Goal: Task Accomplishment & Management: Manage account settings

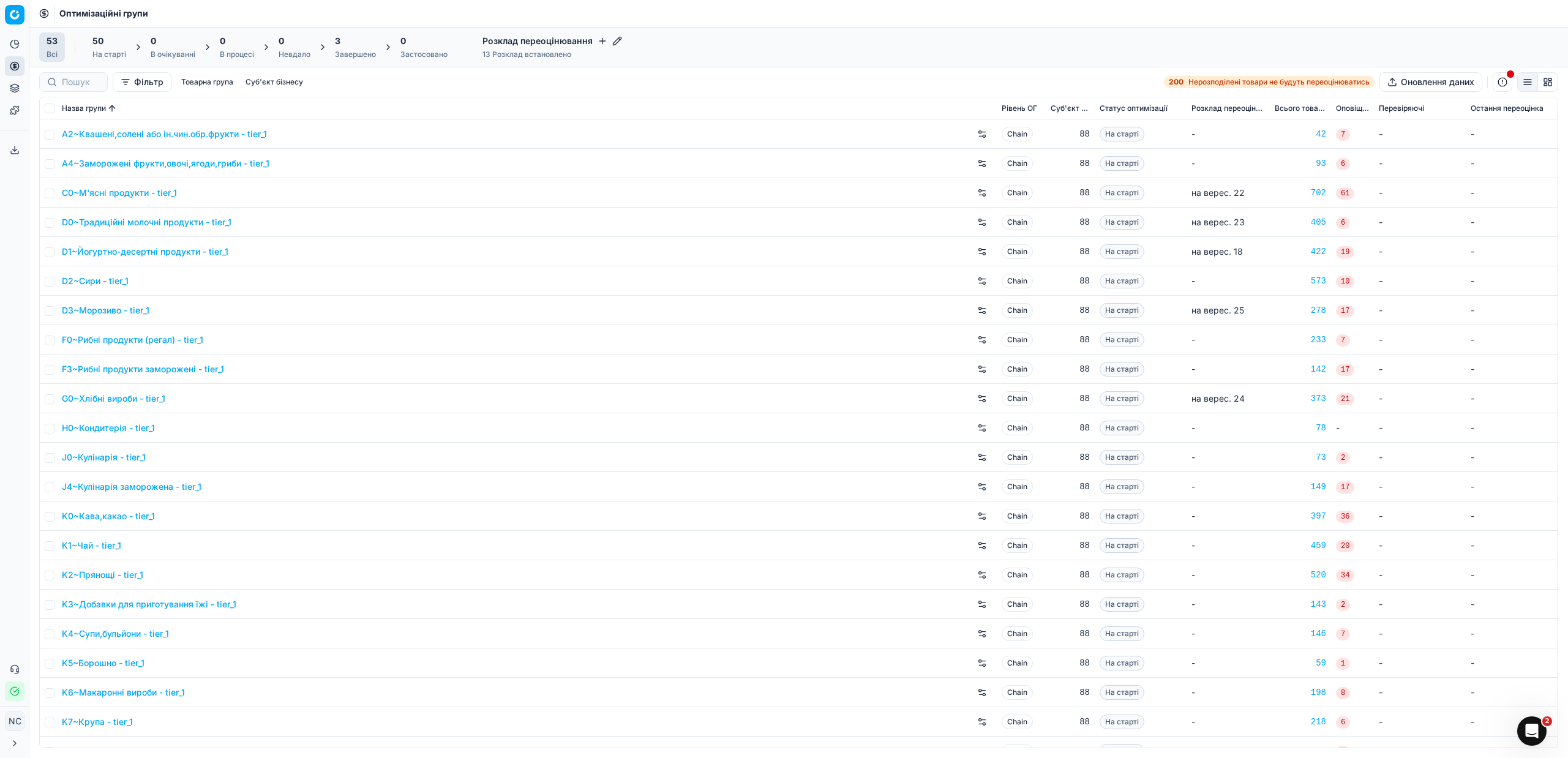
click at [343, 57] on div "Завершено" at bounding box center [355, 54] width 41 height 9
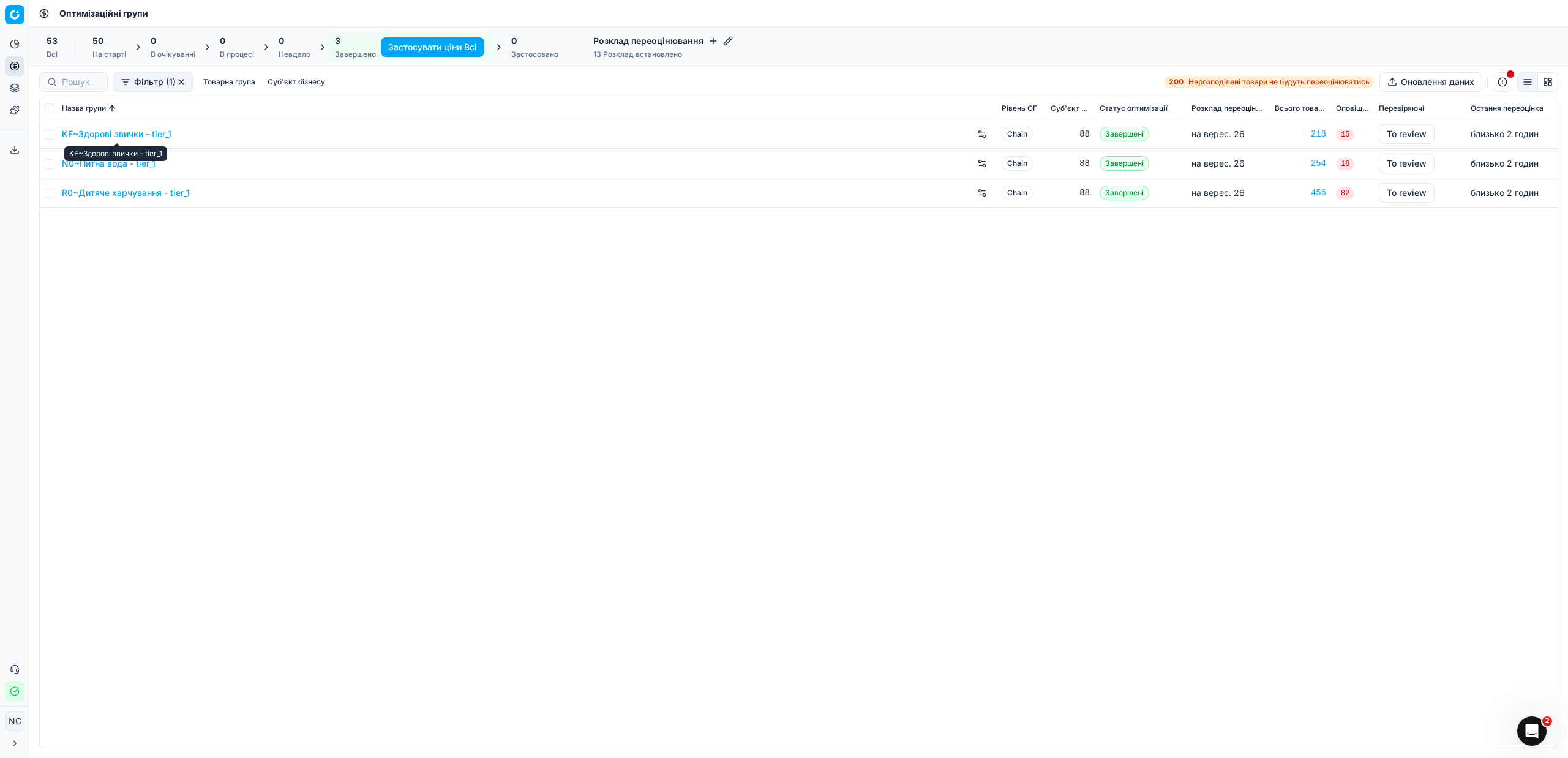
click at [130, 136] on link "KF~Здорові звички - tier_1" at bounding box center [117, 134] width 110 height 12
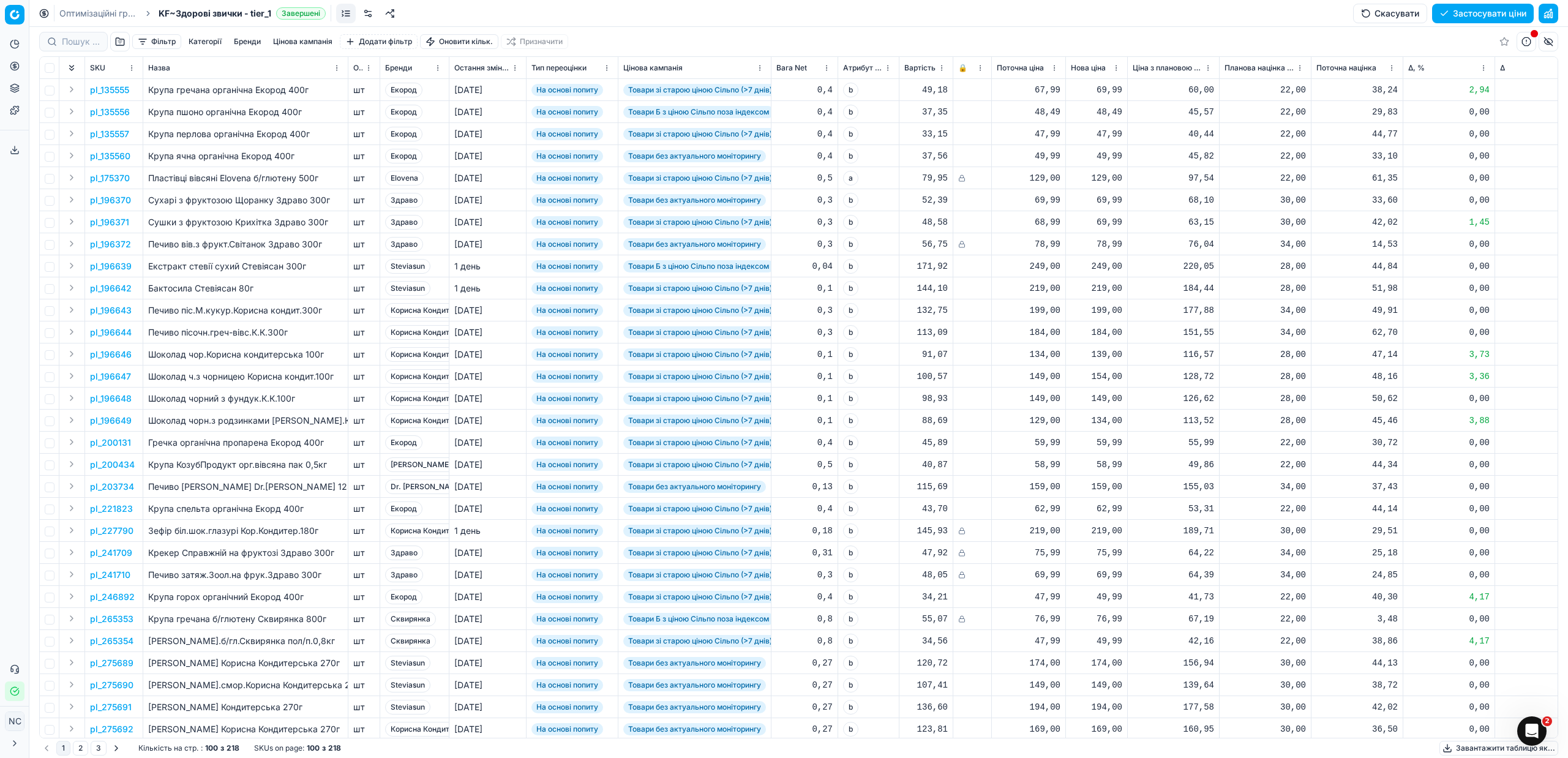
click at [118, 43] on button "button" at bounding box center [119, 41] width 20 height 20
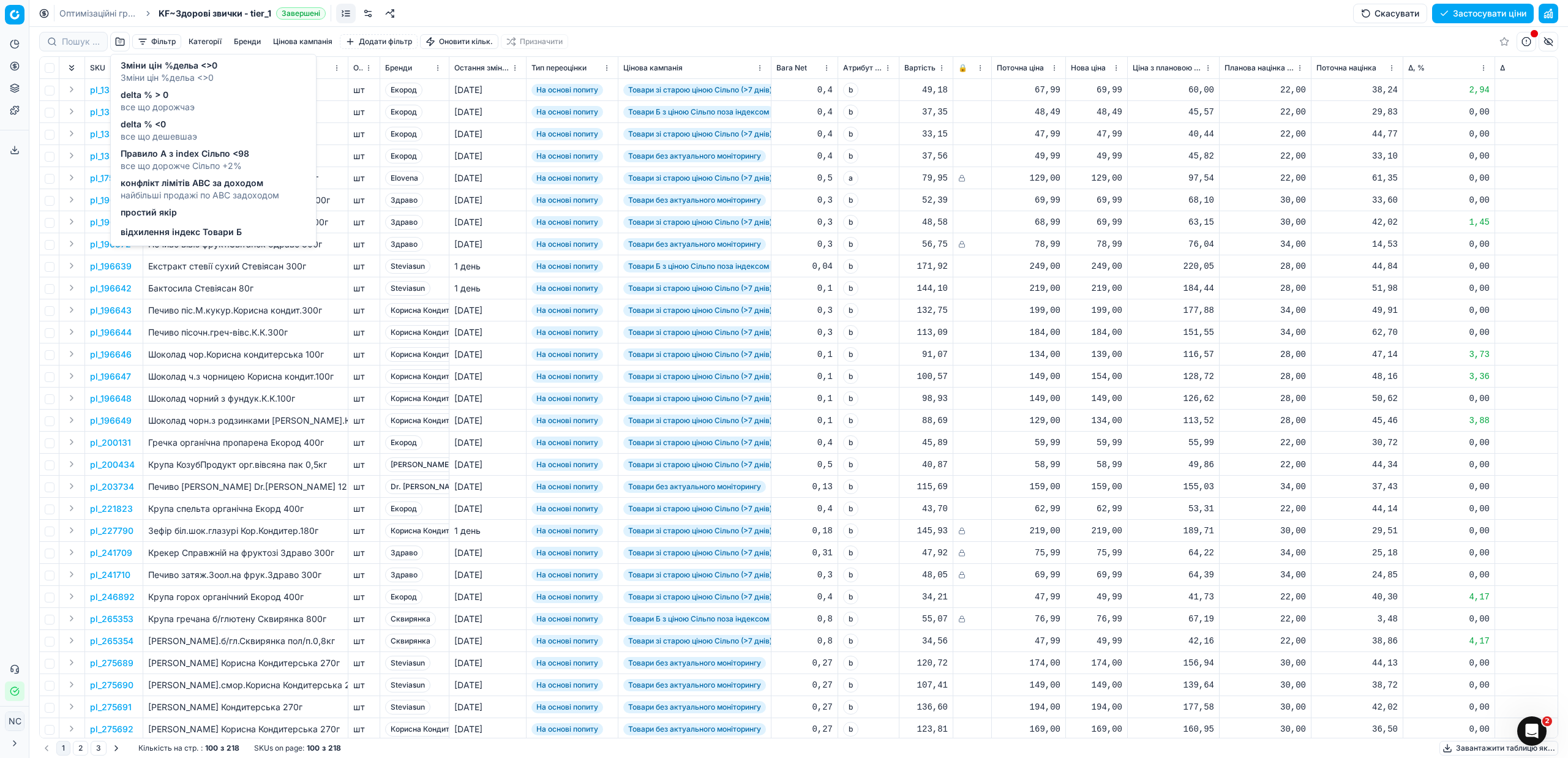
click at [136, 97] on span "delta % > 0" at bounding box center [158, 95] width 74 height 12
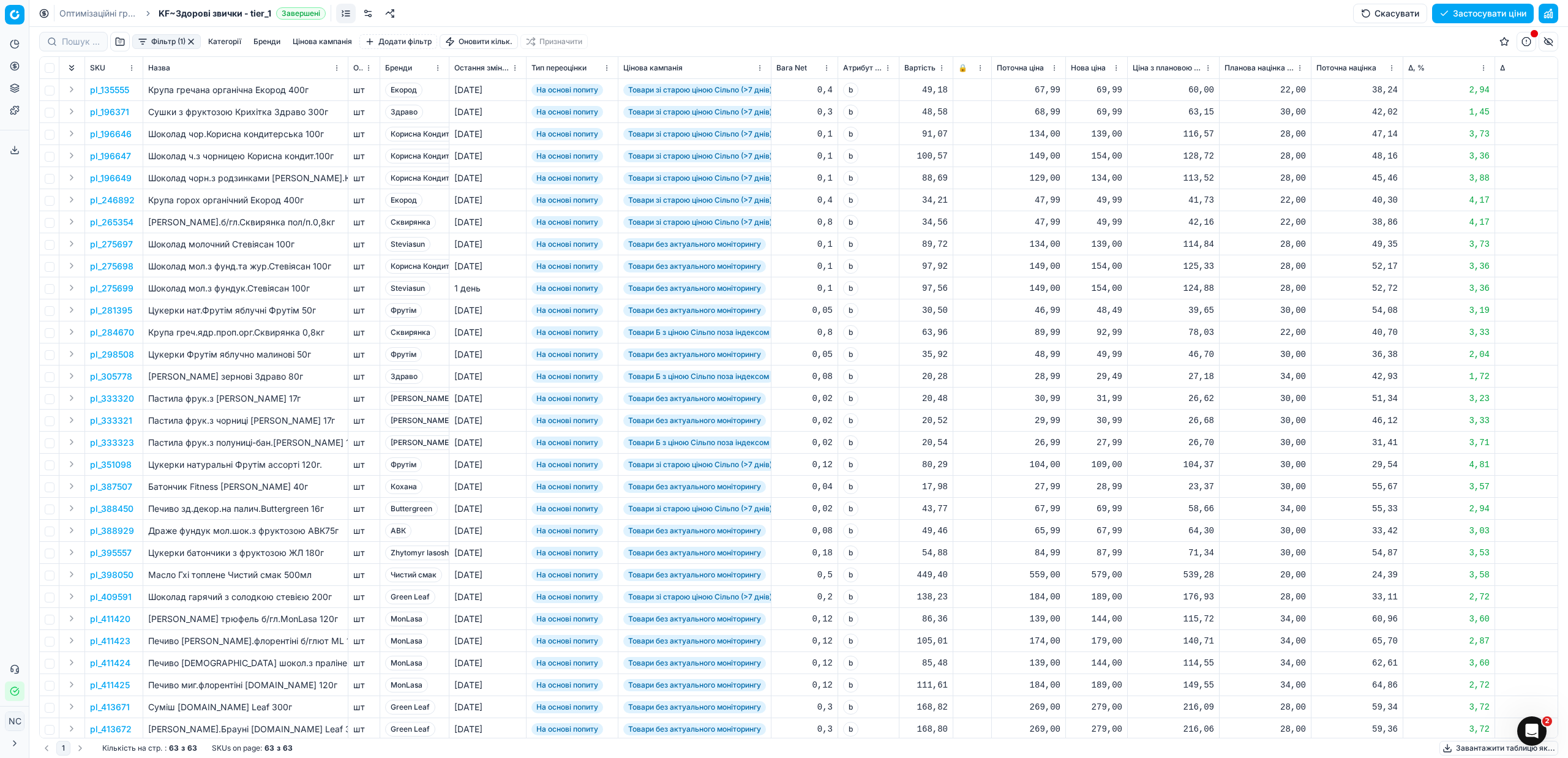
click at [197, 41] on button "Фільтр (1)" at bounding box center [166, 41] width 68 height 14
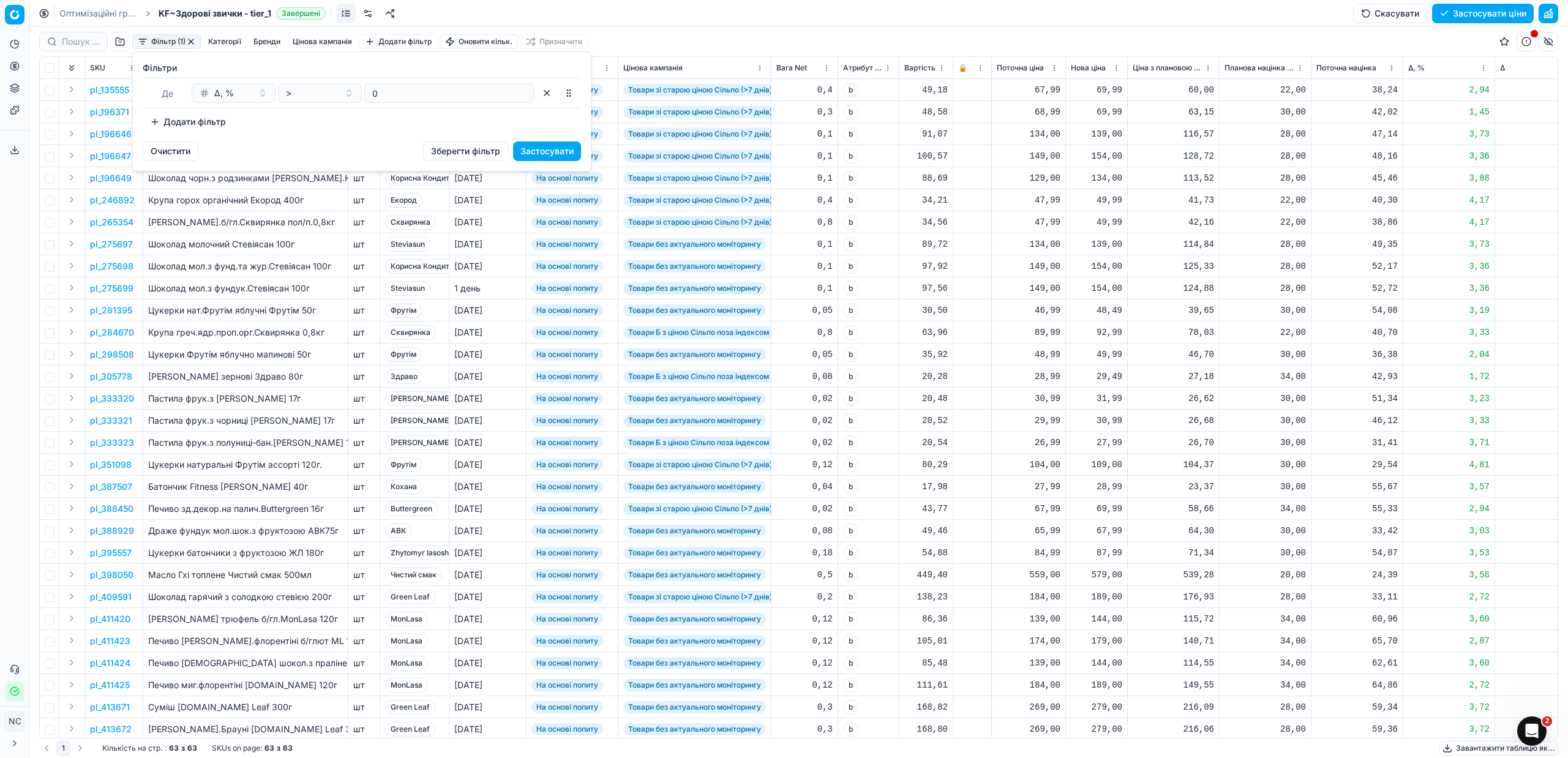
click at [664, 35] on html "Pricing platform Аналітика Цінова оптимізація Асортимент продукції Шаблони Серв…" at bounding box center [784, 379] width 1568 height 758
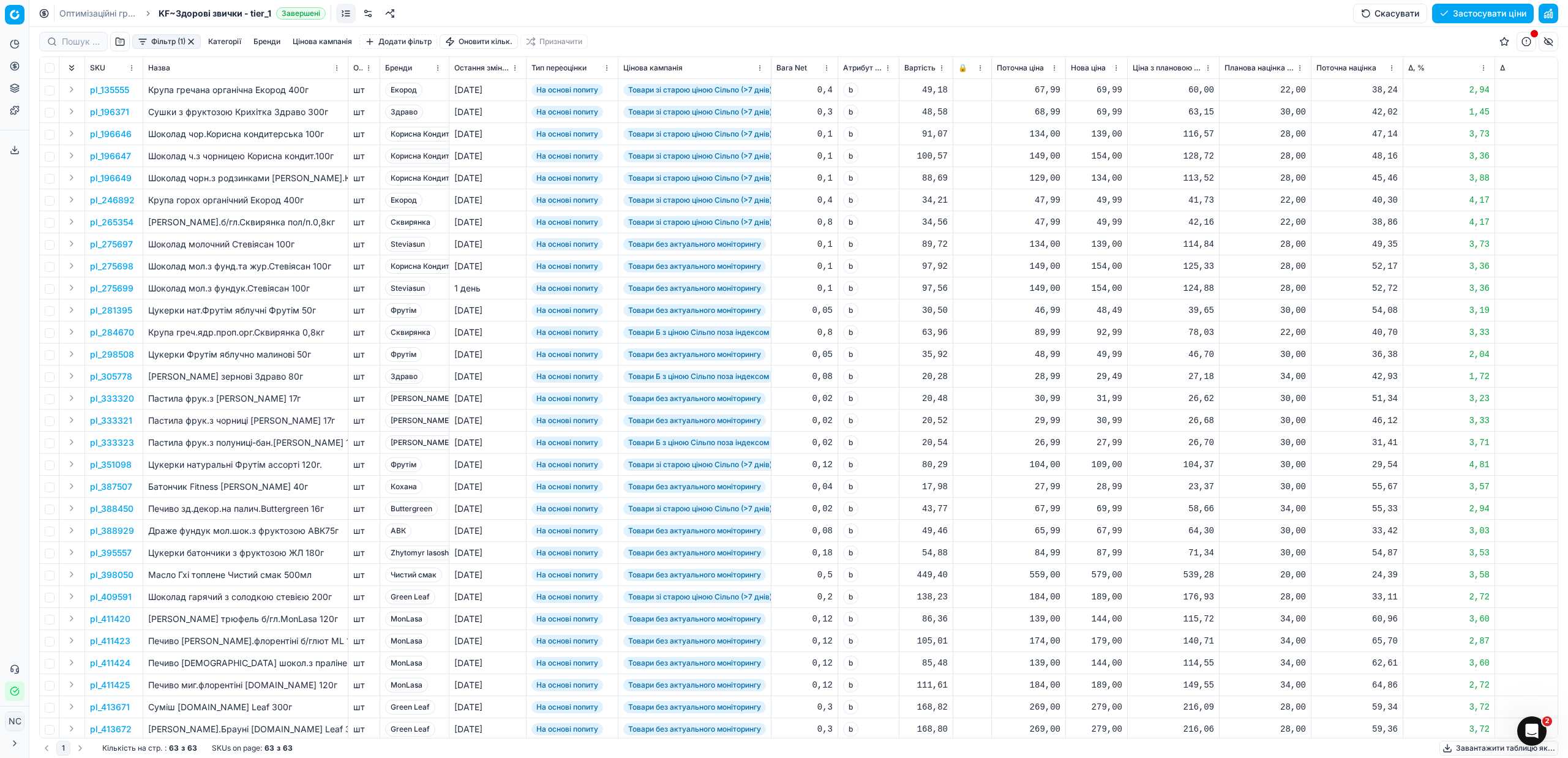
click at [192, 40] on button "button" at bounding box center [190, 41] width 9 height 9
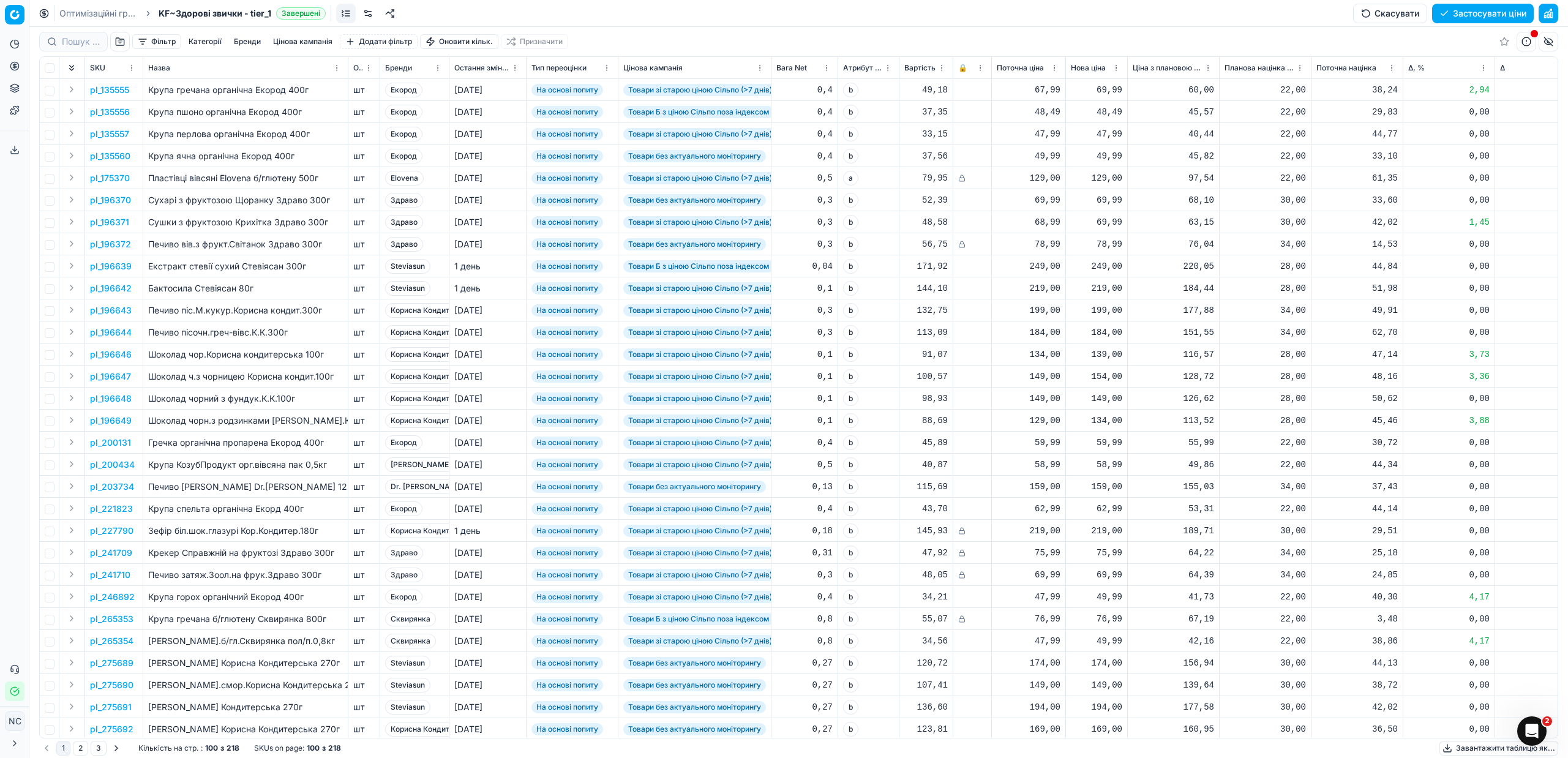
click at [119, 42] on button "button" at bounding box center [119, 41] width 20 height 20
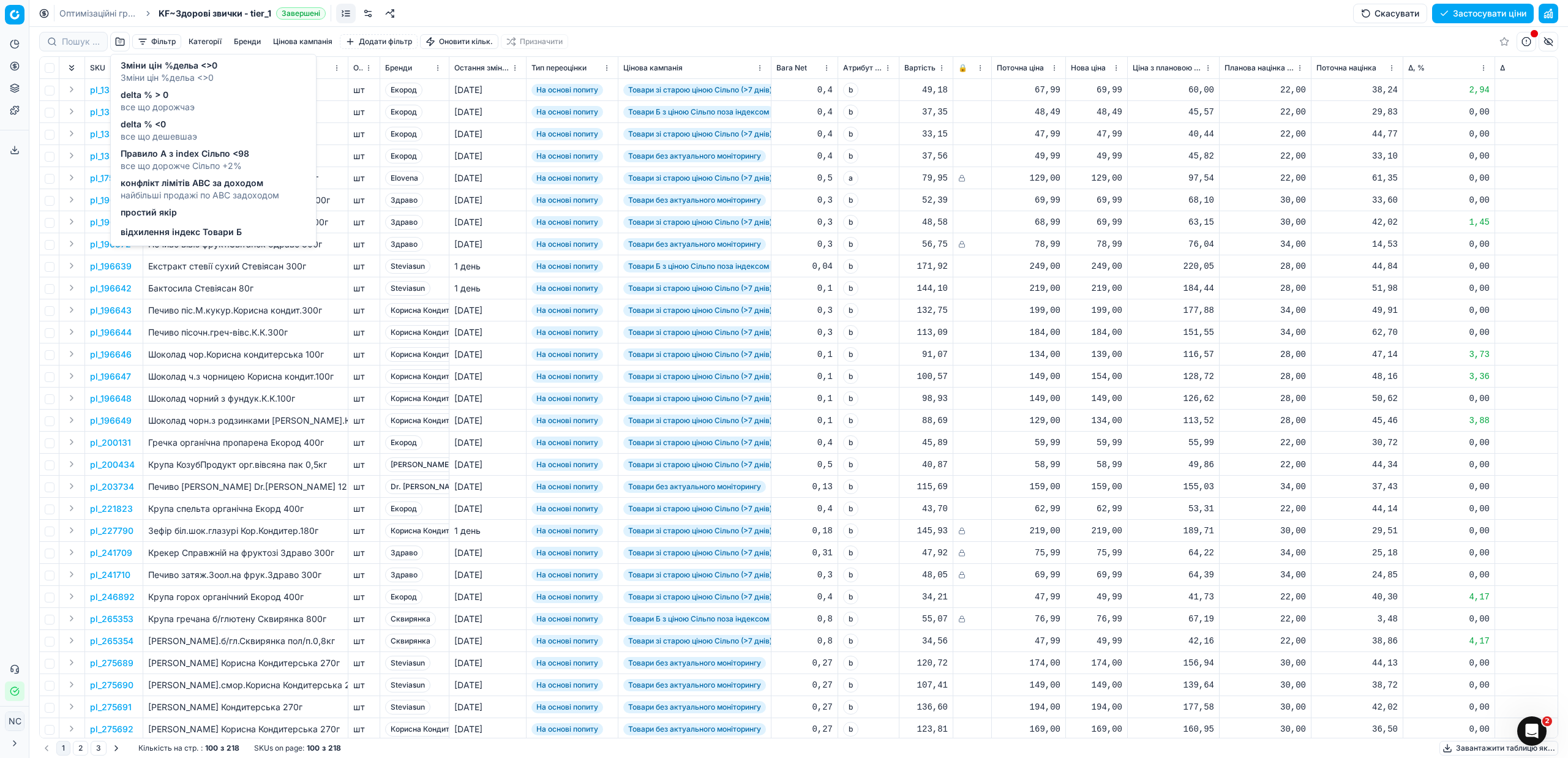
click at [189, 68] on span "Зміни цін %дельа <>0" at bounding box center [170, 66] width 97 height 12
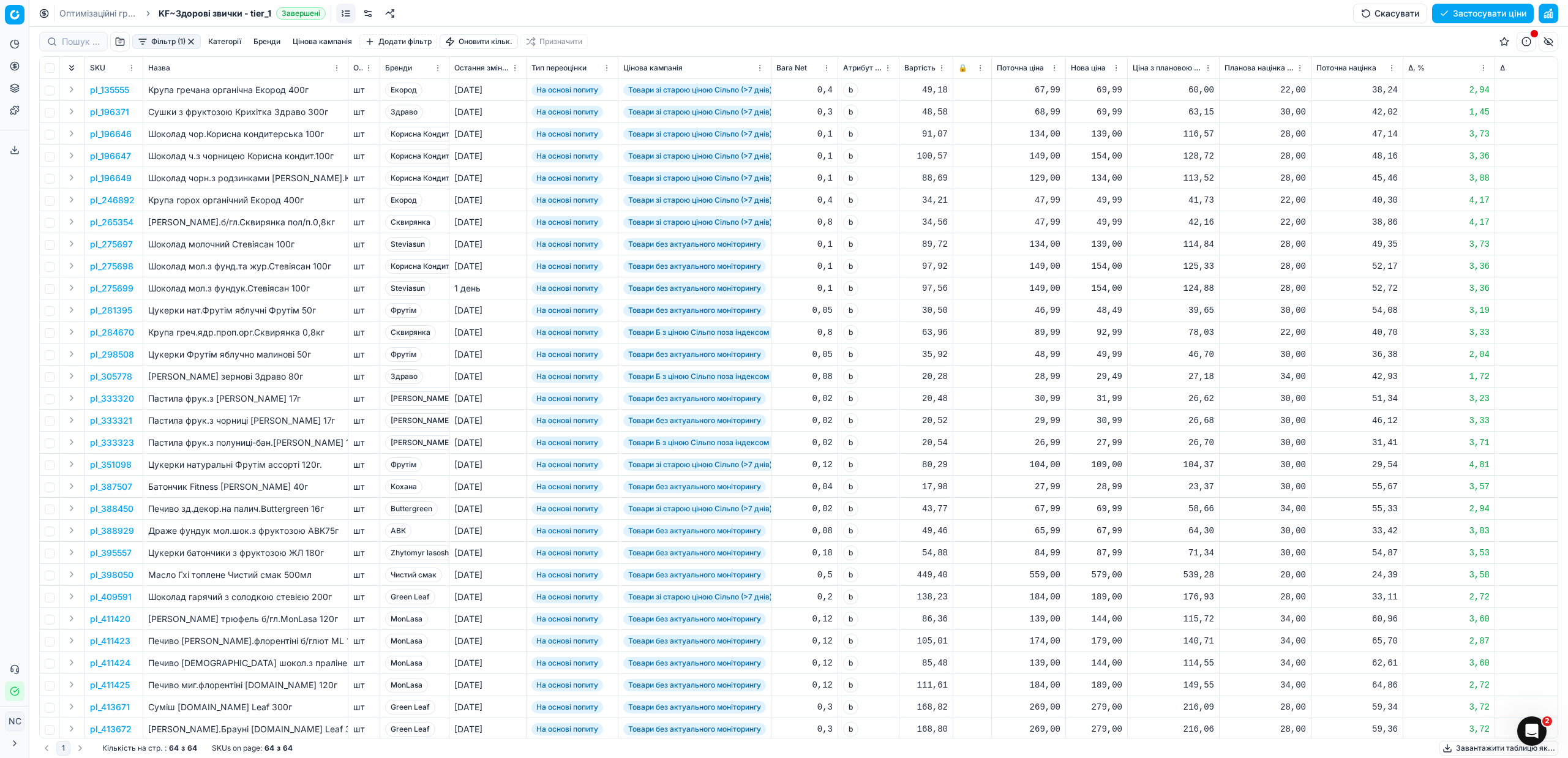
drag, startPoint x: 196, startPoint y: 39, endPoint x: 205, endPoint y: 52, distance: 15.8
click at [196, 43] on button "button" at bounding box center [190, 41] width 9 height 9
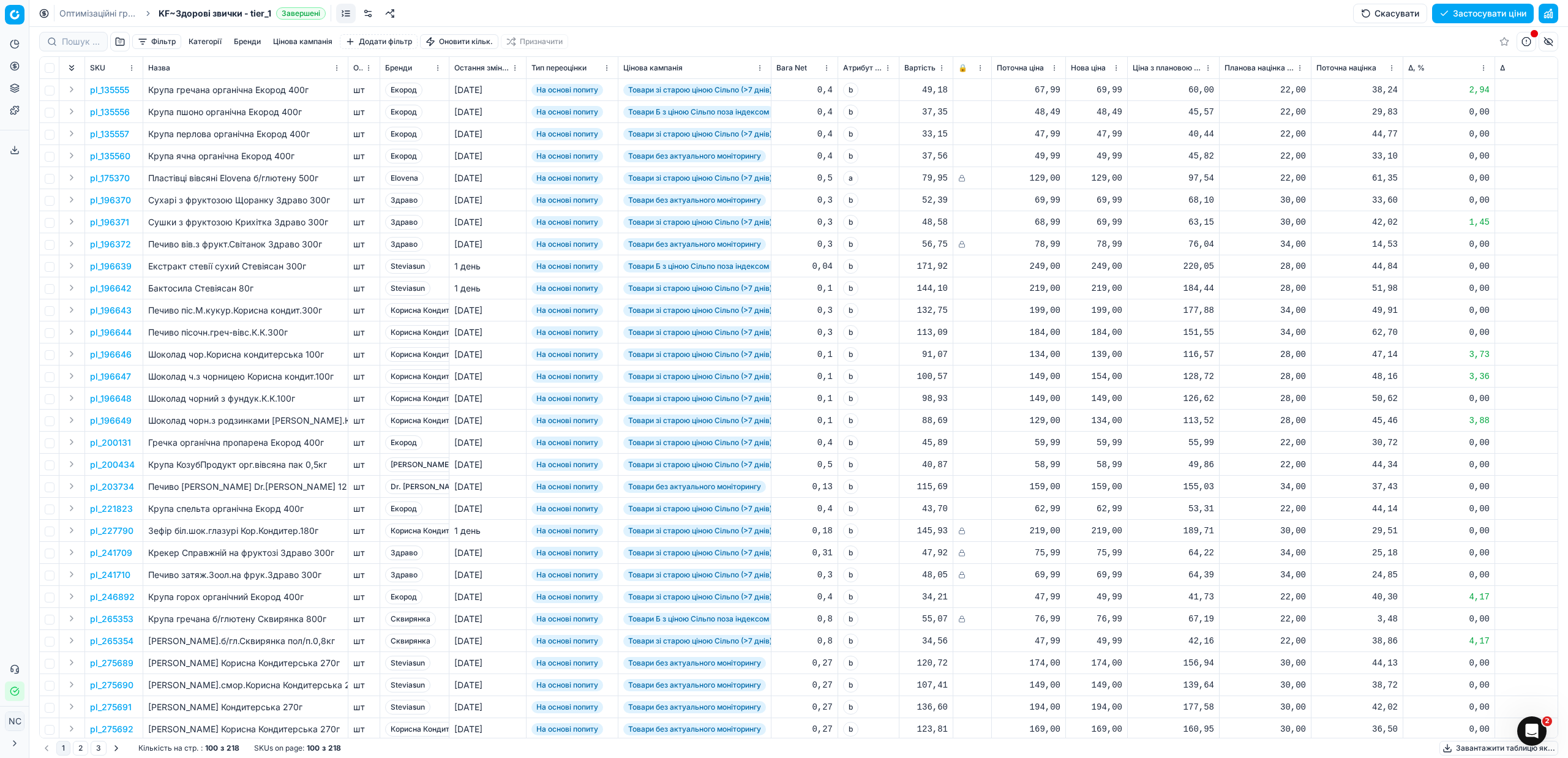
click at [118, 39] on button "button" at bounding box center [119, 41] width 20 height 20
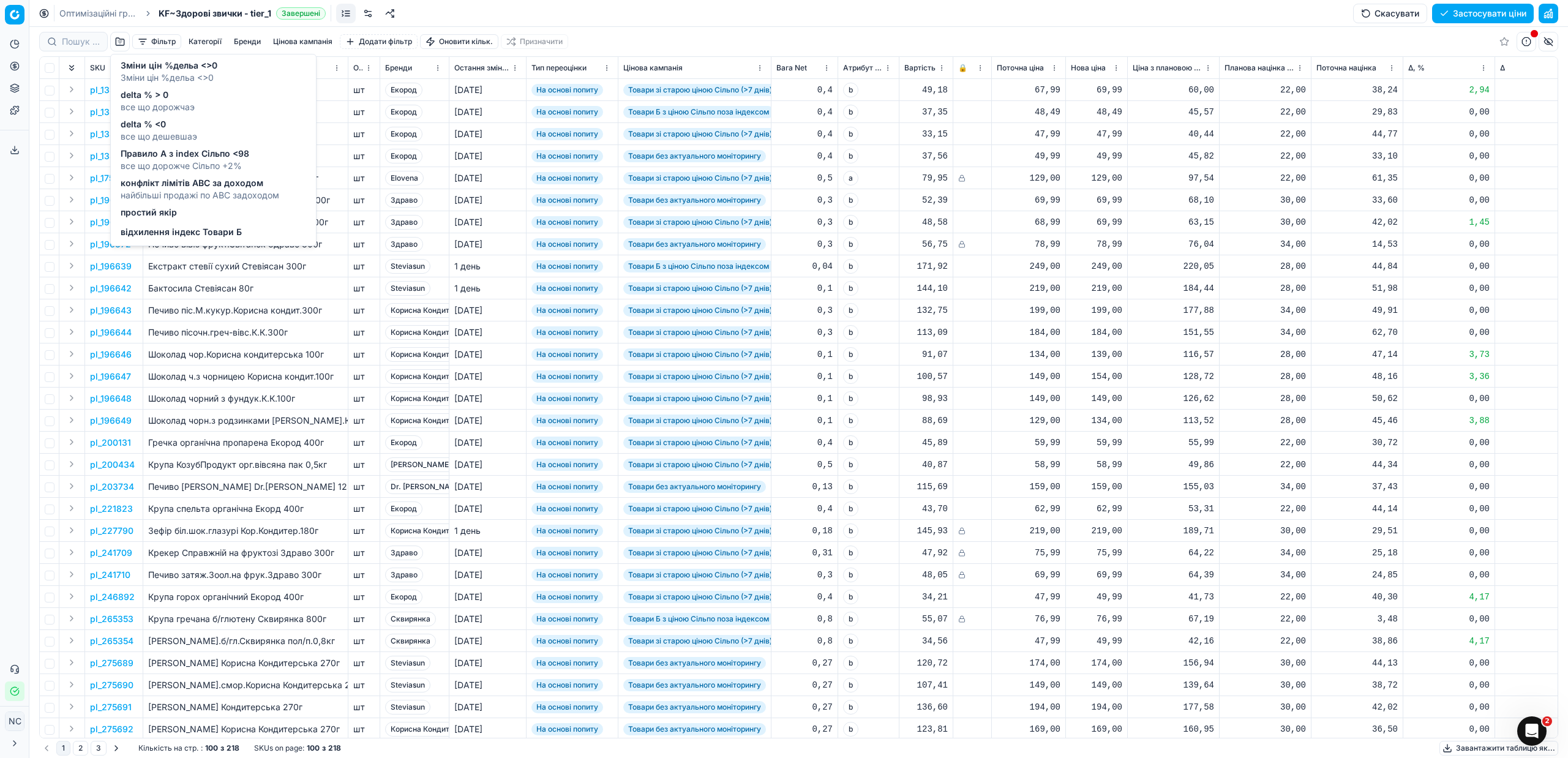
click at [176, 134] on span "все що дешевшаэ" at bounding box center [159, 136] width 77 height 12
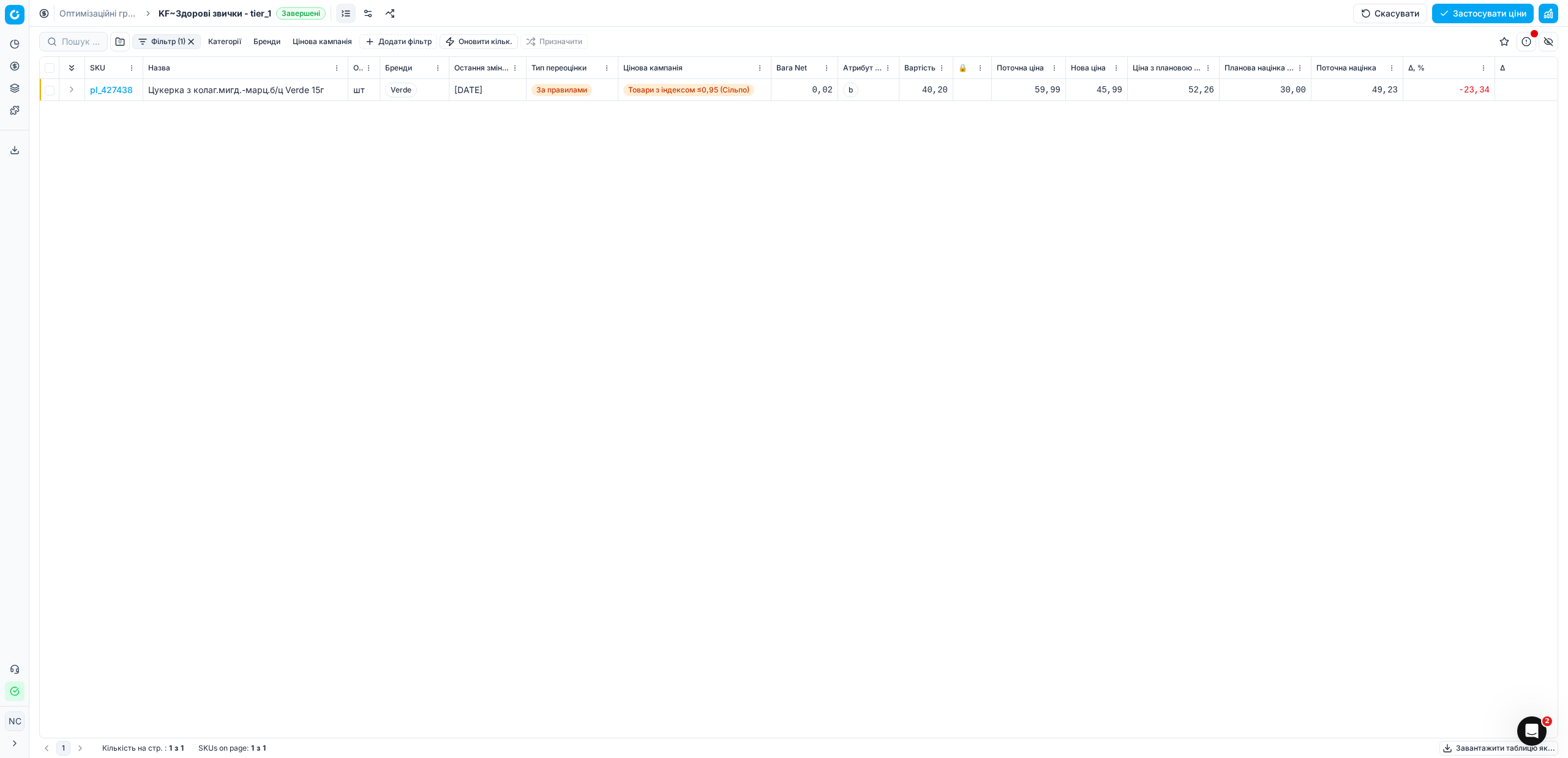
click at [190, 41] on button "button" at bounding box center [190, 41] width 9 height 9
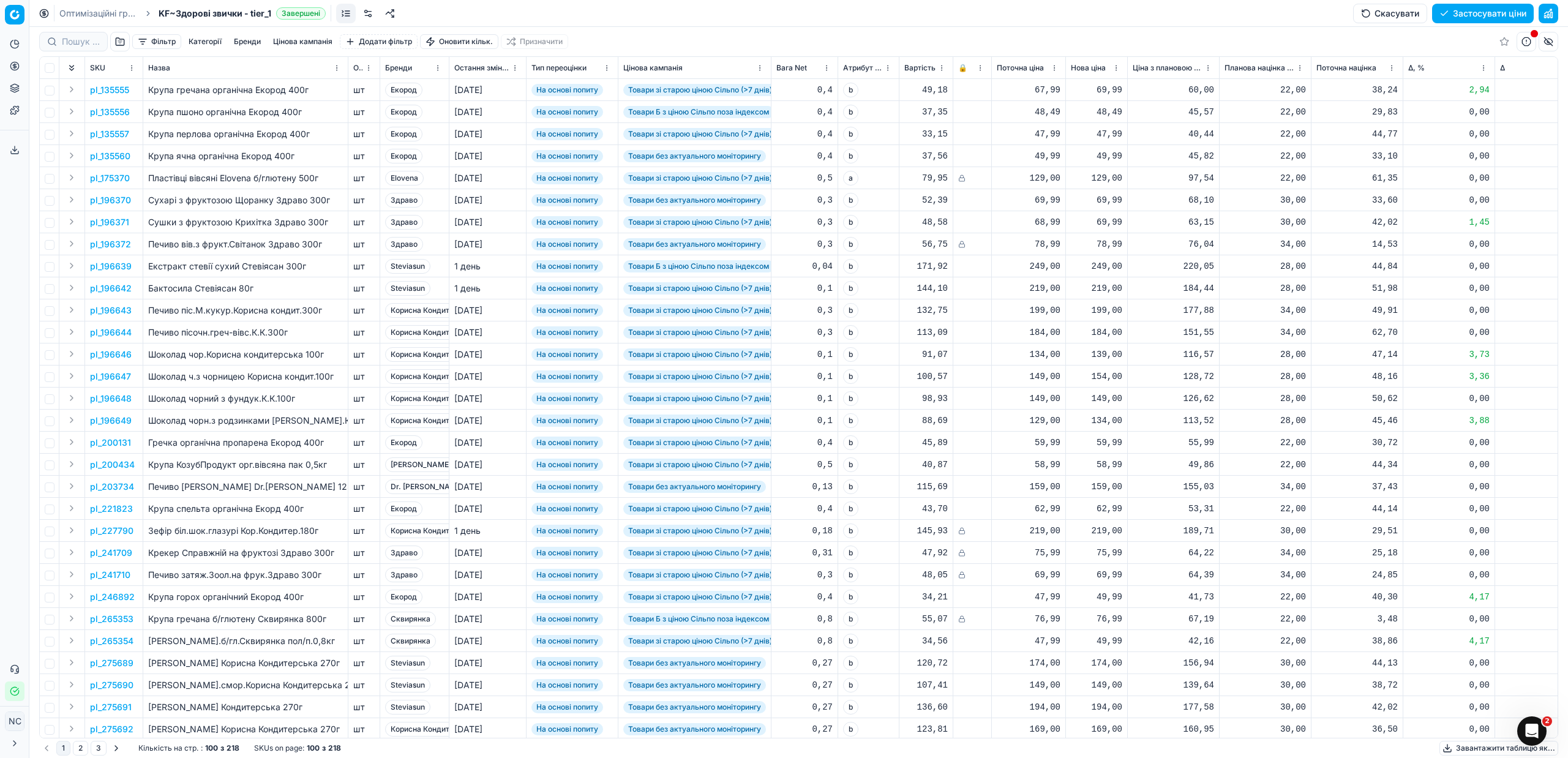
click at [118, 44] on button "button" at bounding box center [119, 41] width 20 height 20
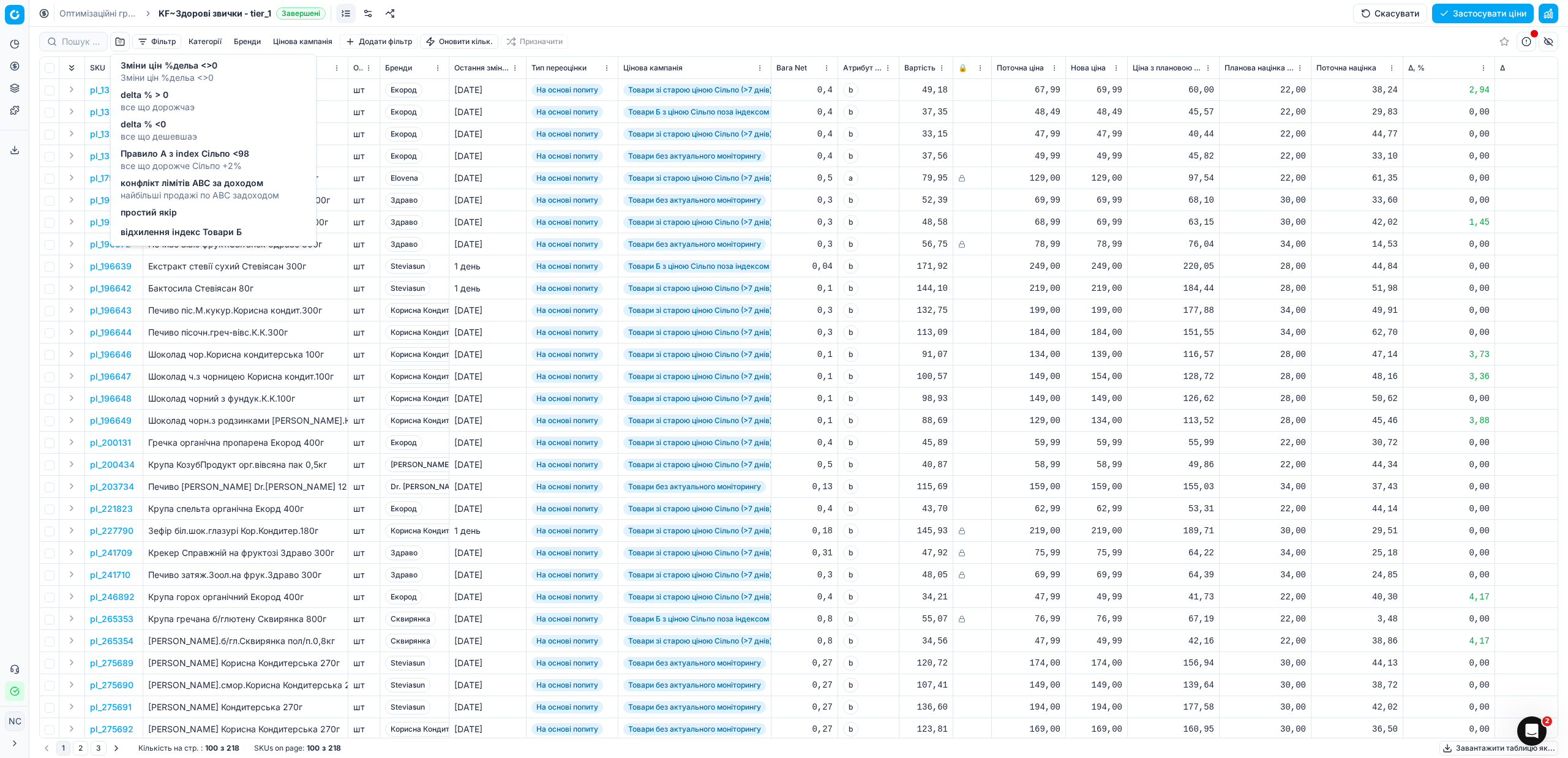
click at [142, 67] on span "Зміни цін %дельа <>0" at bounding box center [170, 66] width 97 height 12
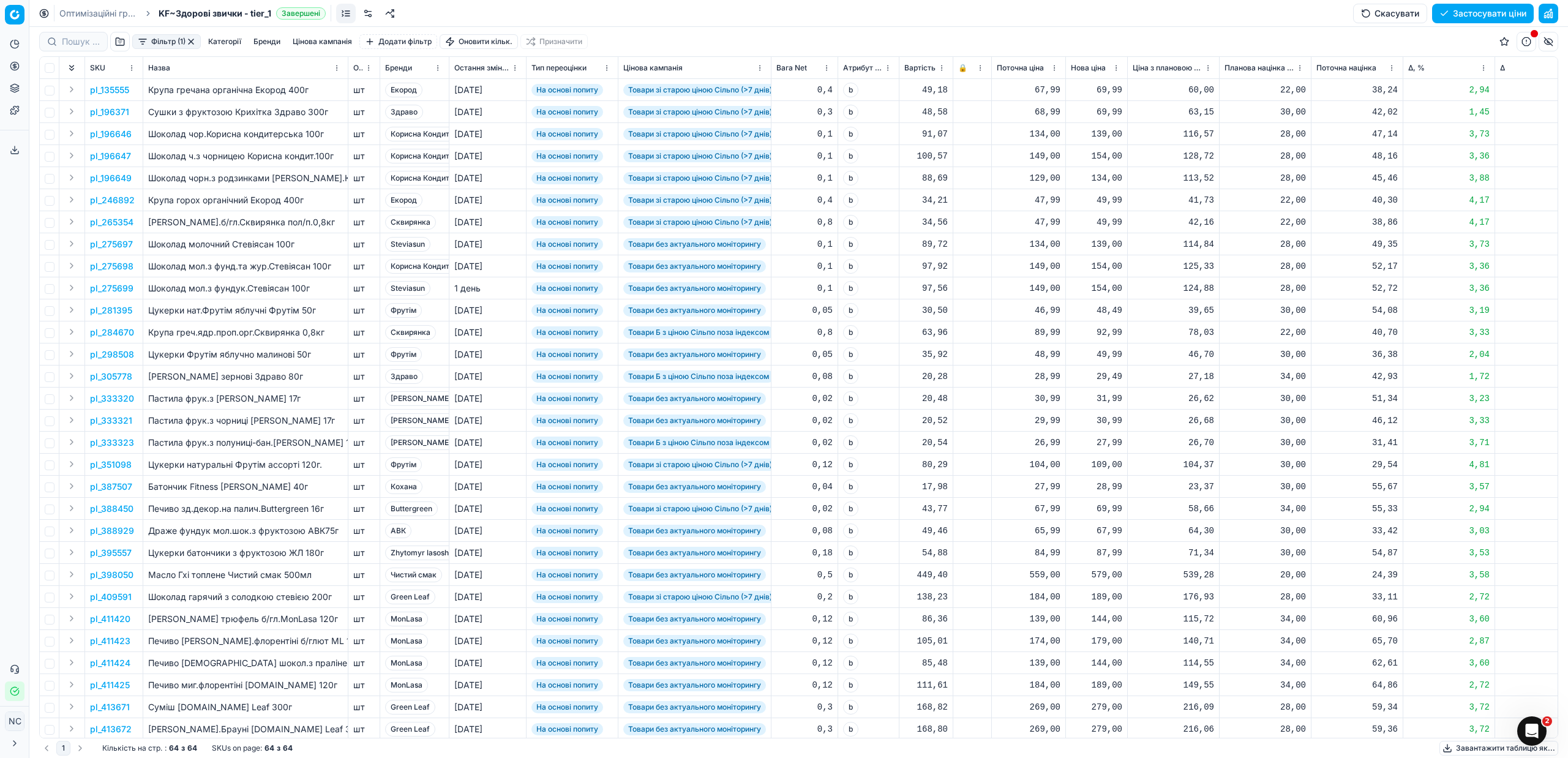
click at [422, 71] on div "Бренди" at bounding box center [414, 68] width 59 height 12
click at [438, 68] on html "Pricing platform Аналітика Цінова оптимізація Асортимент продукції Шаблони Серв…" at bounding box center [784, 379] width 1568 height 758
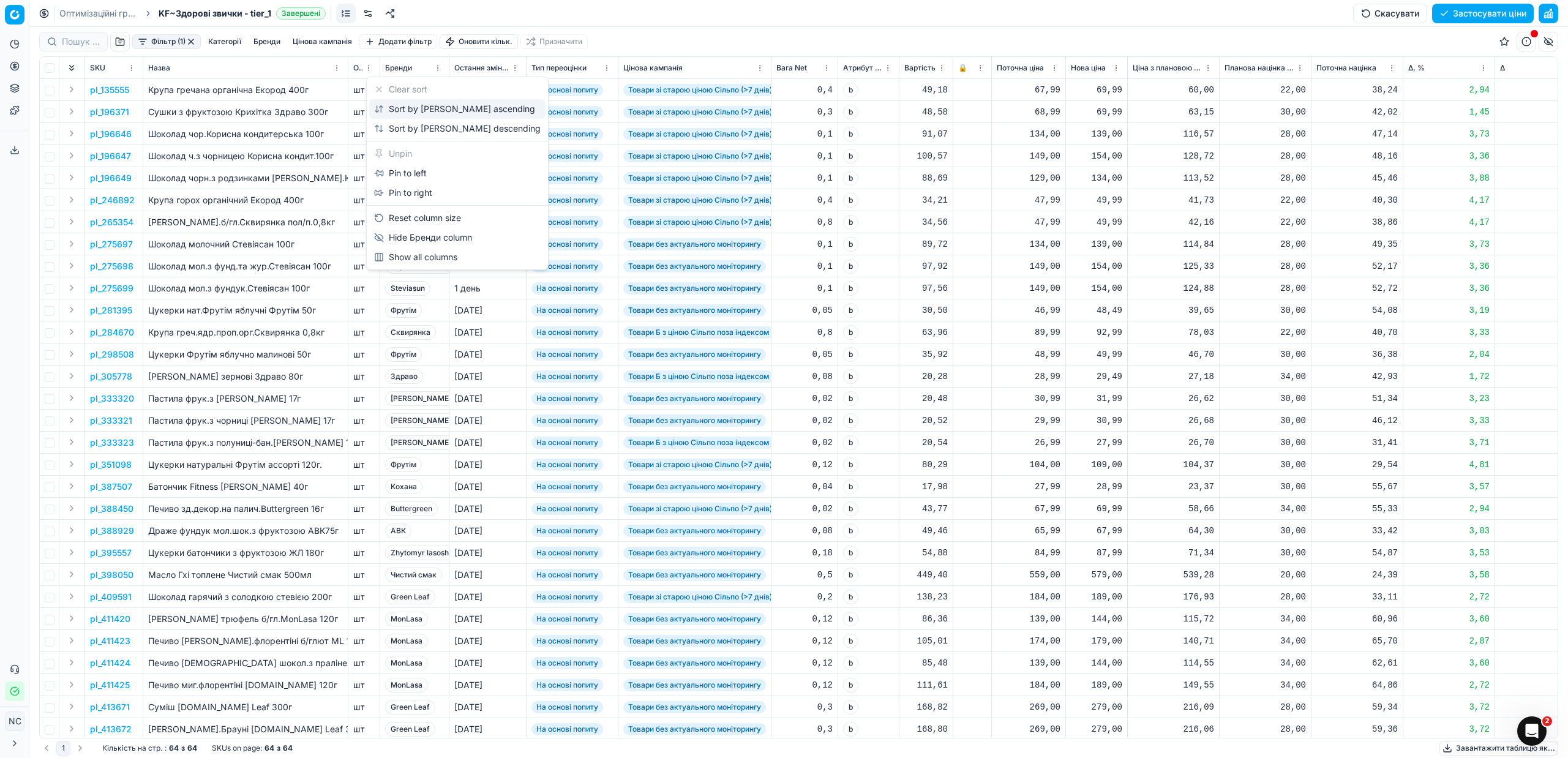
click at [418, 112] on div "Sort by [PERSON_NAME] ascending" at bounding box center [454, 109] width 161 height 12
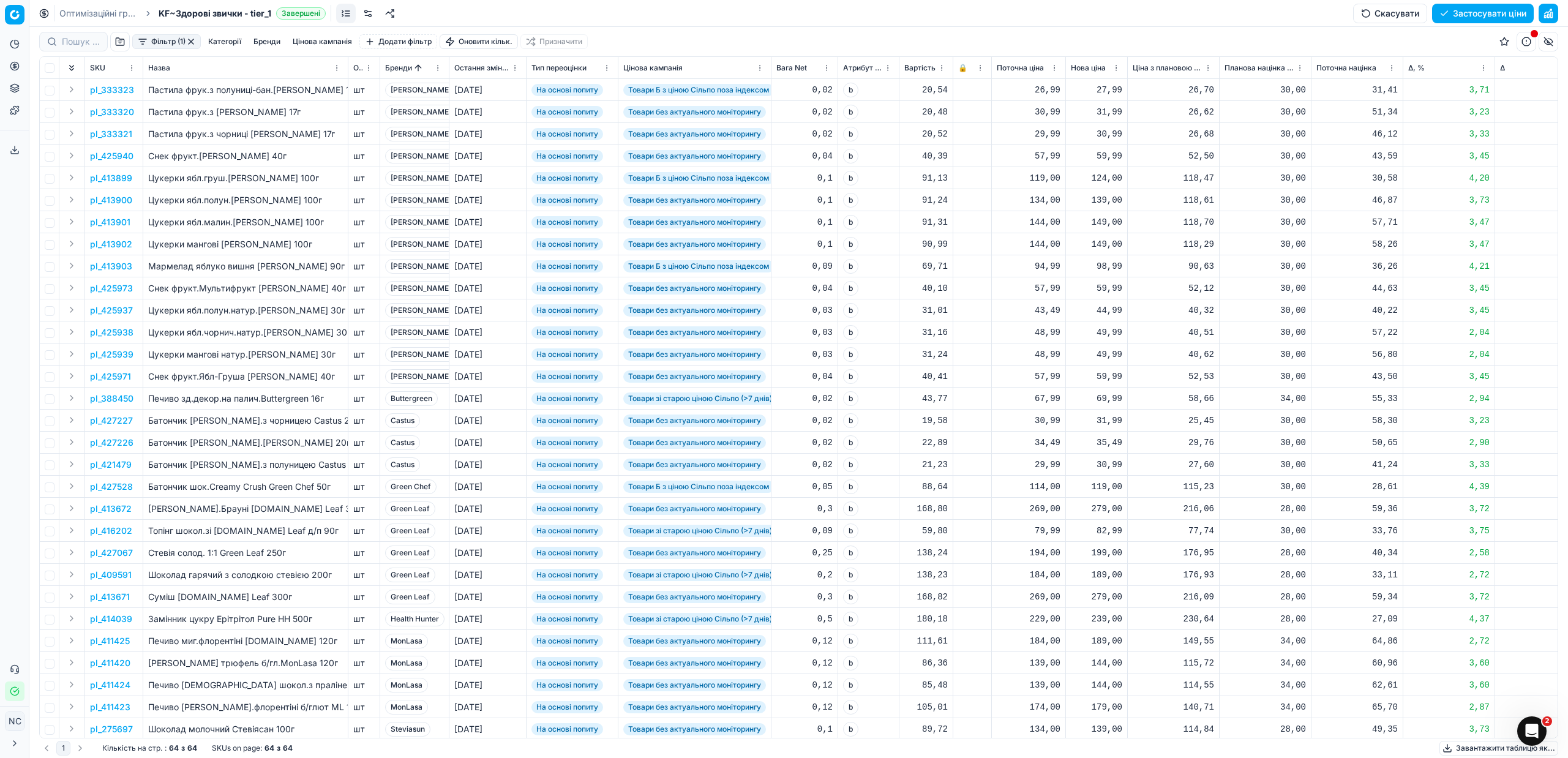
click at [123, 92] on p "pl_333323" at bounding box center [112, 90] width 44 height 12
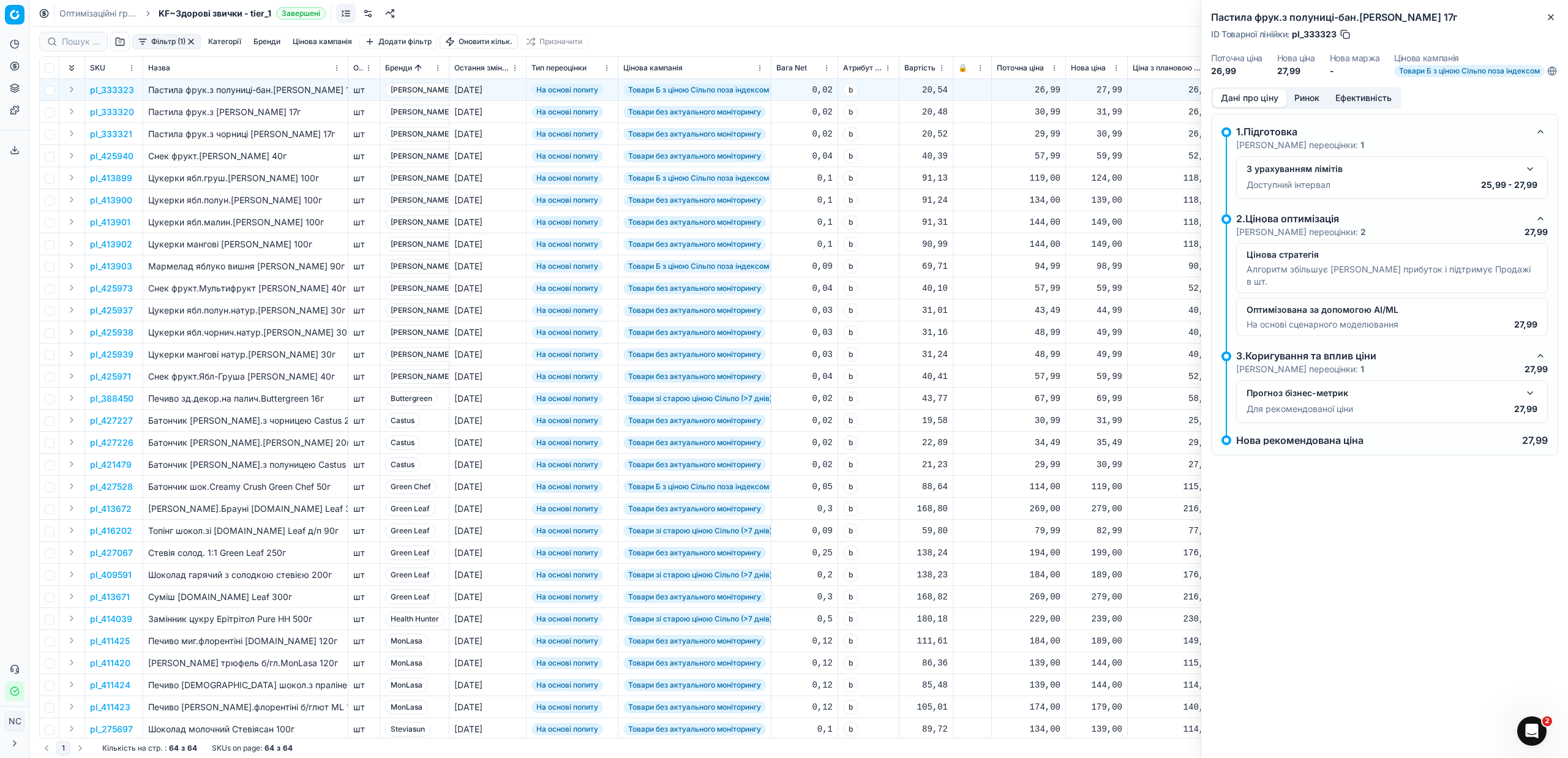
click at [1322, 103] on button "Ринок" at bounding box center [1306, 98] width 41 height 18
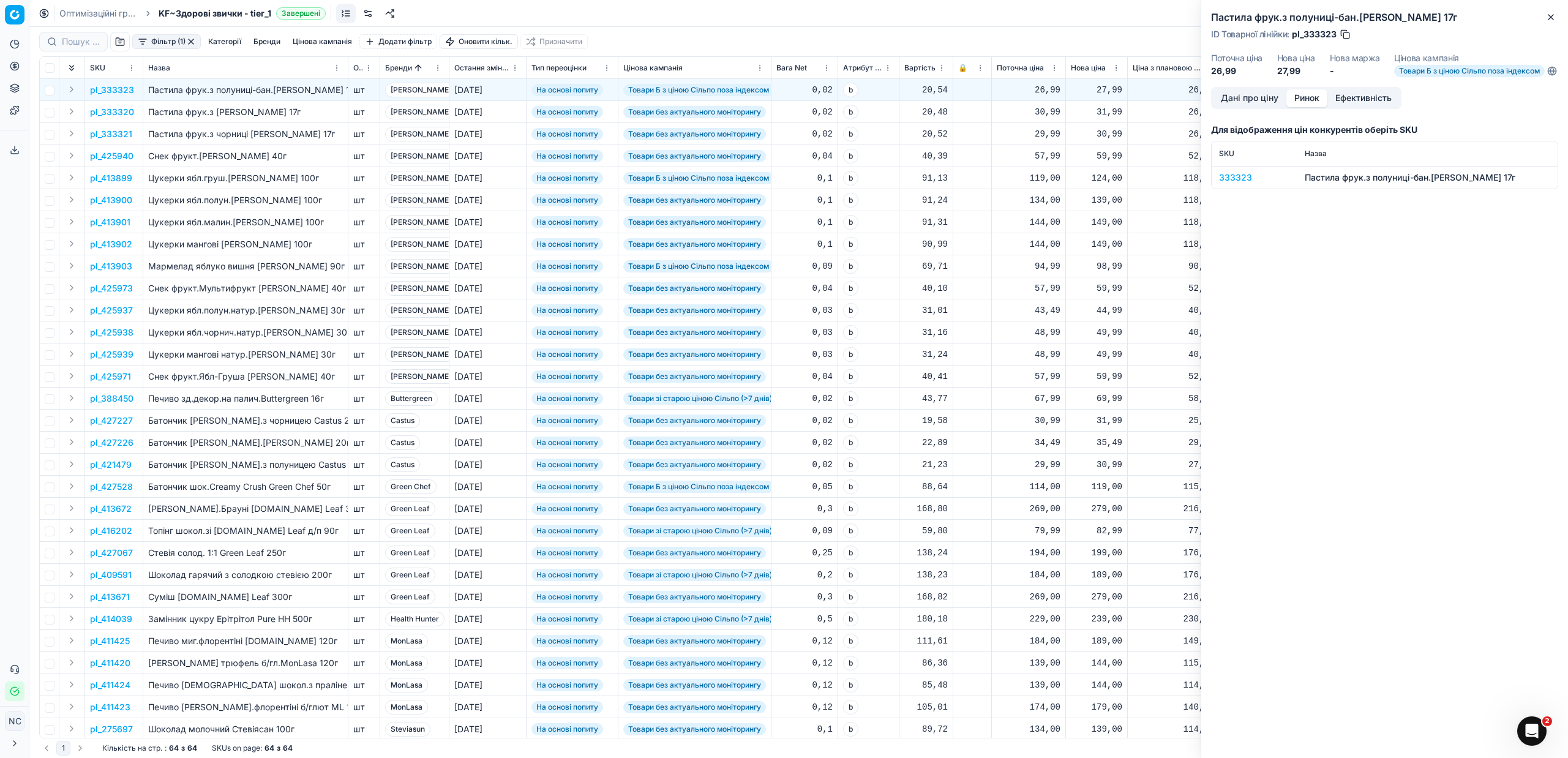
click at [1232, 184] on div "333323" at bounding box center [1254, 177] width 71 height 12
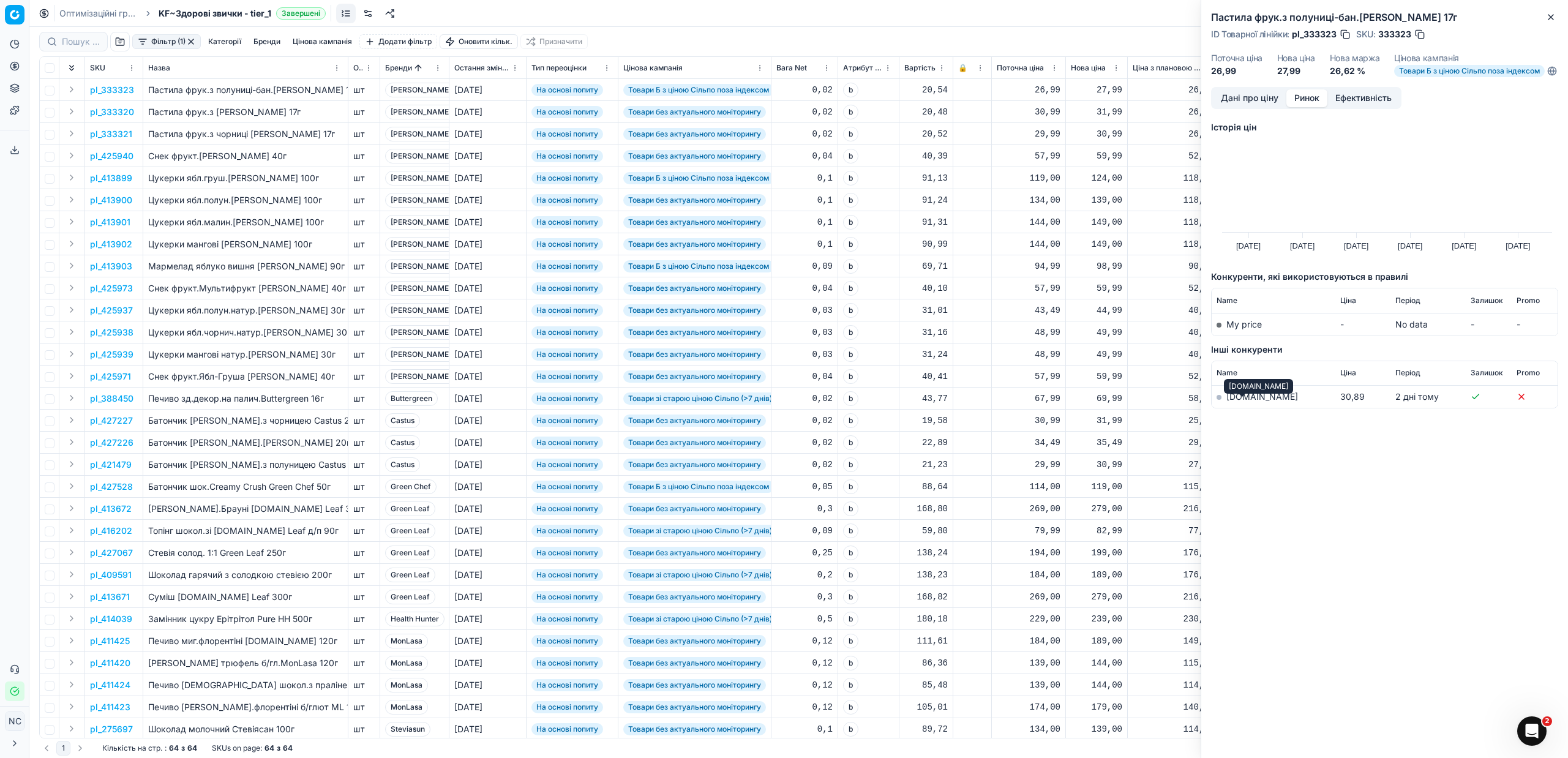
click at [1231, 402] on link "[DOMAIN_NAME]" at bounding box center [1262, 396] width 72 height 10
click at [121, 113] on p "pl_333320" at bounding box center [112, 112] width 44 height 12
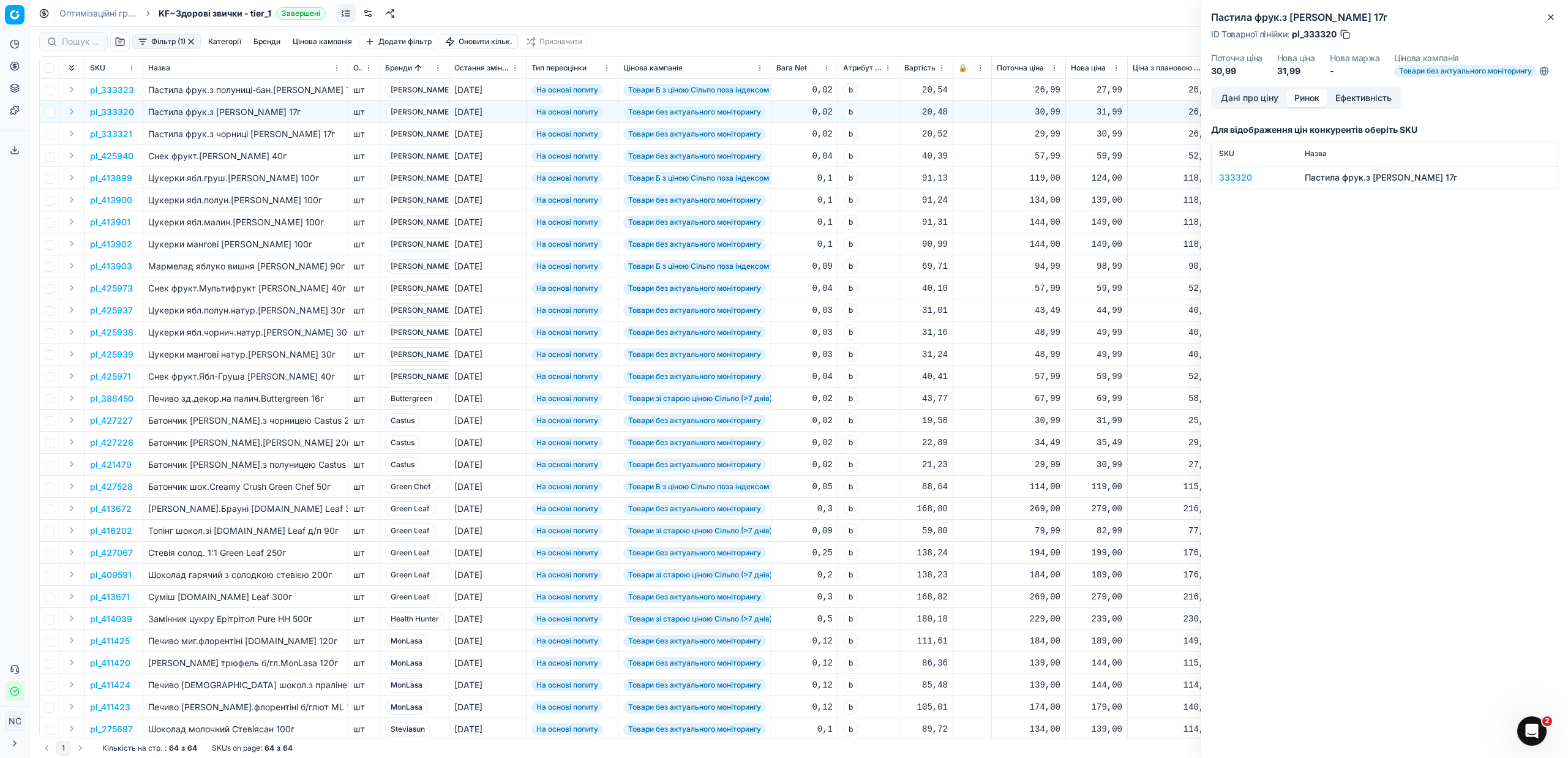
click at [1242, 175] on div "333320" at bounding box center [1254, 177] width 71 height 12
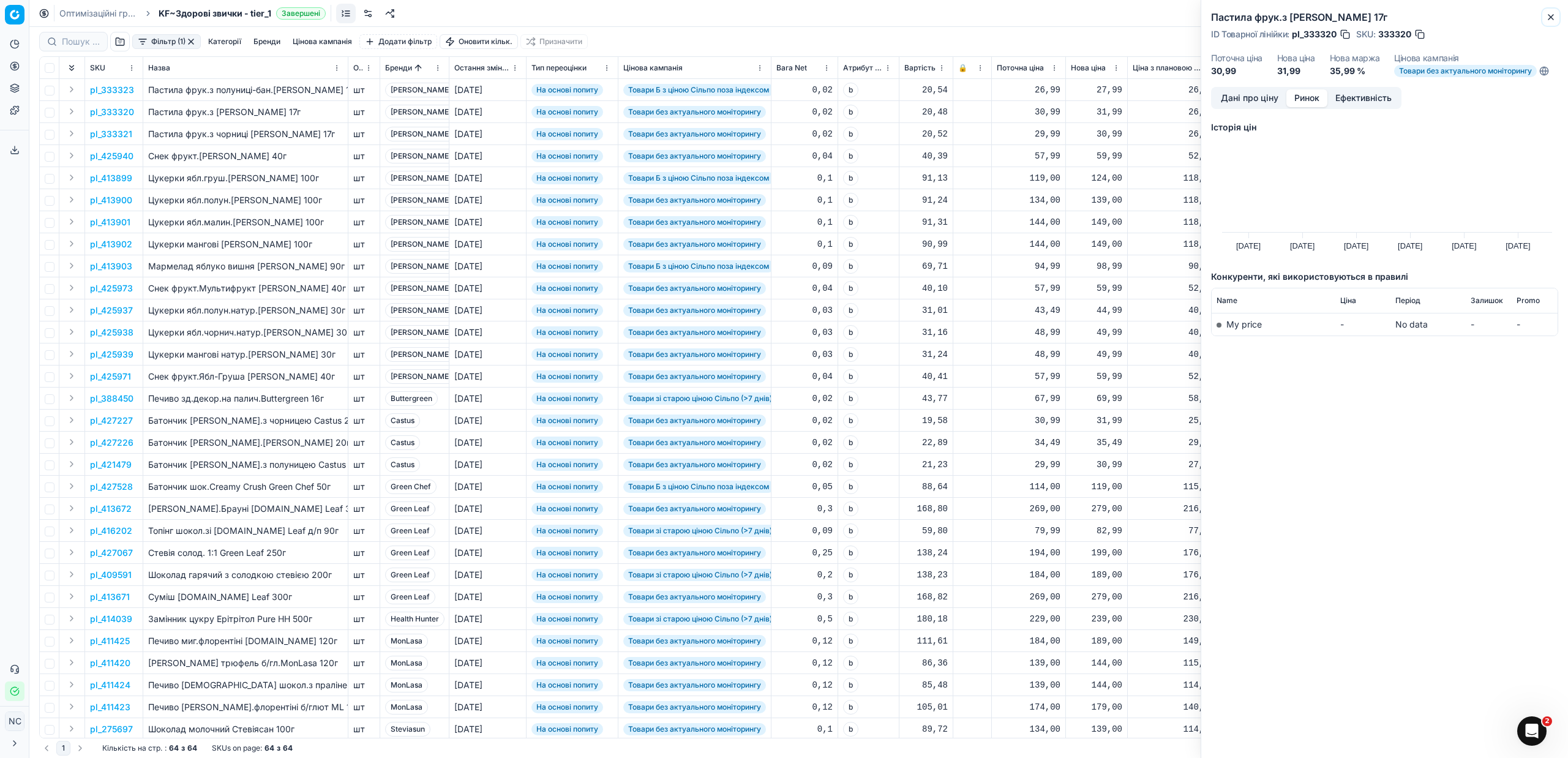
click at [1554, 17] on icon "button" at bounding box center [1550, 16] width 9 height 9
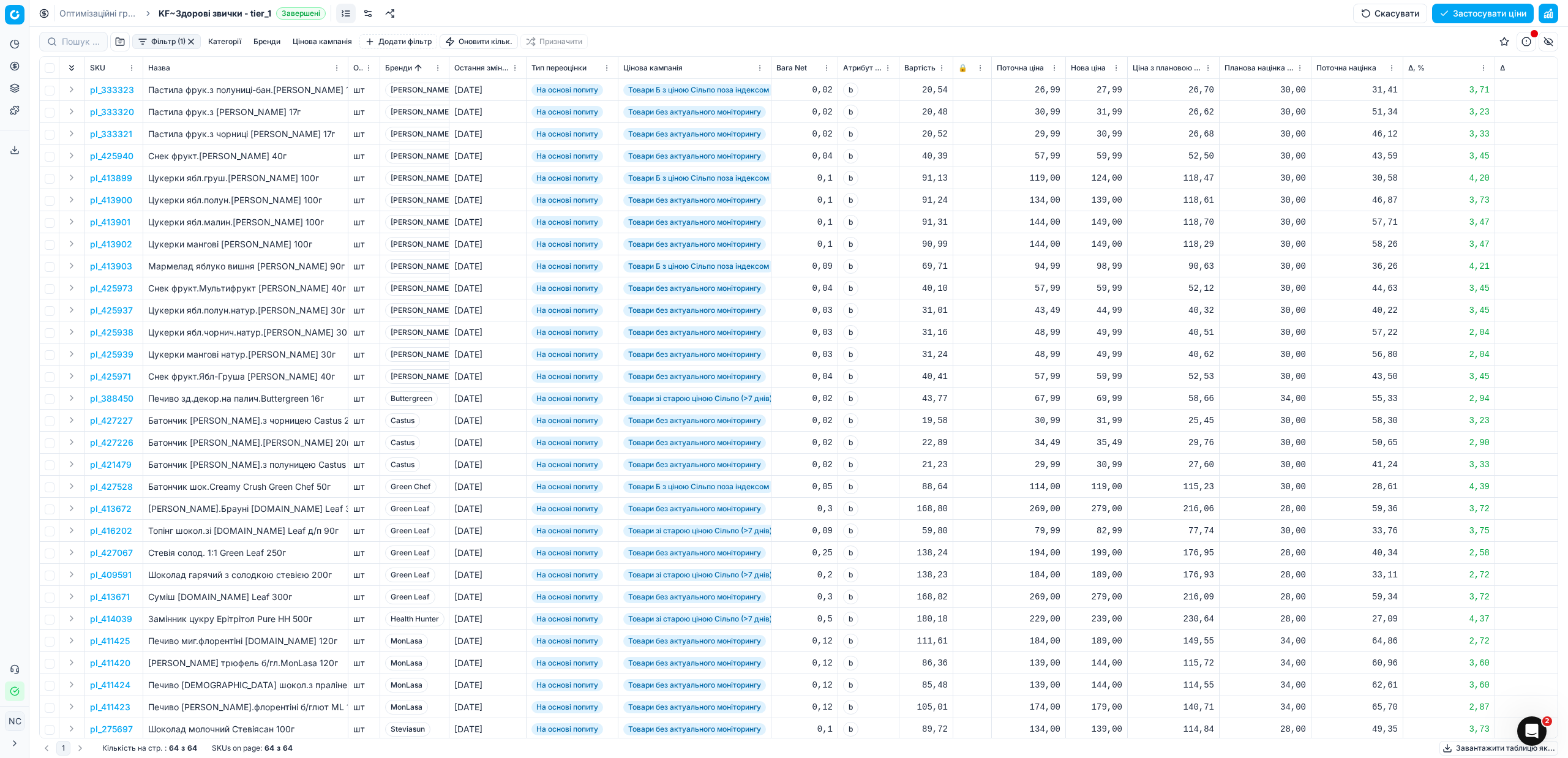
click at [127, 136] on p "pl_333321" at bounding box center [112, 134] width 43 height 12
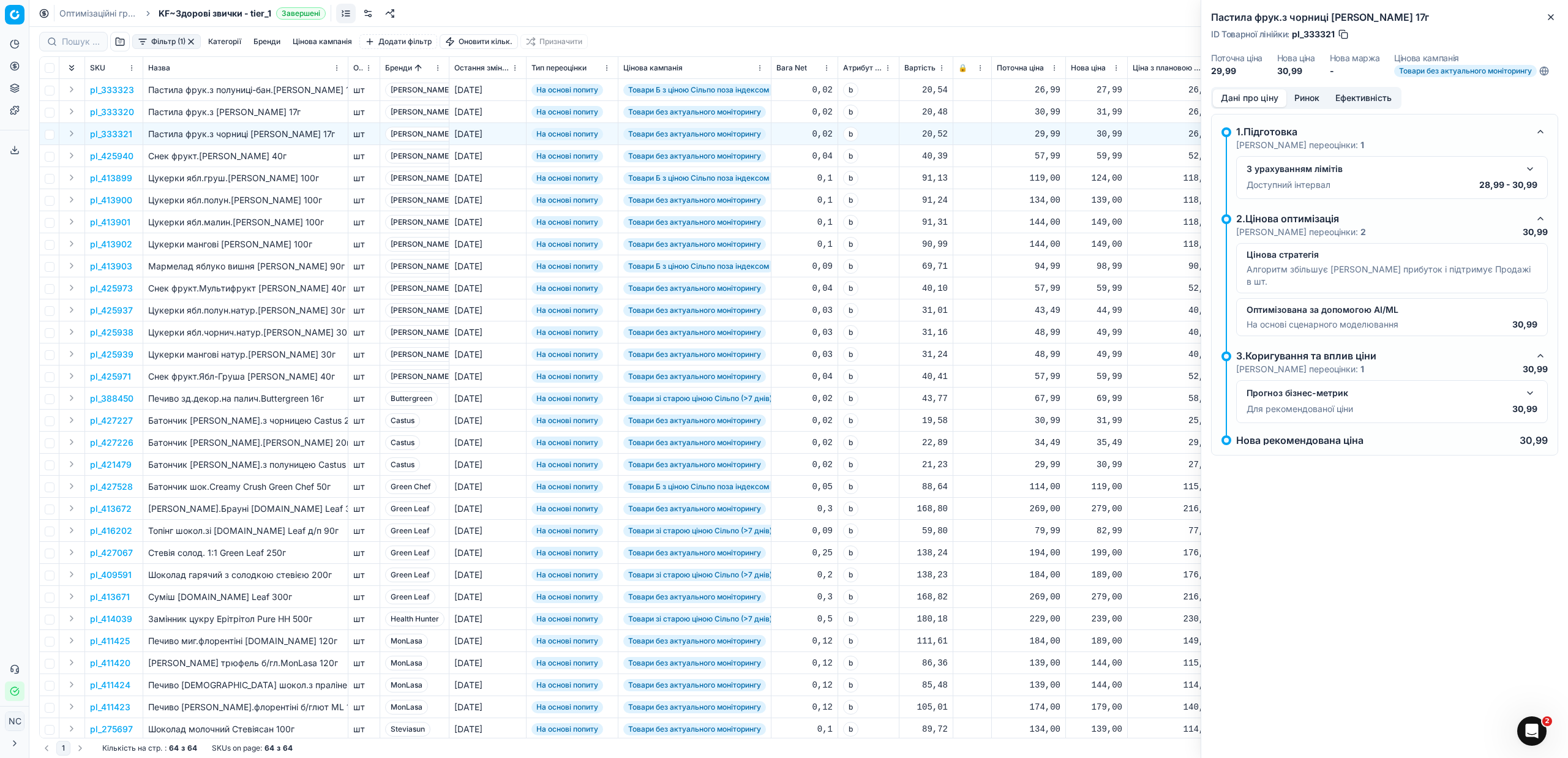
click at [1300, 100] on button "Ринок" at bounding box center [1306, 98] width 41 height 18
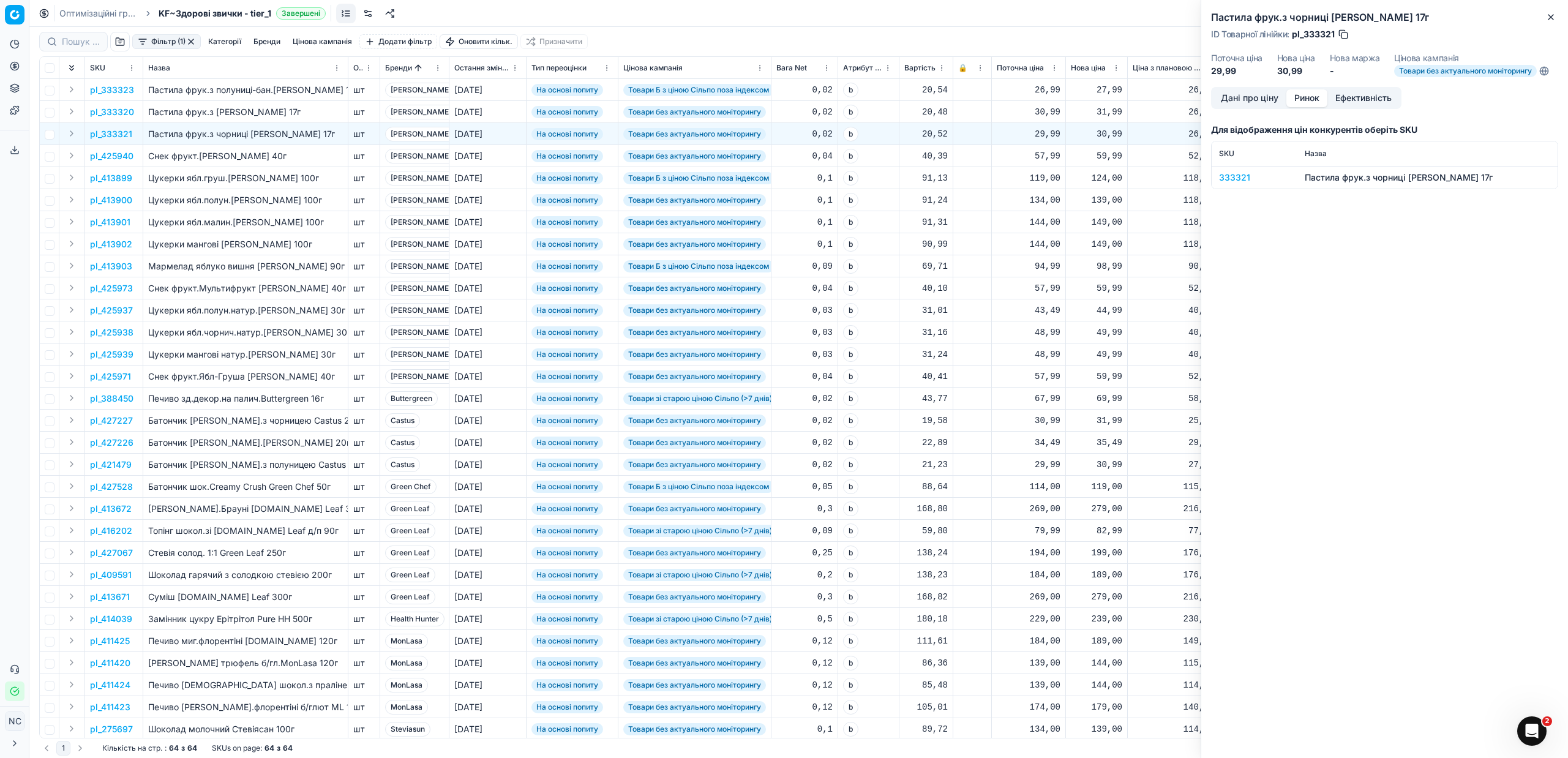
click at [1234, 177] on div "333321" at bounding box center [1254, 177] width 71 height 12
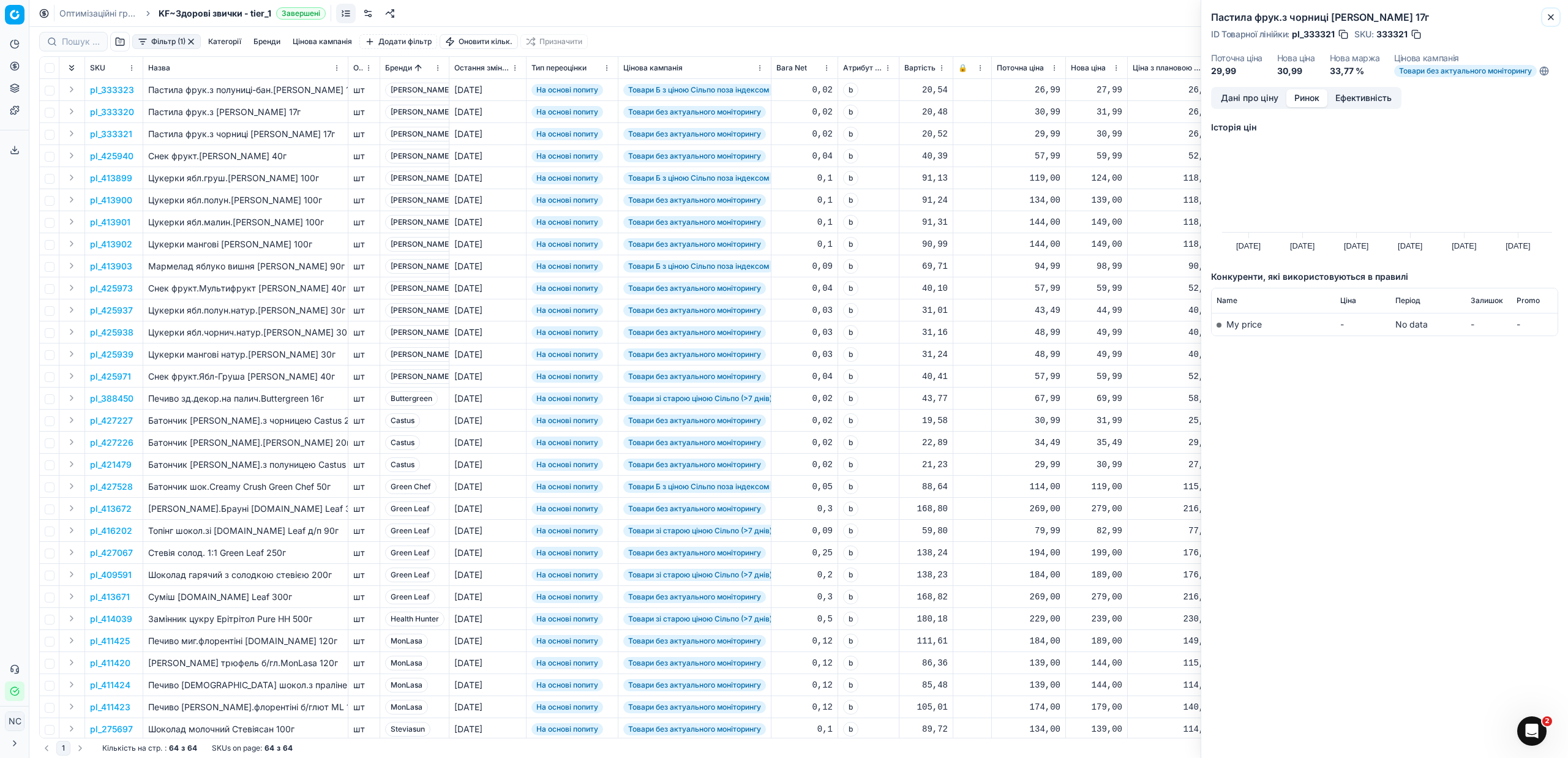
click at [1551, 14] on icon "button" at bounding box center [1550, 16] width 9 height 9
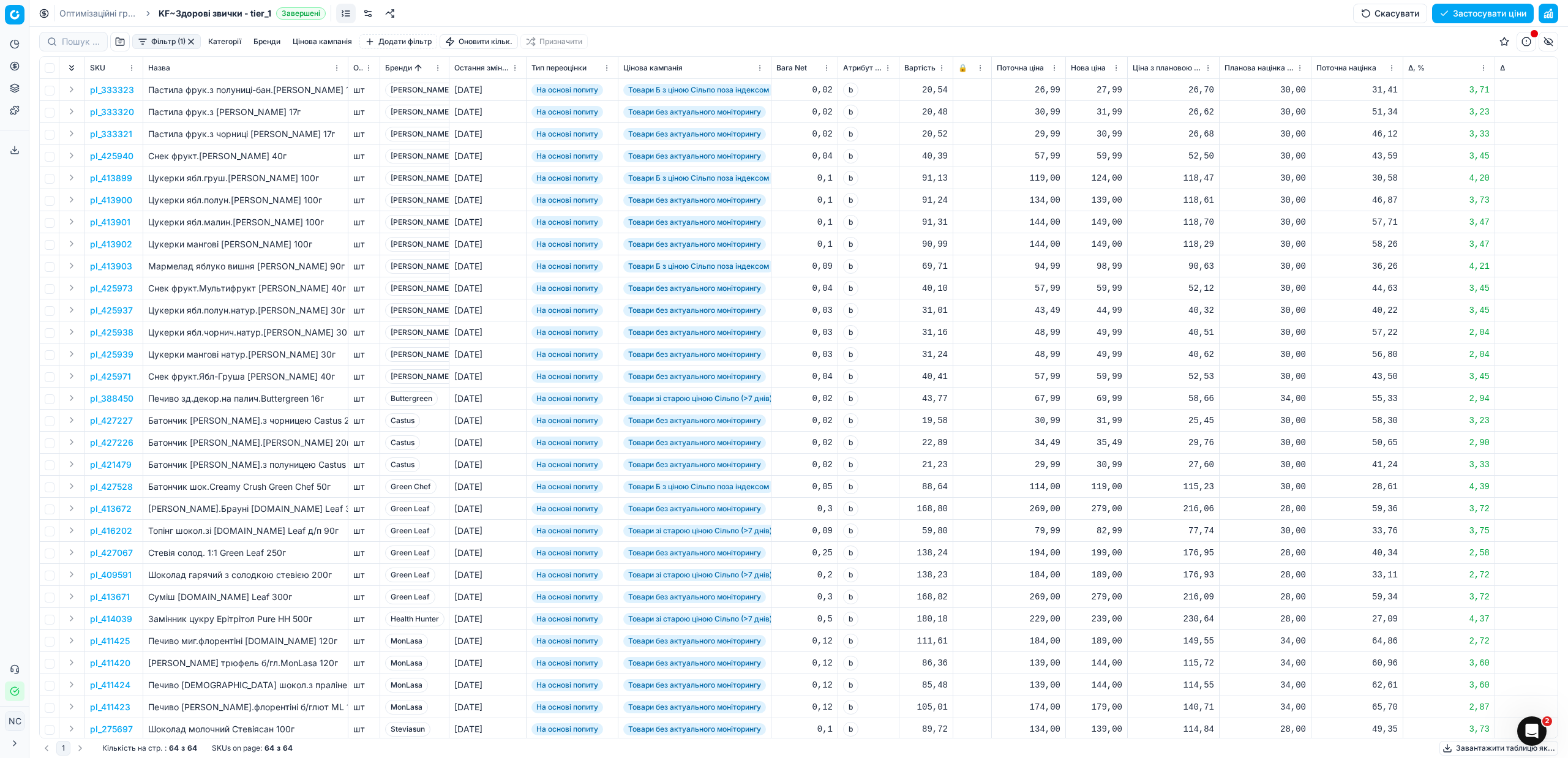
click at [114, 86] on p "pl_333323" at bounding box center [112, 90] width 44 height 12
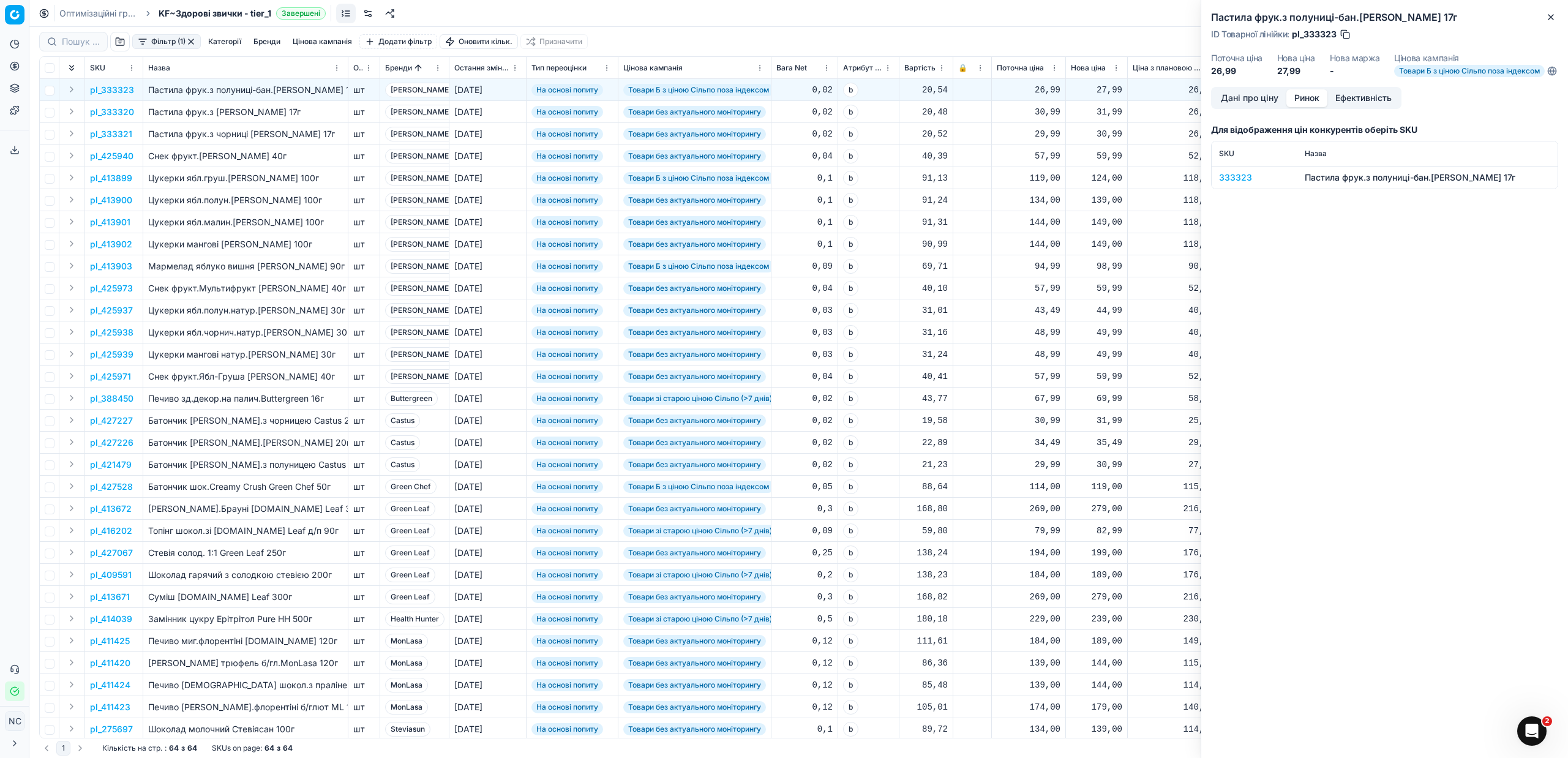
click at [1317, 105] on button "Ринок" at bounding box center [1306, 98] width 41 height 18
click at [1238, 184] on div "333323" at bounding box center [1254, 177] width 71 height 12
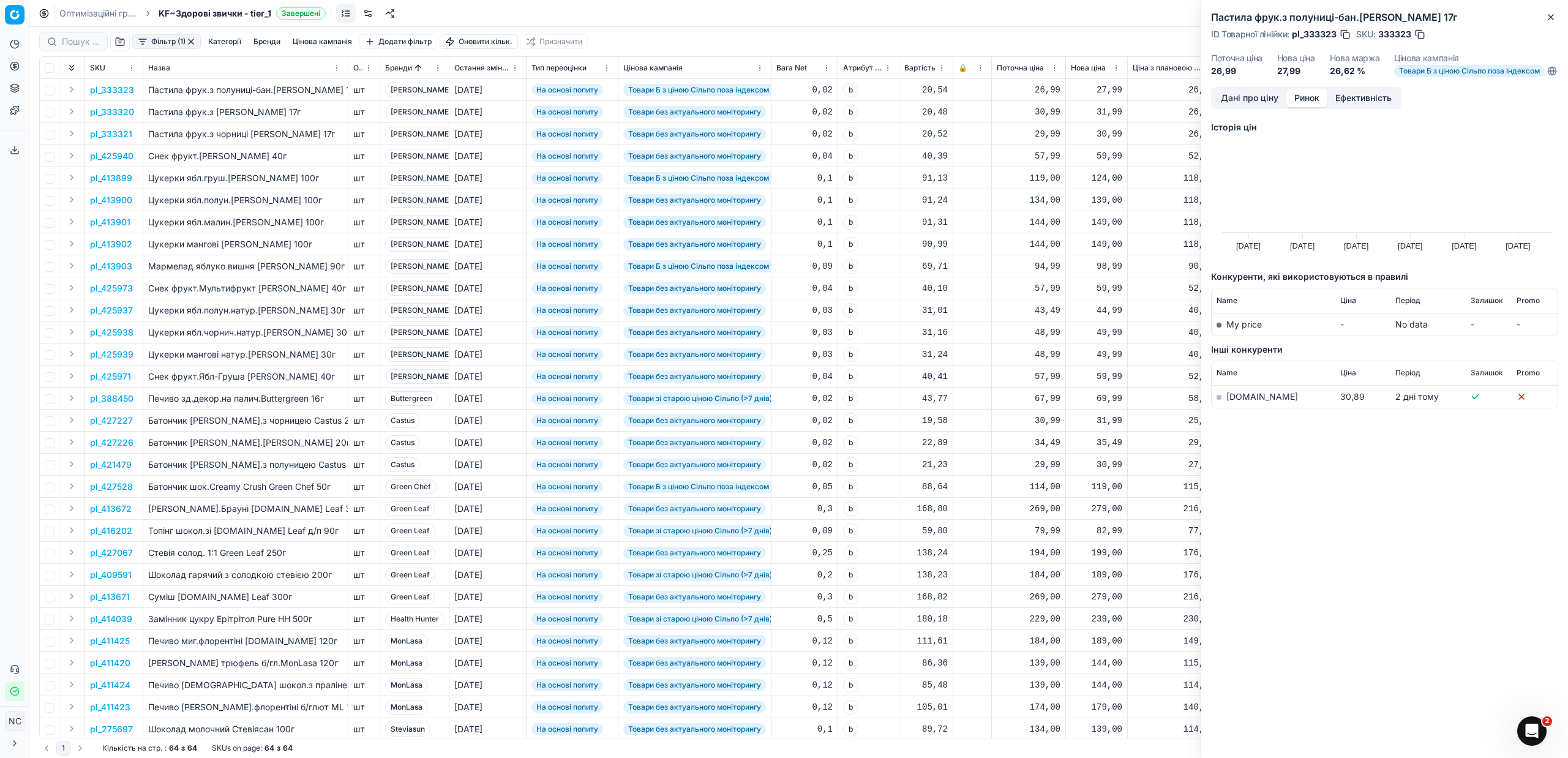
click at [1249, 107] on button "Дані про ціну" at bounding box center [1249, 98] width 73 height 18
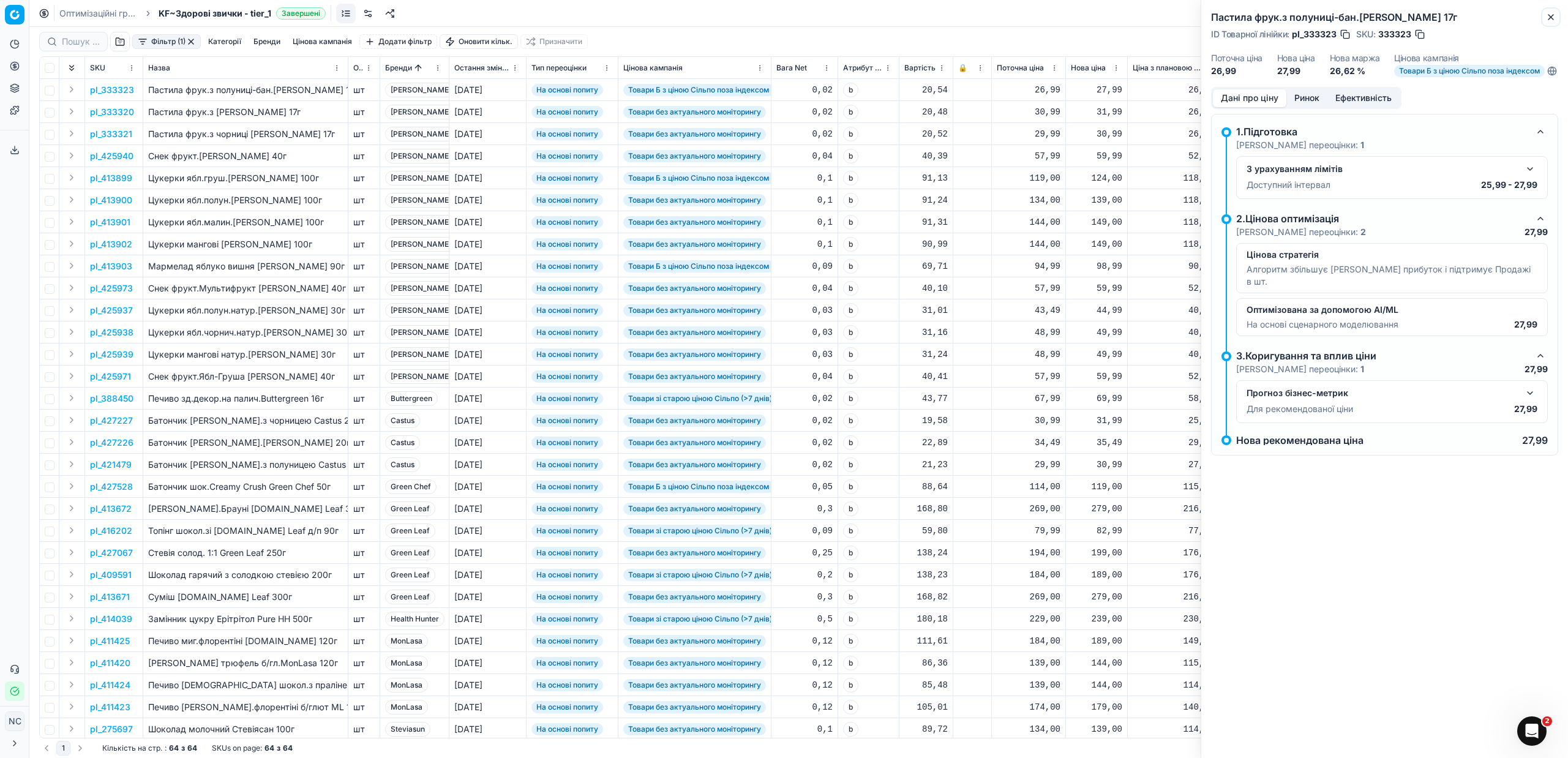
click at [1552, 14] on icon "button" at bounding box center [1550, 16] width 9 height 9
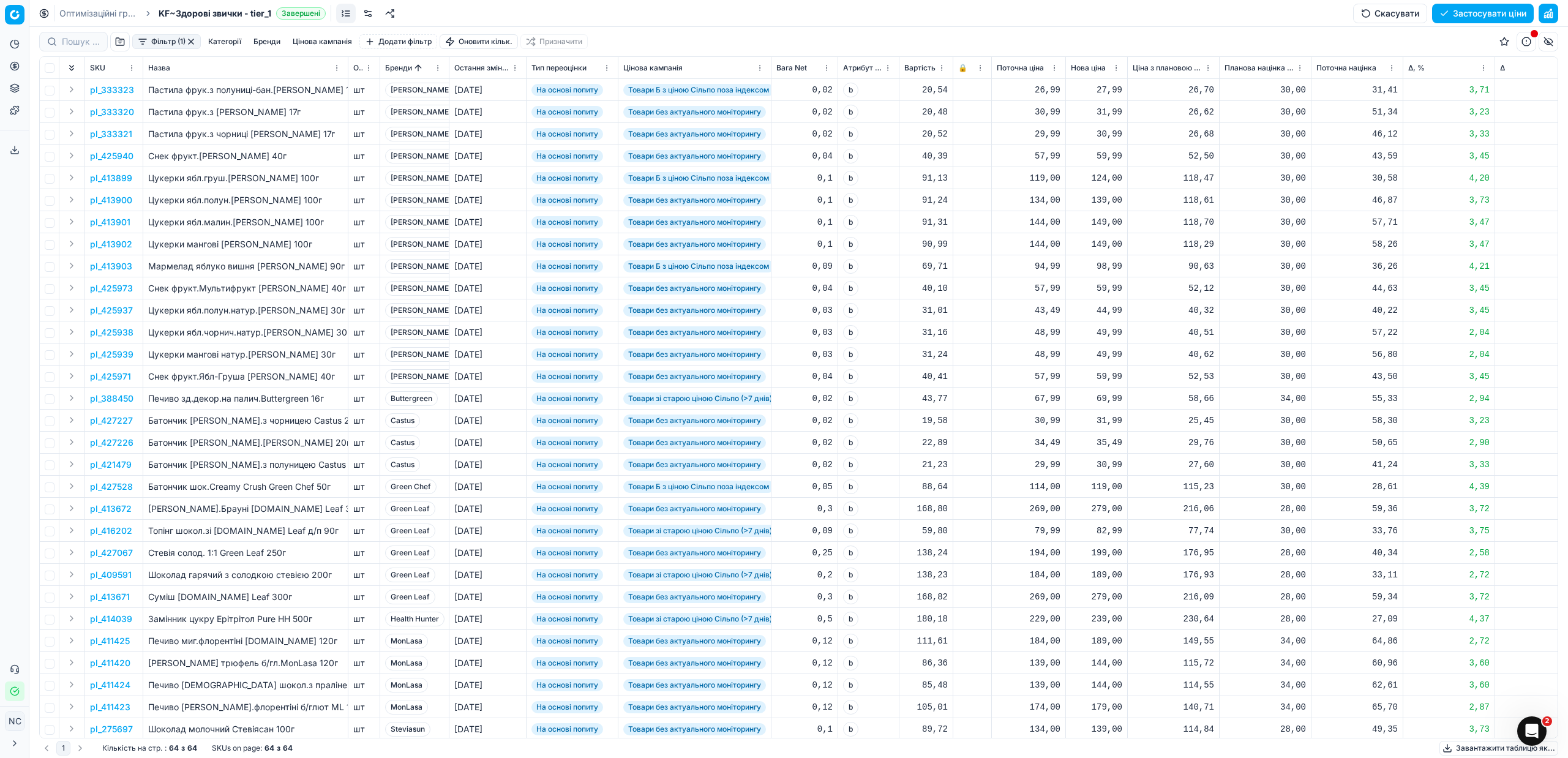
click at [1105, 86] on div "27,99" at bounding box center [1097, 90] width 51 height 12
type input "2"
type input "31.99"
click at [1147, 239] on div "118,29" at bounding box center [1173, 244] width 82 height 12
click at [1112, 137] on div "30,99" at bounding box center [1097, 134] width 51 height 12
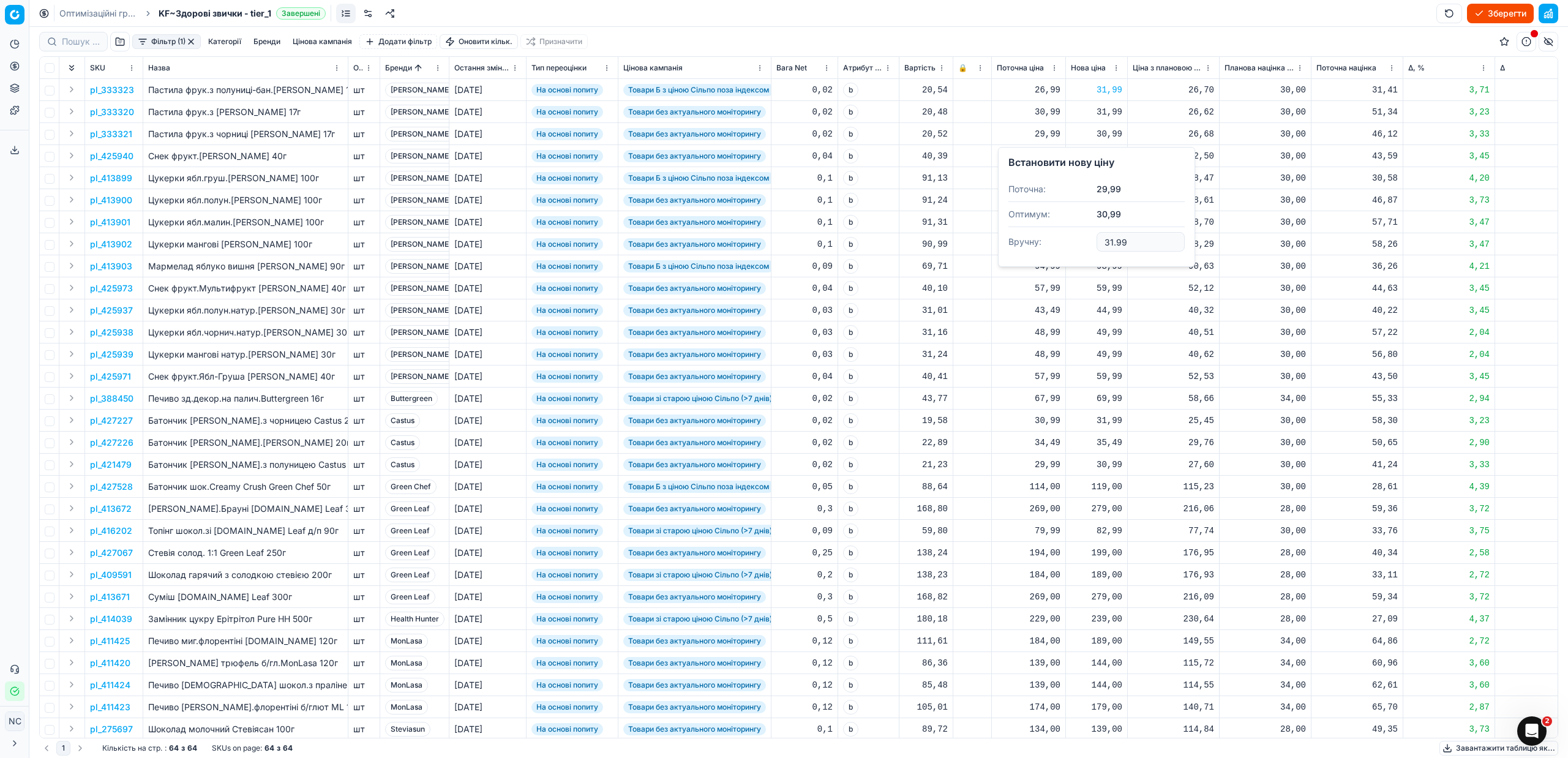
type input "31.99"
click at [123, 156] on p "pl_425940" at bounding box center [112, 156] width 43 height 12
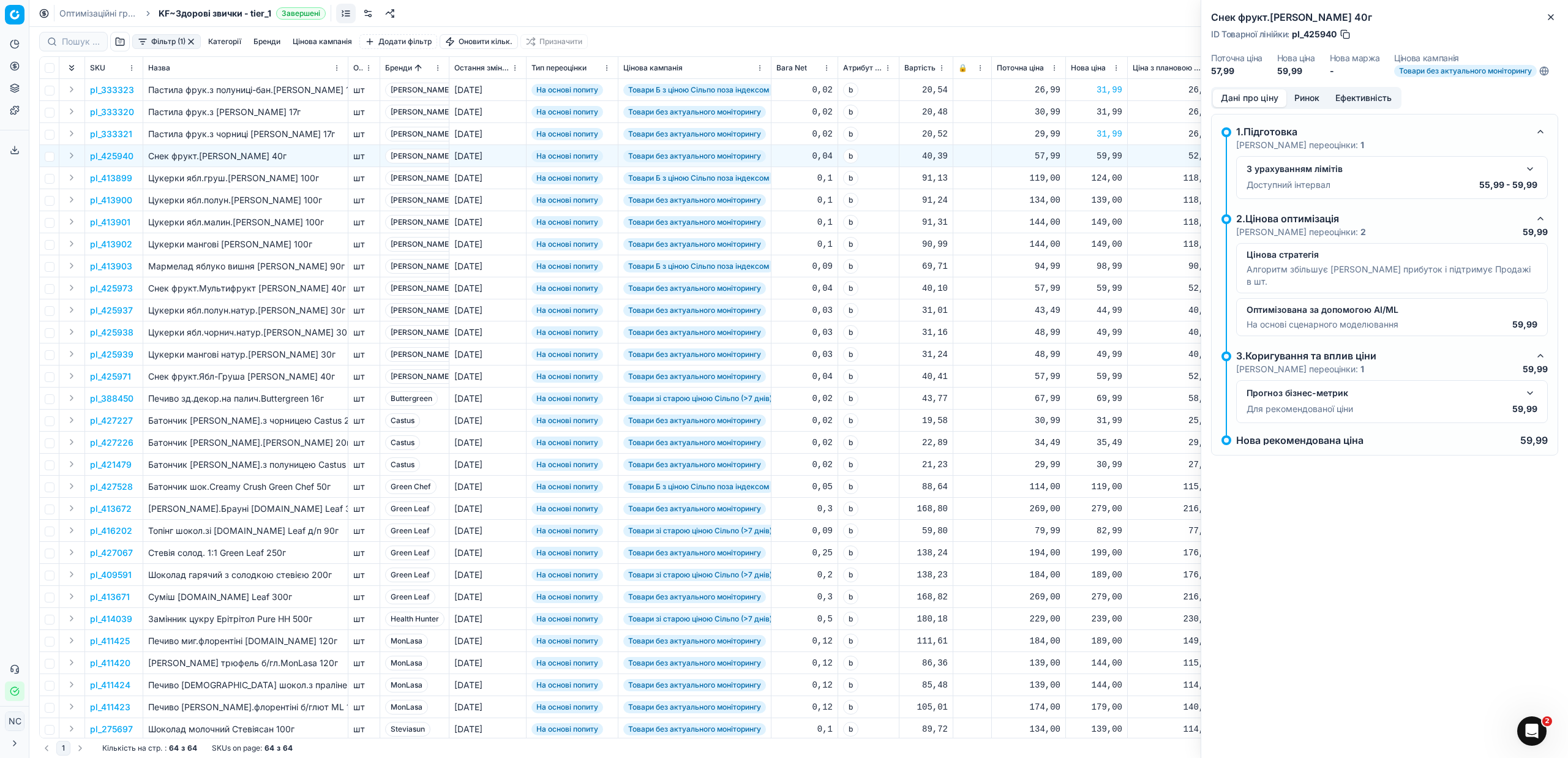
click at [1316, 98] on button "Ринок" at bounding box center [1306, 98] width 41 height 18
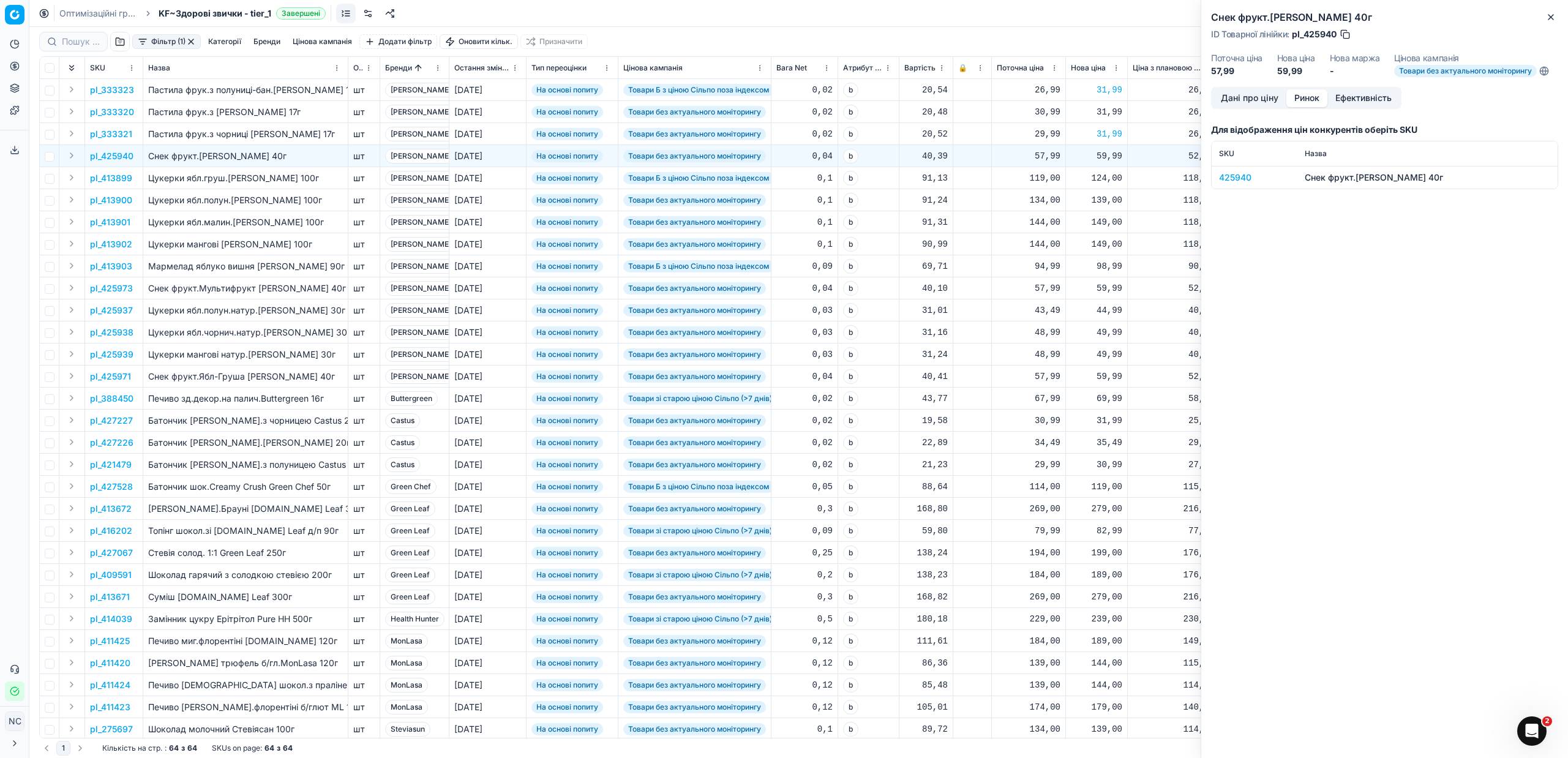
click at [1241, 176] on div "425940" at bounding box center [1254, 177] width 71 height 12
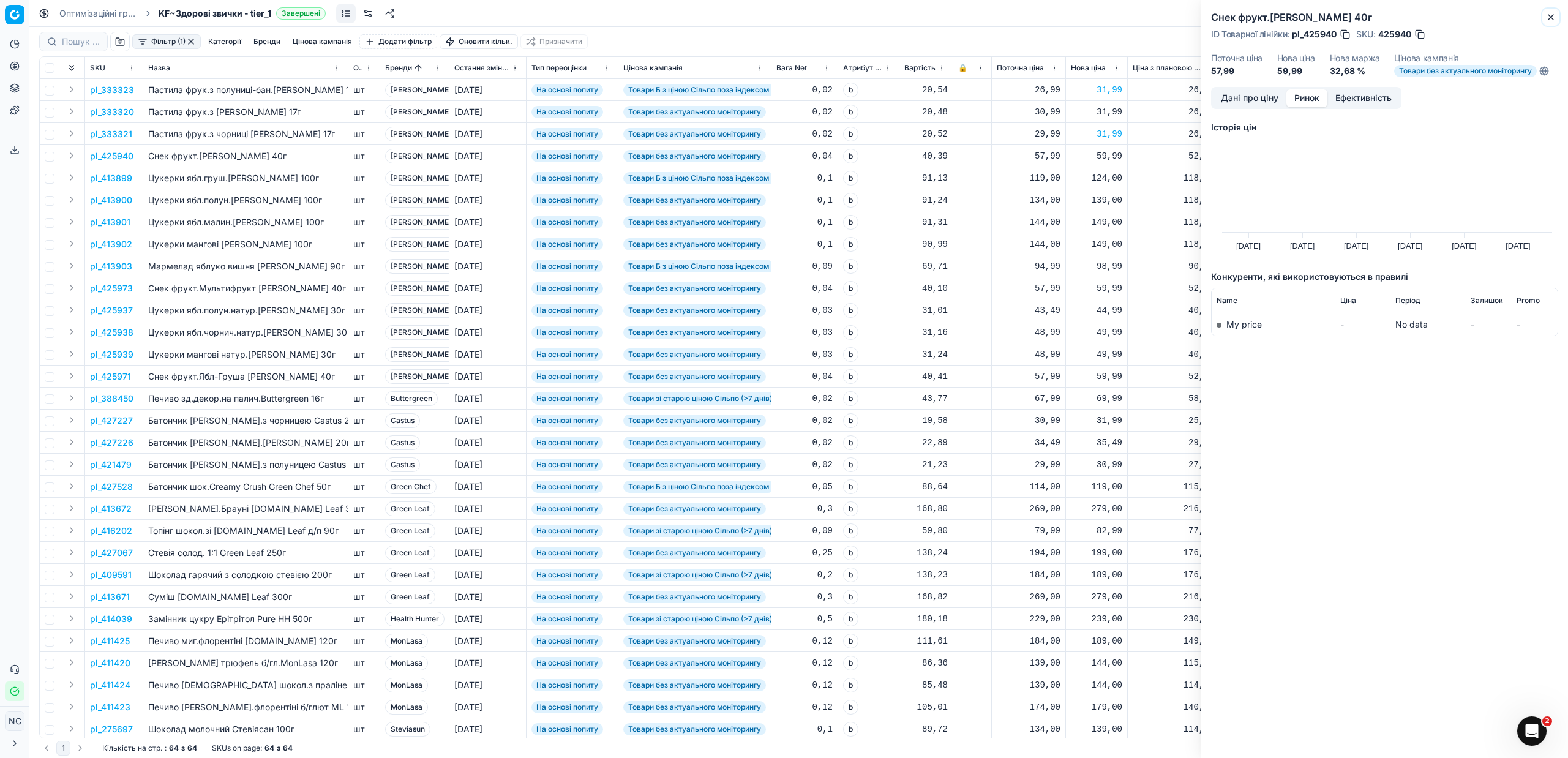
click at [1551, 18] on icon "button" at bounding box center [1551, 17] width 5 height 5
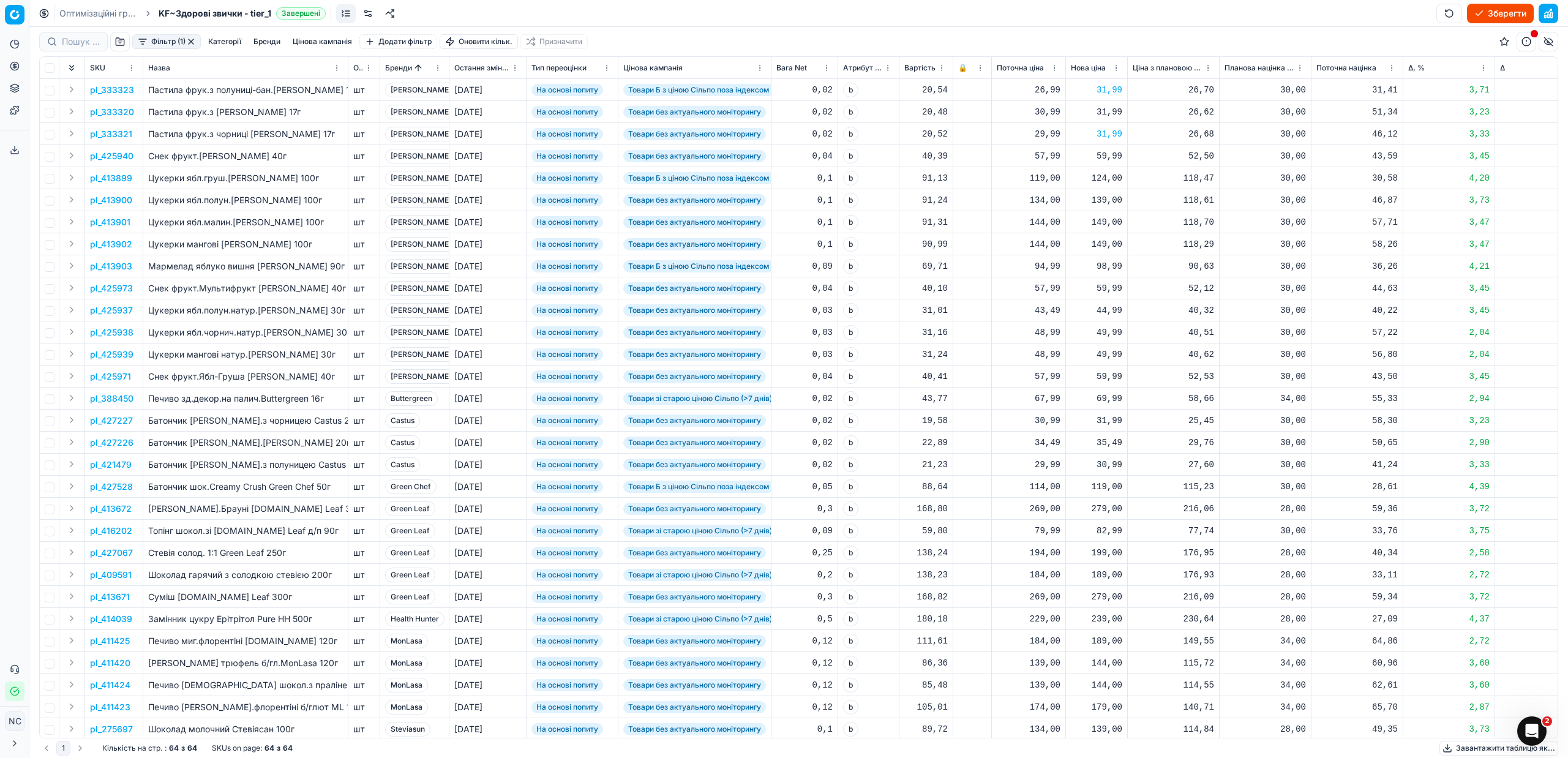
click at [121, 176] on p "pl_413899" at bounding box center [112, 178] width 43 height 12
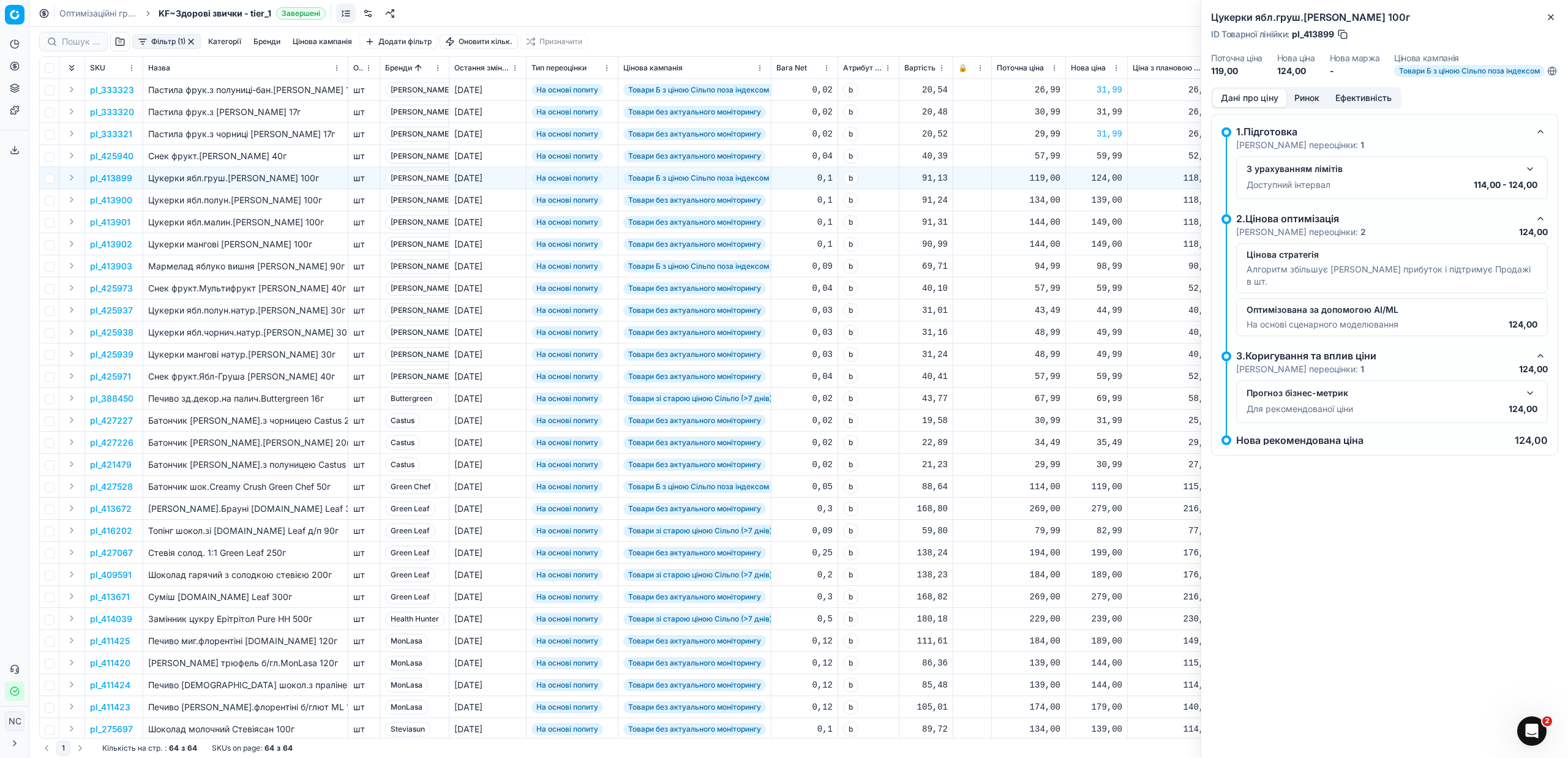
click at [1308, 106] on button "Ринок" at bounding box center [1306, 98] width 41 height 18
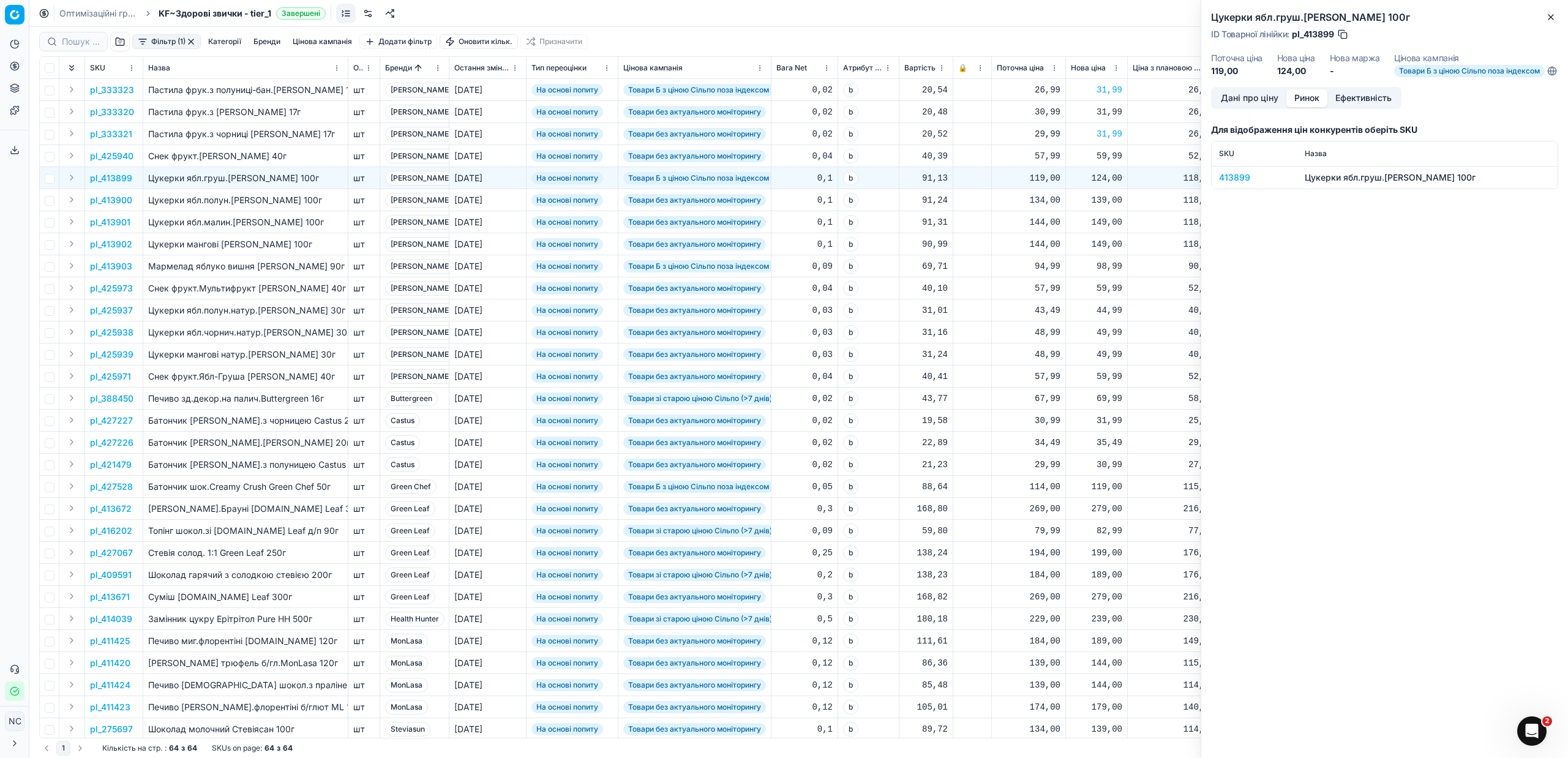
click at [1234, 184] on div "413899" at bounding box center [1254, 177] width 71 height 12
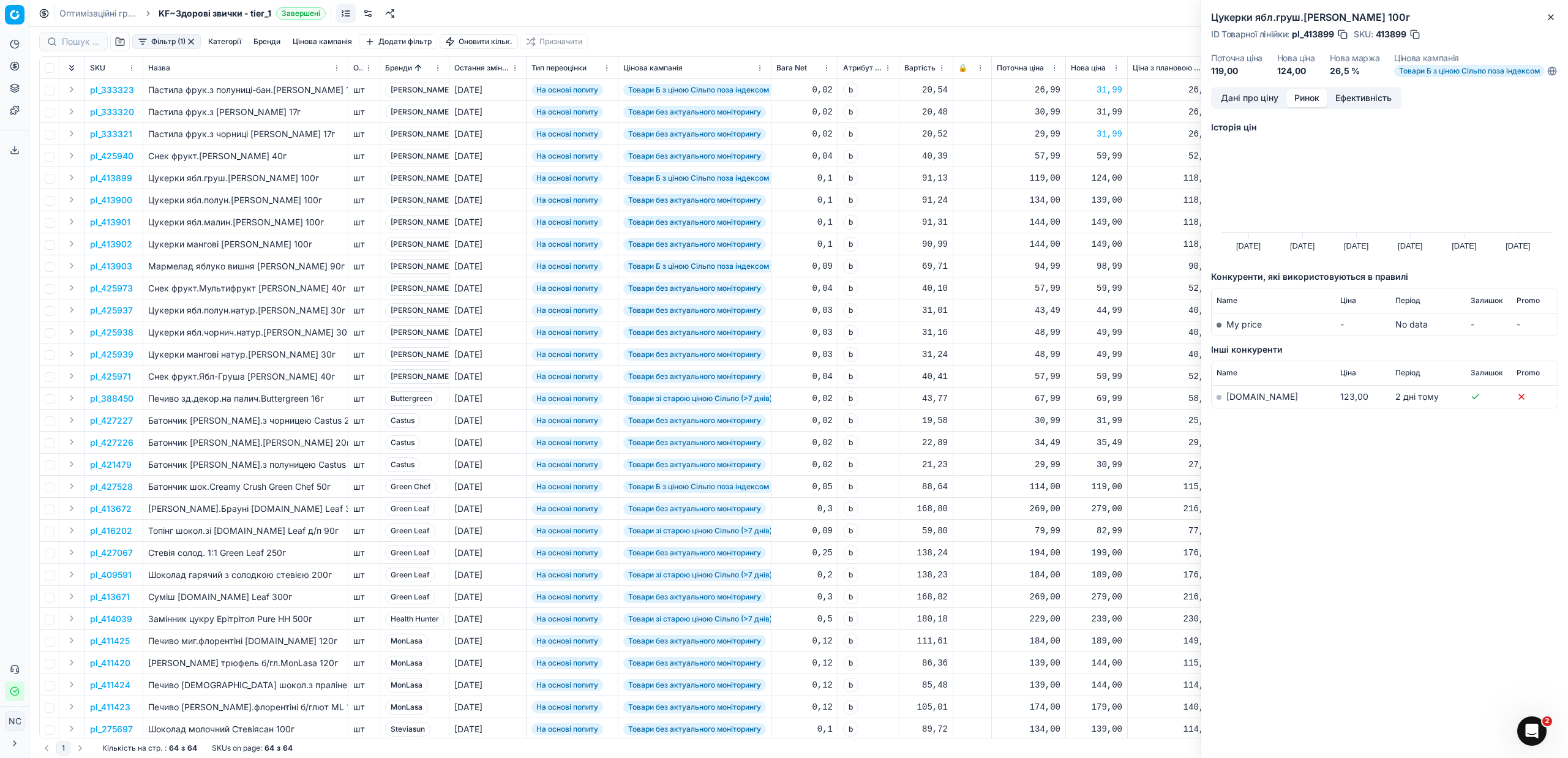
click at [1238, 402] on link "[DOMAIN_NAME]" at bounding box center [1262, 396] width 72 height 10
click at [1552, 21] on icon "button" at bounding box center [1550, 16] width 9 height 9
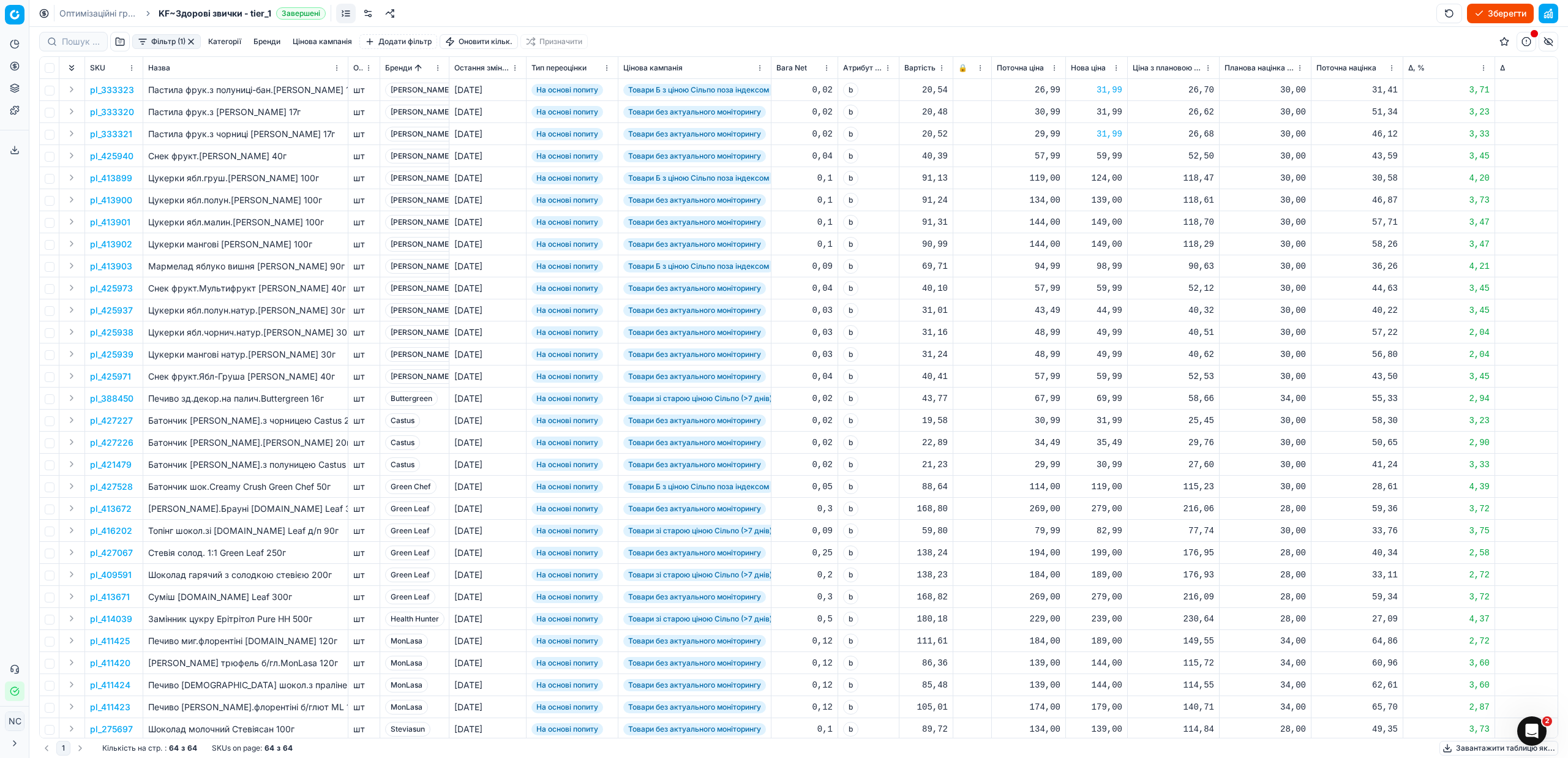
click at [121, 201] on p "pl_413900" at bounding box center [112, 200] width 43 height 12
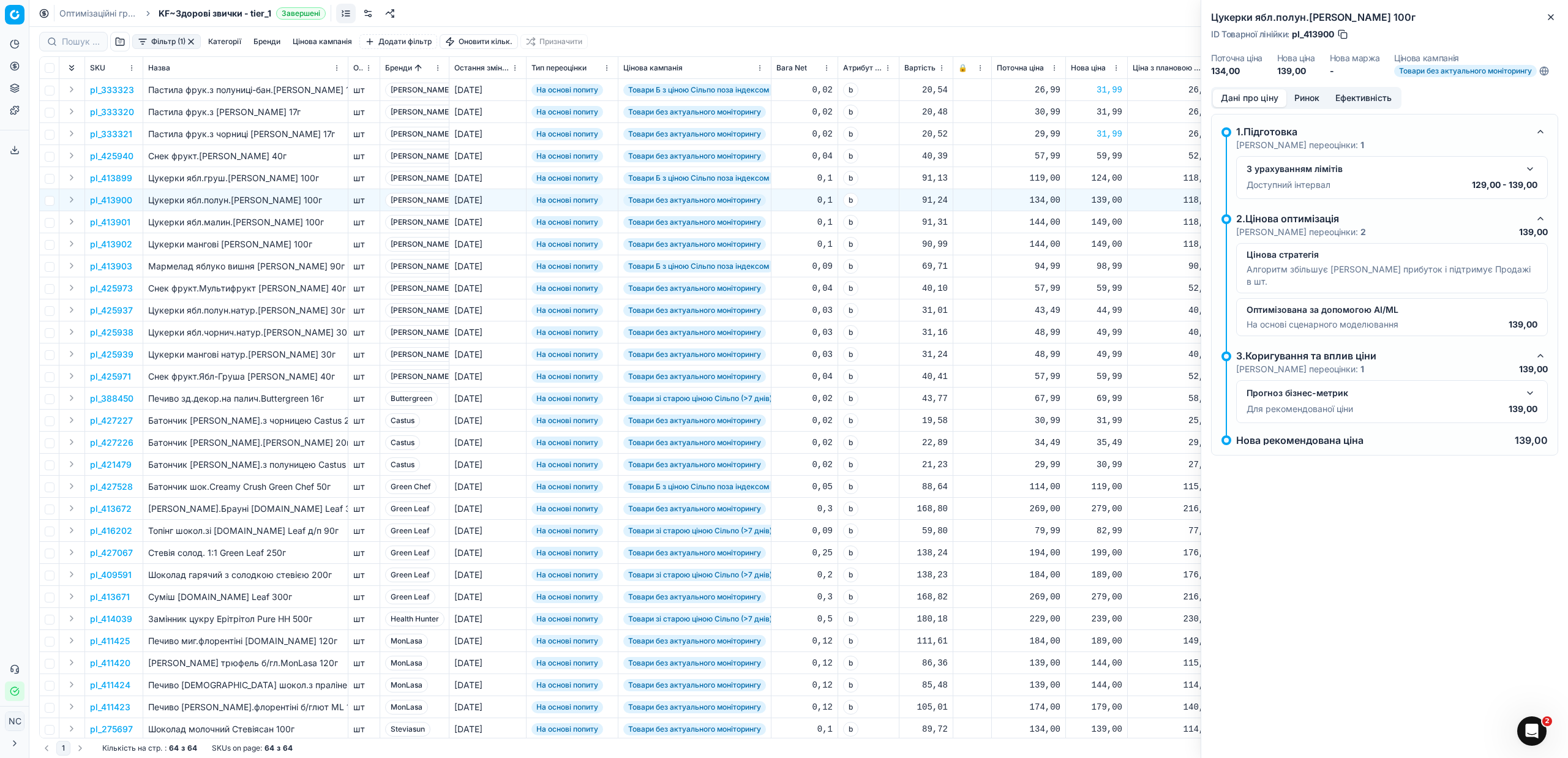
click at [1300, 95] on button "Ринок" at bounding box center [1306, 98] width 41 height 18
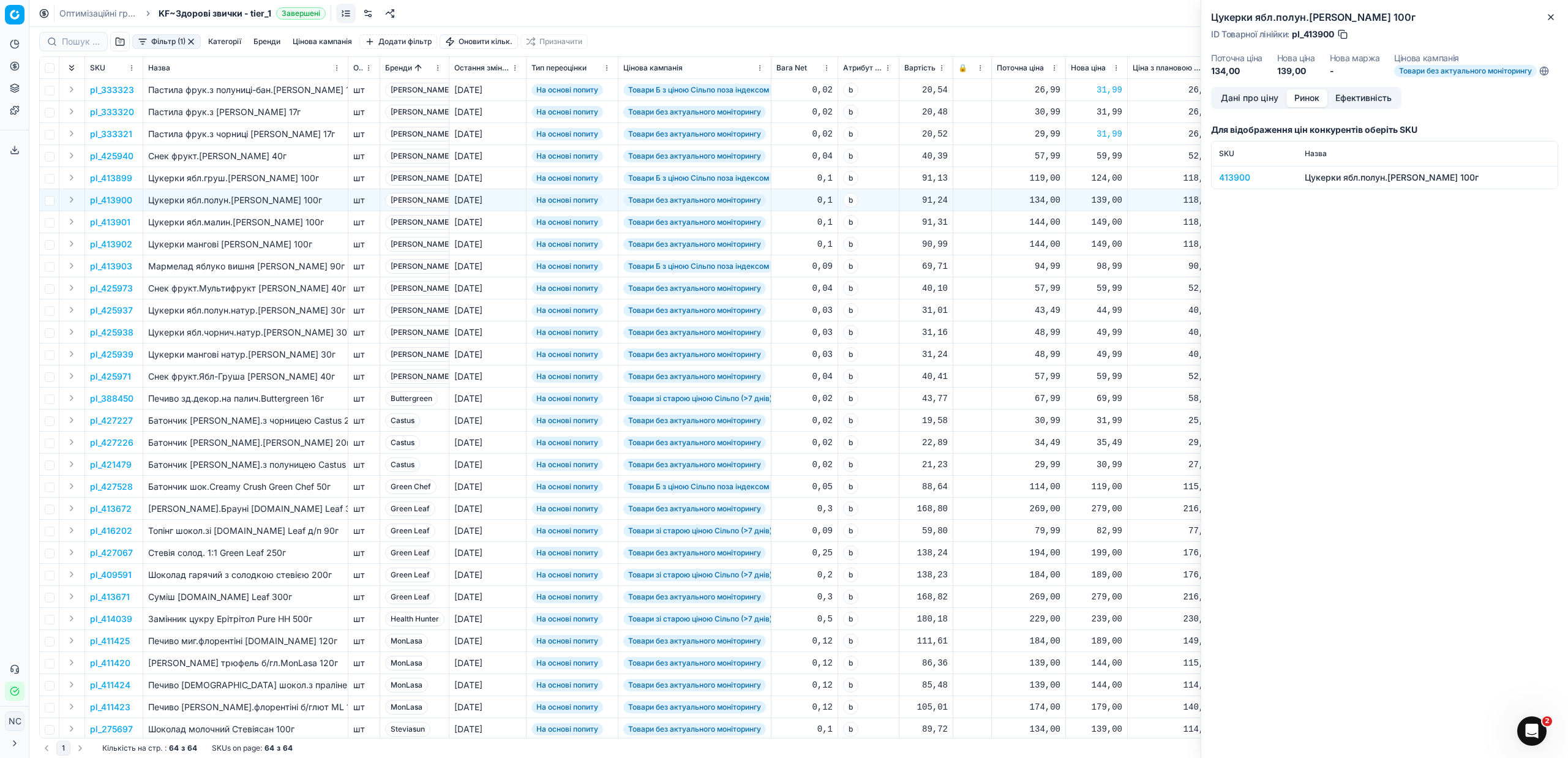
click at [1224, 178] on div "413900" at bounding box center [1254, 177] width 71 height 12
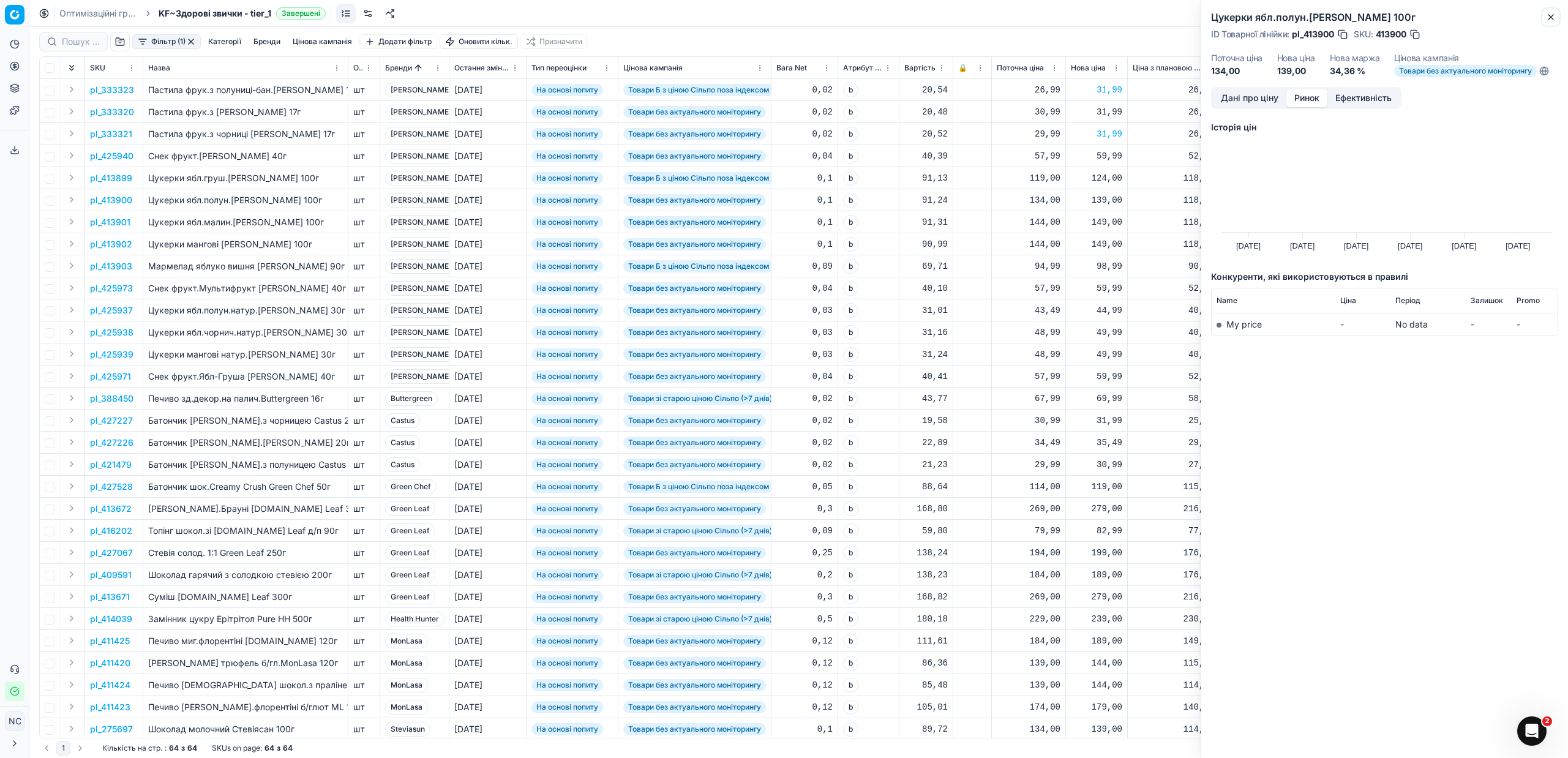
click at [1556, 18] on button "Close" at bounding box center [1550, 16] width 14 height 14
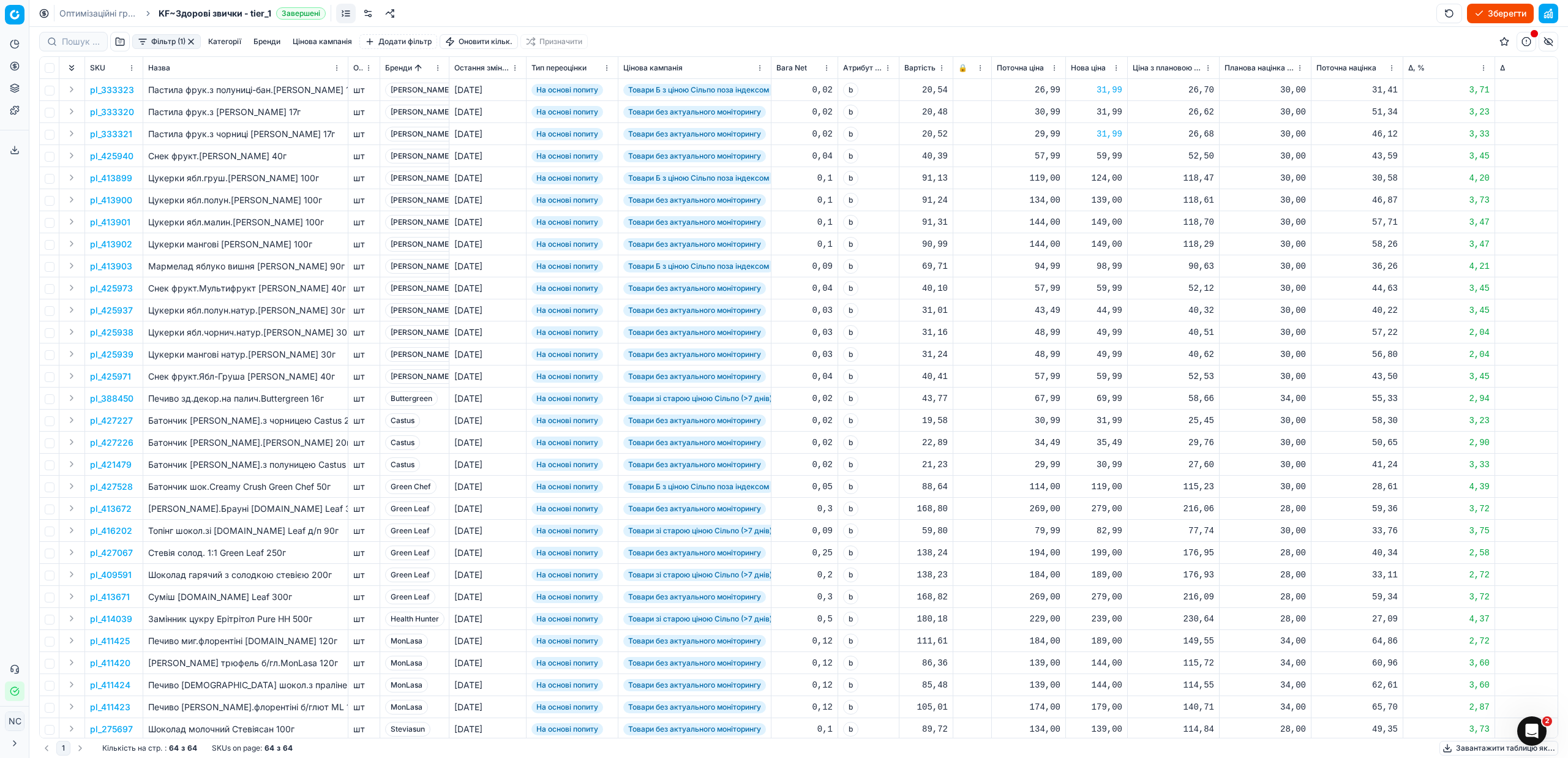
click at [122, 223] on p "pl_413901" at bounding box center [110, 223] width 40 height 12
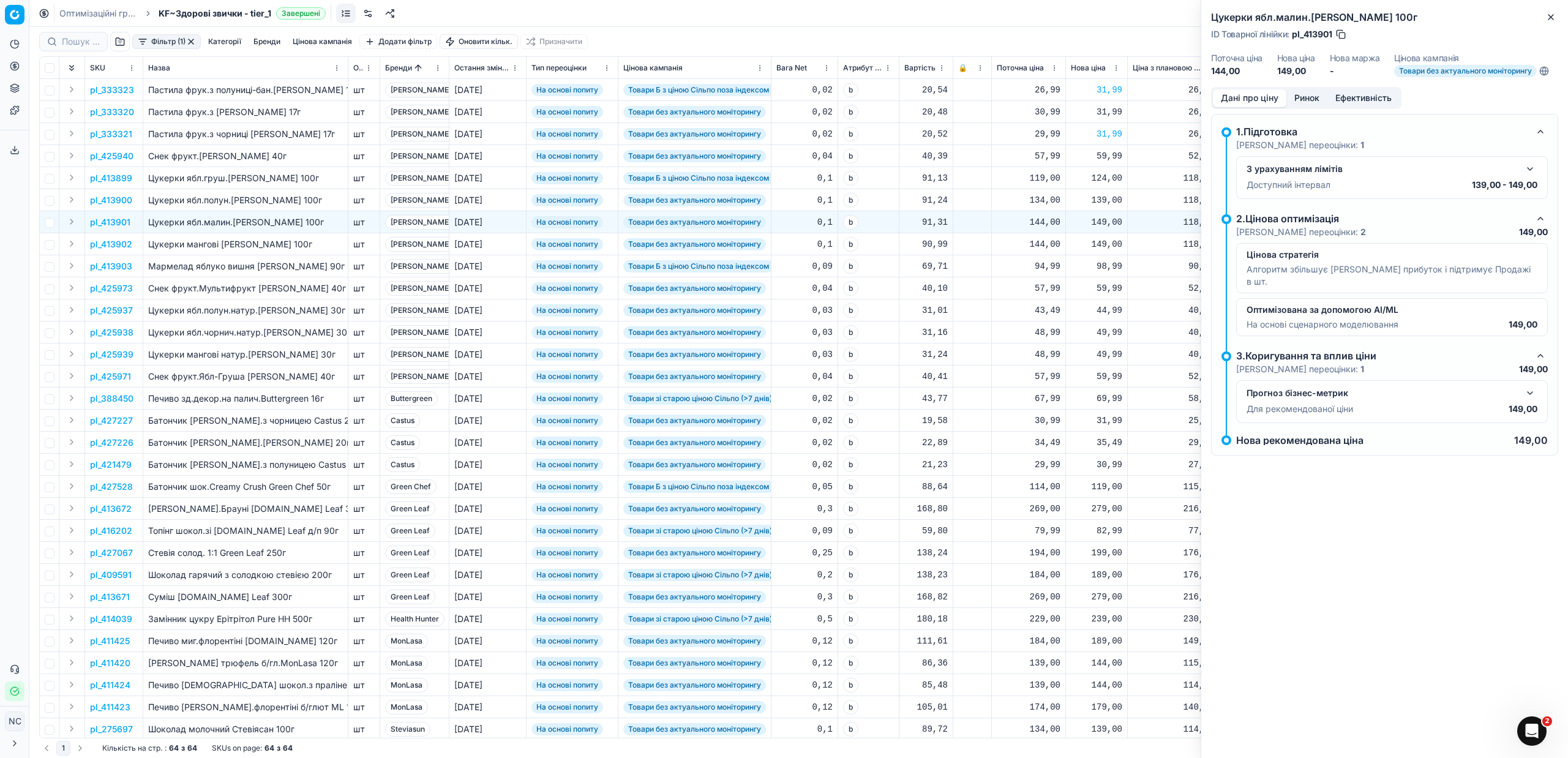
click at [1311, 92] on button "Ринок" at bounding box center [1306, 98] width 41 height 18
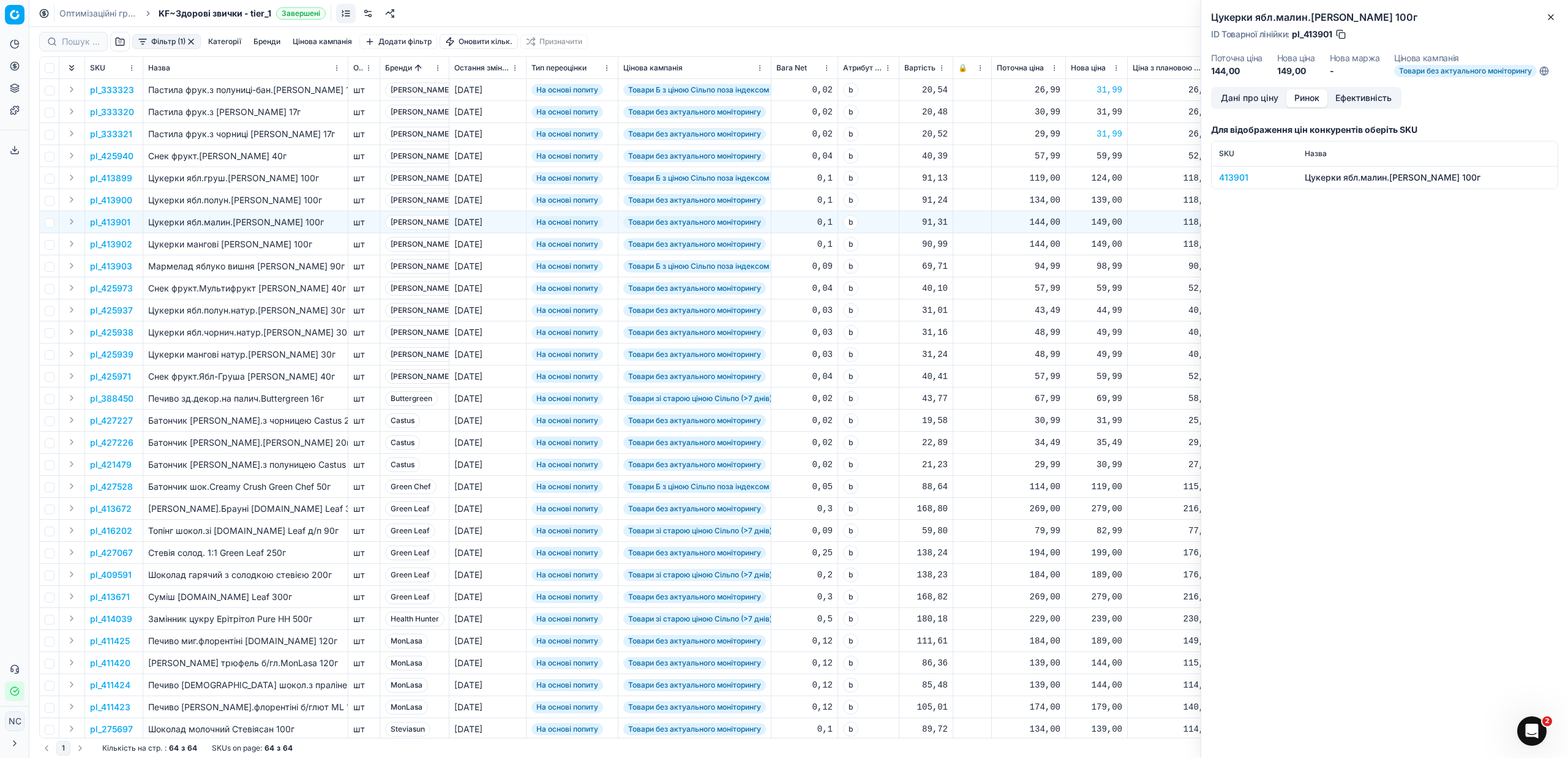
click at [1229, 173] on div "413901" at bounding box center [1254, 177] width 71 height 12
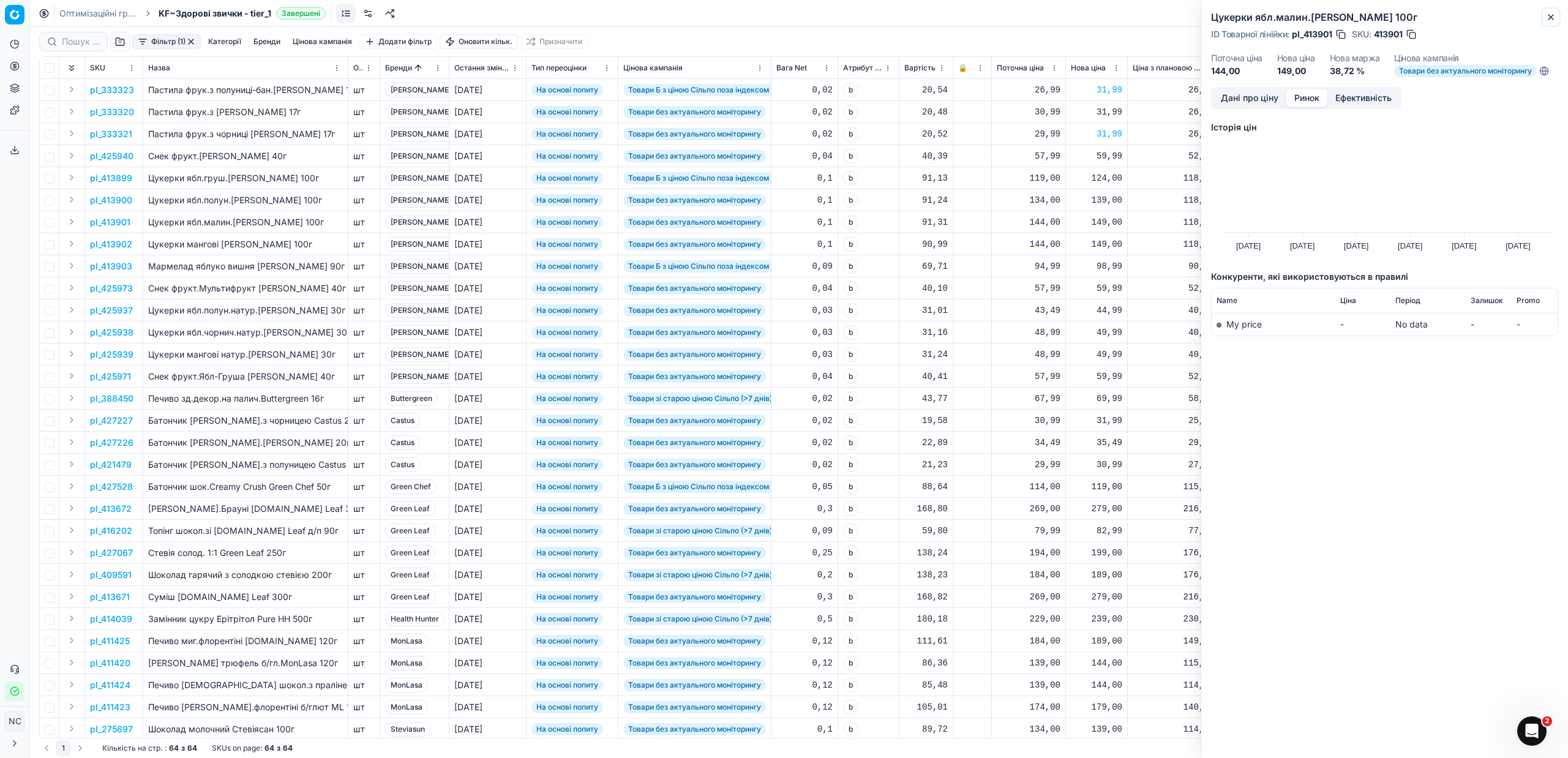
click at [1551, 19] on icon "button" at bounding box center [1550, 16] width 9 height 9
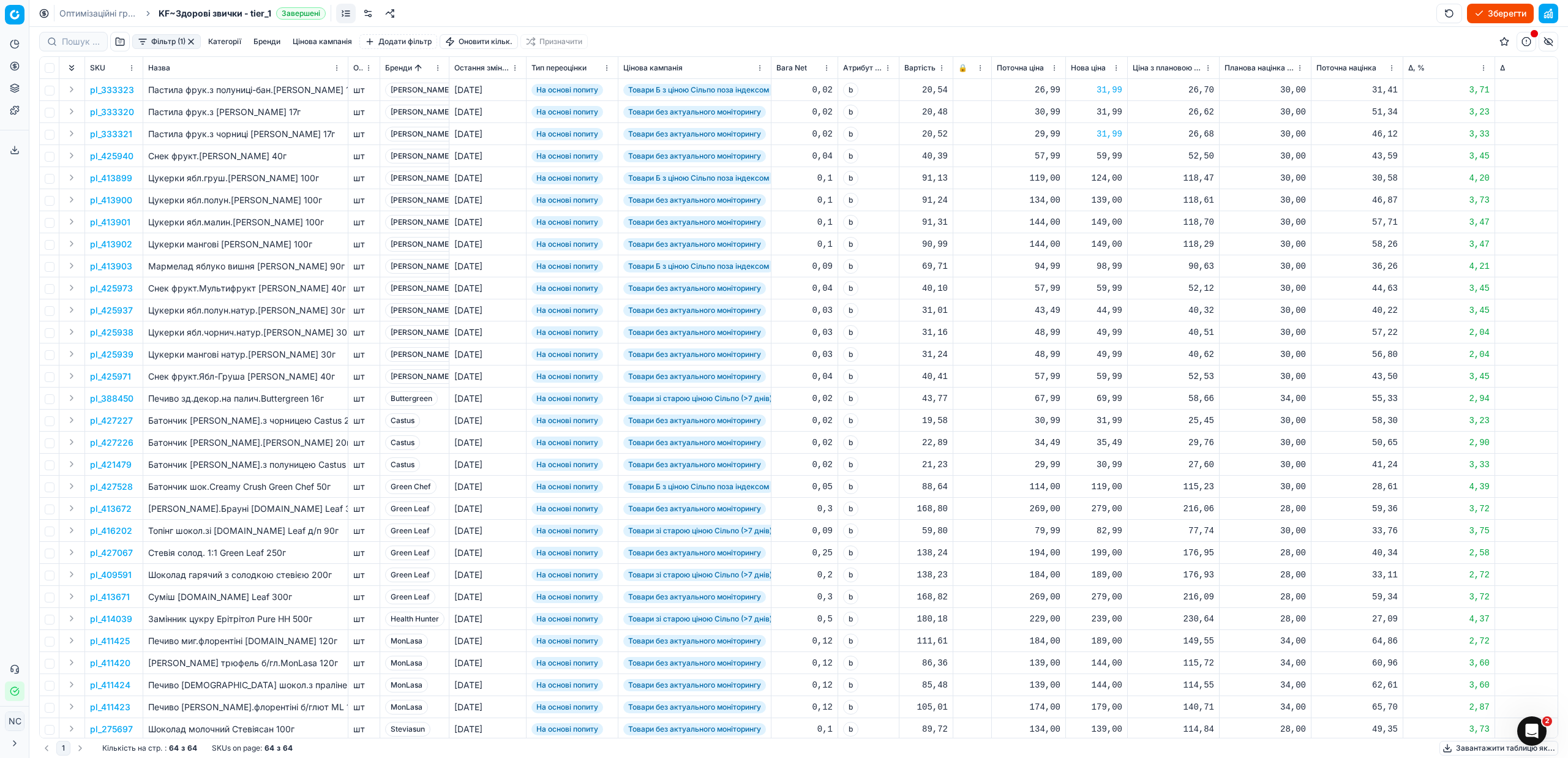
click at [1110, 199] on div "139,00" at bounding box center [1097, 200] width 51 height 12
type input "134.00"
drag, startPoint x: 1338, startPoint y: 257, endPoint x: 1291, endPoint y: 266, distance: 47.9
click at [1336, 257] on td "36,26" at bounding box center [1358, 267] width 92 height 22
click at [1104, 221] on div "149,00" at bounding box center [1097, 223] width 51 height 12
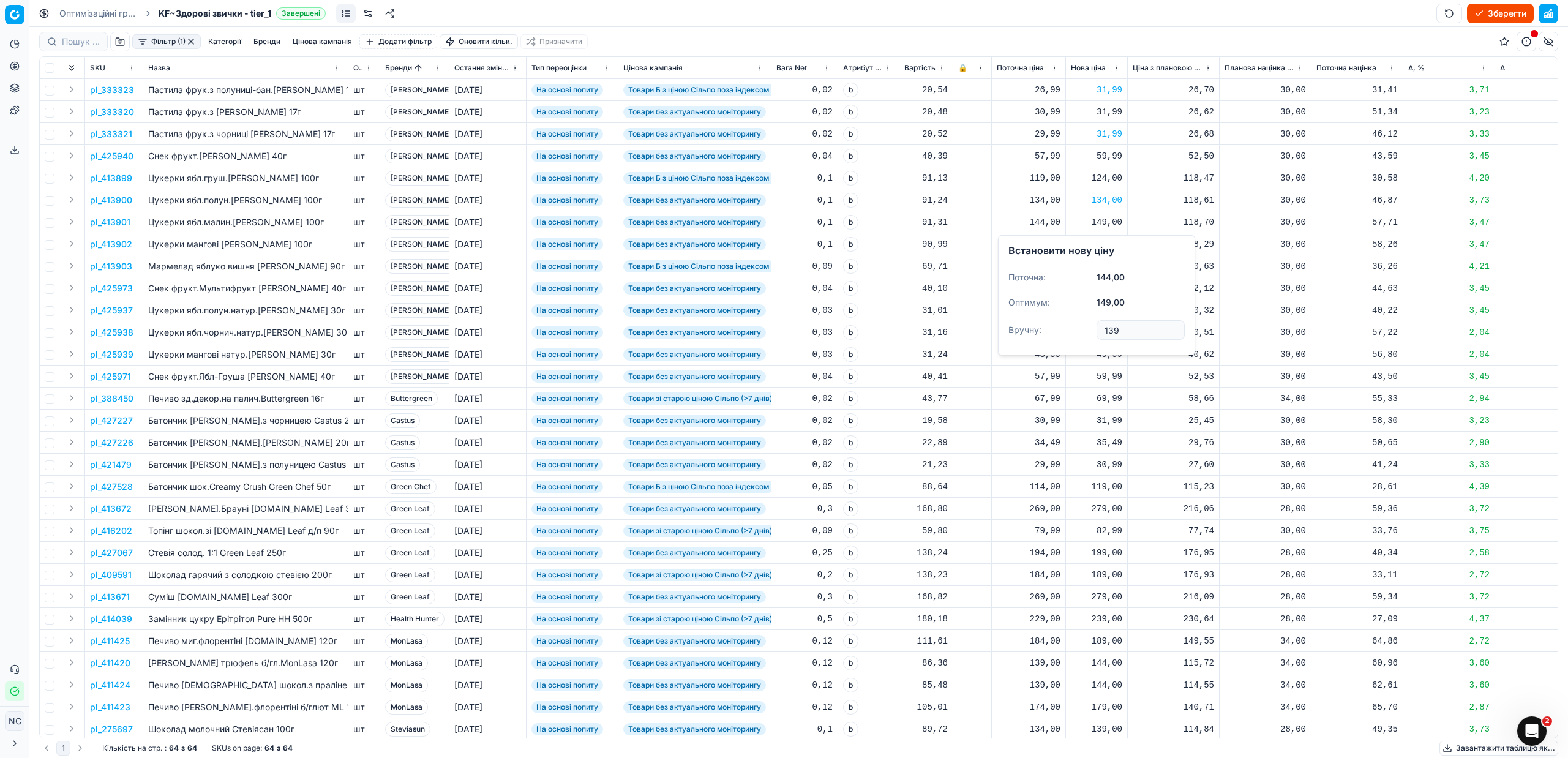
type input "139.00"
click at [1108, 244] on div "149,00" at bounding box center [1097, 244] width 51 height 12
type input "139.00"
click at [125, 268] on p "pl_413903" at bounding box center [112, 266] width 43 height 12
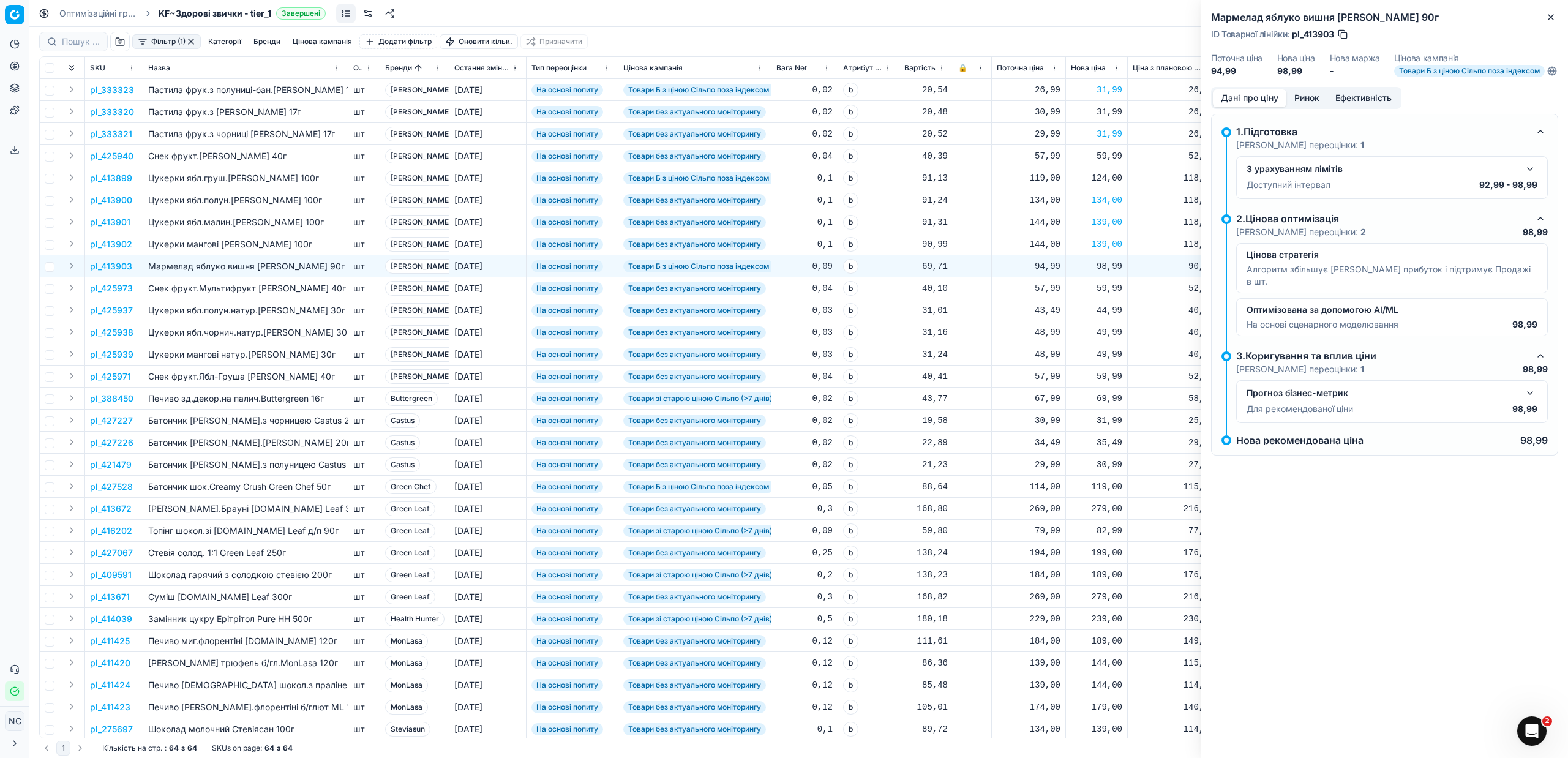
click at [1306, 107] on button "Ринок" at bounding box center [1306, 98] width 41 height 18
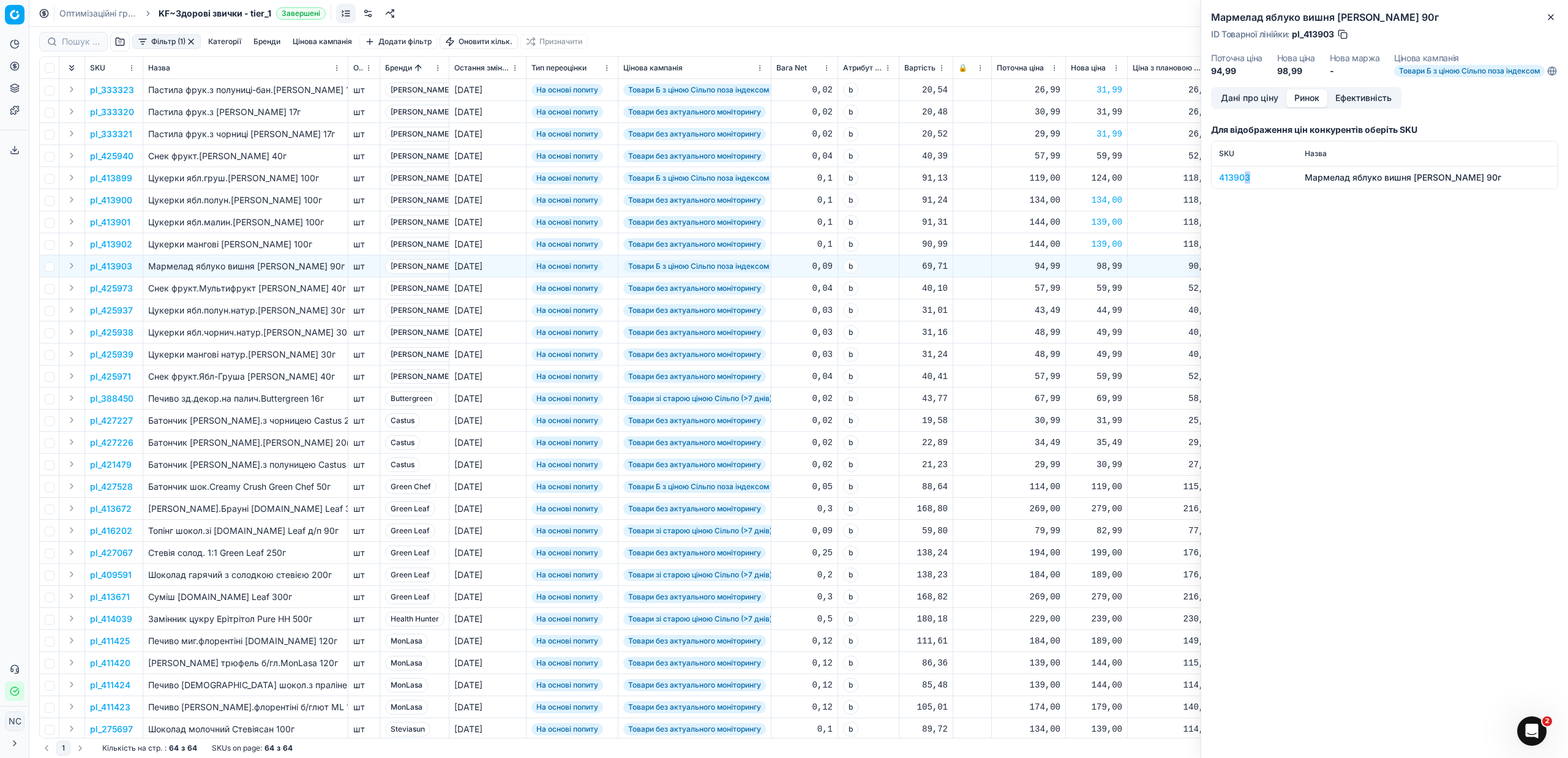
click at [1245, 184] on div "413903" at bounding box center [1254, 177] width 71 height 12
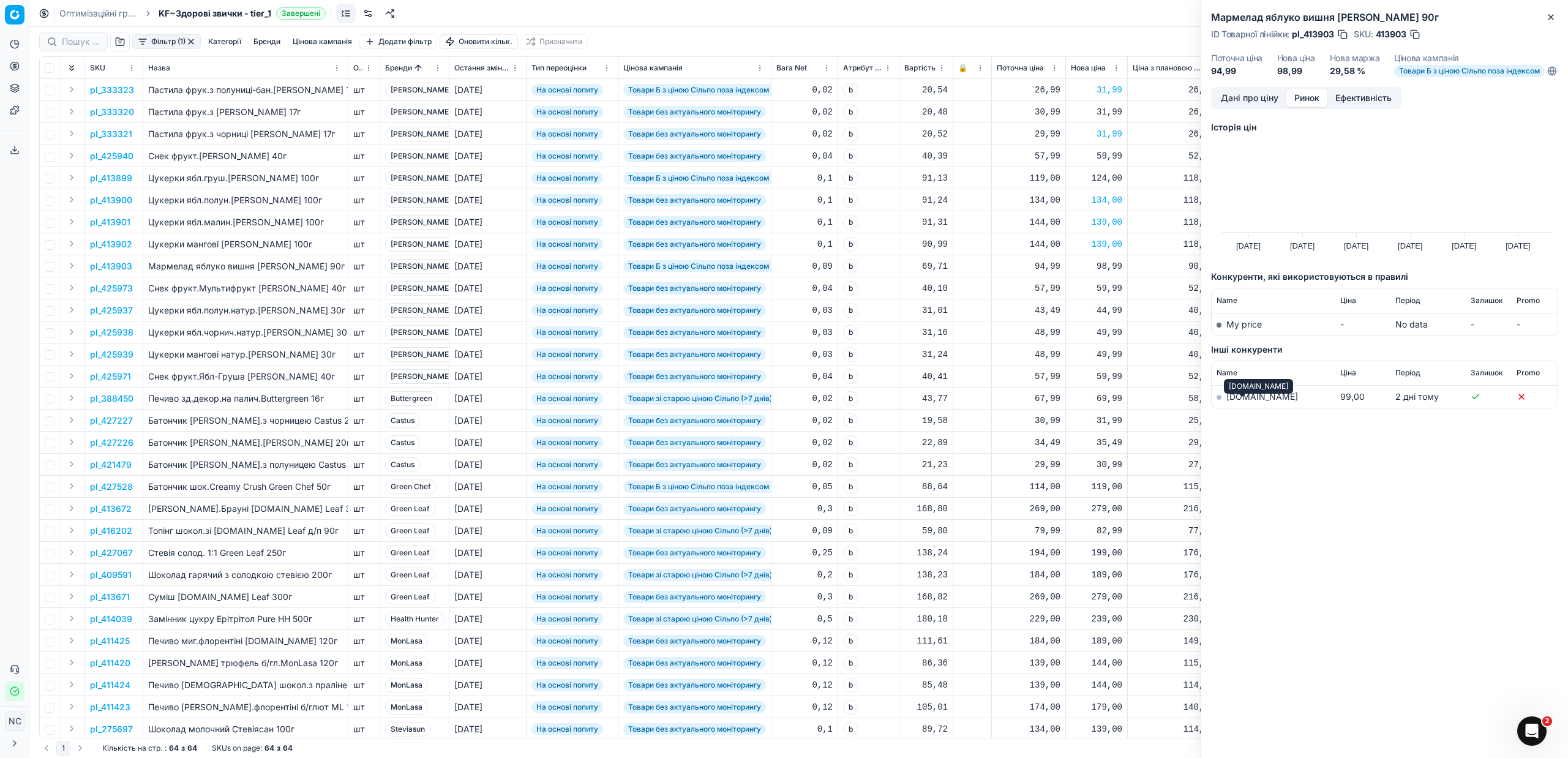
click at [1247, 402] on link "[DOMAIN_NAME]" at bounding box center [1262, 396] width 72 height 10
click at [1548, 19] on icon "button" at bounding box center [1550, 16] width 9 height 9
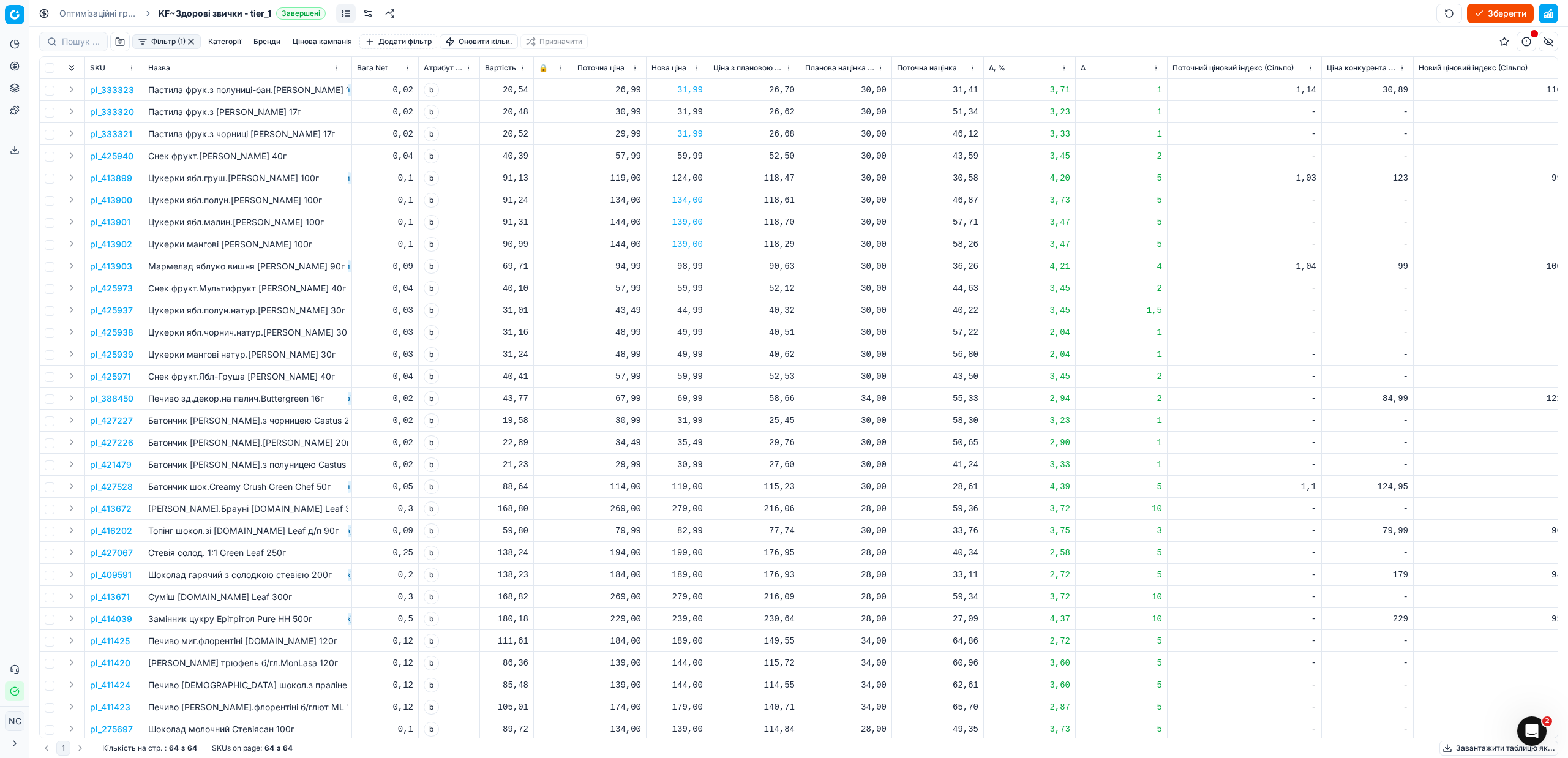
scroll to position [0, 424]
click at [118, 397] on p "pl_388450" at bounding box center [112, 399] width 43 height 12
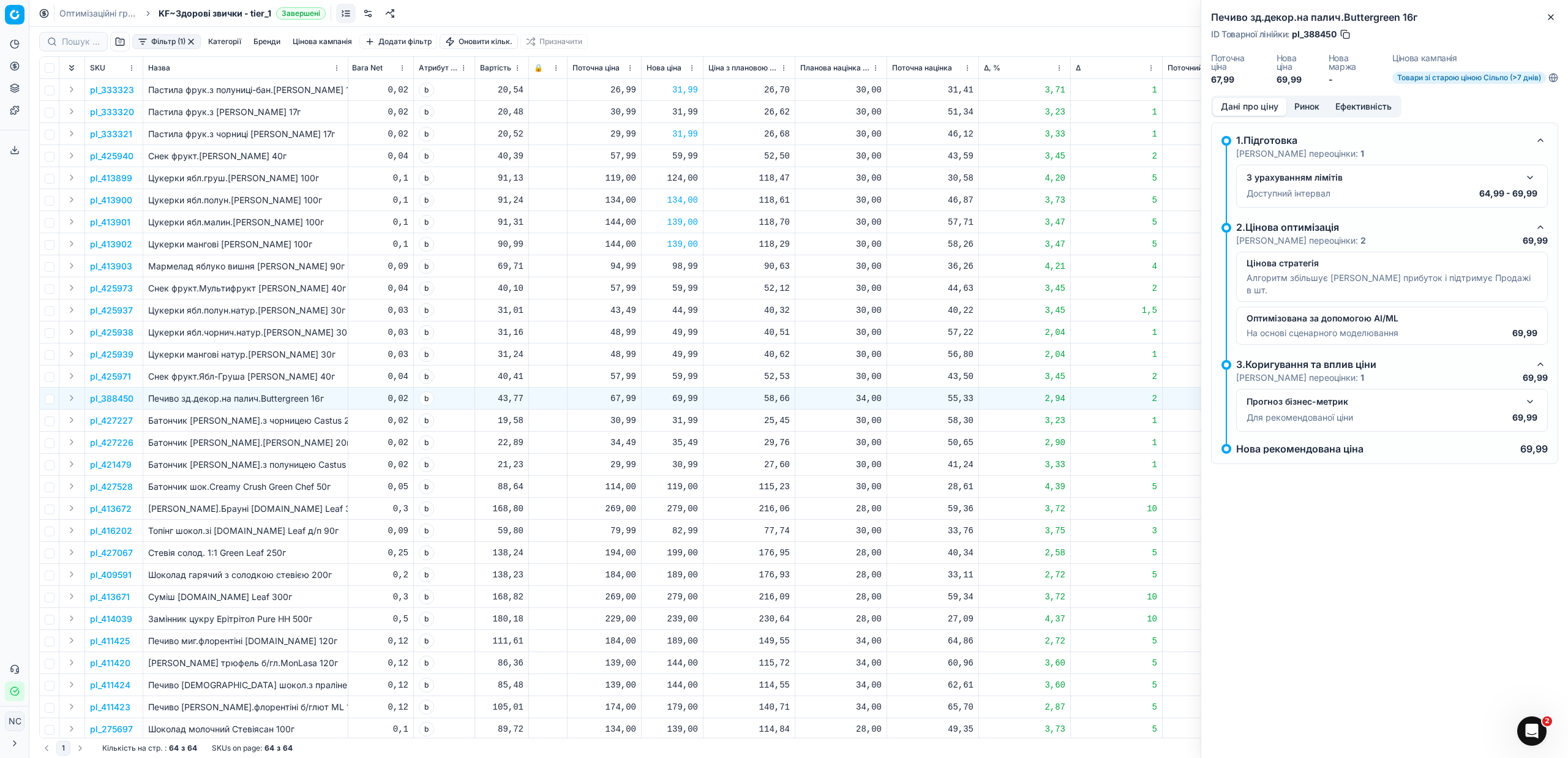
click at [1298, 103] on button "Ринок" at bounding box center [1306, 107] width 41 height 18
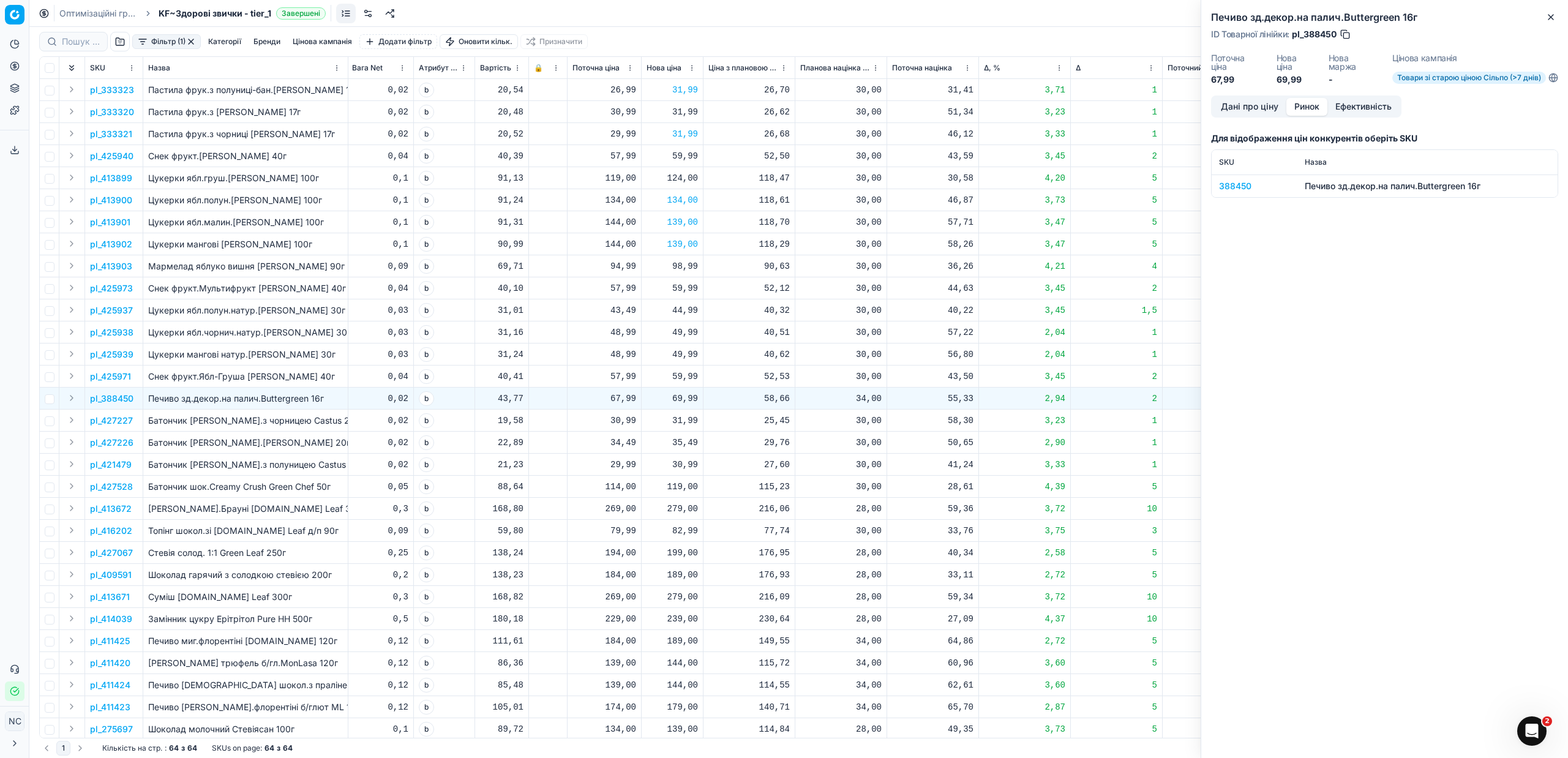
click at [1239, 184] on div "388450" at bounding box center [1254, 186] width 71 height 12
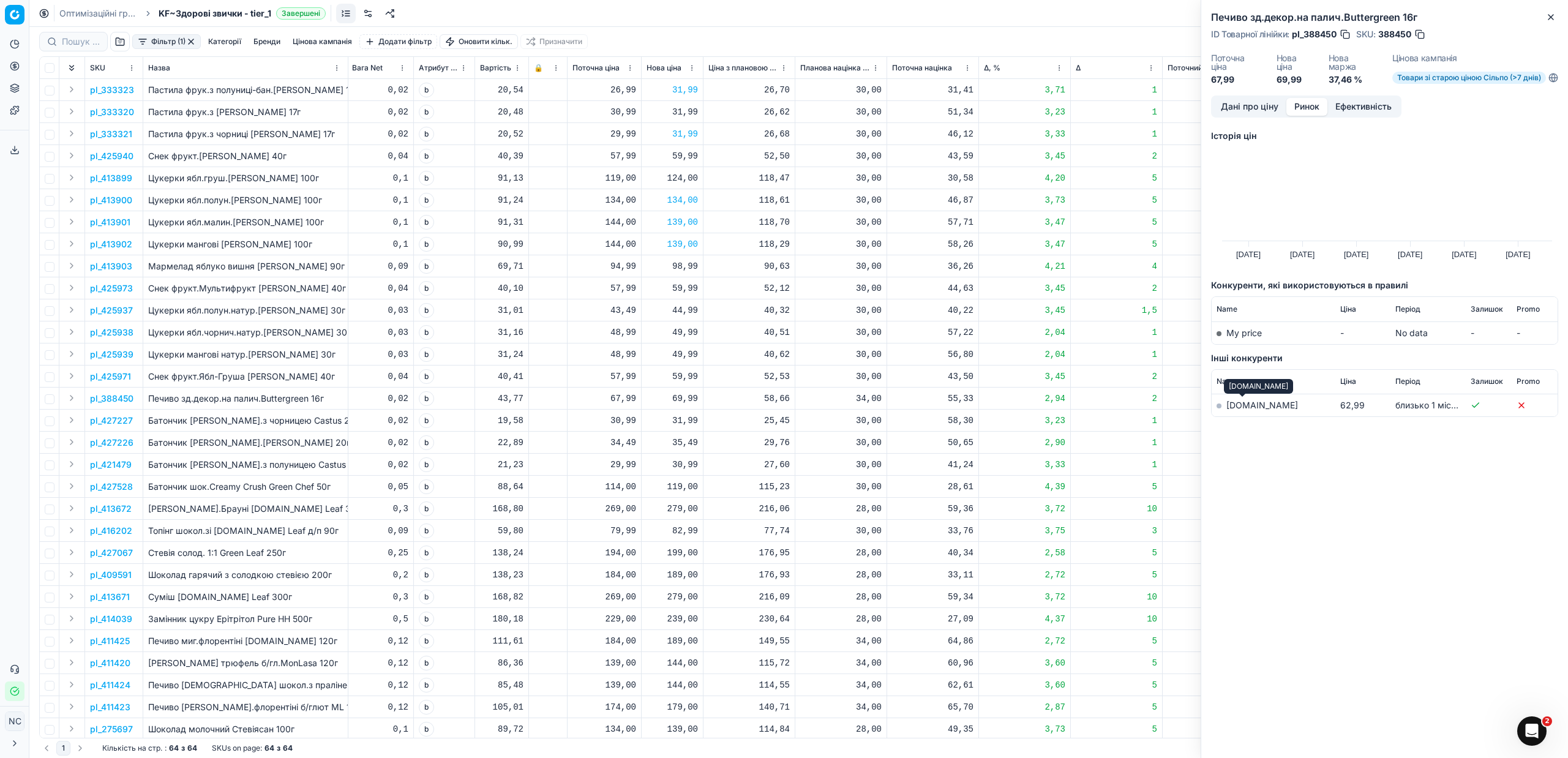
click at [1248, 407] on link "[DOMAIN_NAME]" at bounding box center [1262, 405] width 72 height 10
click at [1549, 19] on icon "button" at bounding box center [1551, 17] width 5 height 5
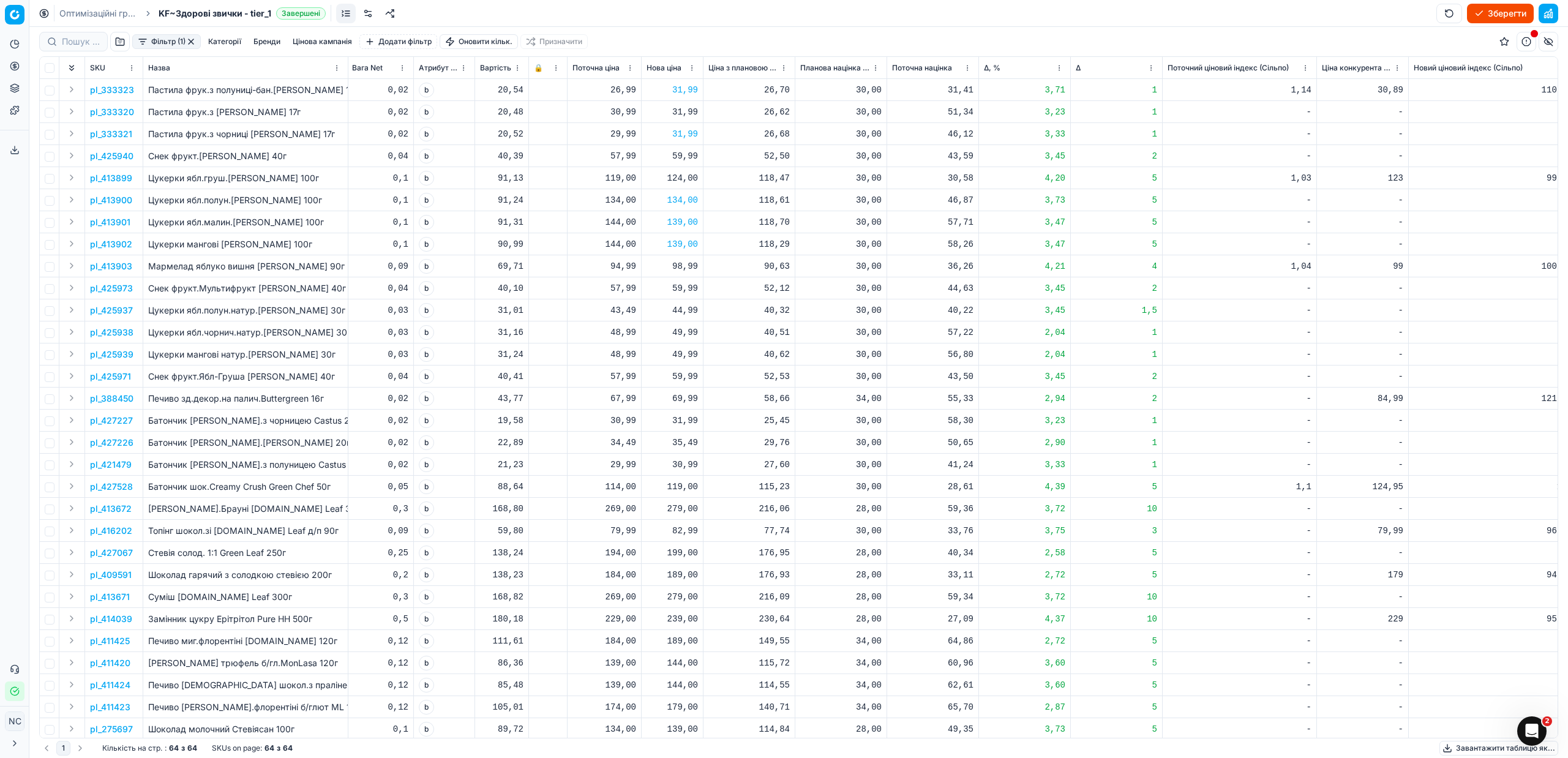
click at [118, 577] on p "pl_409591" at bounding box center [111, 575] width 42 height 12
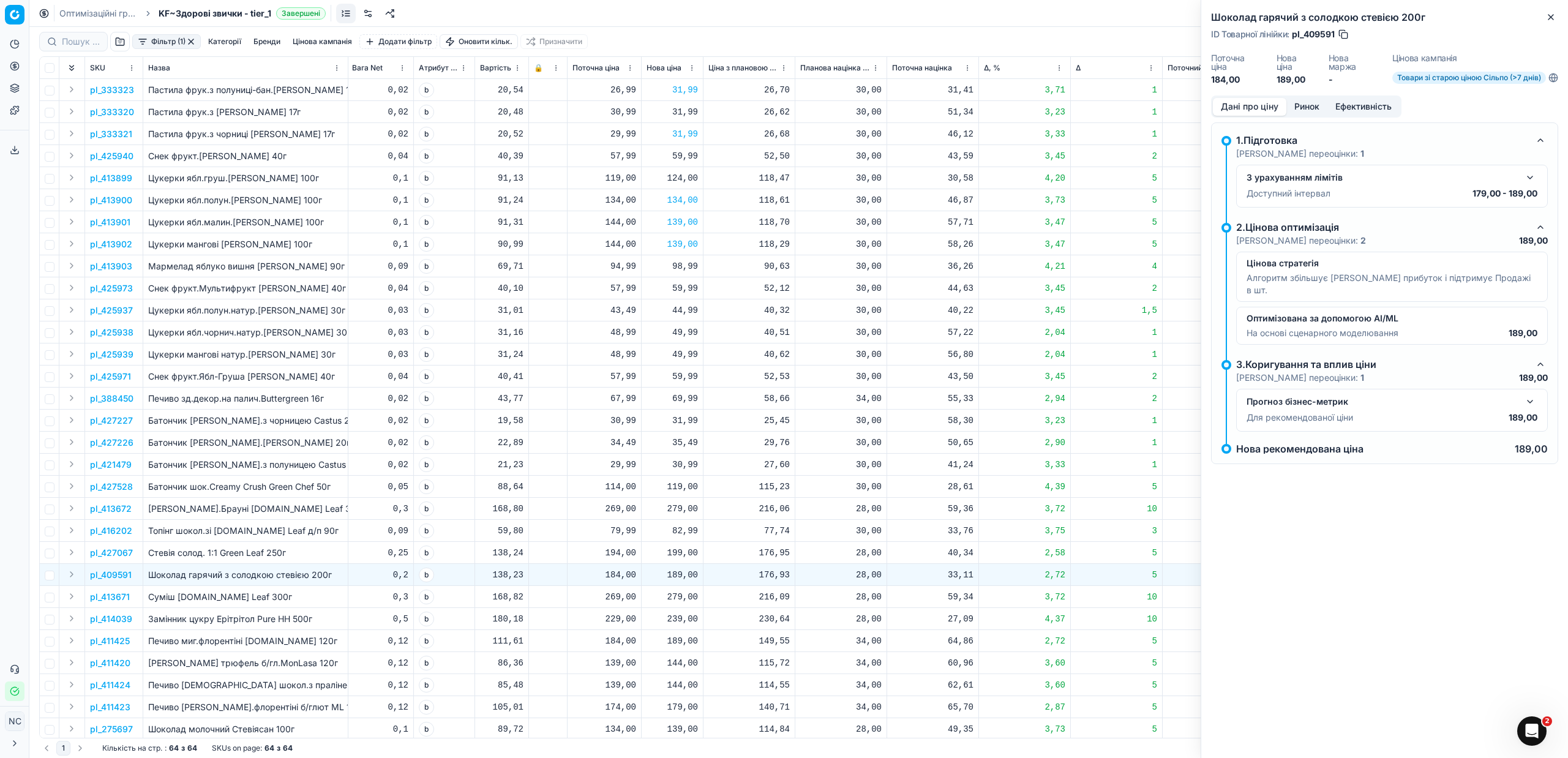
click at [1310, 103] on button "Ринок" at bounding box center [1306, 107] width 41 height 18
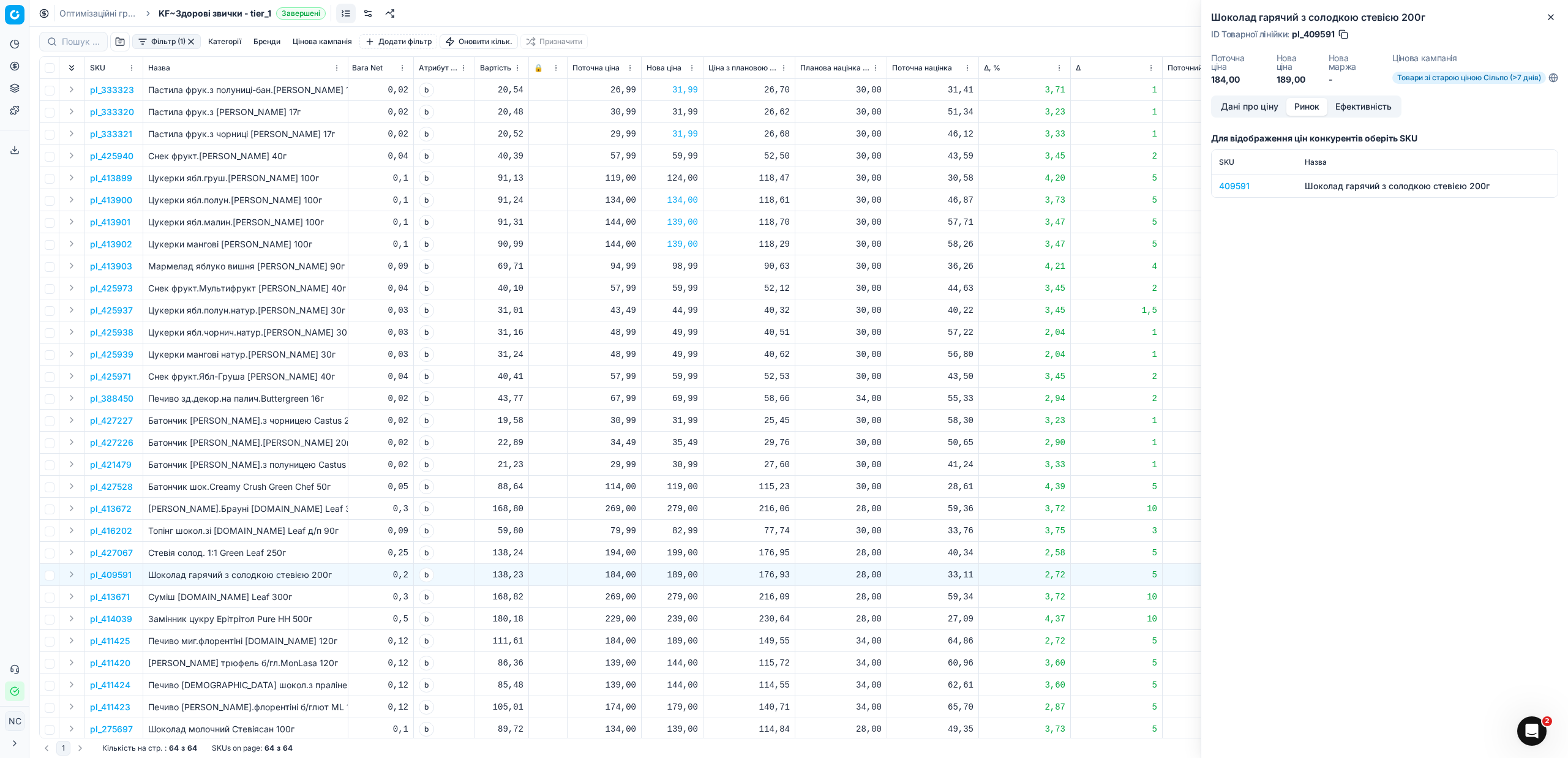
click at [1244, 183] on div "409591" at bounding box center [1254, 186] width 71 height 12
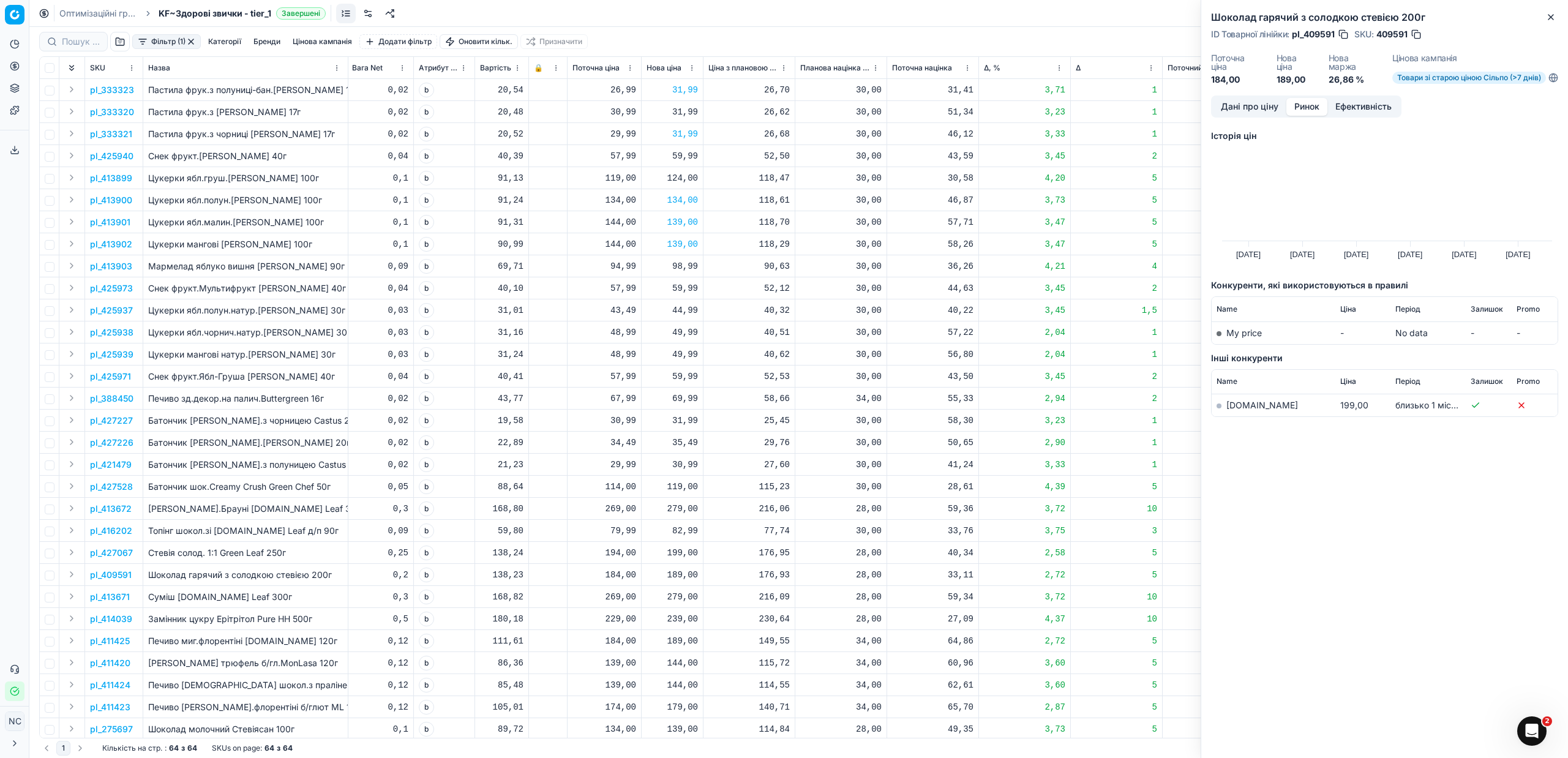
click at [1238, 405] on link "[DOMAIN_NAME]" at bounding box center [1262, 405] width 72 height 10
click at [685, 576] on div "189,00" at bounding box center [672, 575] width 51 height 12
click at [719, 576] on div "176,93" at bounding box center [749, 575] width 82 height 12
click at [1255, 107] on button "Дані про ціну" at bounding box center [1249, 107] width 73 height 18
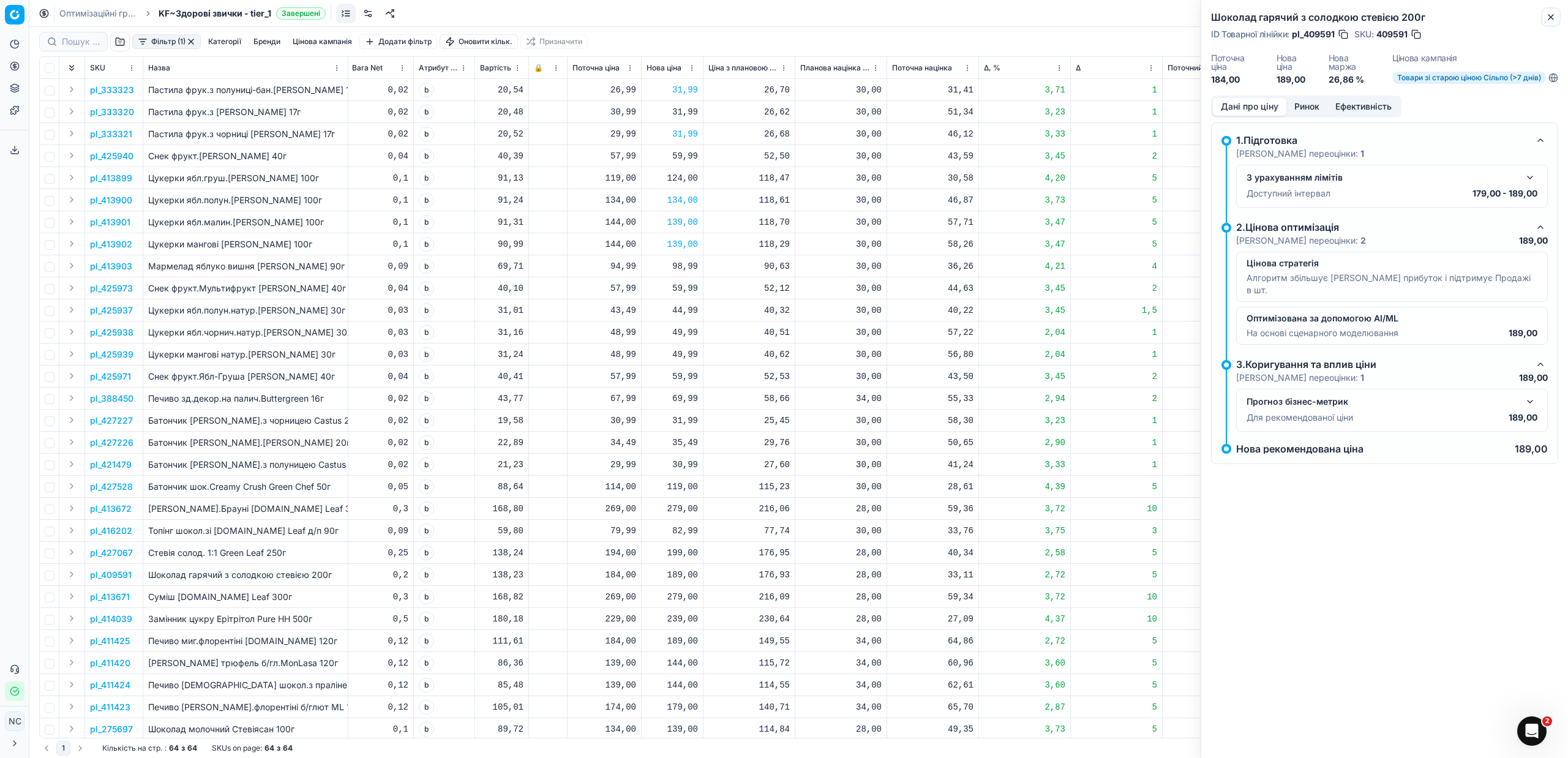
click at [1554, 16] on icon "button" at bounding box center [1550, 16] width 9 height 9
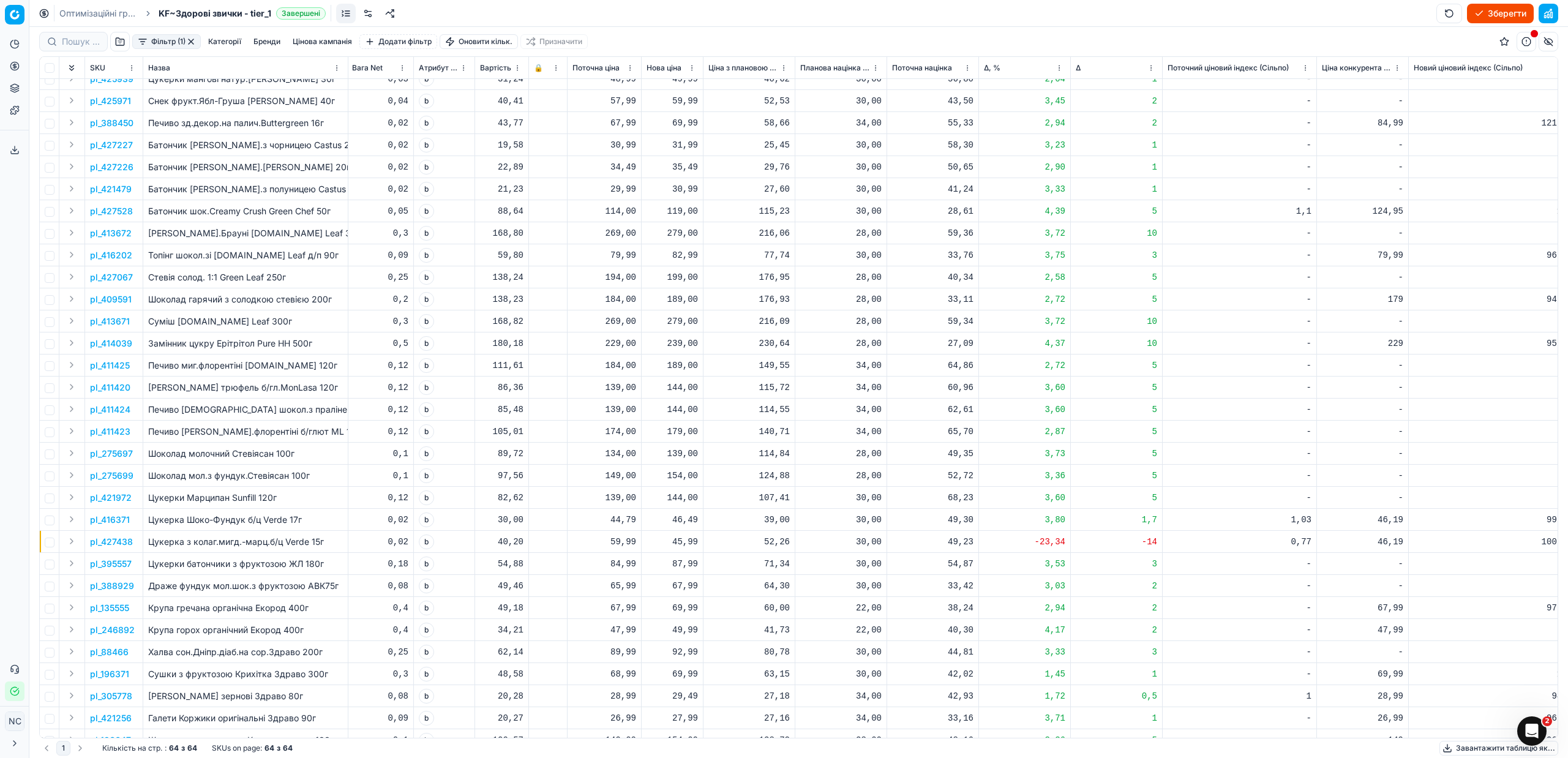
scroll to position [367, 424]
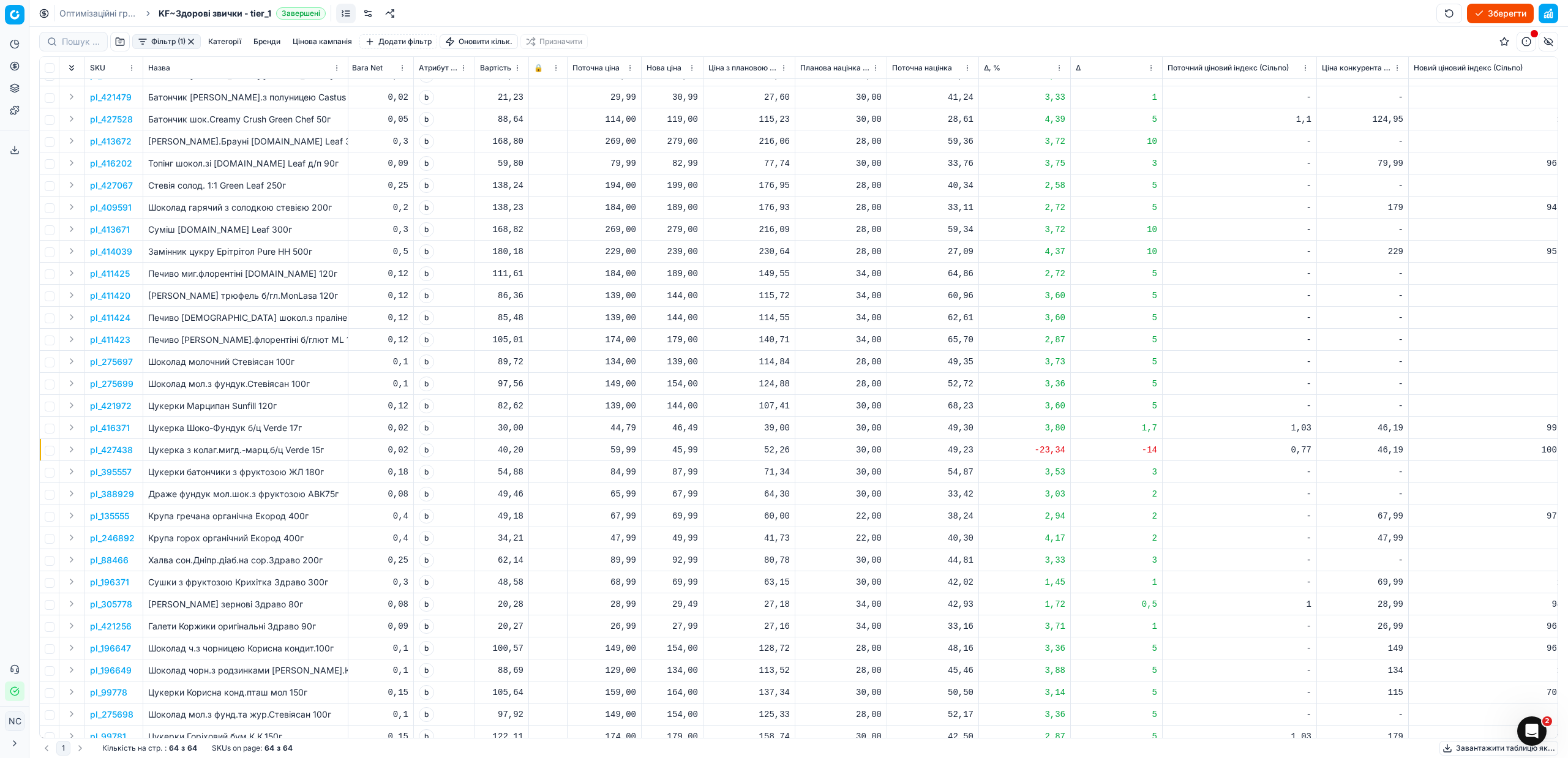
click at [124, 606] on p "pl_305778" at bounding box center [112, 605] width 43 height 12
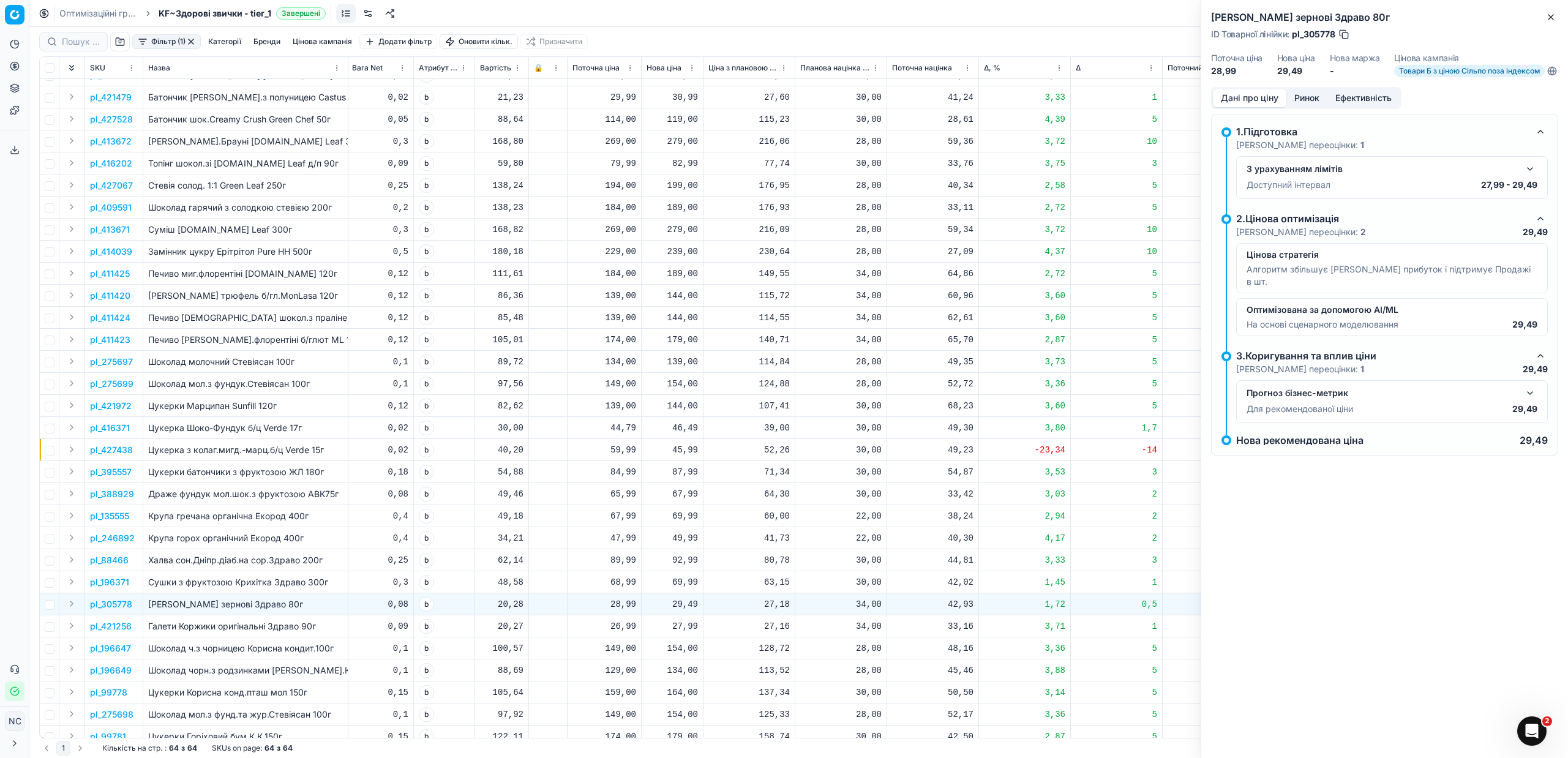
click at [1311, 107] on button "Ринок" at bounding box center [1306, 98] width 41 height 18
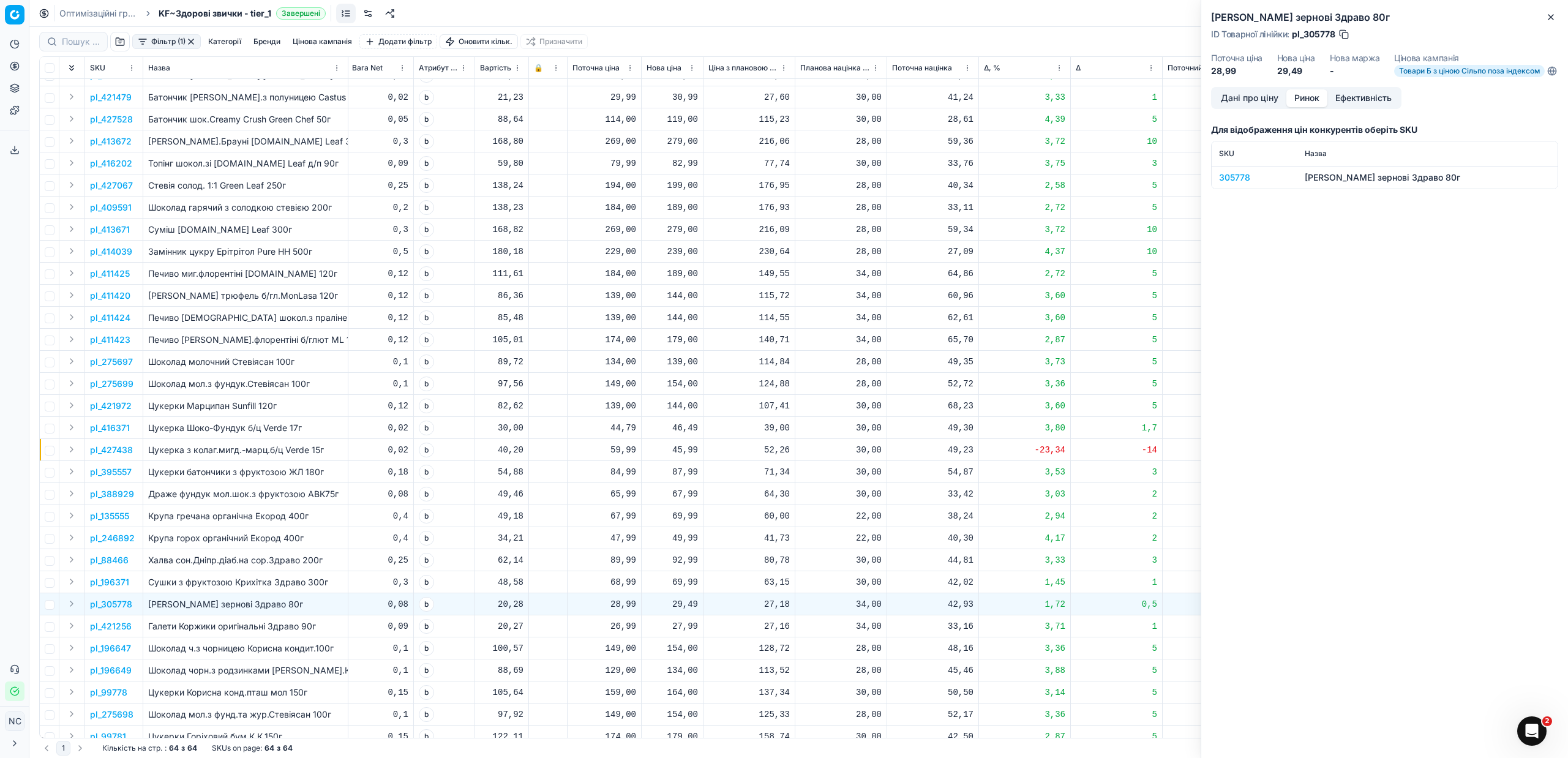
click at [1247, 184] on div "305778" at bounding box center [1254, 177] width 71 height 12
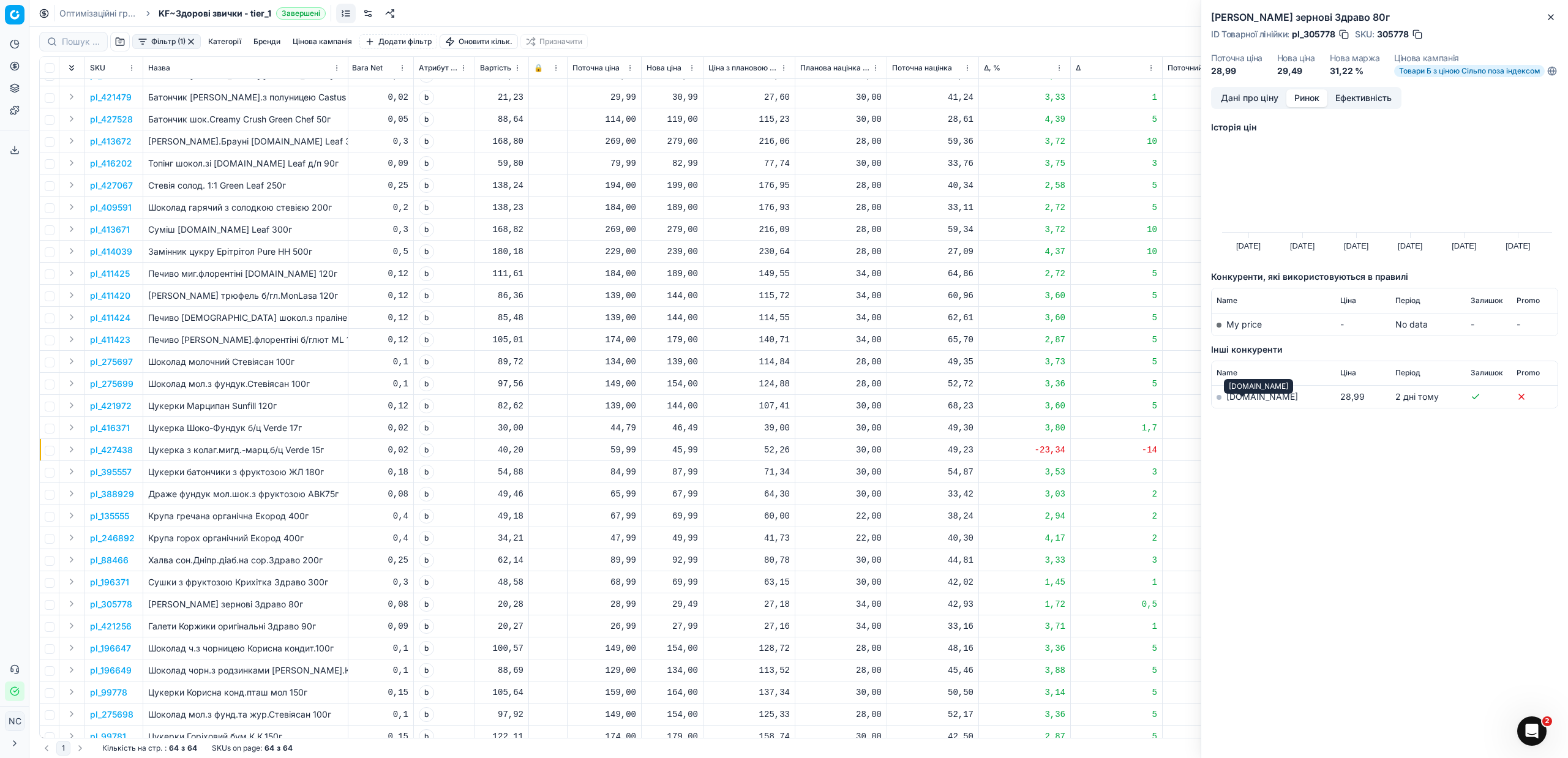
click at [1238, 402] on link "[DOMAIN_NAME]" at bounding box center [1262, 396] width 72 height 10
click at [124, 628] on p "pl_421256" at bounding box center [111, 627] width 42 height 12
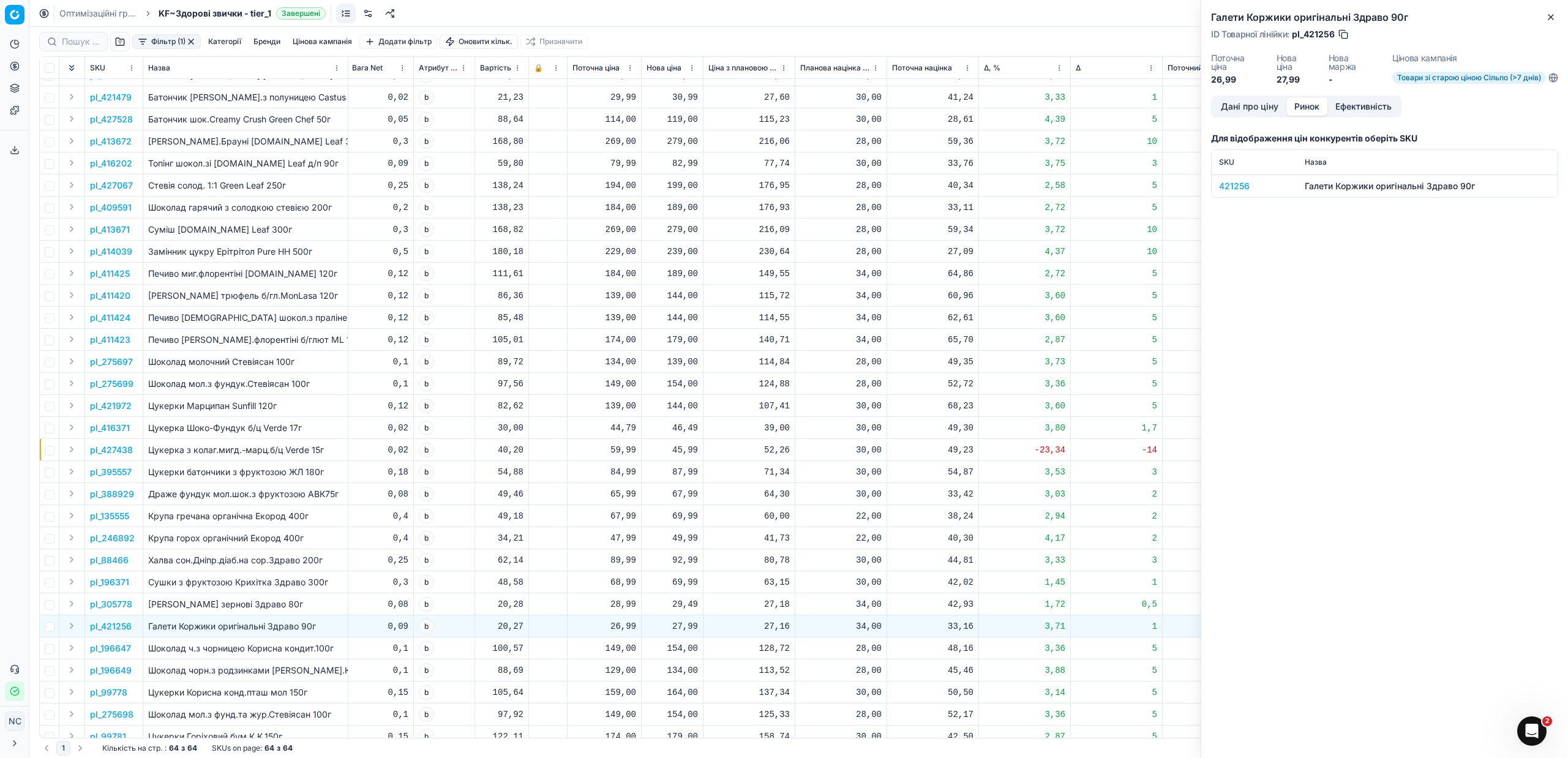
click at [1244, 182] on div "421256" at bounding box center [1254, 186] width 71 height 12
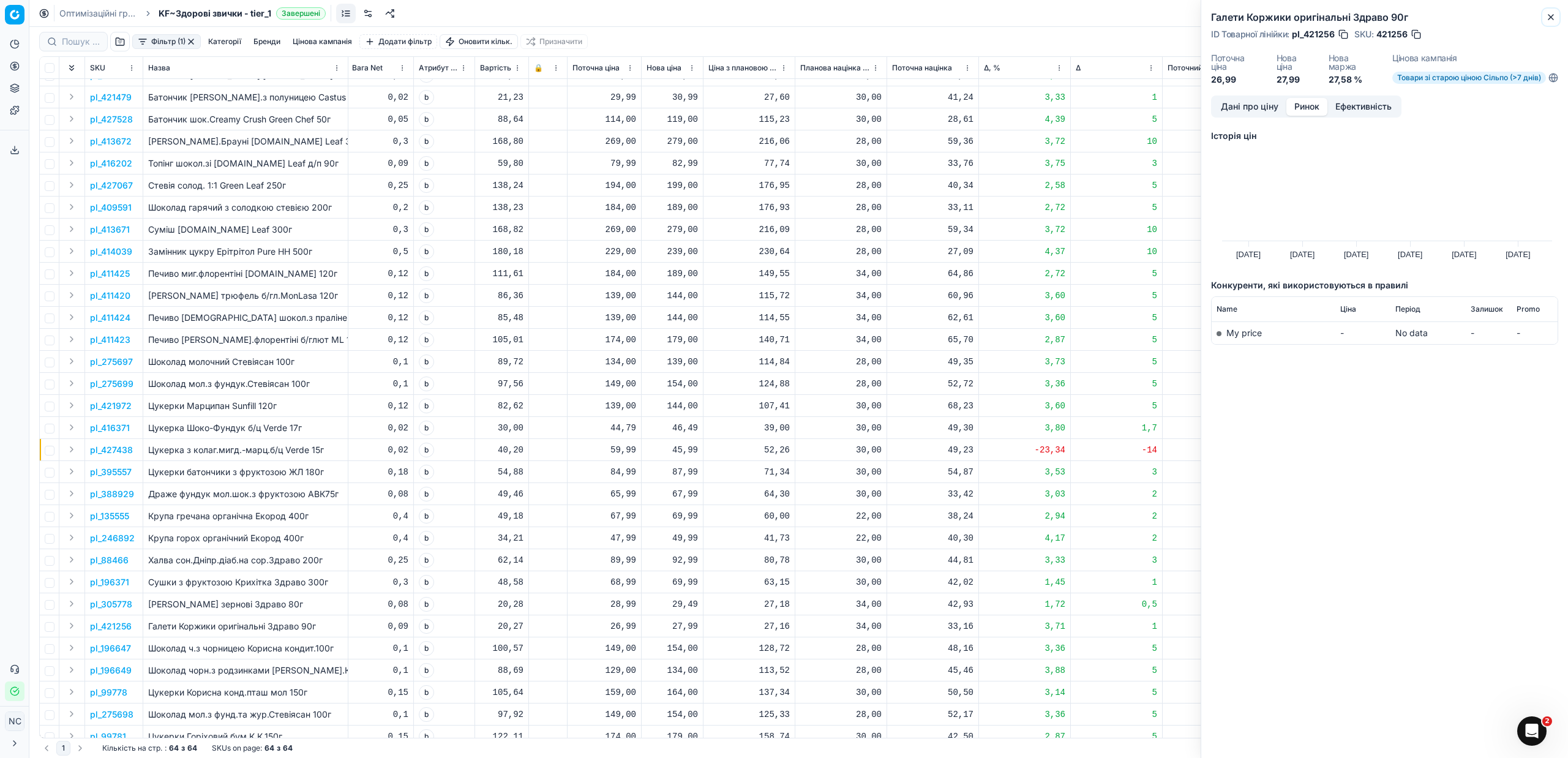
click at [1549, 16] on icon "button" at bounding box center [1550, 16] width 9 height 9
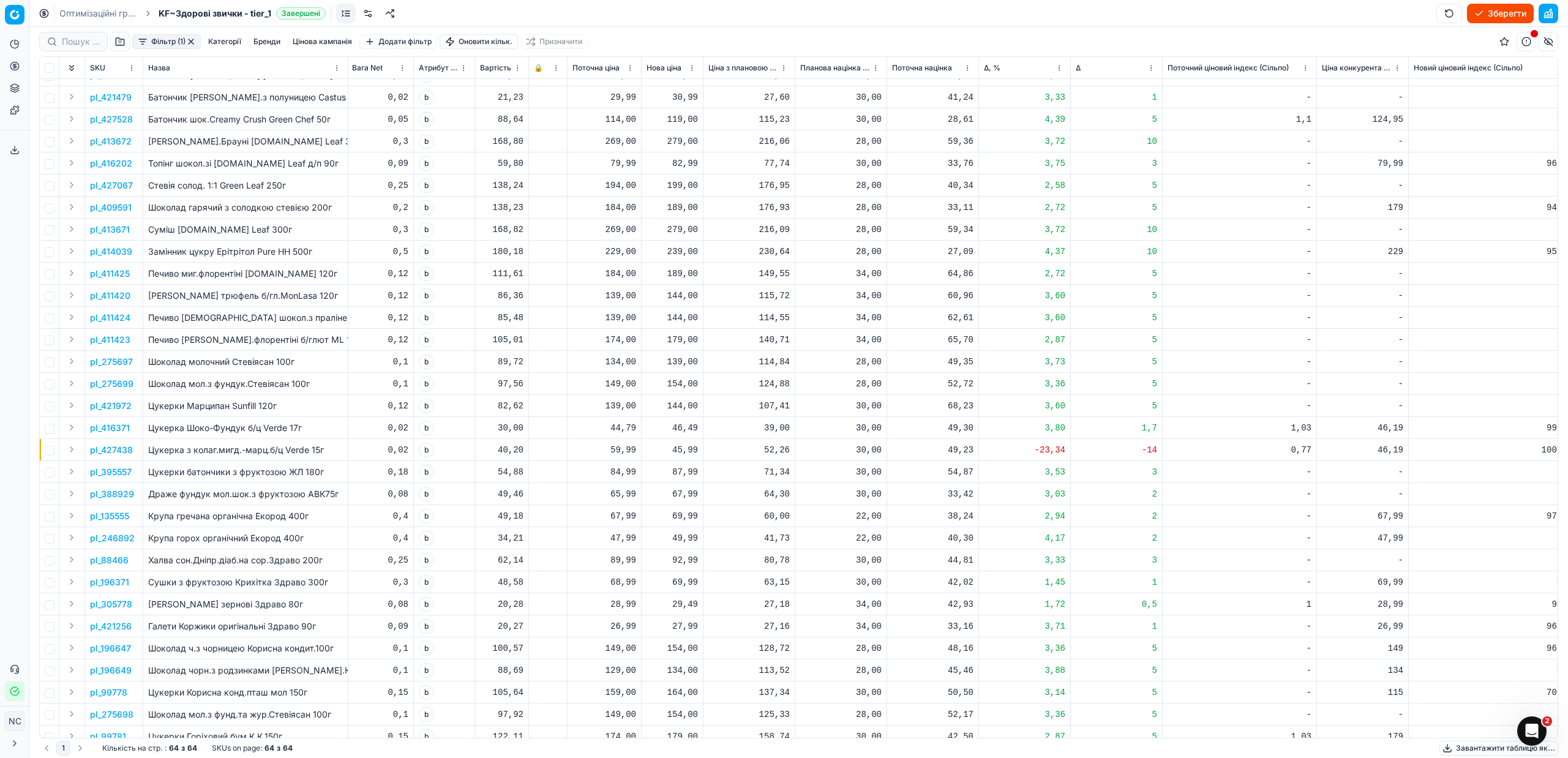
click at [687, 628] on div "27,99" at bounding box center [672, 627] width 51 height 12
click at [1097, 619] on td "1" at bounding box center [1117, 627] width 92 height 22
click at [117, 628] on p "pl_421256" at bounding box center [111, 627] width 42 height 12
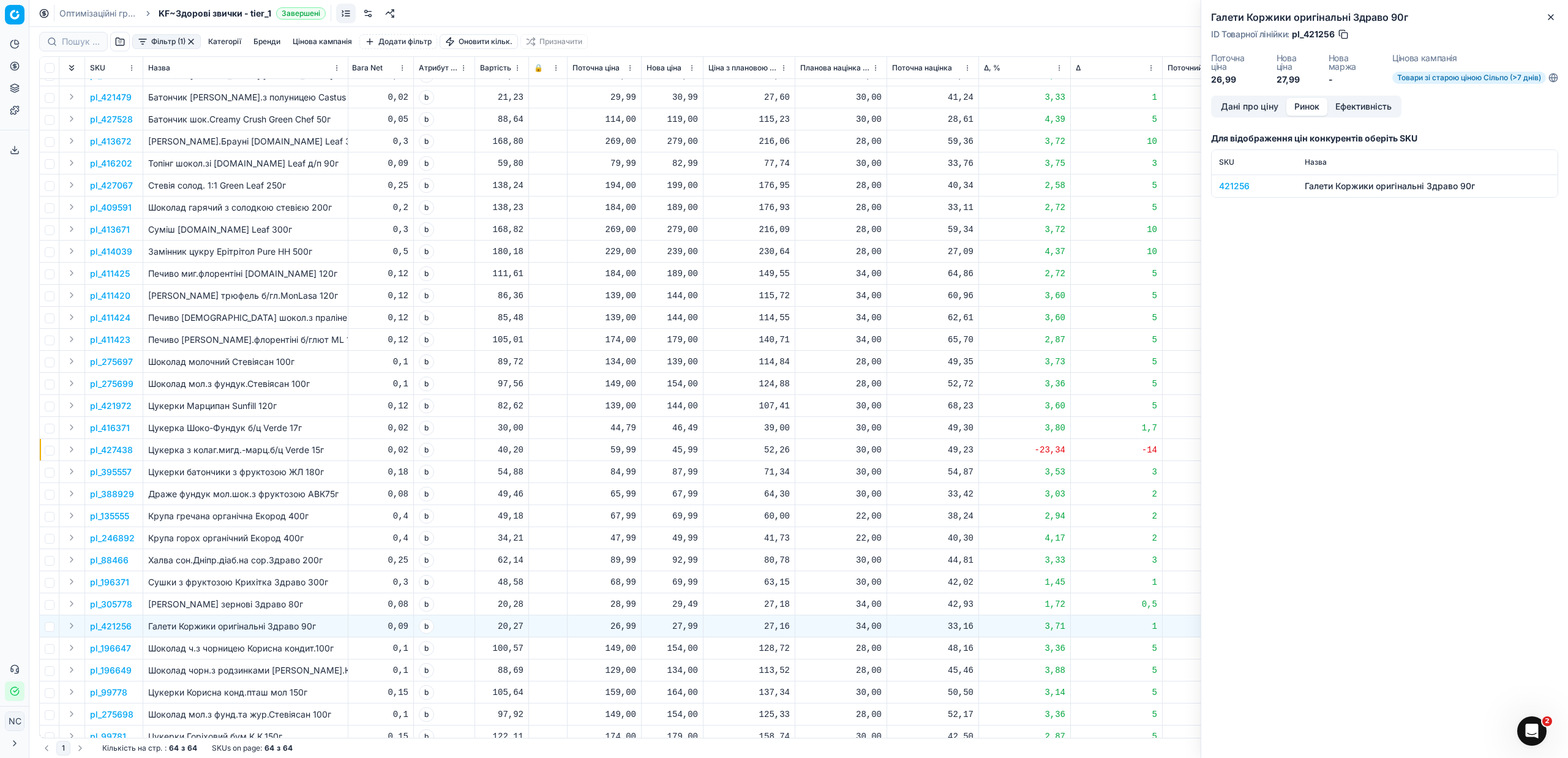
click at [1311, 102] on button "Ринок" at bounding box center [1306, 107] width 41 height 18
click at [1242, 186] on div "421256" at bounding box center [1254, 186] width 71 height 12
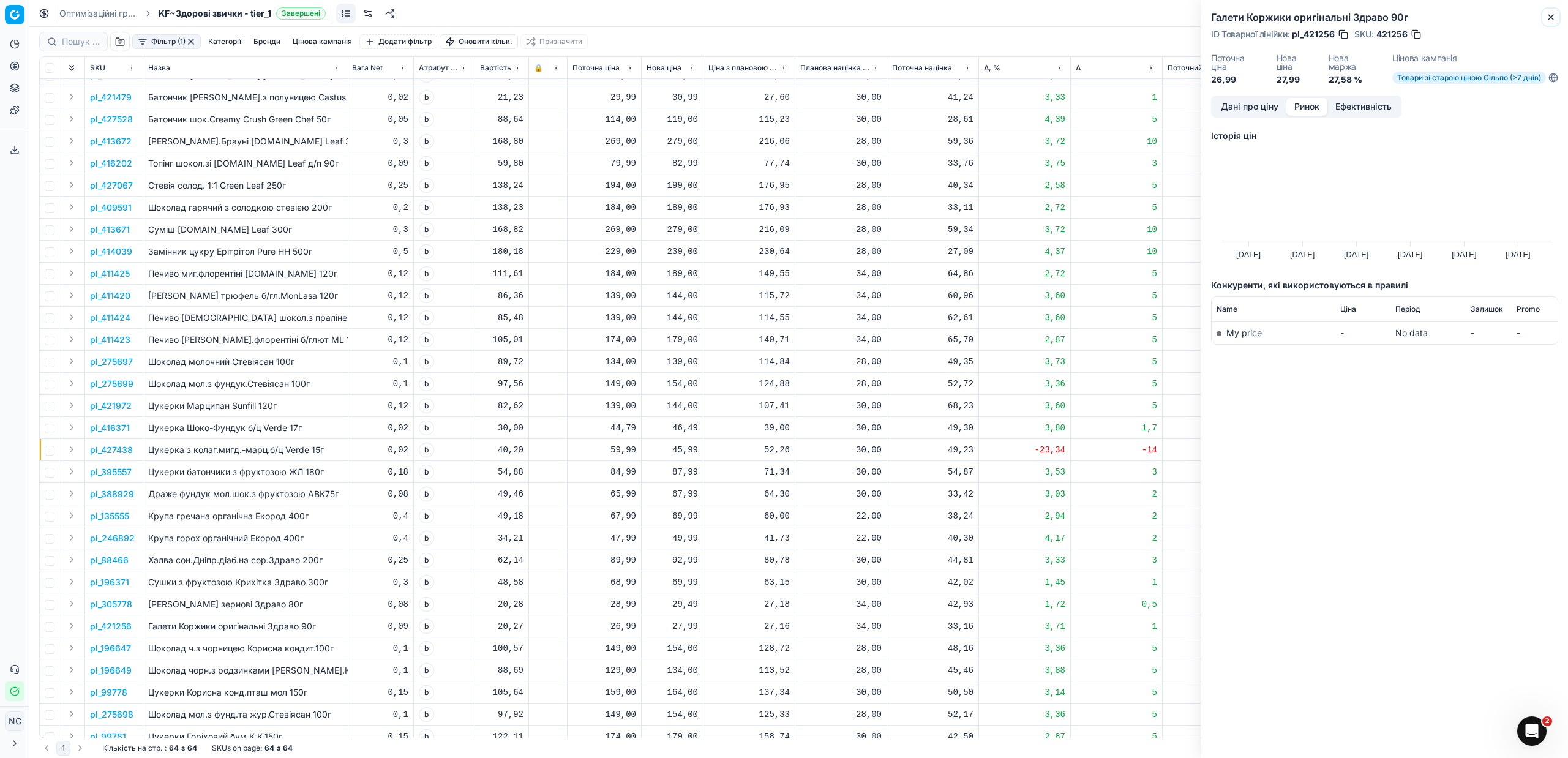
click at [1549, 17] on icon "button" at bounding box center [1550, 16] width 9 height 9
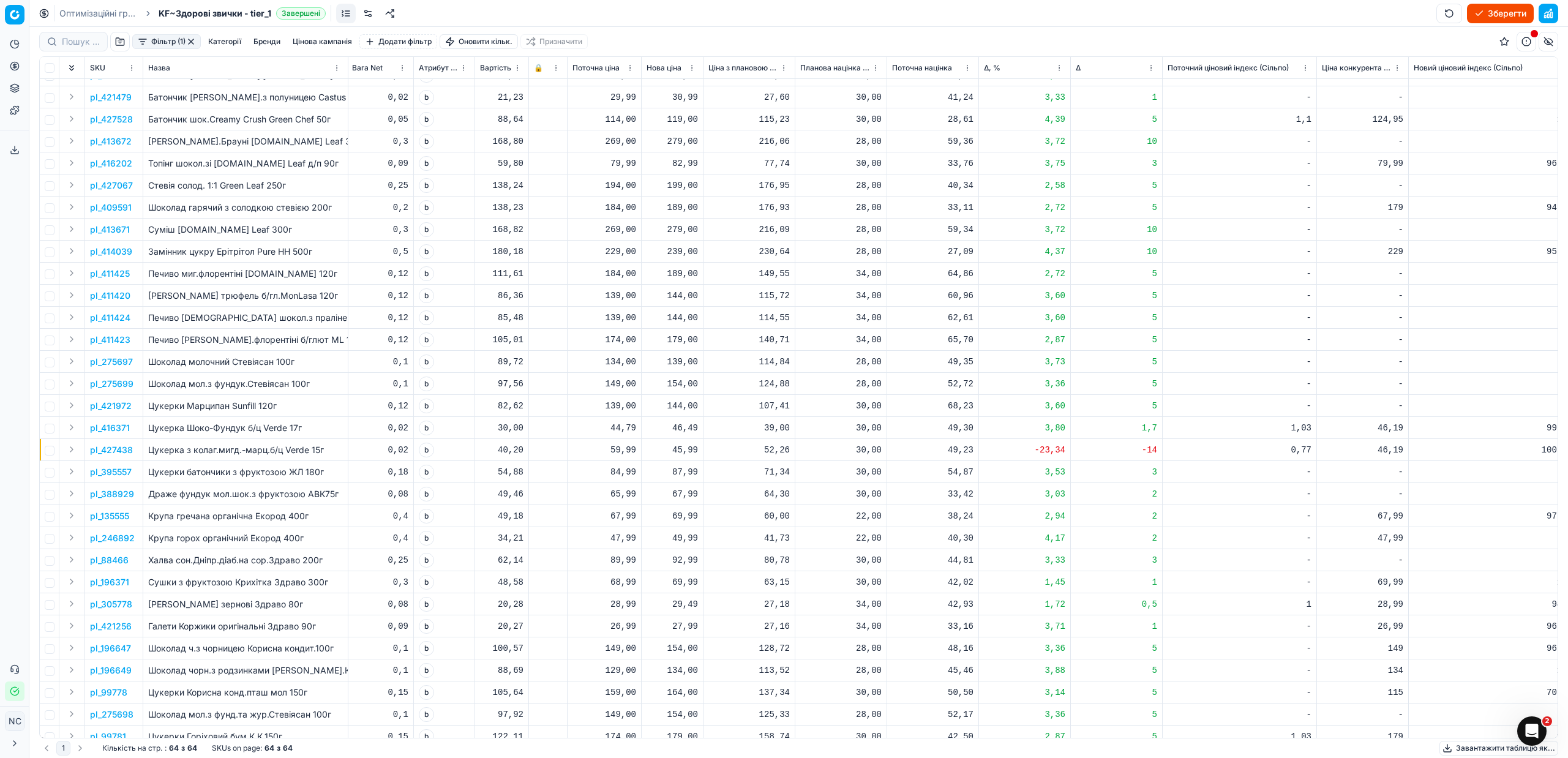
click at [117, 628] on p "pl_421256" at bounding box center [111, 627] width 42 height 12
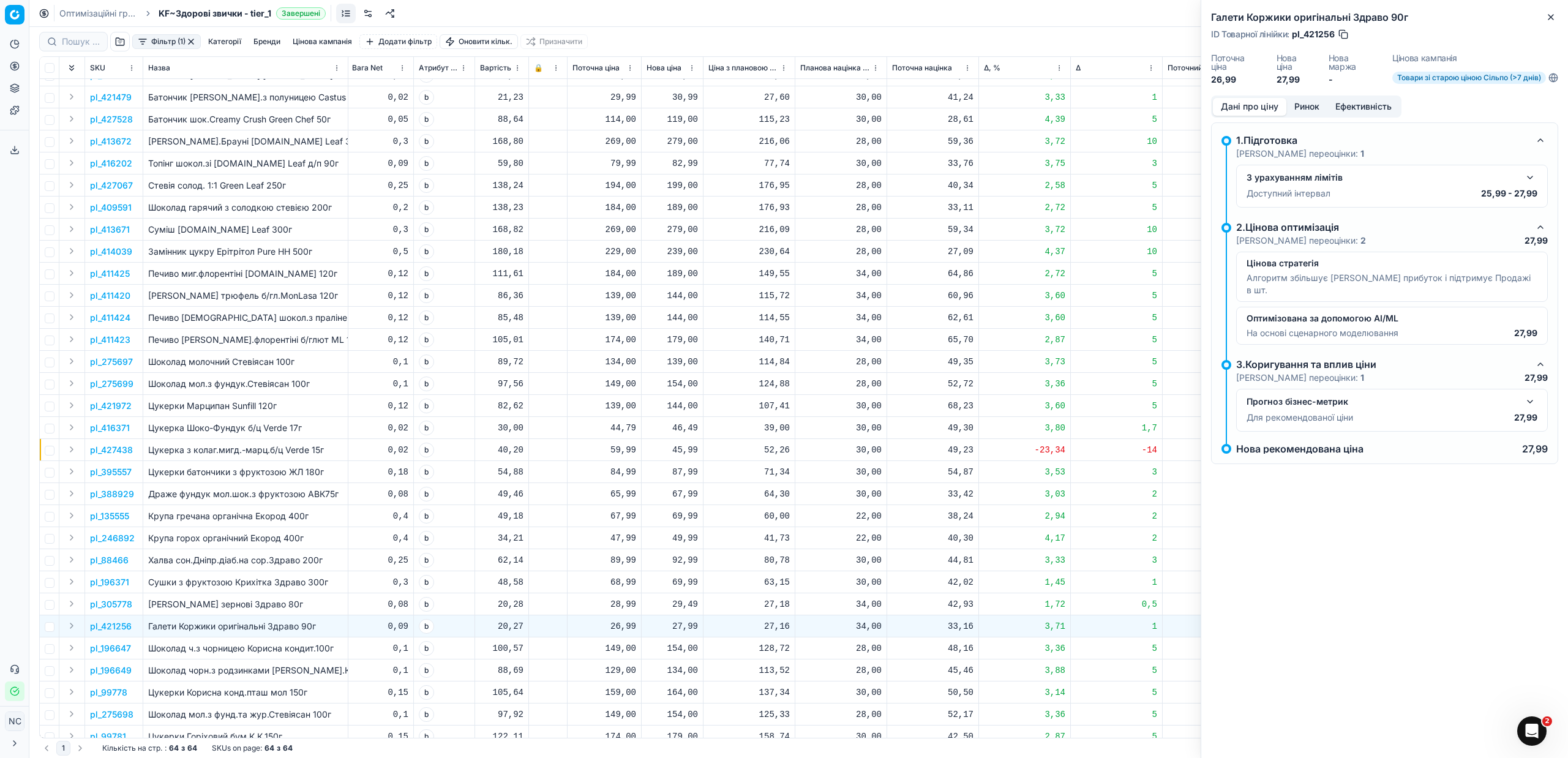
click at [1343, 36] on button "button" at bounding box center [1343, 34] width 12 height 12
click at [687, 628] on div "27,99" at bounding box center [672, 627] width 51 height 12
type input "29.49"
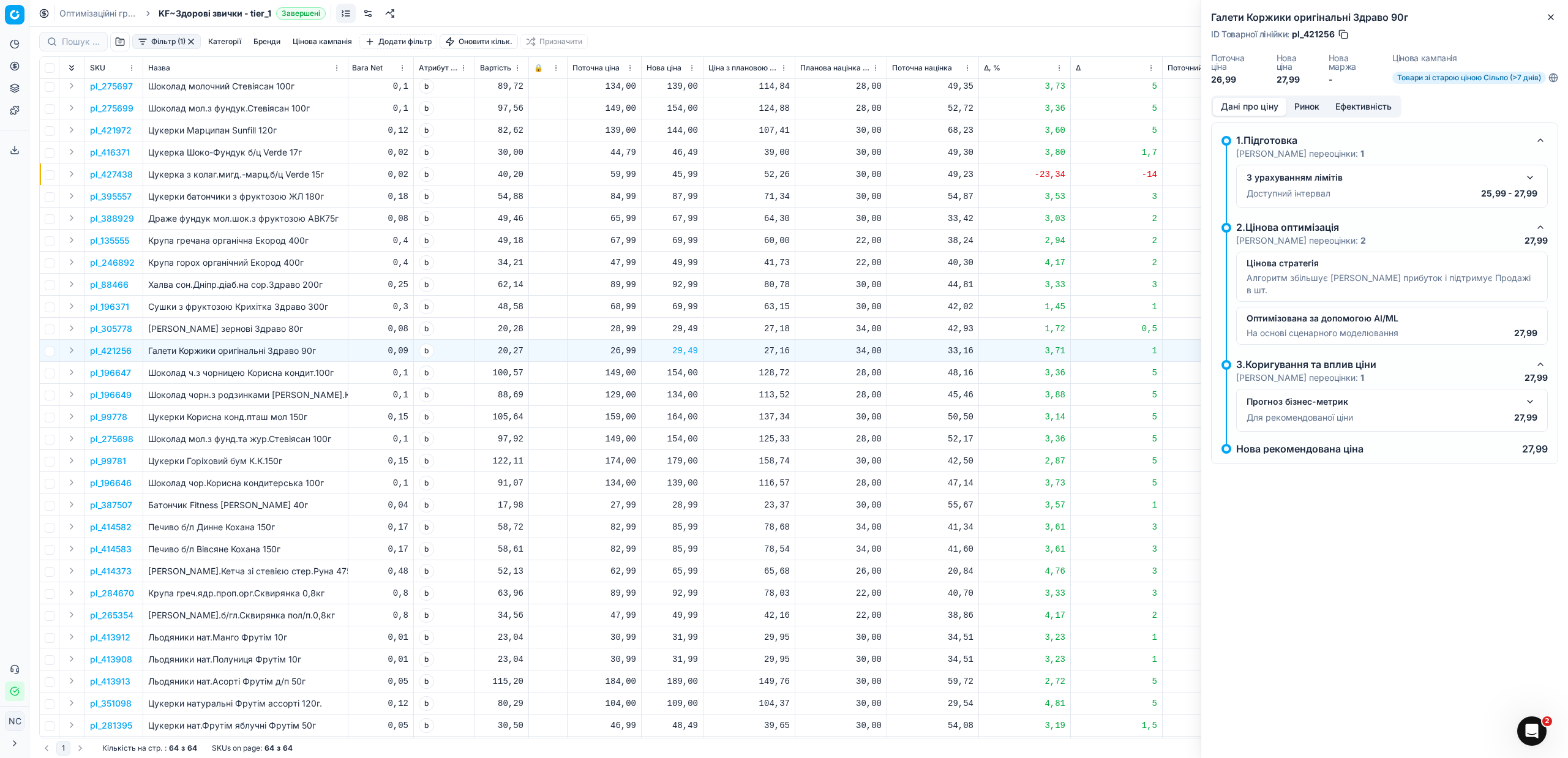
scroll to position [735, 424]
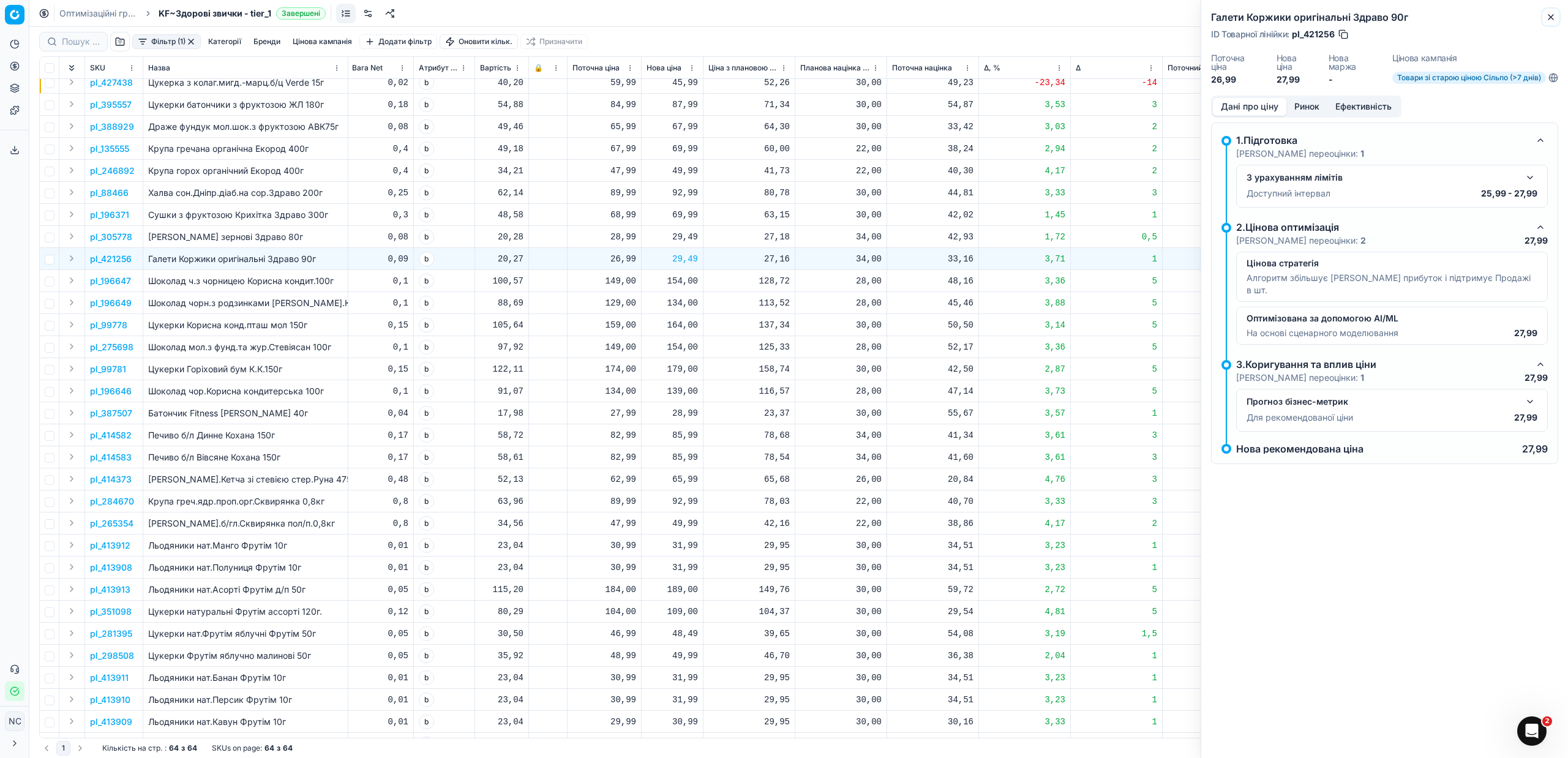
click at [1554, 14] on icon "button" at bounding box center [1550, 16] width 9 height 9
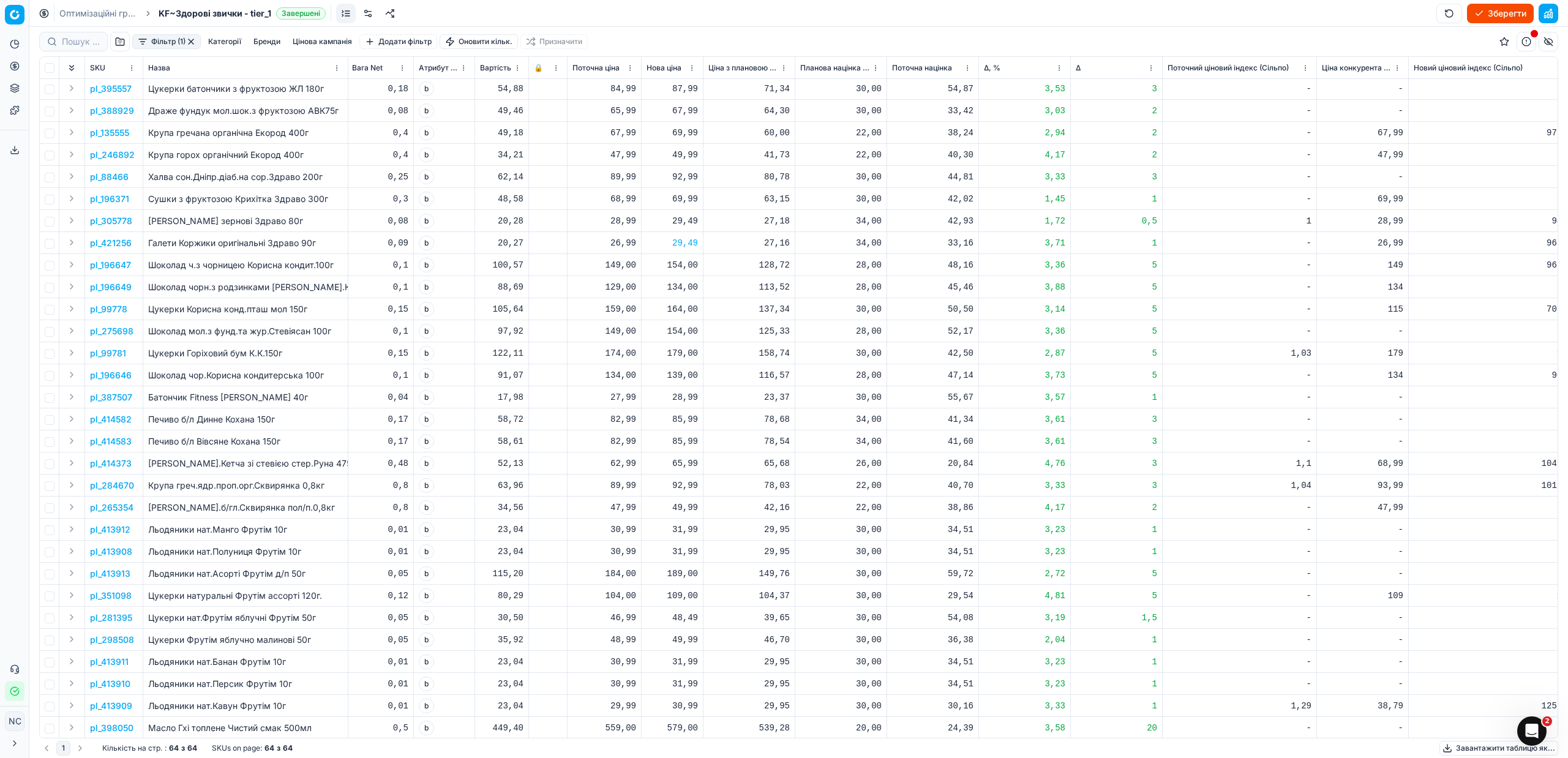
scroll to position [767, 424]
click at [125, 699] on p "pl_413909" at bounding box center [112, 705] width 43 height 12
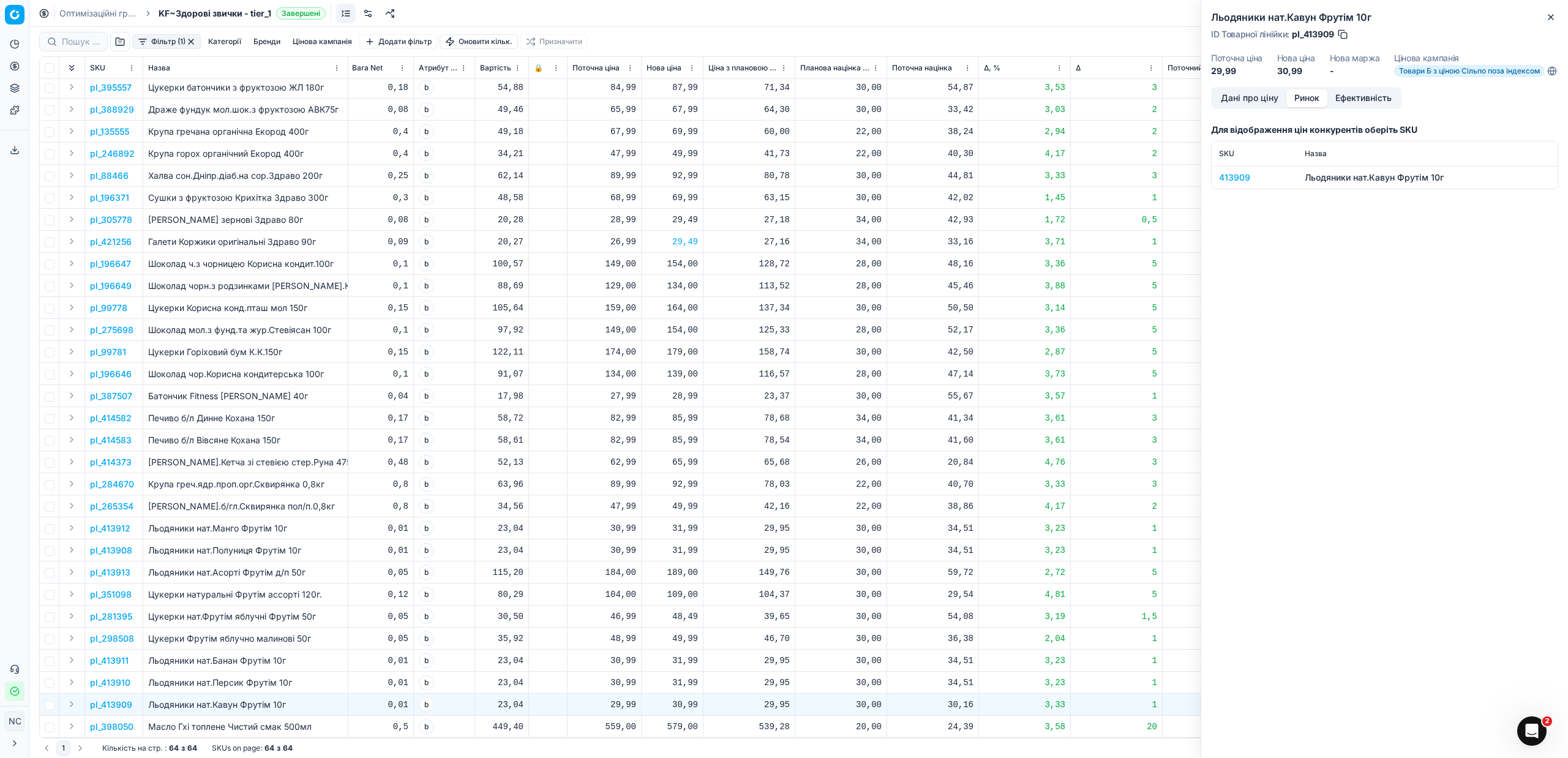
click at [1306, 106] on button "Ринок" at bounding box center [1306, 98] width 41 height 18
click at [1243, 184] on div "413909" at bounding box center [1254, 177] width 71 height 12
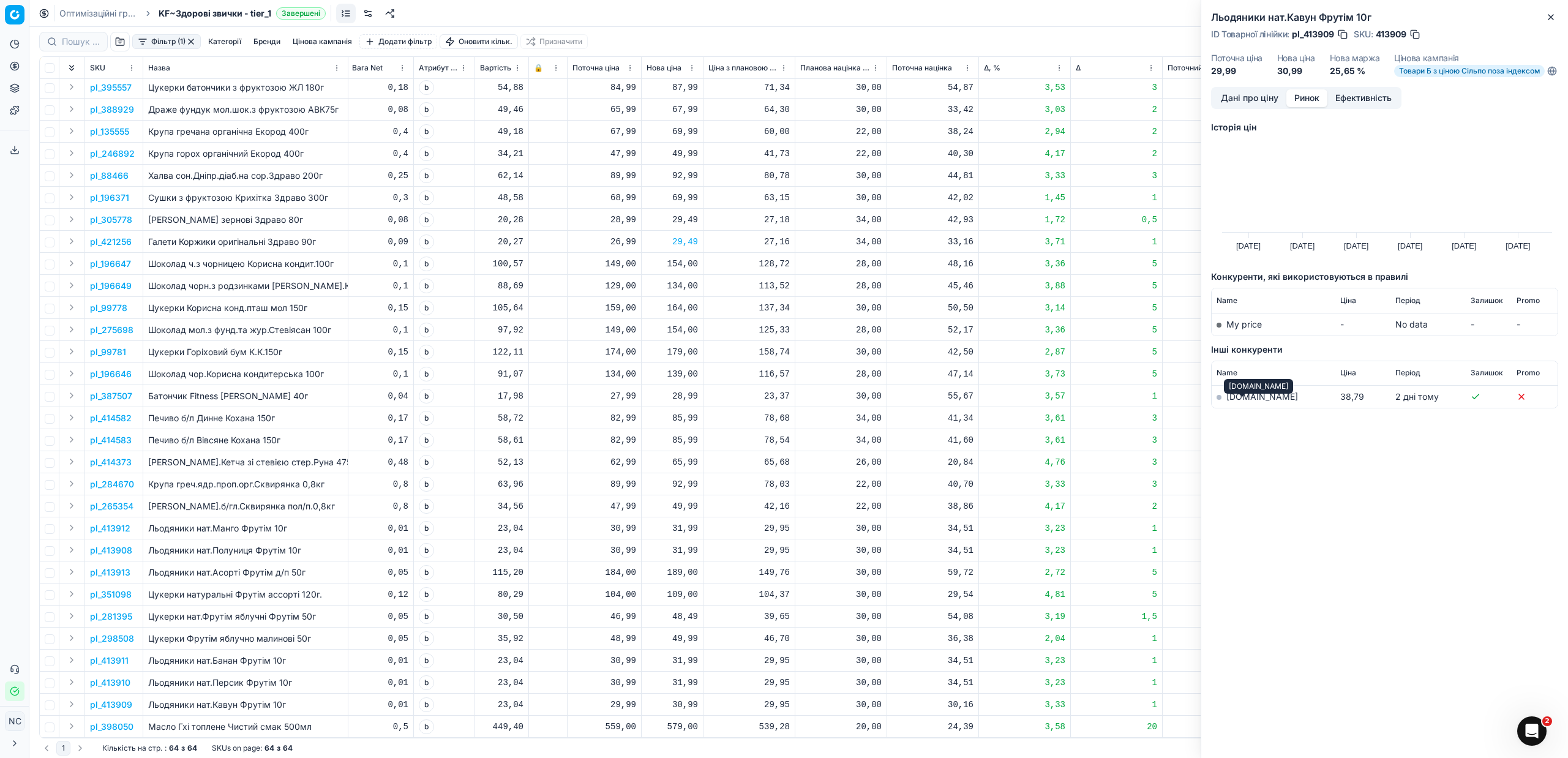
click at [1237, 402] on link "[DOMAIN_NAME]" at bounding box center [1262, 396] width 72 height 10
click at [685, 699] on div "30,99" at bounding box center [672, 705] width 51 height 12
type input "31.99"
click at [1551, 18] on icon "button" at bounding box center [1551, 17] width 5 height 5
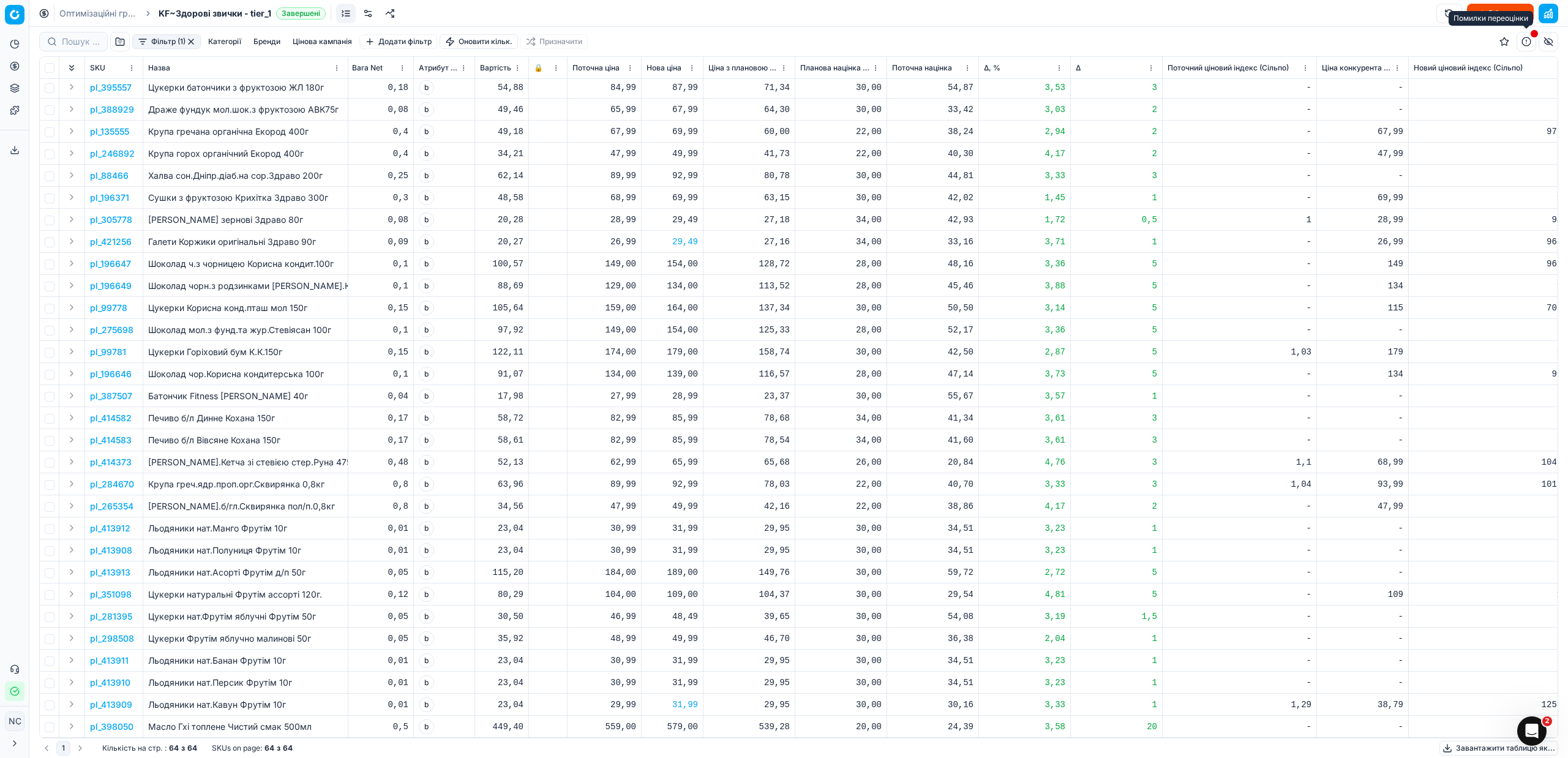
click at [1527, 41] on button "button" at bounding box center [1526, 41] width 20 height 20
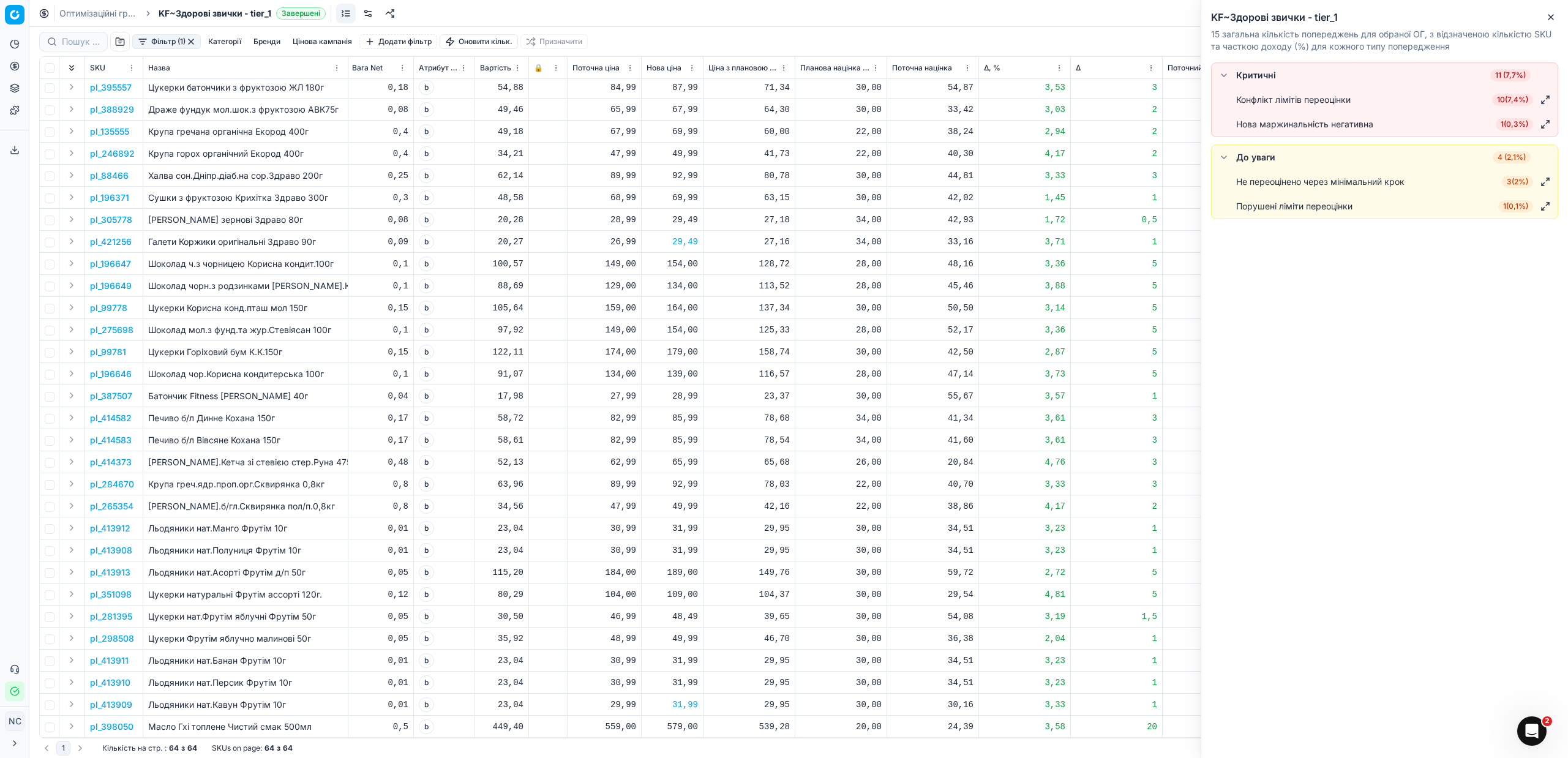
click at [1517, 123] on span "1 ( 0,3% )" at bounding box center [1514, 124] width 37 height 12
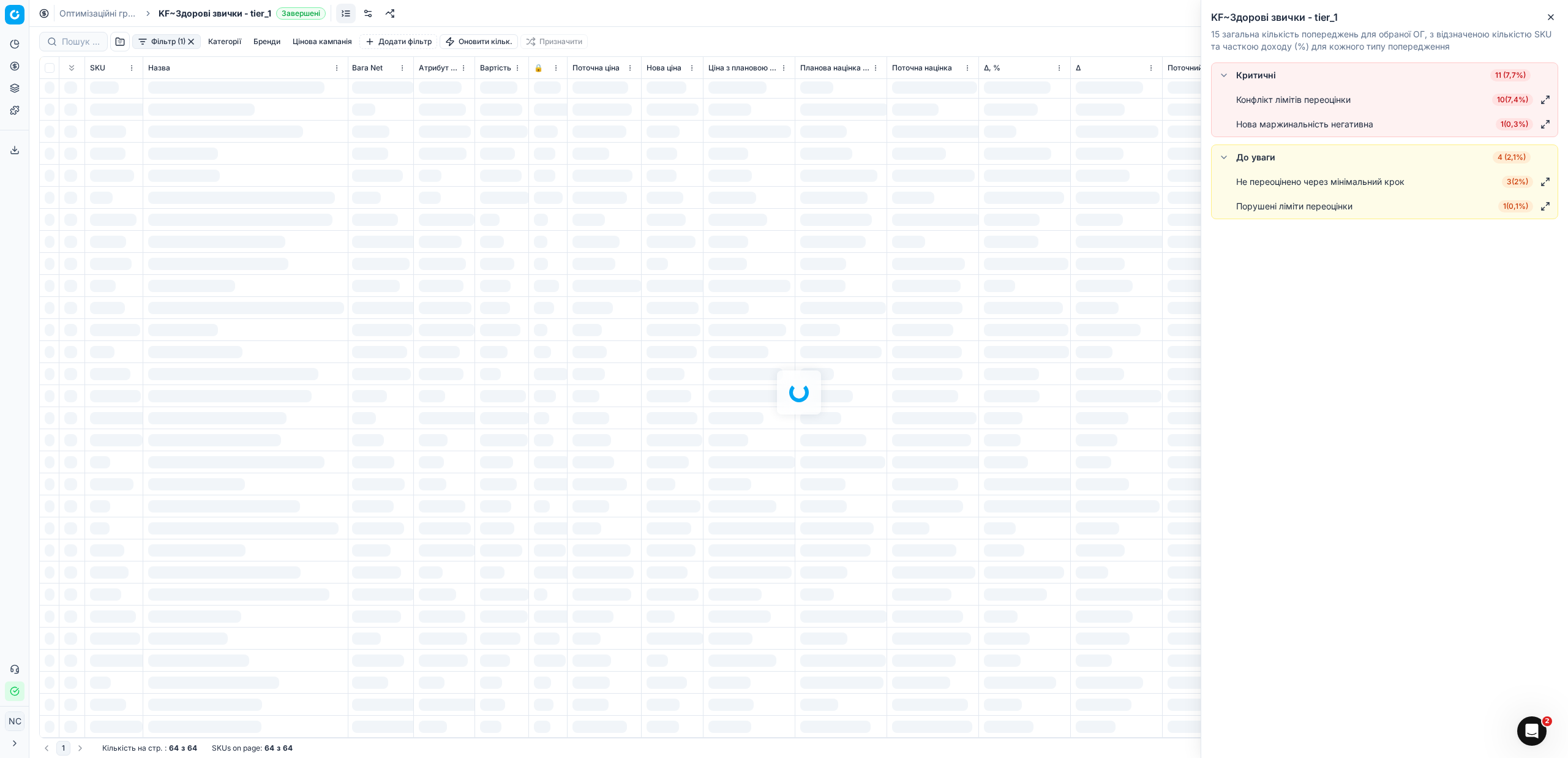
scroll to position [0, 424]
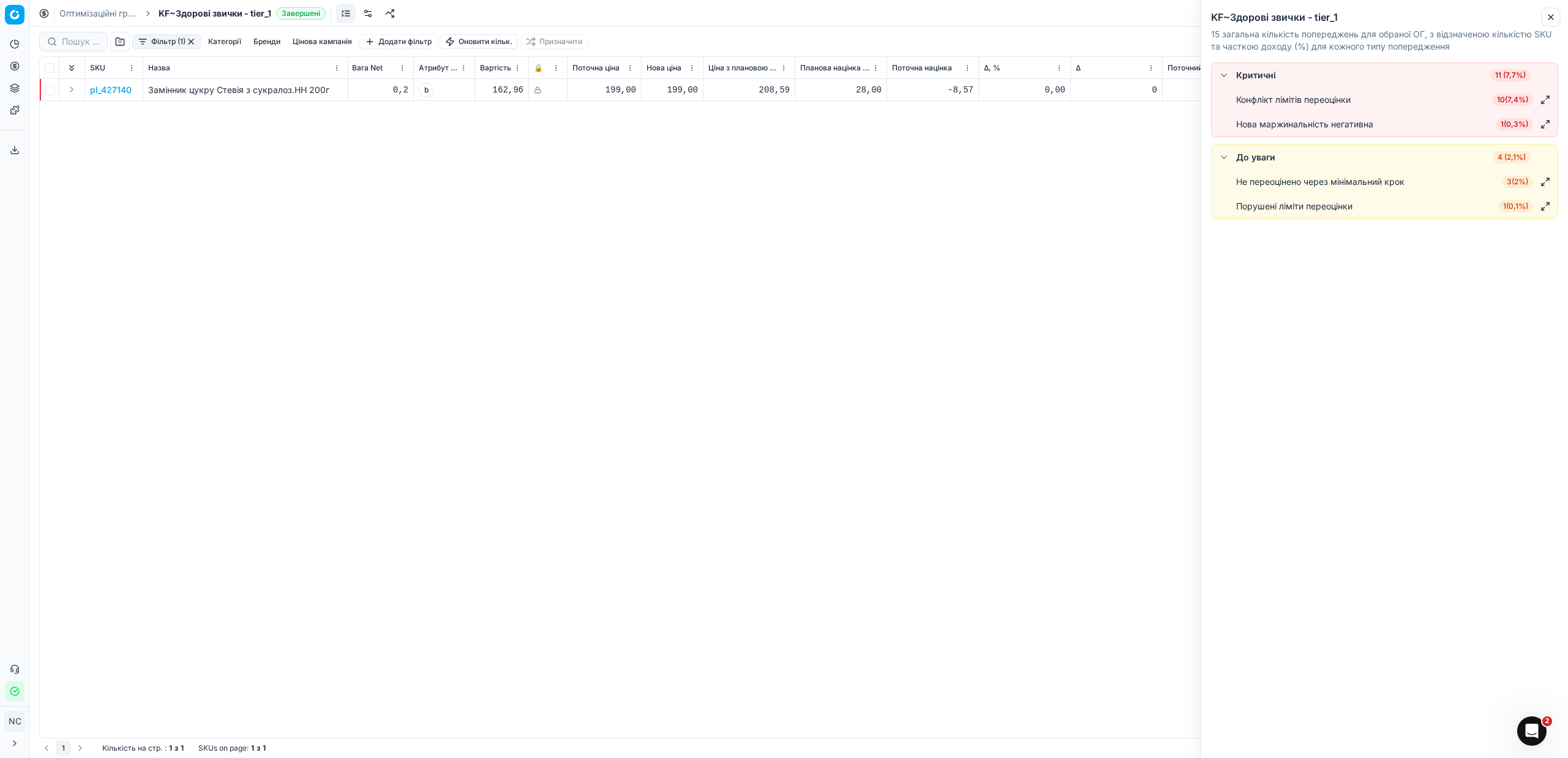
click at [1554, 19] on icon "button" at bounding box center [1550, 16] width 9 height 9
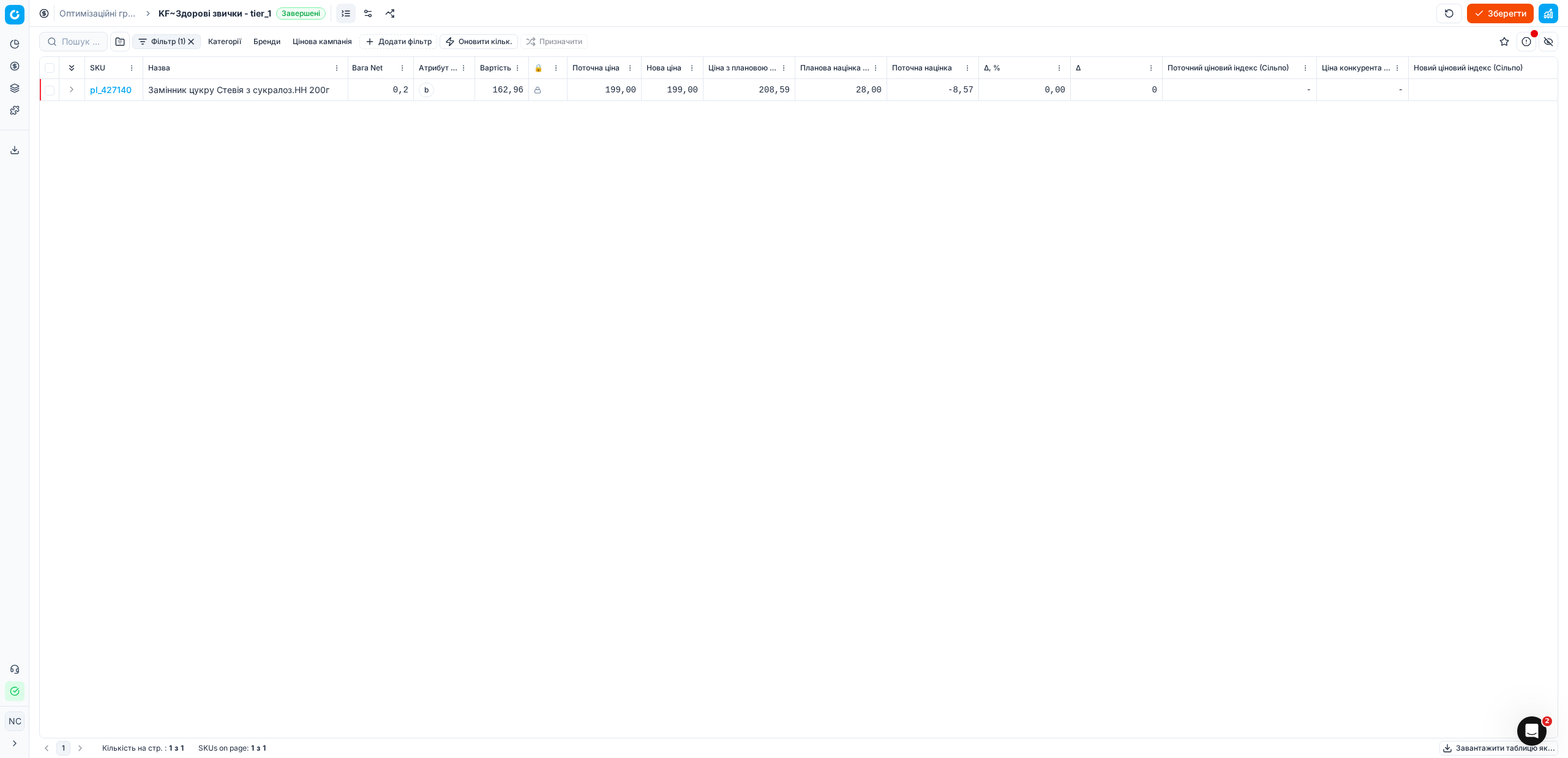
click at [193, 41] on button "button" at bounding box center [190, 41] width 9 height 9
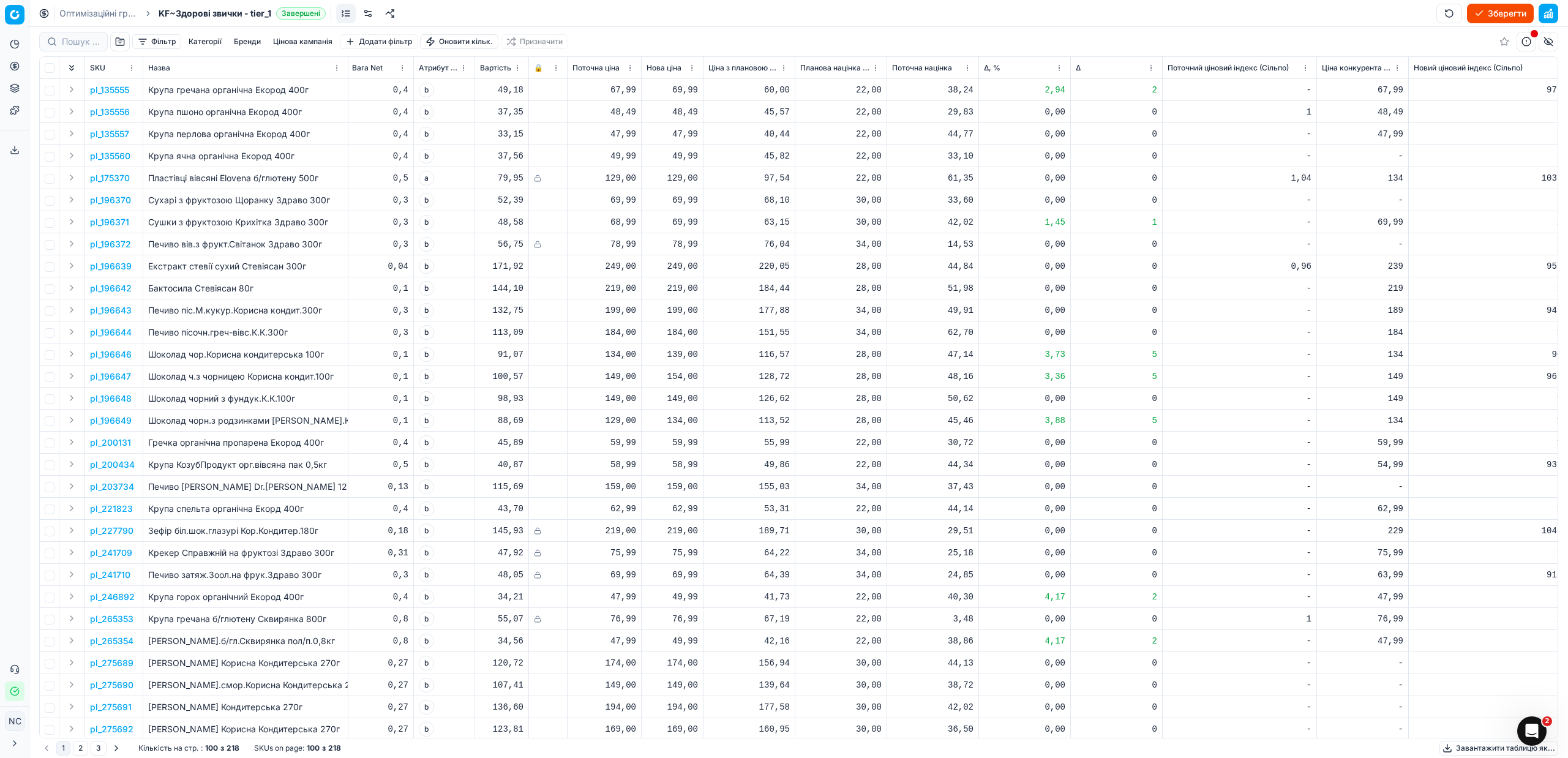
click at [1500, 13] on button "Зберегти" at bounding box center [1500, 13] width 66 height 20
click at [1477, 15] on button "Застосувати ціни" at bounding box center [1482, 13] width 101 height 20
click at [1470, 12] on button "Завантажити звіт" at bounding box center [1481, 13] width 103 height 20
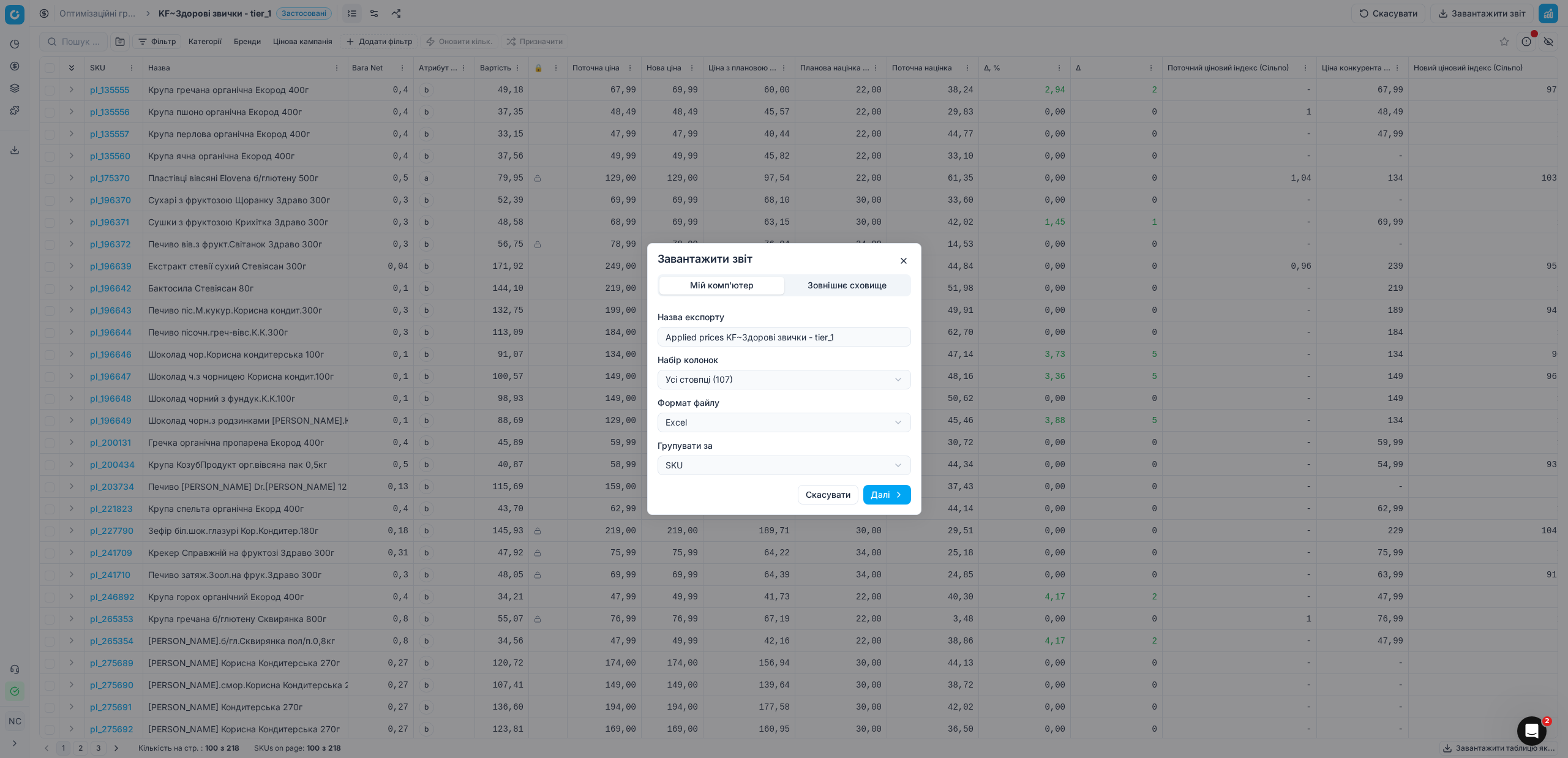
click at [896, 380] on div "Завантажити звіт Мій комп'ютер Зовнішнє сховище Назва експорту Applied prices K…" at bounding box center [784, 379] width 1568 height 758
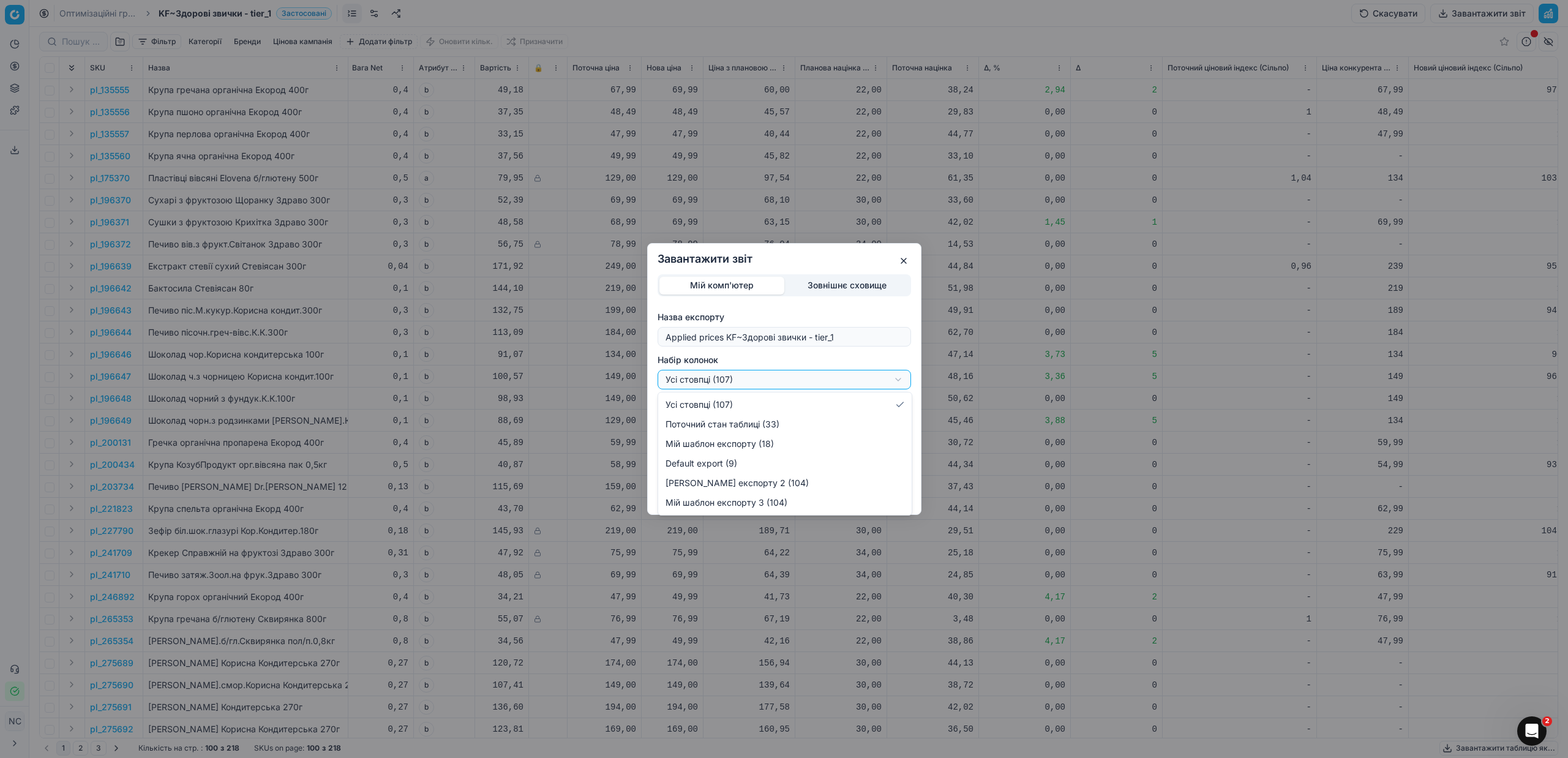
select select "custom"
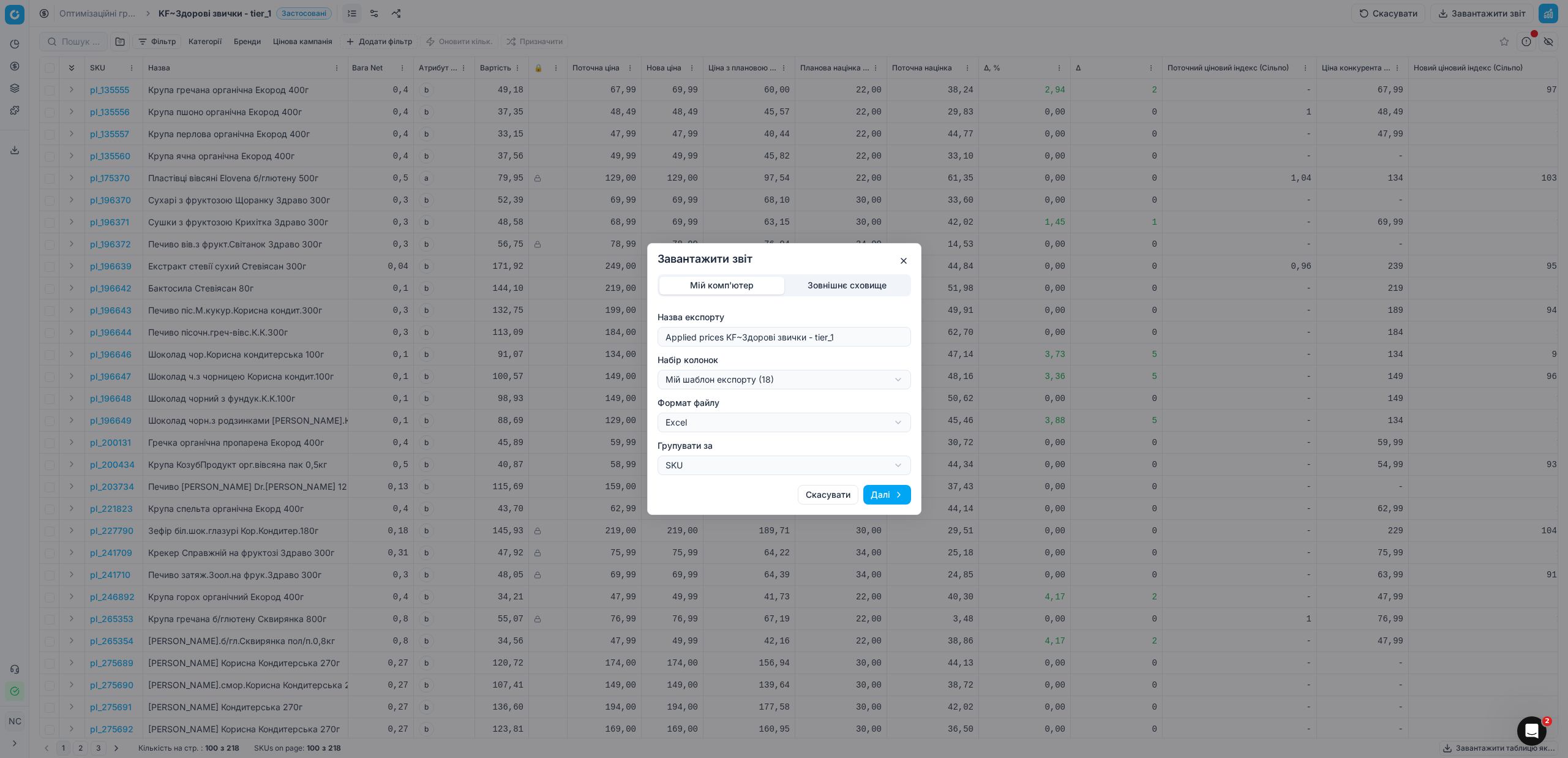
click at [885, 491] on button "Далі" at bounding box center [887, 495] width 48 height 20
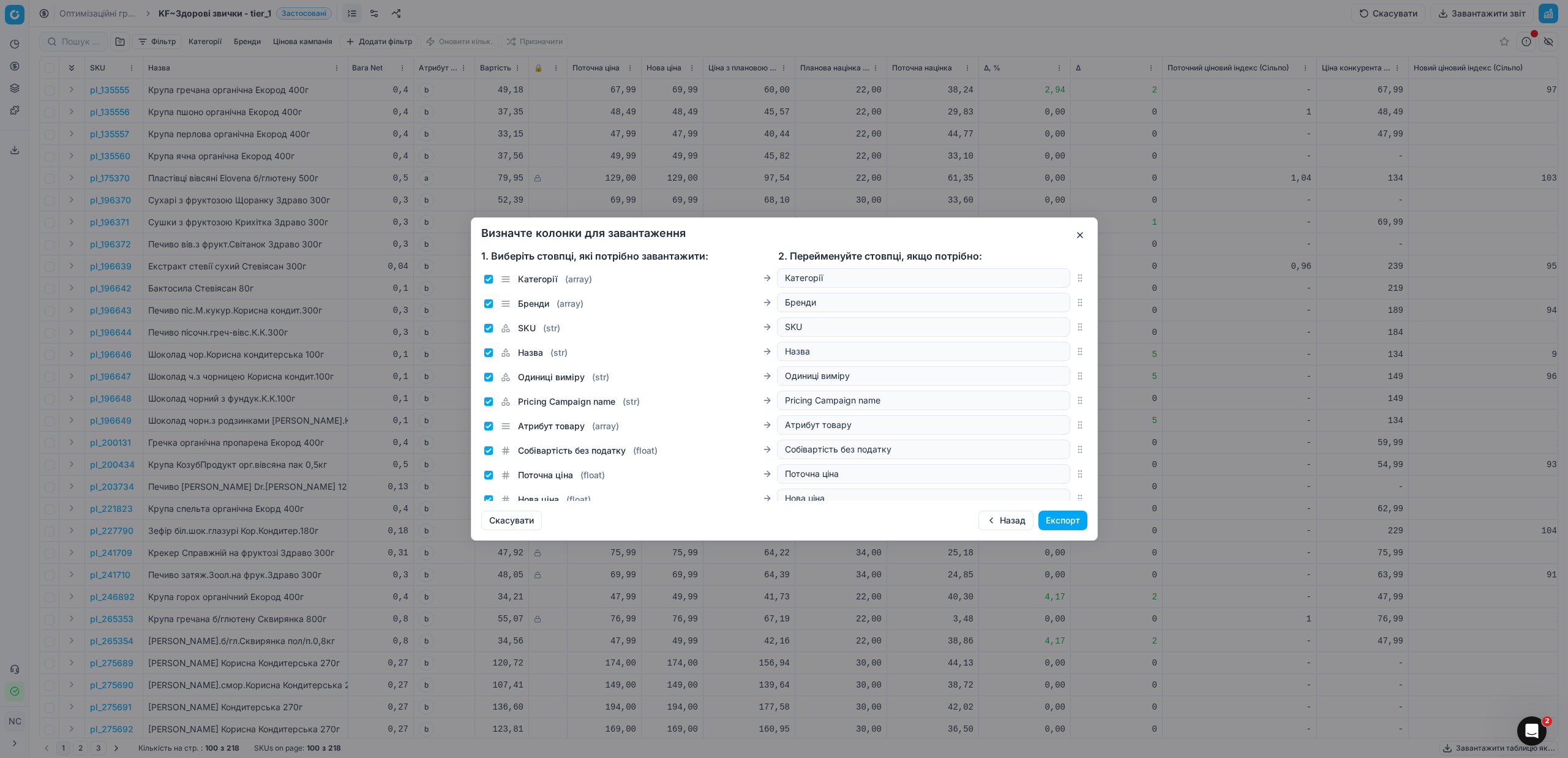
click at [1069, 520] on button "Експорт" at bounding box center [1062, 520] width 49 height 20
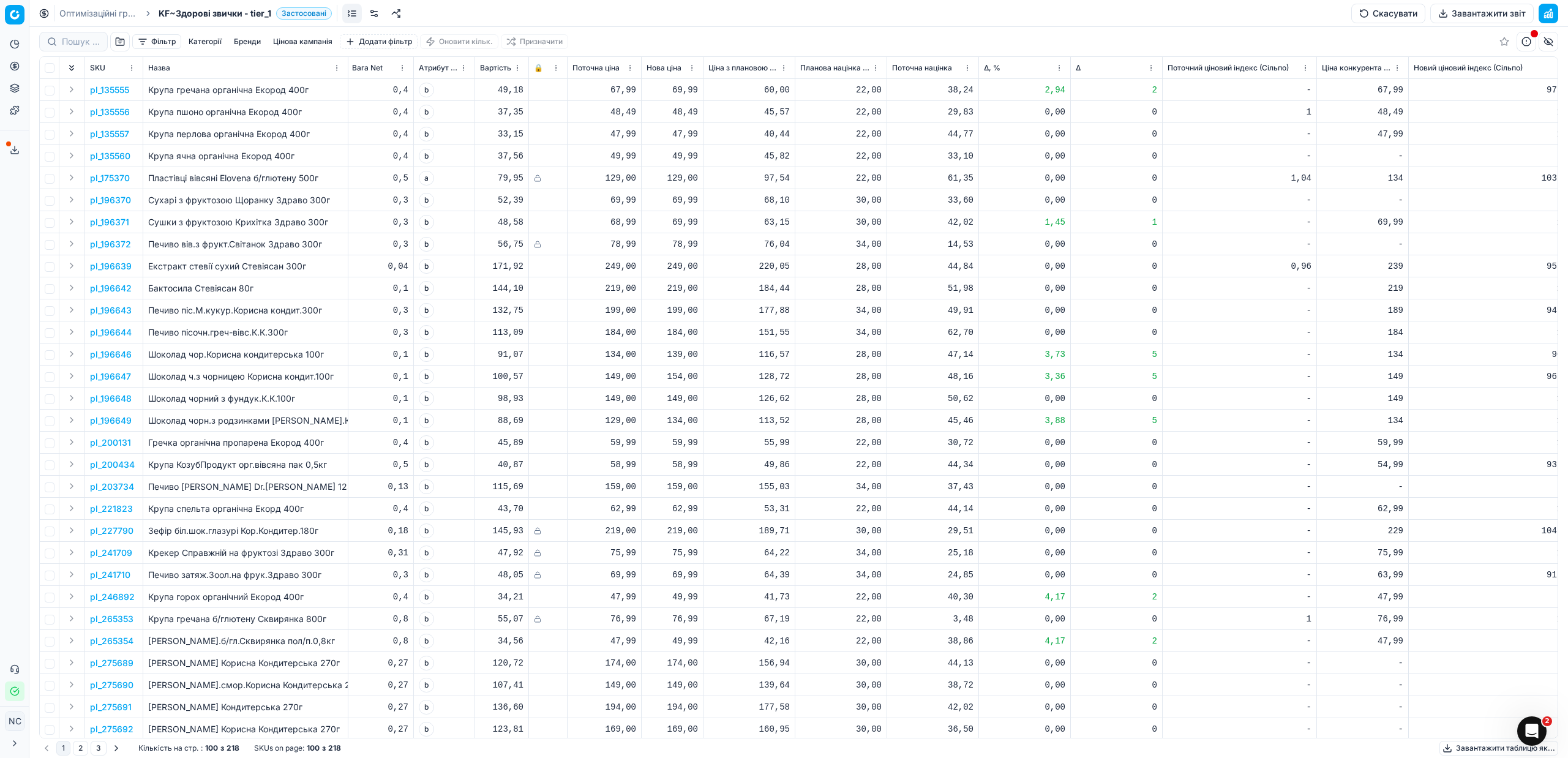
click at [1482, 13] on button "Завантажити звіт" at bounding box center [1481, 13] width 103 height 20
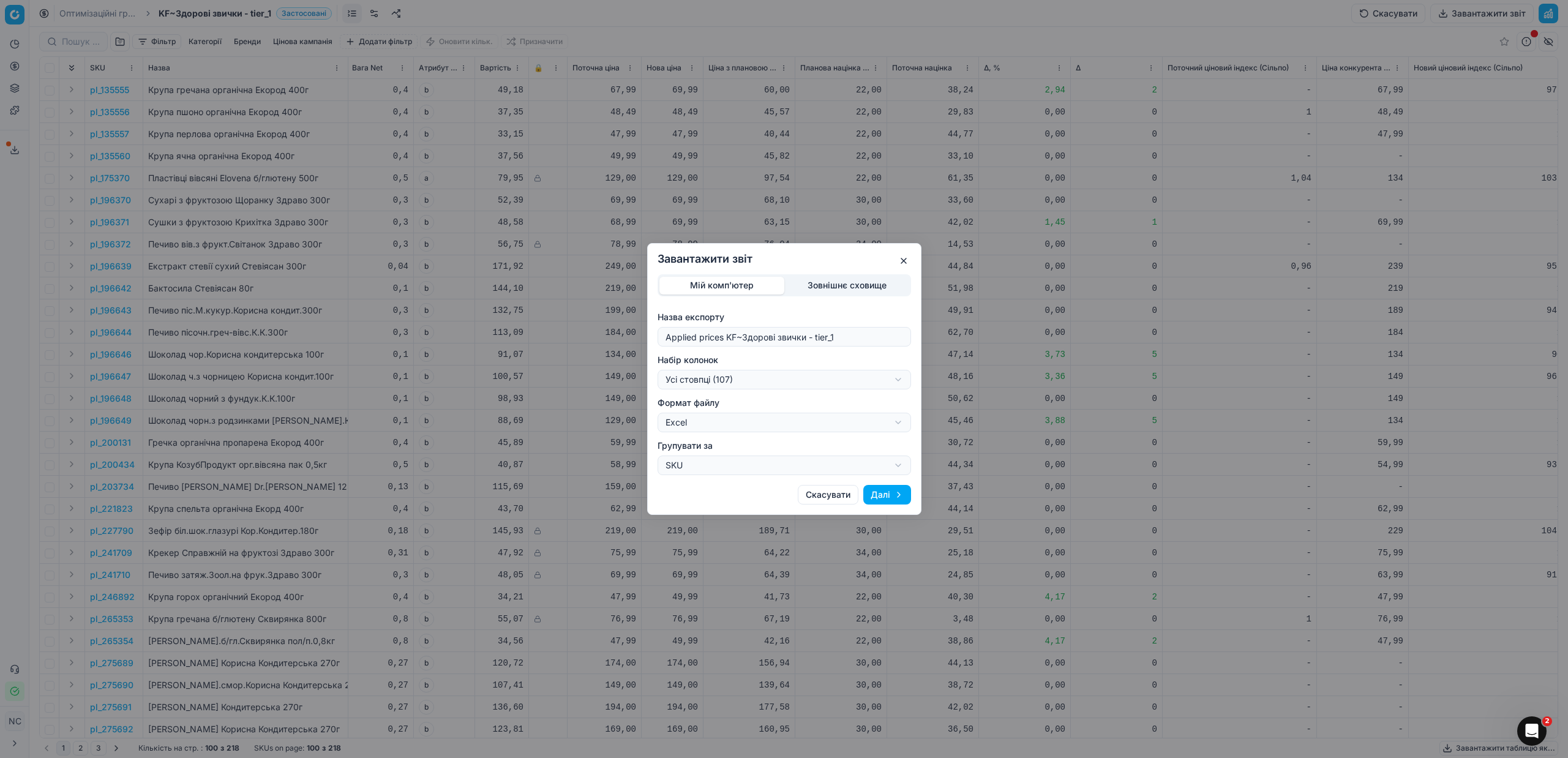
click at [905, 257] on button "button" at bounding box center [903, 260] width 14 height 14
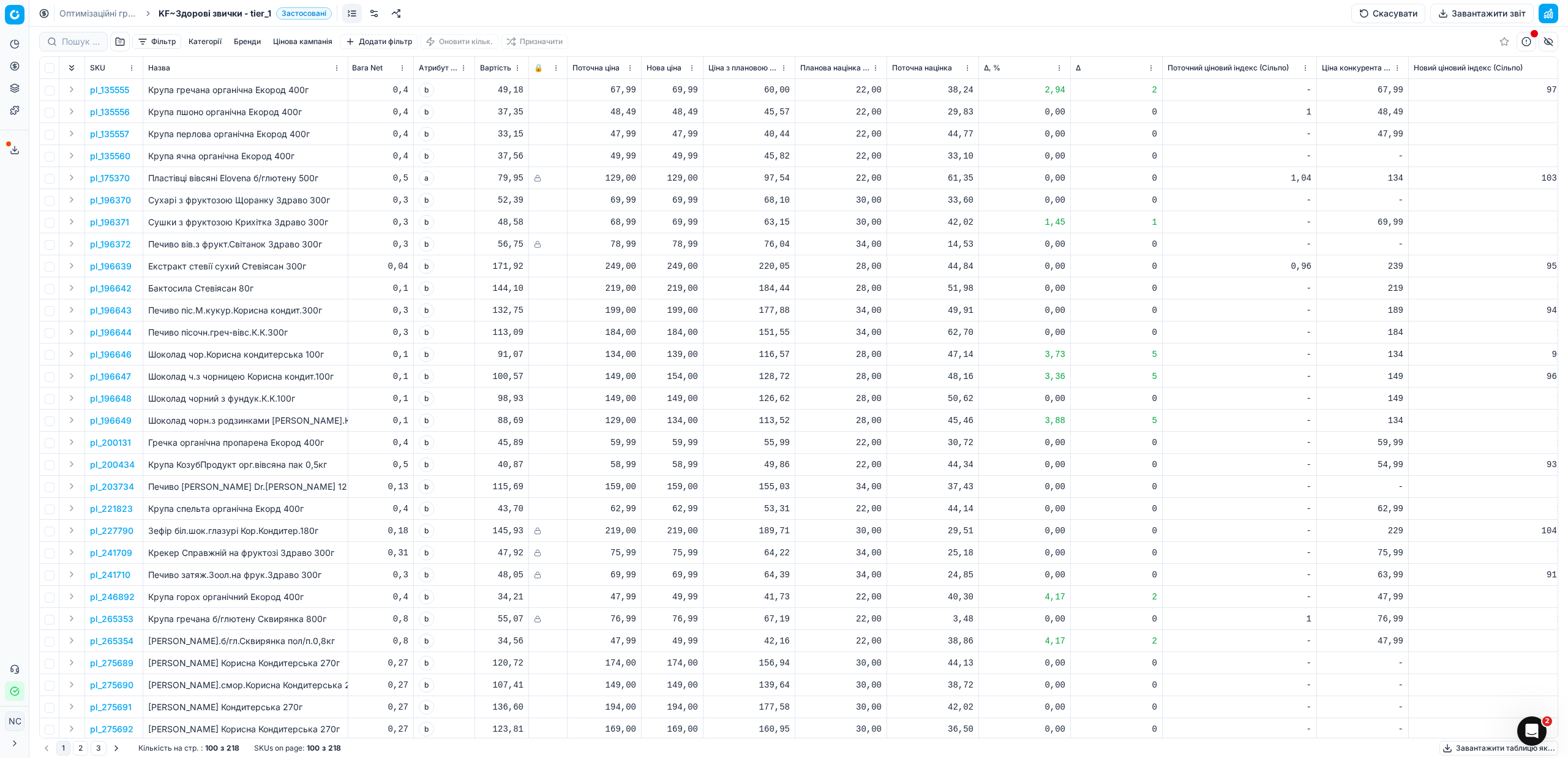
click at [14, 149] on icon at bounding box center [14, 149] width 9 height 9
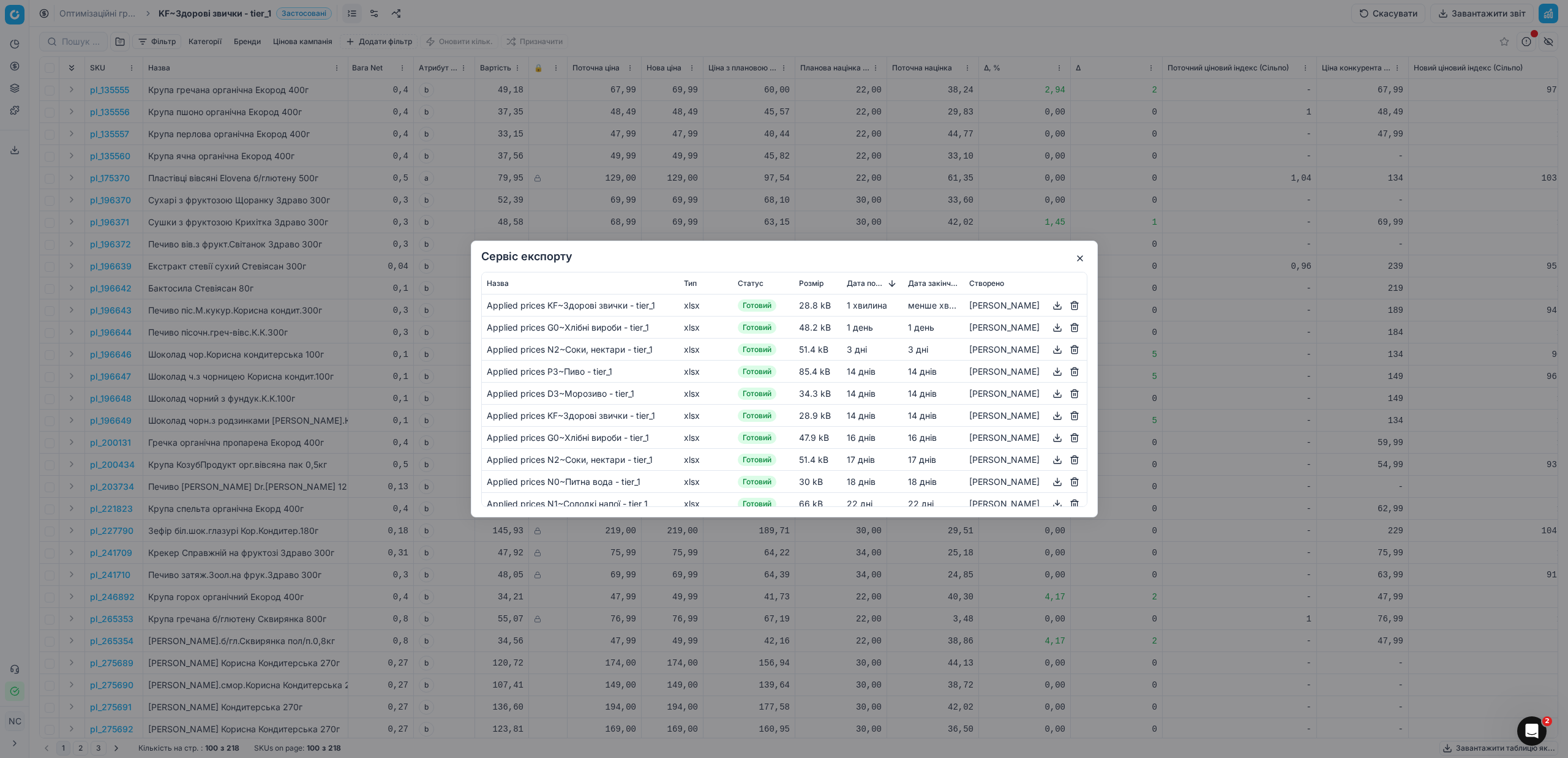
click at [1057, 305] on button "button" at bounding box center [1057, 305] width 14 height 14
click at [1081, 258] on button "button" at bounding box center [1080, 258] width 14 height 14
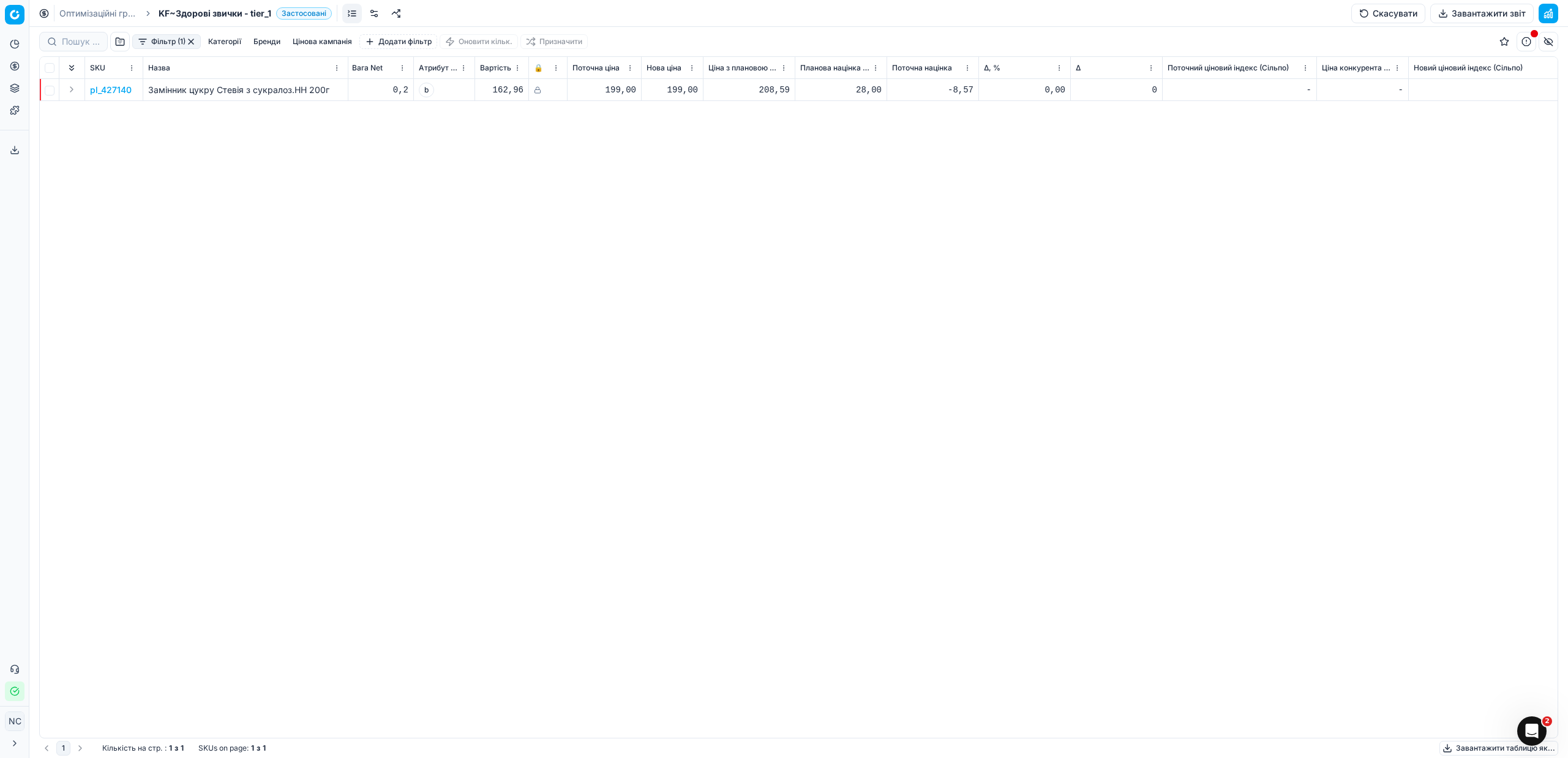
click at [64, 11] on link "Оптимізаційні групи" at bounding box center [99, 14] width 78 height 12
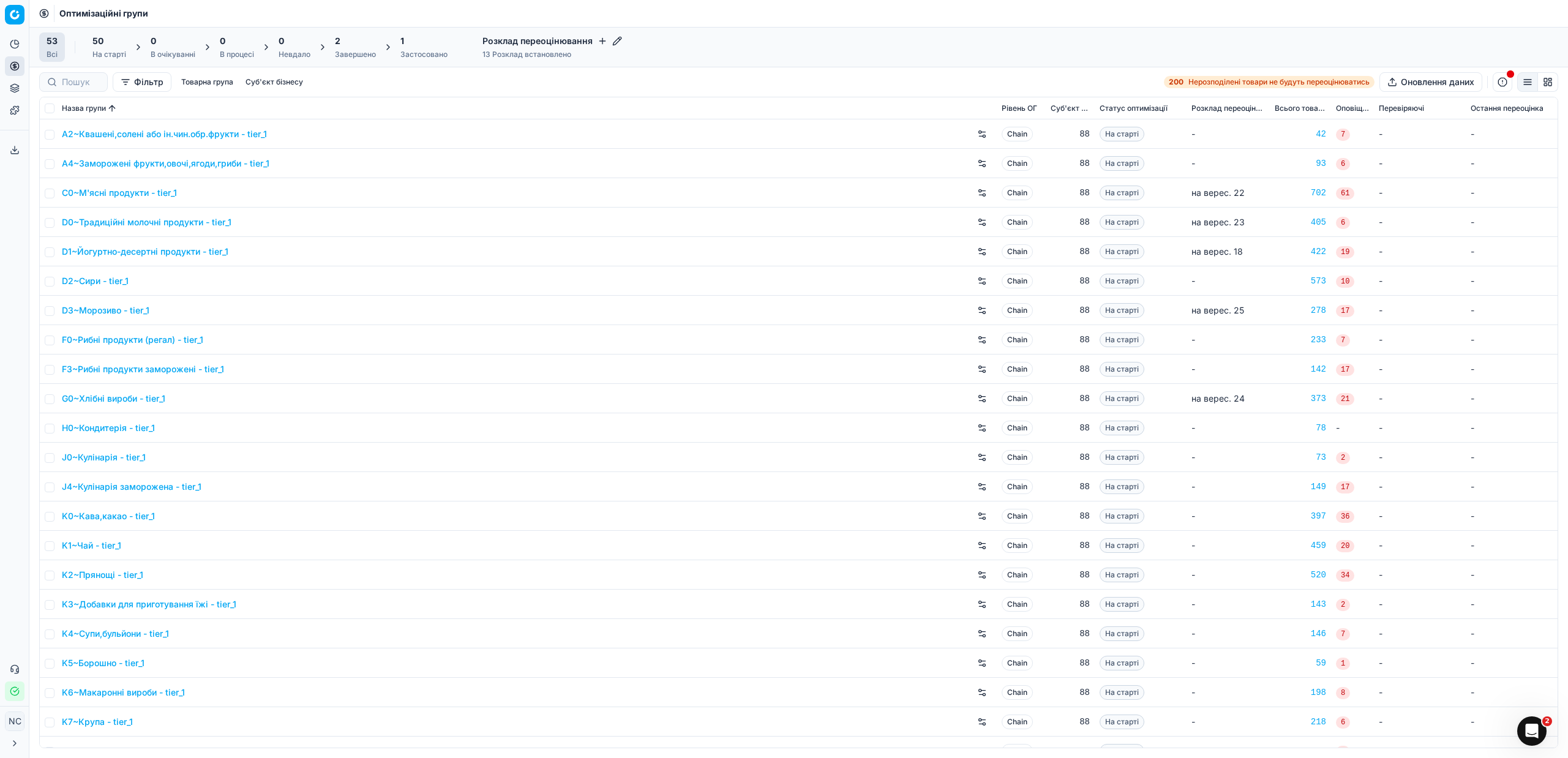
click at [340, 50] on div "Завершено" at bounding box center [355, 54] width 41 height 9
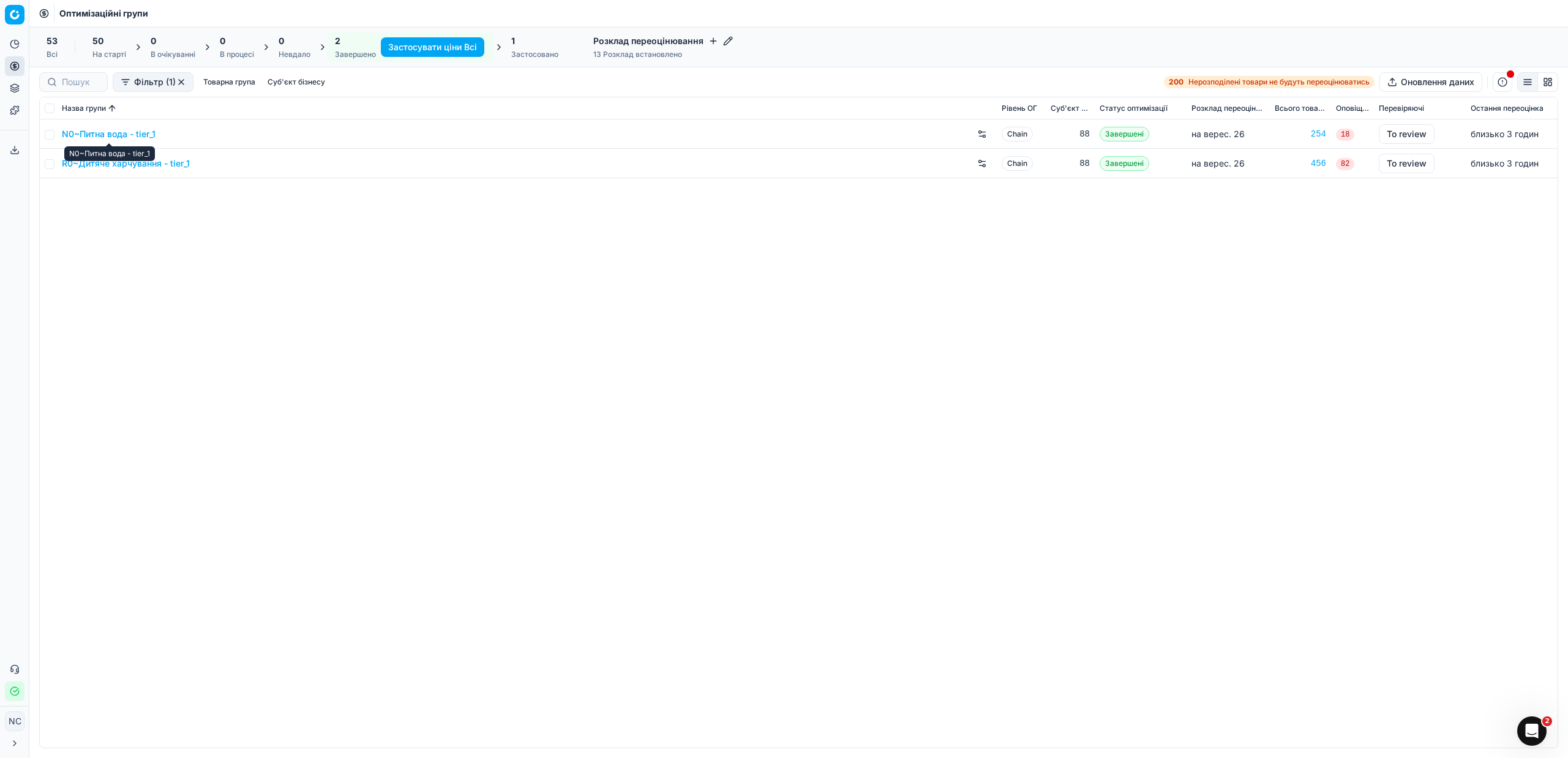
click at [99, 136] on link "N0~Питна вода - tier_1" at bounding box center [109, 134] width 94 height 12
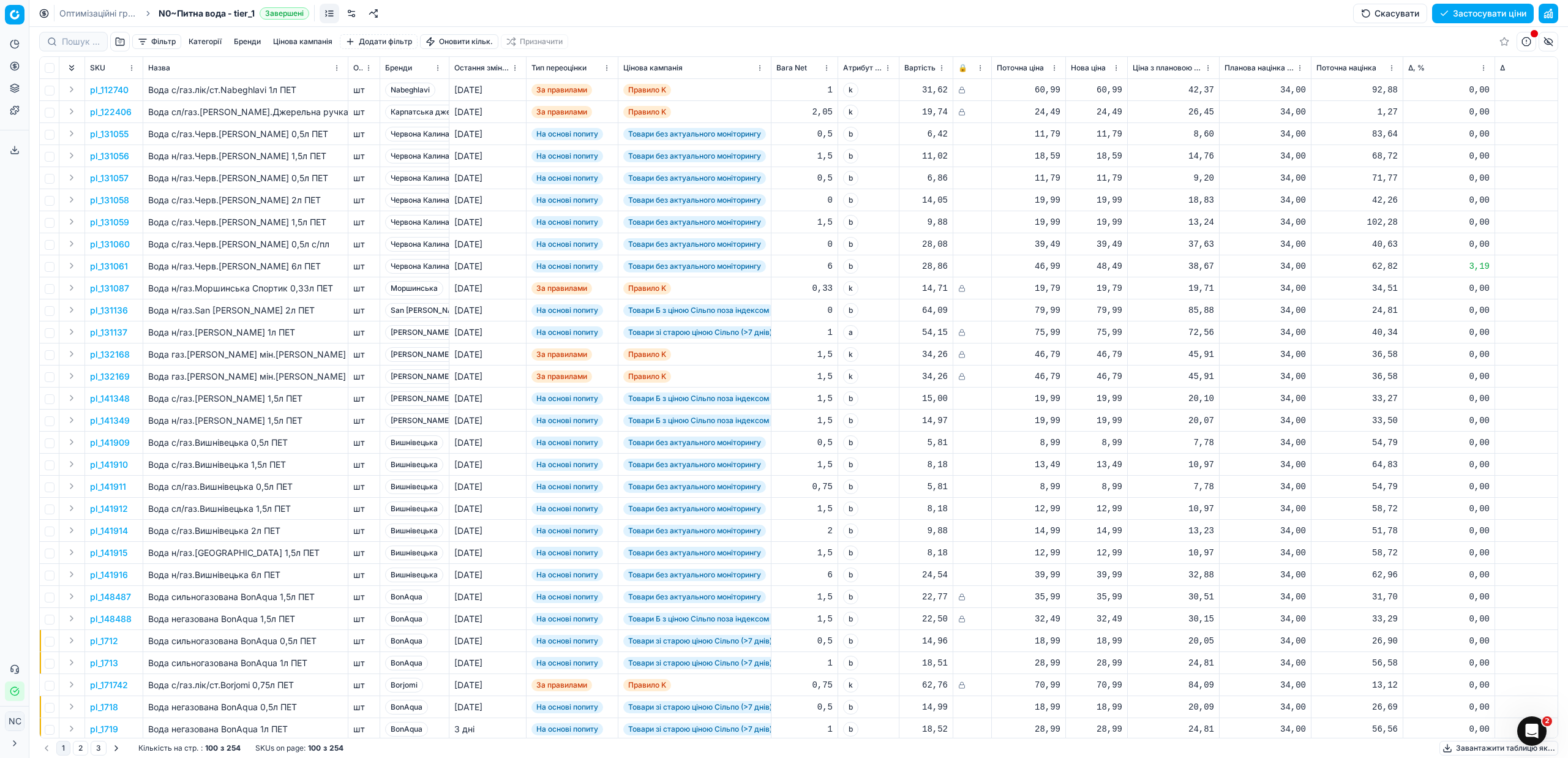
click at [120, 43] on button "button" at bounding box center [119, 41] width 20 height 20
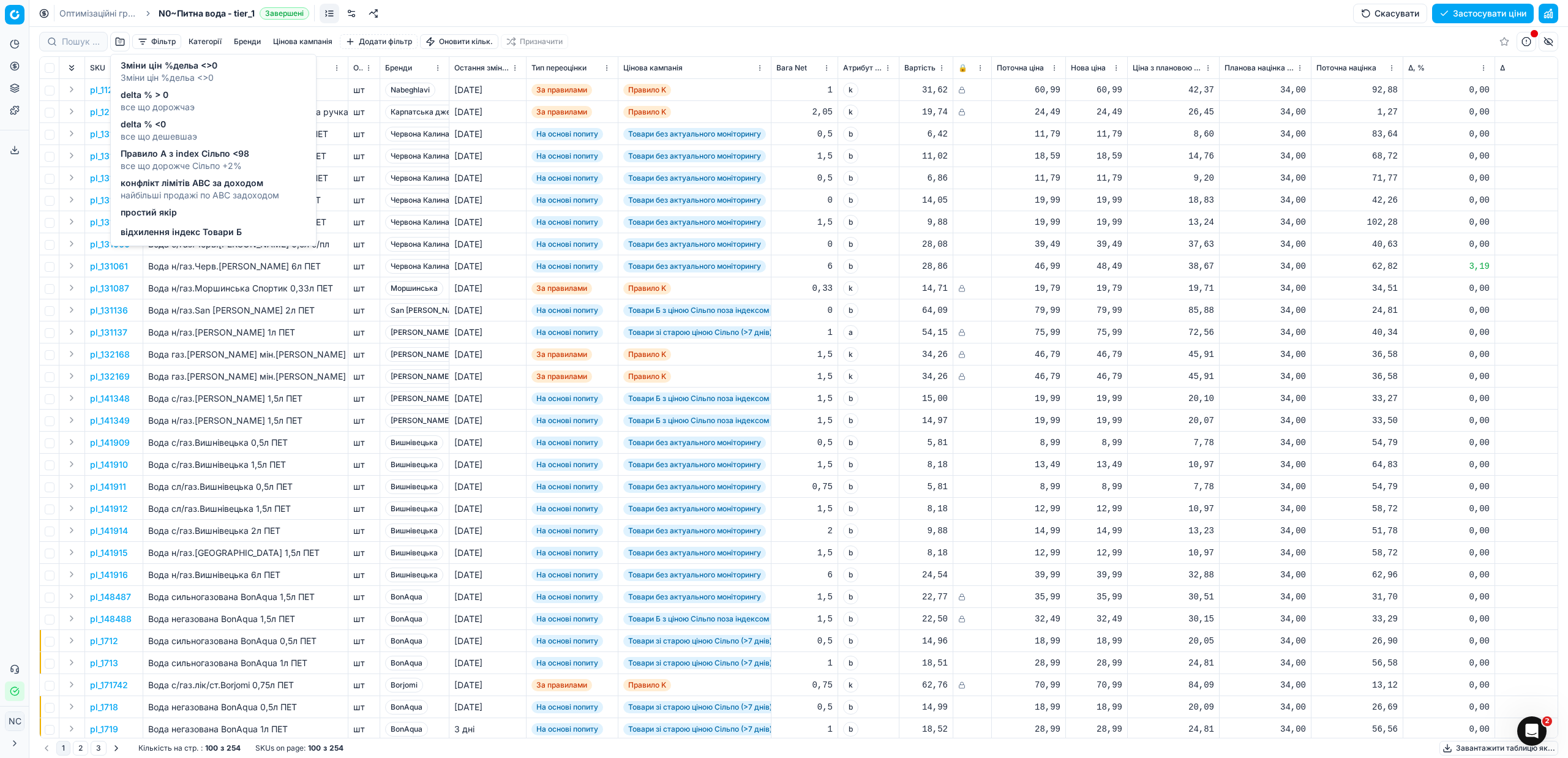
click at [164, 67] on span "Зміни цін %дельа <>0" at bounding box center [170, 66] width 97 height 12
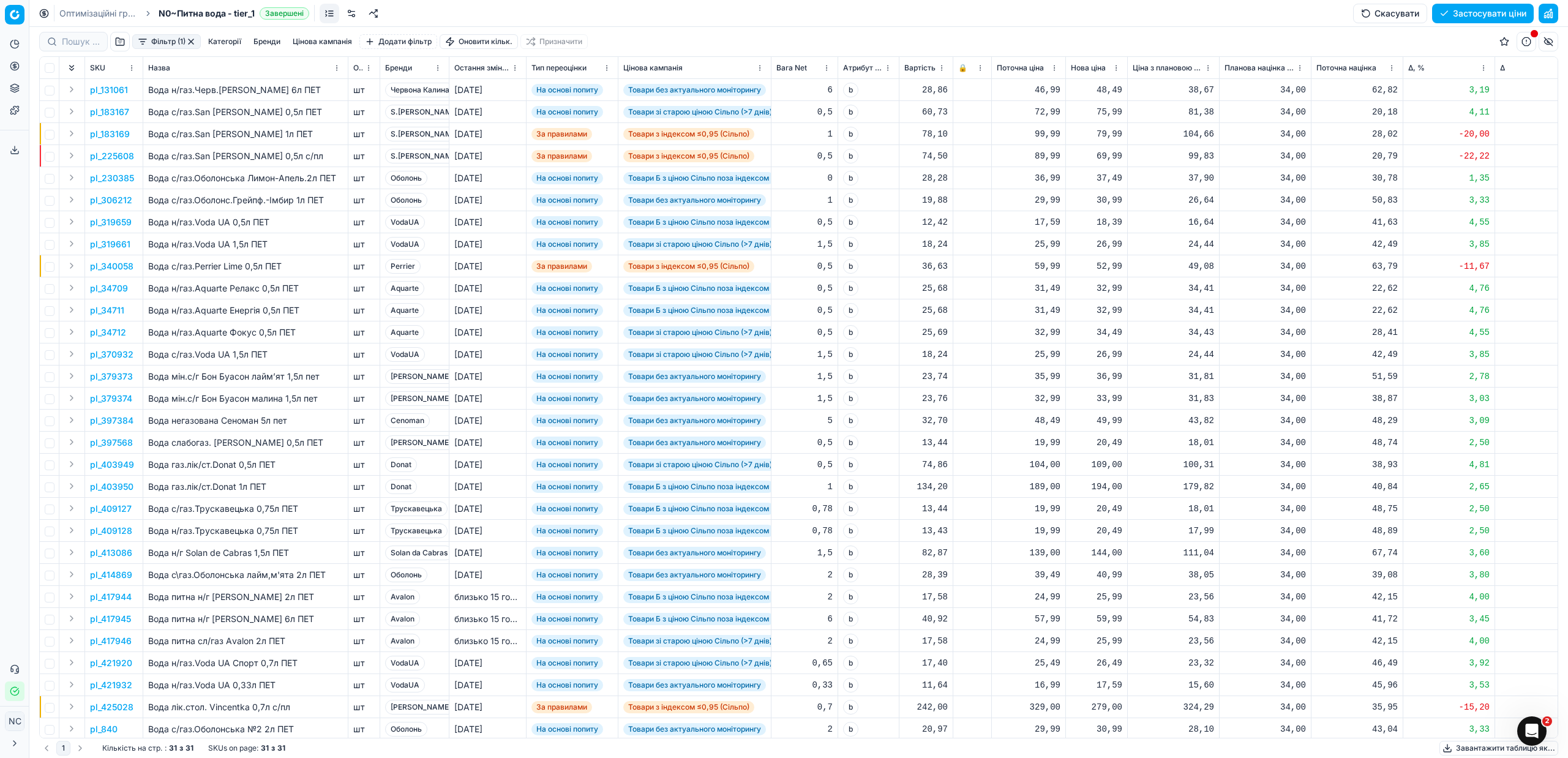
click at [436, 70] on html "Pricing platform Аналітика Цінова оптимізація Асортимент продукції Шаблони Серв…" at bounding box center [784, 379] width 1568 height 758
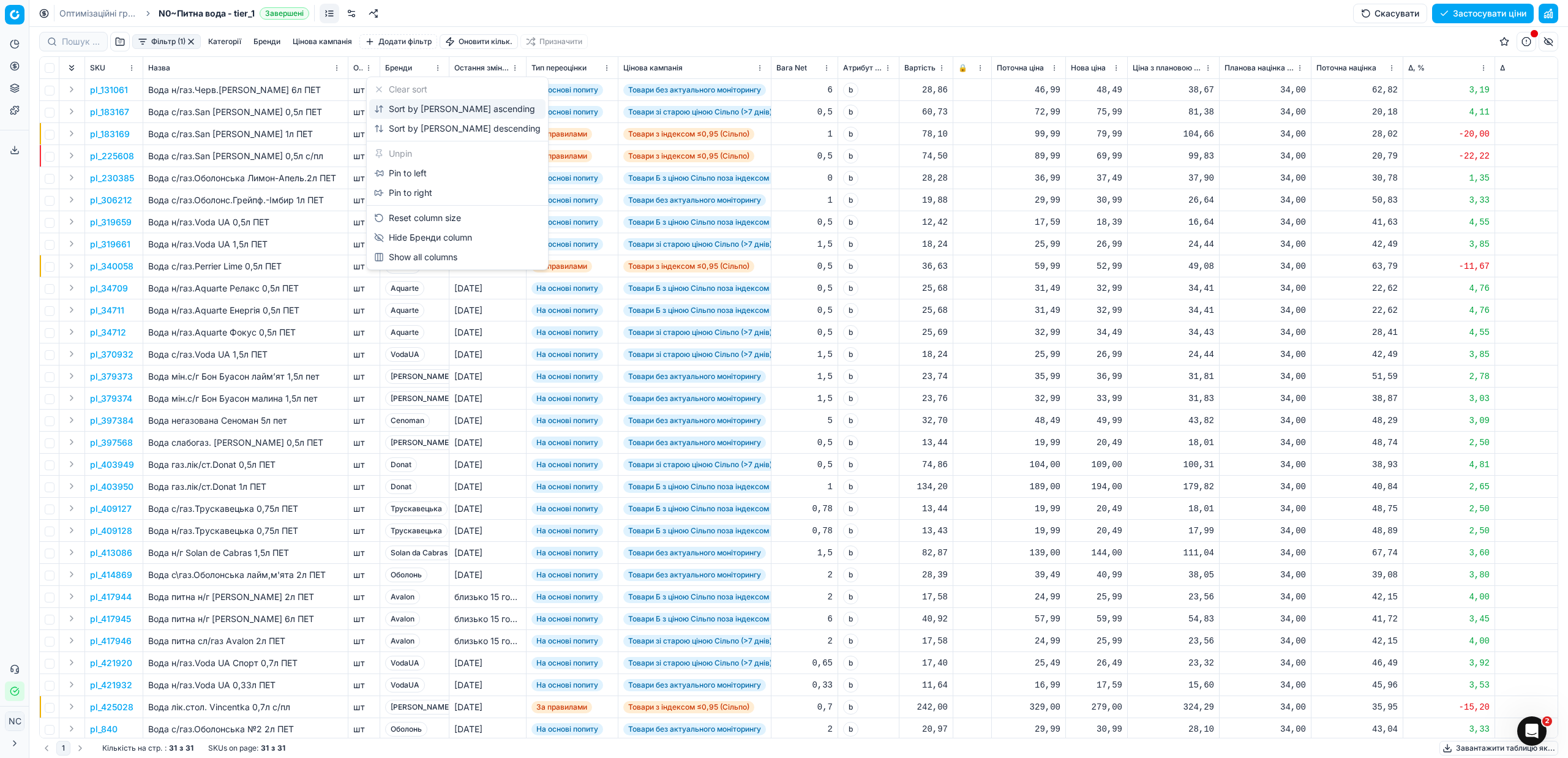
click at [421, 107] on div "Sort by [PERSON_NAME] ascending" at bounding box center [454, 109] width 161 height 12
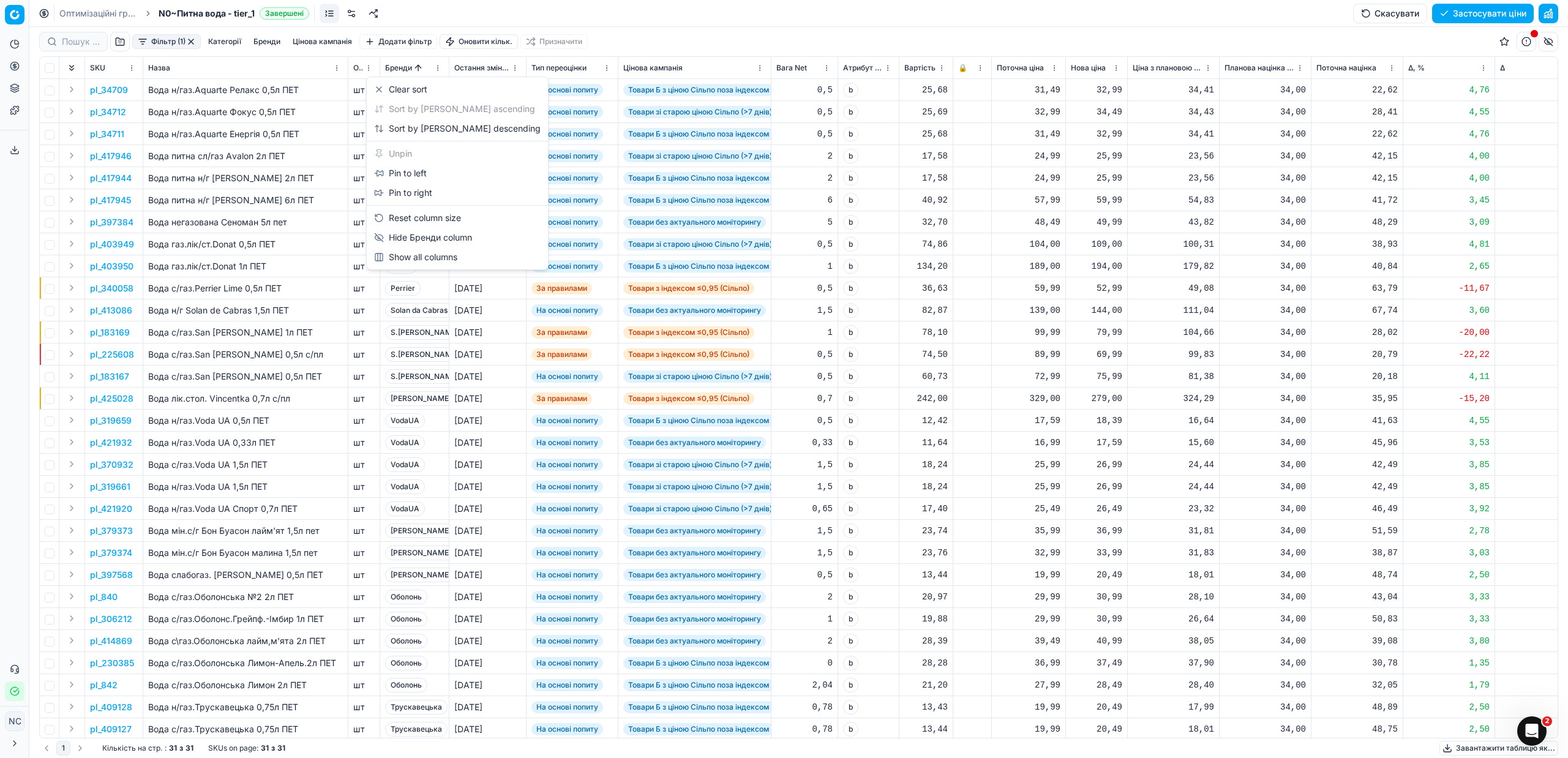
click at [436, 67] on html "Pricing platform Аналітика Цінова оптимізація Асортимент продукції Шаблони Серв…" at bounding box center [784, 379] width 1568 height 758
click at [409, 173] on div "Pin to left" at bounding box center [401, 173] width 53 height 12
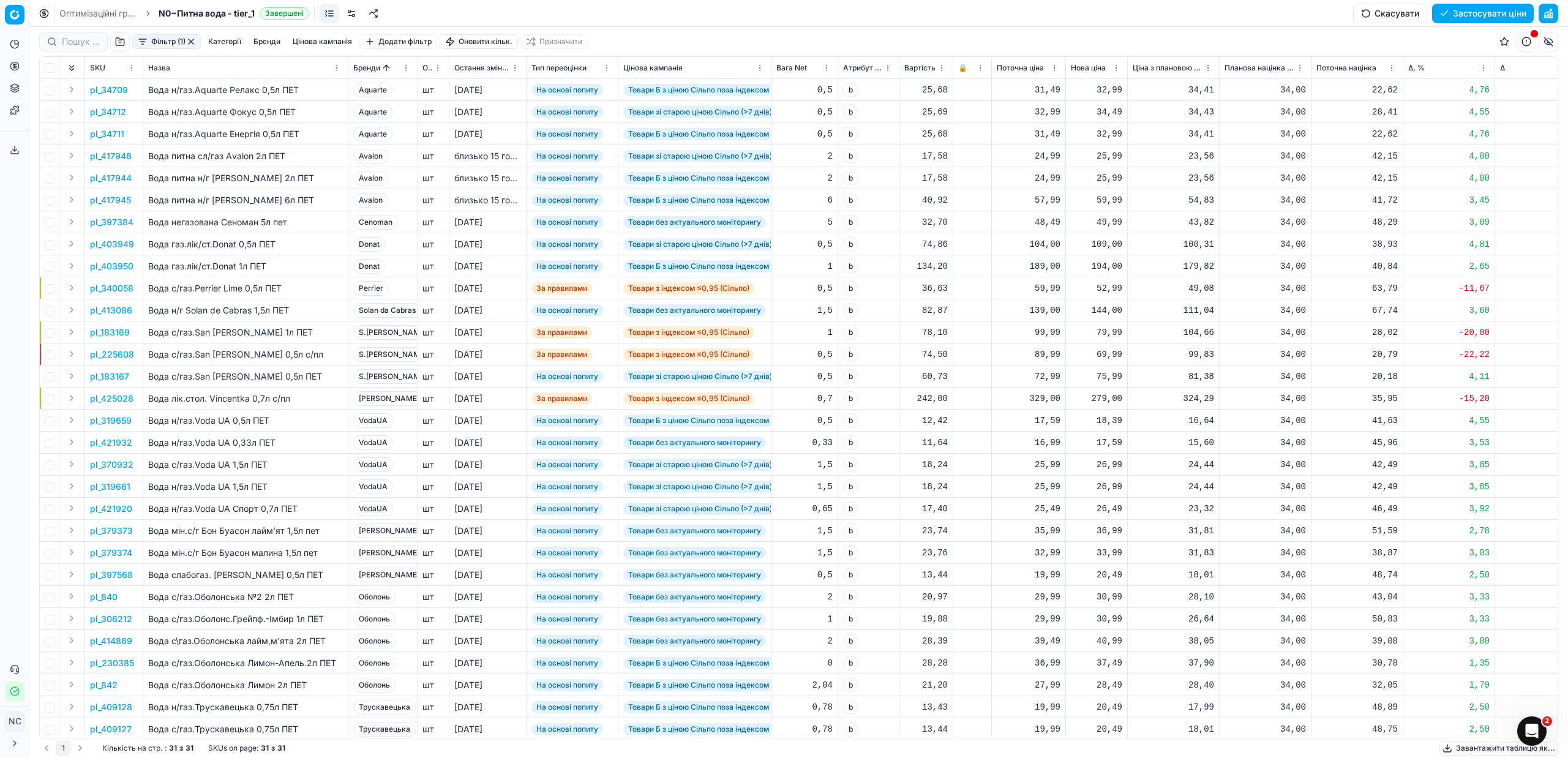
click at [142, 43] on button "Фільтр (1)" at bounding box center [166, 41] width 68 height 14
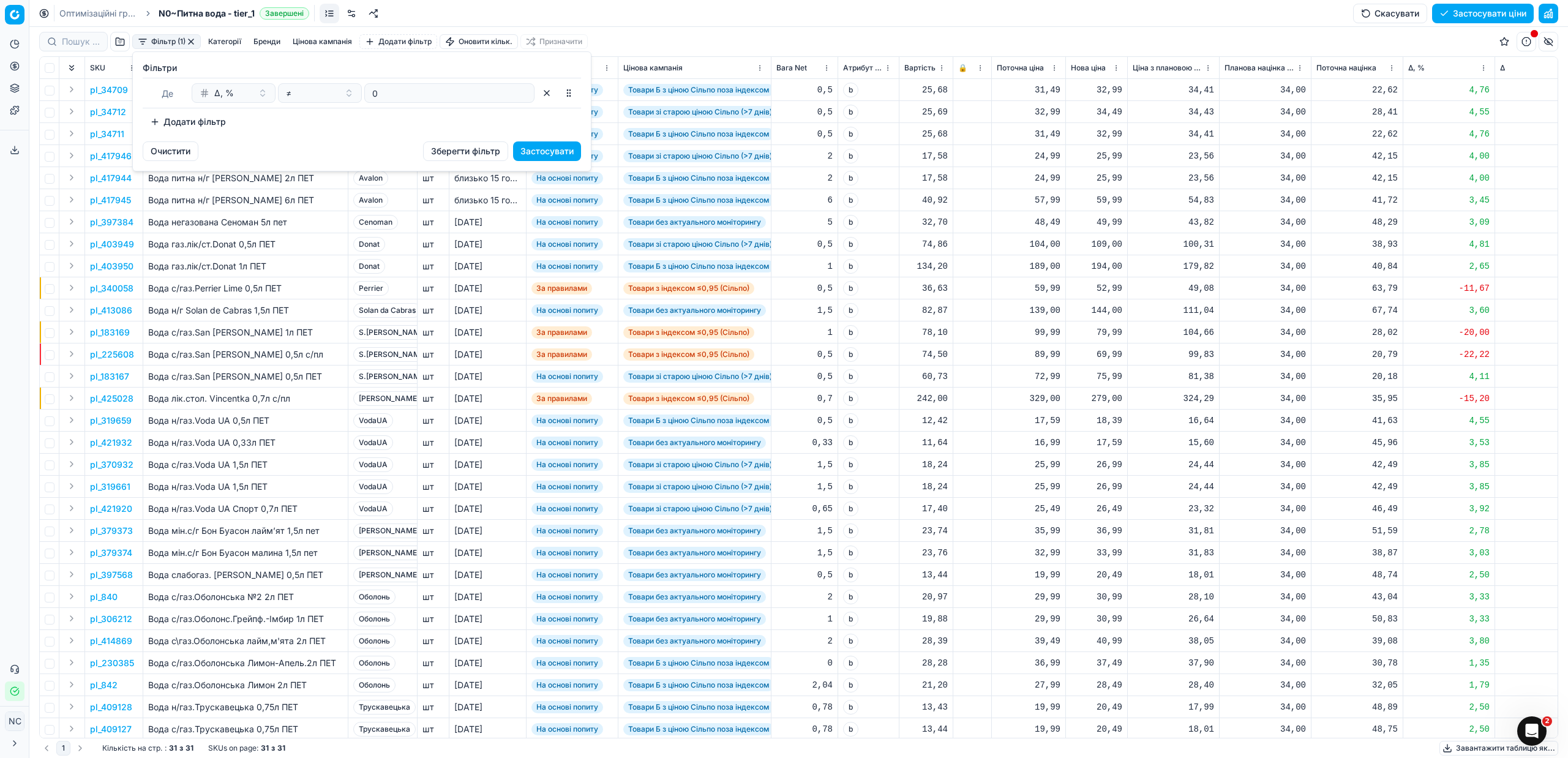
click at [155, 123] on button "Додати фільтр" at bounding box center [187, 121] width 90 height 20
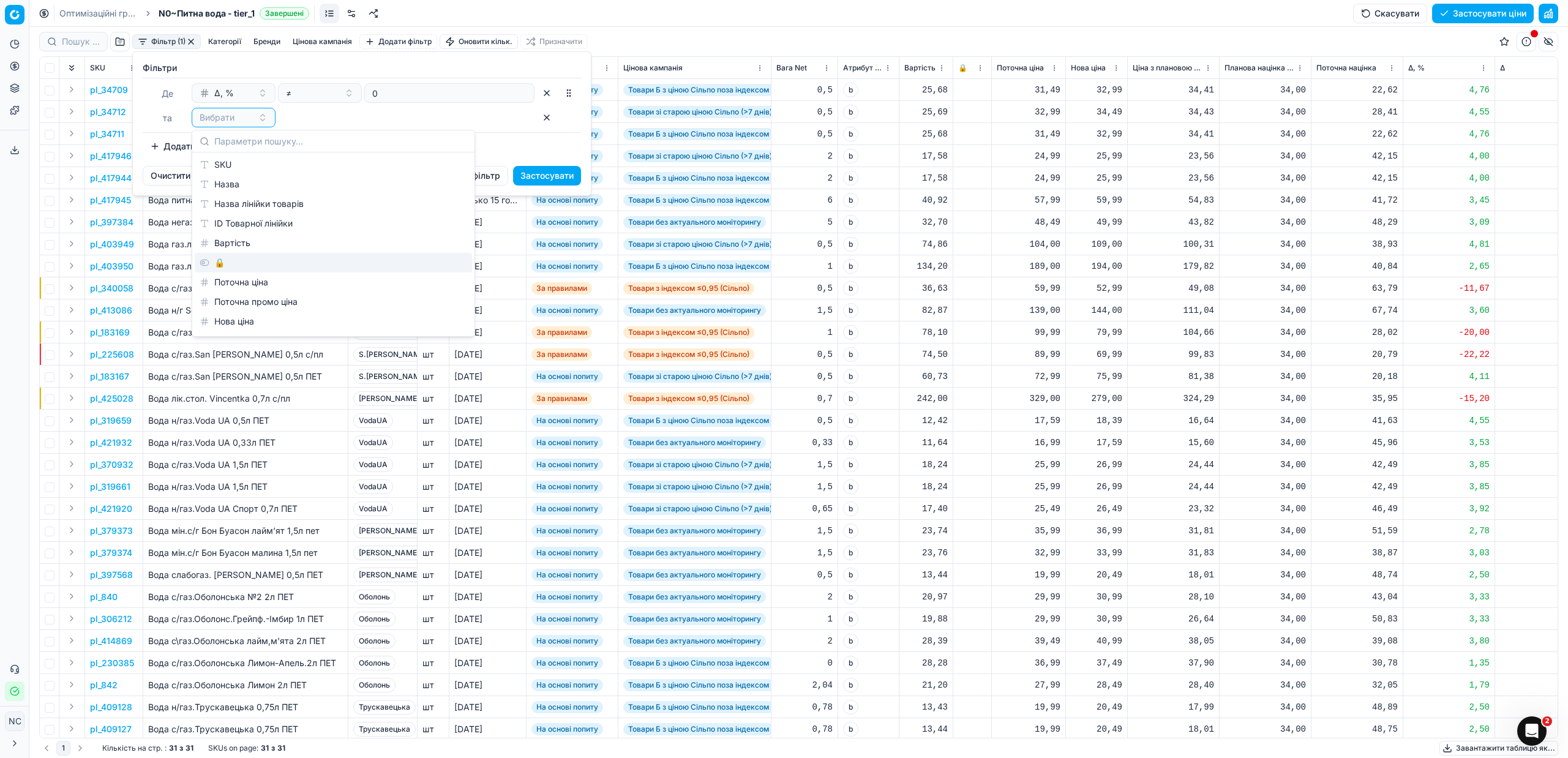
click at [253, 267] on div "🔒" at bounding box center [332, 263] width 277 height 20
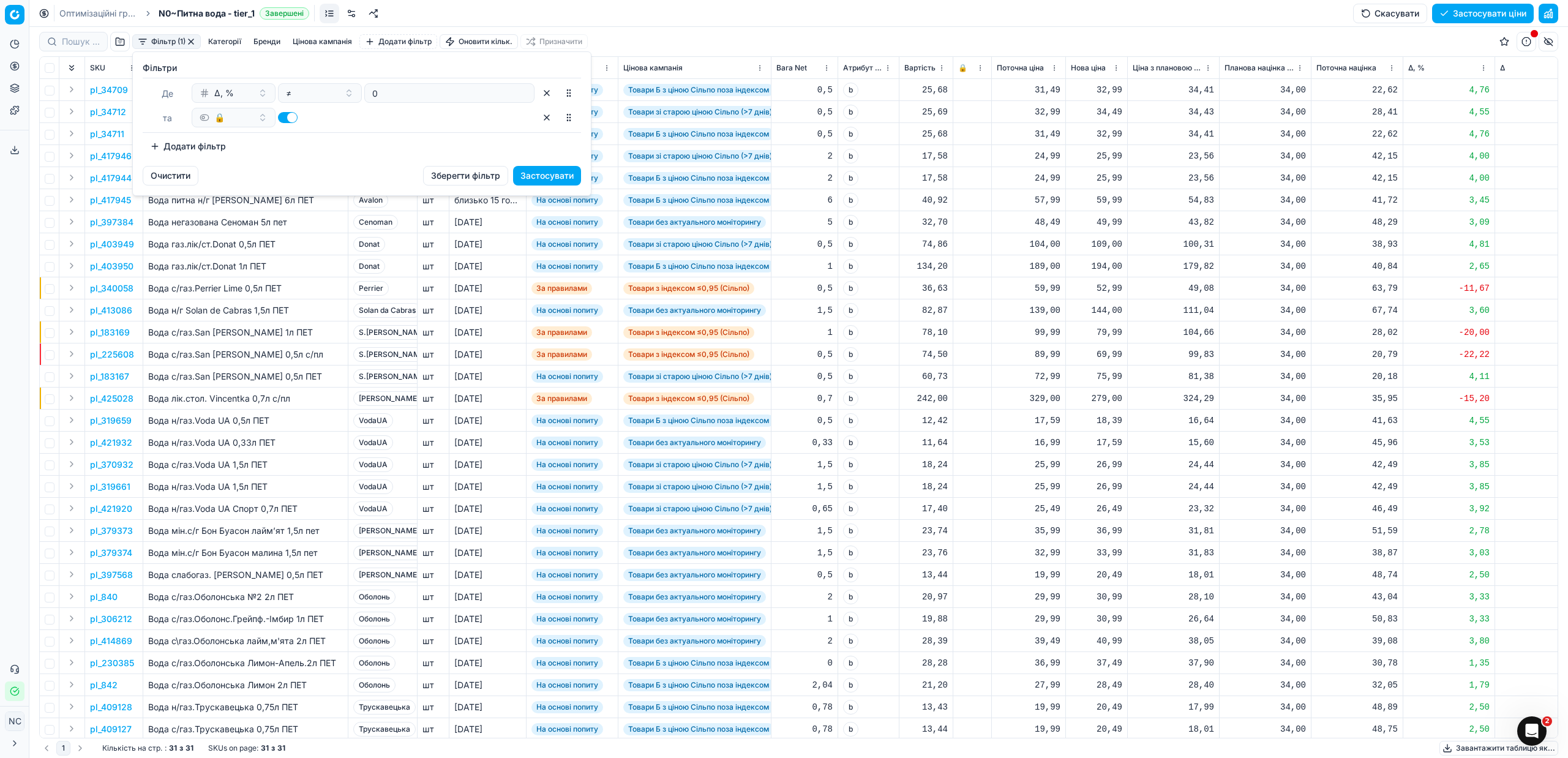
click at [282, 117] on button "button" at bounding box center [287, 117] width 20 height 11
checkbox input "false"
click at [538, 176] on button "Застосувати" at bounding box center [547, 176] width 68 height 20
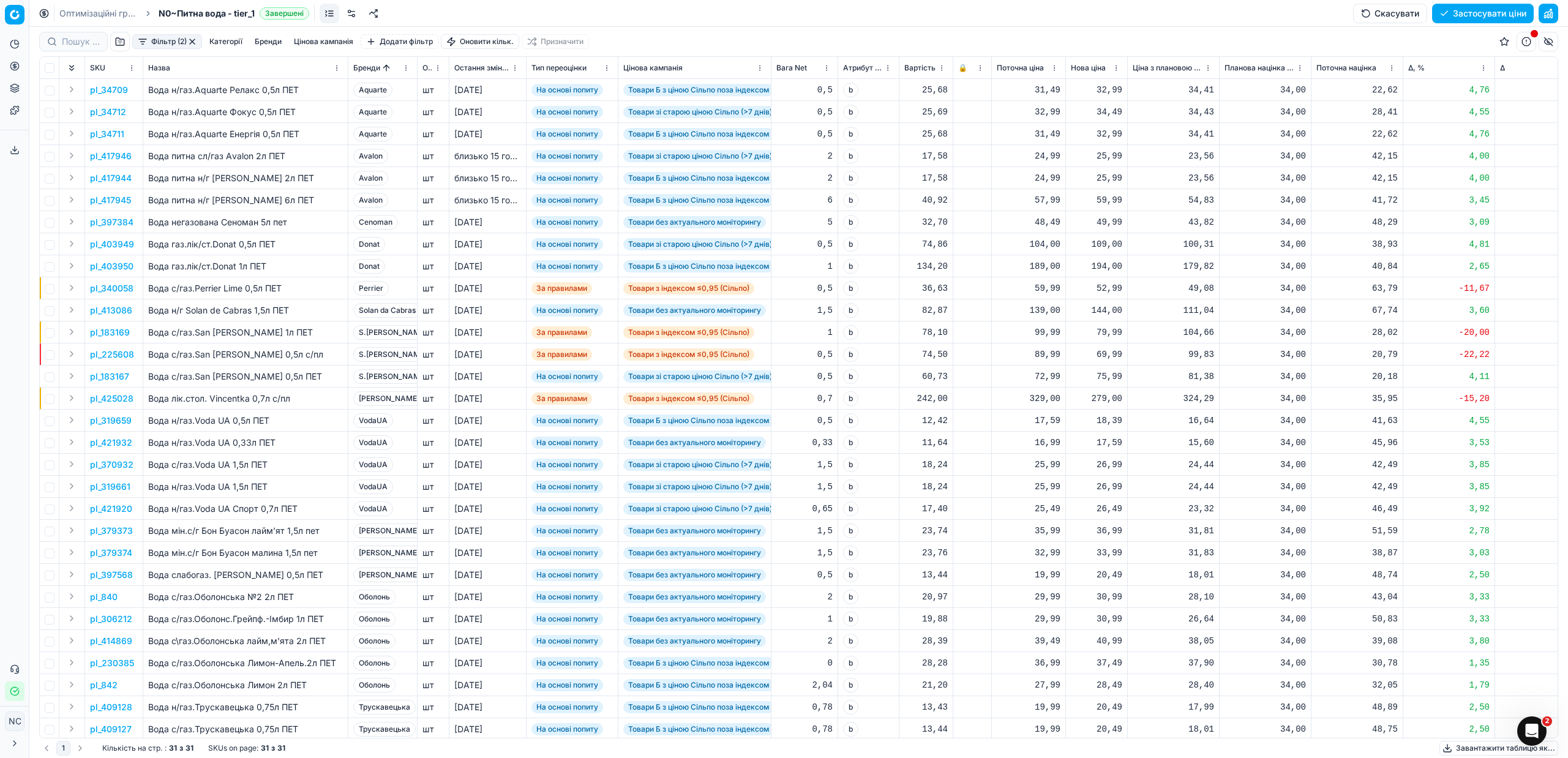
click at [145, 40] on button "Фільтр (2)" at bounding box center [167, 41] width 70 height 14
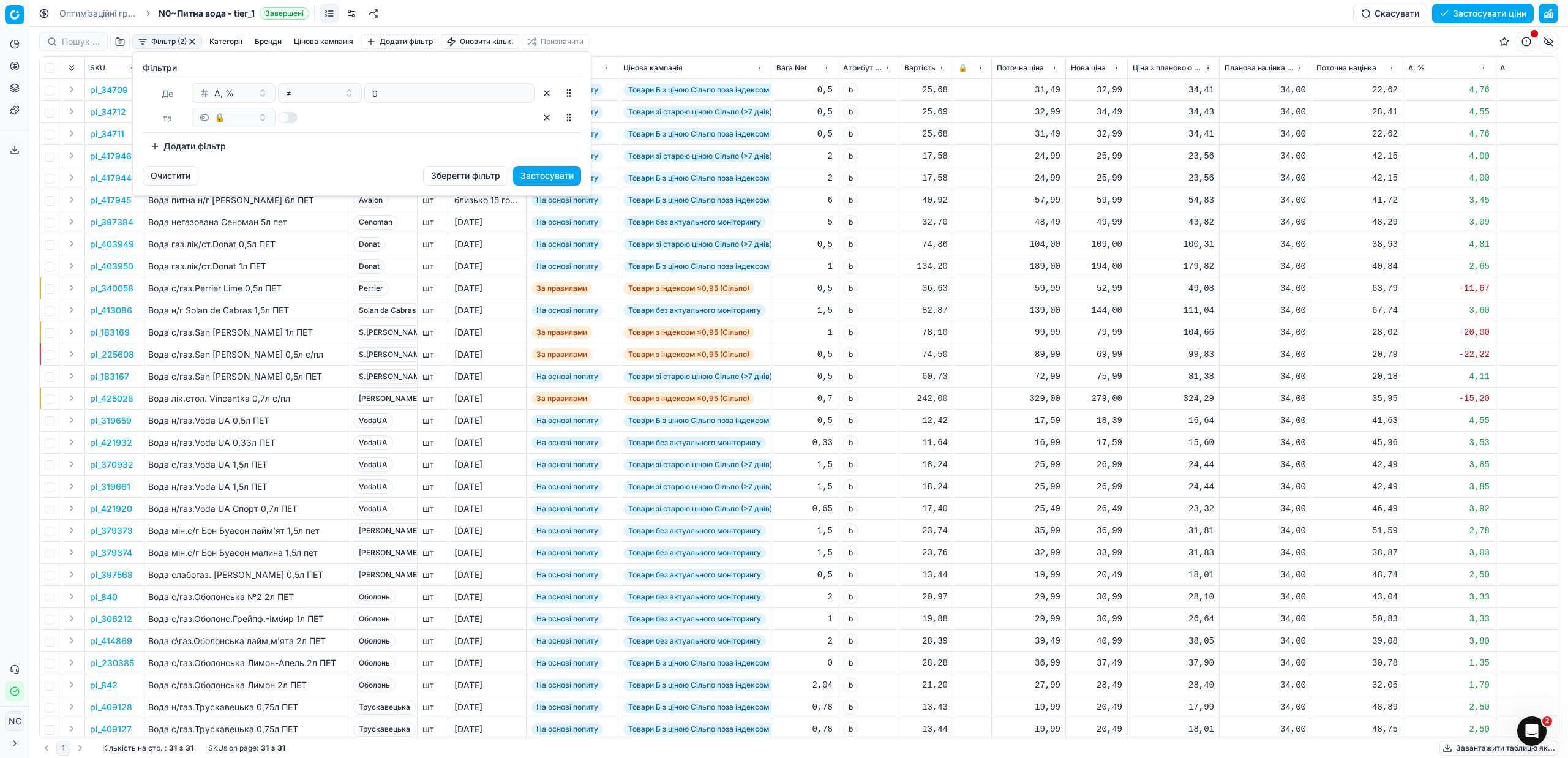
click at [571, 174] on button "Застосувати" at bounding box center [547, 176] width 68 height 20
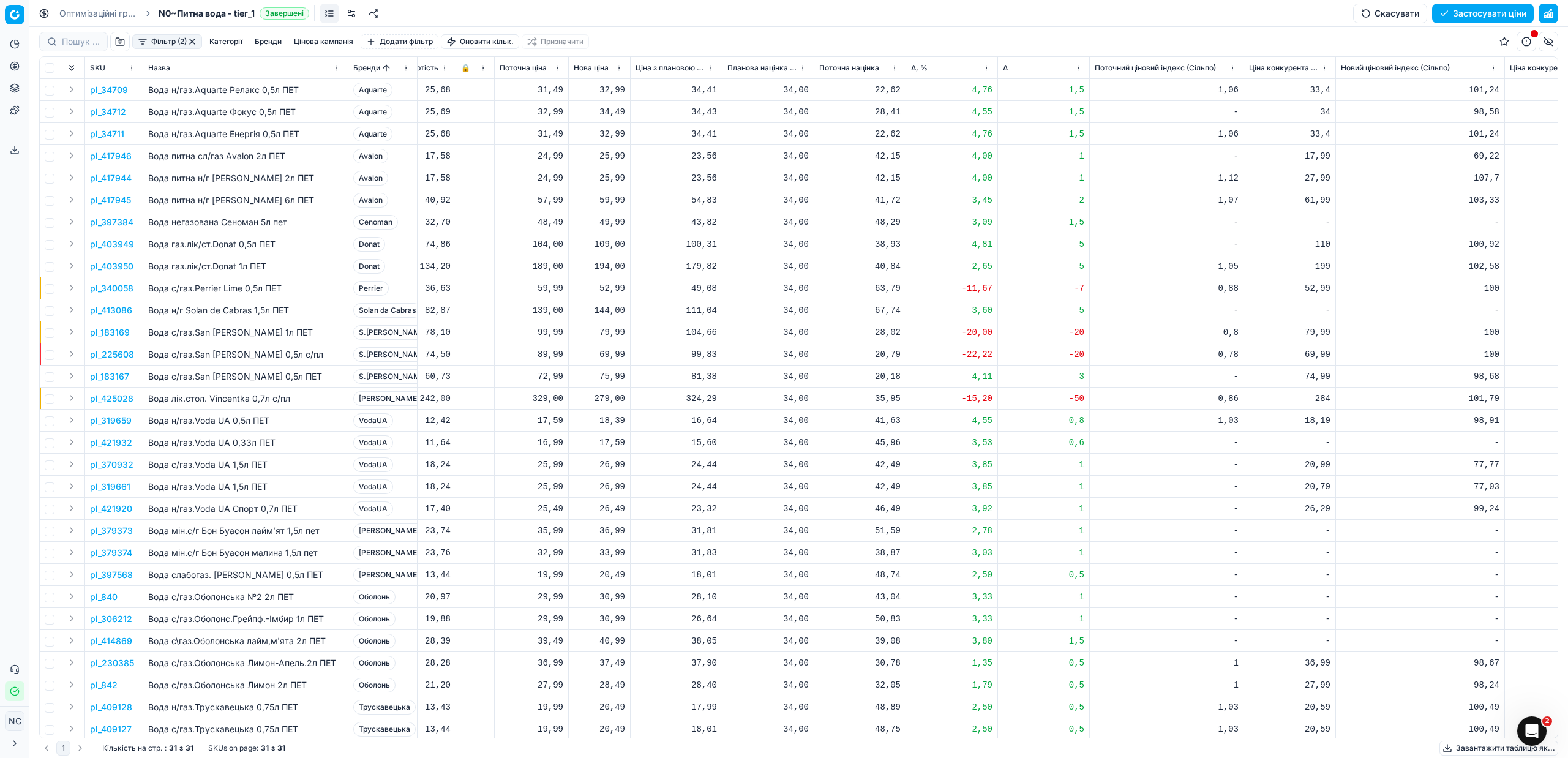
scroll to position [0, 499]
click at [110, 90] on p "pl_34709" at bounding box center [109, 90] width 38 height 12
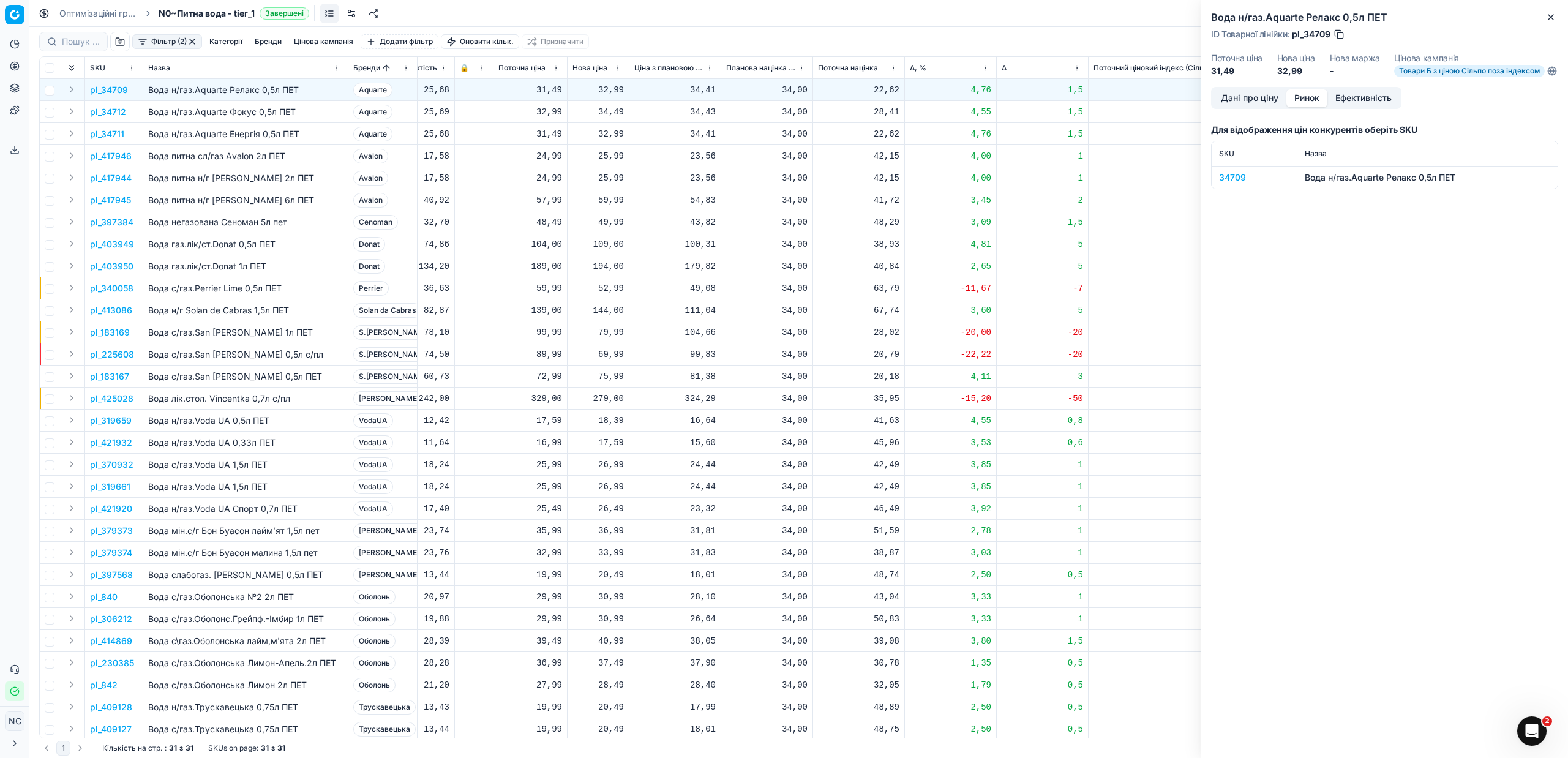
click at [1314, 104] on button "Ринок" at bounding box center [1306, 98] width 41 height 18
click at [1232, 184] on div "34709" at bounding box center [1254, 177] width 71 height 12
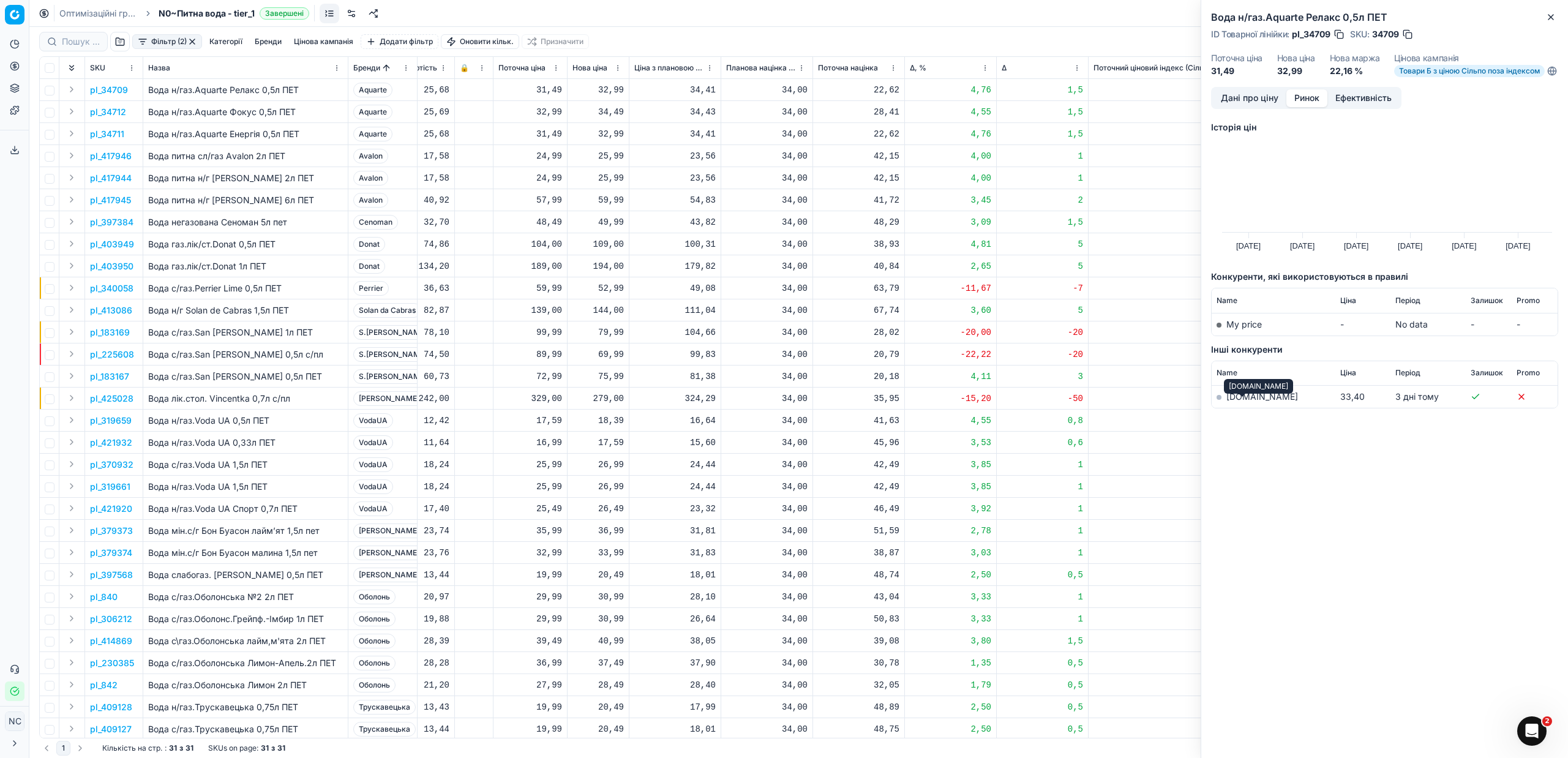
click at [1244, 402] on link "[DOMAIN_NAME]" at bounding box center [1262, 396] width 72 height 10
click at [1553, 19] on icon "button" at bounding box center [1551, 17] width 5 height 5
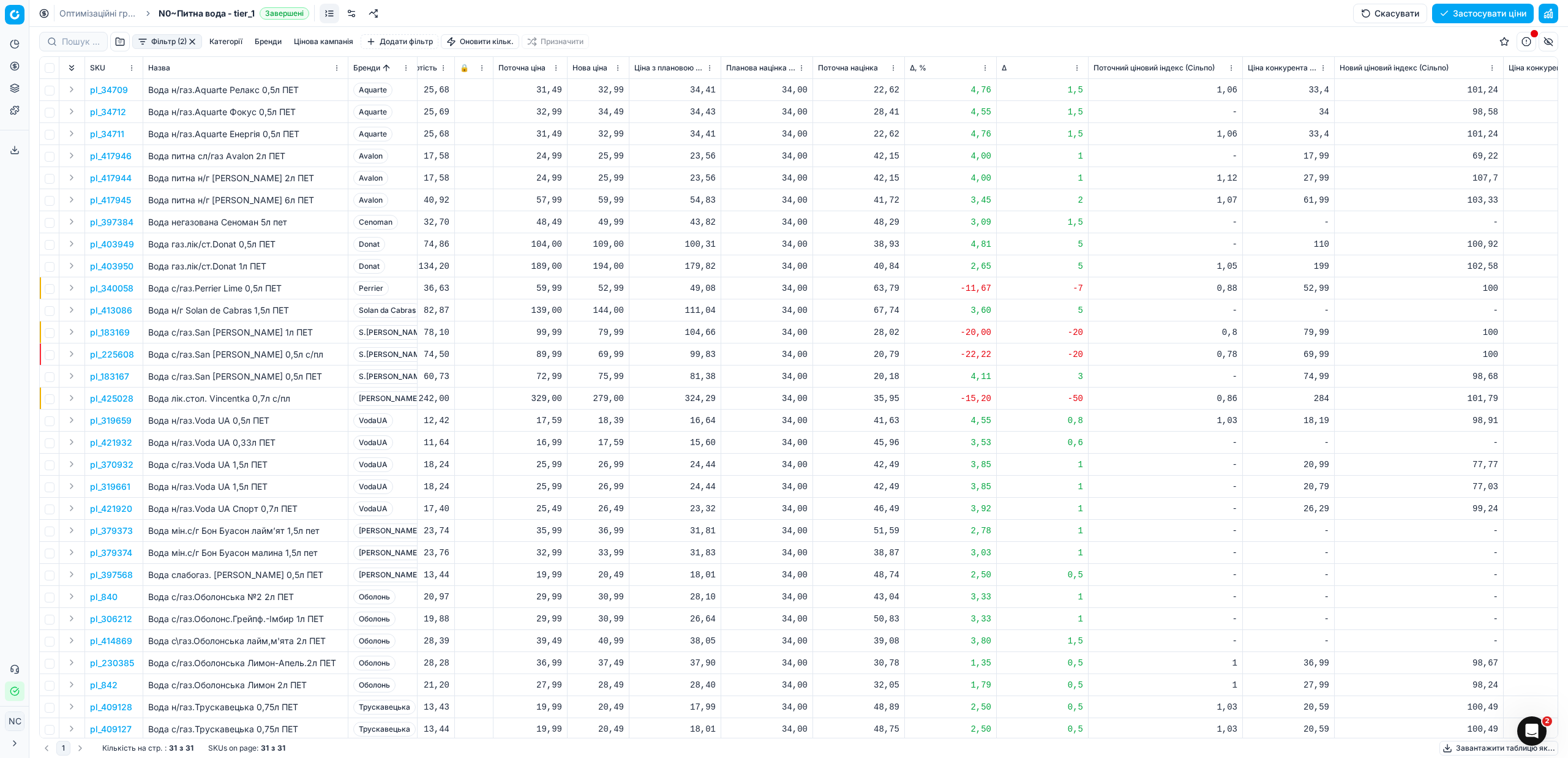
click at [112, 114] on p "pl_34712" at bounding box center [108, 112] width 36 height 12
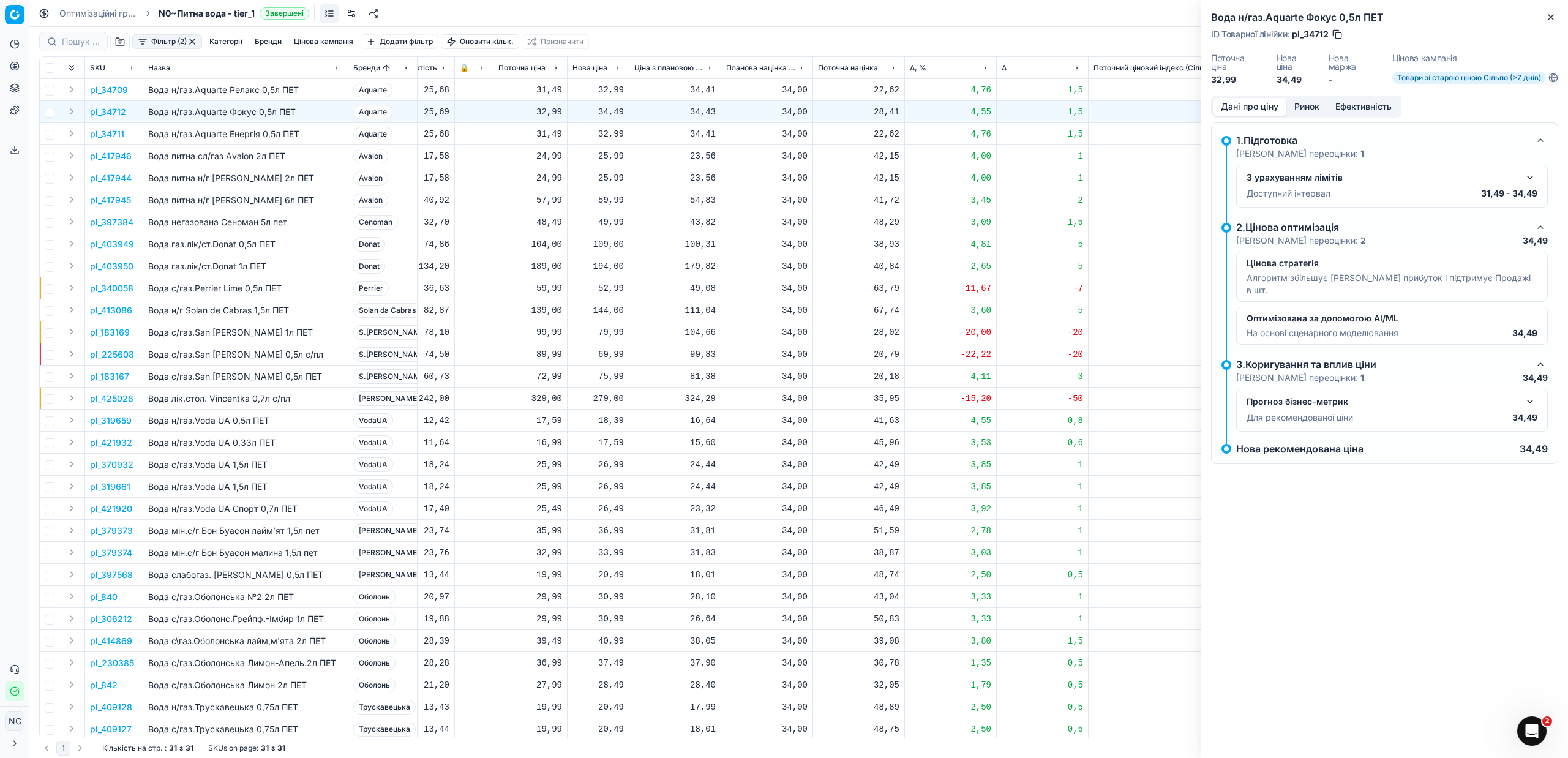
click at [1306, 106] on button "Ринок" at bounding box center [1306, 107] width 41 height 18
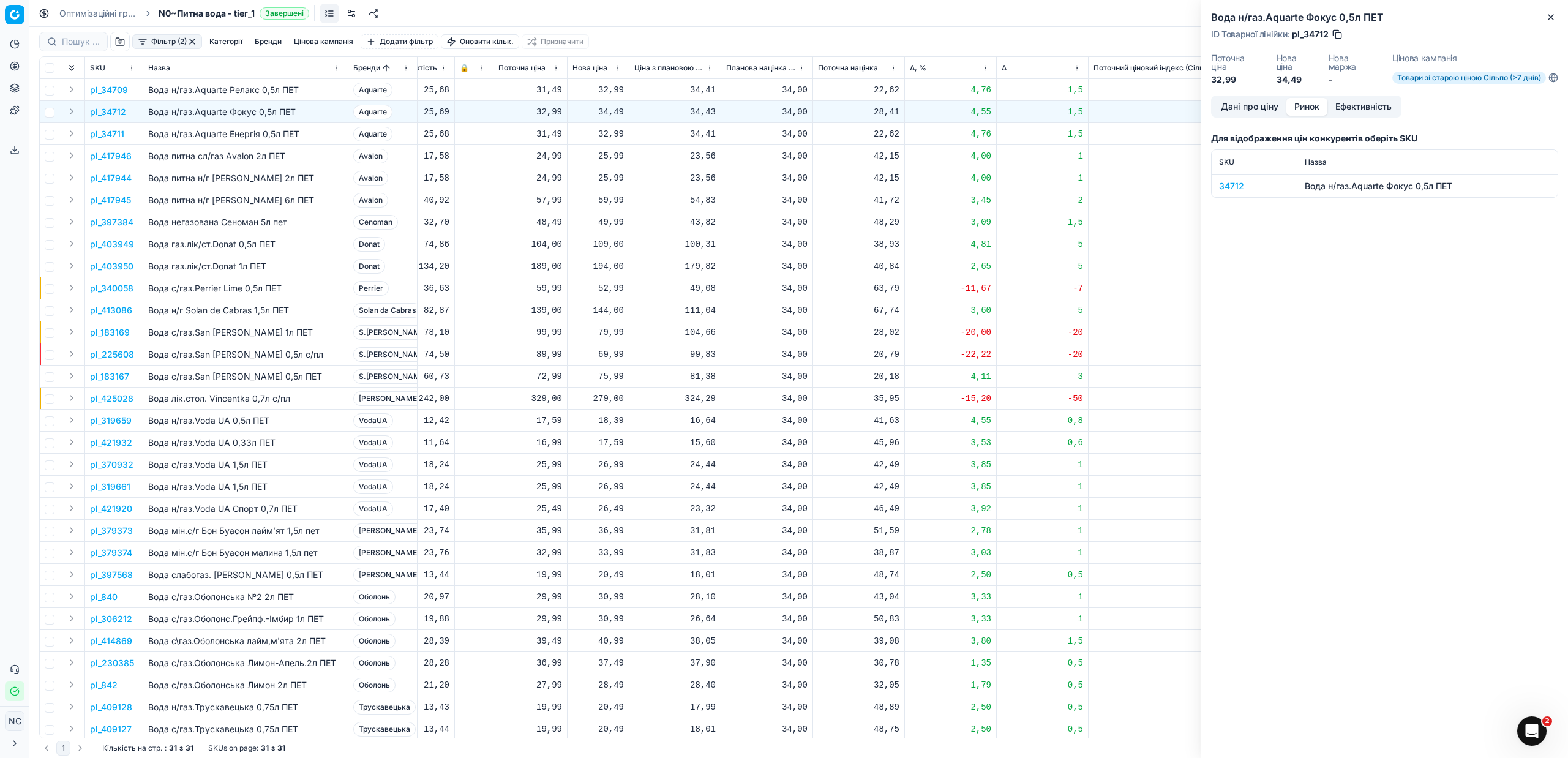
click at [1231, 182] on div "34712" at bounding box center [1254, 186] width 71 height 12
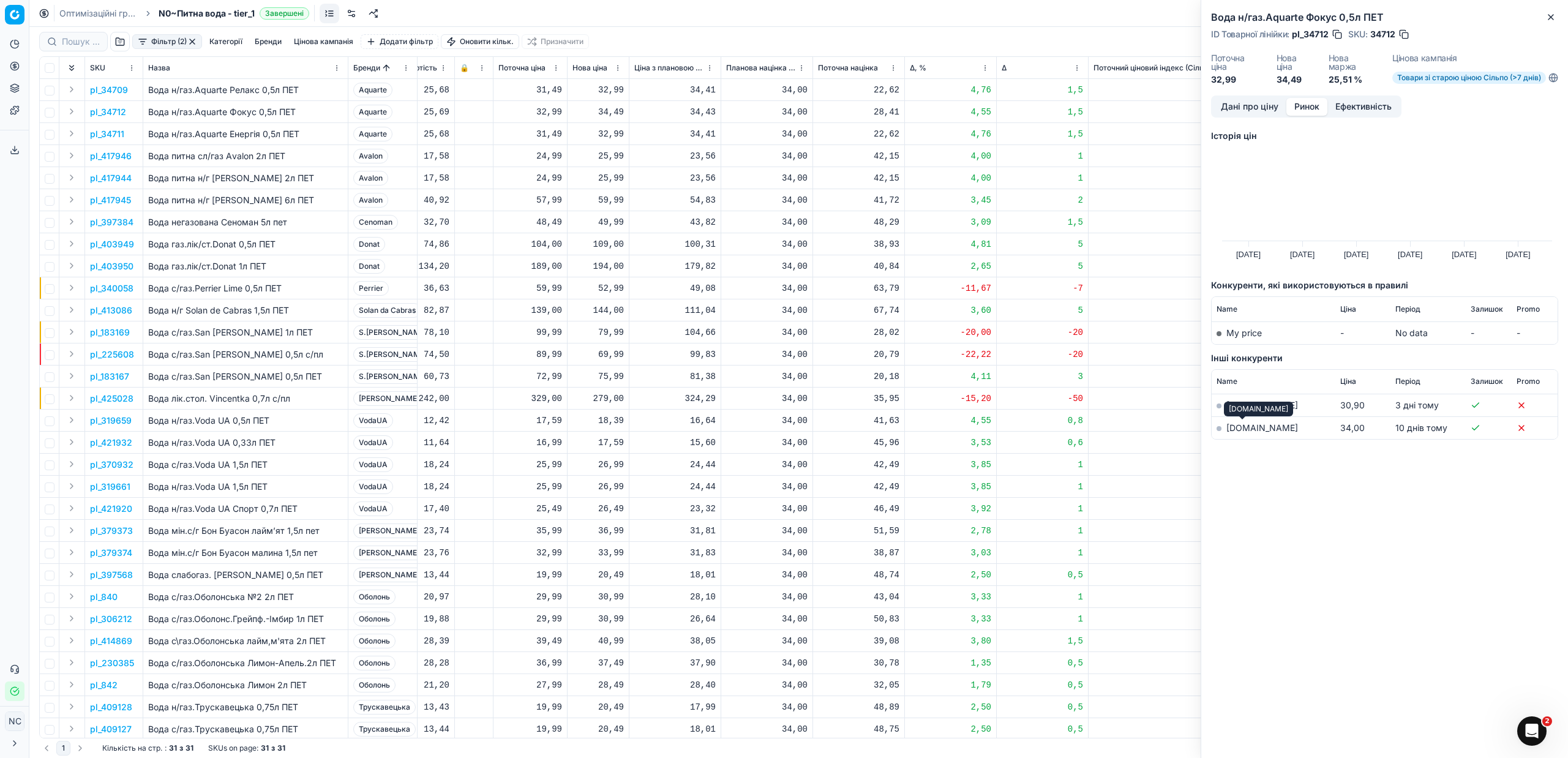
click at [1242, 428] on link "[DOMAIN_NAME]" at bounding box center [1262, 428] width 72 height 10
click at [110, 132] on p "pl_34711" at bounding box center [107, 134] width 34 height 12
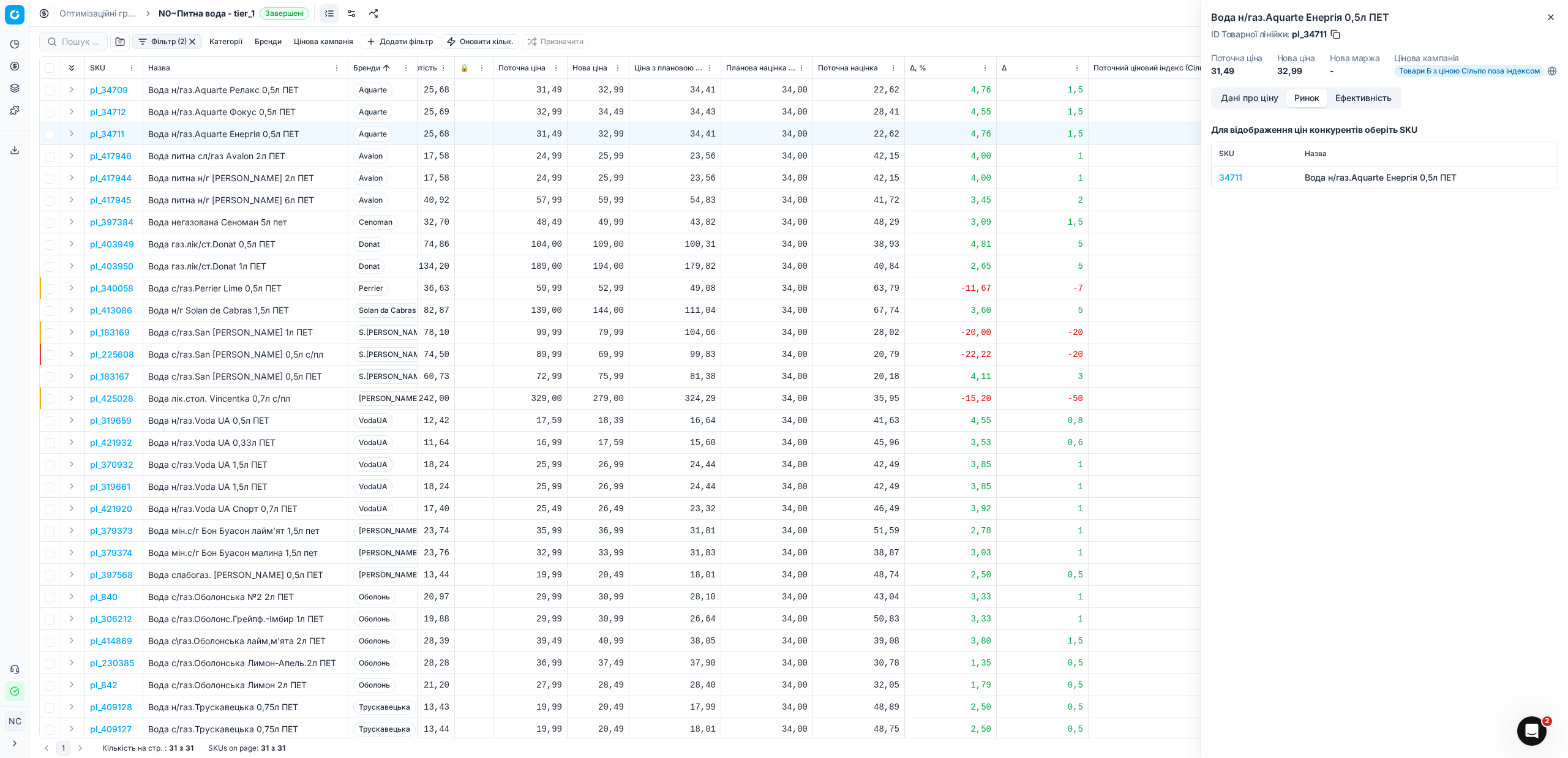
click at [1221, 184] on div "34711" at bounding box center [1254, 177] width 71 height 12
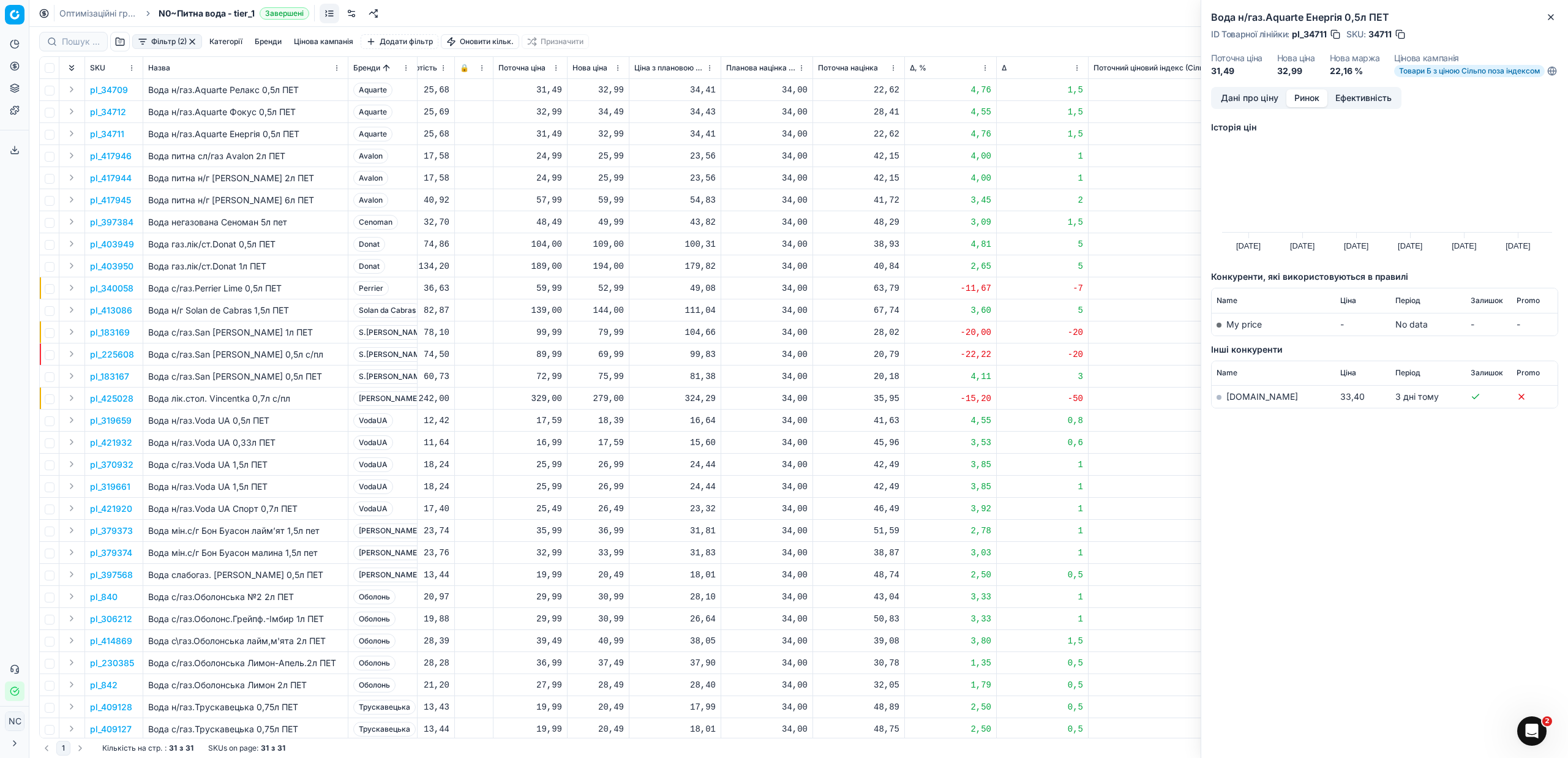
click at [1240, 402] on link "[DOMAIN_NAME]" at bounding box center [1262, 396] width 72 height 10
click at [1554, 16] on button "Close" at bounding box center [1550, 16] width 14 height 14
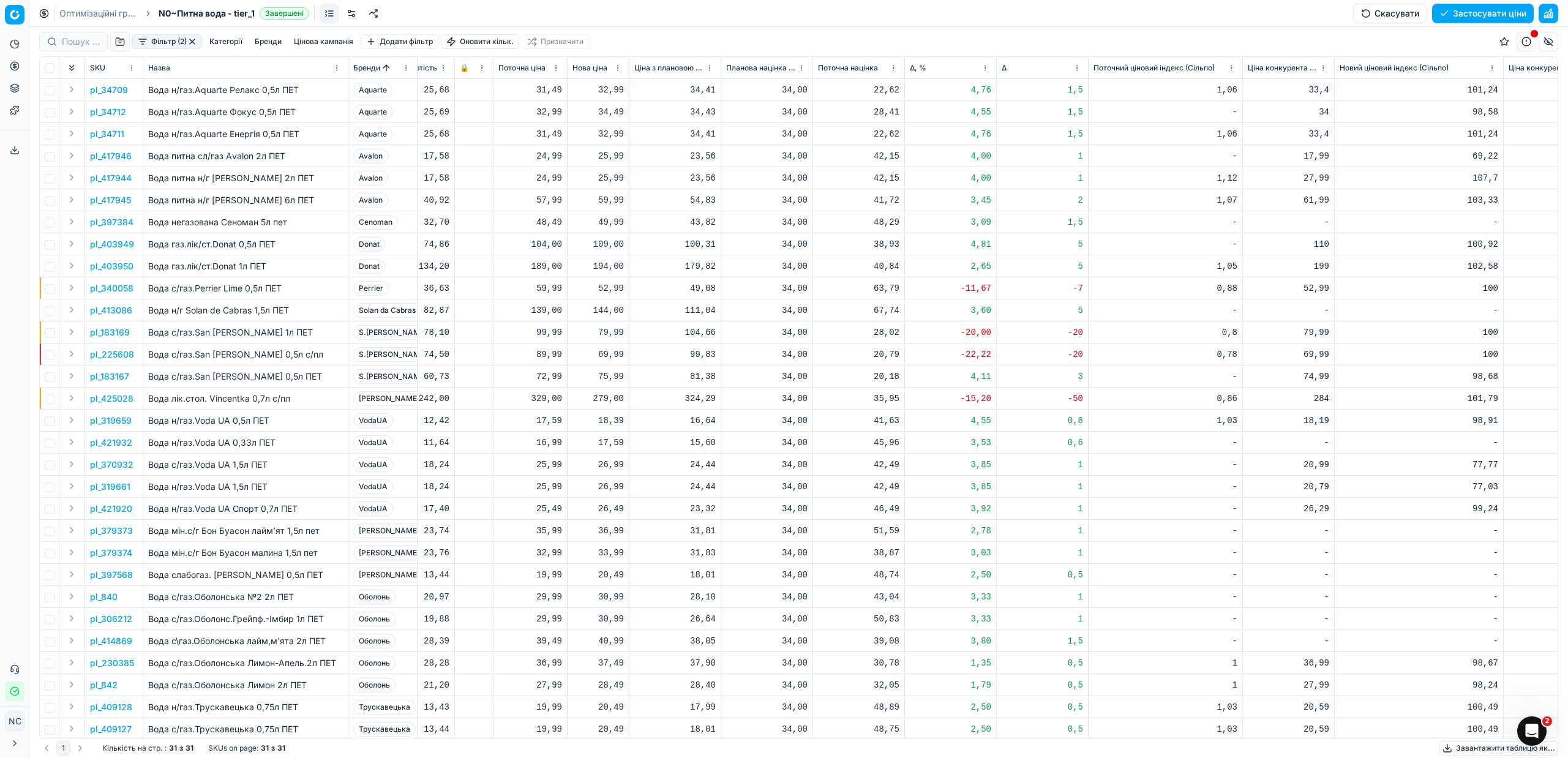
click at [615, 90] on div "32,99" at bounding box center [598, 90] width 51 height 12
type input "34.49"
click at [614, 134] on div "32,99" at bounding box center [598, 134] width 51 height 12
type input "34.49"
click at [614, 159] on div "25,99" at bounding box center [598, 156] width 51 height 12
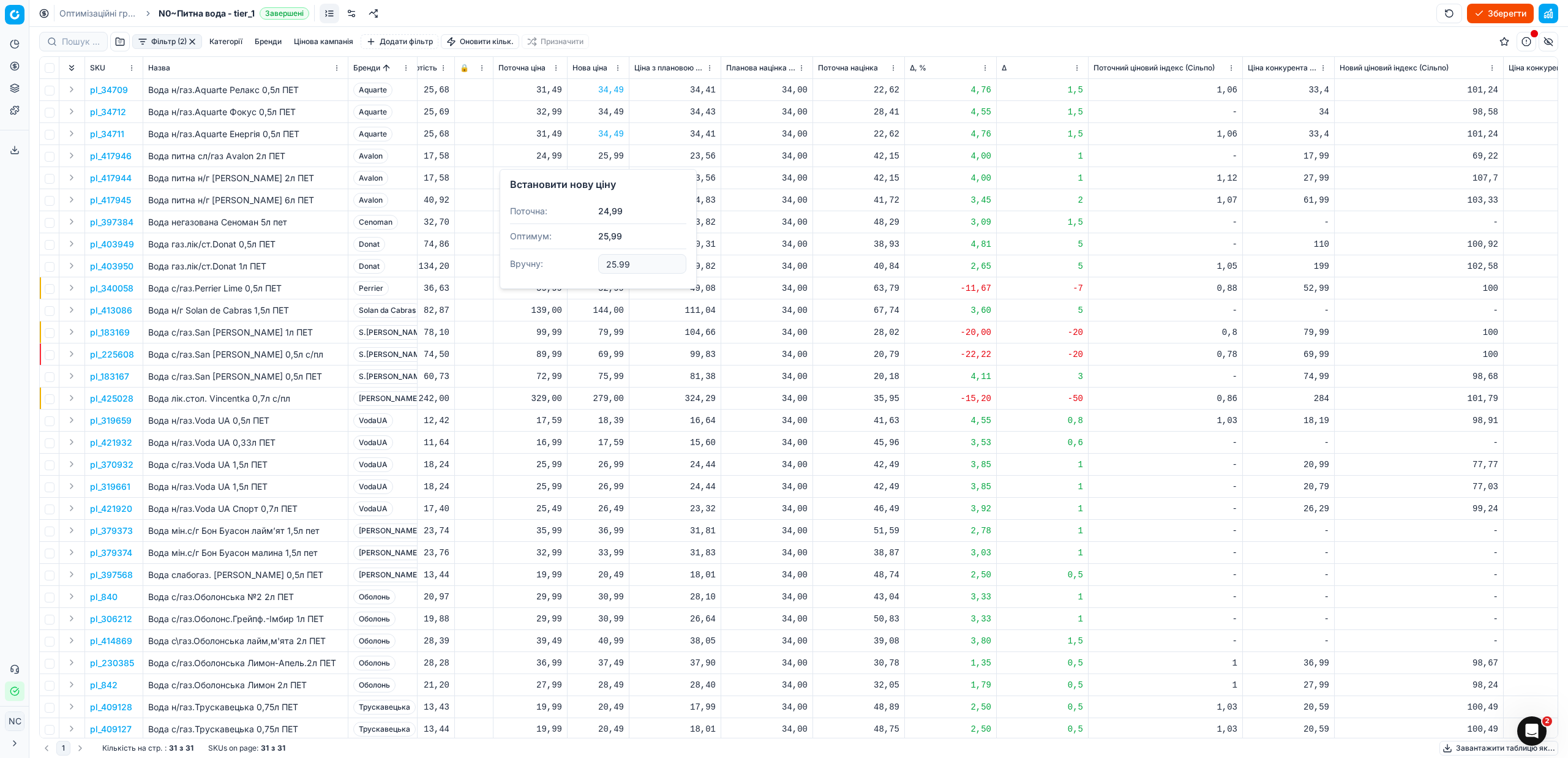
click at [797, 165] on td "34,00" at bounding box center [767, 156] width 92 height 22
click at [114, 158] on p "pl_417946" at bounding box center [111, 156] width 42 height 12
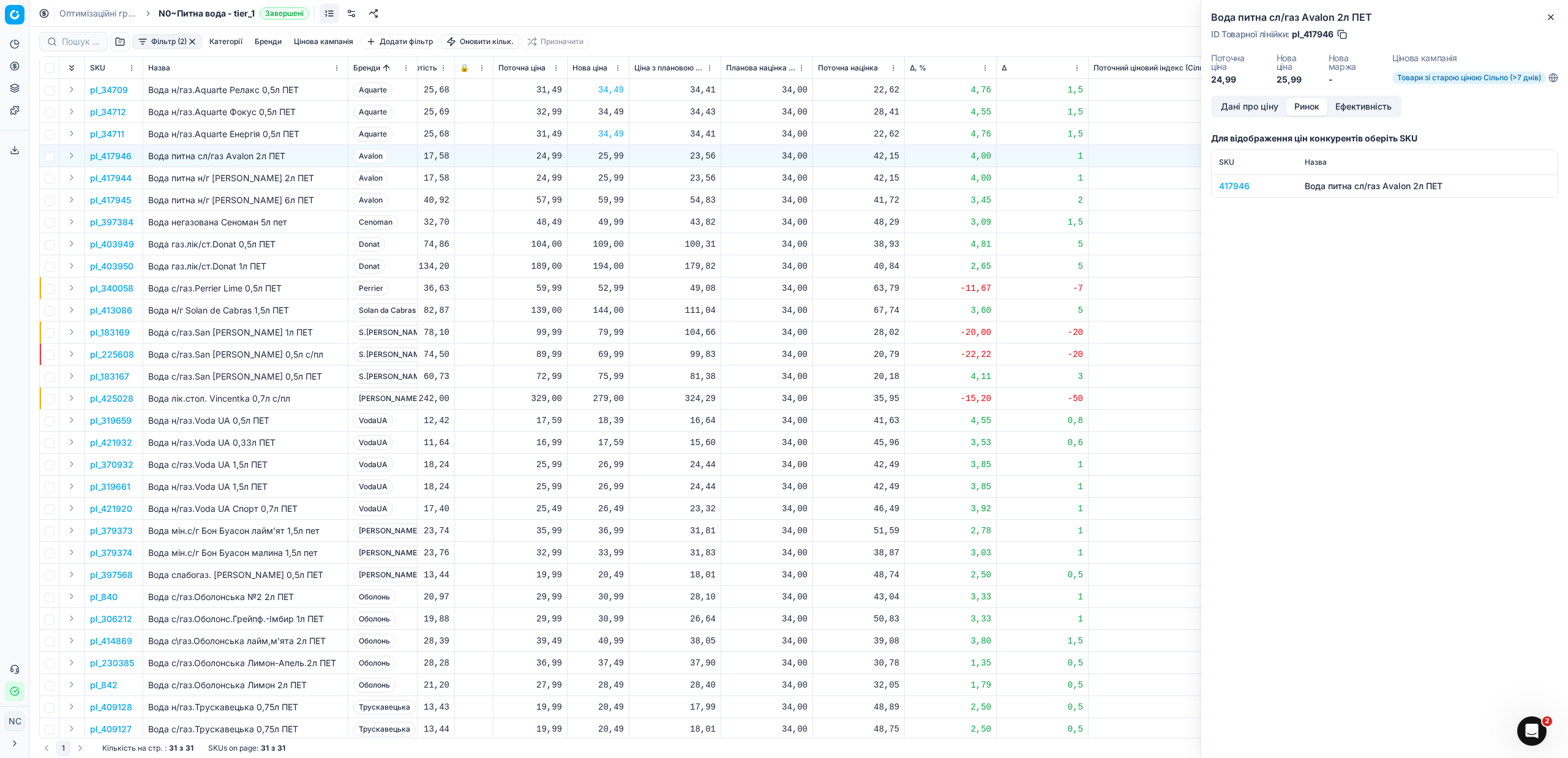
click at [1302, 107] on button "Ринок" at bounding box center [1306, 107] width 41 height 18
click at [1229, 188] on div "417946" at bounding box center [1254, 186] width 71 height 12
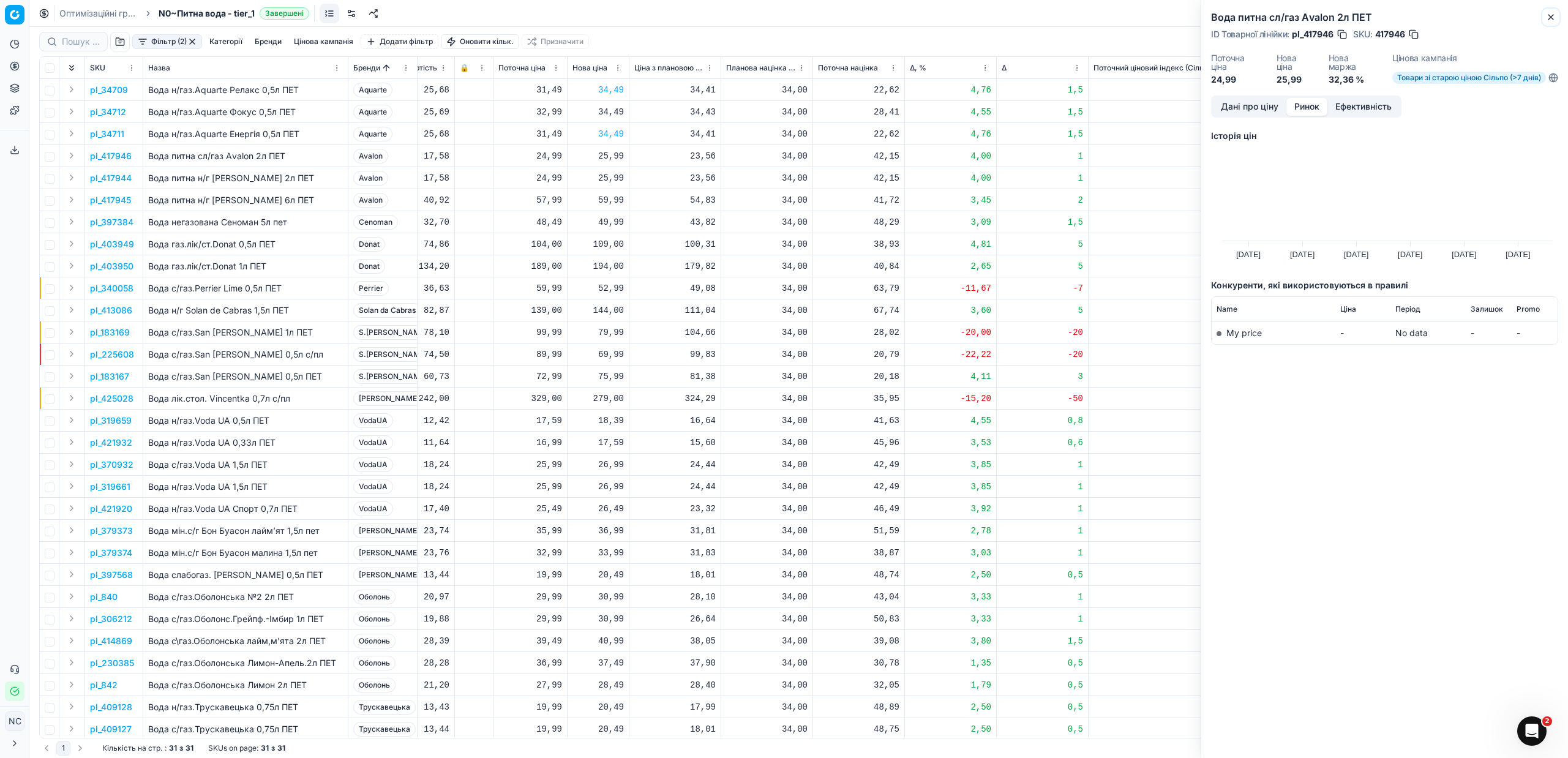
click at [1548, 17] on icon "button" at bounding box center [1550, 16] width 9 height 9
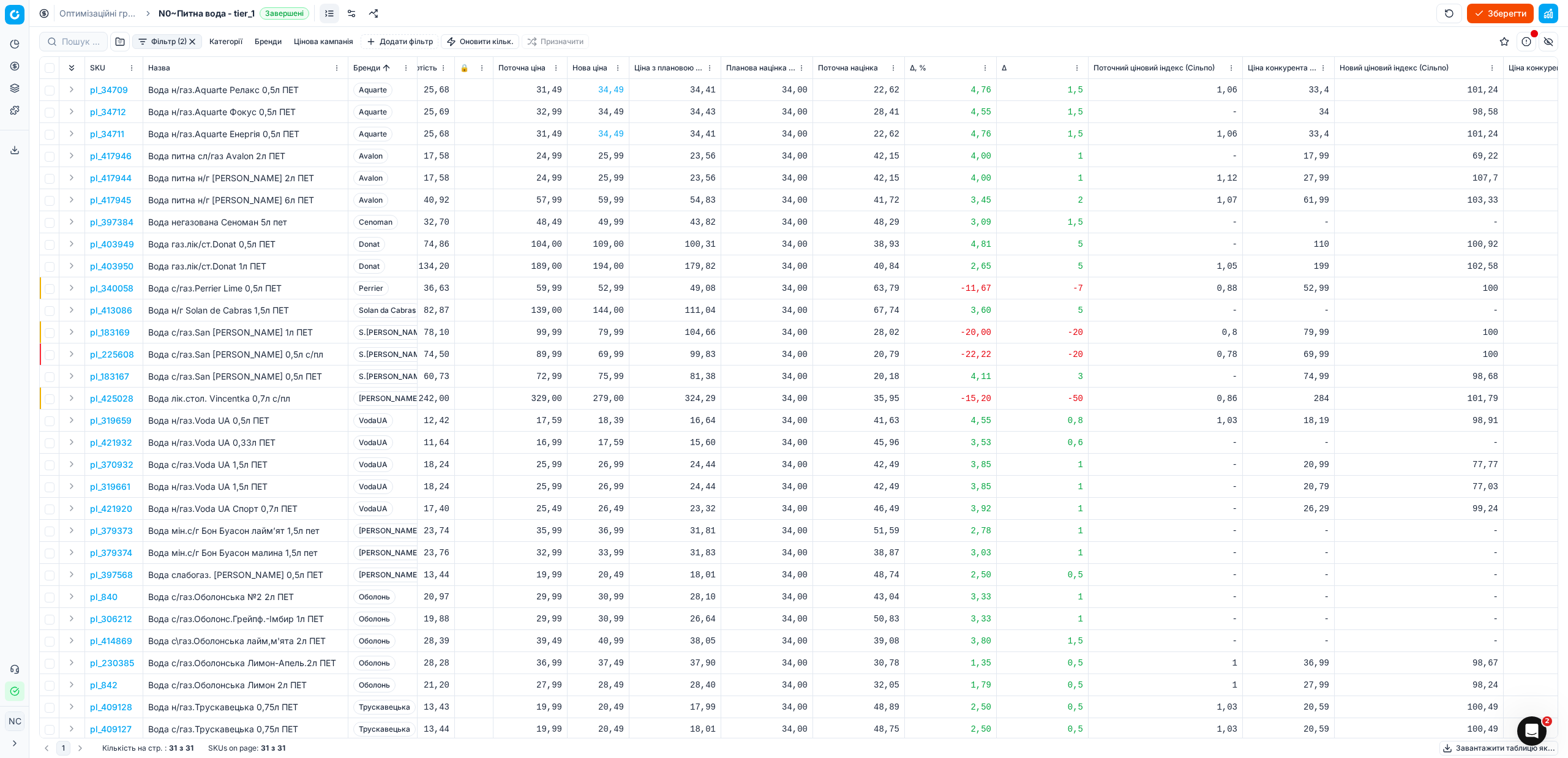
click at [117, 180] on p "pl_417944" at bounding box center [111, 178] width 42 height 12
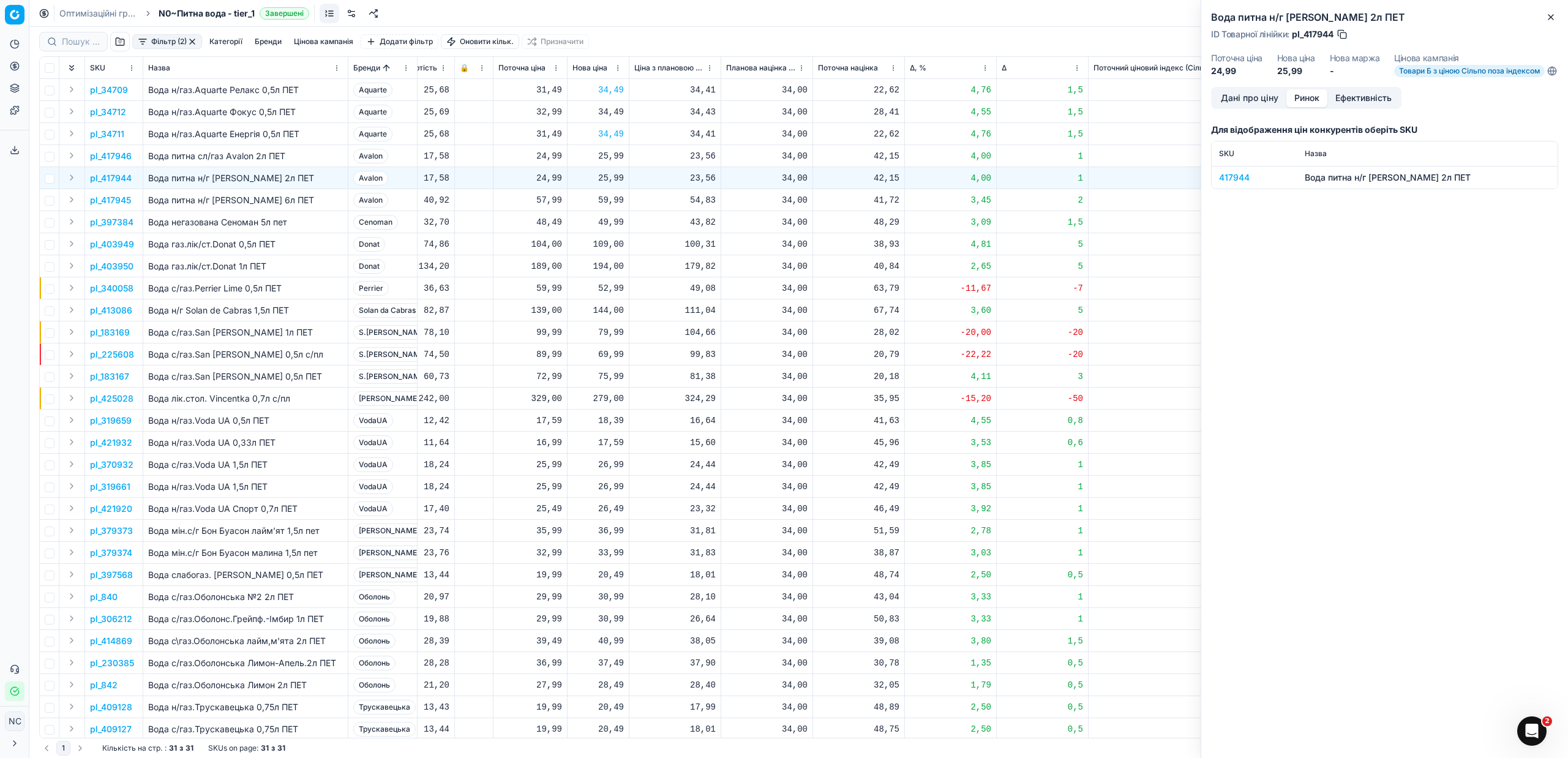
click at [1317, 106] on button "Ринок" at bounding box center [1306, 98] width 41 height 18
click at [1236, 184] on div "417944" at bounding box center [1254, 177] width 71 height 12
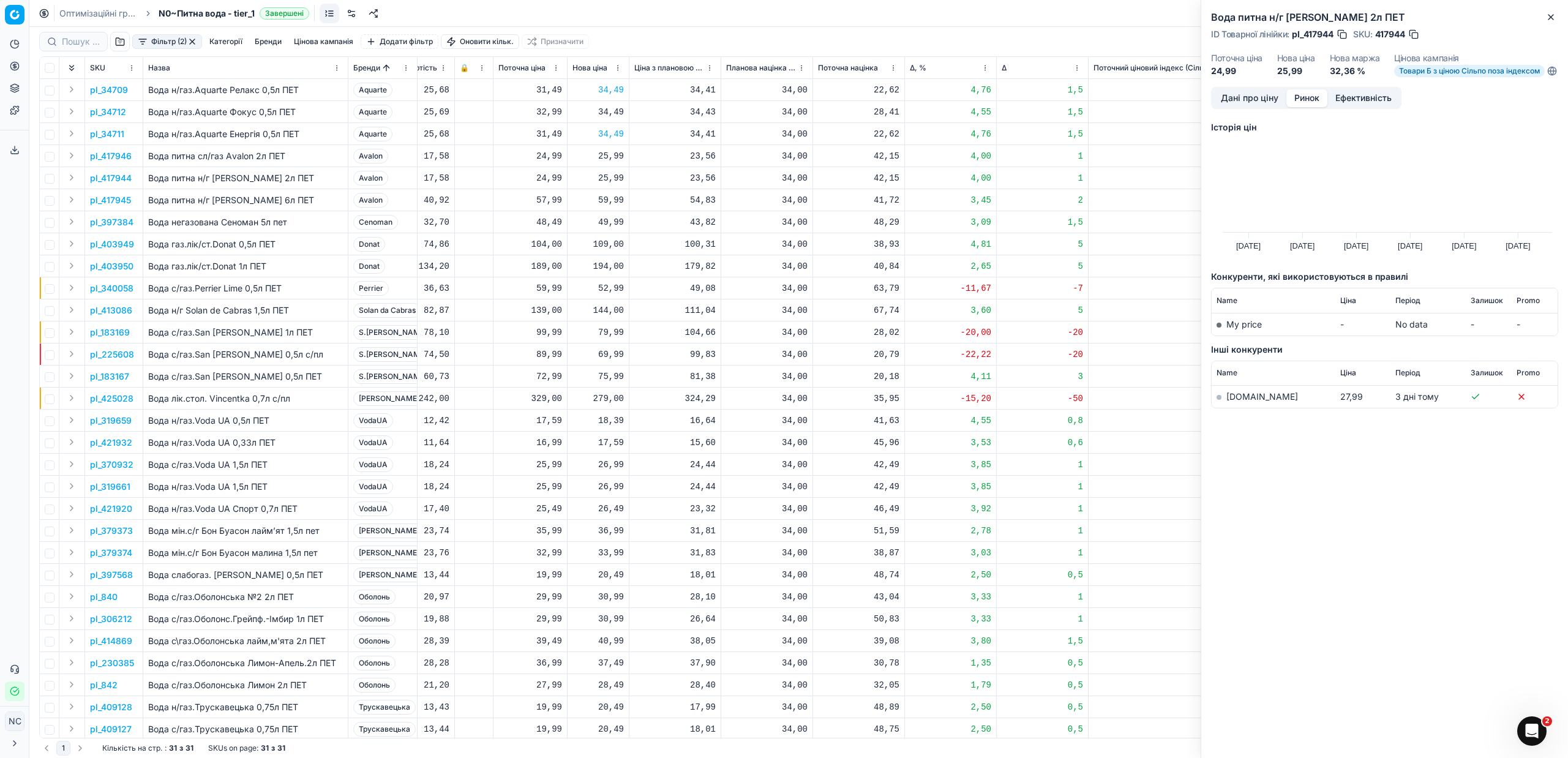
click at [1241, 402] on link "[DOMAIN_NAME]" at bounding box center [1262, 396] width 72 height 10
click at [1368, 528] on div "Вода питна н/г Аvalon 2л ПЕТ ID Товарної лінійки : pl_417944 SKU : 417944 Поточ…" at bounding box center [1384, 379] width 367 height 758
click at [118, 201] on p "pl_417945" at bounding box center [111, 200] width 41 height 12
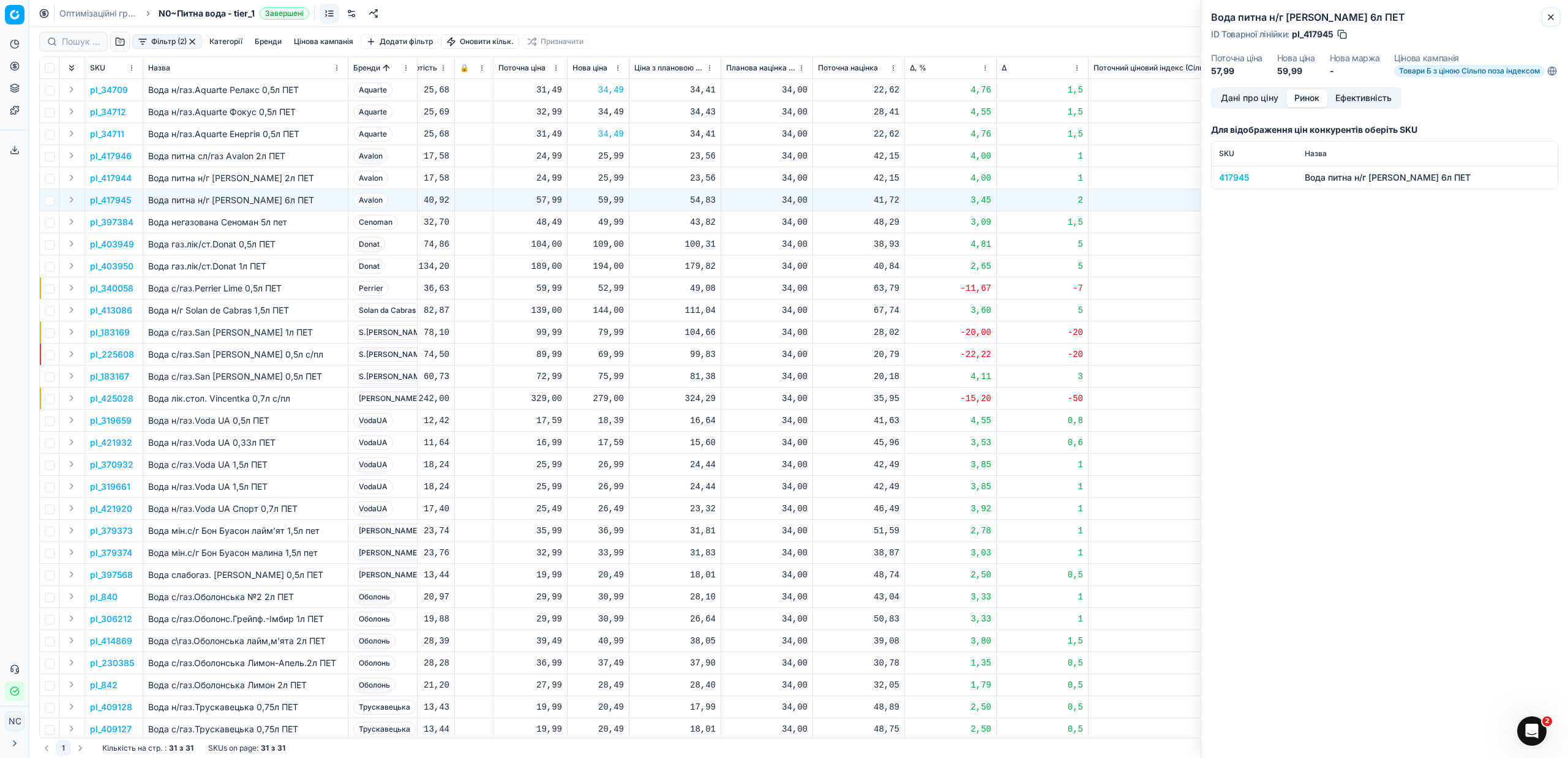
click at [1550, 16] on icon "button" at bounding box center [1551, 17] width 5 height 5
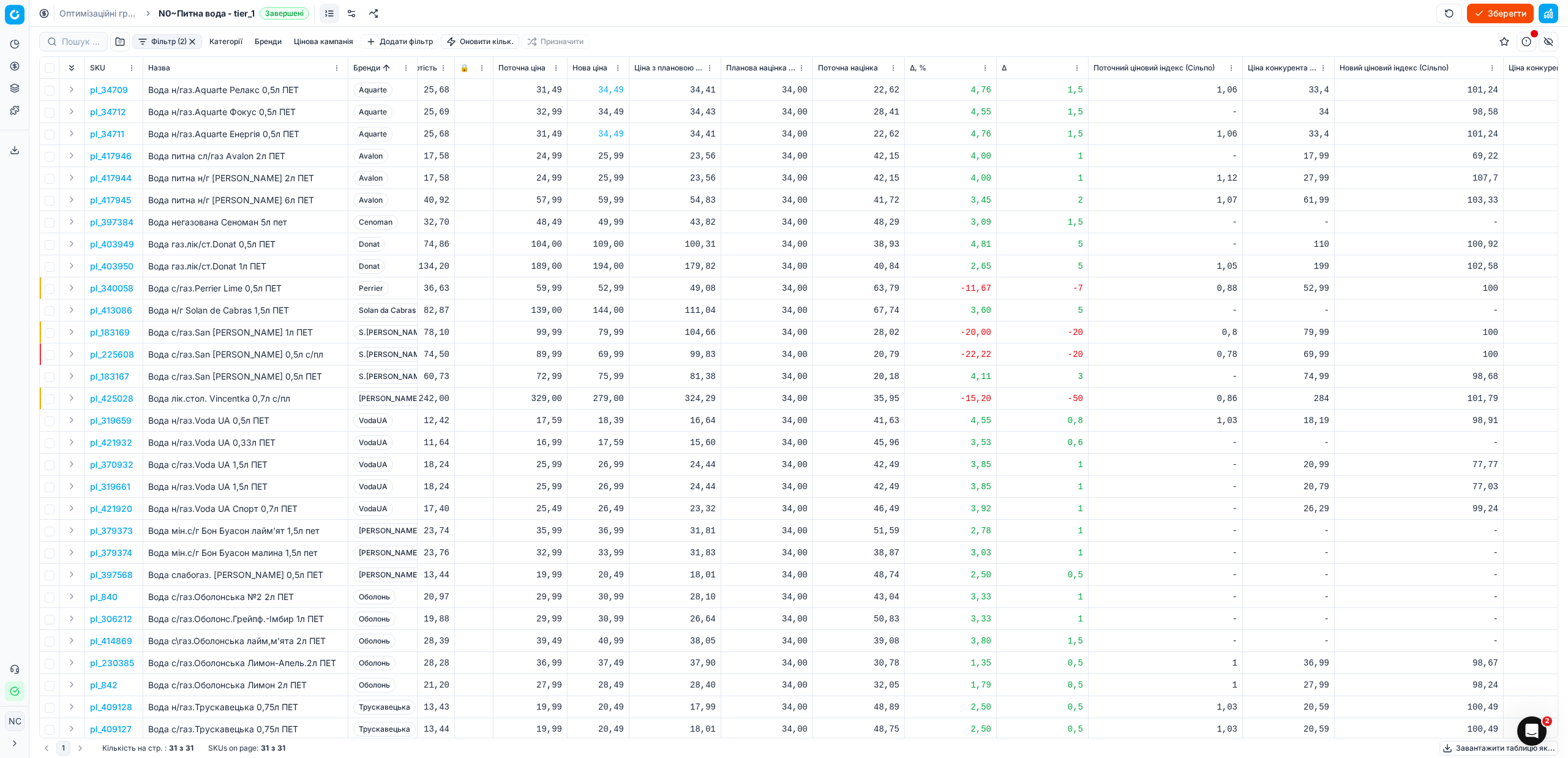
click at [115, 201] on p "pl_417945" at bounding box center [111, 200] width 41 height 12
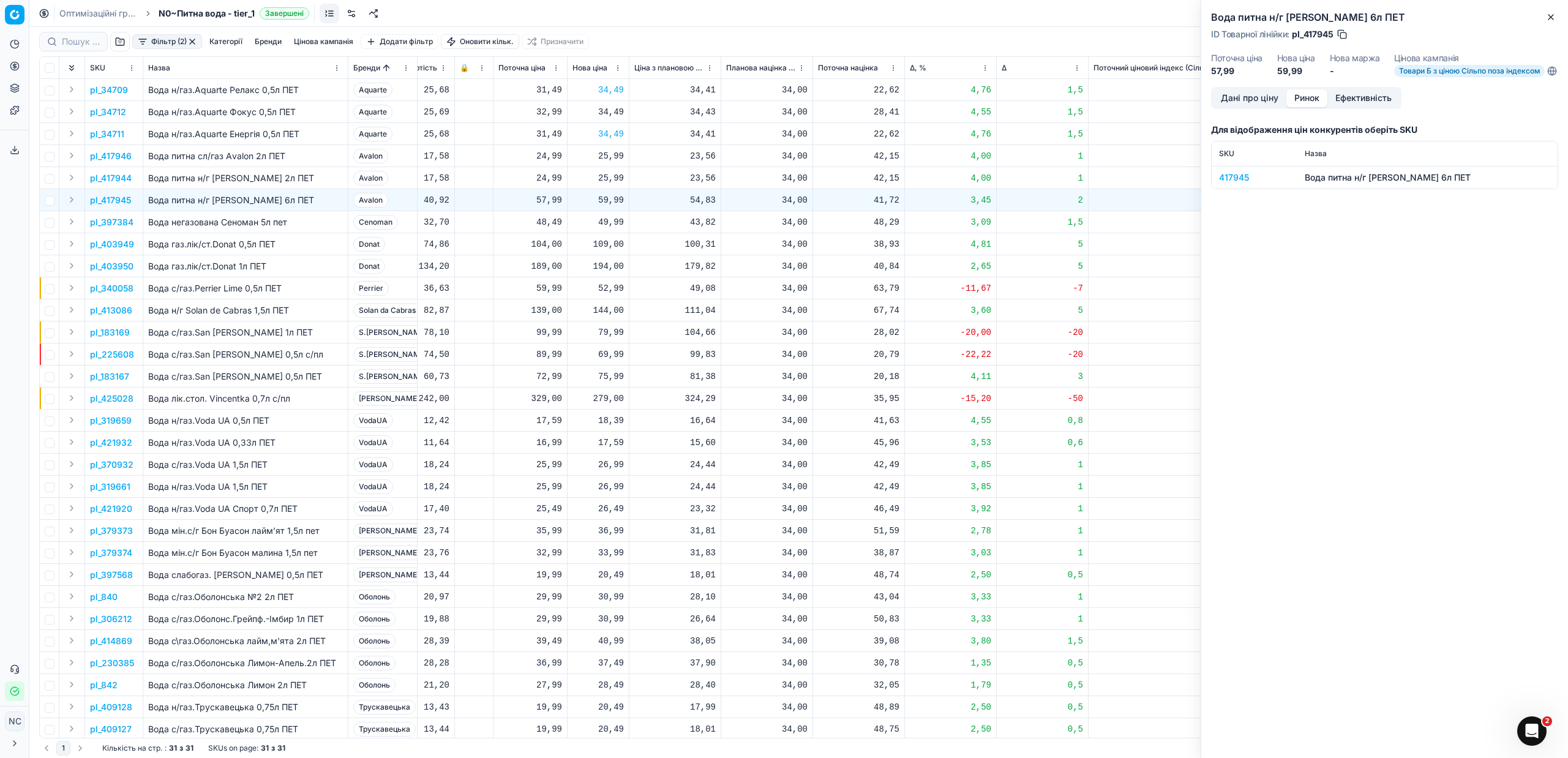
click at [1312, 107] on button "Ринок" at bounding box center [1306, 98] width 41 height 18
click at [1241, 184] on div "417945" at bounding box center [1254, 177] width 71 height 12
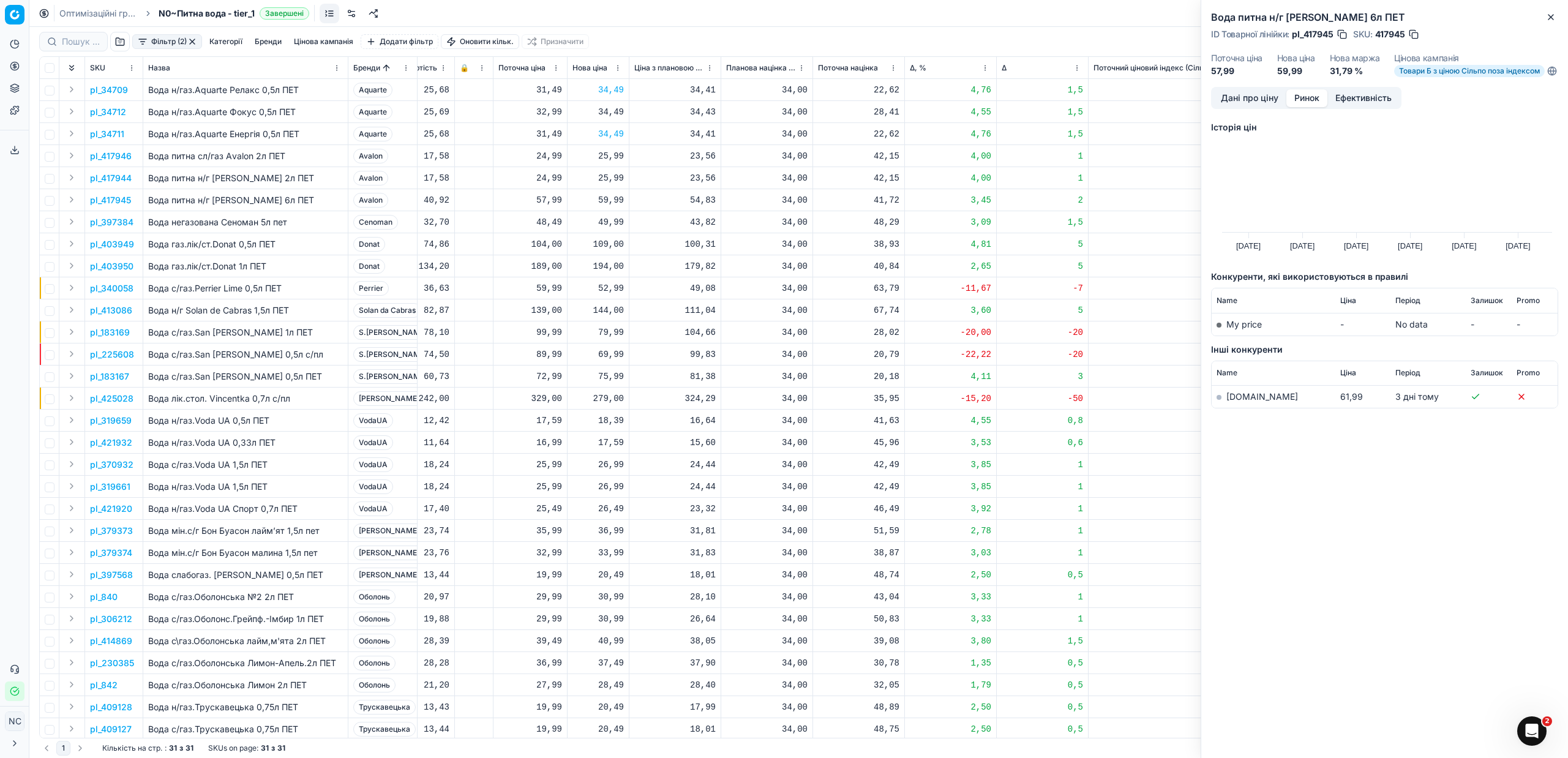
click at [1238, 402] on link "[DOMAIN_NAME]" at bounding box center [1262, 396] width 72 height 10
click at [121, 223] on p "pl_397384" at bounding box center [112, 223] width 43 height 12
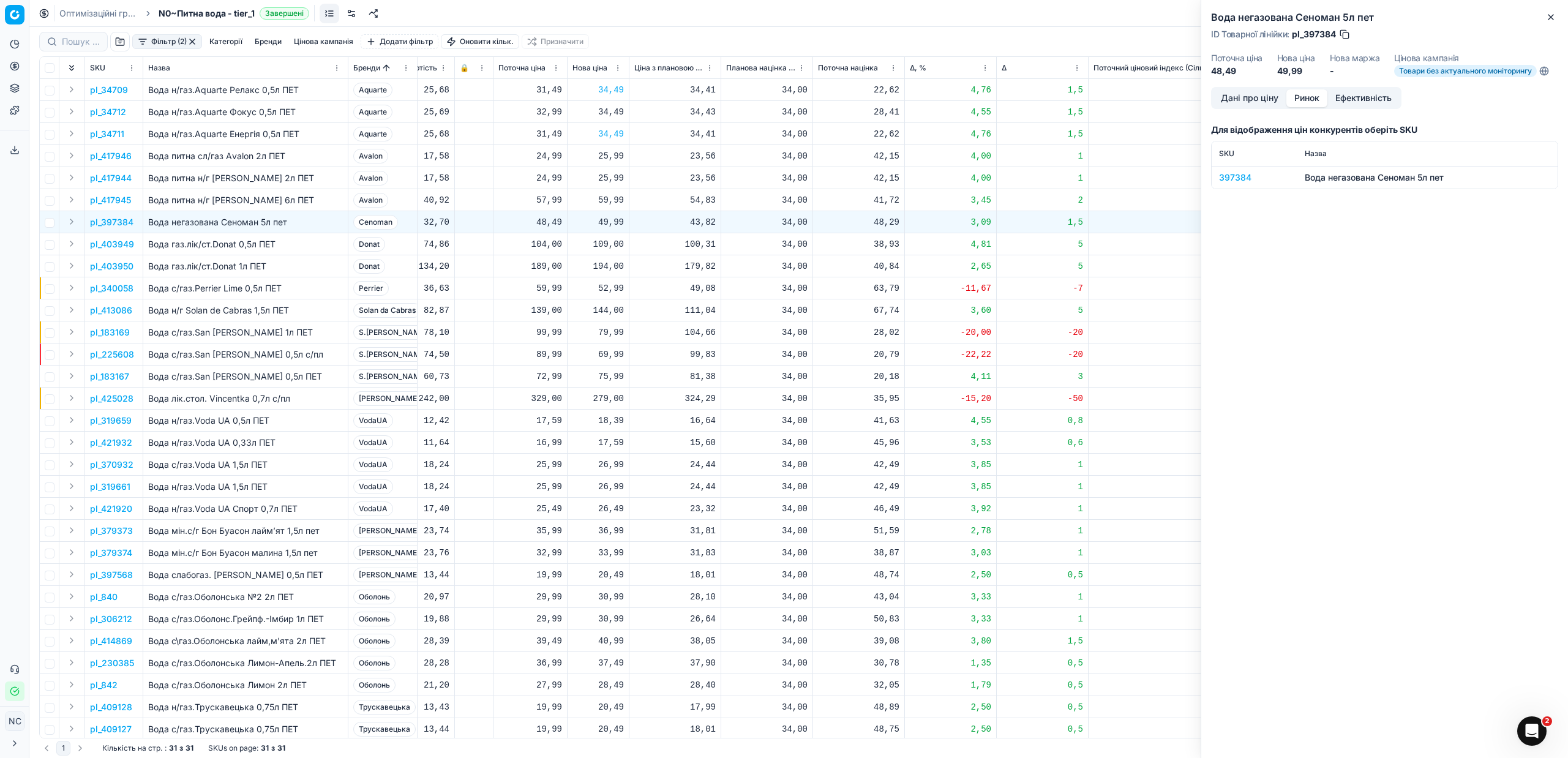
click at [1245, 180] on div "397384" at bounding box center [1254, 177] width 71 height 12
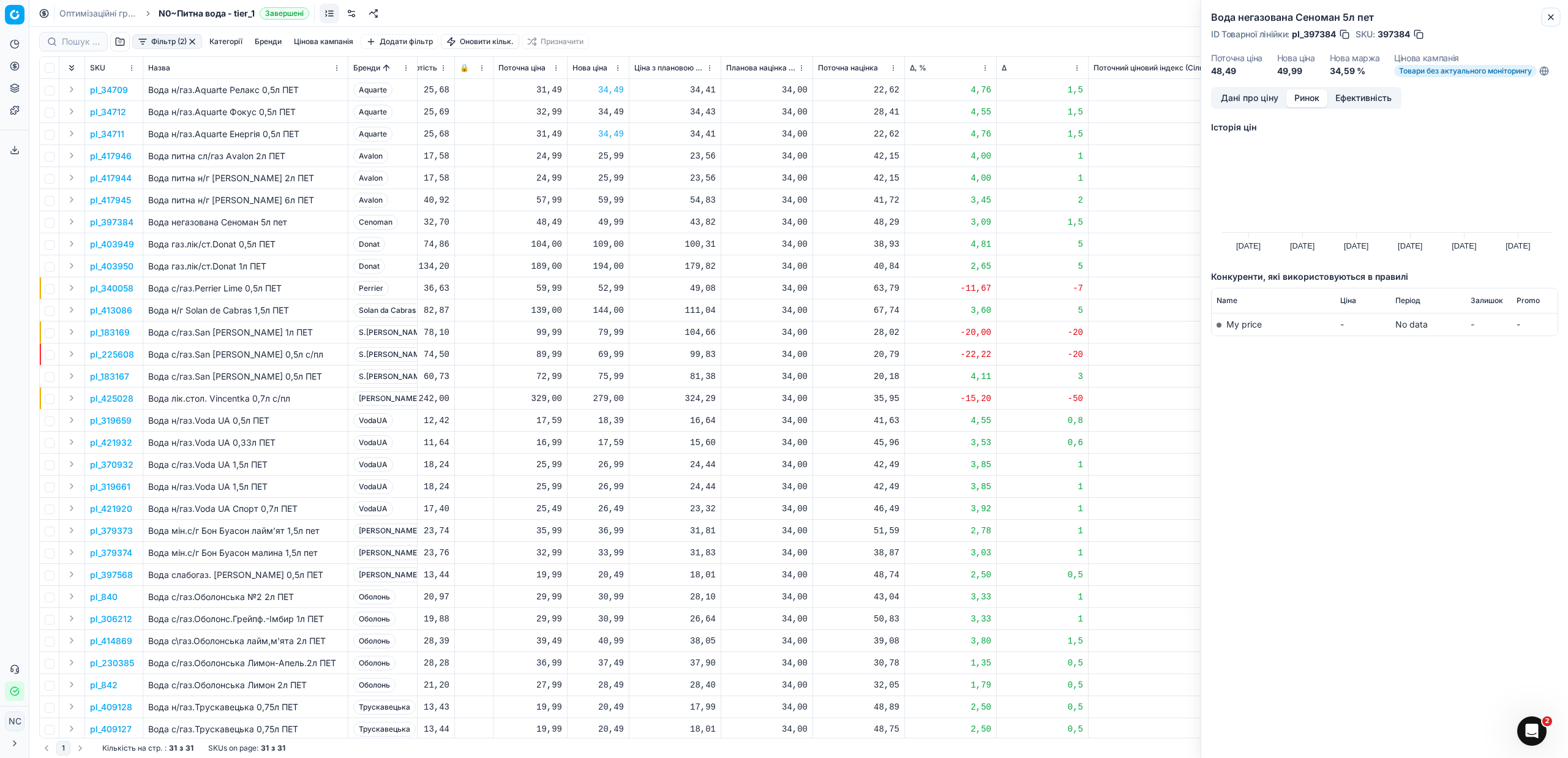
click at [1552, 20] on icon "button" at bounding box center [1550, 16] width 9 height 9
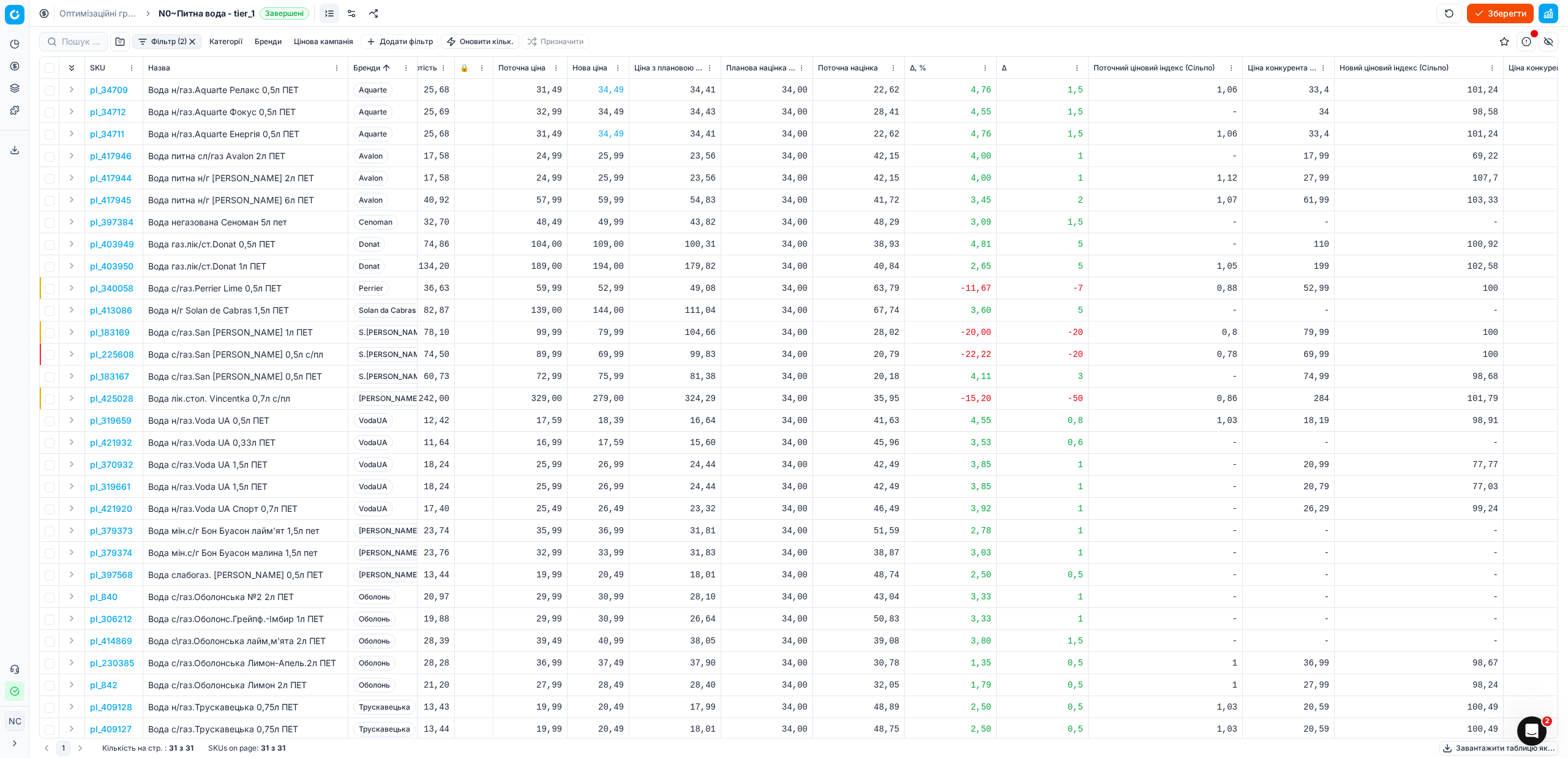
click at [121, 398] on p "pl_425028" at bounding box center [112, 399] width 43 height 12
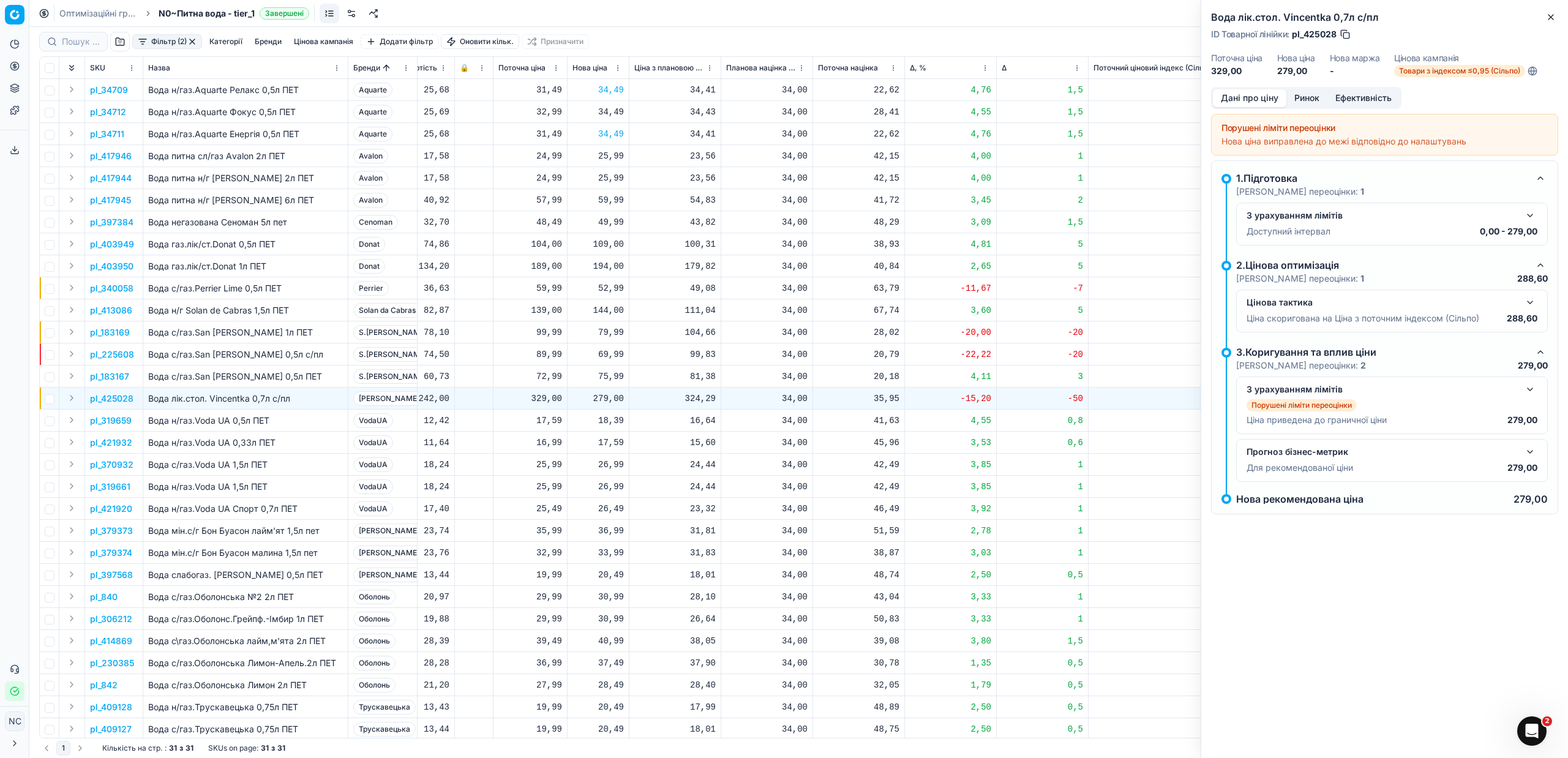
click at [1303, 97] on button "Ринок" at bounding box center [1306, 98] width 41 height 18
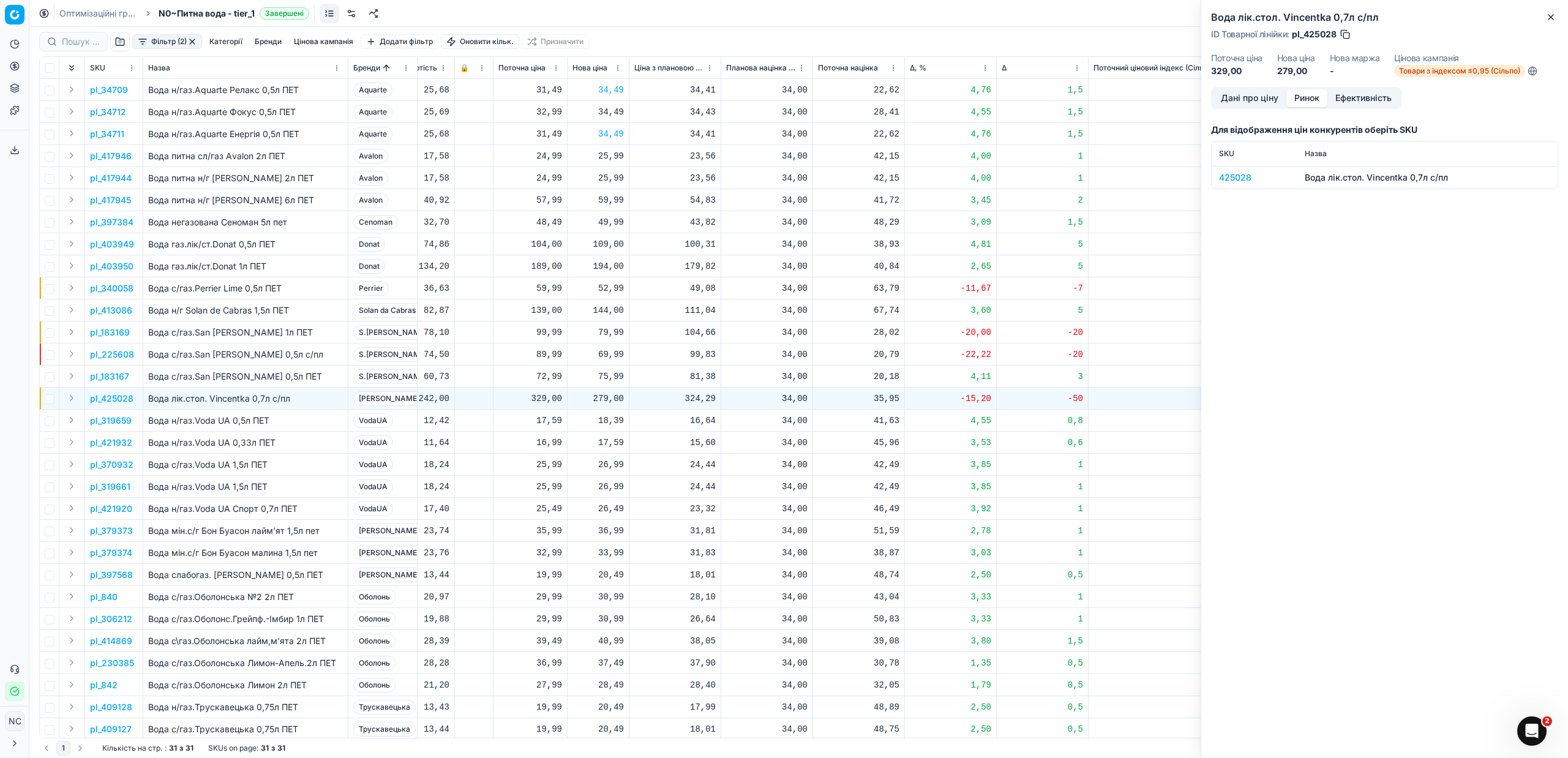
click at [1241, 174] on div "425028" at bounding box center [1254, 177] width 71 height 12
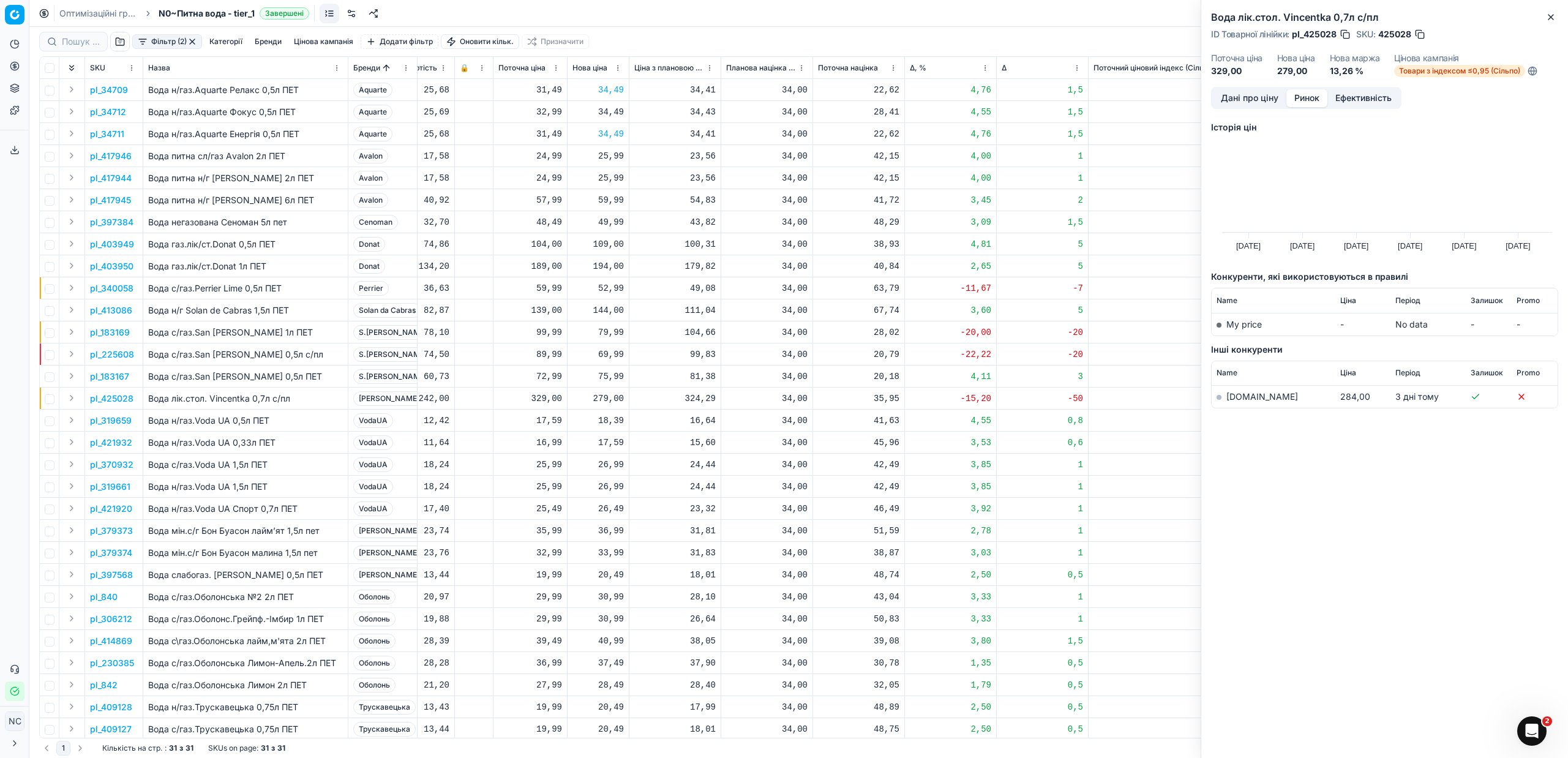
click at [1237, 399] on link "[DOMAIN_NAME]" at bounding box center [1262, 396] width 72 height 10
click at [1154, 524] on td "-" at bounding box center [1165, 531] width 154 height 22
click at [1555, 19] on icon "button" at bounding box center [1550, 16] width 9 height 9
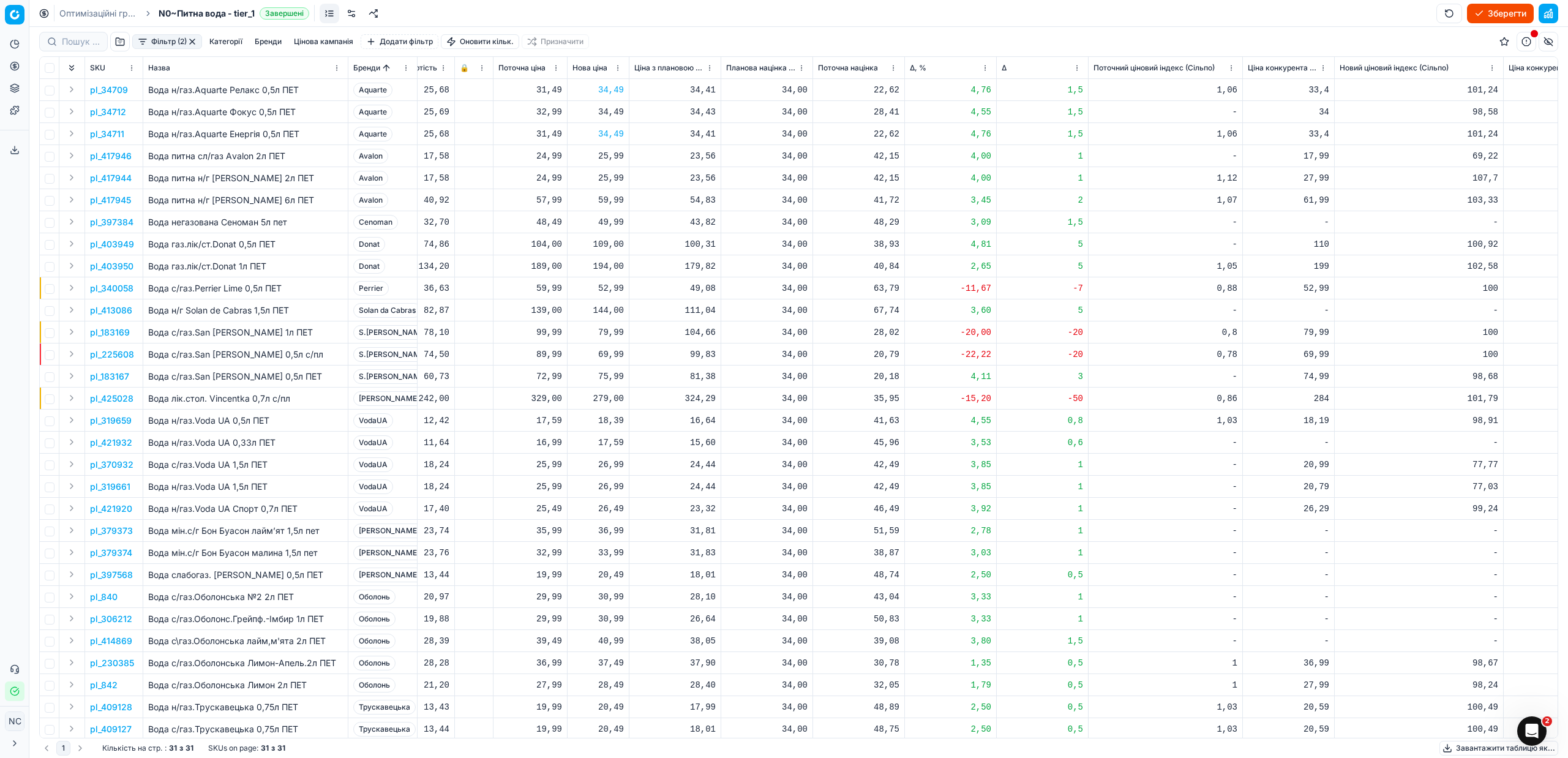
click at [118, 533] on p "pl_379373" at bounding box center [112, 531] width 43 height 12
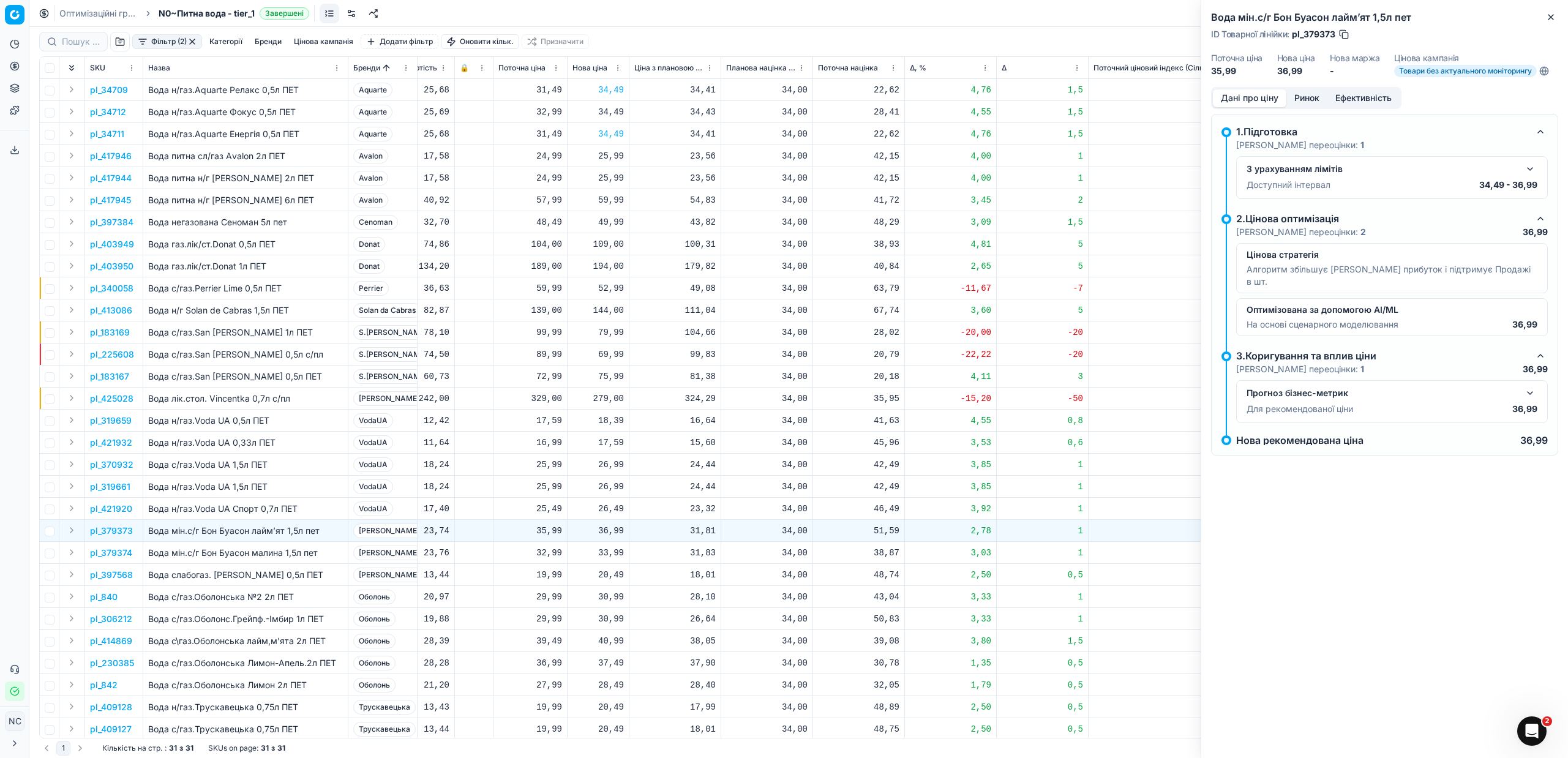
click at [1301, 97] on button "Ринок" at bounding box center [1306, 98] width 41 height 18
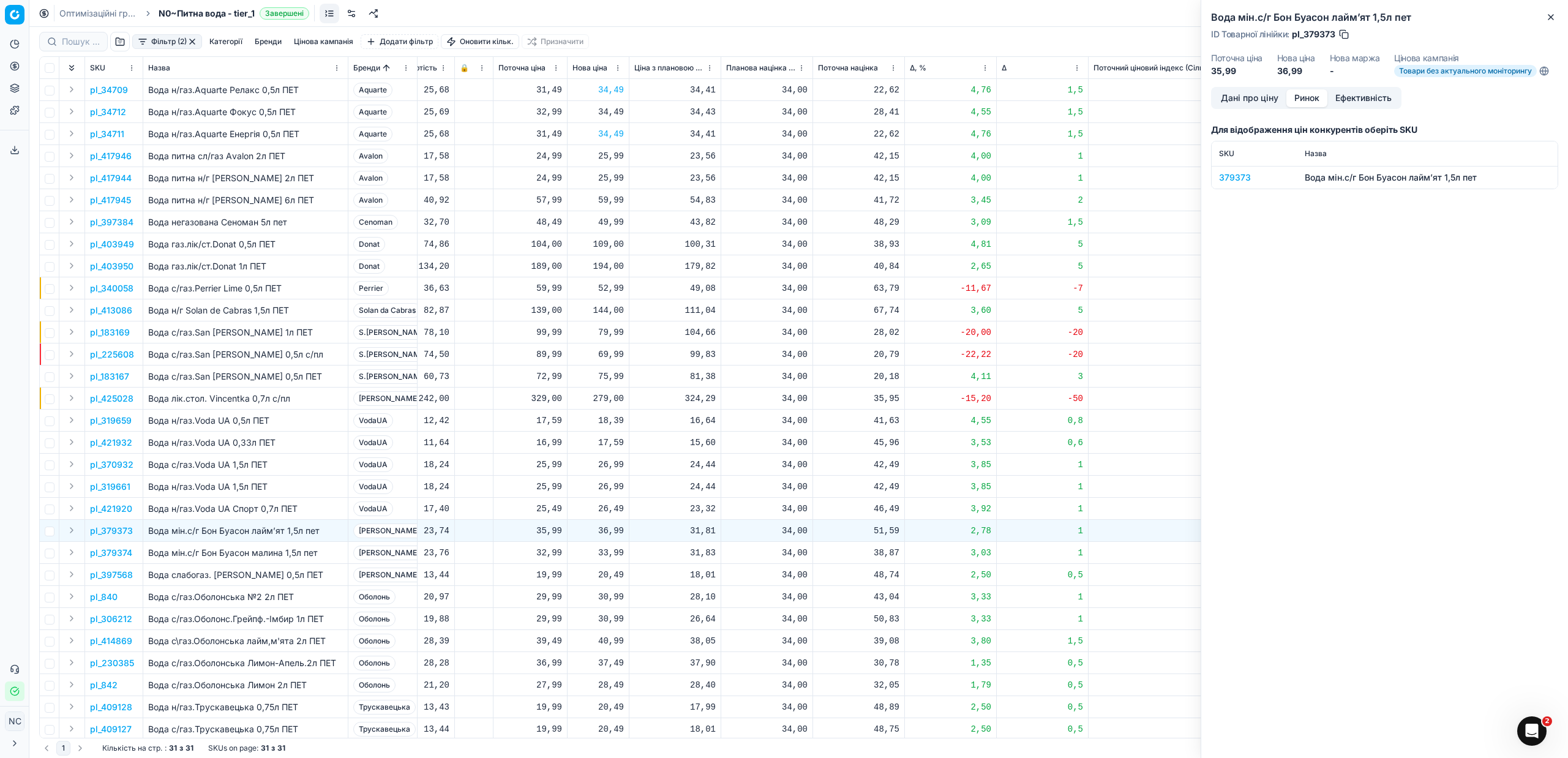
click at [1238, 180] on div "379373" at bounding box center [1254, 177] width 71 height 12
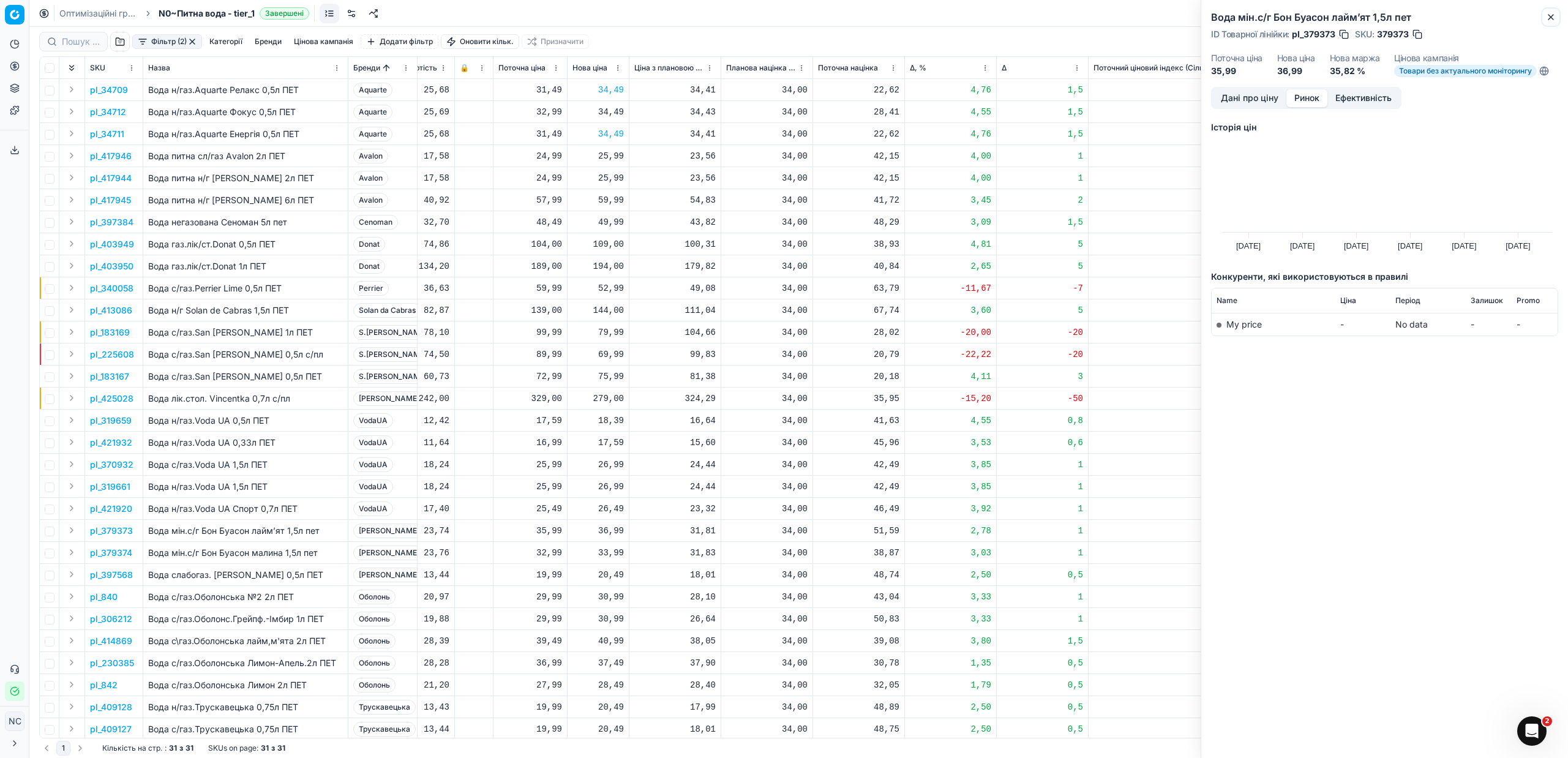
click at [1553, 16] on icon "button" at bounding box center [1550, 16] width 9 height 9
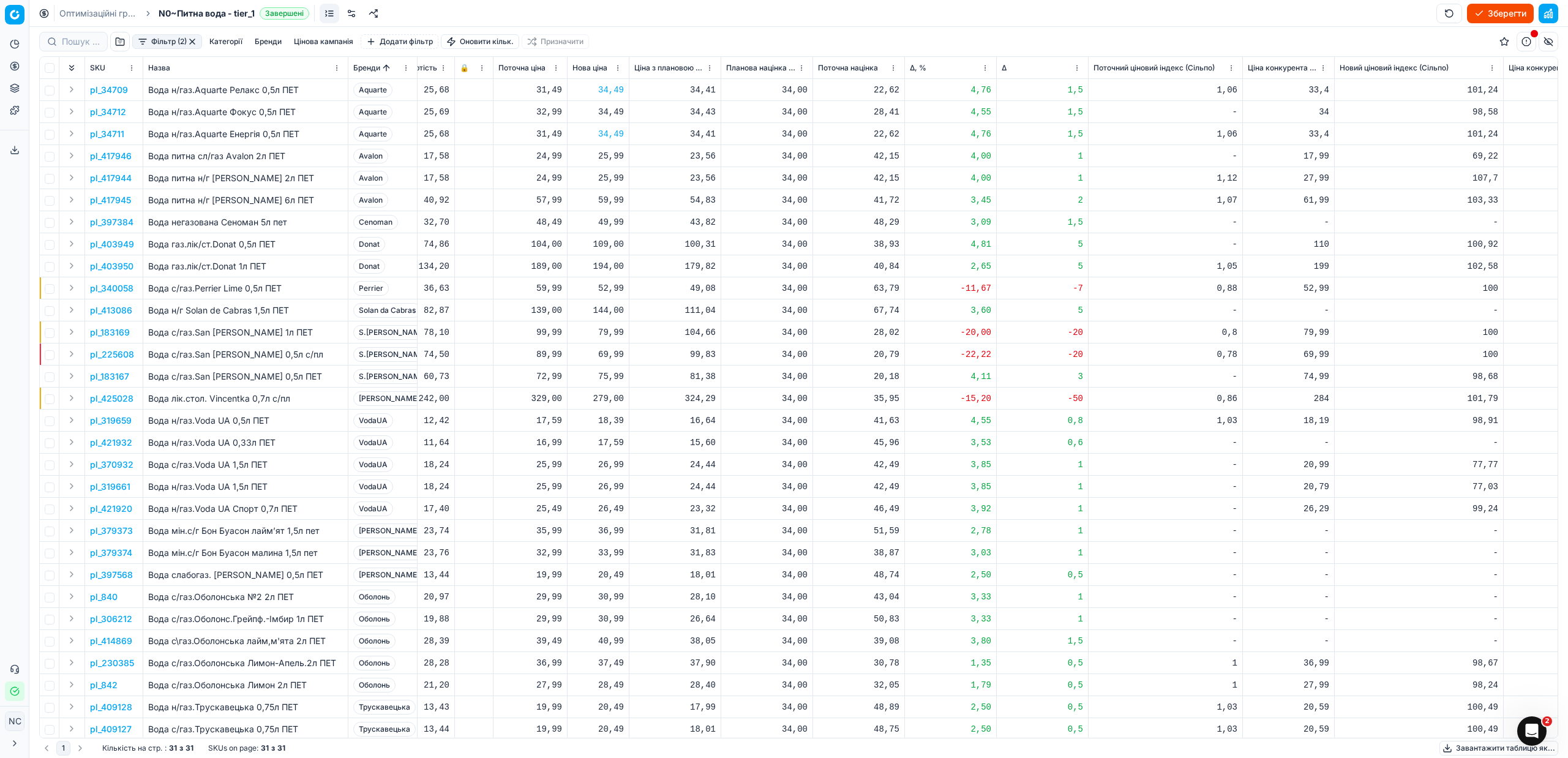
click at [617, 553] on div "33,99" at bounding box center [598, 553] width 51 height 12
type input "36.99"
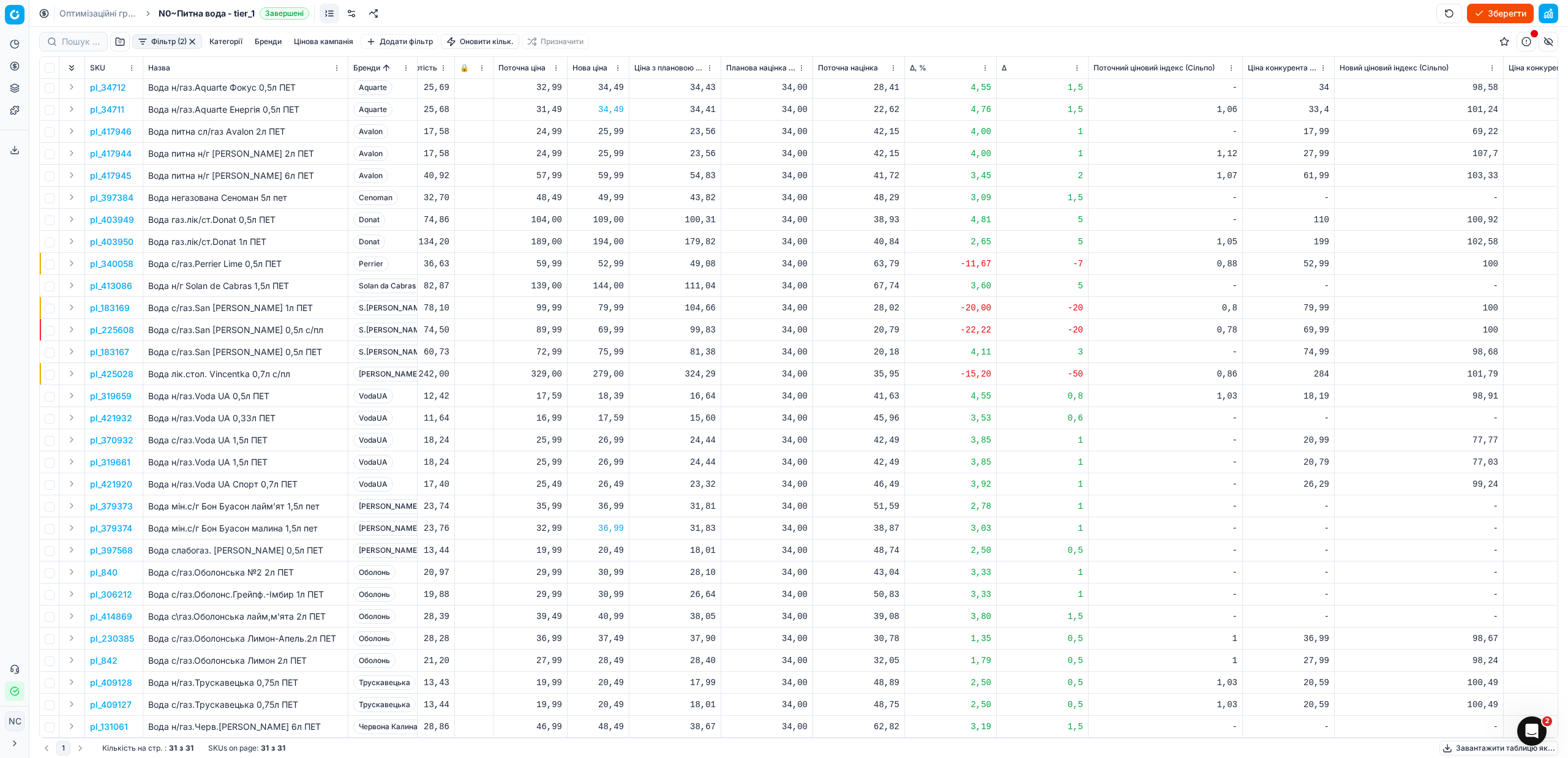
scroll to position [38, 499]
click at [118, 633] on p "pl_230385" at bounding box center [112, 639] width 44 height 12
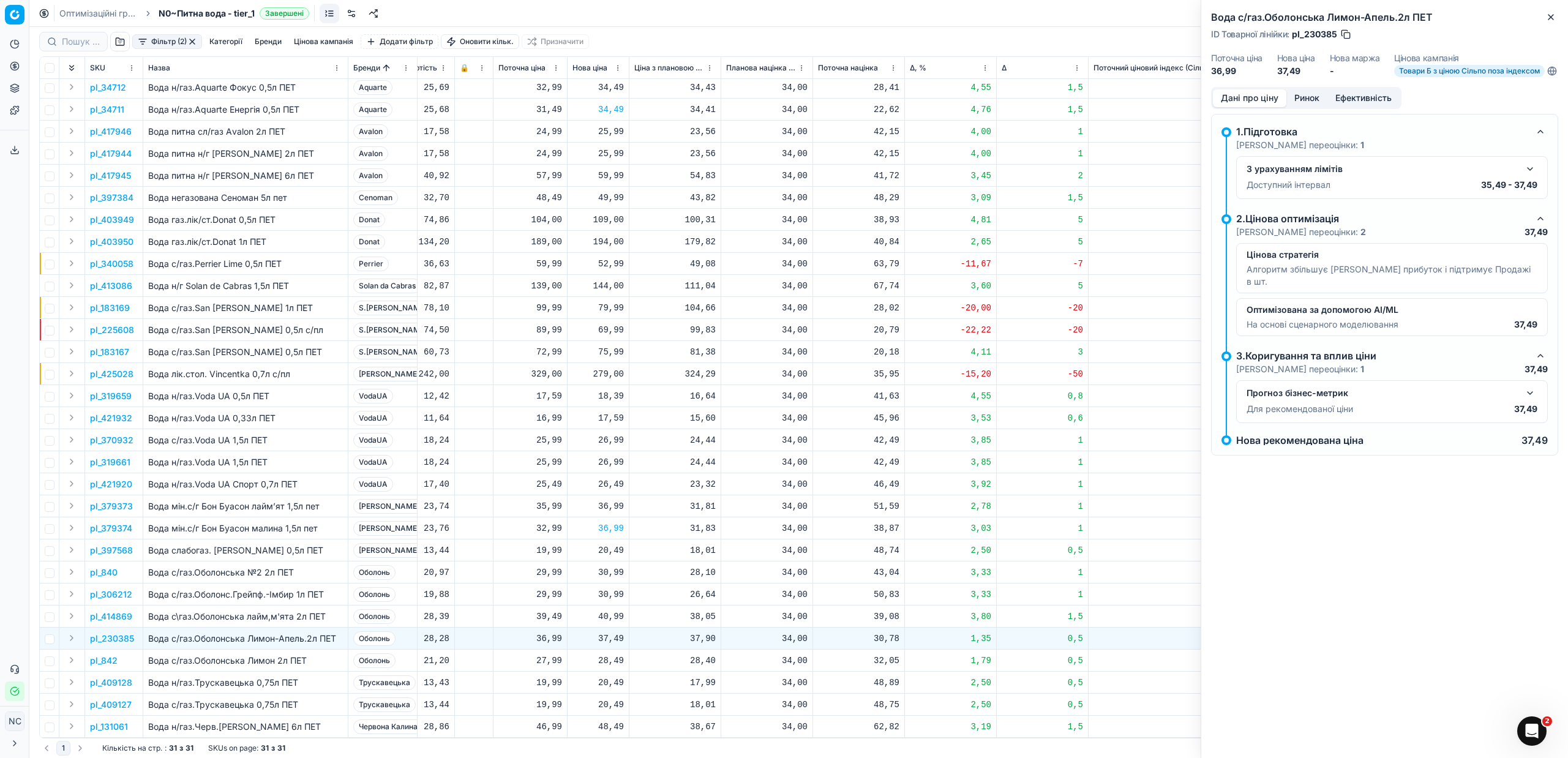
click at [1312, 107] on button "Ринок" at bounding box center [1306, 98] width 41 height 18
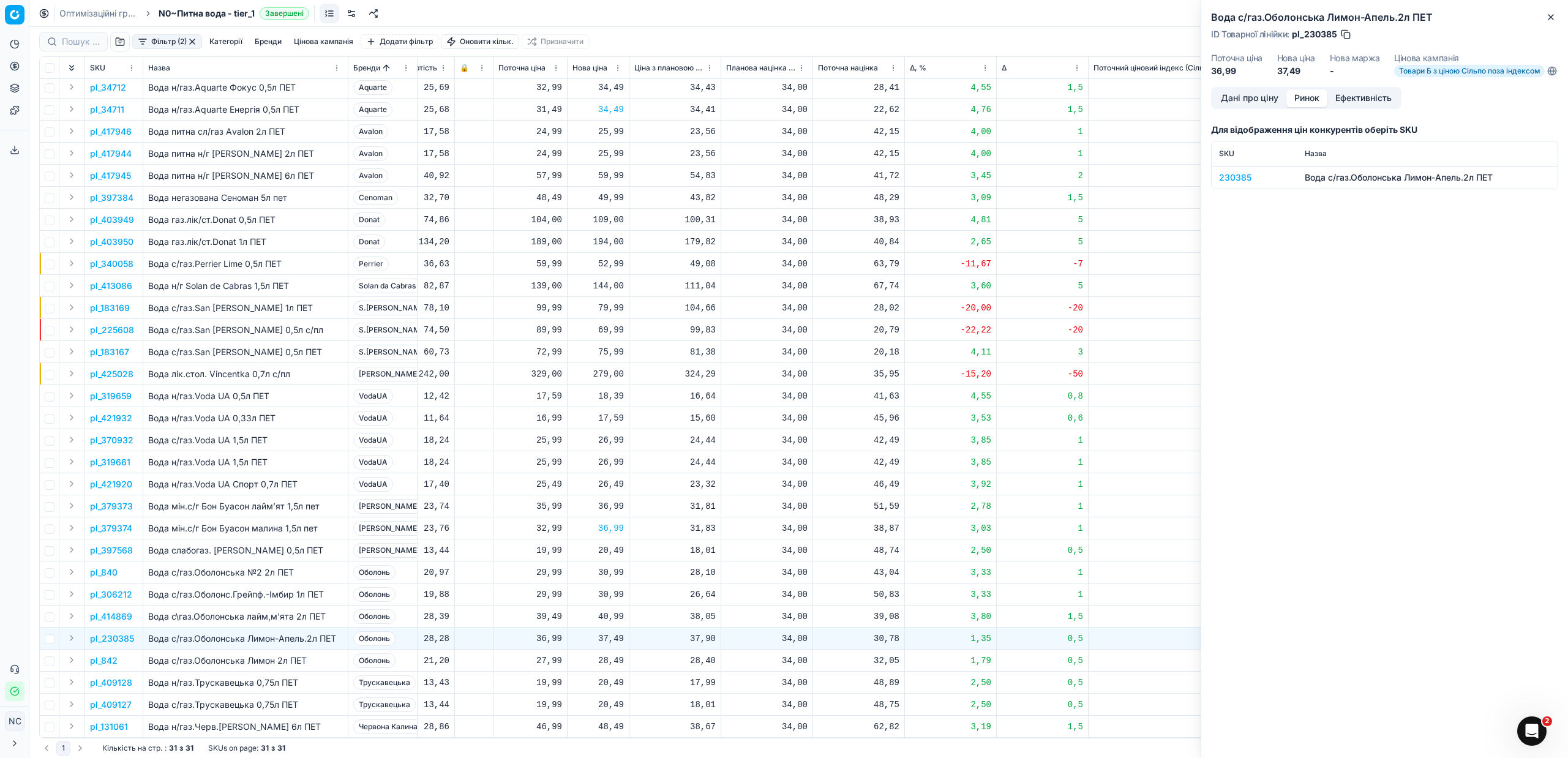
click at [1234, 184] on div "230385" at bounding box center [1254, 177] width 71 height 12
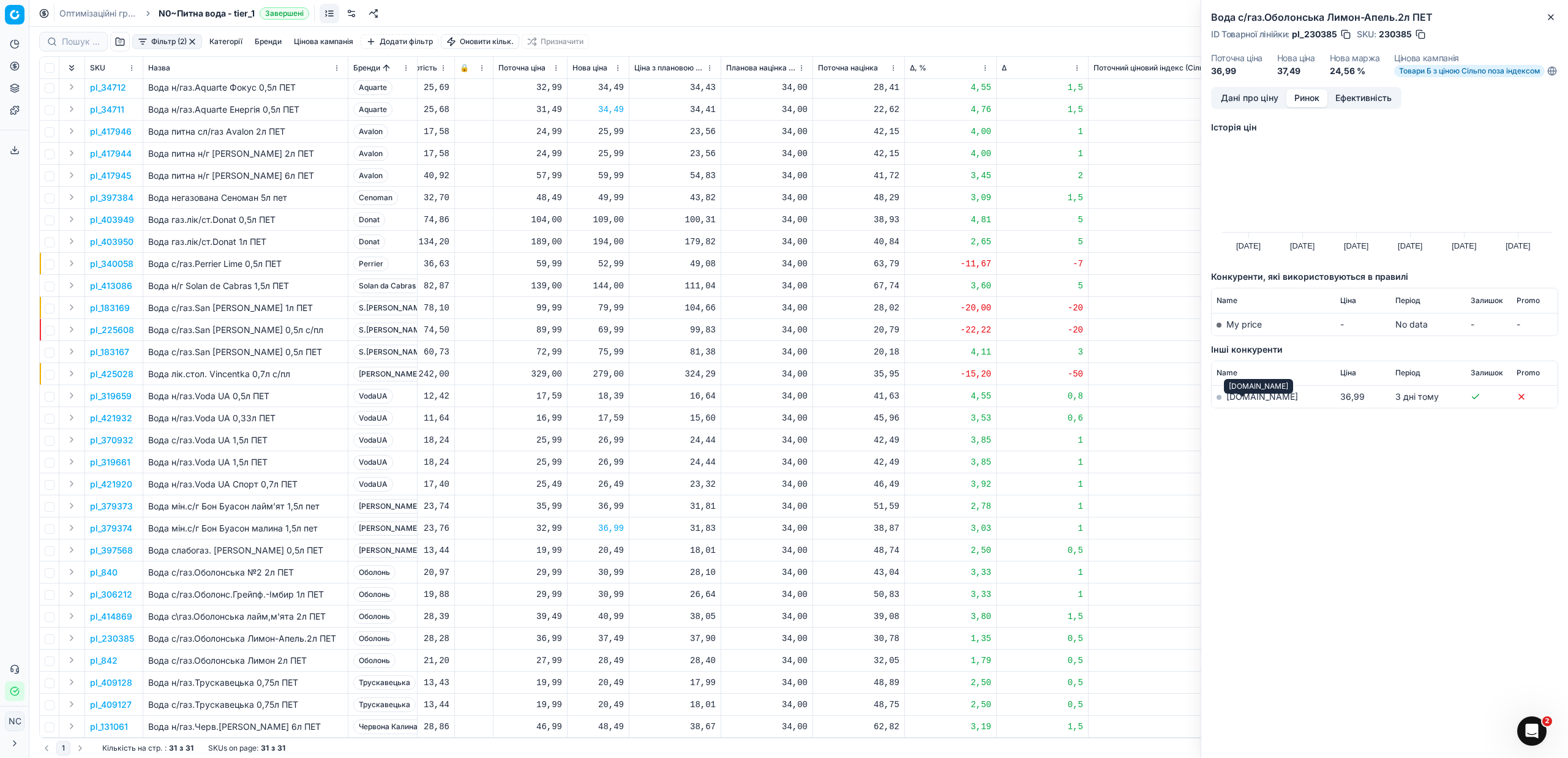
click at [1245, 402] on link "[DOMAIN_NAME]" at bounding box center [1262, 396] width 72 height 10
click at [116, 610] on p "pl_414869" at bounding box center [112, 616] width 43 height 12
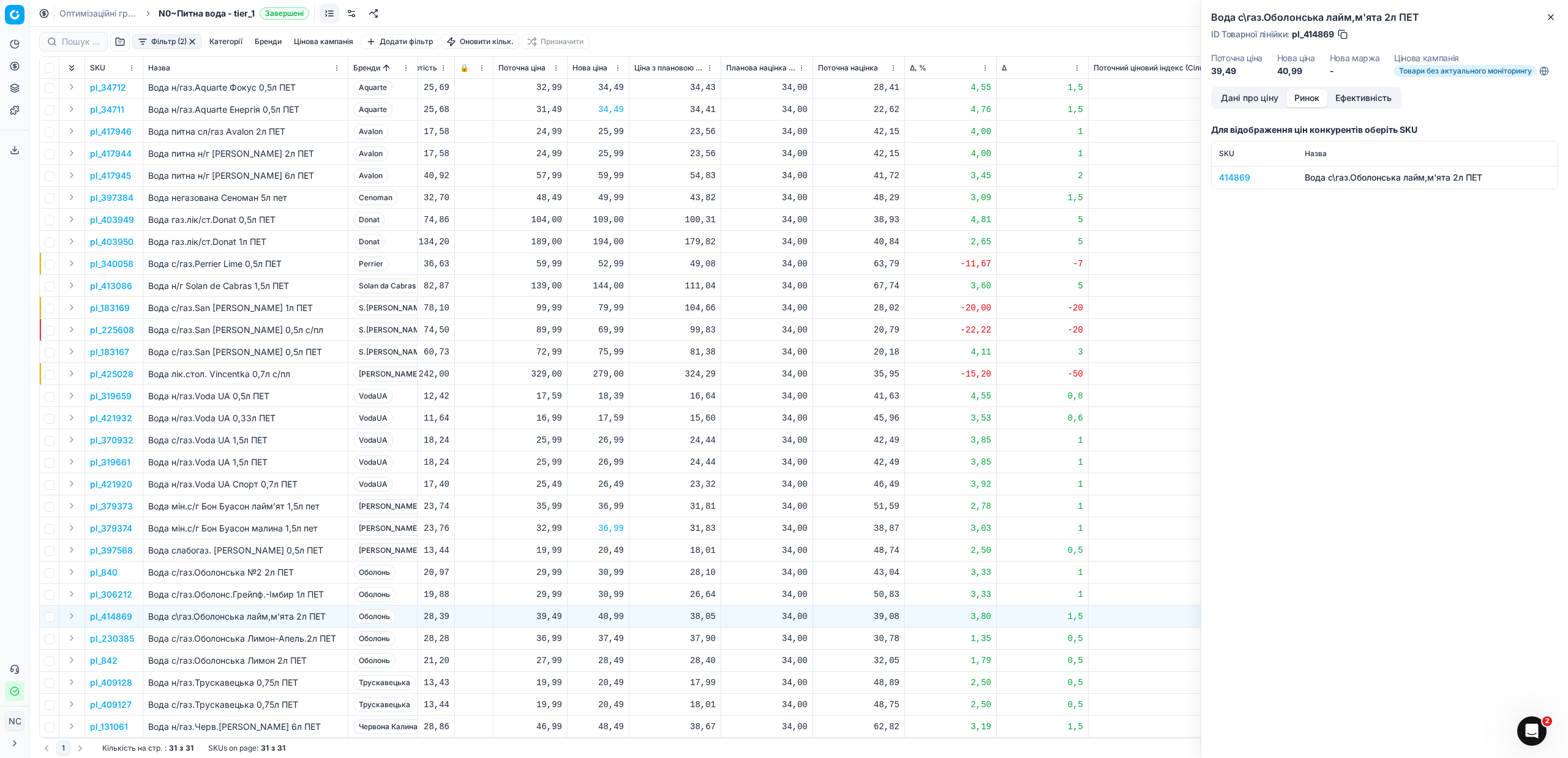
click at [1246, 176] on div "414869" at bounding box center [1254, 177] width 71 height 12
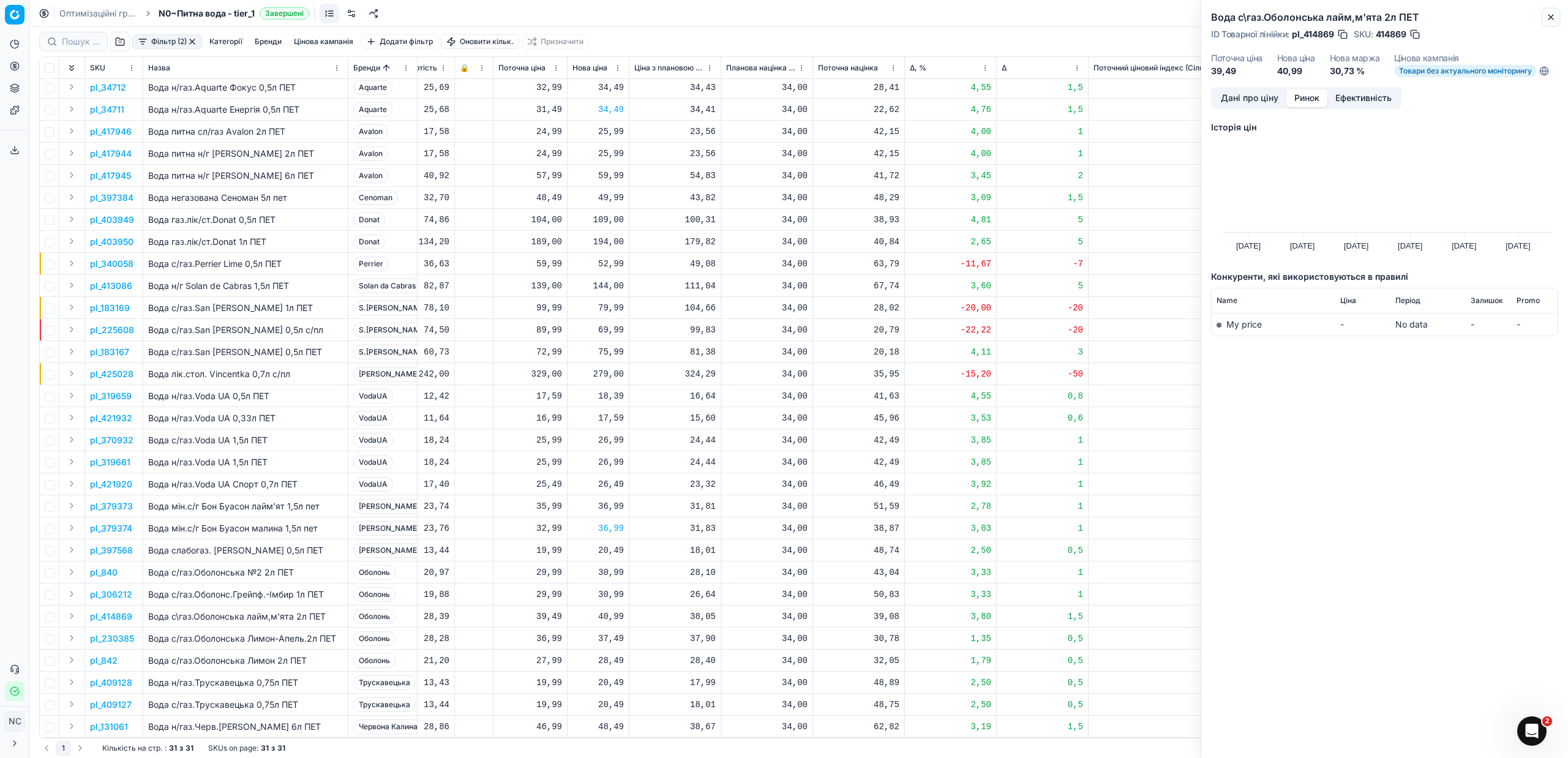
click at [1551, 15] on icon "button" at bounding box center [1550, 16] width 9 height 9
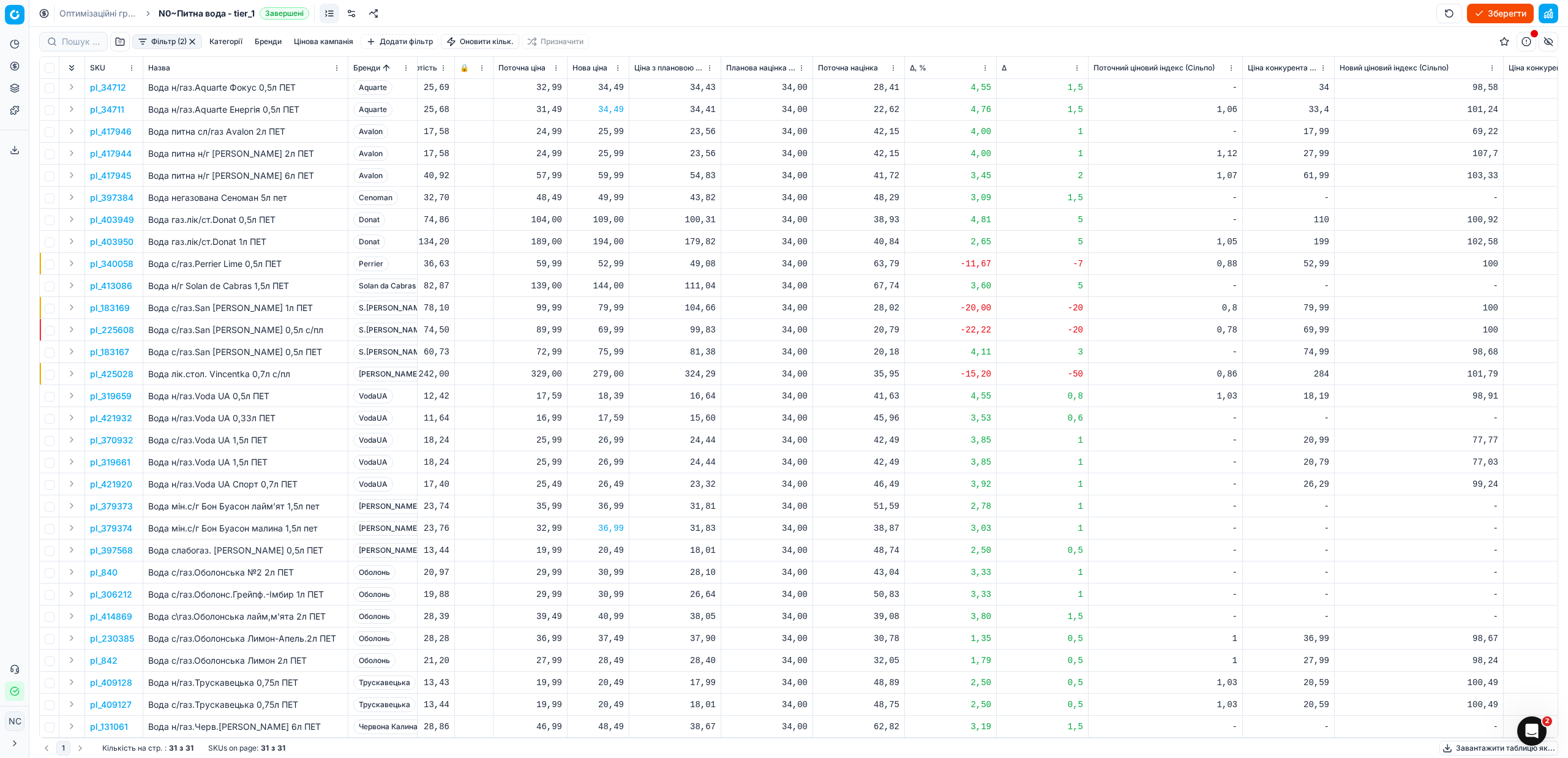
click at [119, 633] on p "pl_230385" at bounding box center [112, 639] width 44 height 12
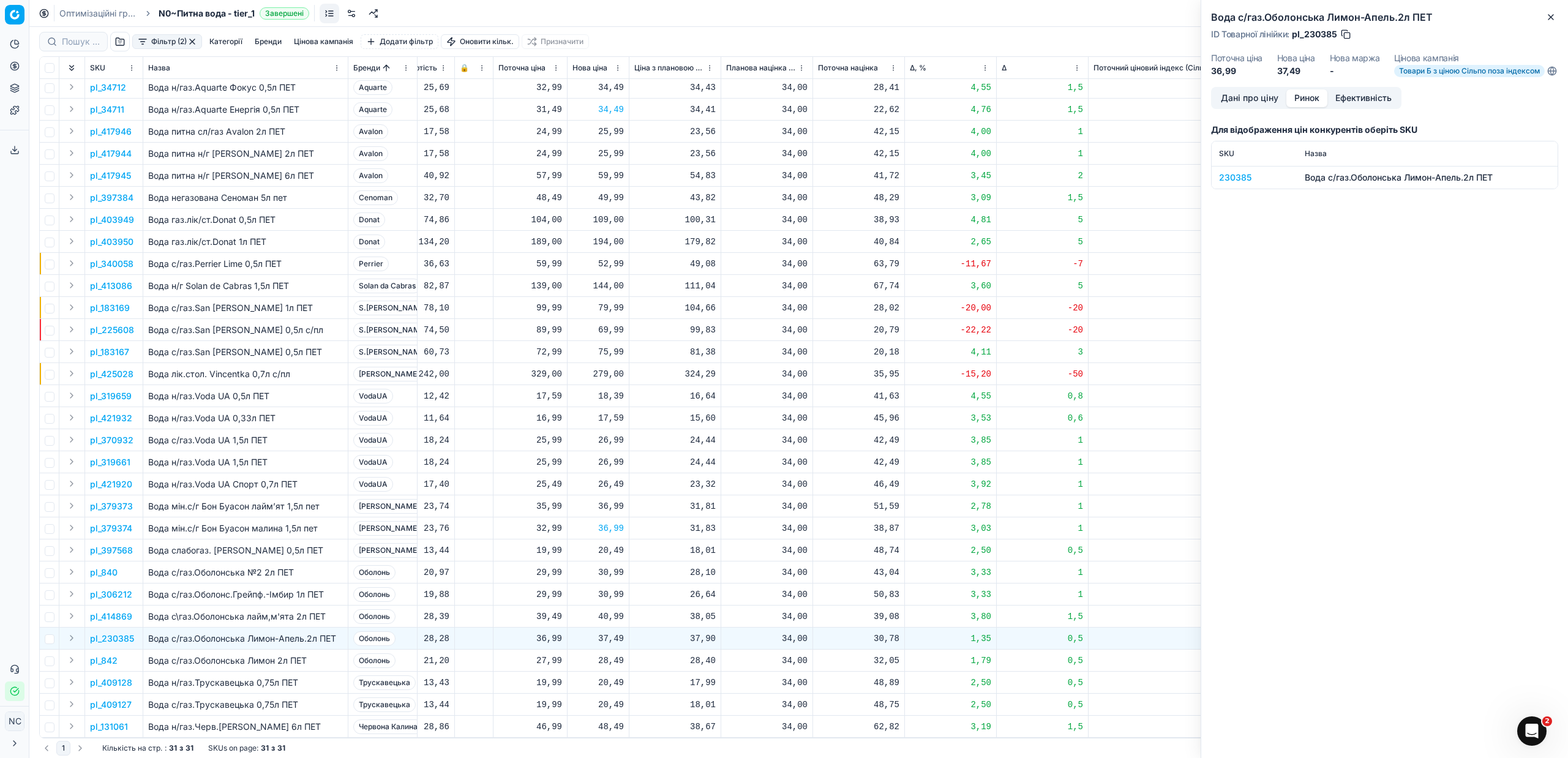
click at [1306, 105] on button "Ринок" at bounding box center [1306, 98] width 41 height 18
click at [1247, 184] on div "230385" at bounding box center [1254, 177] width 71 height 12
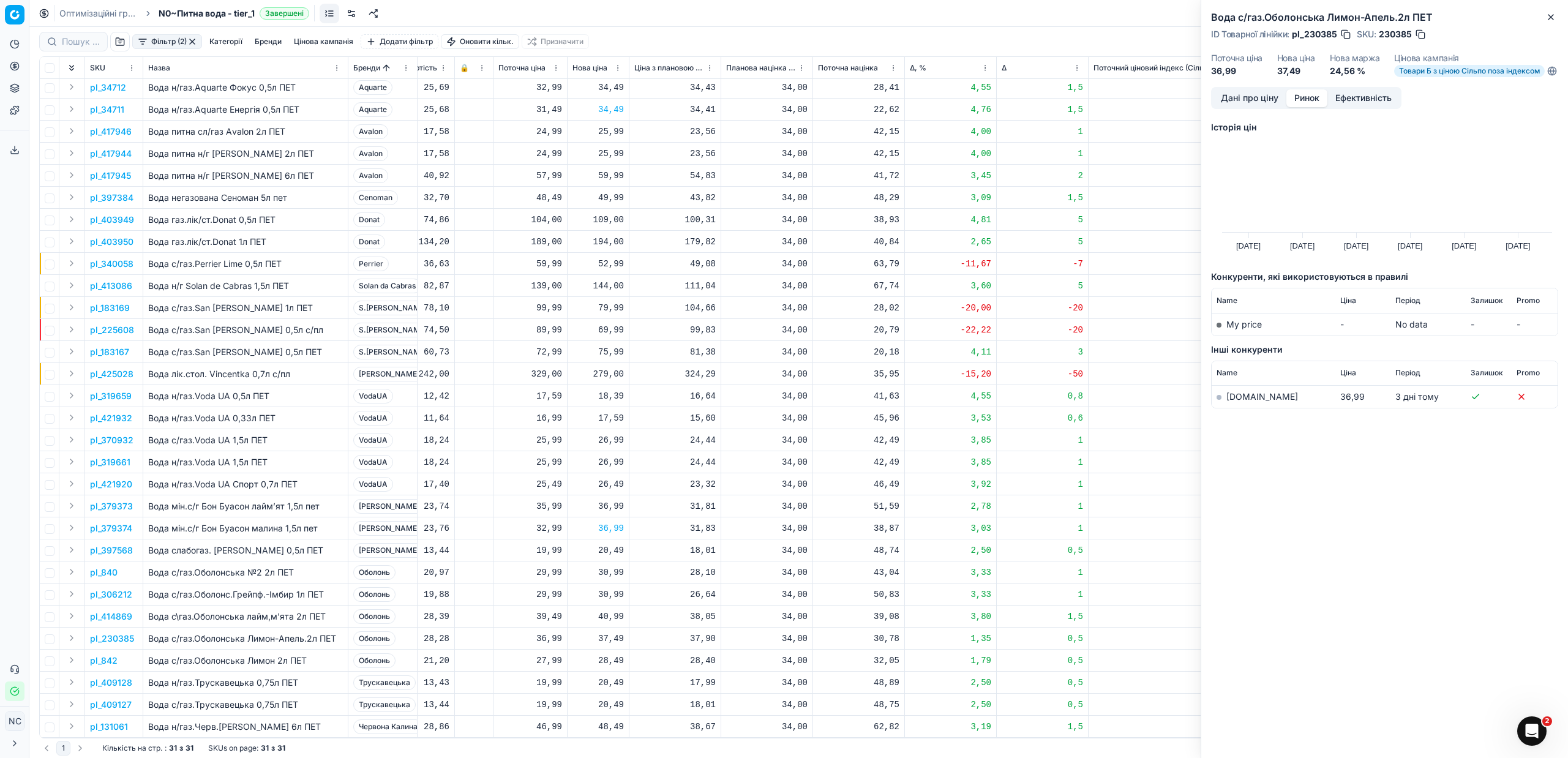
click at [1240, 402] on link "[DOMAIN_NAME]" at bounding box center [1262, 396] width 72 height 10
click at [118, 610] on p "pl_414869" at bounding box center [112, 616] width 43 height 12
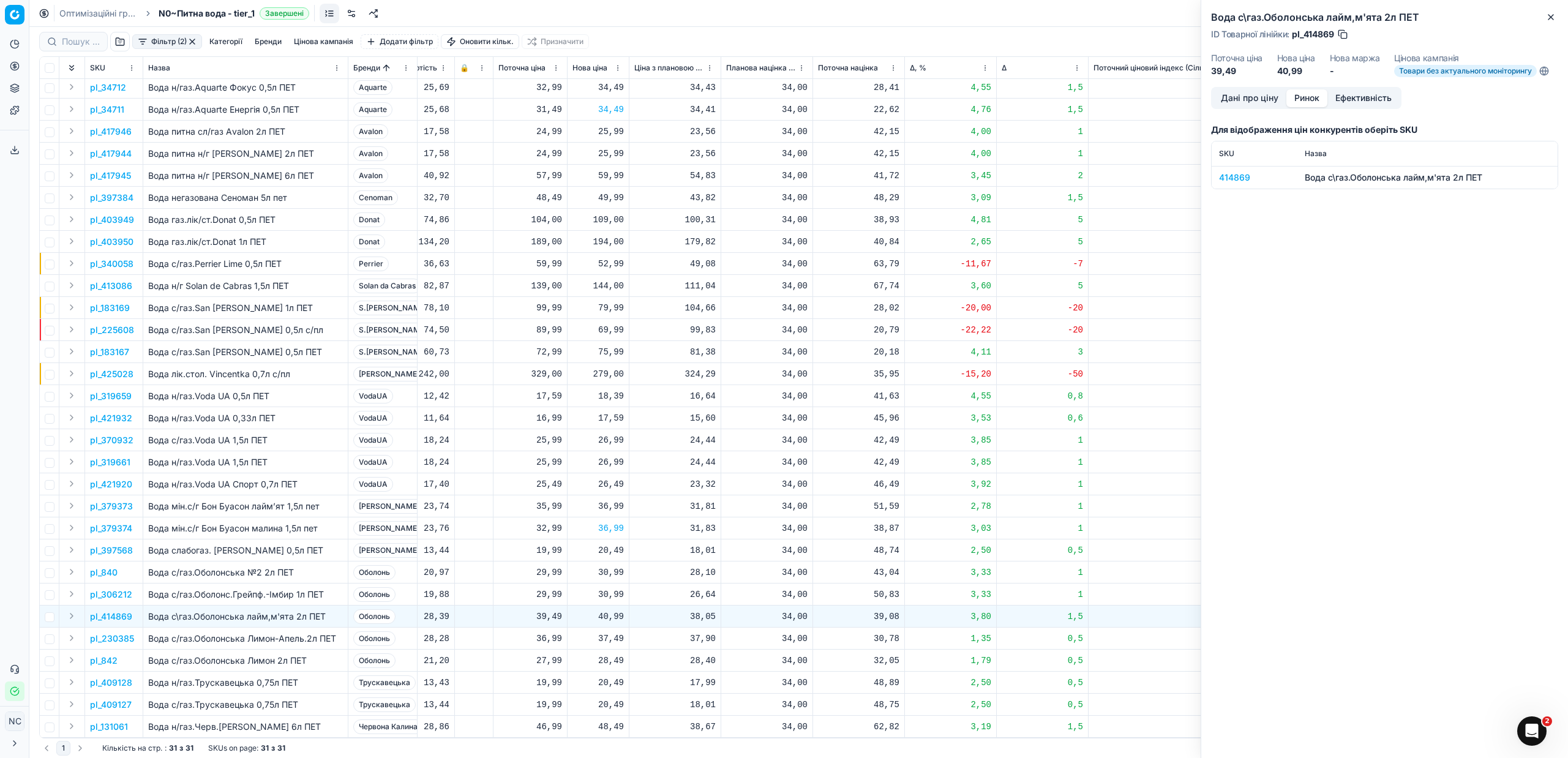
click at [1237, 174] on div "414869" at bounding box center [1254, 177] width 71 height 12
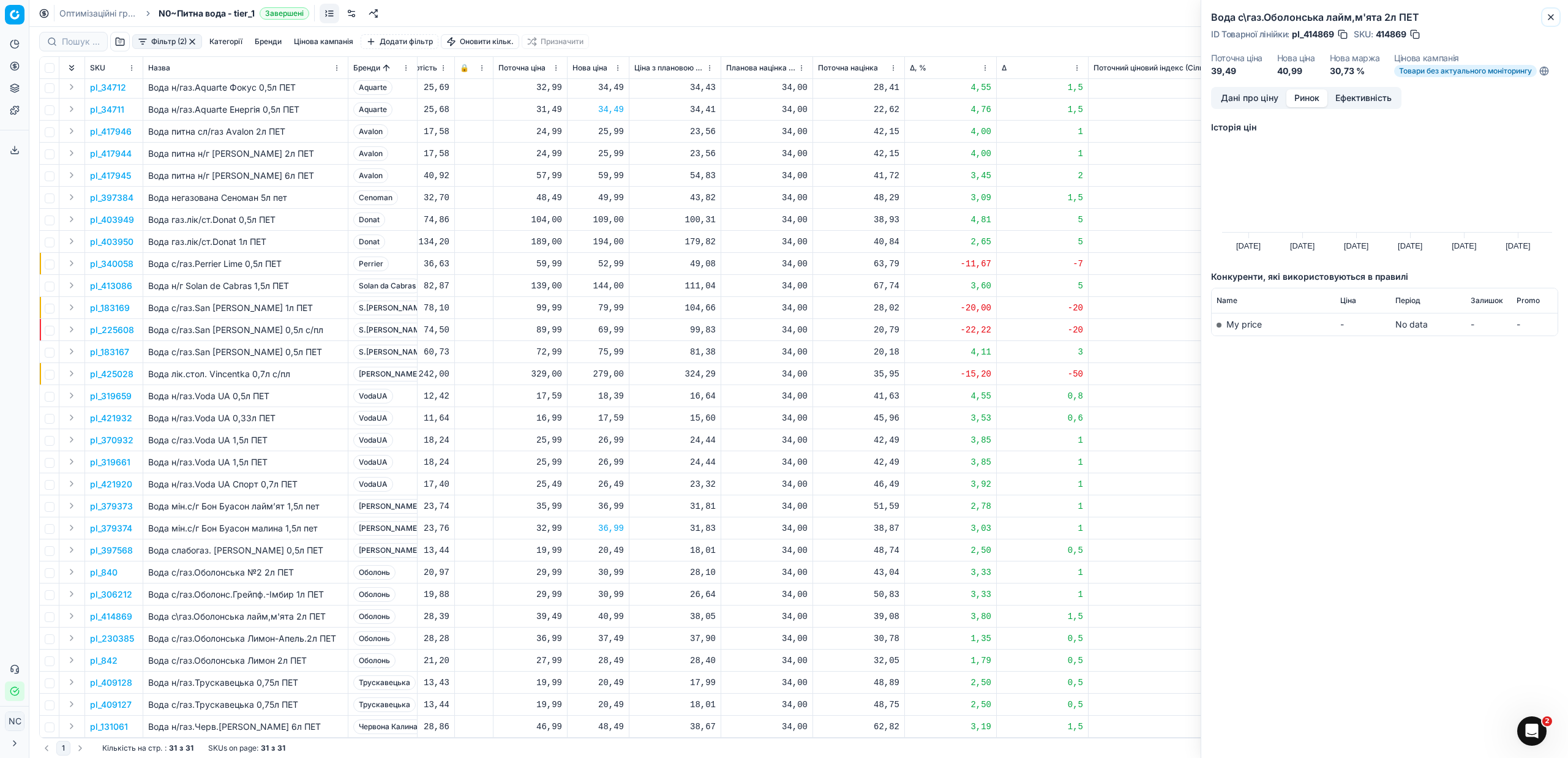
click at [1555, 16] on icon "button" at bounding box center [1550, 16] width 9 height 9
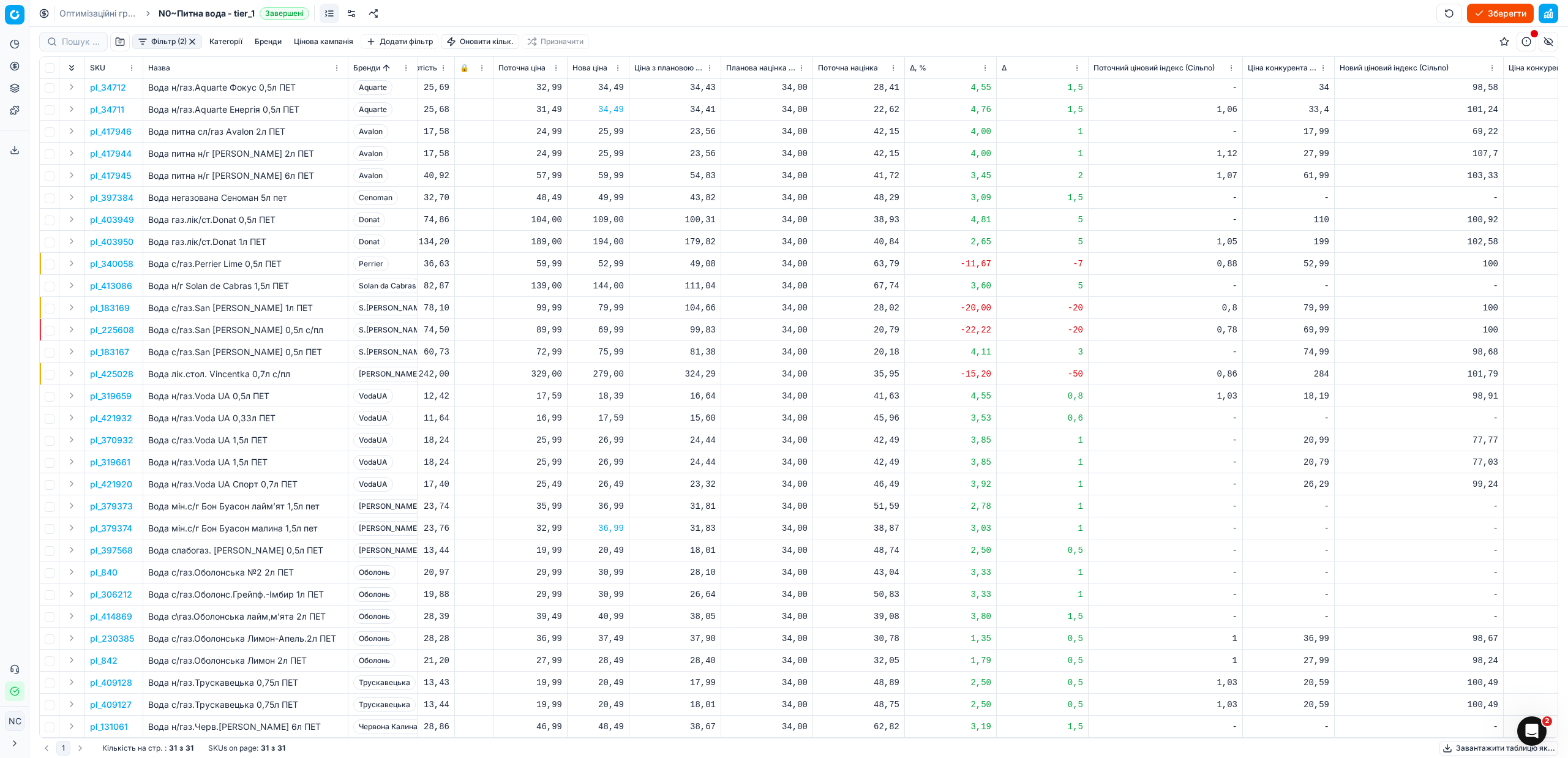
click at [608, 610] on div "40,99" at bounding box center [598, 616] width 51 height 12
click at [882, 697] on td "48,75" at bounding box center [859, 705] width 92 height 22
click at [608, 610] on div "40,99" at bounding box center [598, 616] width 51 height 12
type input "4"
type input "37.49"
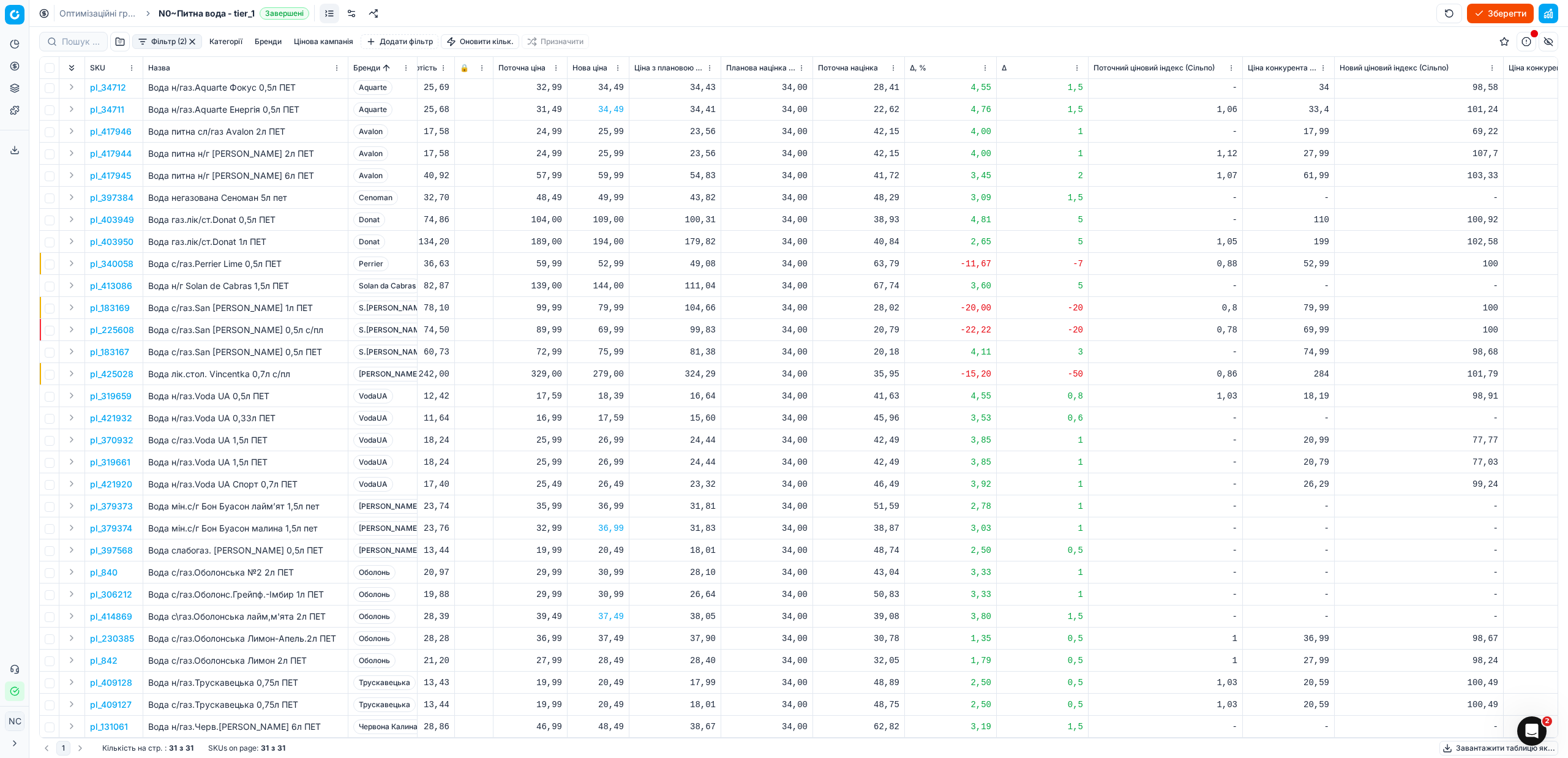
click at [613, 610] on div "37,49" at bounding box center [598, 616] width 51 height 12
type input "39.49"
click at [114, 610] on p "pl_414869" at bounding box center [112, 616] width 43 height 12
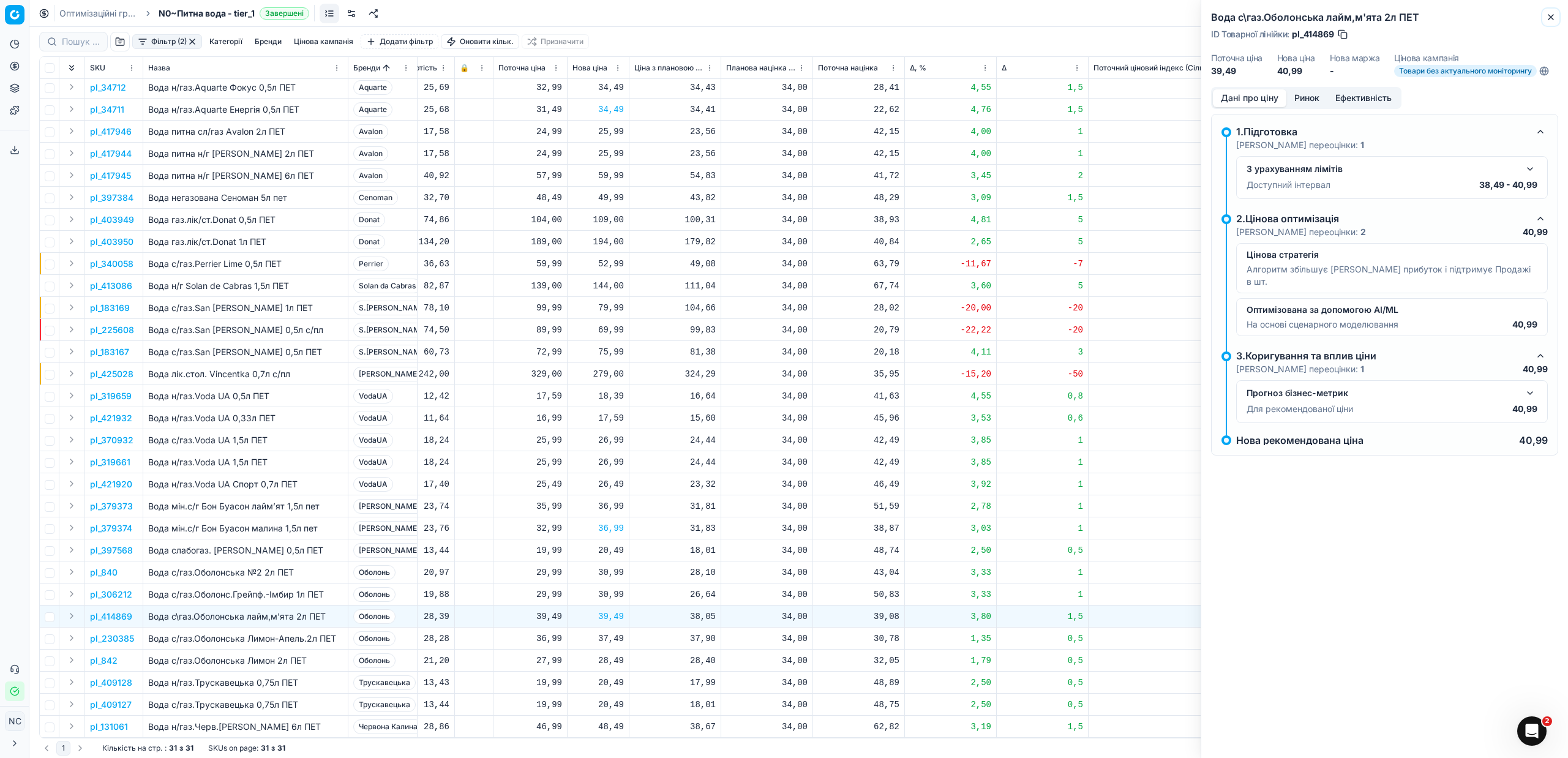
click at [1555, 17] on icon "button" at bounding box center [1550, 16] width 9 height 9
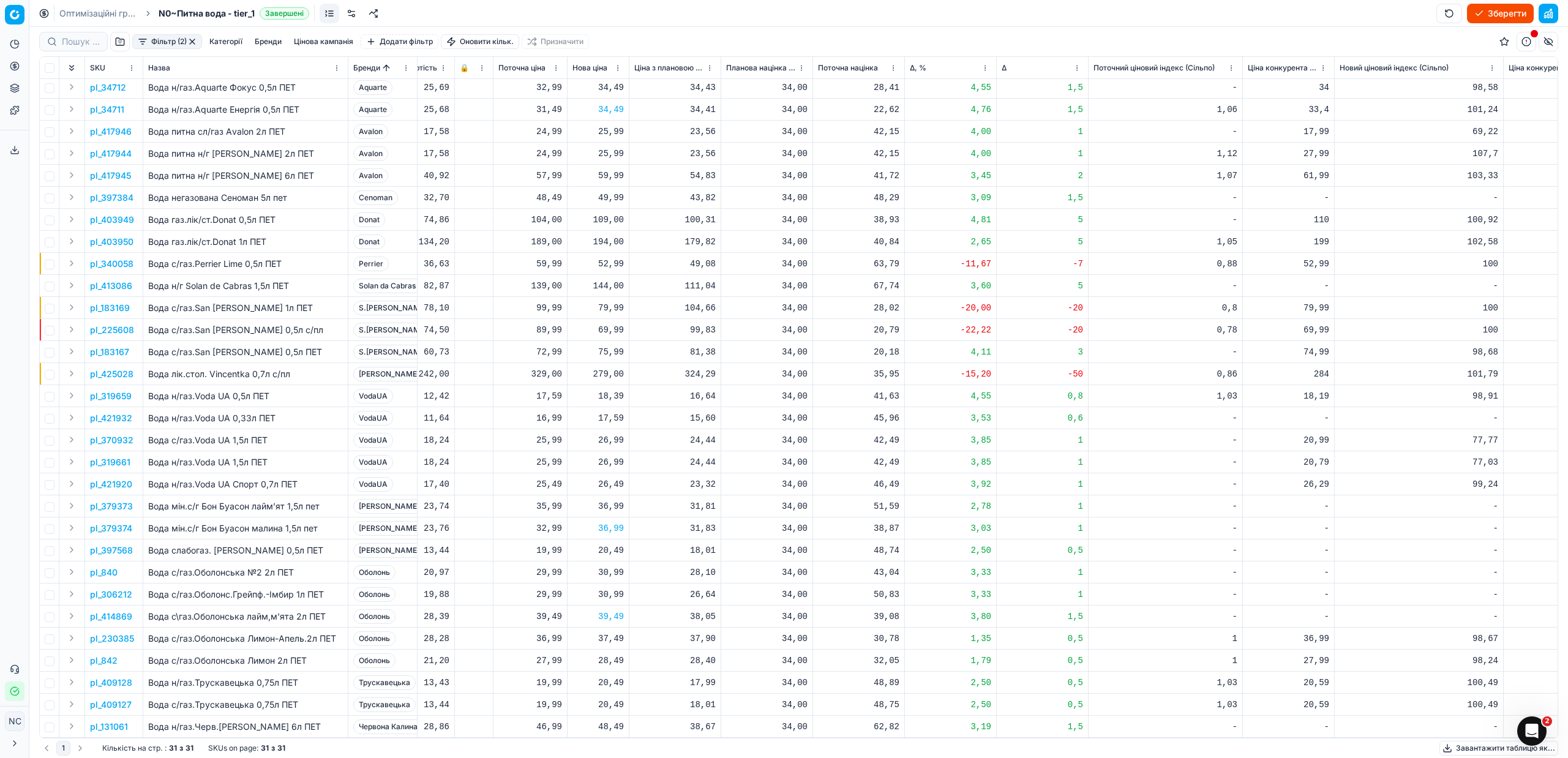
click at [614, 633] on div "37,49" at bounding box center [598, 639] width 51 height 12
type input "39.49"
click at [125, 677] on p "pl_409128" at bounding box center [112, 683] width 43 height 12
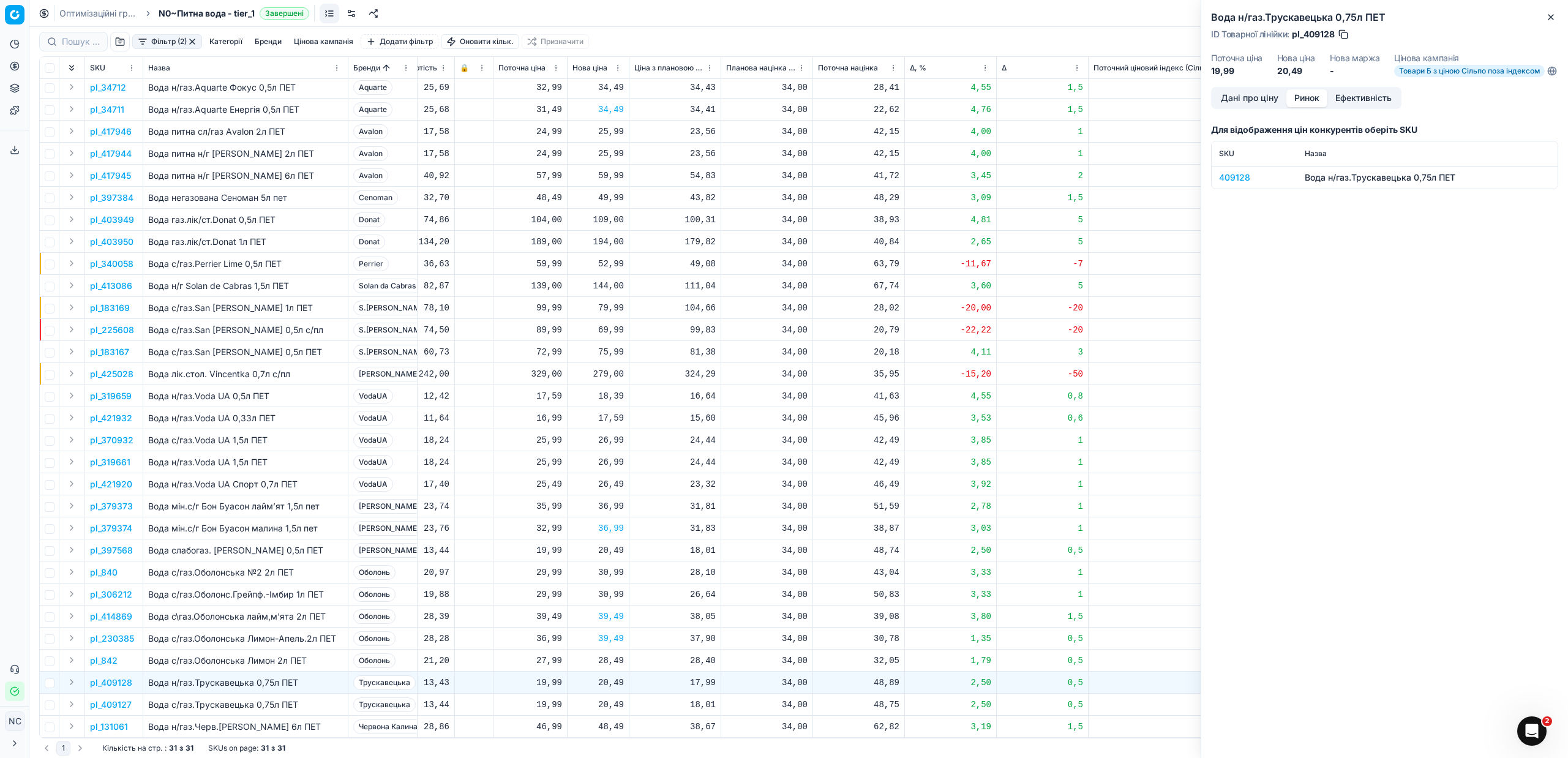
click at [1300, 106] on button "Ринок" at bounding box center [1306, 98] width 41 height 18
click at [1228, 184] on div "409128" at bounding box center [1254, 177] width 71 height 12
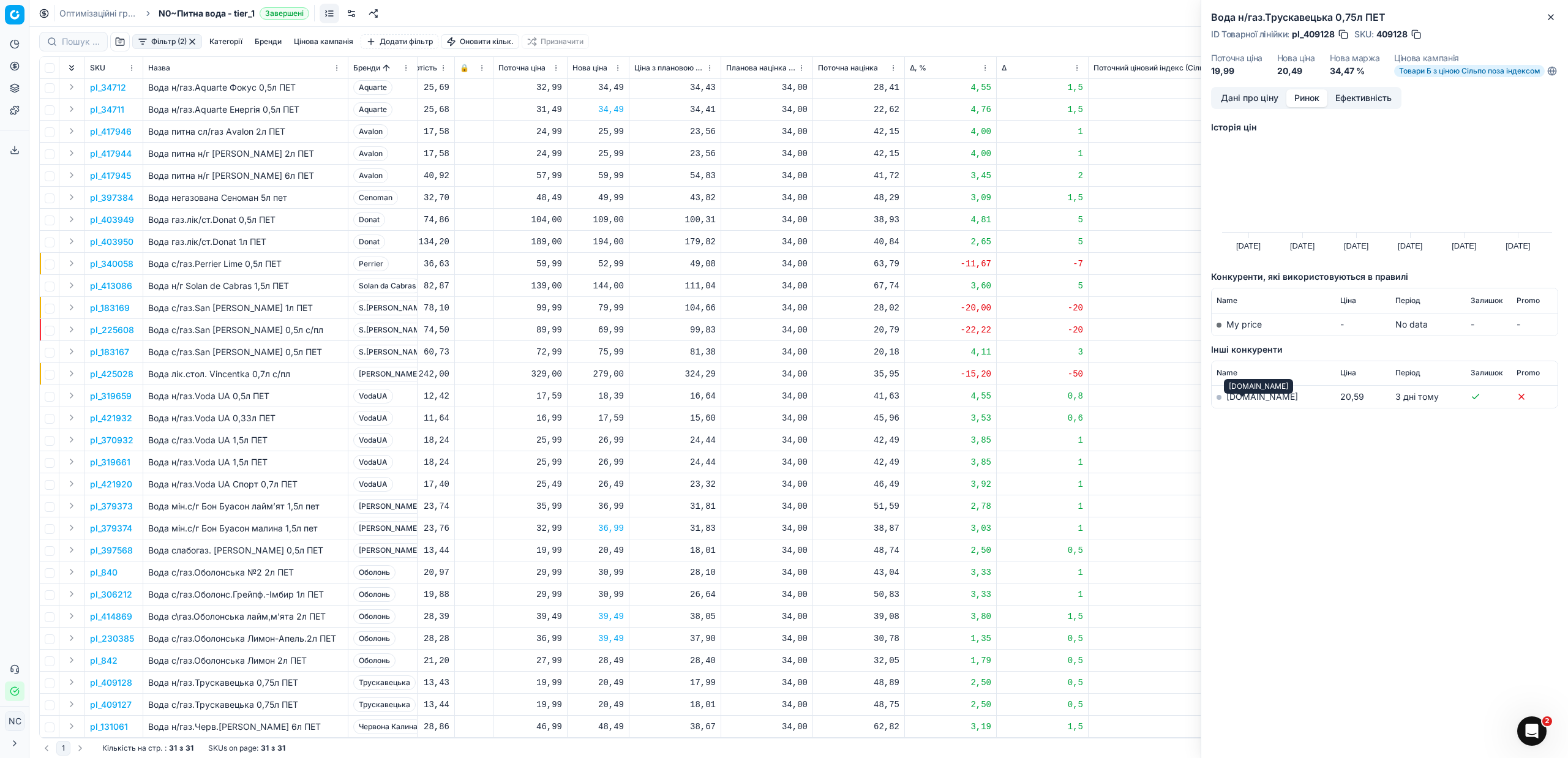
click at [1239, 402] on link "[DOMAIN_NAME]" at bounding box center [1262, 396] width 72 height 10
click at [1552, 19] on icon "button" at bounding box center [1550, 16] width 9 height 9
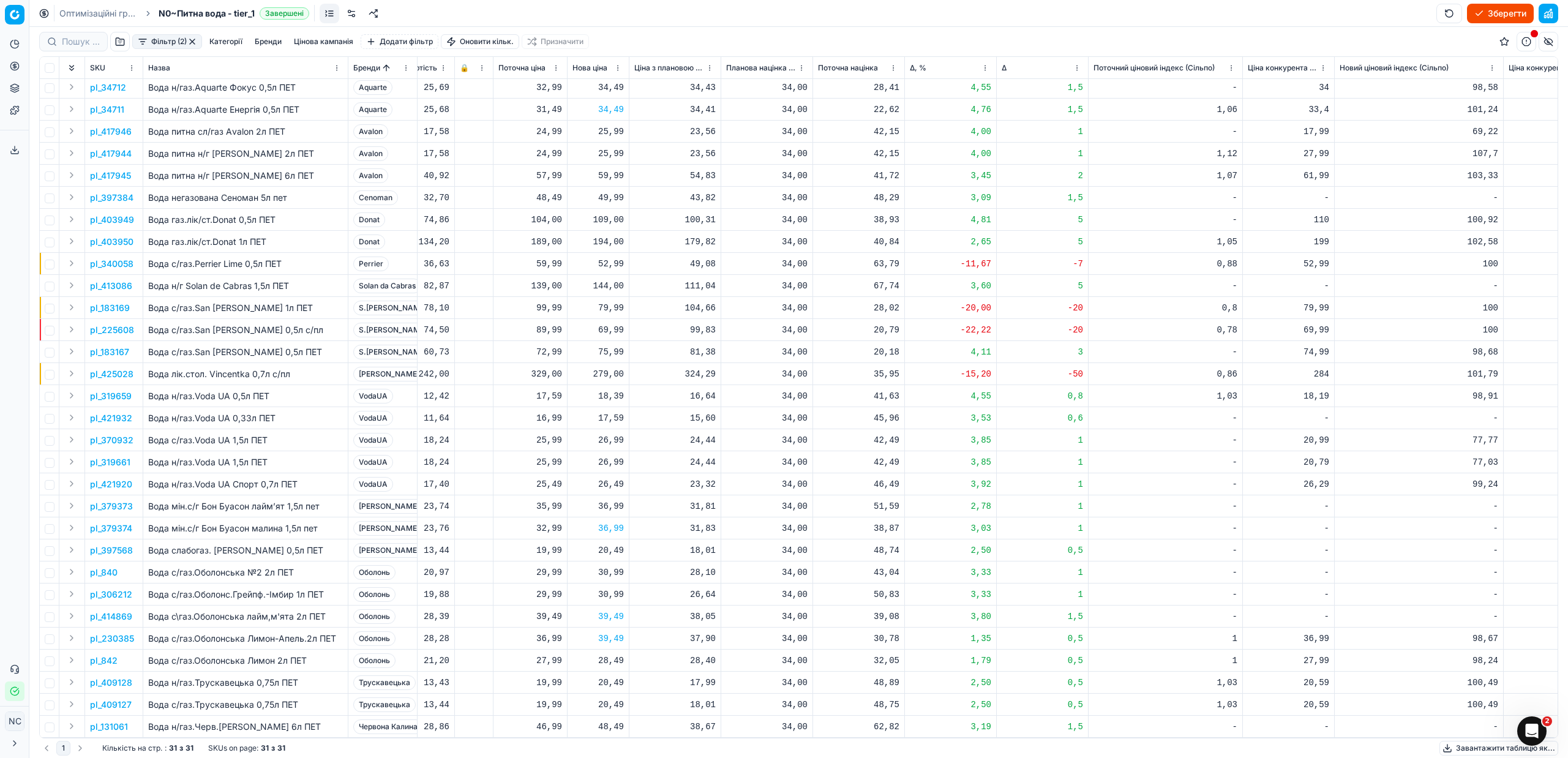
click at [120, 434] on p "pl_370932" at bounding box center [112, 440] width 43 height 12
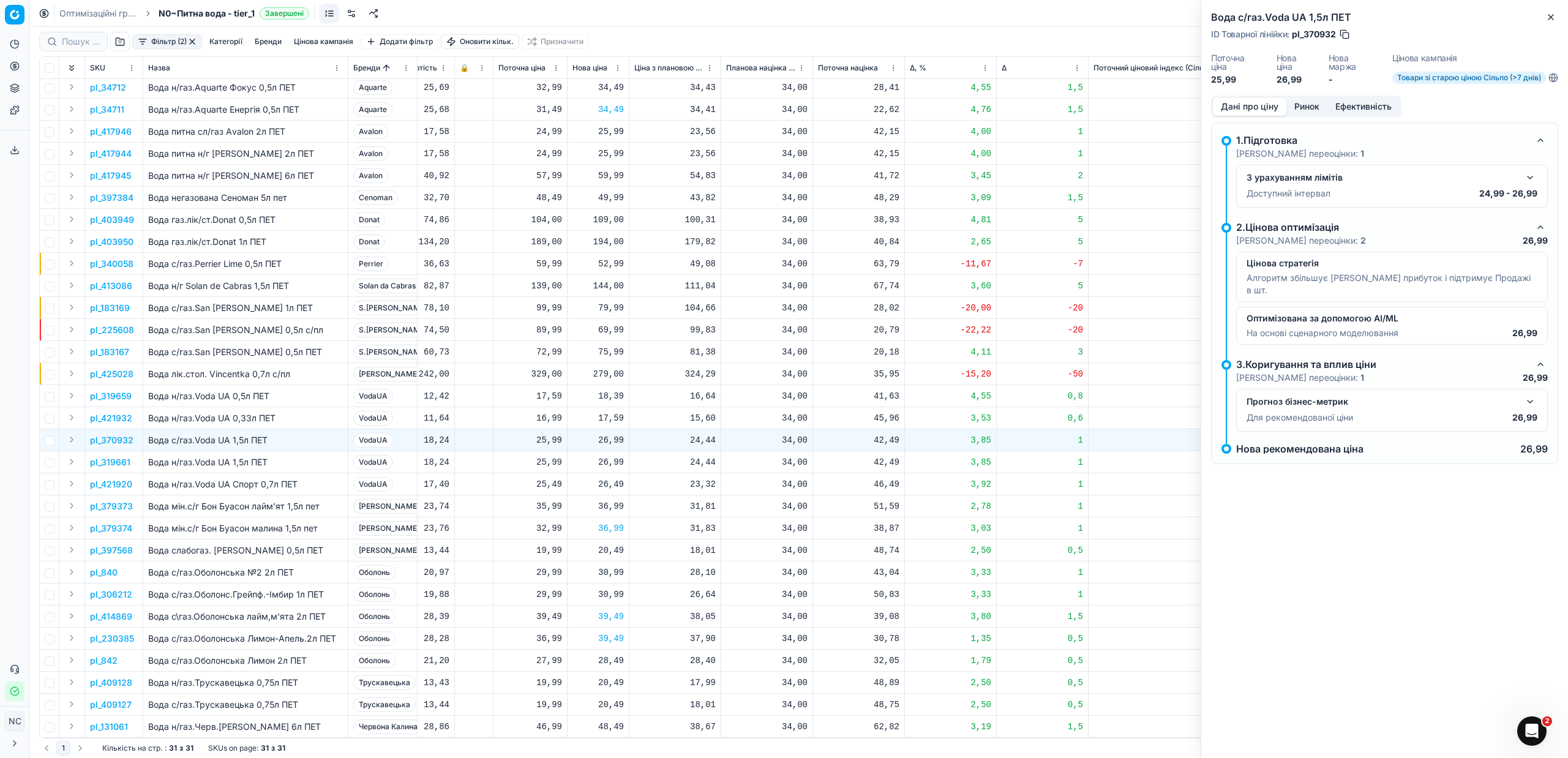
click at [1306, 105] on button "Ринок" at bounding box center [1306, 107] width 41 height 18
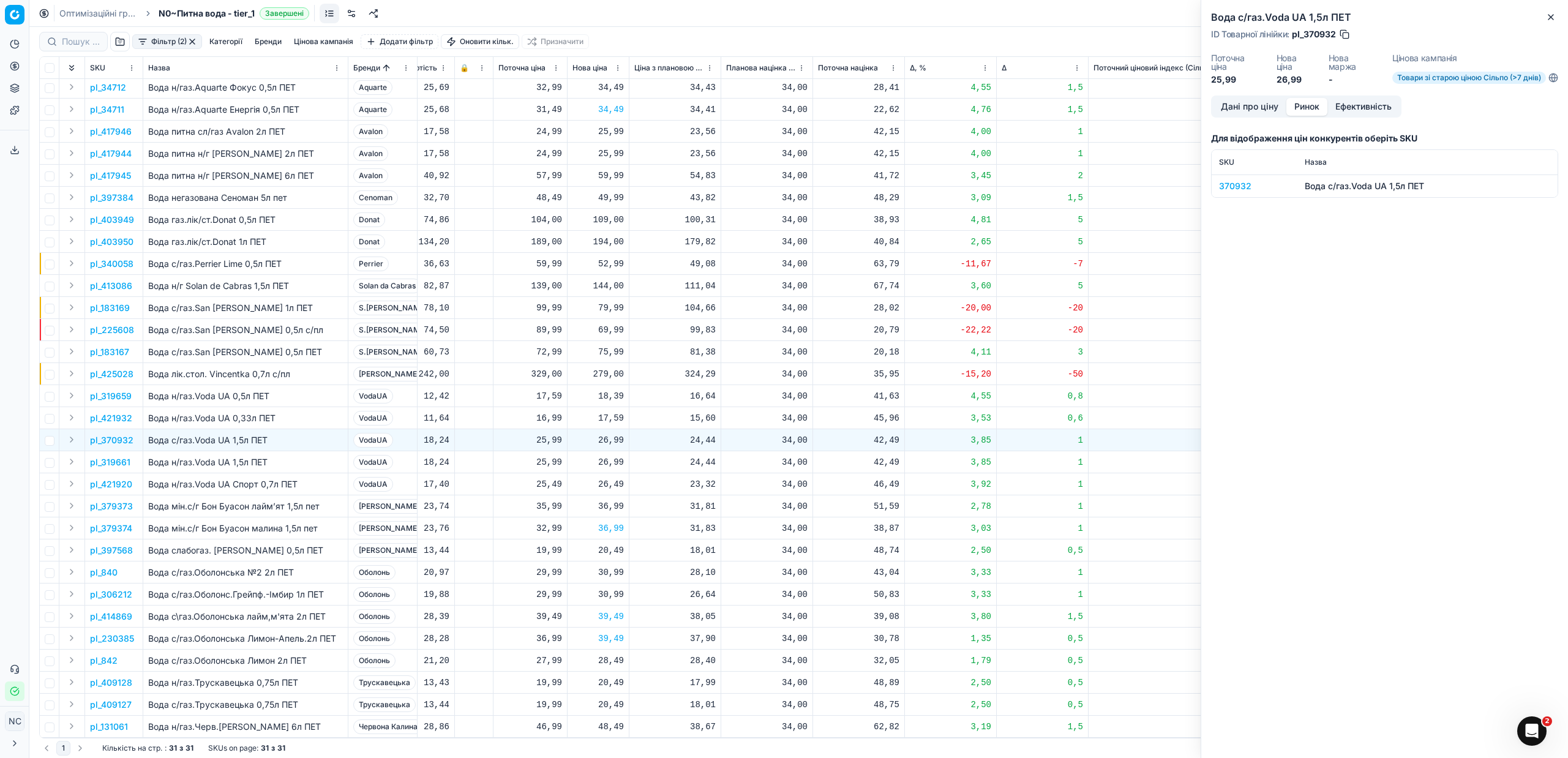
click at [1239, 186] on div "370932" at bounding box center [1254, 186] width 71 height 12
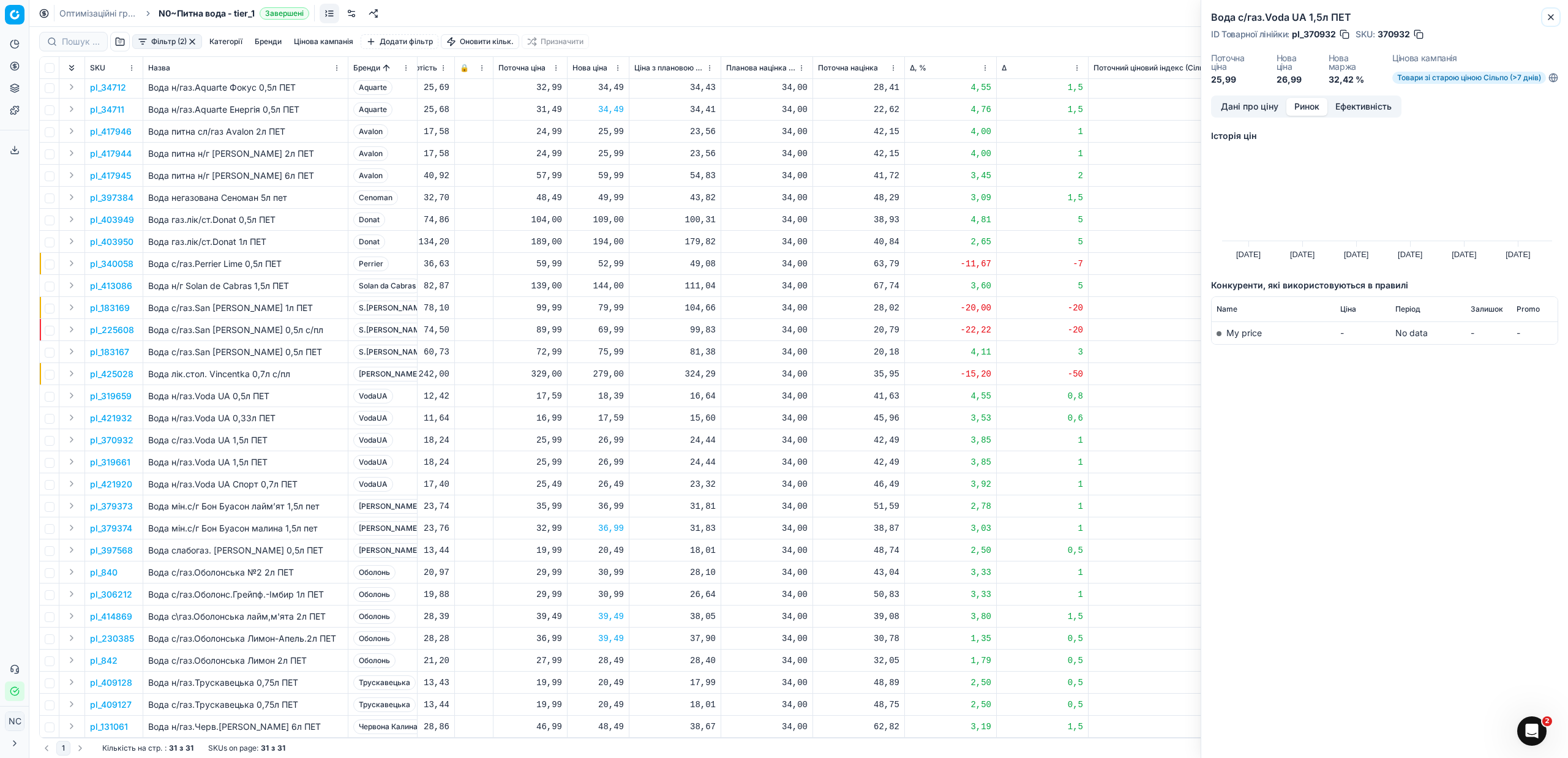
click at [1556, 14] on button "Close" at bounding box center [1550, 16] width 14 height 14
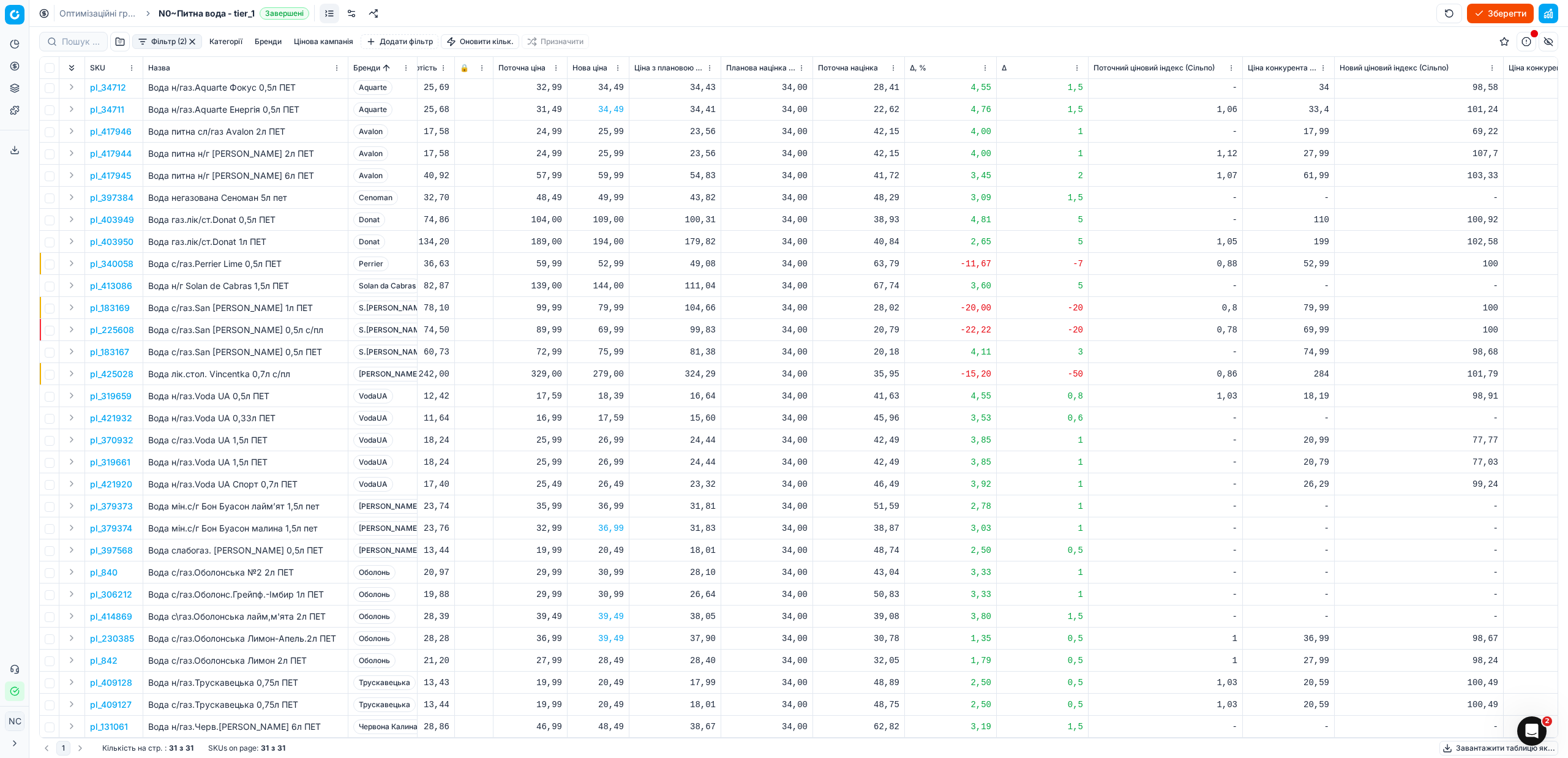
click at [116, 324] on p "pl_225608" at bounding box center [112, 330] width 44 height 12
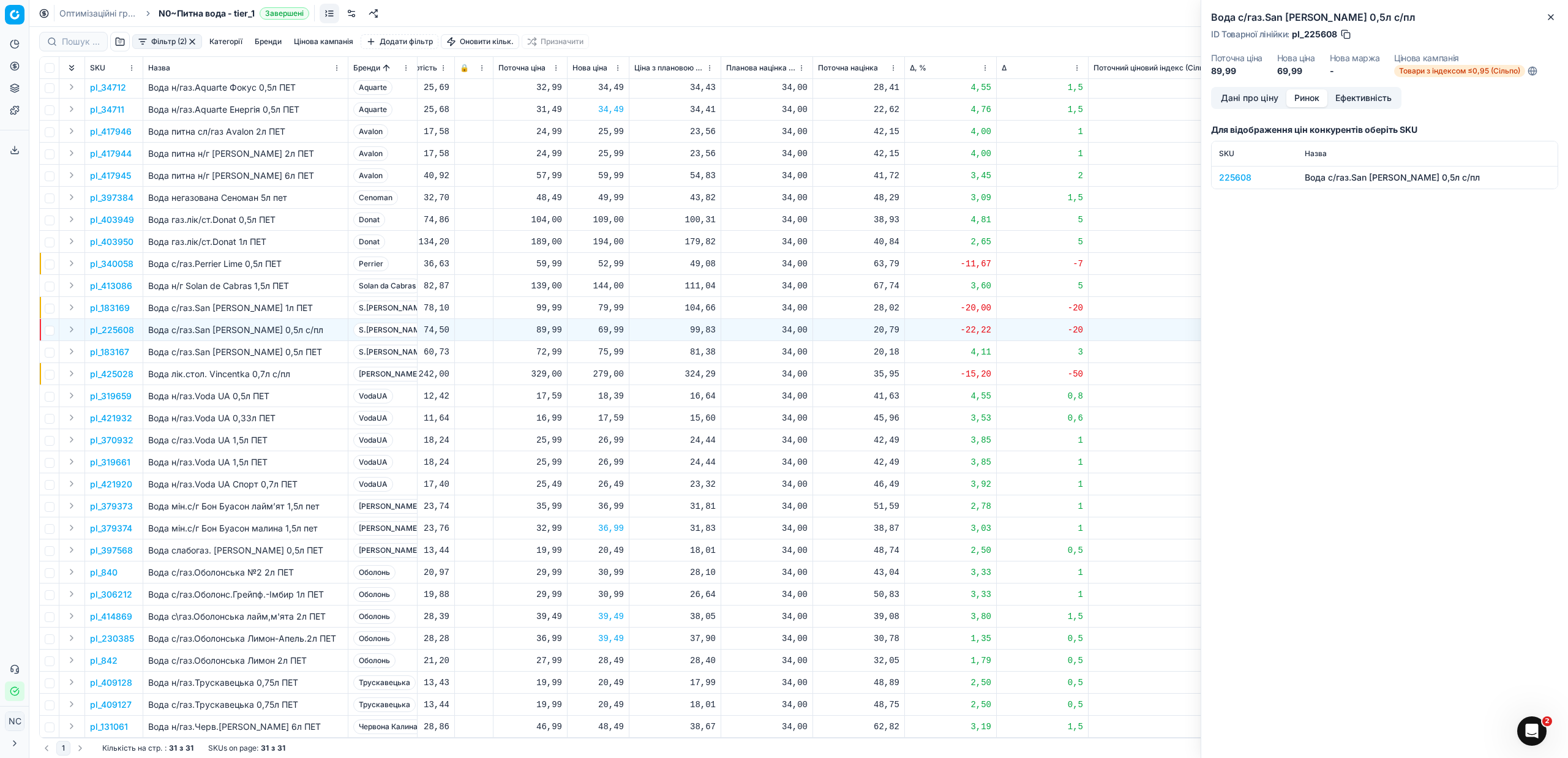
click at [1315, 92] on button "Ринок" at bounding box center [1306, 98] width 41 height 18
click at [1245, 177] on div "225608" at bounding box center [1254, 177] width 71 height 12
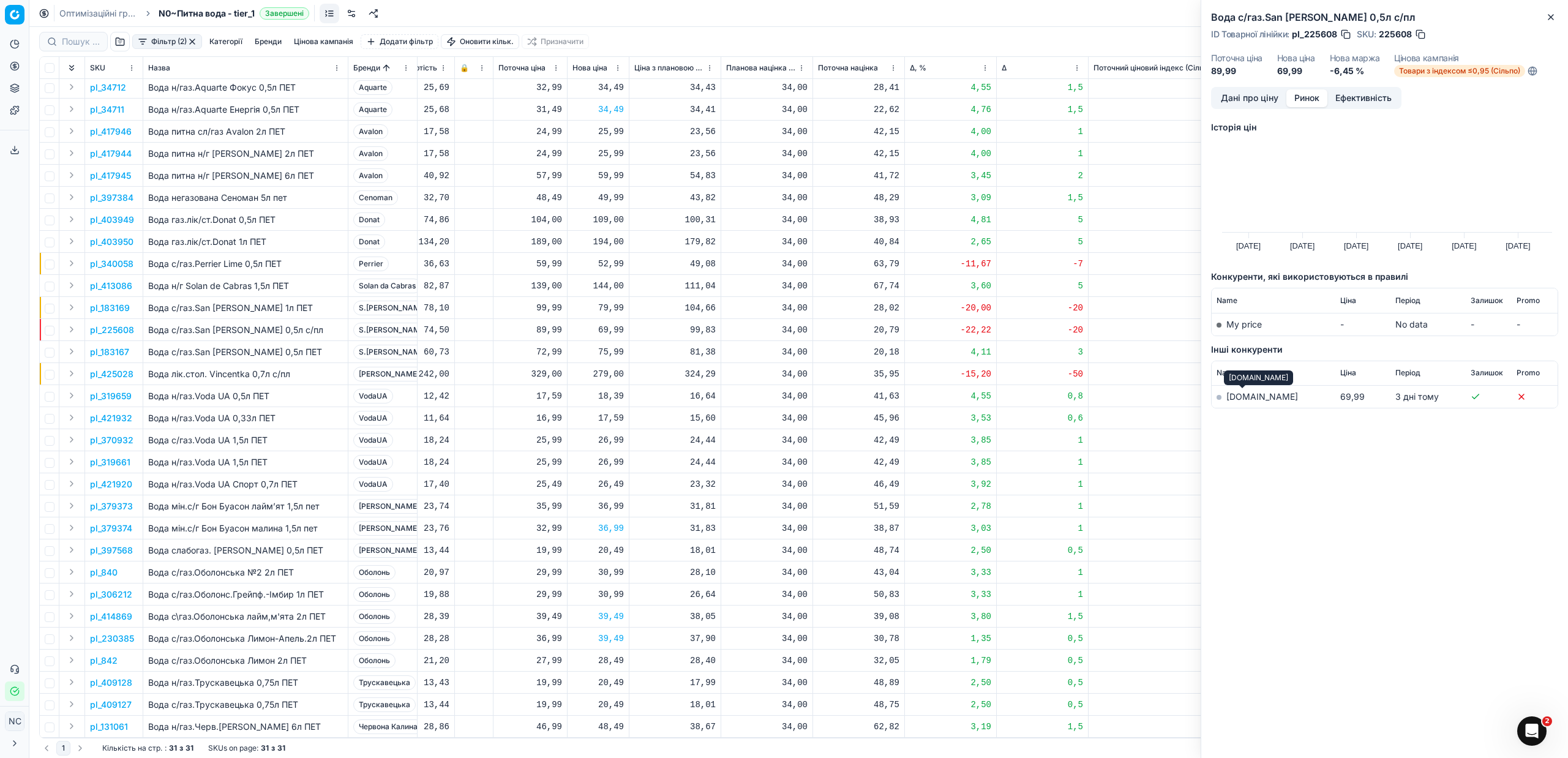
click at [1237, 397] on link "[DOMAIN_NAME]" at bounding box center [1262, 396] width 72 height 10
click at [123, 346] on p "pl_183167" at bounding box center [110, 352] width 39 height 12
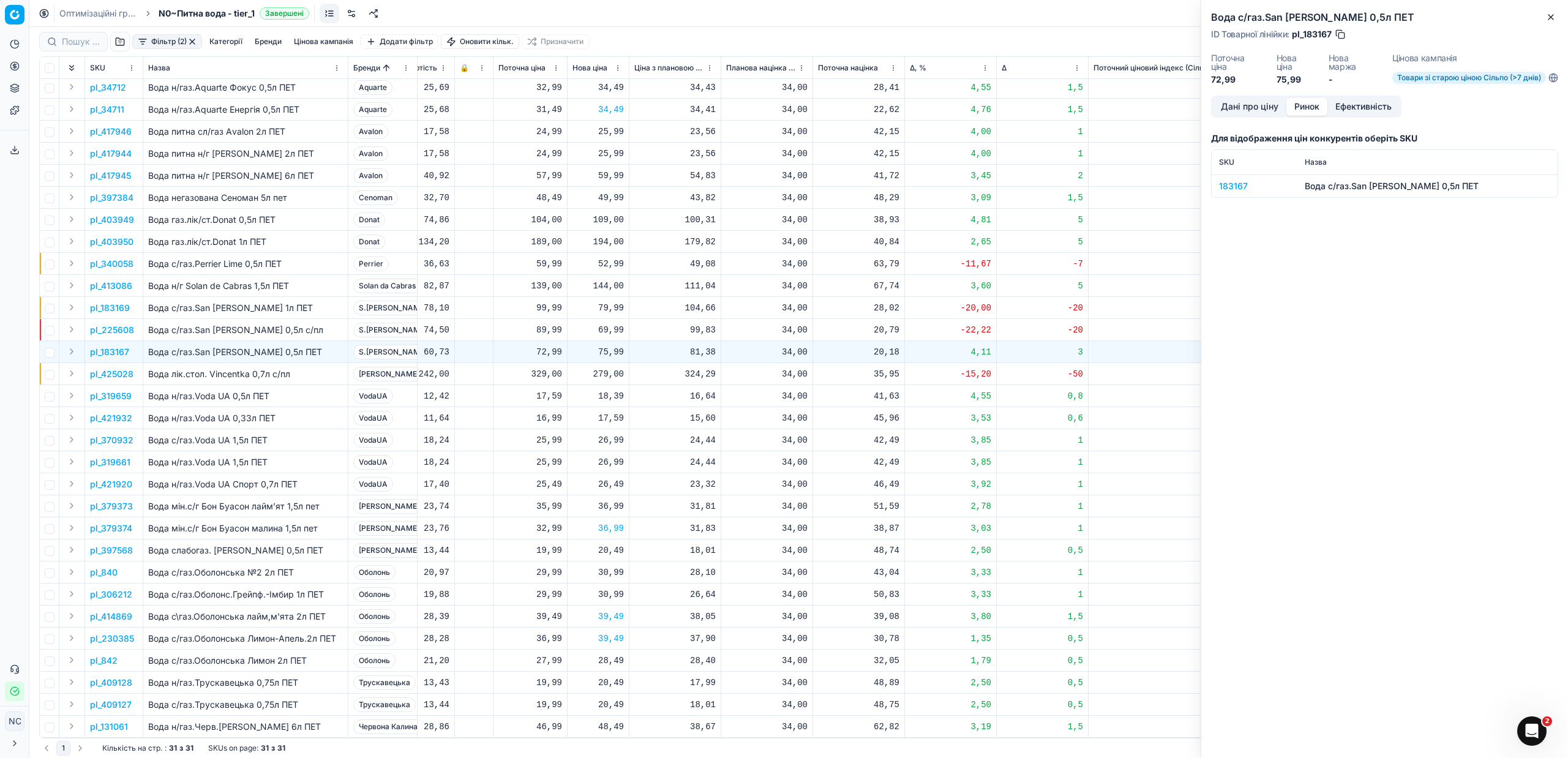
click at [1232, 188] on div "183167" at bounding box center [1254, 186] width 71 height 12
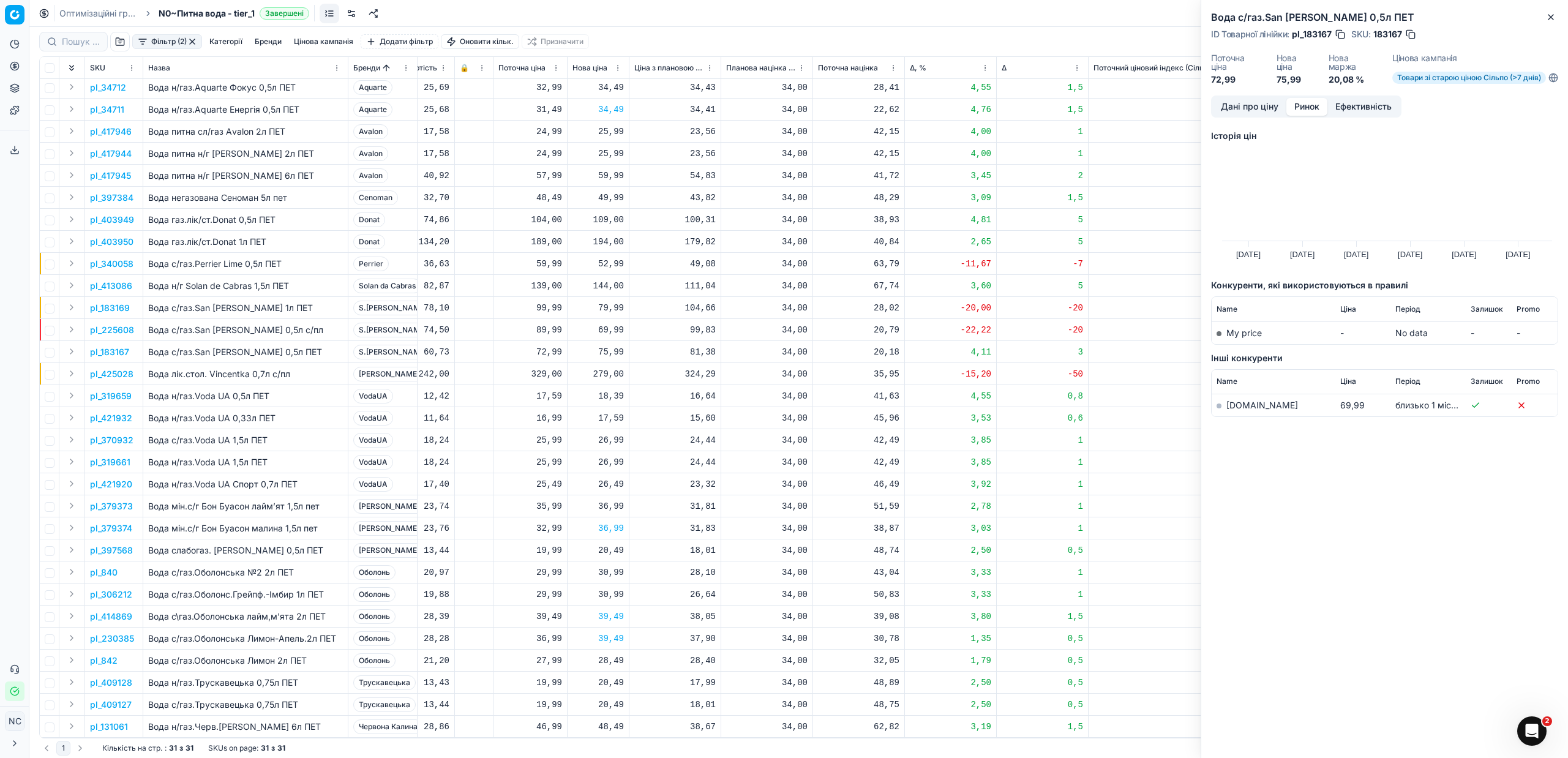
click at [1234, 403] on link "[DOMAIN_NAME]" at bounding box center [1262, 405] width 72 height 10
click at [123, 324] on p "pl_225608" at bounding box center [112, 330] width 44 height 12
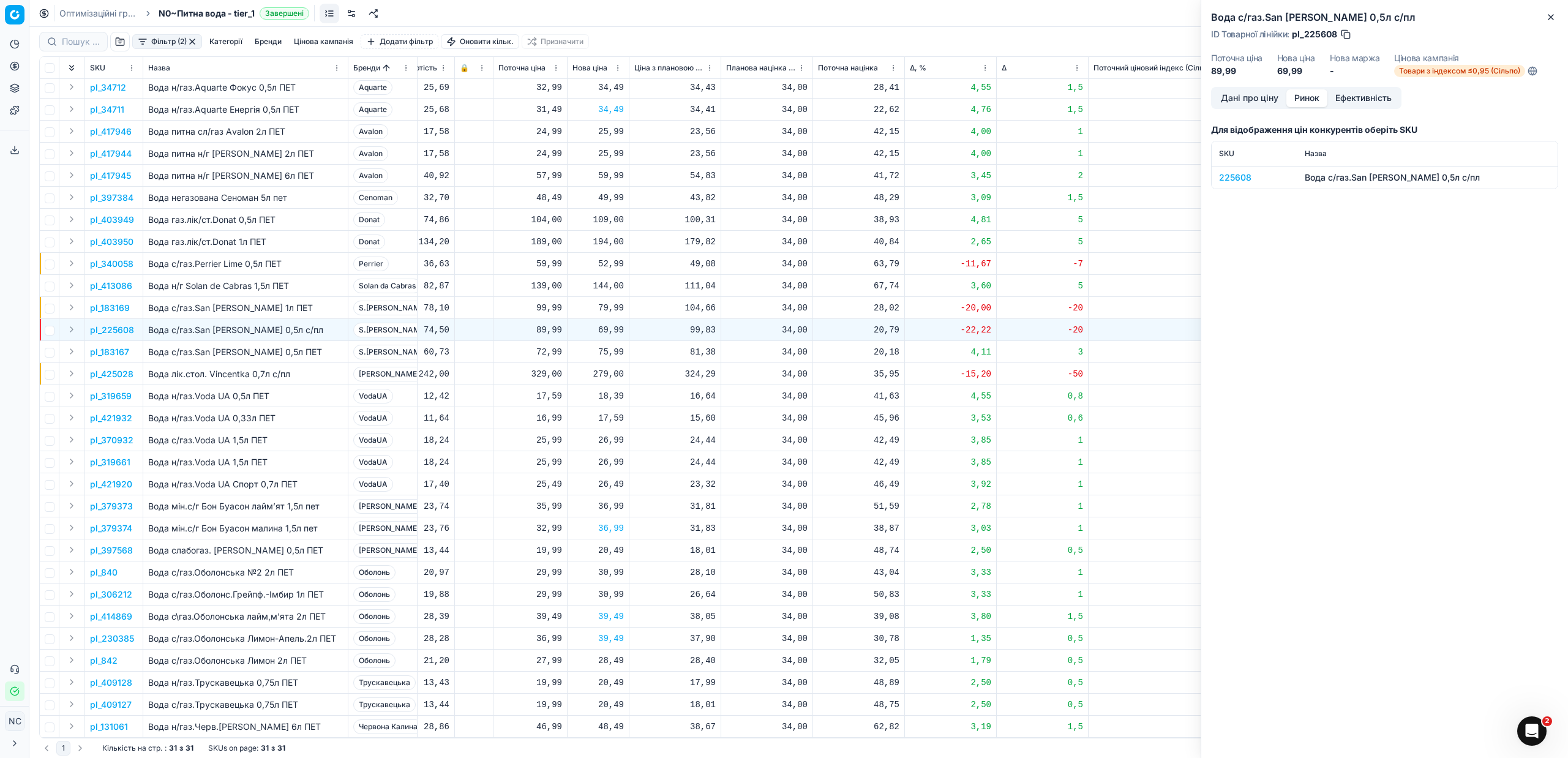
click at [1241, 176] on div "225608" at bounding box center [1254, 177] width 71 height 12
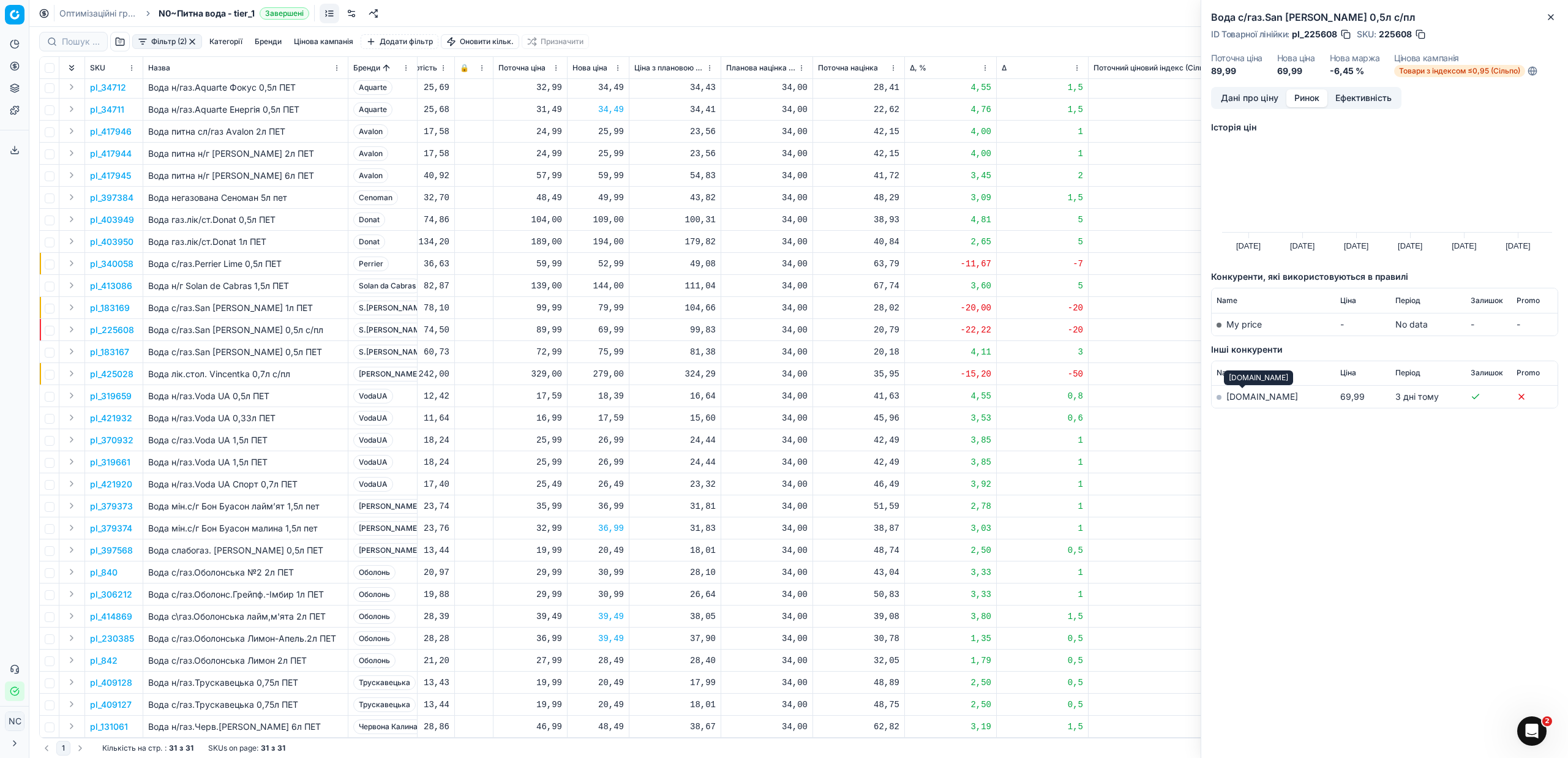
click at [1244, 397] on link "[DOMAIN_NAME]" at bounding box center [1262, 396] width 72 height 10
click at [117, 324] on p "pl_225608" at bounding box center [112, 330] width 44 height 12
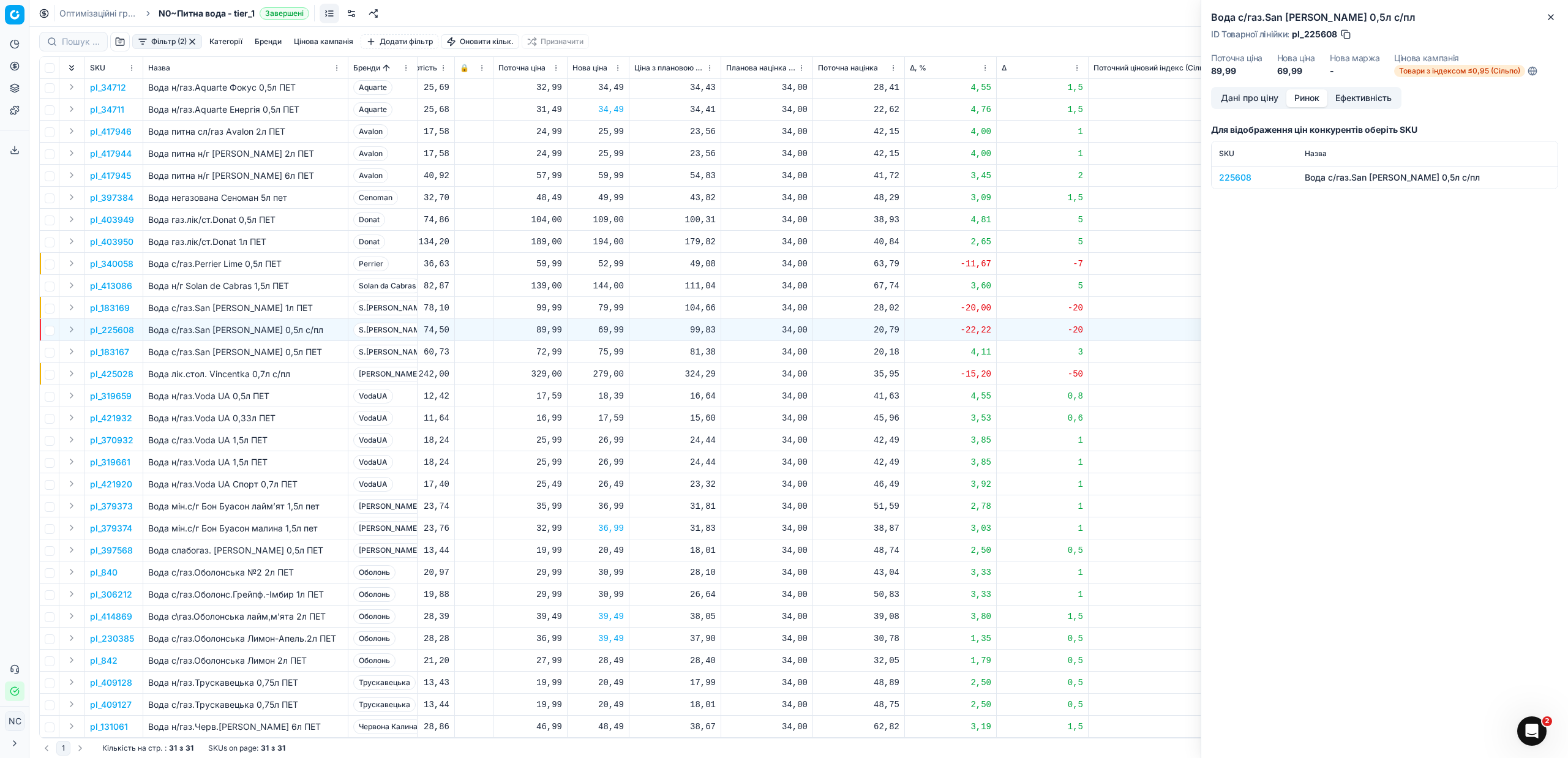
click at [1231, 176] on div "225608" at bounding box center [1254, 177] width 71 height 12
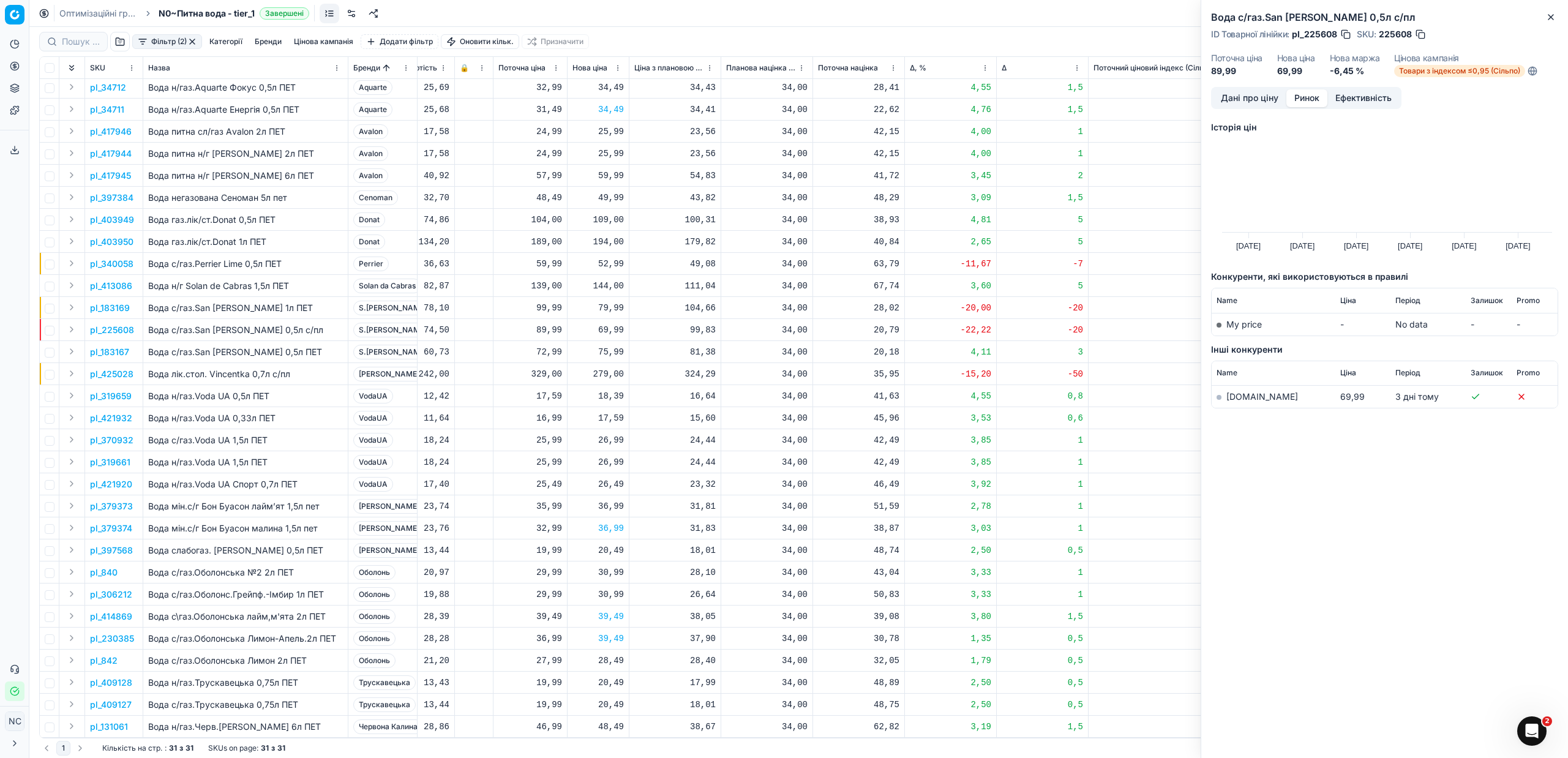
click at [1239, 397] on link "[DOMAIN_NAME]" at bounding box center [1262, 396] width 72 height 10
click at [117, 346] on p "pl_183167" at bounding box center [110, 352] width 39 height 12
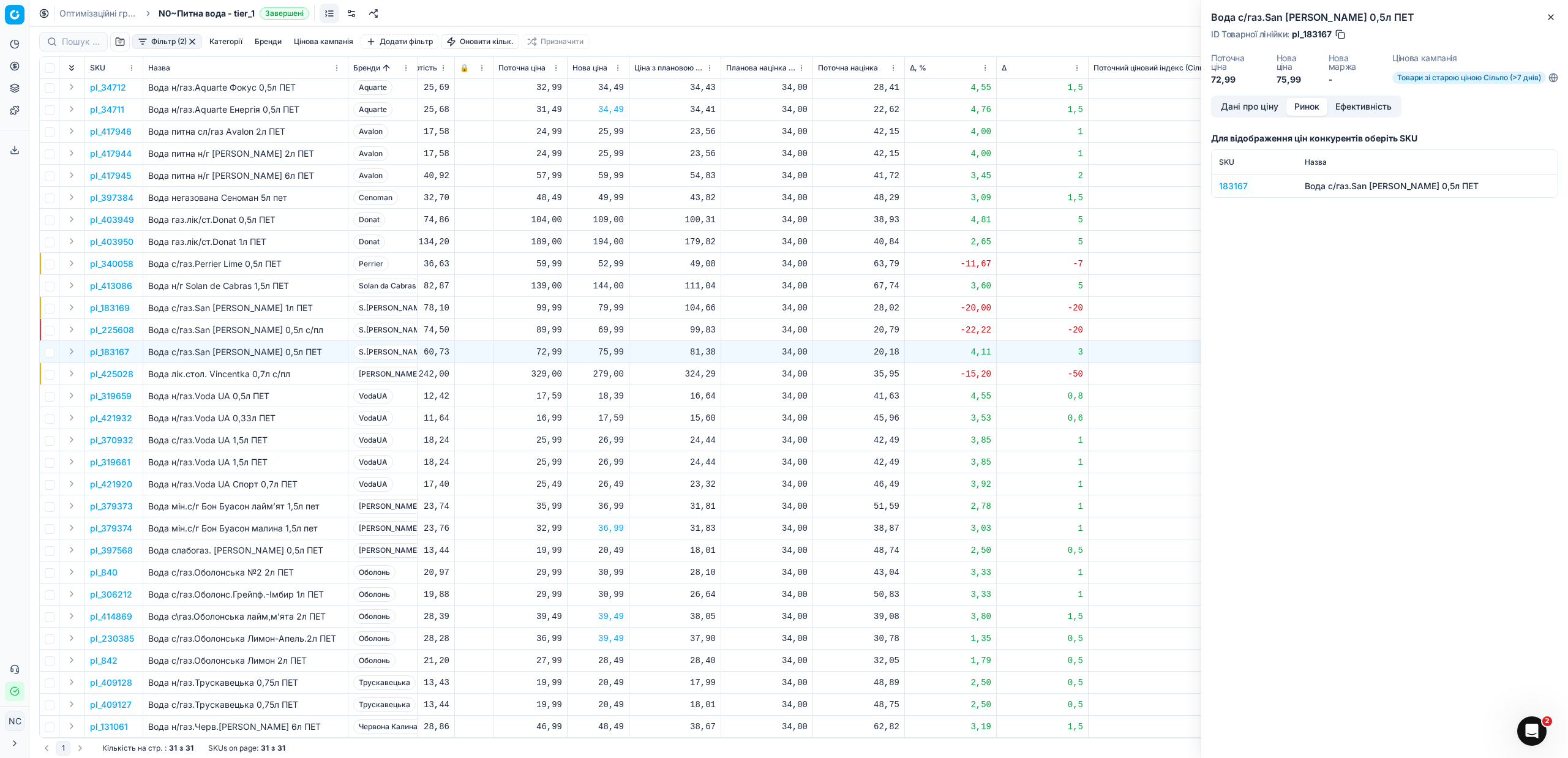
click at [1243, 183] on div "183167" at bounding box center [1254, 186] width 71 height 12
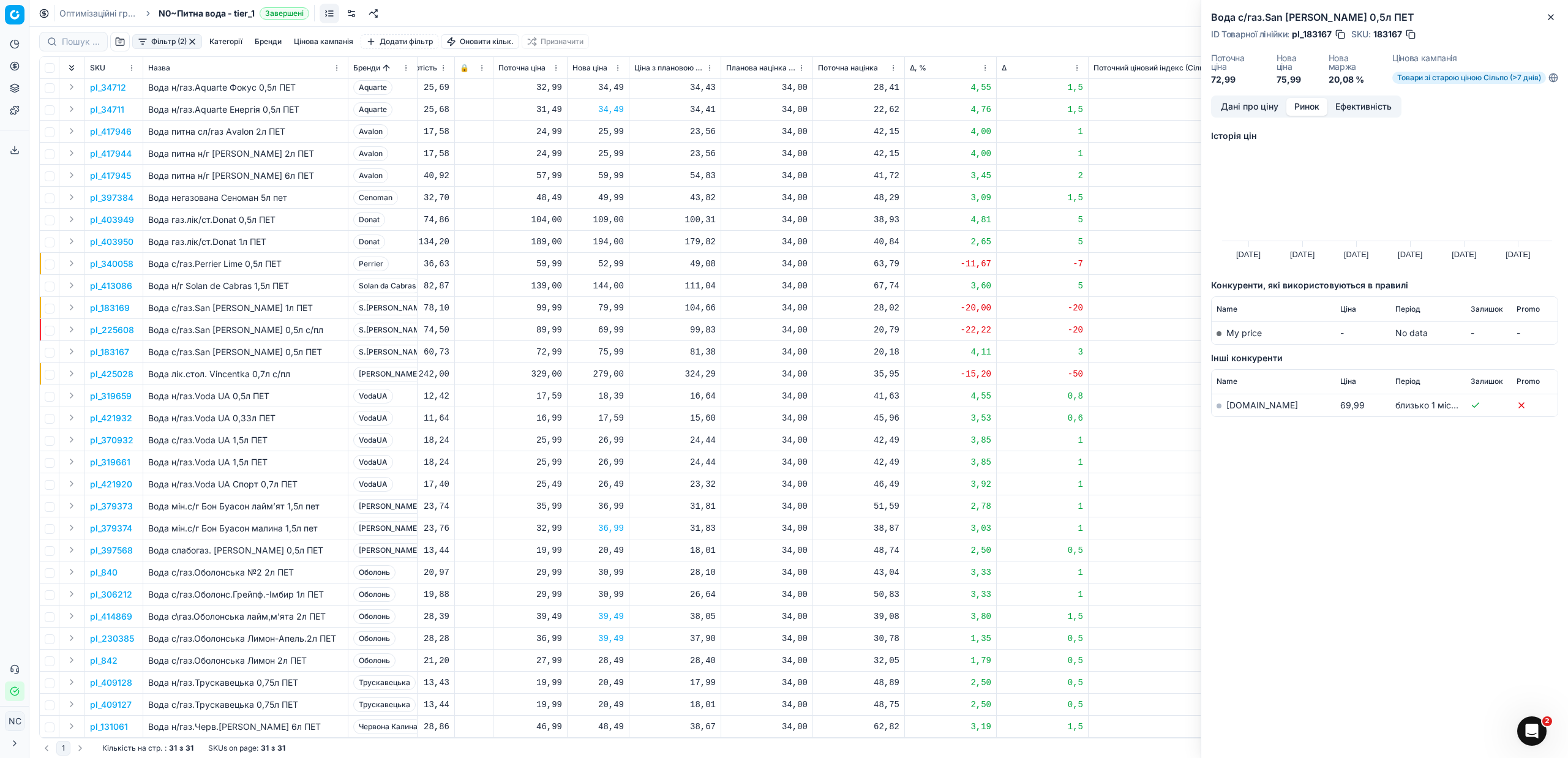
click at [1239, 403] on link "[DOMAIN_NAME]" at bounding box center [1262, 405] width 72 height 10
click at [605, 324] on div "69,99" at bounding box center [598, 330] width 51 height 12
type input "6"
type input "89.99"
click at [810, 363] on td "34,00" at bounding box center [767, 374] width 92 height 22
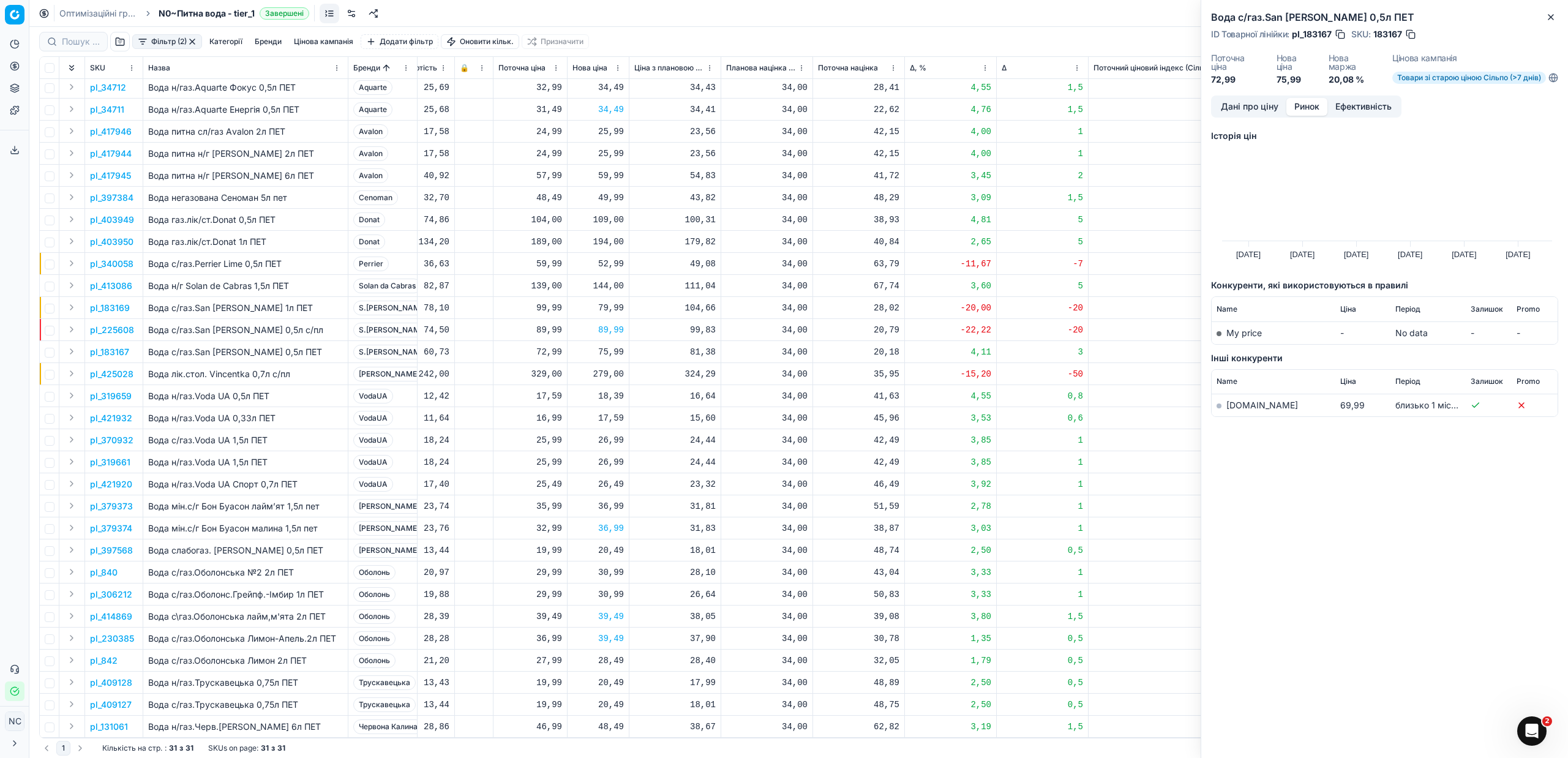
click at [608, 346] on div "75,99" at bounding box center [598, 352] width 51 height 12
type input "72.99"
click at [1551, 18] on icon "button" at bounding box center [1551, 17] width 5 height 5
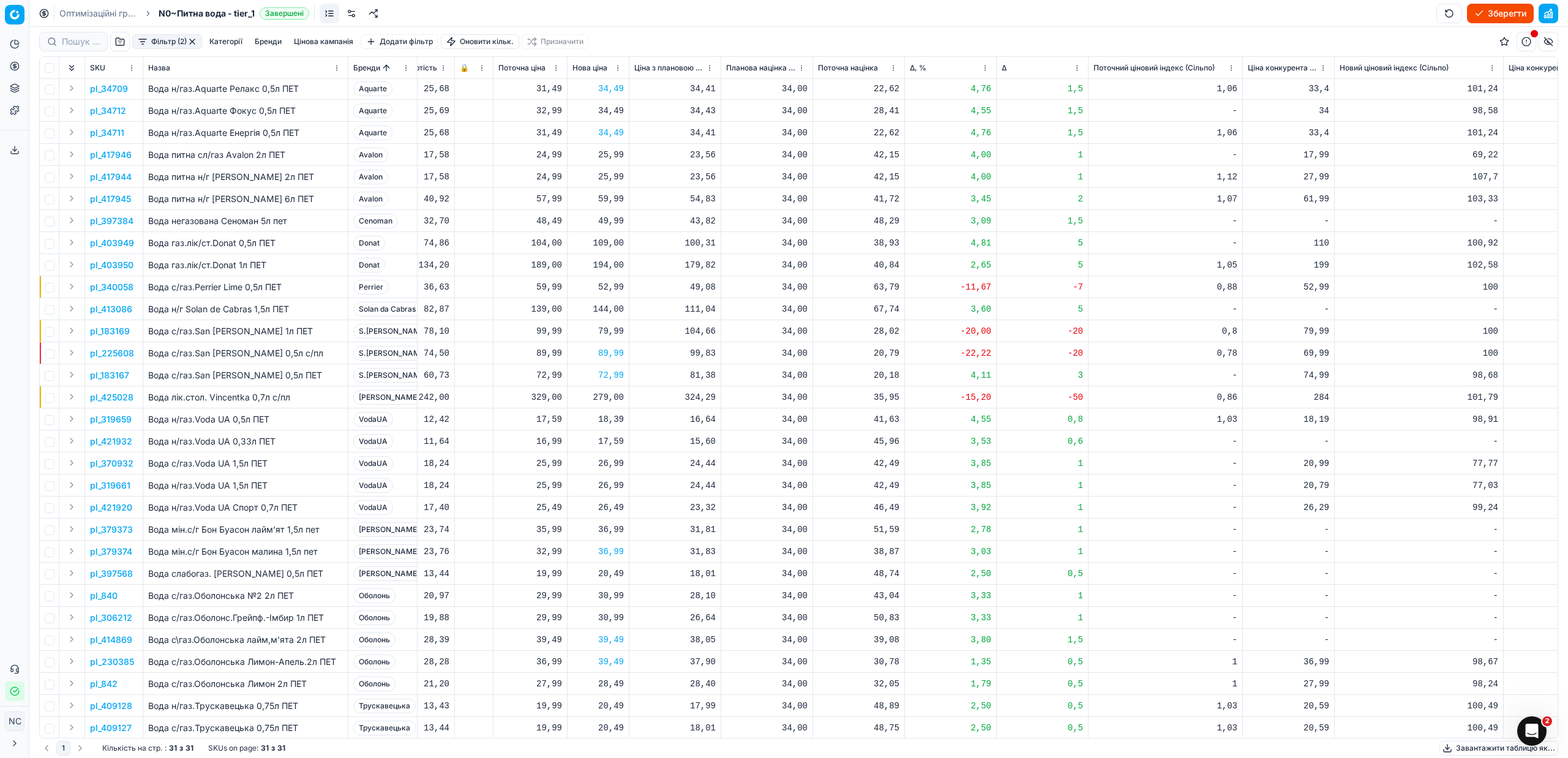
scroll to position [0, 499]
click at [1525, 43] on button "button" at bounding box center [1526, 41] width 20 height 20
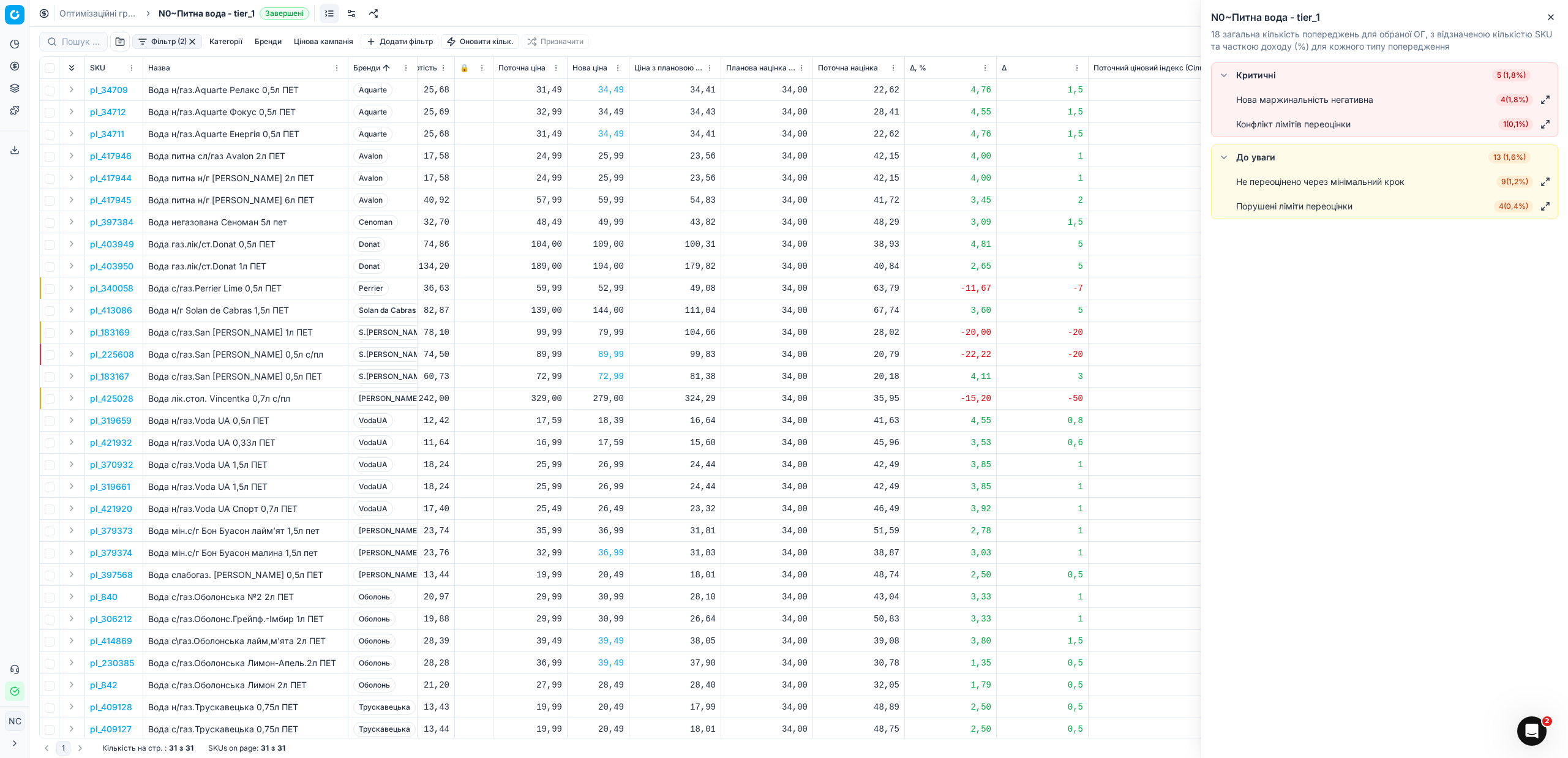
click at [1517, 101] on span "4 ( 1,8% )" at bounding box center [1514, 100] width 37 height 12
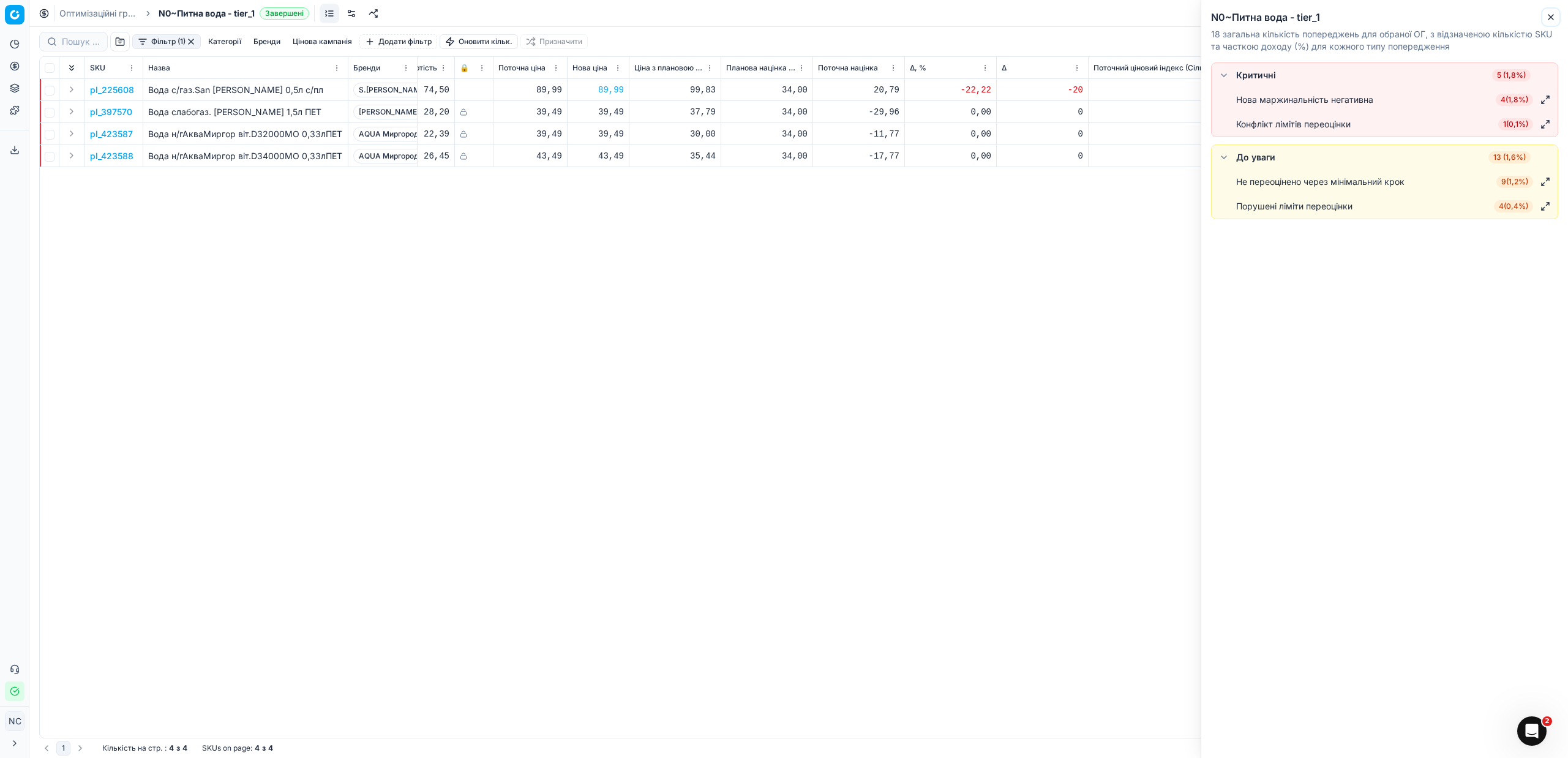
click at [1552, 16] on icon "button" at bounding box center [1550, 16] width 9 height 9
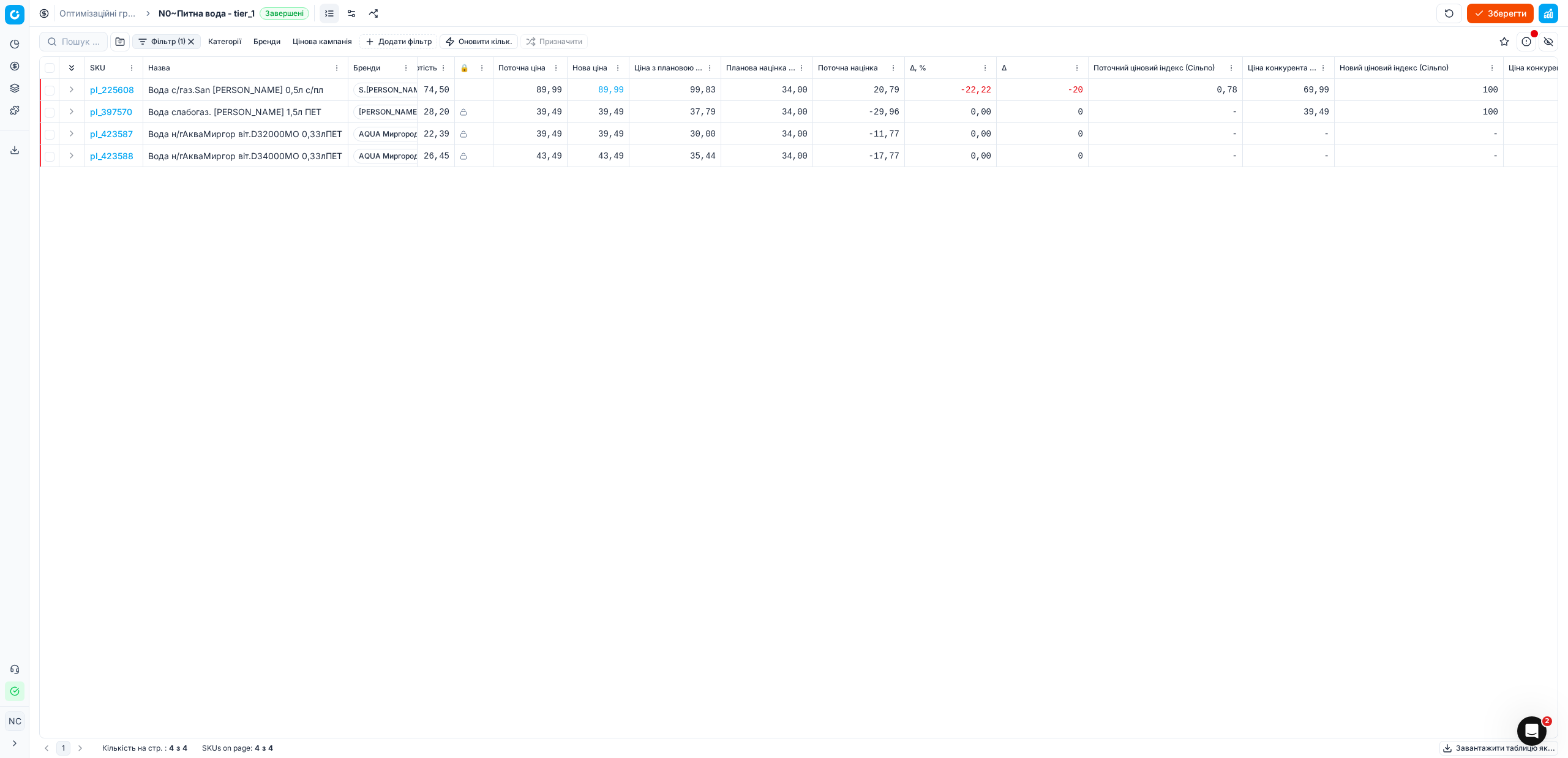
click at [193, 41] on button "button" at bounding box center [190, 41] width 9 height 9
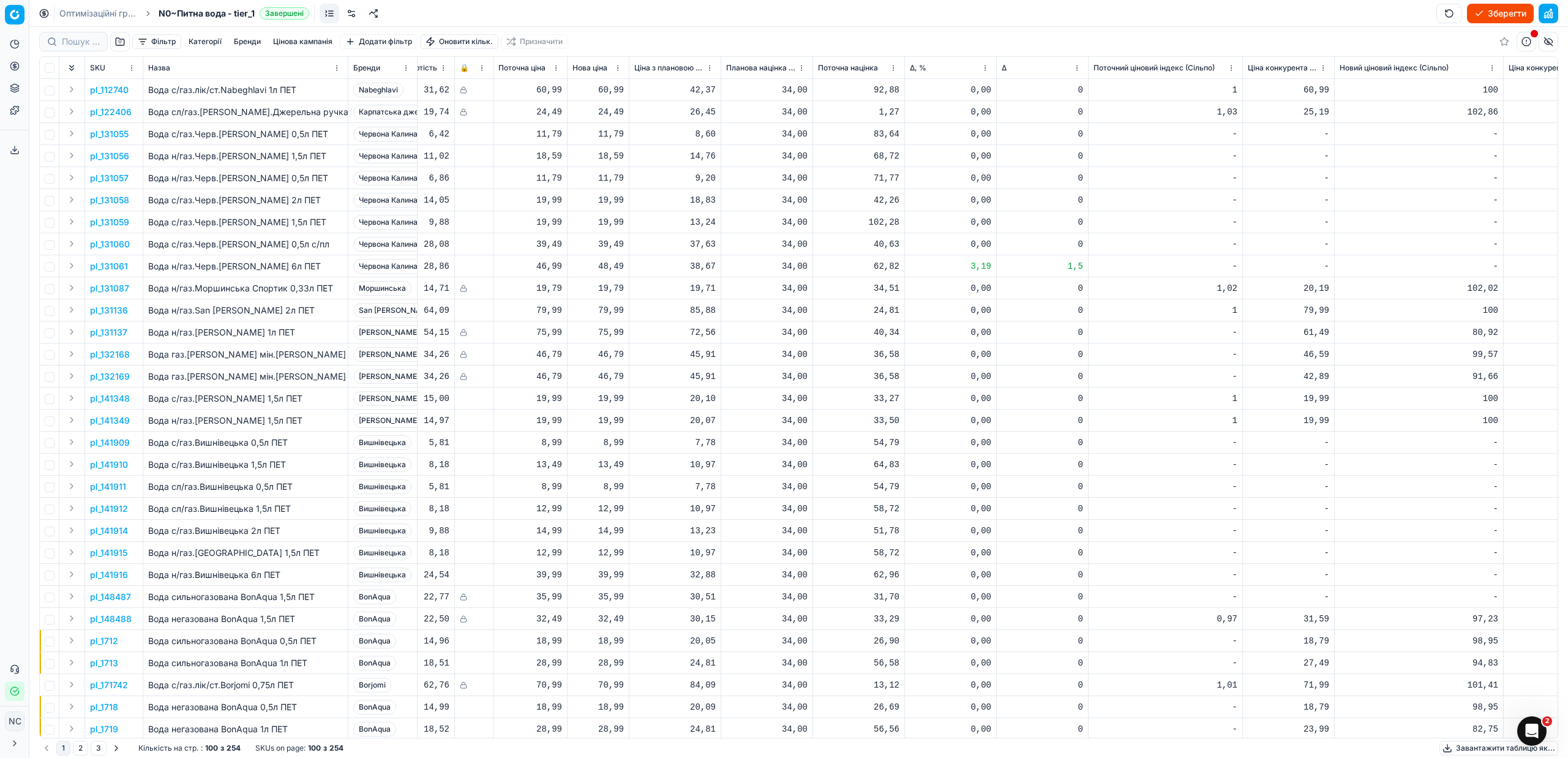
click at [1492, 11] on button "Зберегти" at bounding box center [1500, 13] width 66 height 20
click at [1476, 11] on button "Застосувати ціни" at bounding box center [1482, 13] width 101 height 20
click at [1457, 14] on button "Завантажити звіт" at bounding box center [1481, 13] width 103 height 20
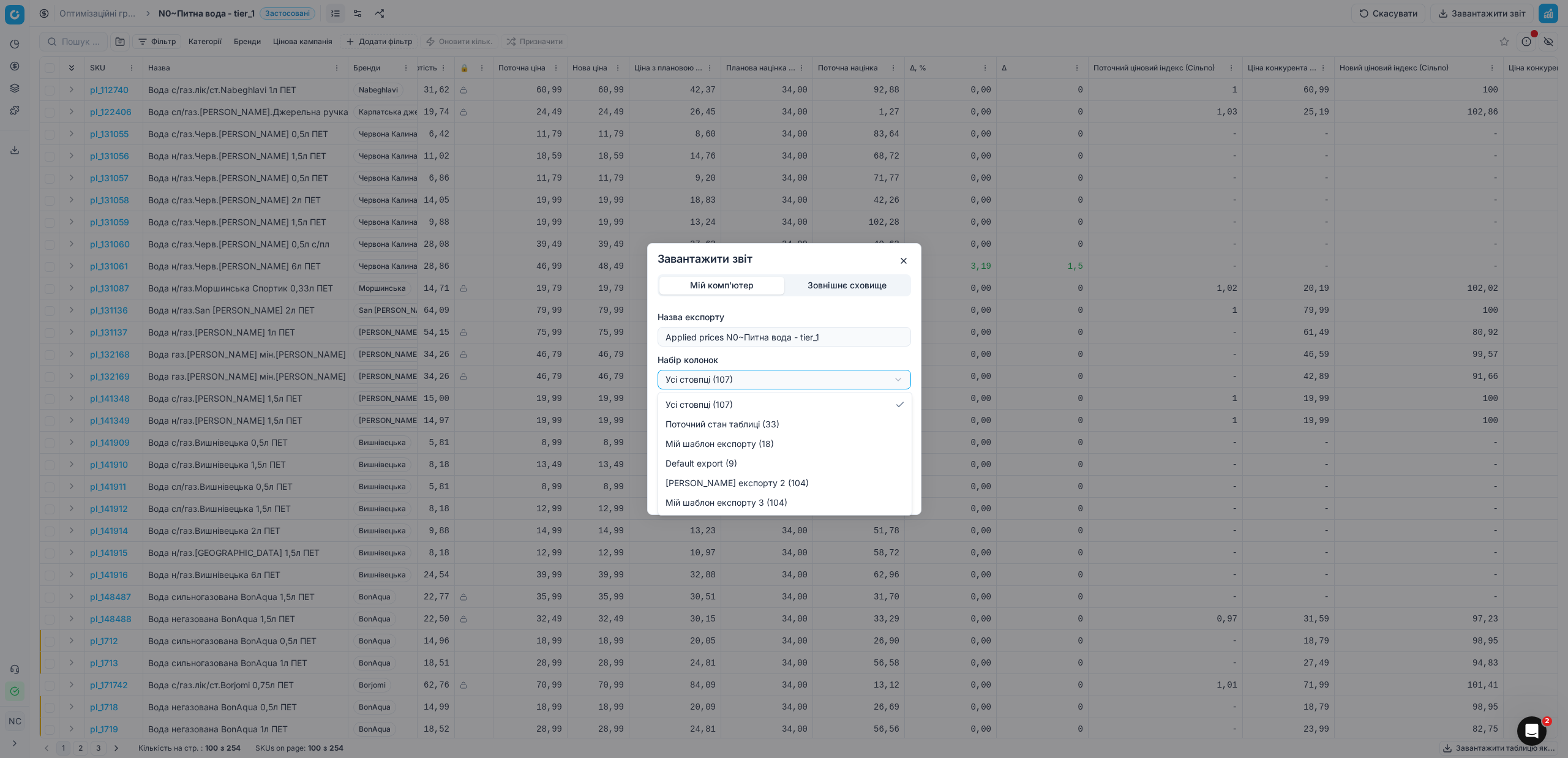
click at [899, 380] on div "Завантажити звіт Мій комп'ютер Зовнішнє сховище Назва експорту Applied prices N…" at bounding box center [784, 379] width 1568 height 758
select select "custom"
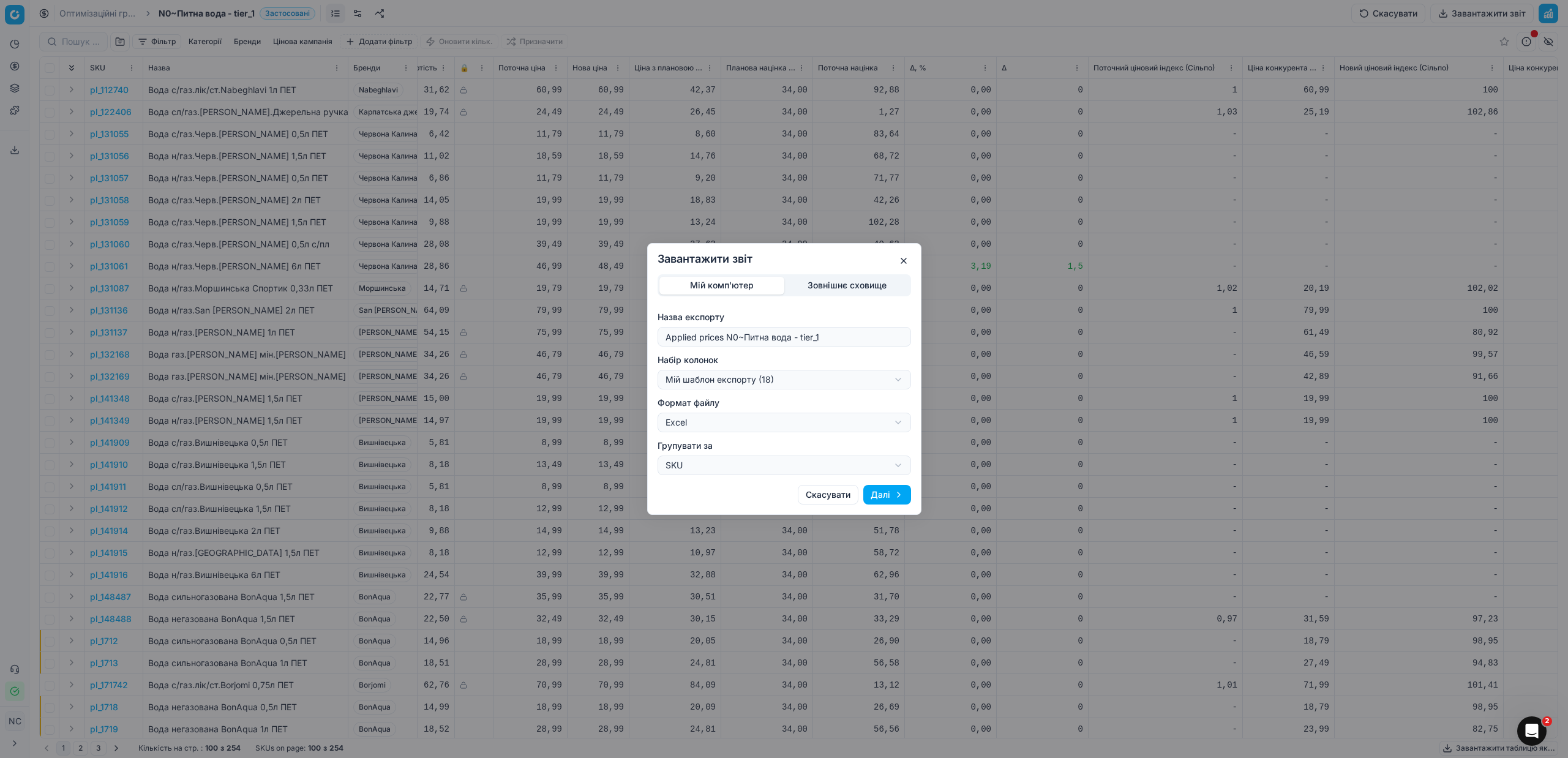
click at [877, 492] on button "Далі" at bounding box center [887, 495] width 48 height 20
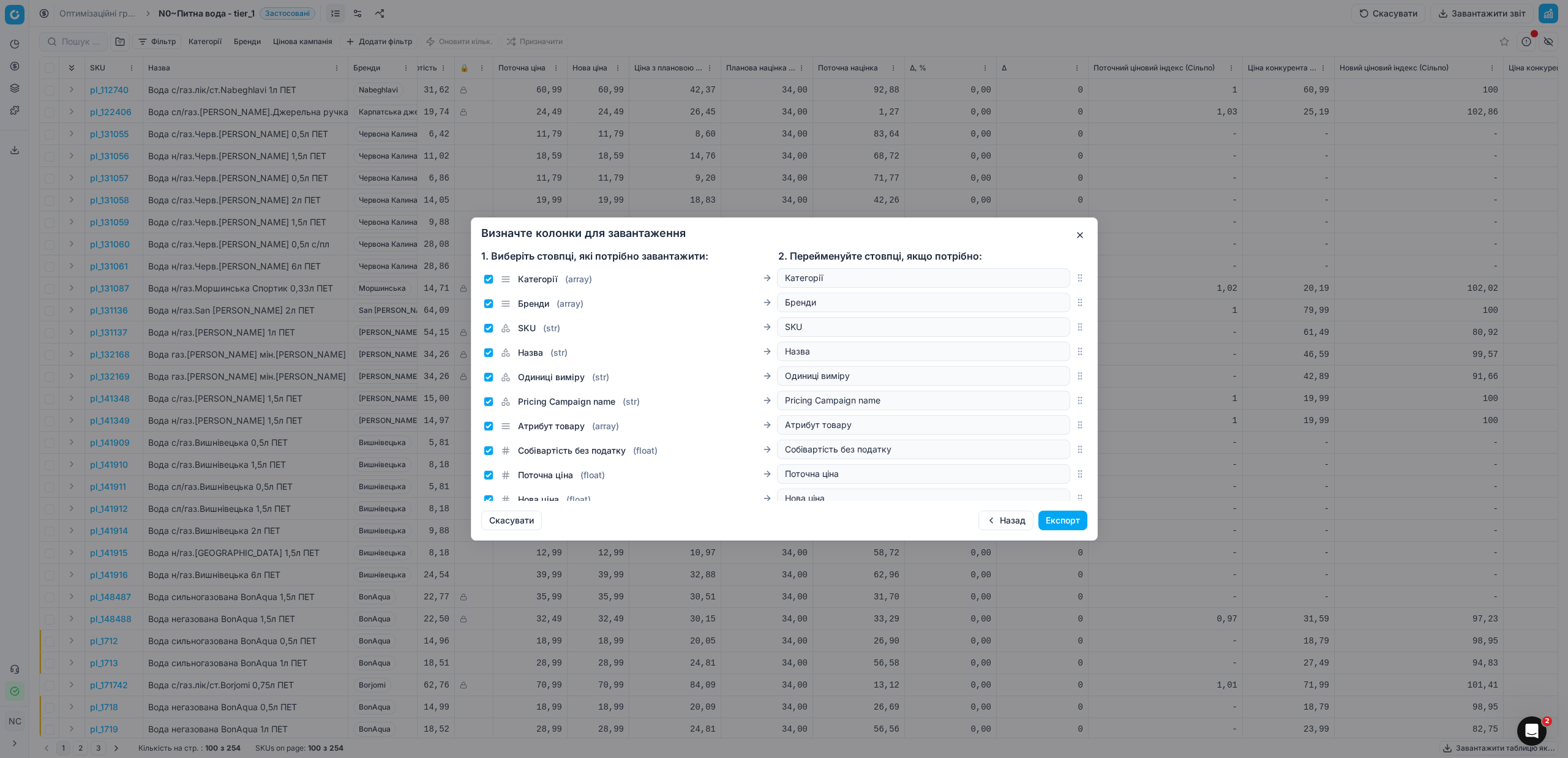
click at [1058, 518] on button "Експорт" at bounding box center [1062, 520] width 49 height 20
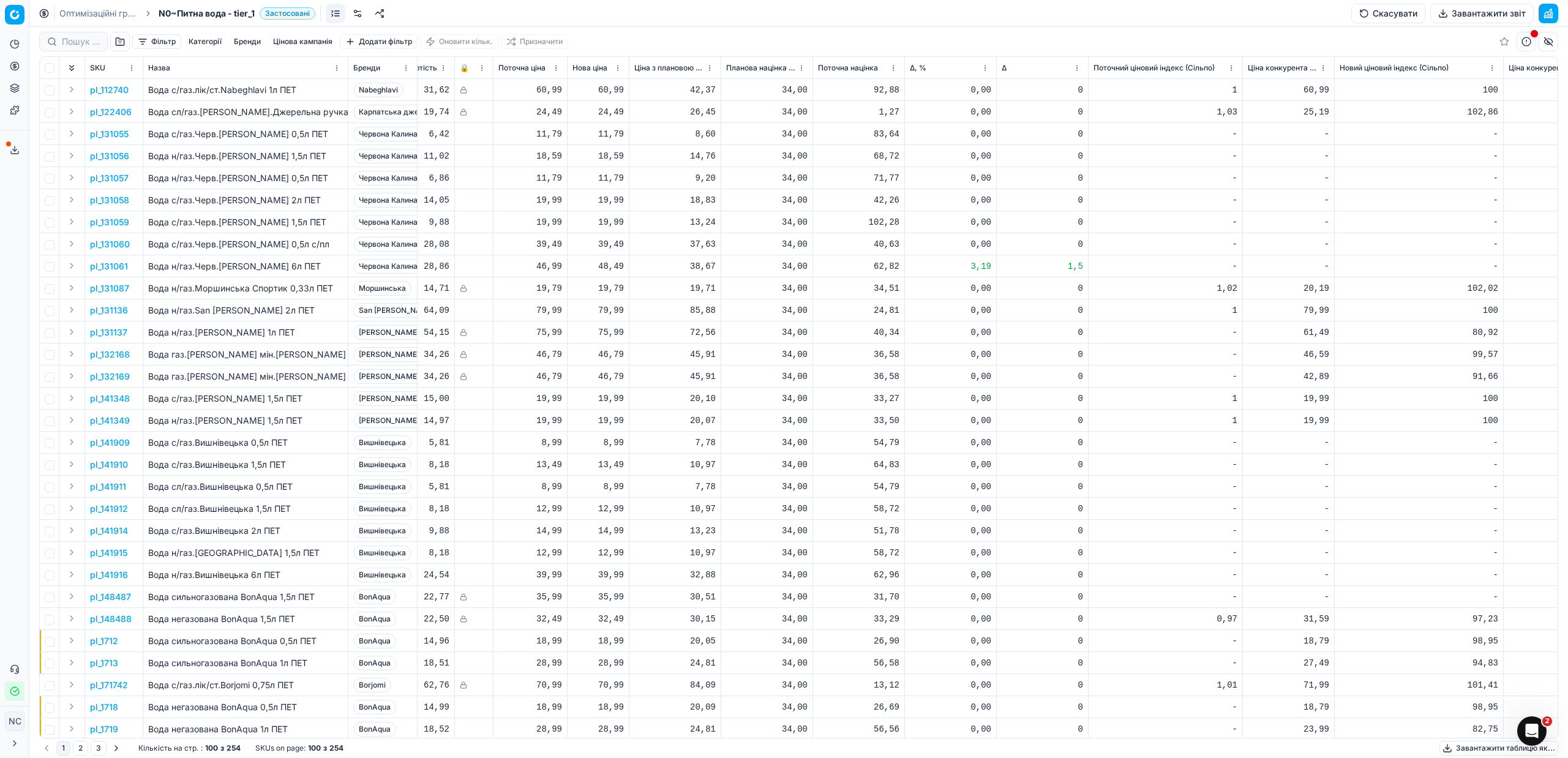
click at [14, 148] on icon at bounding box center [14, 149] width 9 height 9
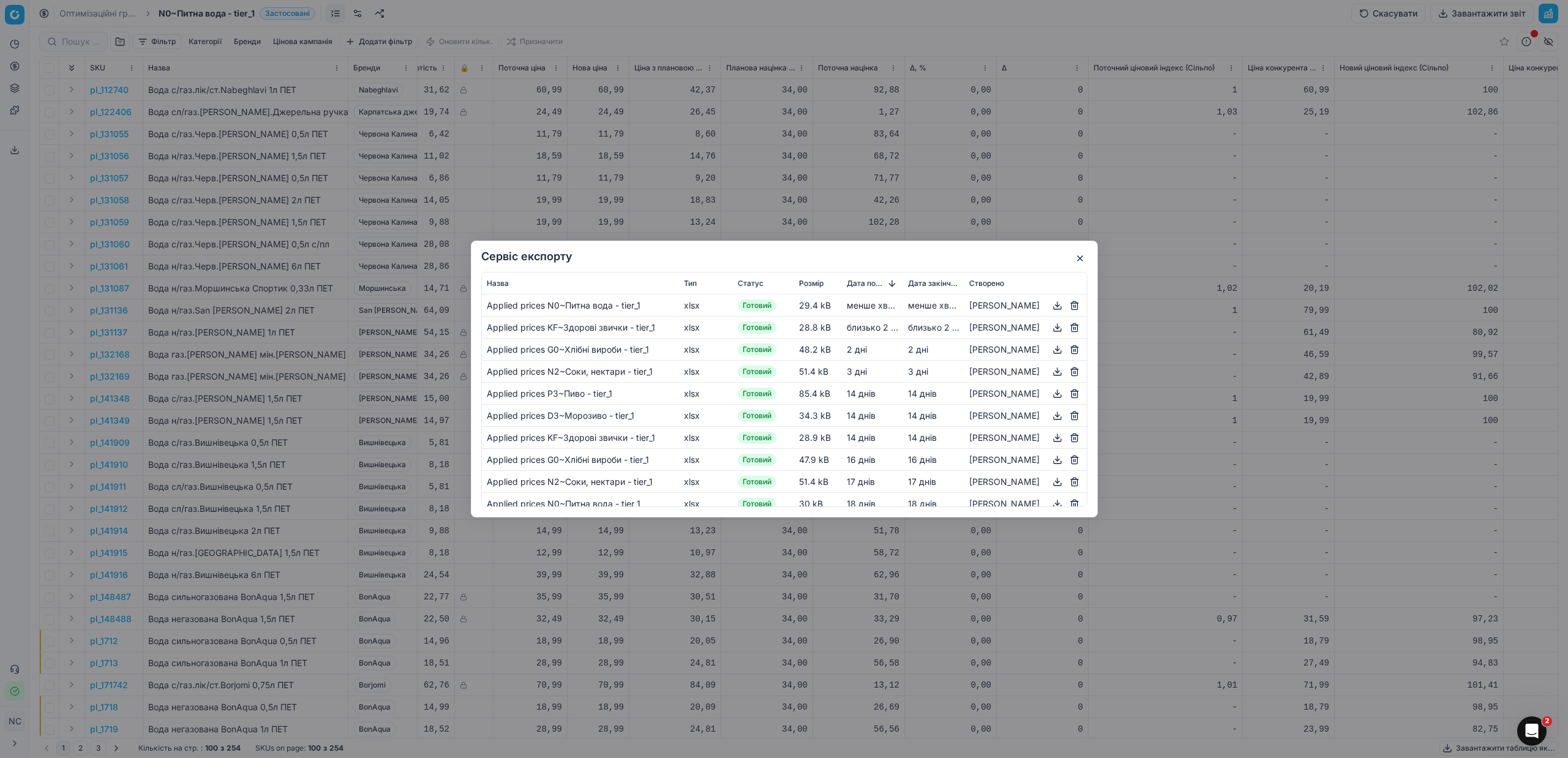
click at [1058, 305] on button "button" at bounding box center [1057, 305] width 14 height 14
click at [1083, 257] on button "button" at bounding box center [1080, 258] width 14 height 14
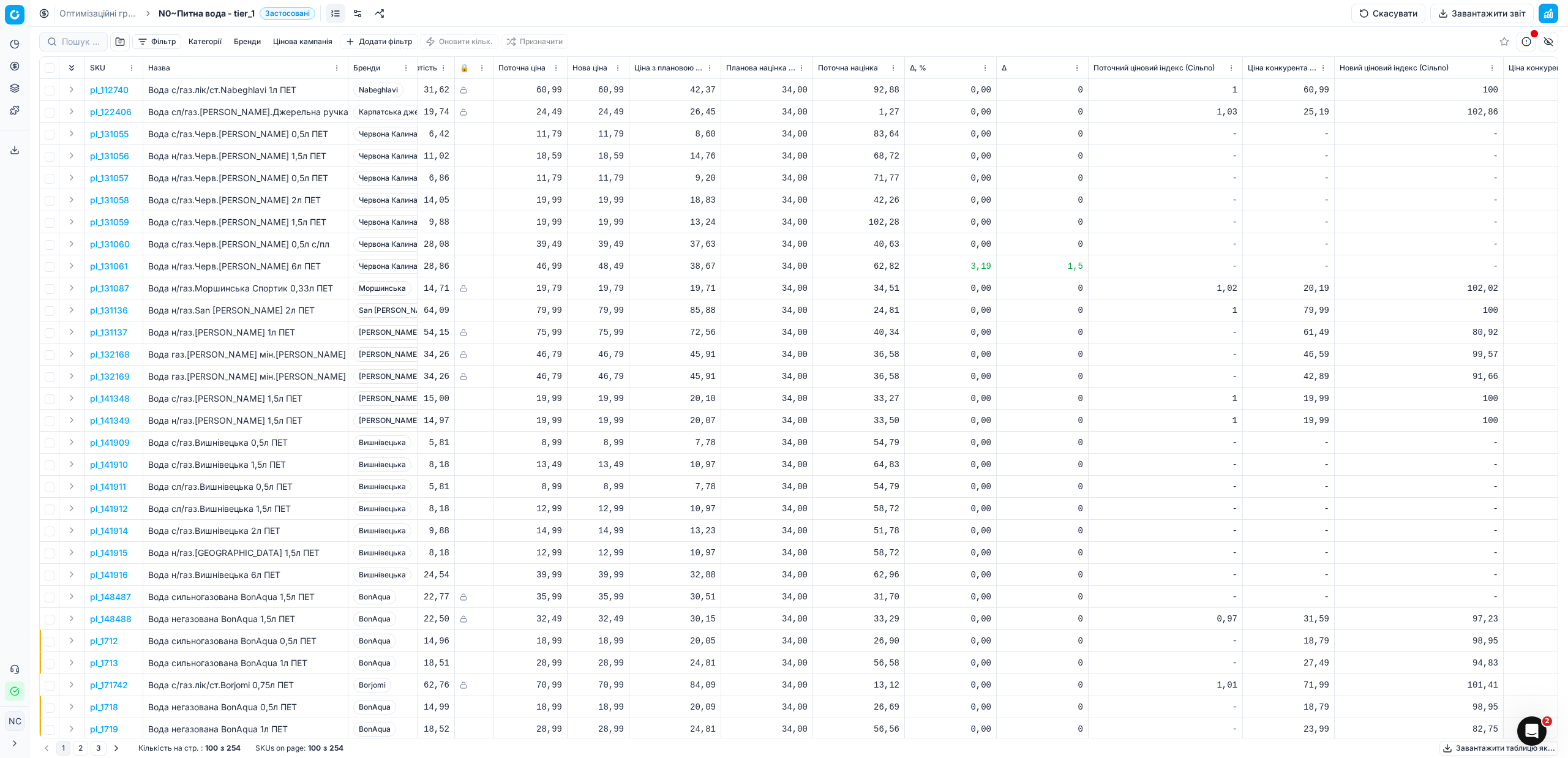
click at [43, 13] on icon at bounding box center [44, 14] width 3 height 3
click at [112, 14] on link "Оптимізаційні групи" at bounding box center [99, 14] width 78 height 12
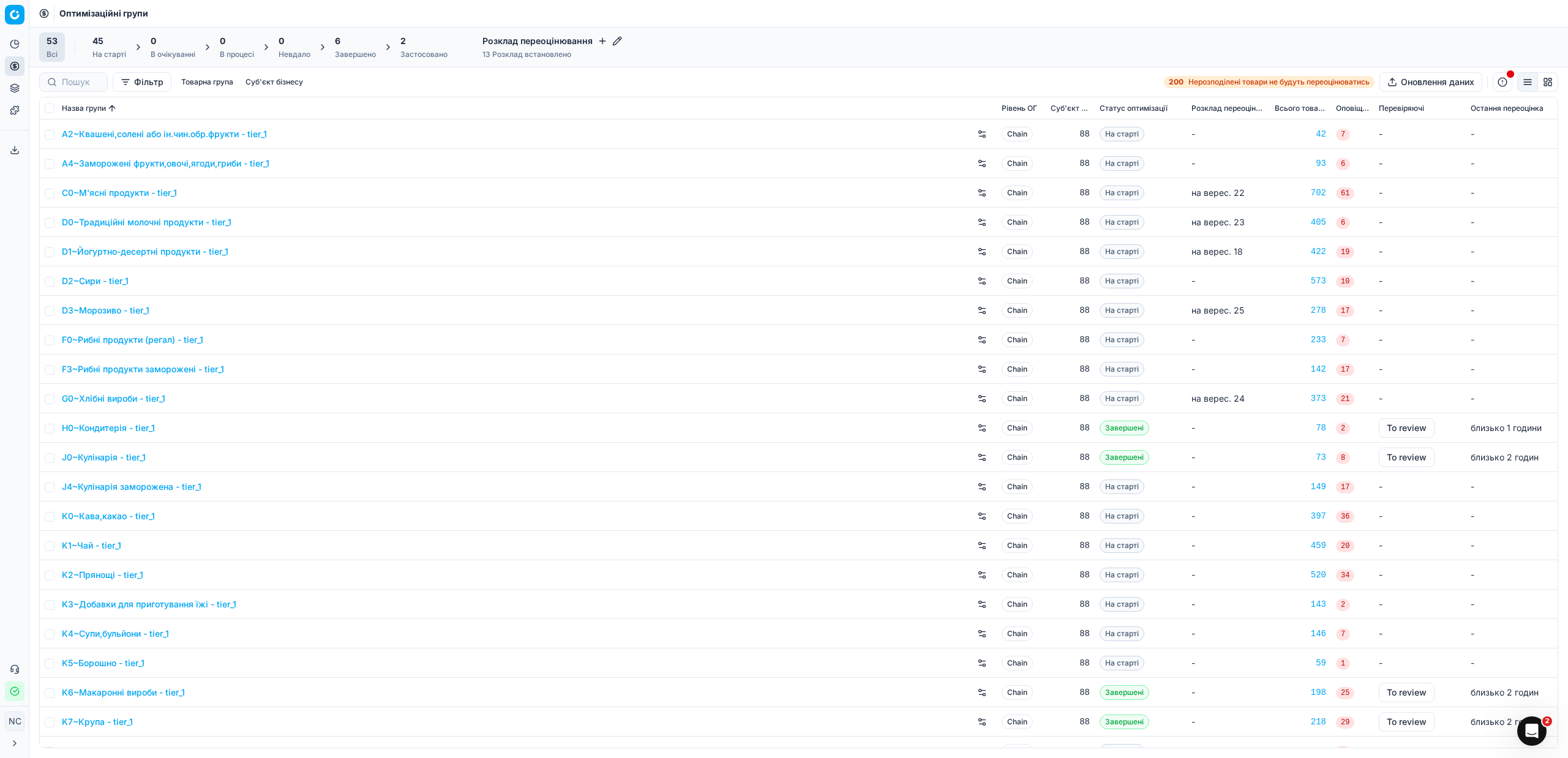
click at [358, 55] on div "Завершено" at bounding box center [355, 54] width 41 height 9
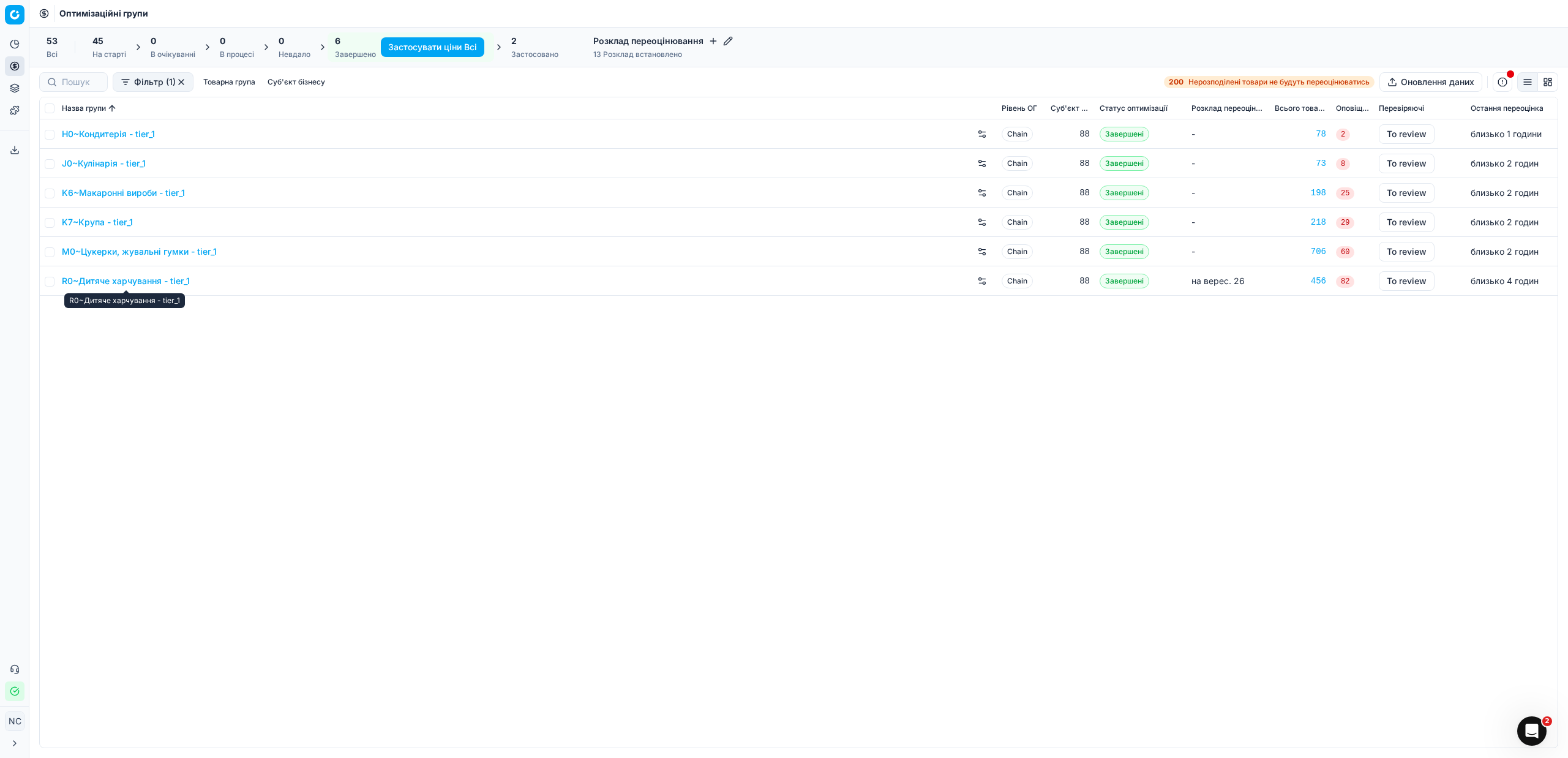
click at [118, 281] on link "R0~Дитяче харчування - tier_1" at bounding box center [126, 281] width 128 height 12
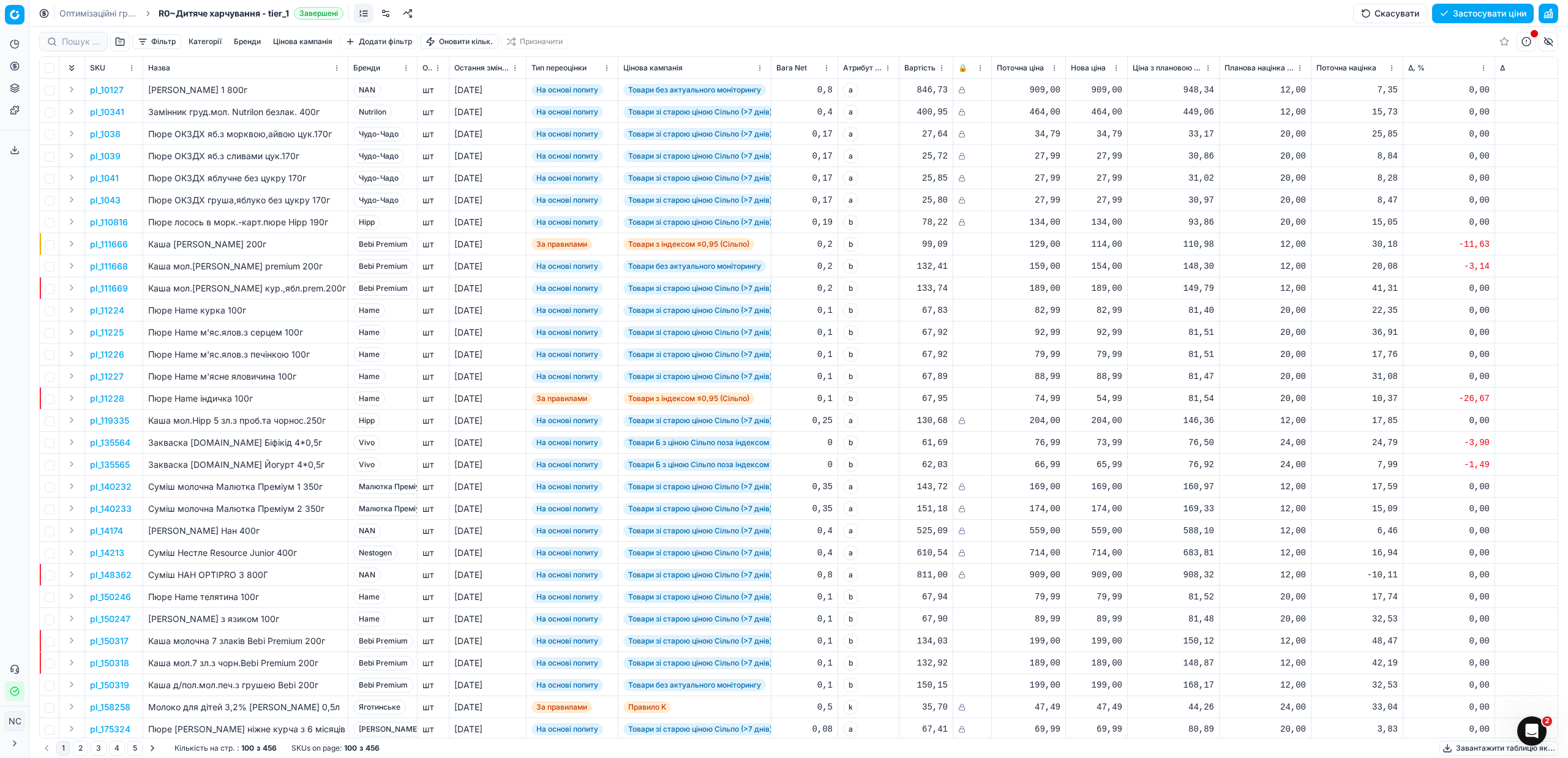
click at [121, 39] on button "button" at bounding box center [119, 41] width 20 height 20
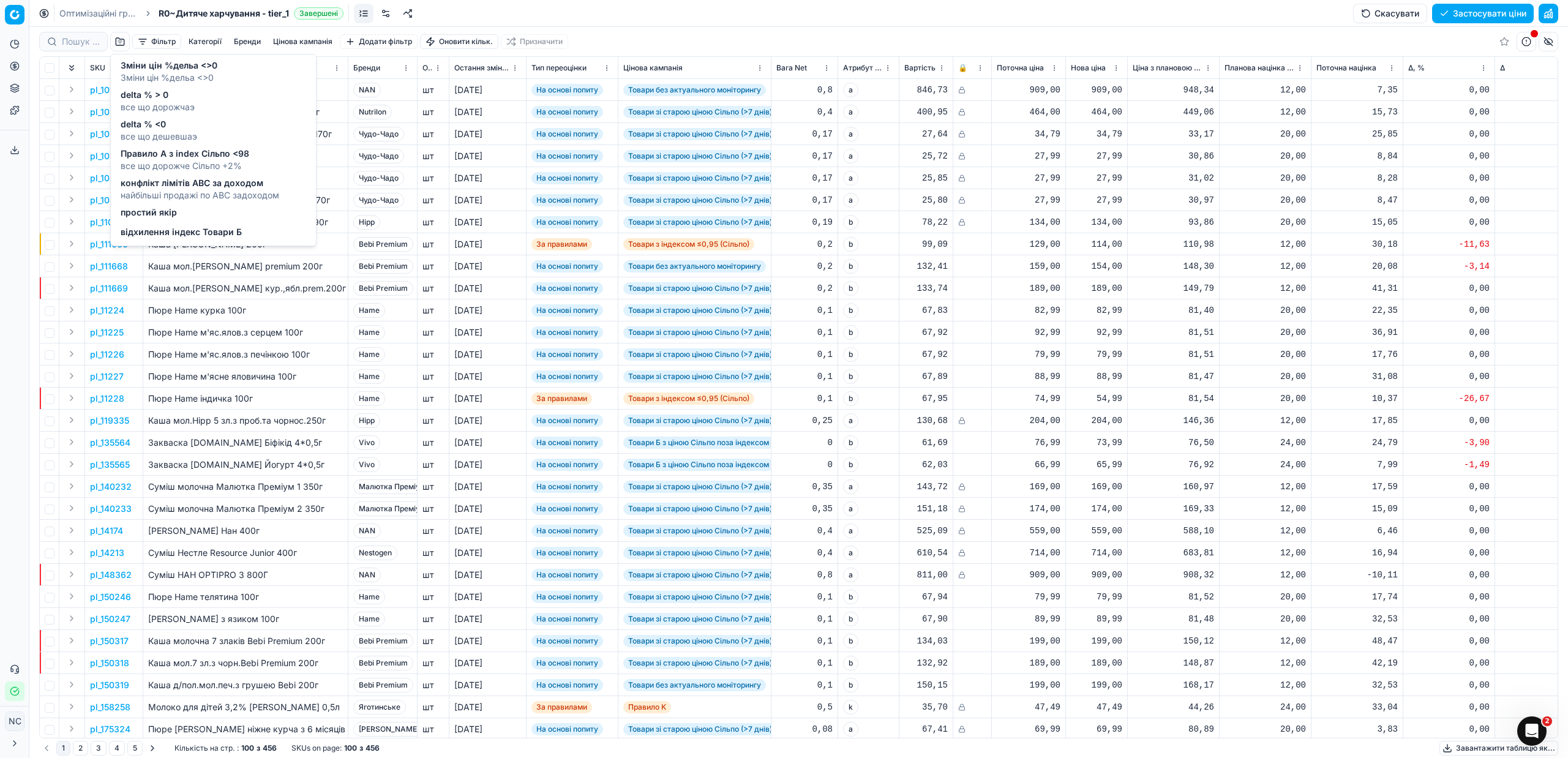
drag, startPoint x: 158, startPoint y: 68, endPoint x: 222, endPoint y: 154, distance: 107.2
click at [158, 69] on span "Зміни цін %дельа <>0" at bounding box center [170, 66] width 97 height 12
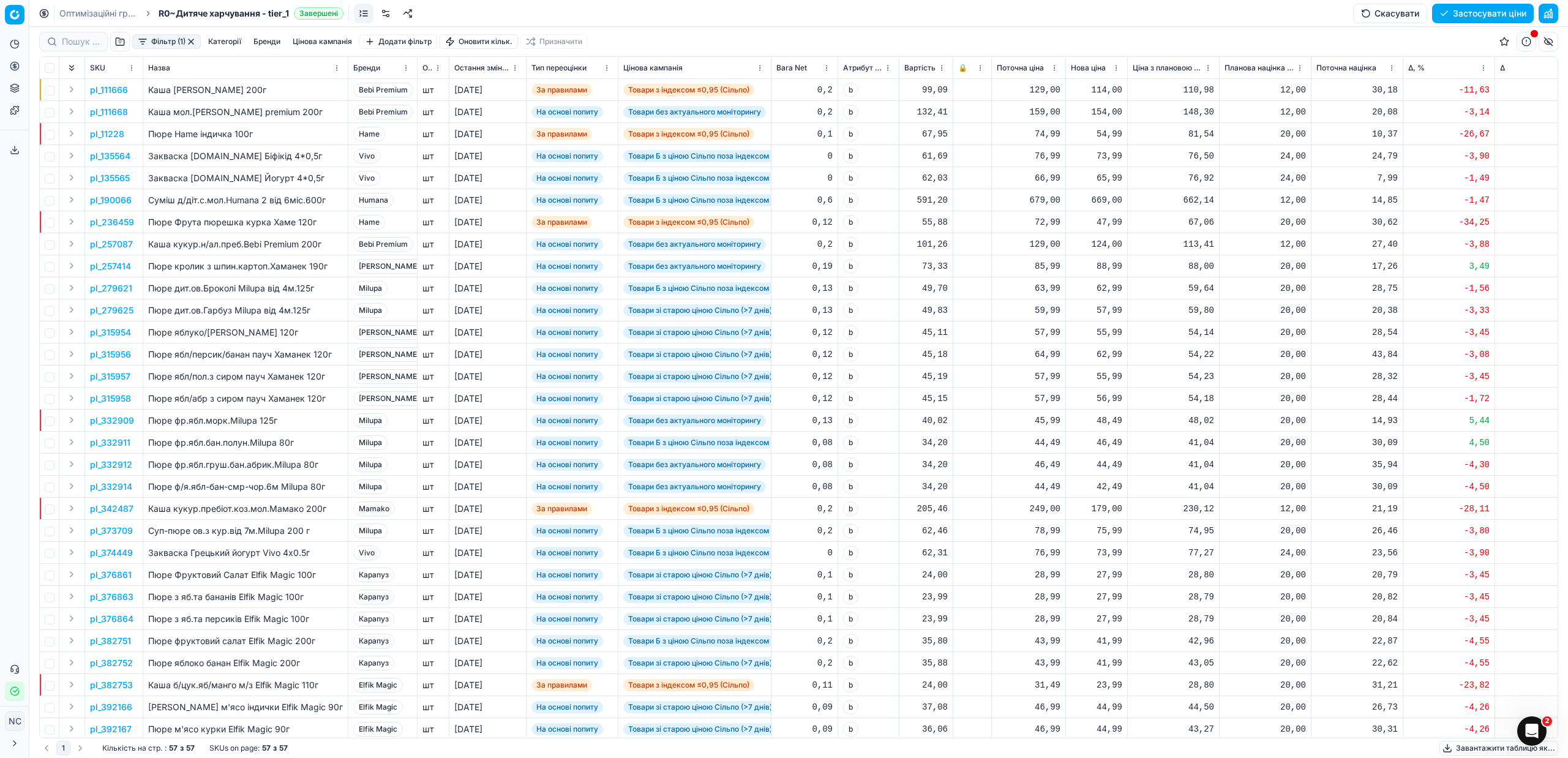
click at [373, 67] on span "Бренди" at bounding box center [367, 67] width 27 height 9
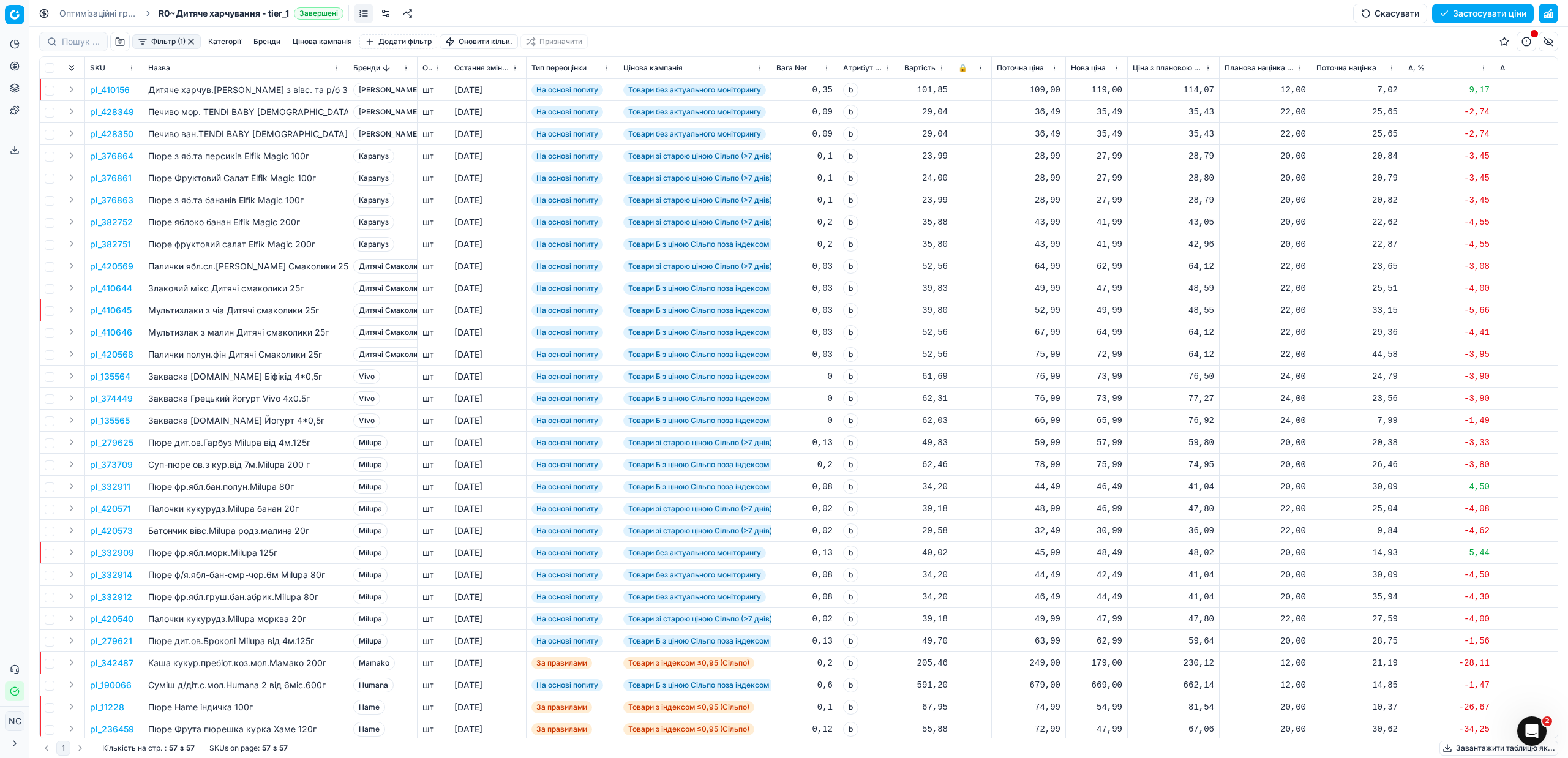
click at [193, 43] on button "button" at bounding box center [190, 41] width 9 height 9
click at [196, 38] on div "Фільтр (1)" at bounding box center [166, 41] width 68 height 14
click at [190, 42] on button "button" at bounding box center [190, 41] width 9 height 9
click at [193, 40] on button "button" at bounding box center [190, 41] width 9 height 9
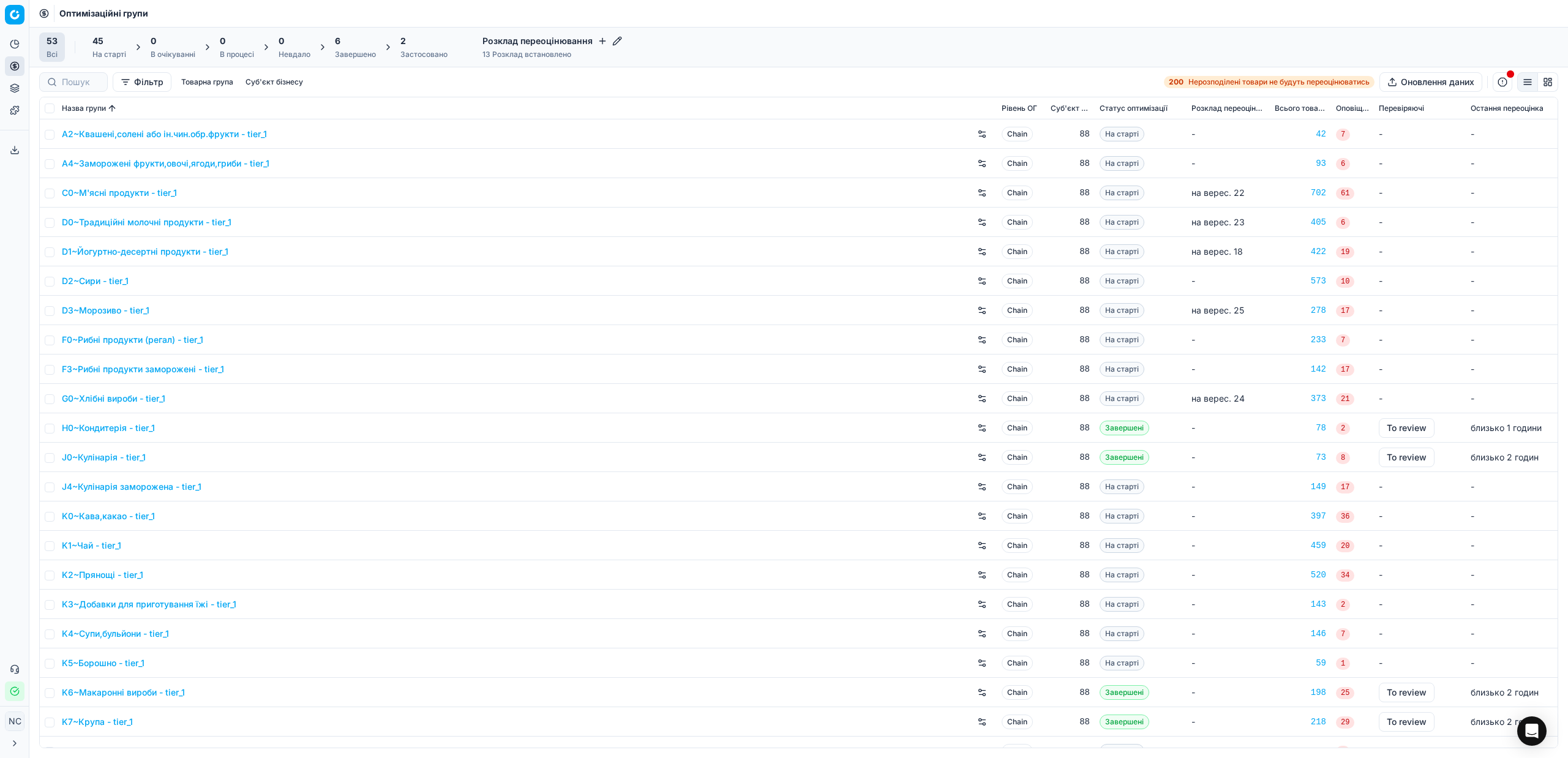
click at [349, 47] on div "6 Завершено" at bounding box center [355, 47] width 41 height 25
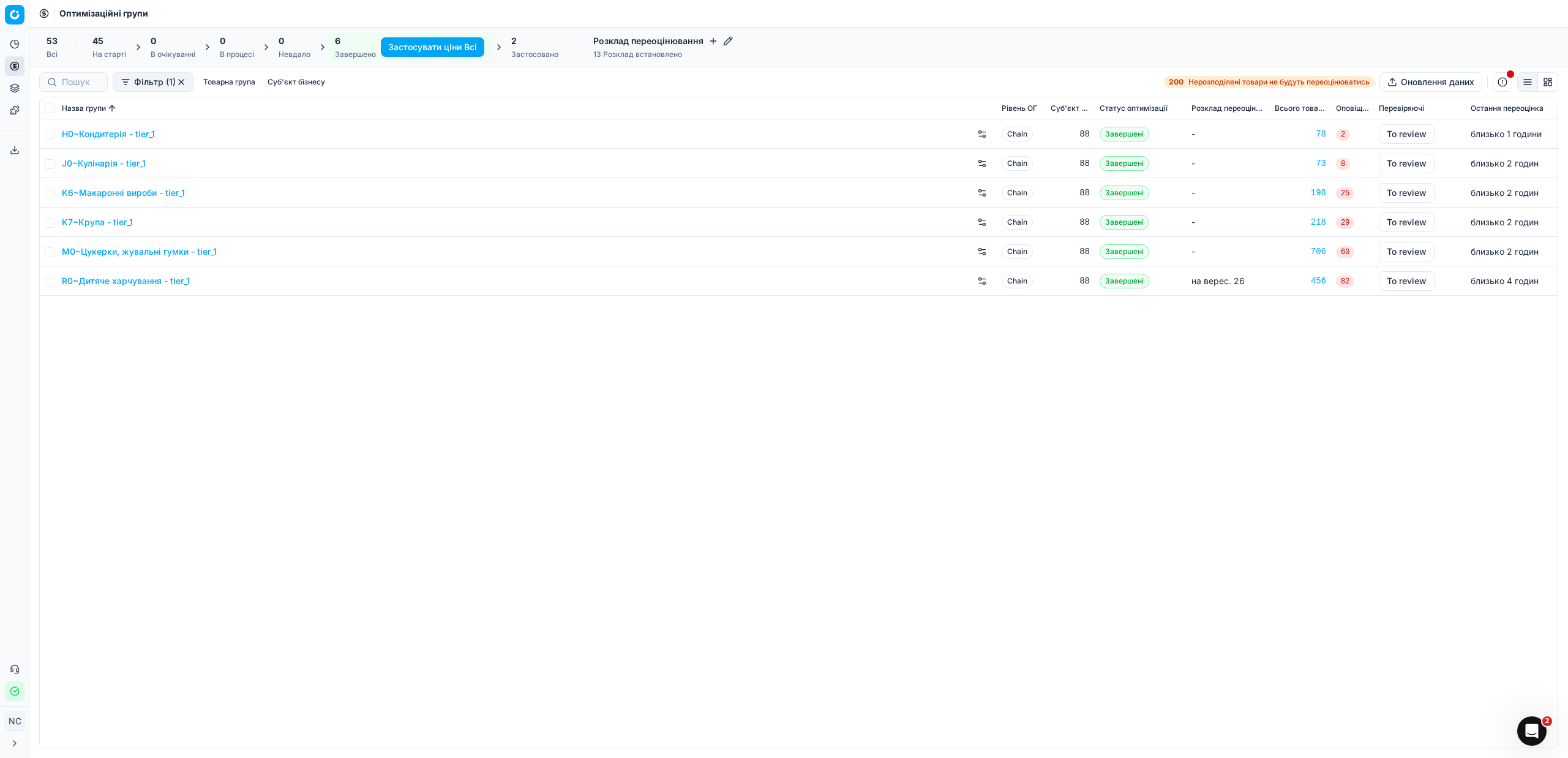
click at [123, 280] on link "R0~Дитяче харчування - tier_1" at bounding box center [126, 281] width 128 height 12
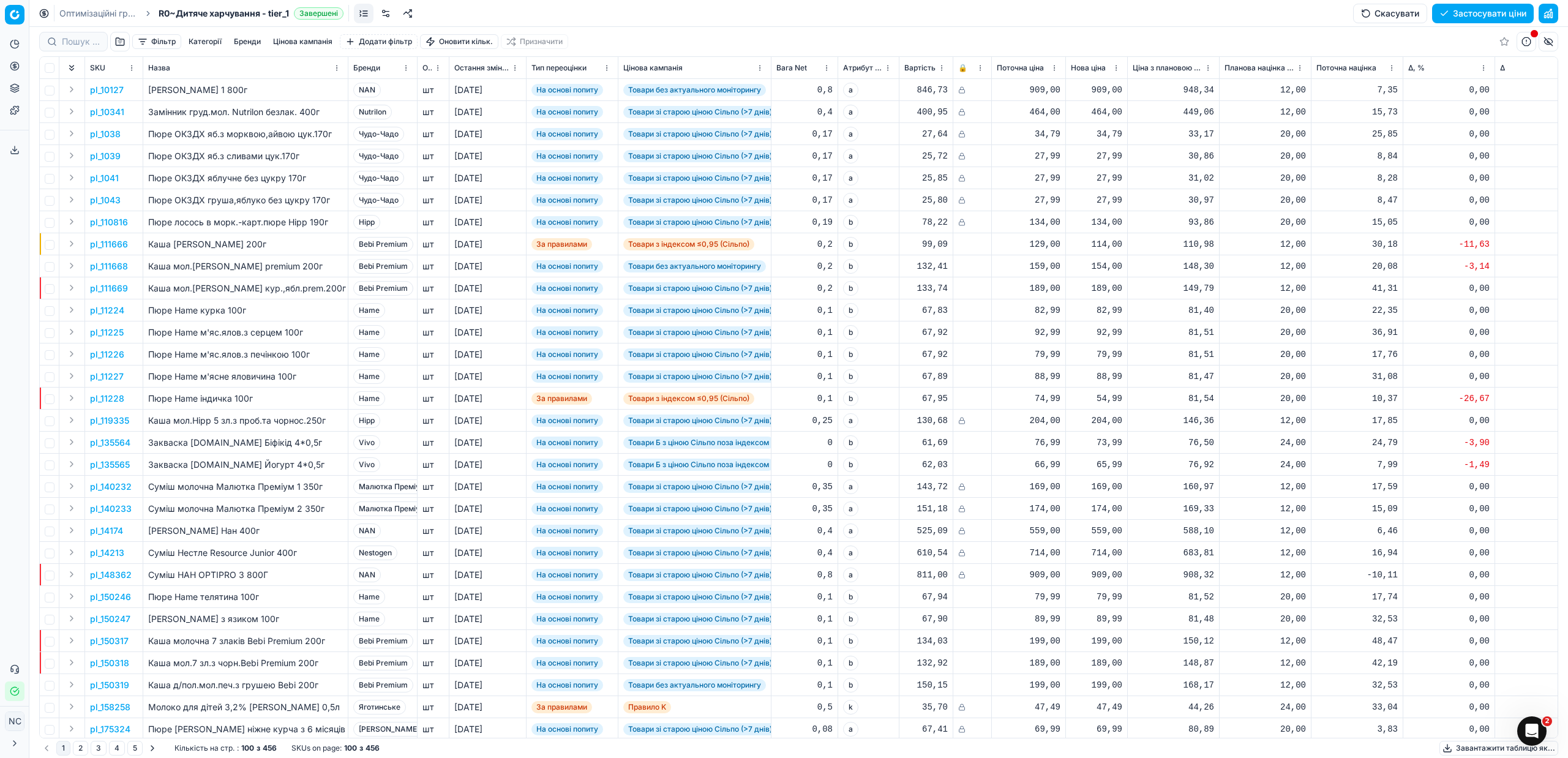
click at [119, 44] on button "button" at bounding box center [119, 41] width 20 height 20
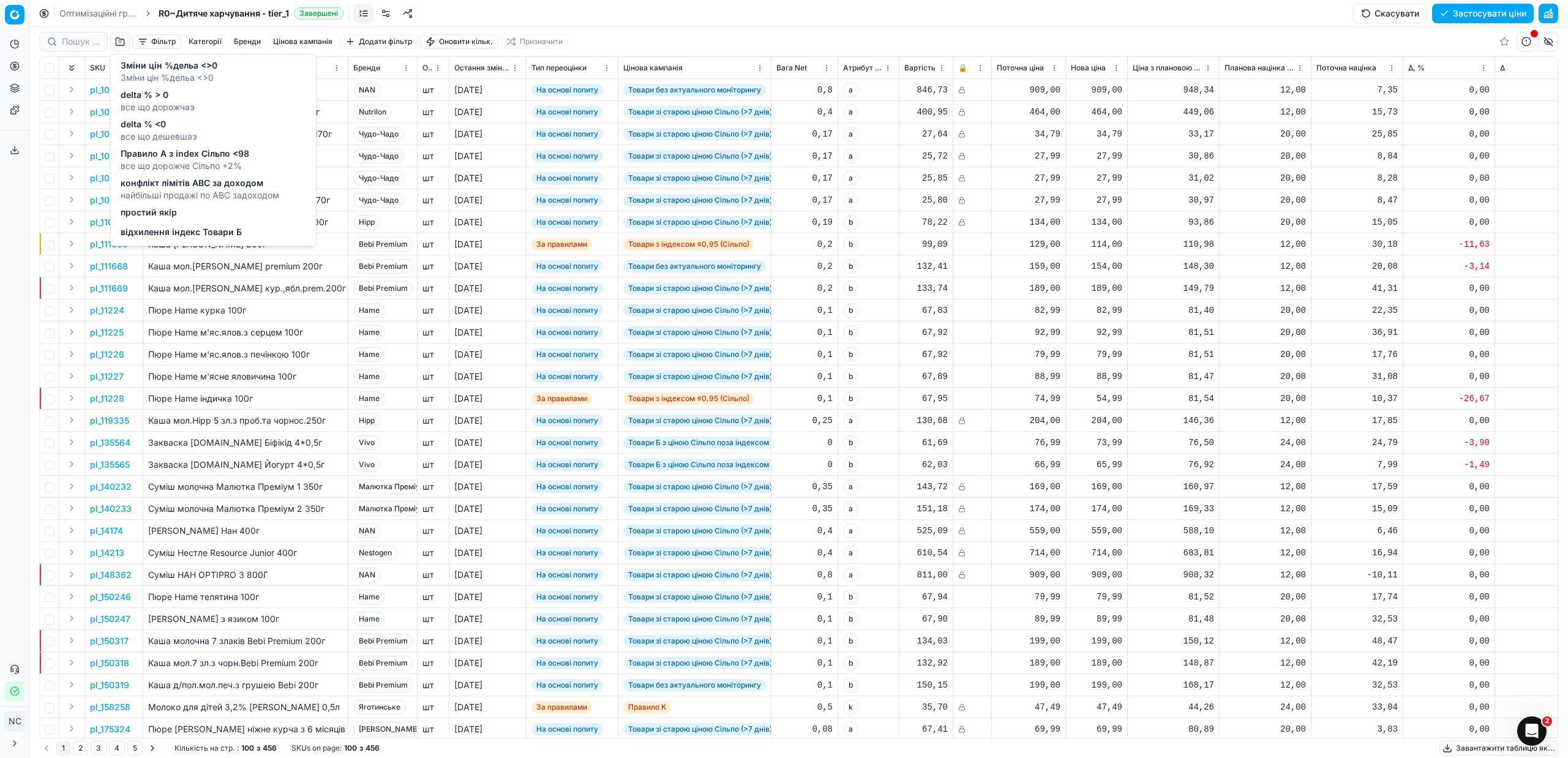
click at [151, 70] on span "Зміни цін %дельа <>0" at bounding box center [170, 66] width 97 height 12
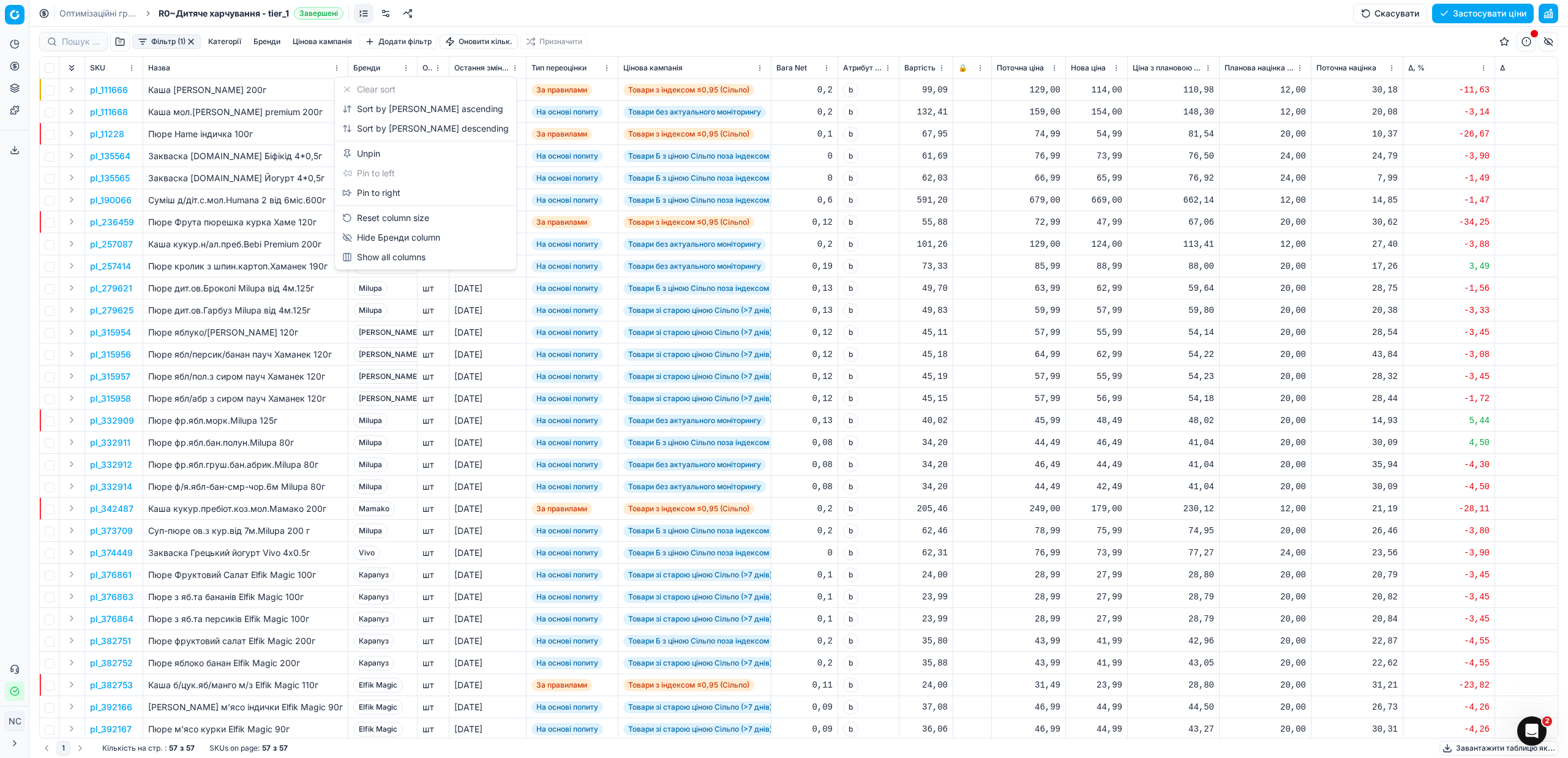
click at [406, 67] on html "Pricing platform Аналітика Цінова оптимізація Асортимент продукції Шаблони Серв…" at bounding box center [784, 379] width 1568 height 758
click at [400, 110] on div "Sort by [PERSON_NAME] ascending" at bounding box center [423, 109] width 161 height 12
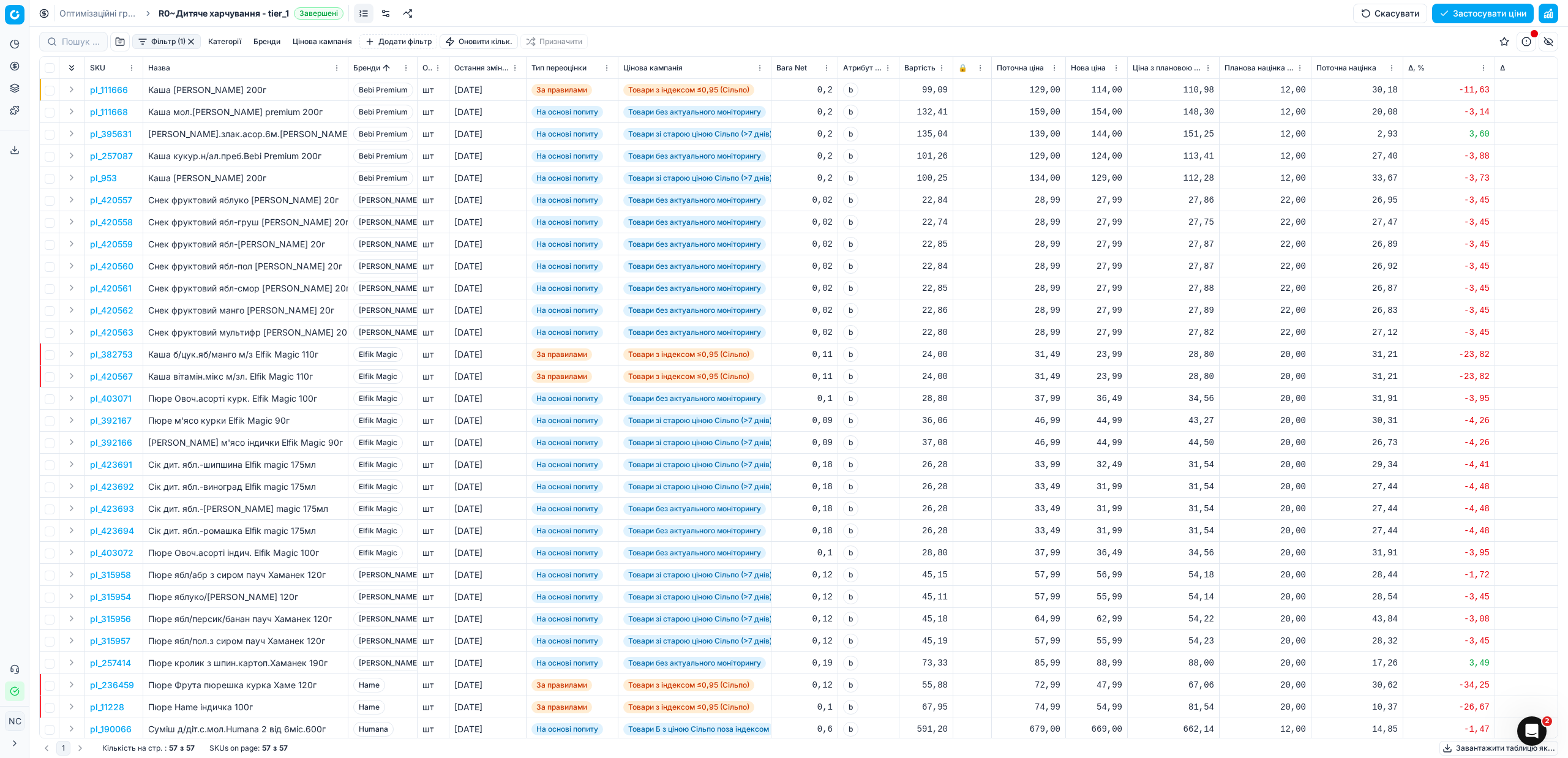
click at [403, 67] on html "Pricing platform Аналітика Цінова оптимізація Асортимент продукції Шаблони Серв…" at bounding box center [784, 379] width 1568 height 758
click at [515, 201] on html "Pricing platform Аналітика Цінова оптимізація Асортимент продукції Шаблони Серв…" at bounding box center [784, 379] width 1568 height 758
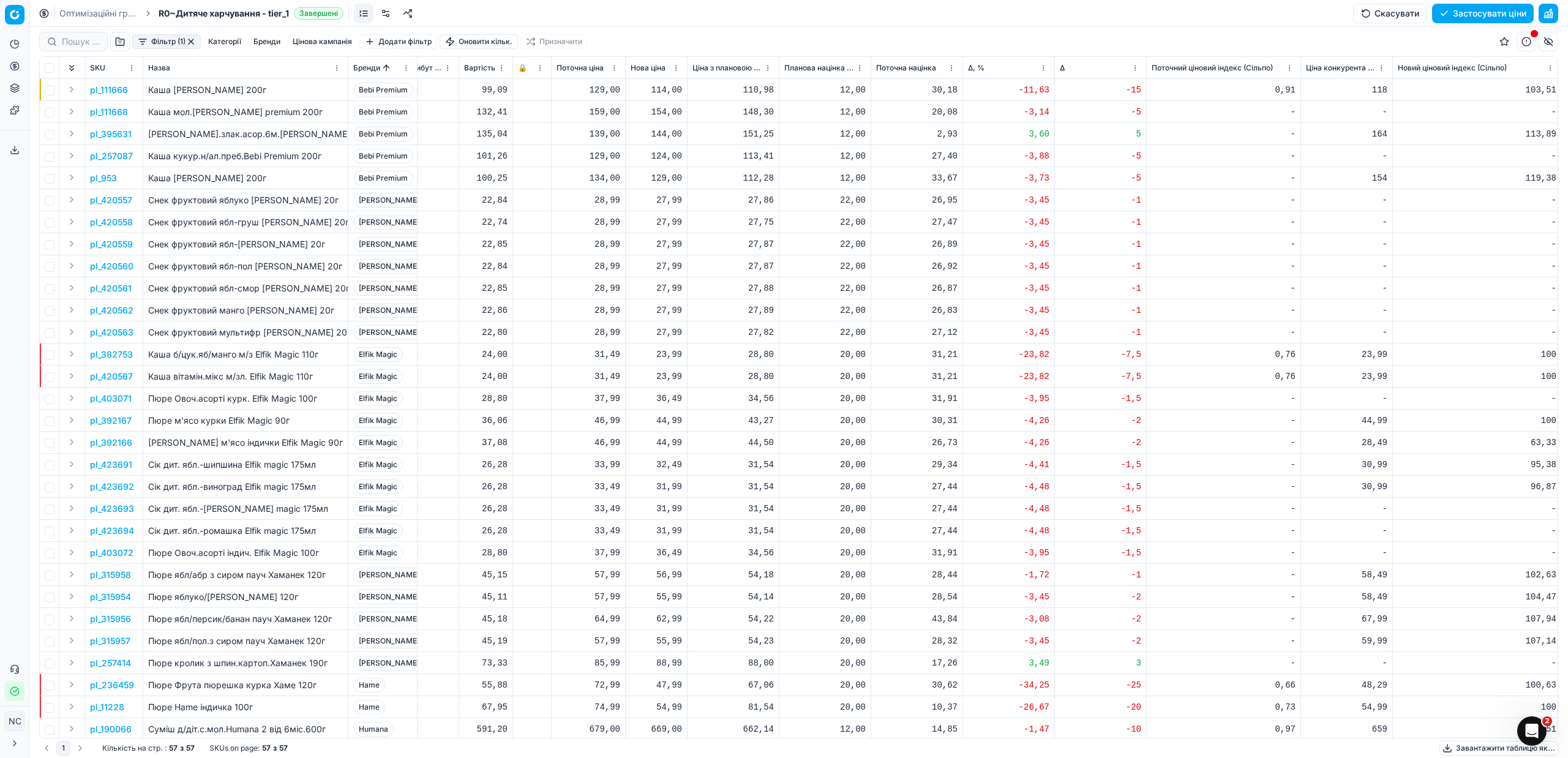
scroll to position [0, 447]
click at [112, 92] on p "pl_111666" at bounding box center [109, 90] width 38 height 12
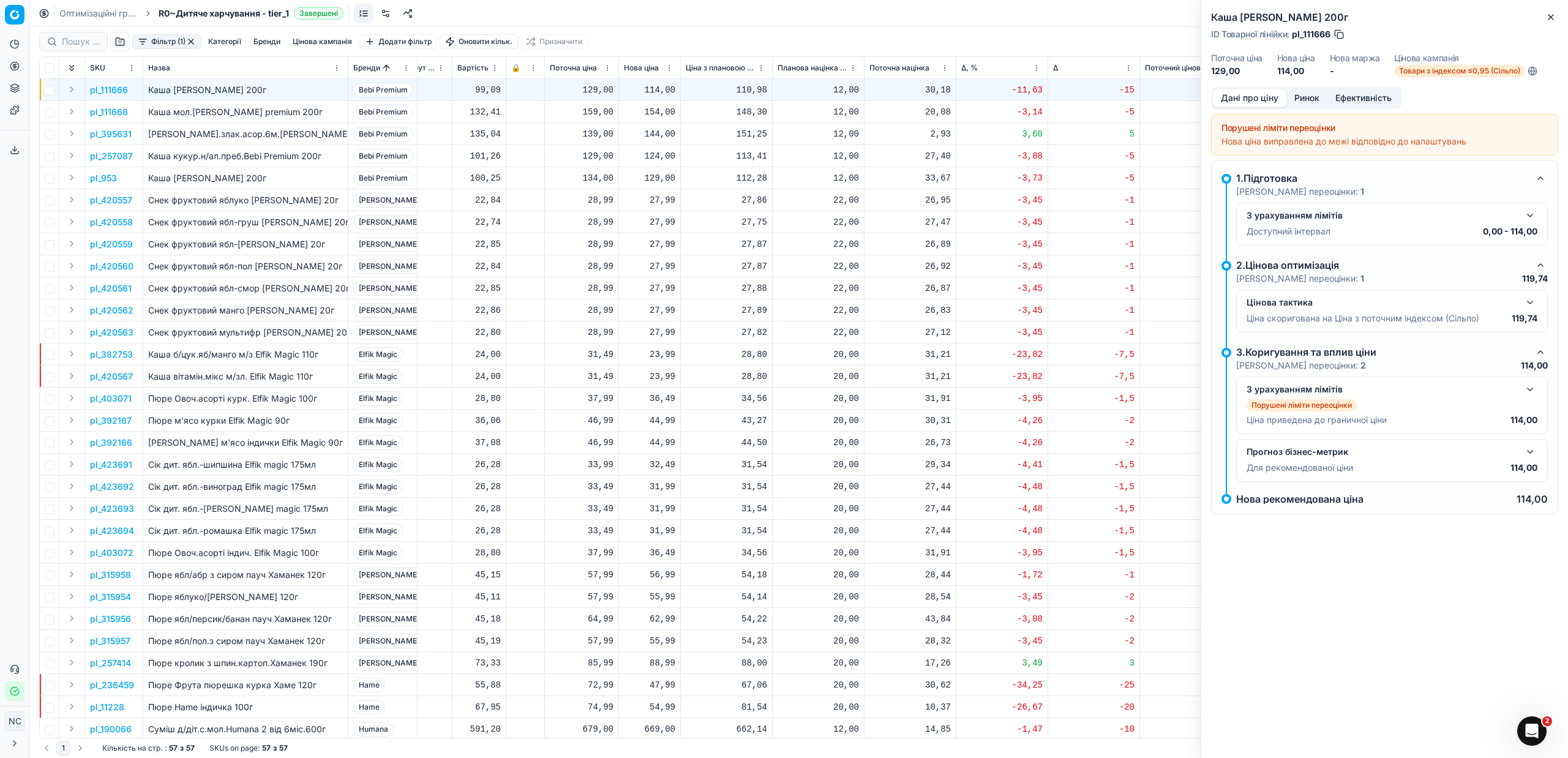
click at [1314, 95] on button "Ринок" at bounding box center [1306, 98] width 41 height 18
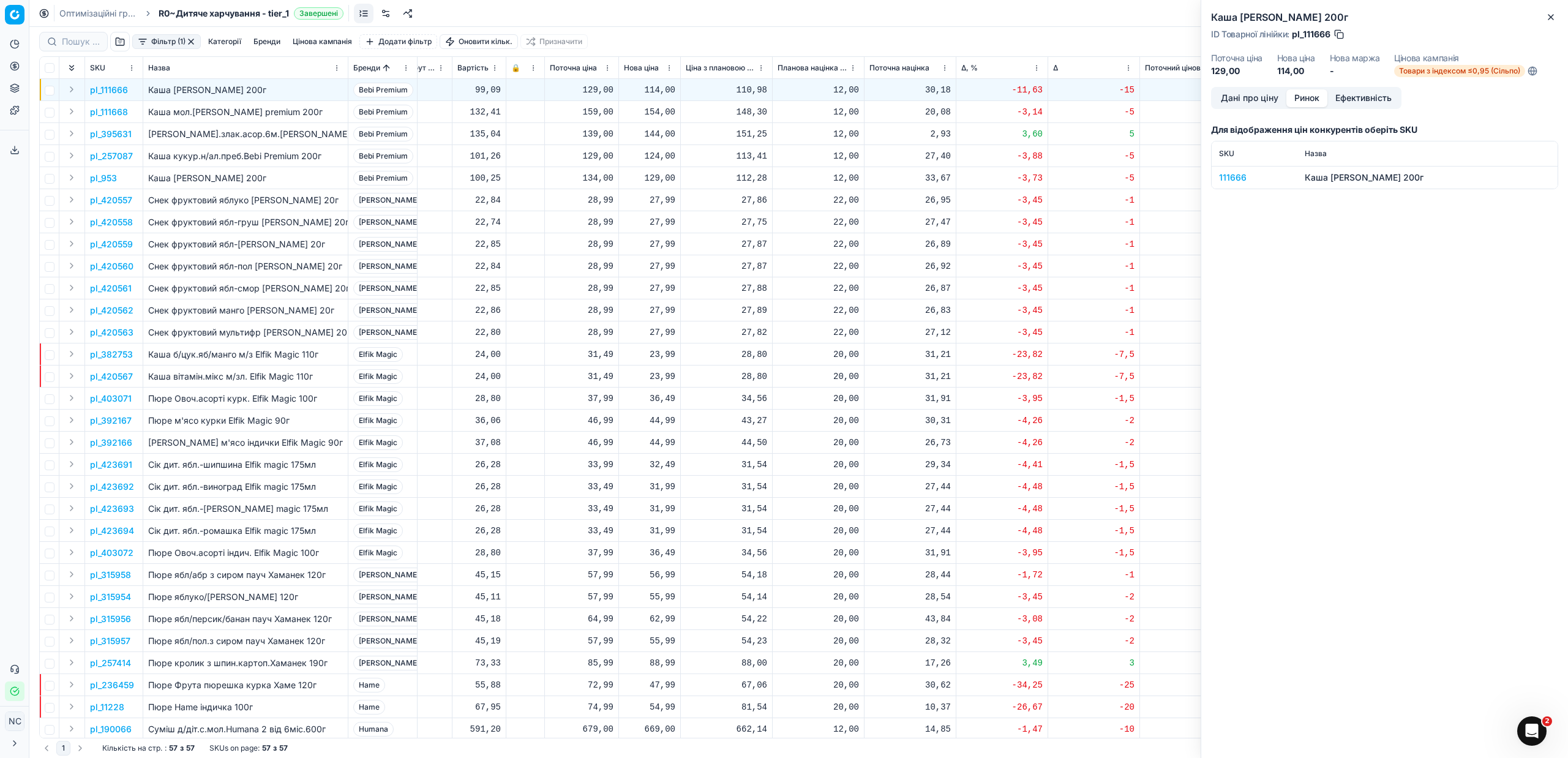
click at [1221, 176] on div "111666" at bounding box center [1254, 177] width 71 height 12
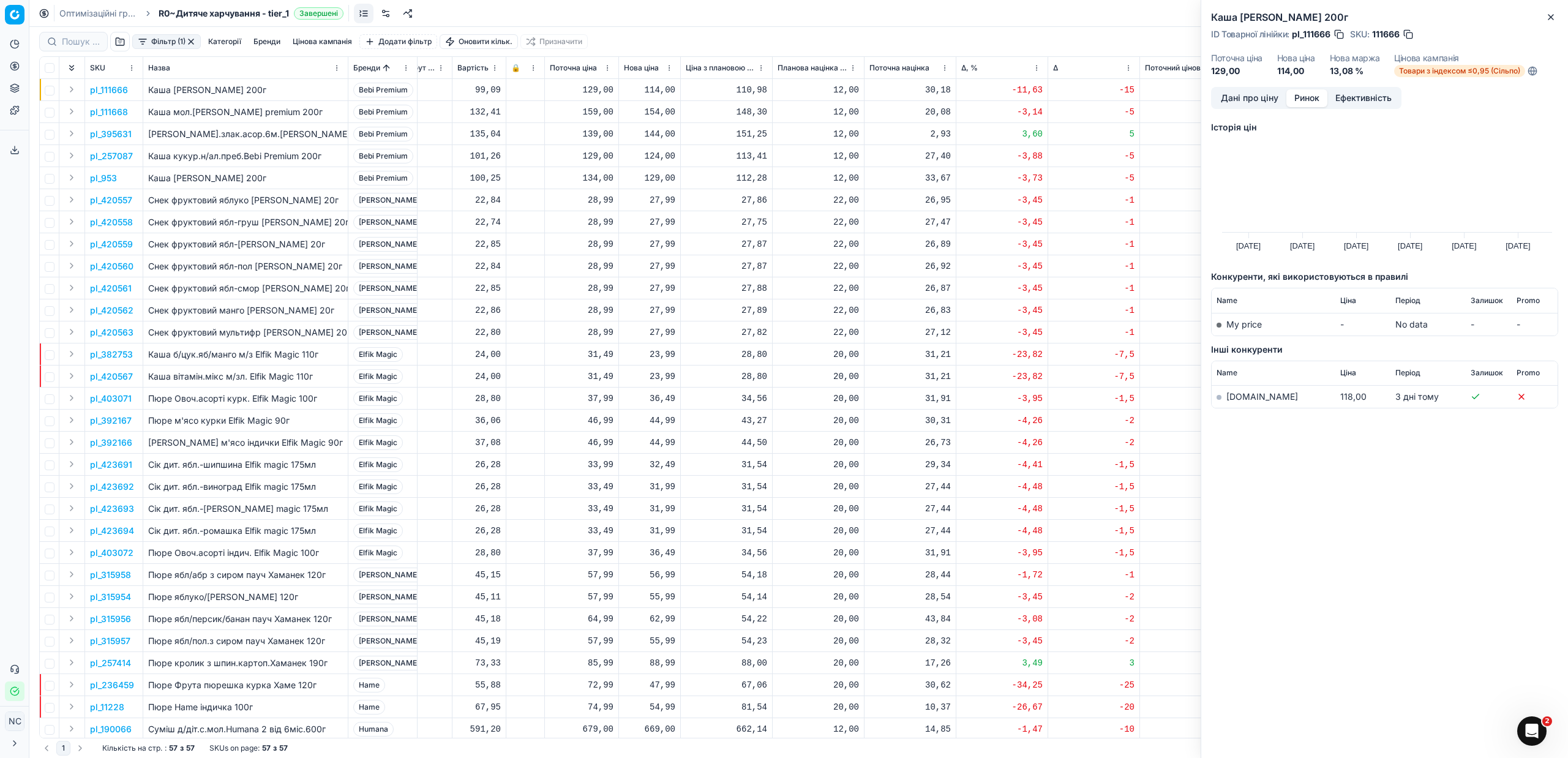
click at [1248, 396] on link "[DOMAIN_NAME]" at bounding box center [1262, 396] width 72 height 10
click at [1551, 16] on icon "button" at bounding box center [1550, 16] width 9 height 9
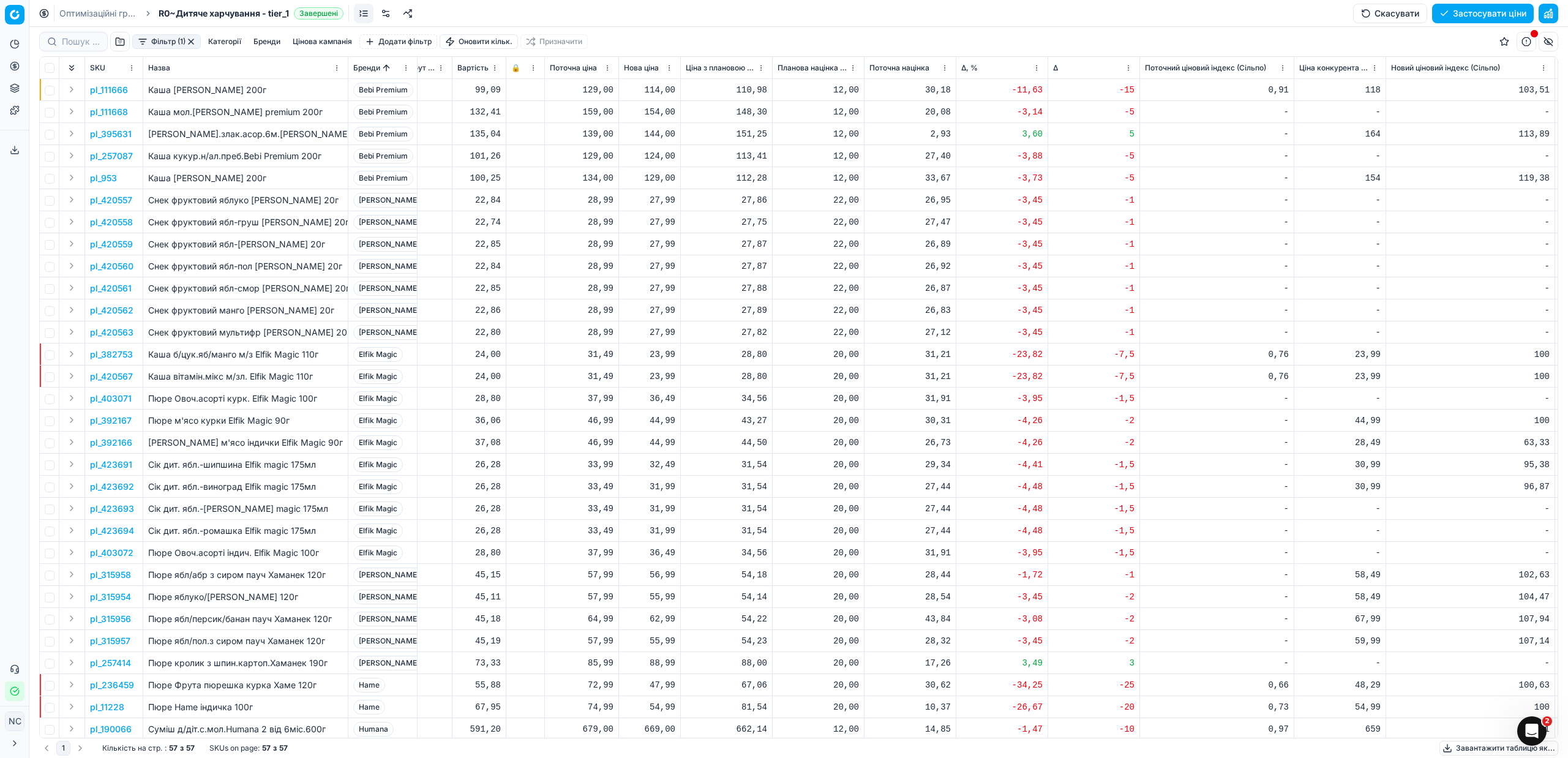
click at [112, 136] on p "pl_395631" at bounding box center [111, 134] width 42 height 12
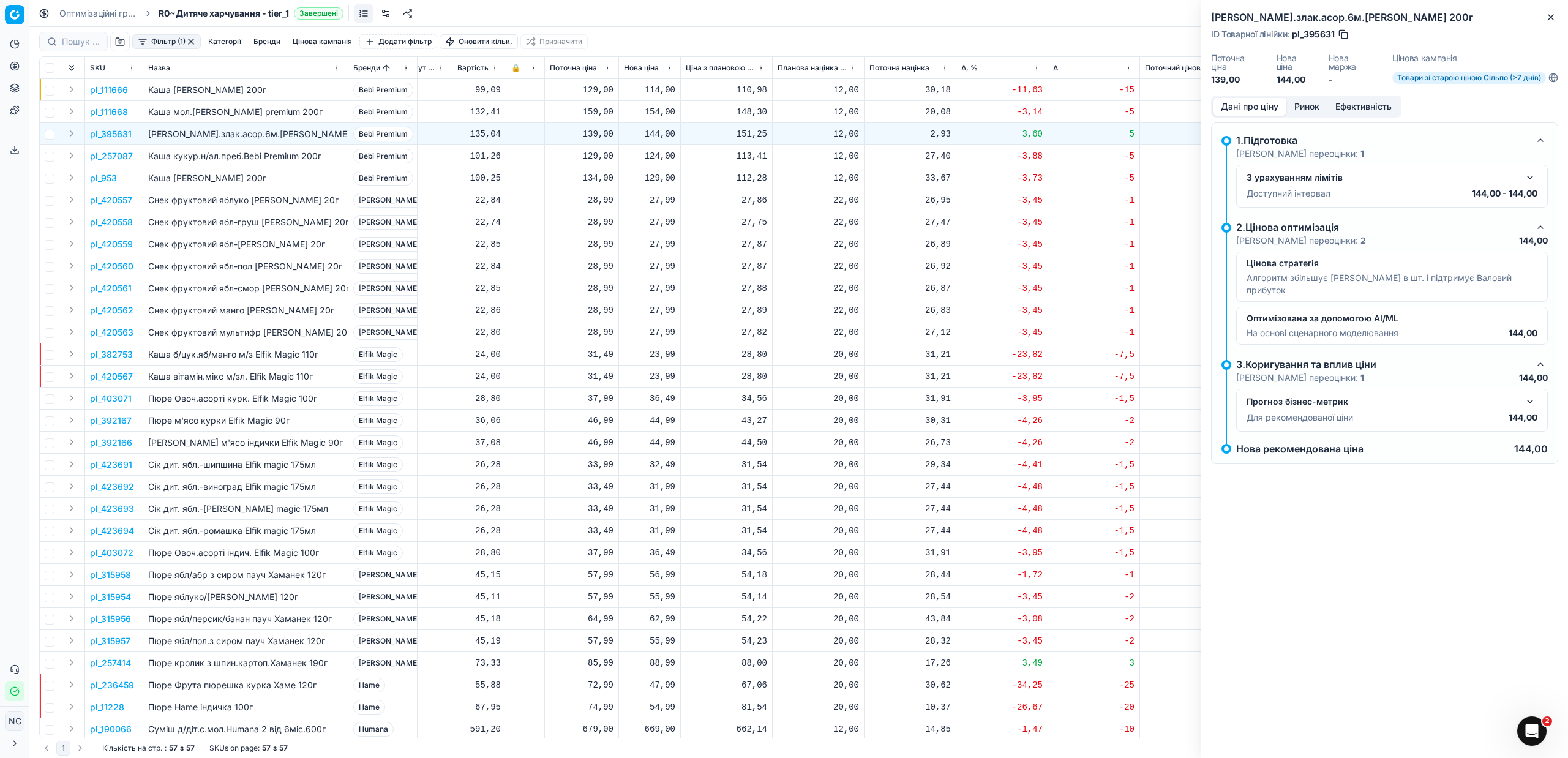
click at [1314, 104] on button "Ринок" at bounding box center [1306, 107] width 41 height 18
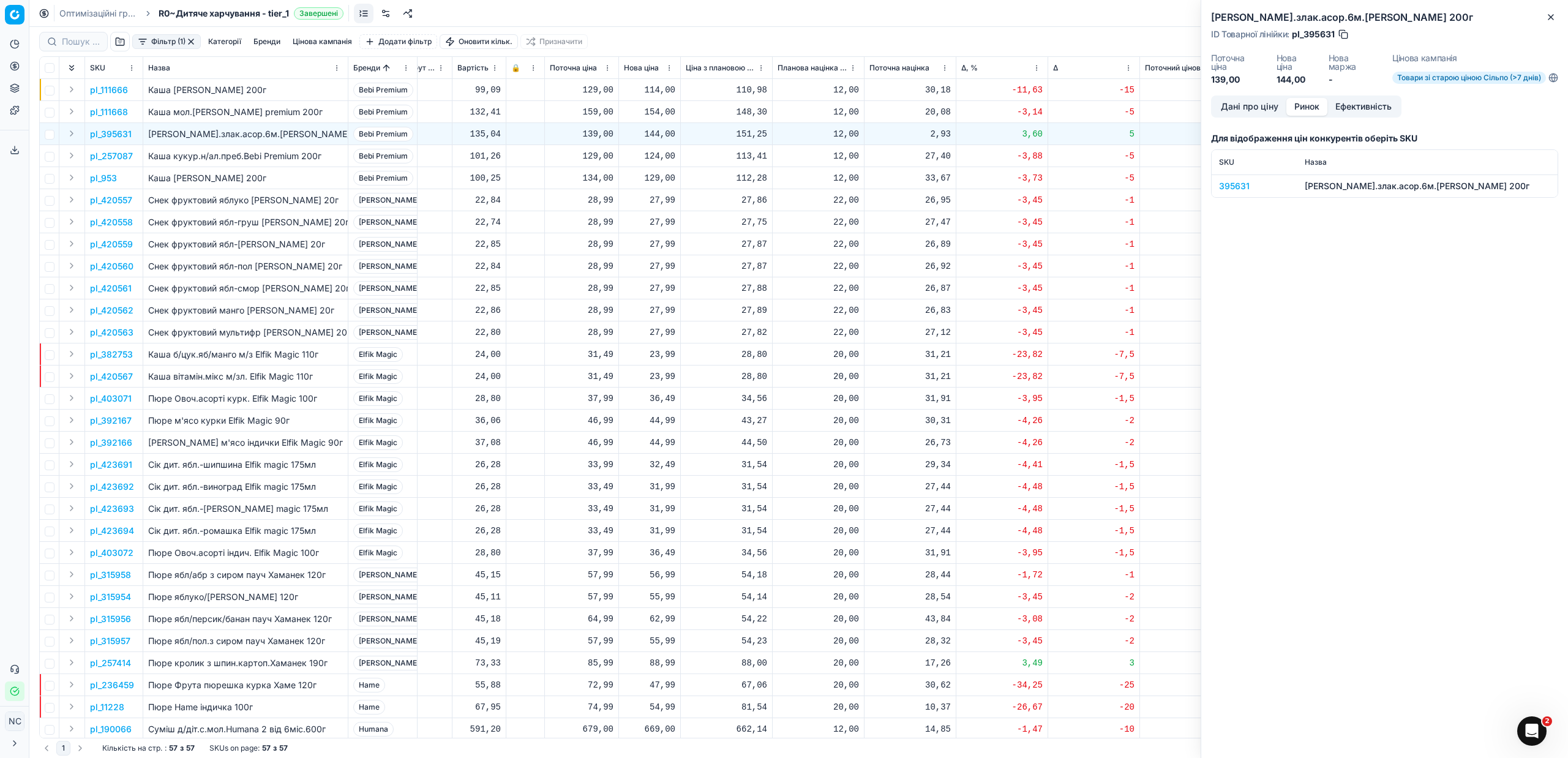
click at [1225, 185] on div "395631" at bounding box center [1254, 186] width 71 height 12
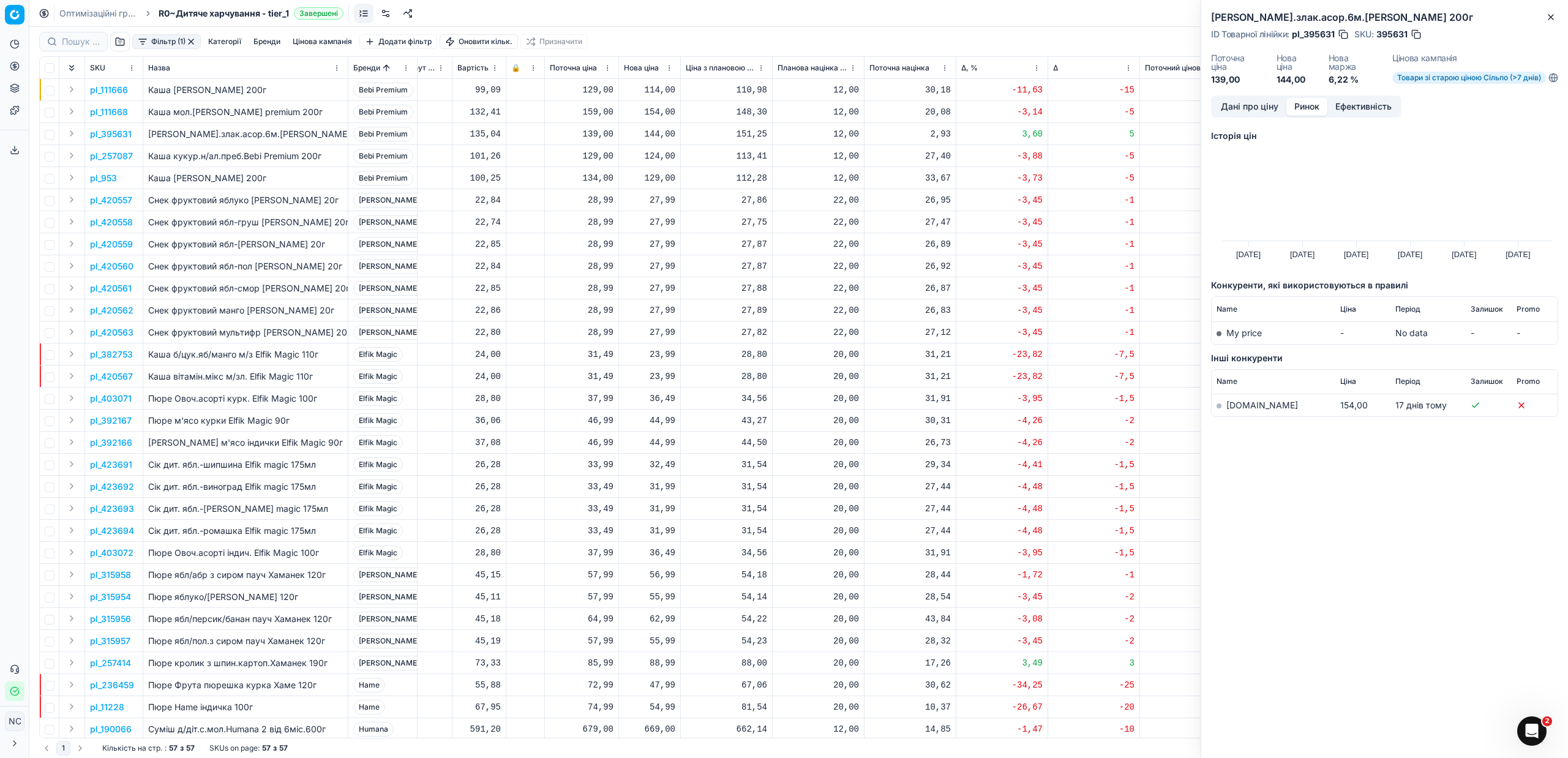
click at [1248, 406] on link "[DOMAIN_NAME]" at bounding box center [1262, 405] width 72 height 10
click at [1554, 20] on icon "button" at bounding box center [1550, 16] width 9 height 9
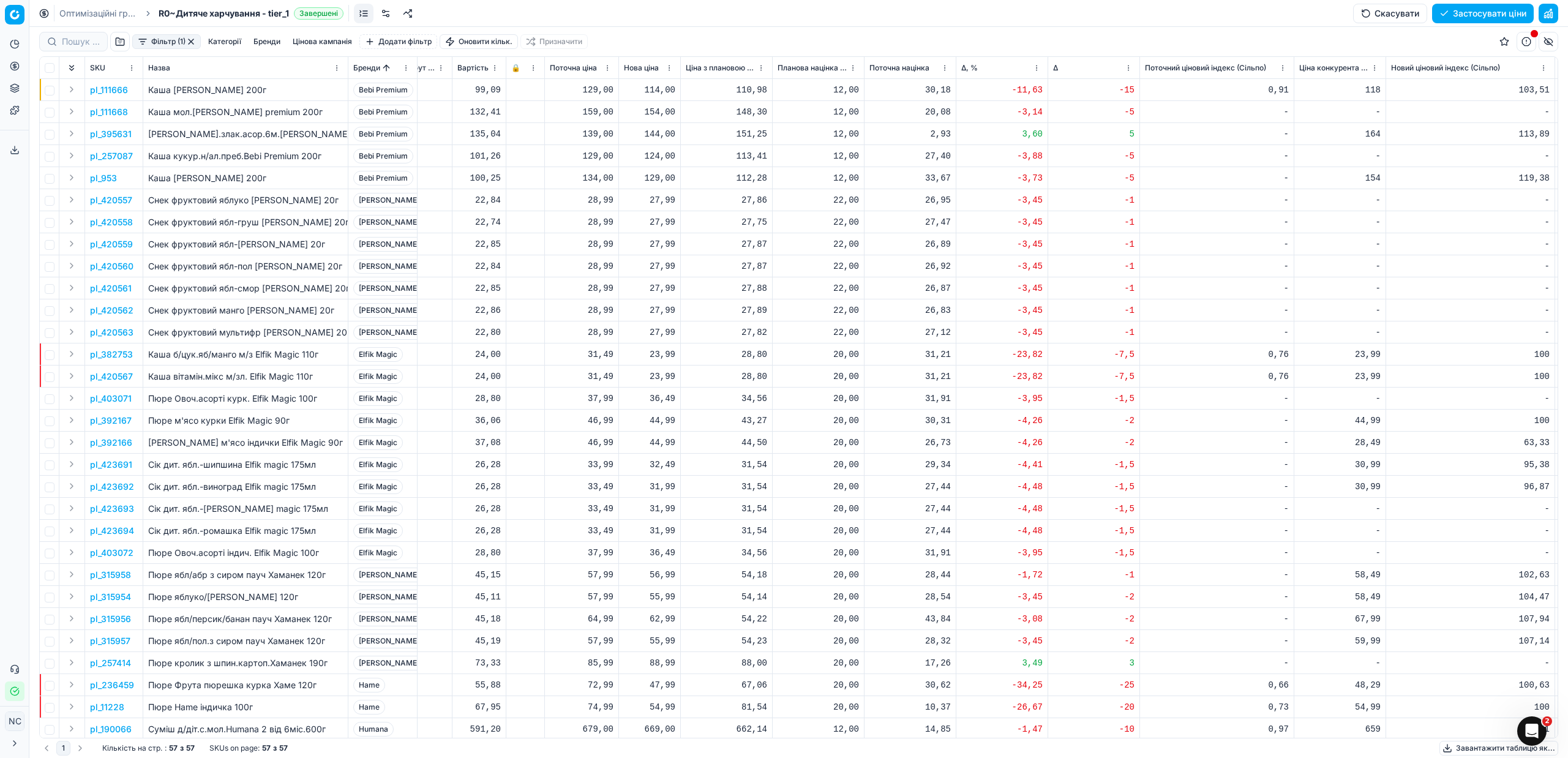
click at [121, 133] on p "pl_395631" at bounding box center [111, 134] width 42 height 12
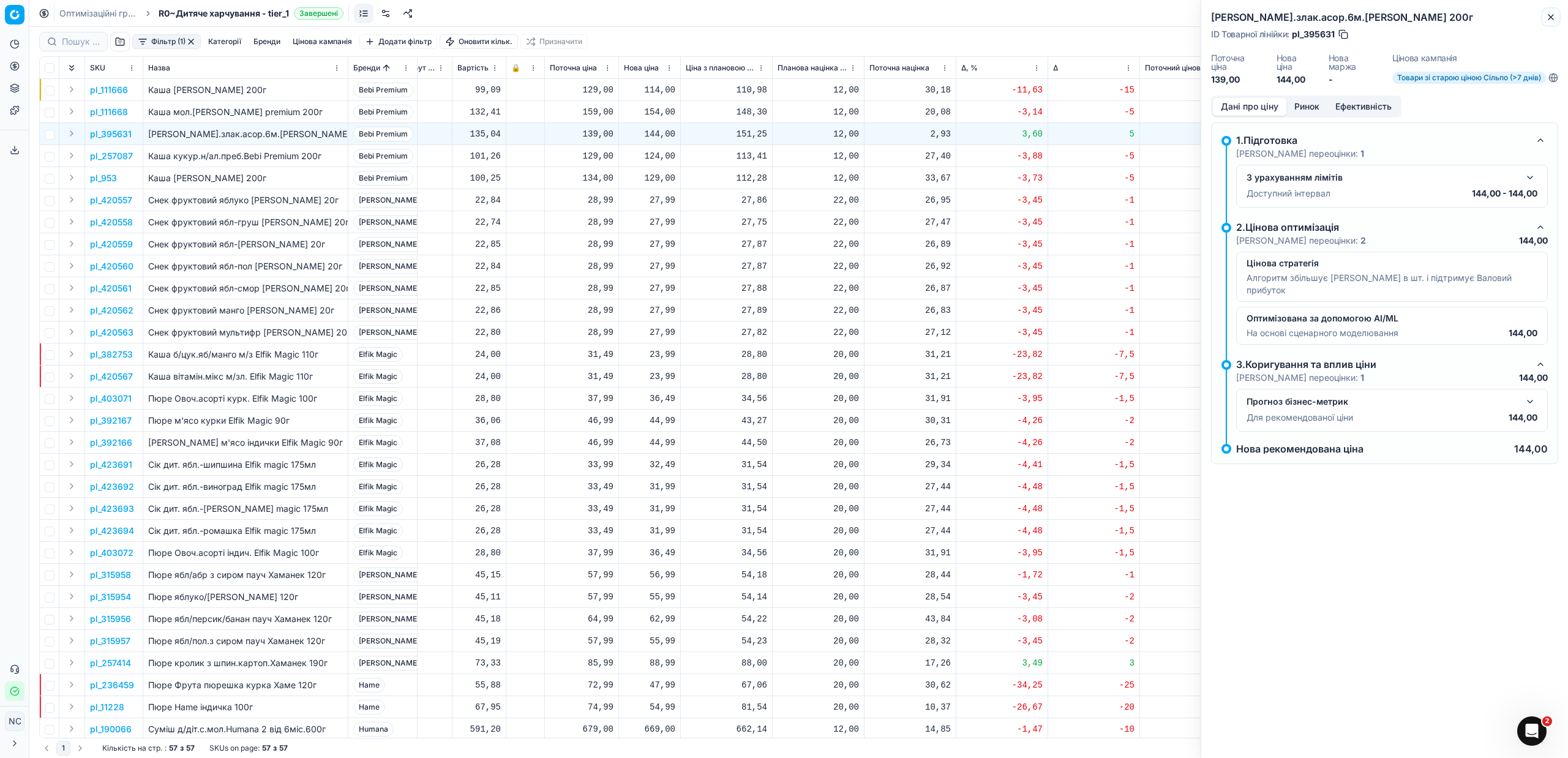
click at [1553, 20] on icon "button" at bounding box center [1550, 16] width 9 height 9
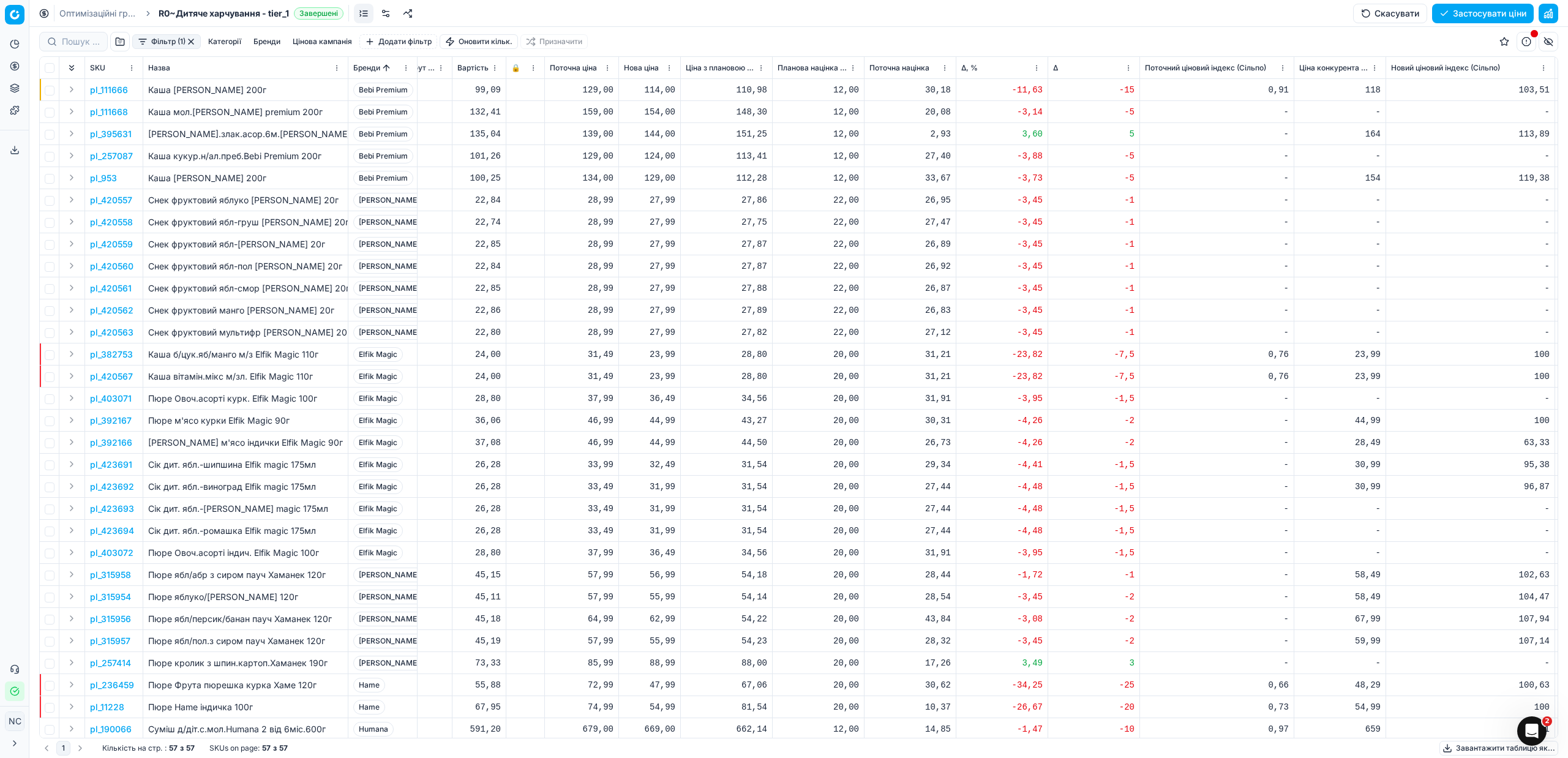
click at [145, 43] on button "Фільтр (1)" at bounding box center [166, 41] width 68 height 14
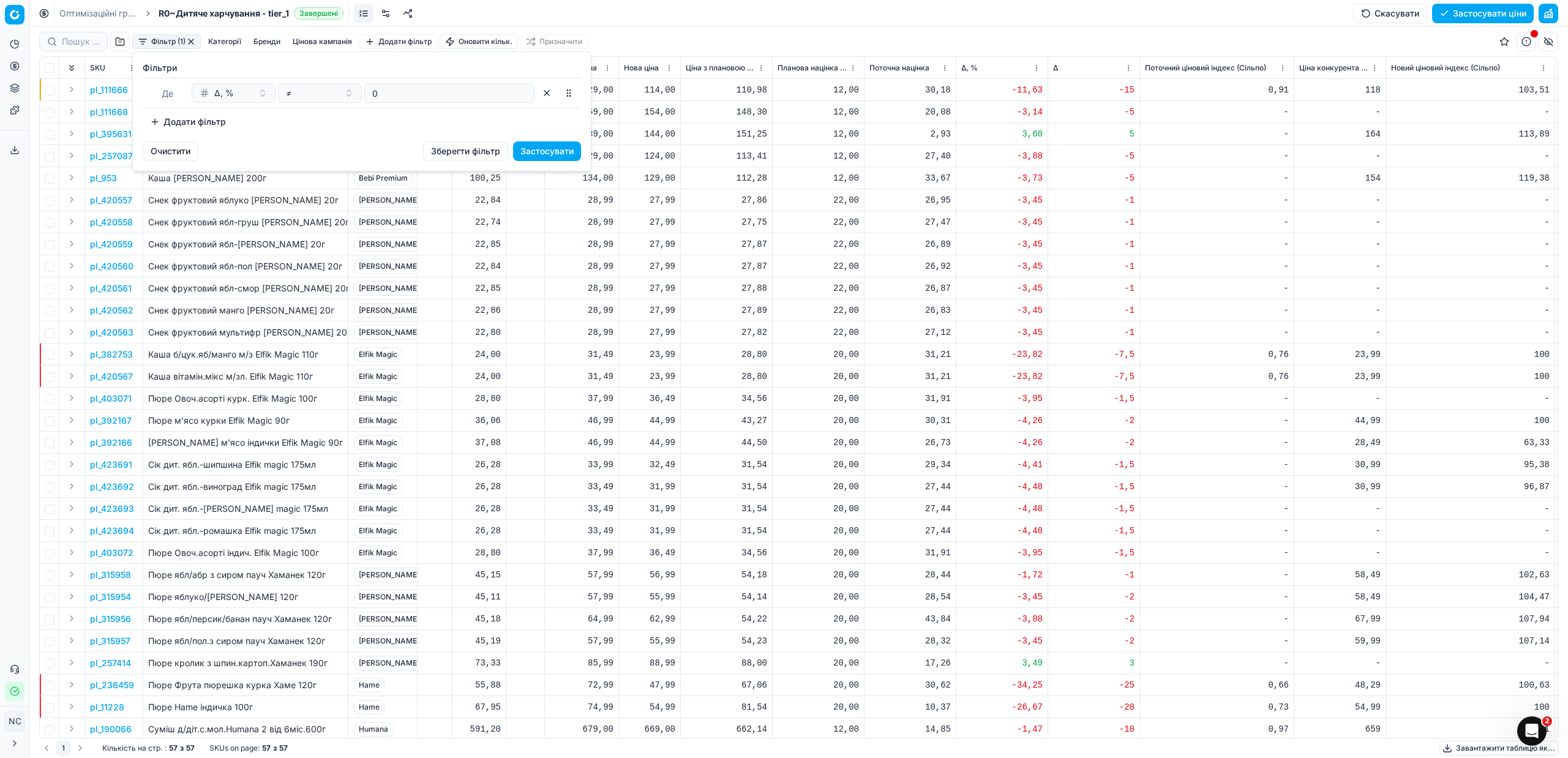
click at [195, 124] on button "Додати фільтр" at bounding box center [187, 121] width 90 height 20
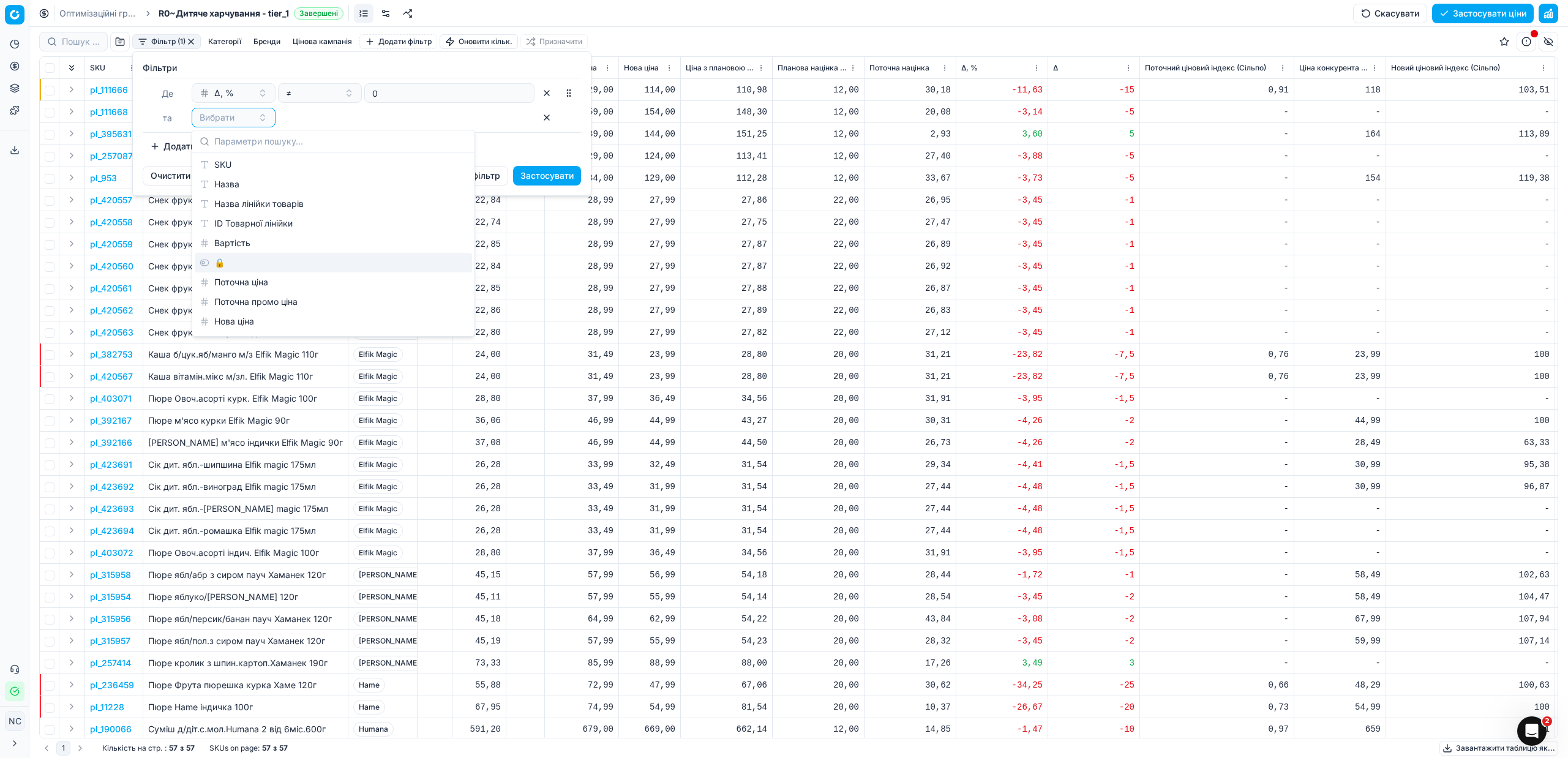
click at [241, 263] on div "🔒" at bounding box center [332, 263] width 277 height 20
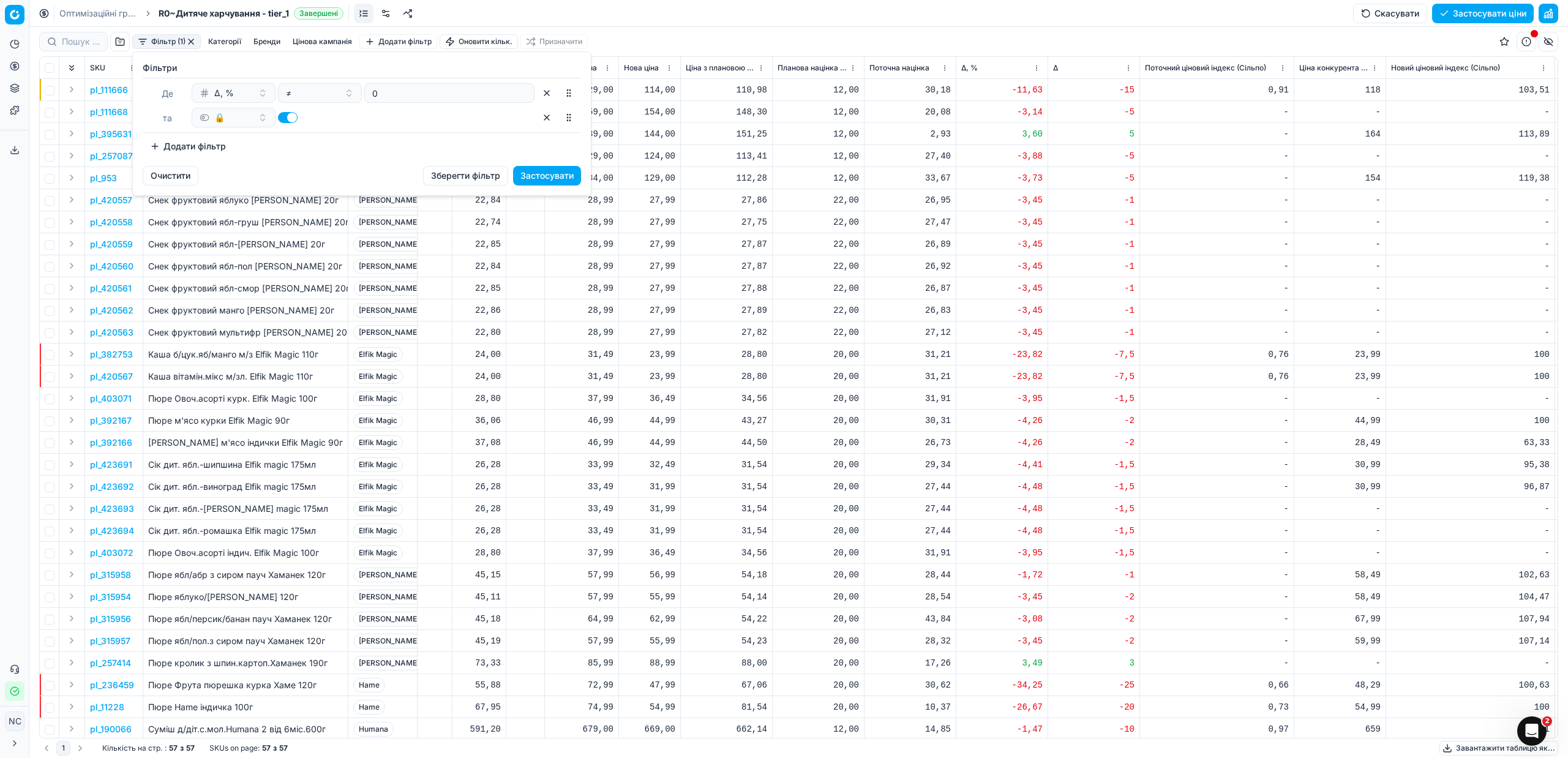
click at [280, 114] on div at bounding box center [320, 117] width 84 height 20
click at [280, 119] on button "button" at bounding box center [287, 117] width 20 height 11
checkbox input "false"
drag, startPoint x: 531, startPoint y: 173, endPoint x: 559, endPoint y: 242, distance: 74.5
click at [532, 173] on button "Застосувати" at bounding box center [547, 176] width 68 height 20
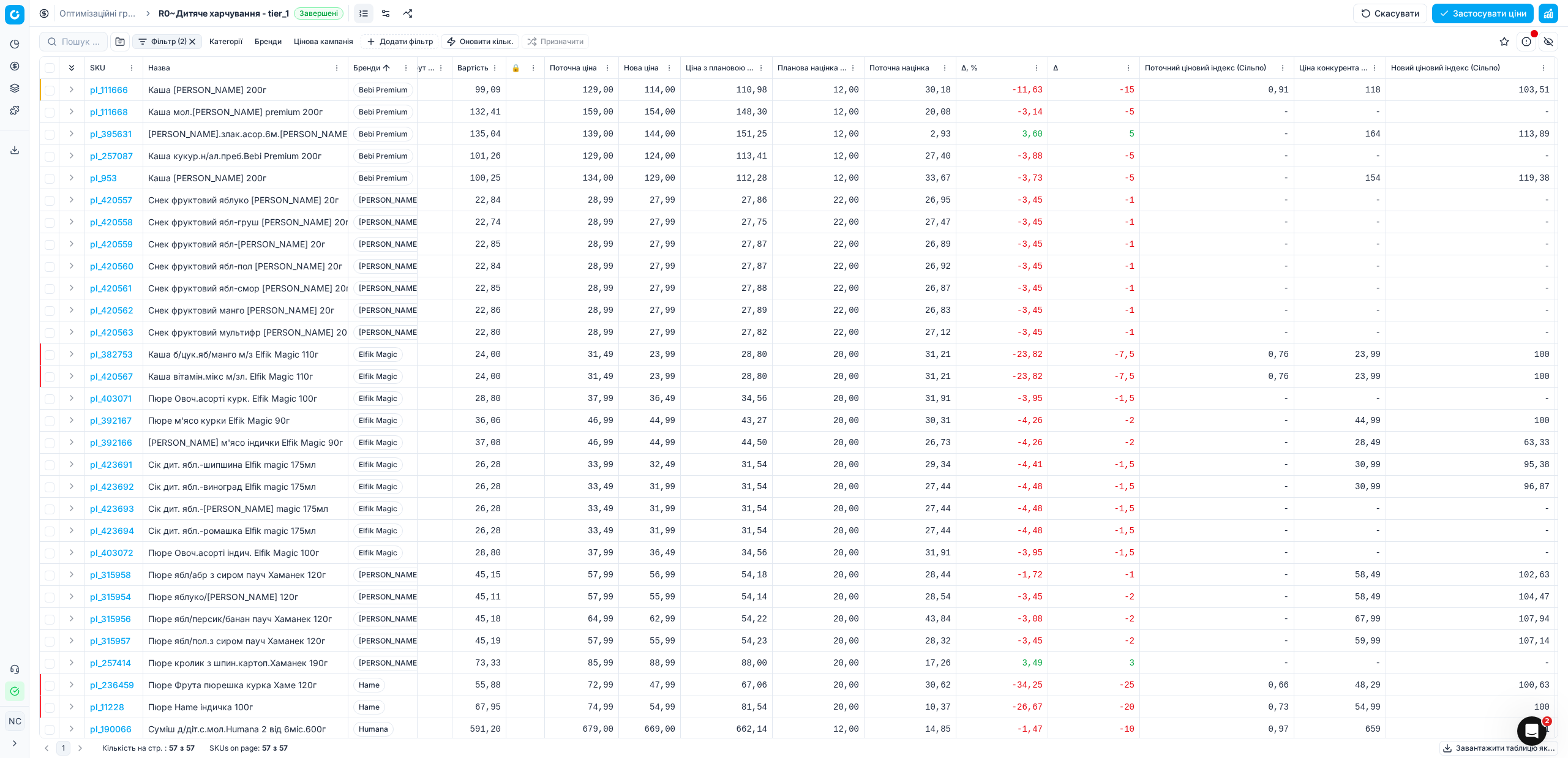
click at [123, 135] on p "pl_395631" at bounding box center [111, 134] width 42 height 12
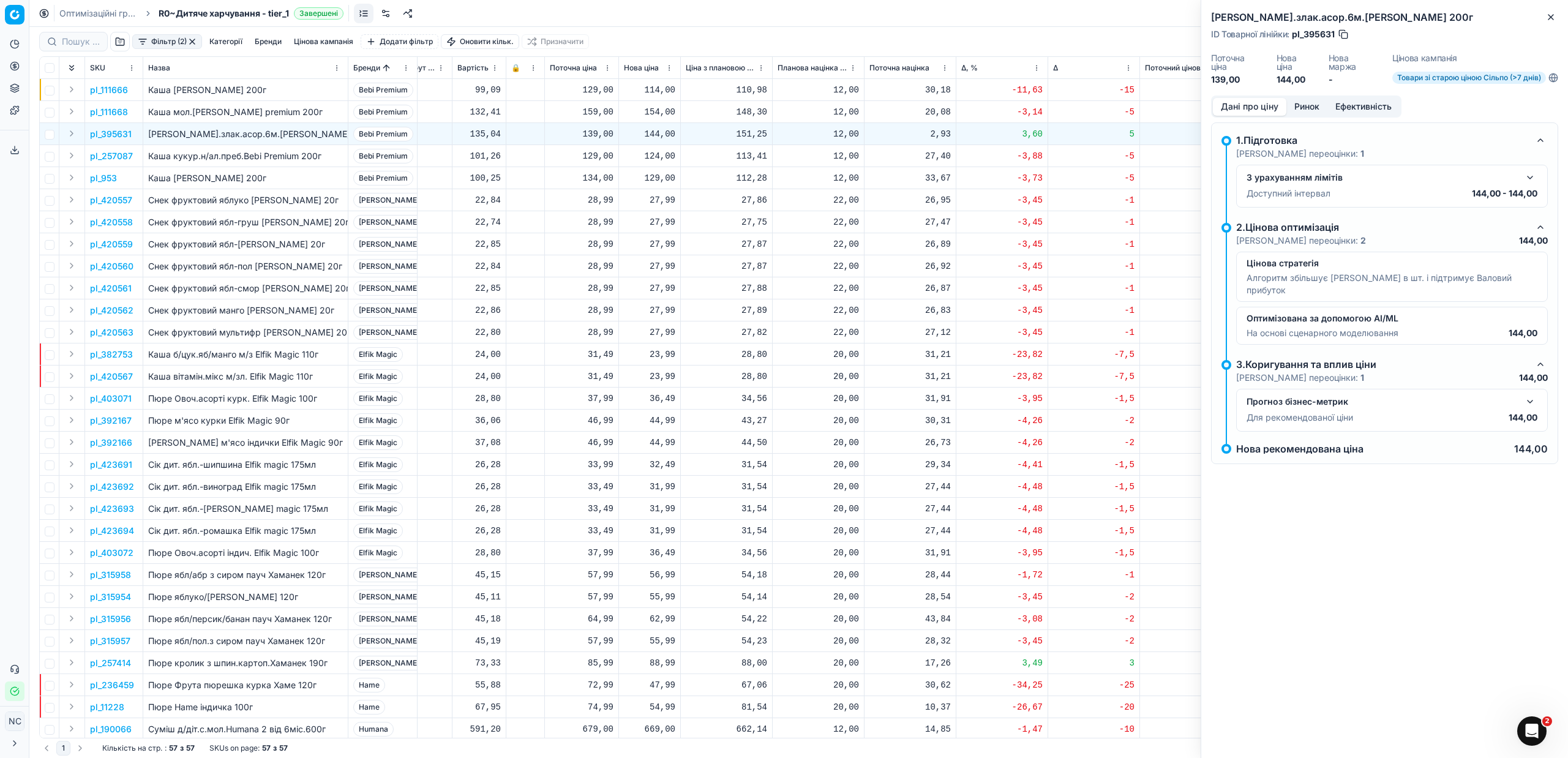
click at [1305, 102] on button "Ринок" at bounding box center [1306, 107] width 41 height 18
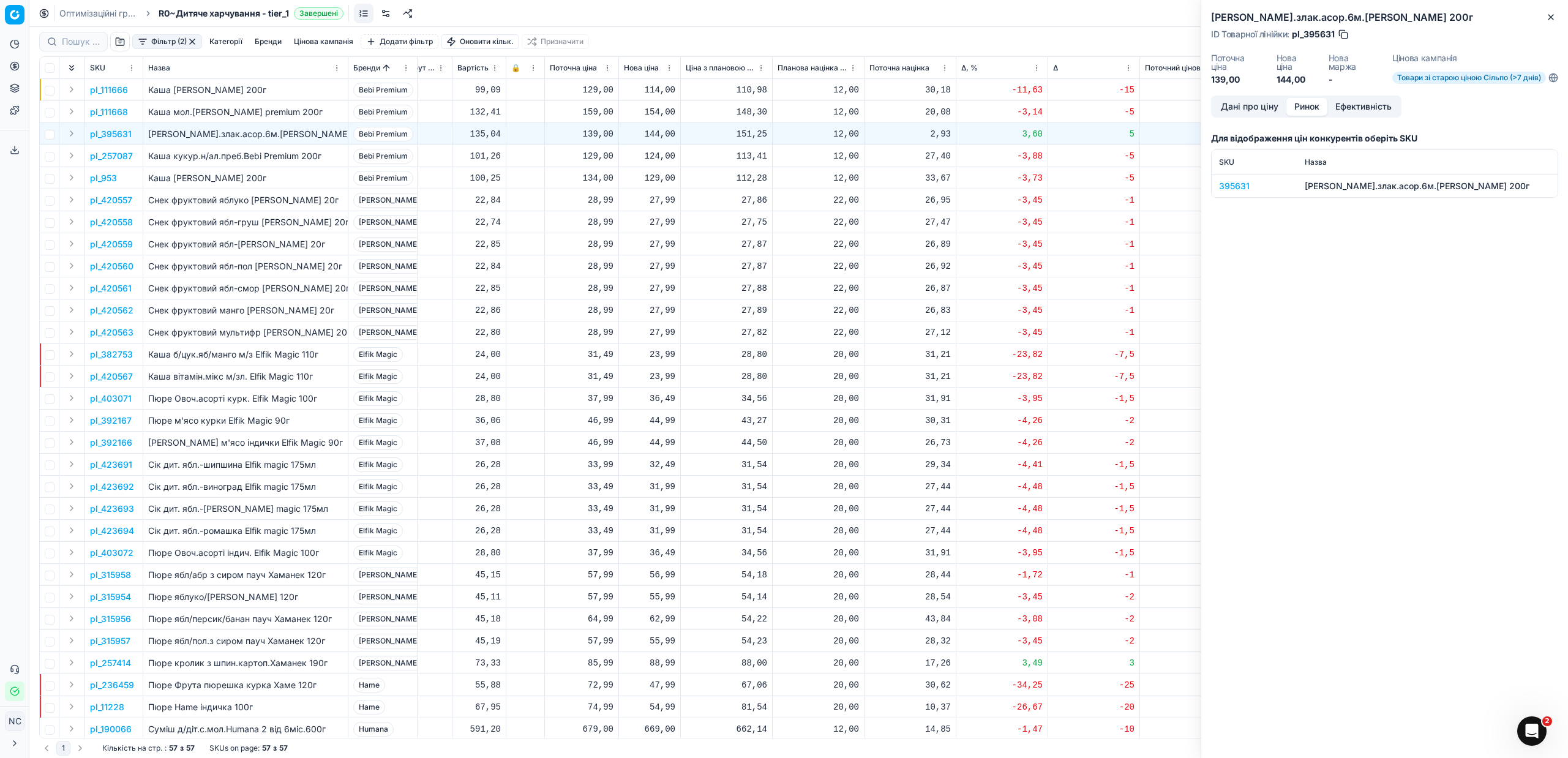
click at [1242, 188] on div "395631" at bounding box center [1254, 186] width 71 height 12
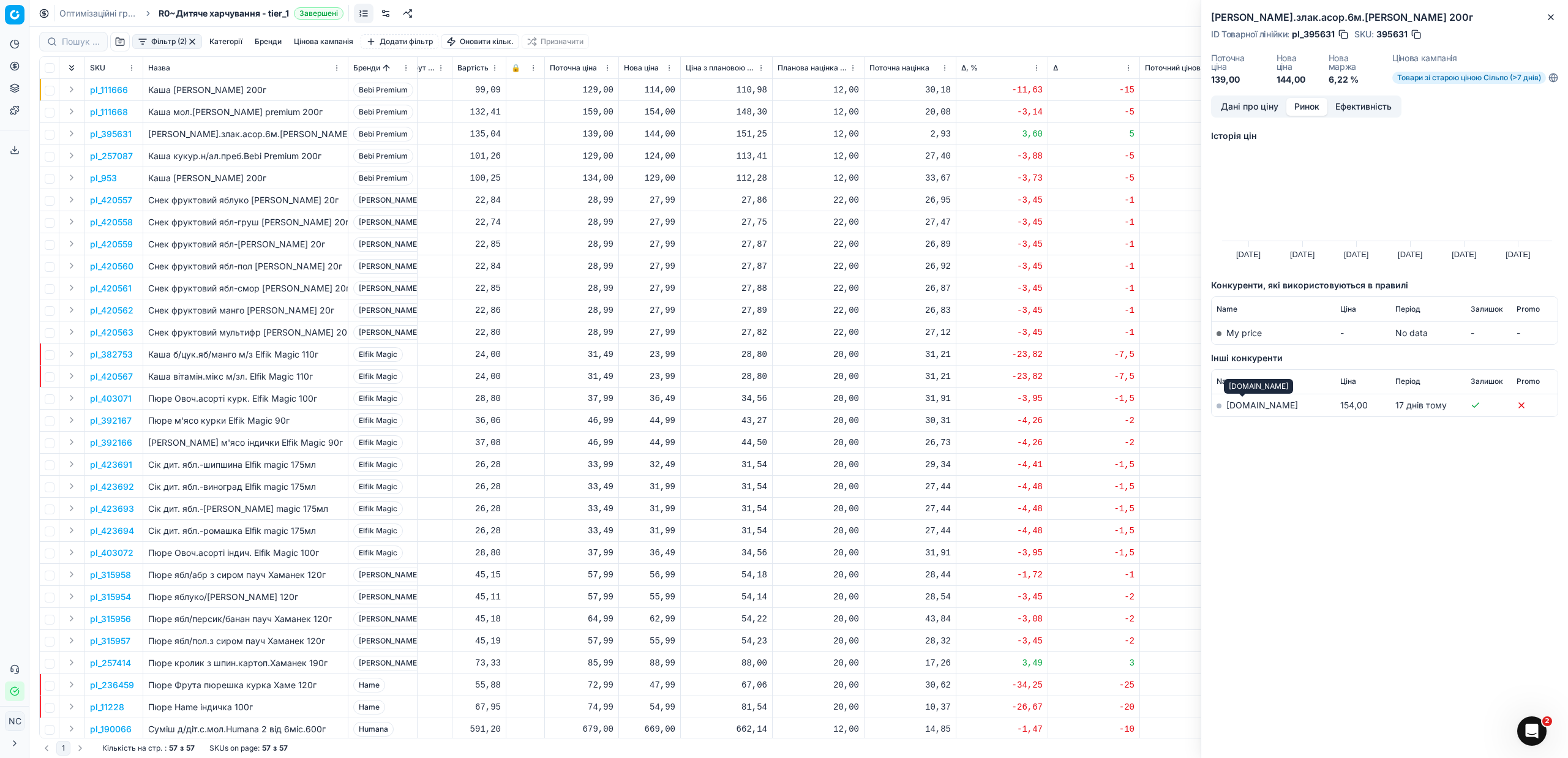
click at [1242, 406] on link "[DOMAIN_NAME]" at bounding box center [1262, 405] width 72 height 10
click at [1550, 16] on icon "button" at bounding box center [1551, 17] width 5 height 5
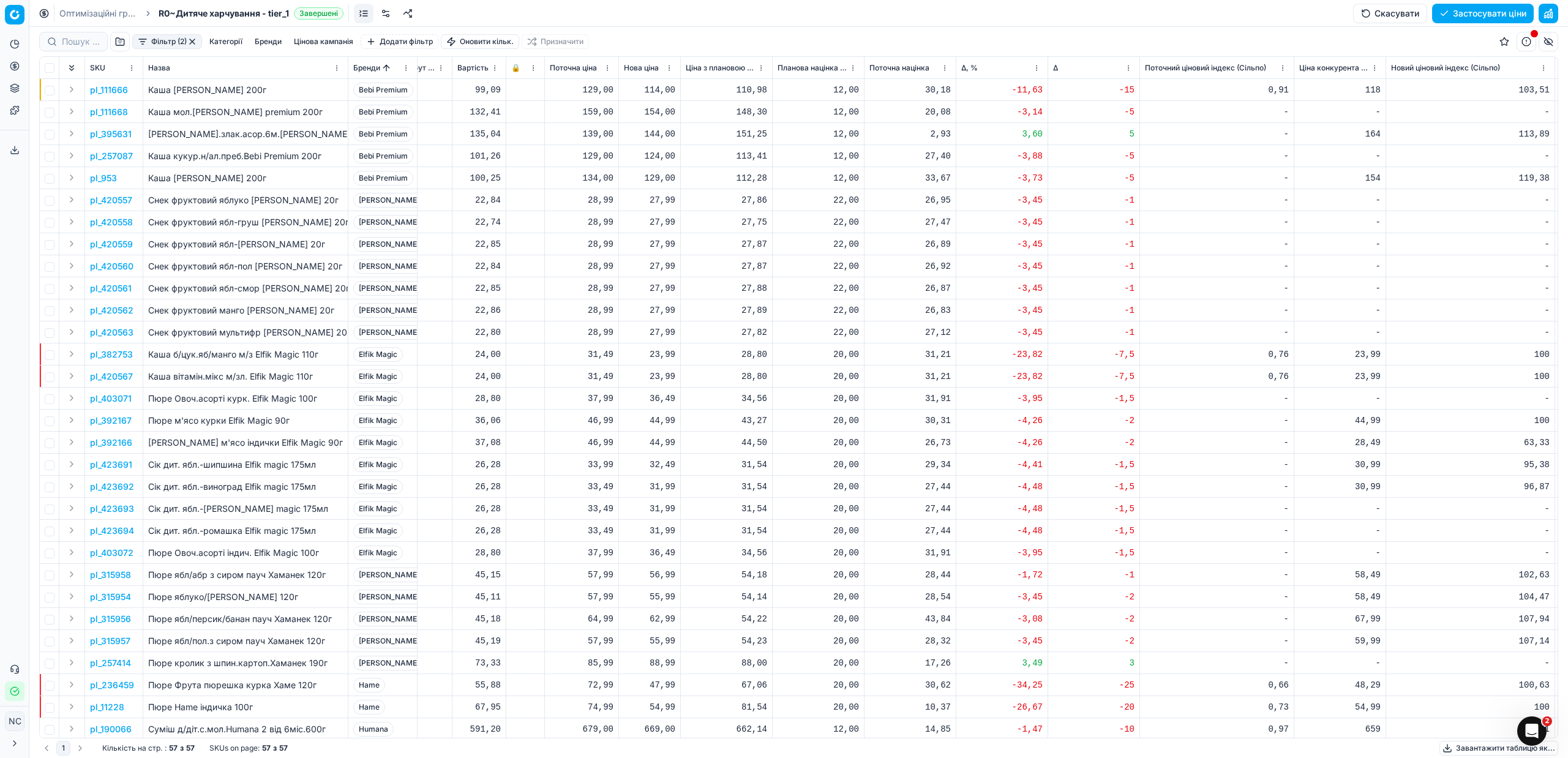
click at [106, 158] on p "pl_257087" at bounding box center [112, 156] width 43 height 12
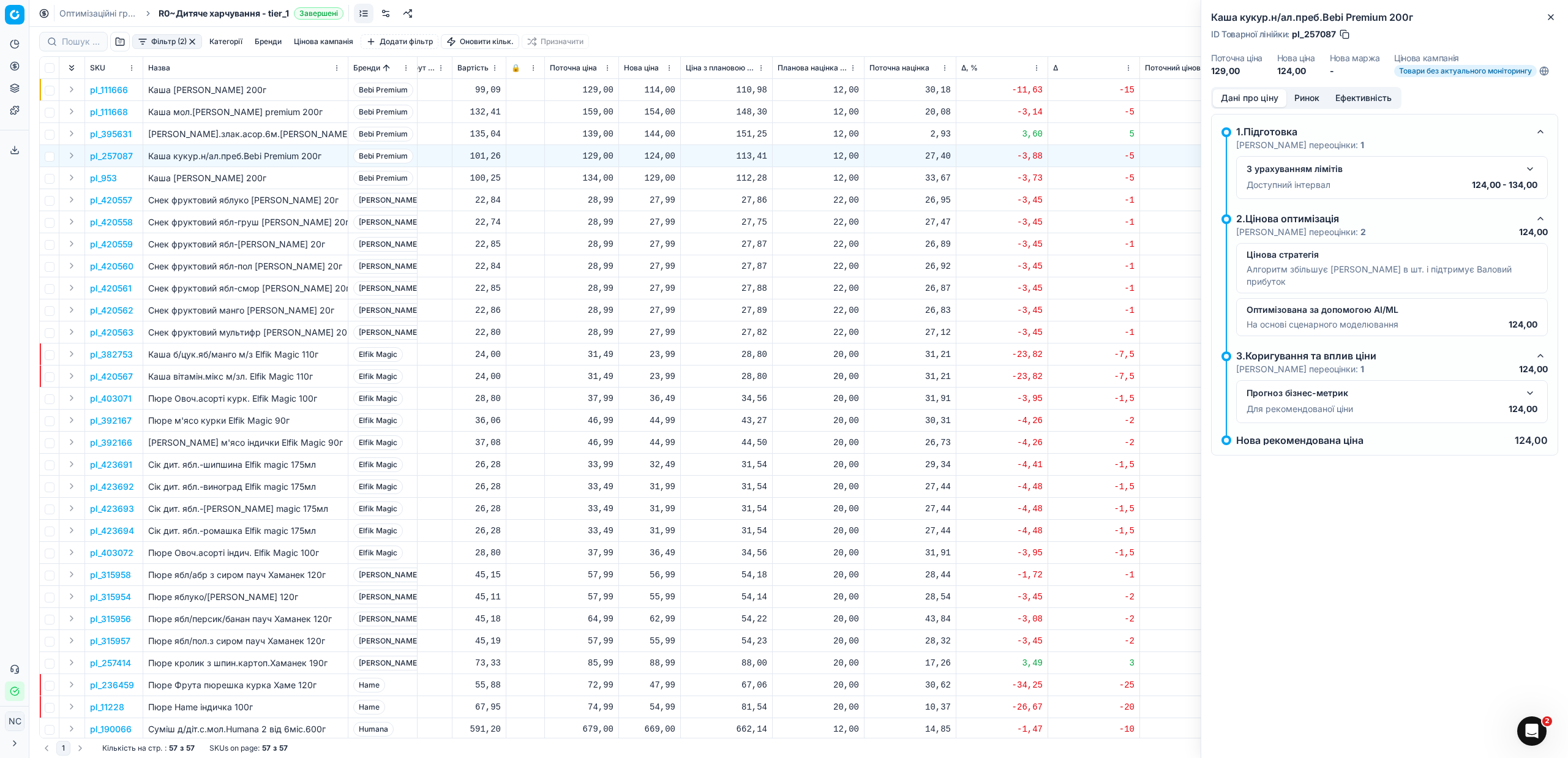
click at [1315, 96] on button "Ринок" at bounding box center [1306, 98] width 41 height 18
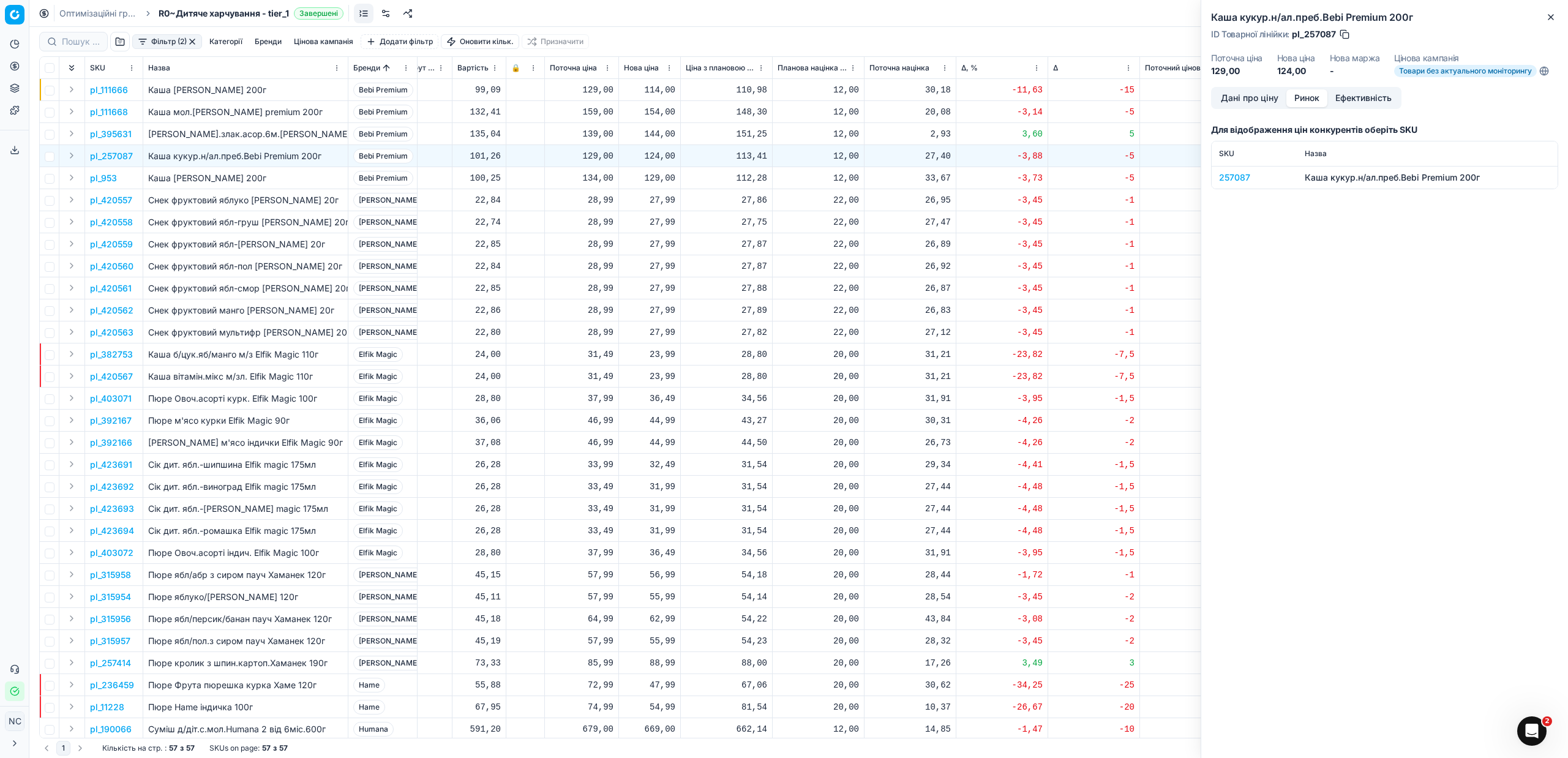
click at [1233, 177] on div "257087" at bounding box center [1254, 177] width 71 height 12
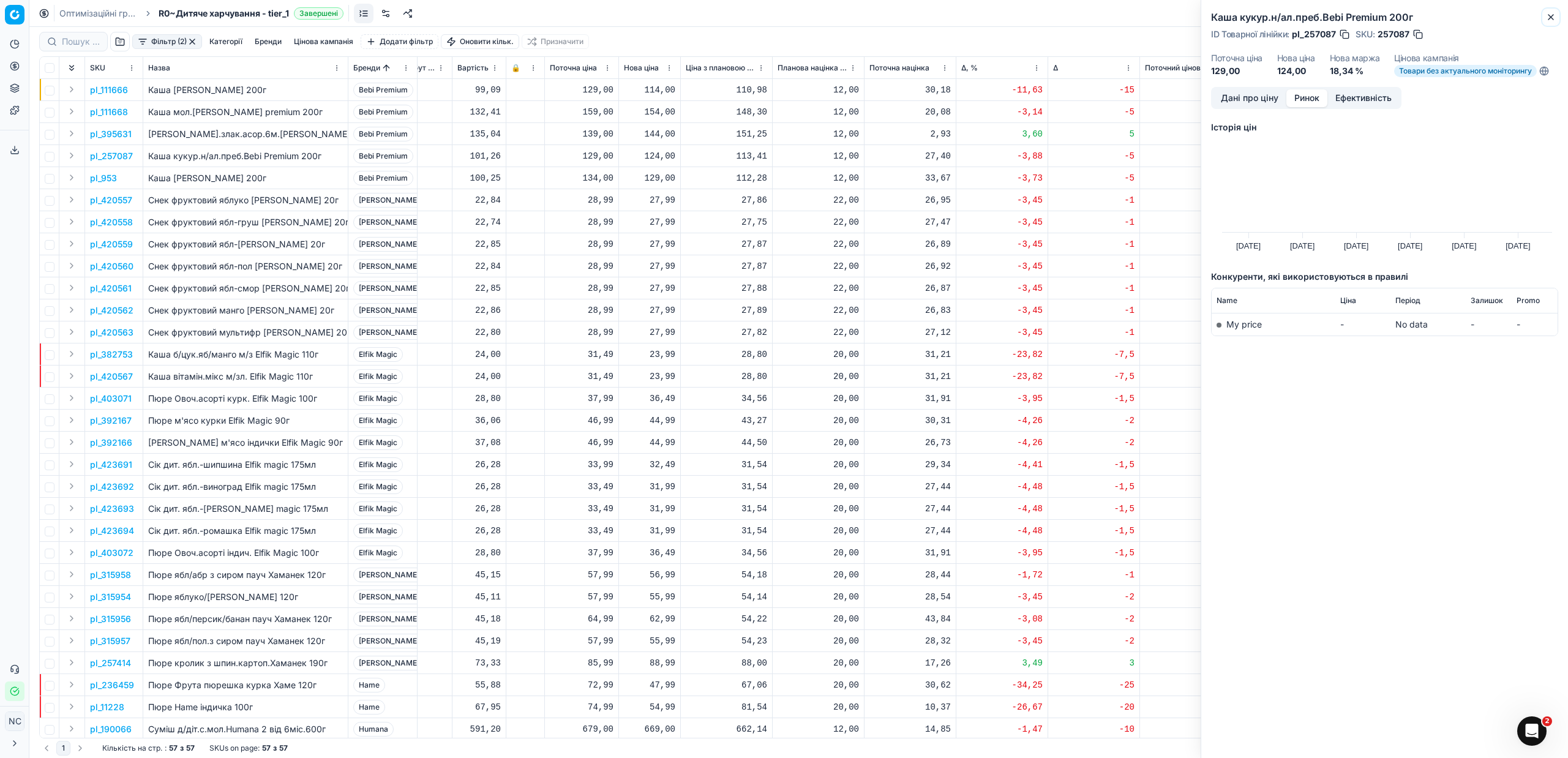
click at [1558, 18] on button "Close" at bounding box center [1550, 16] width 14 height 14
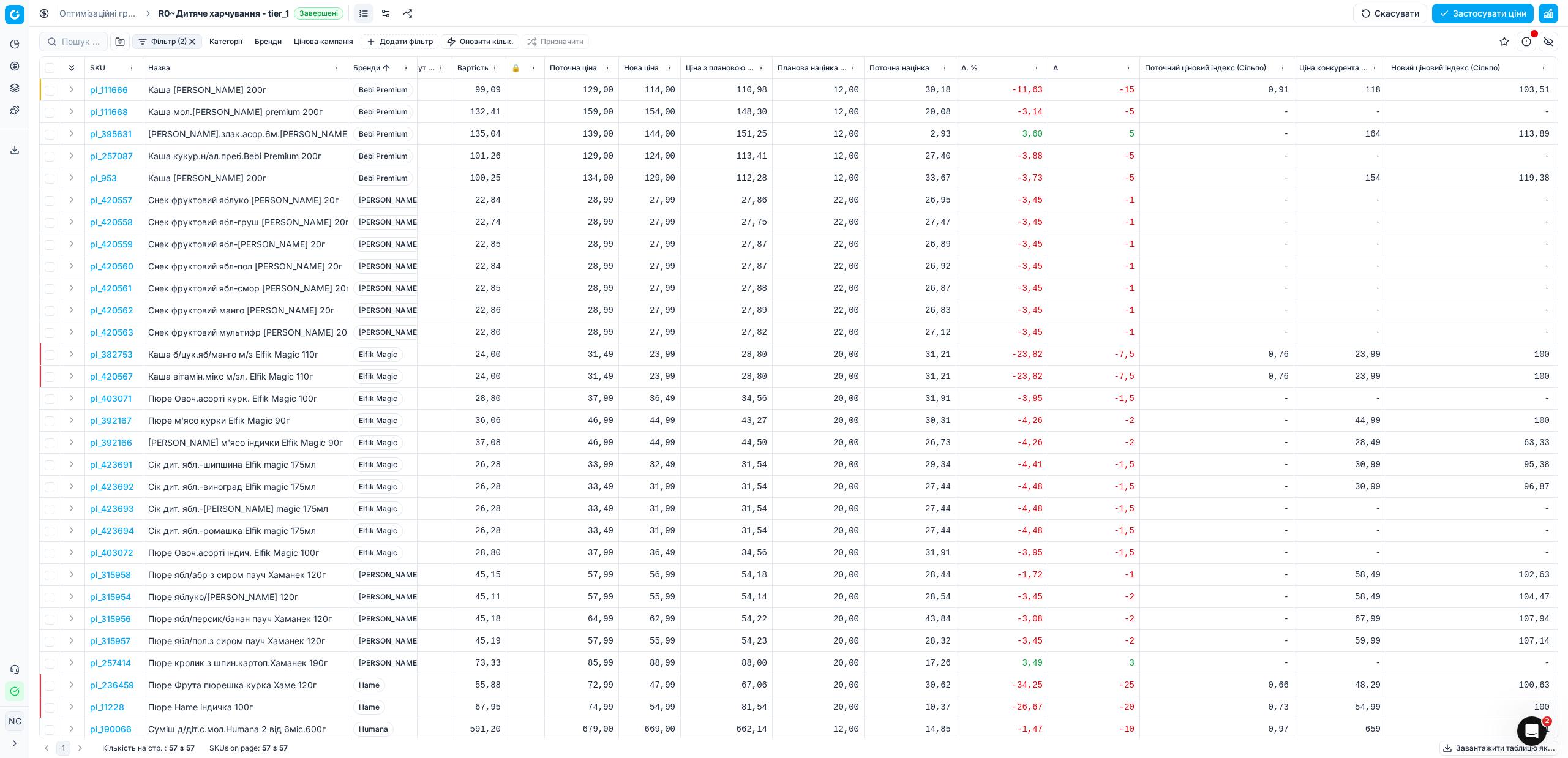
click at [112, 464] on p "pl_423691" at bounding box center [112, 465] width 43 height 12
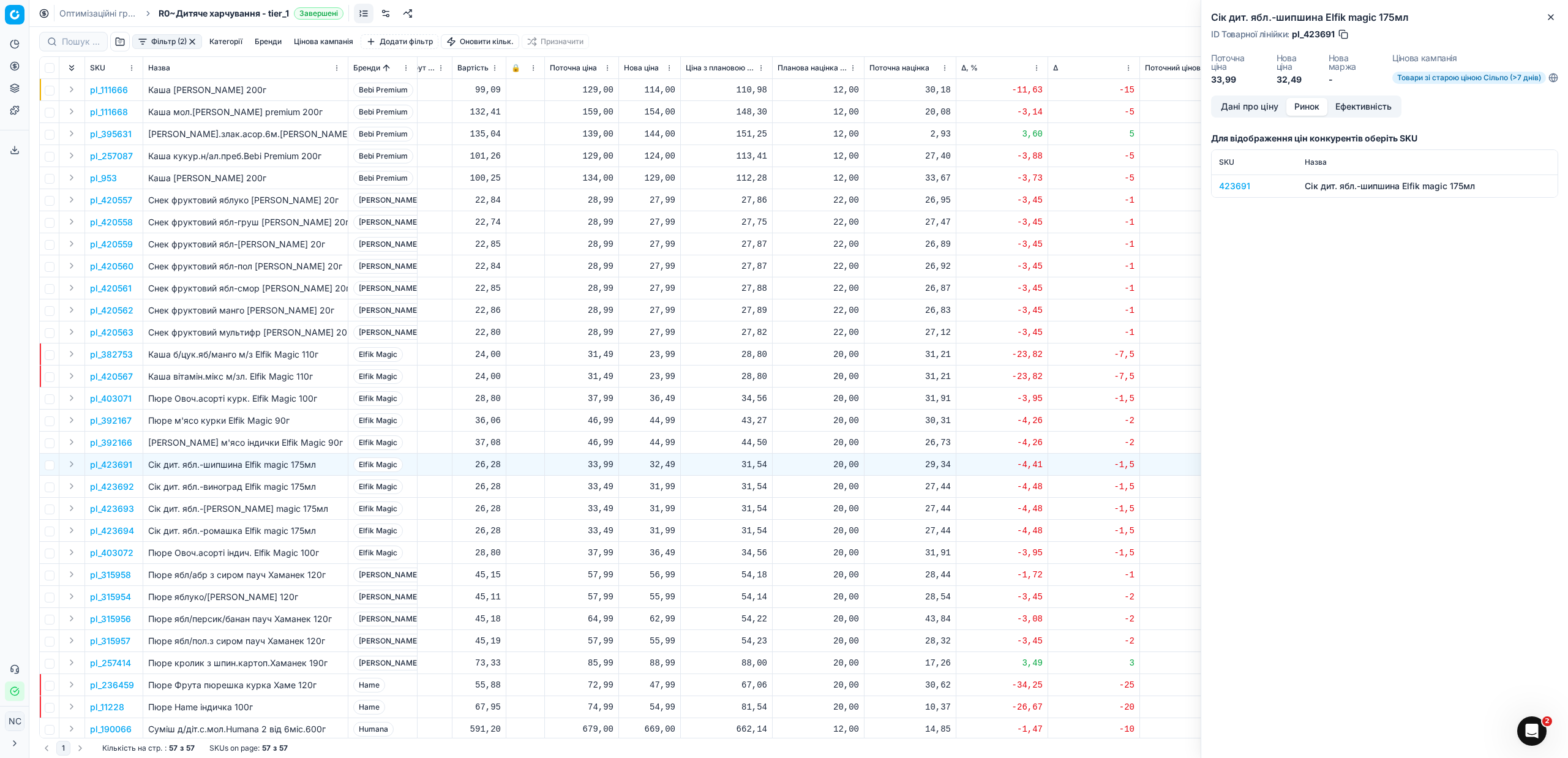
click at [1308, 106] on button "Ринок" at bounding box center [1306, 107] width 41 height 18
click at [1234, 187] on div "423691" at bounding box center [1254, 186] width 71 height 12
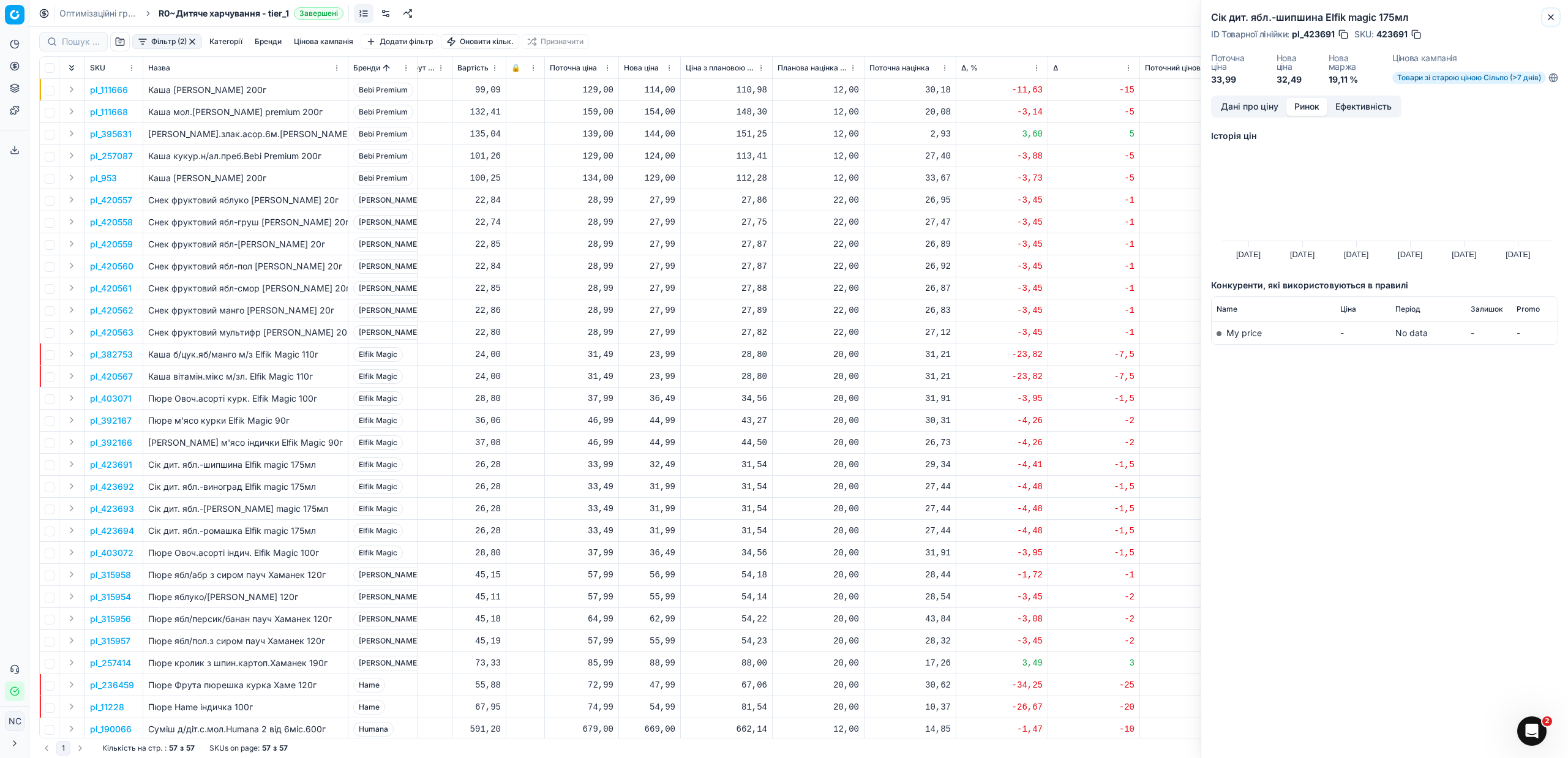
click at [1547, 16] on icon "button" at bounding box center [1550, 16] width 9 height 9
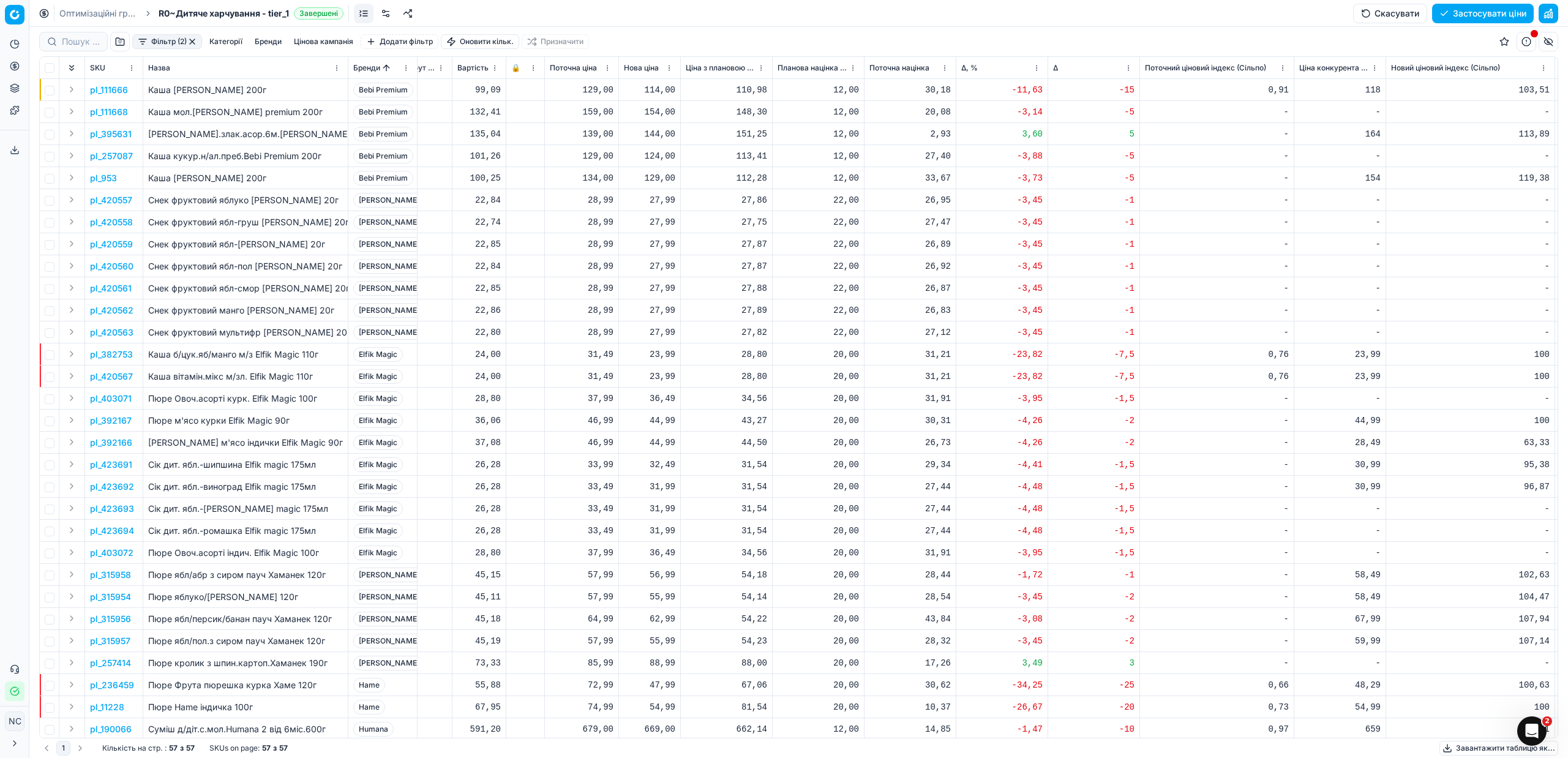
click at [107, 421] on p "pl_392167" at bounding box center [111, 420] width 42 height 12
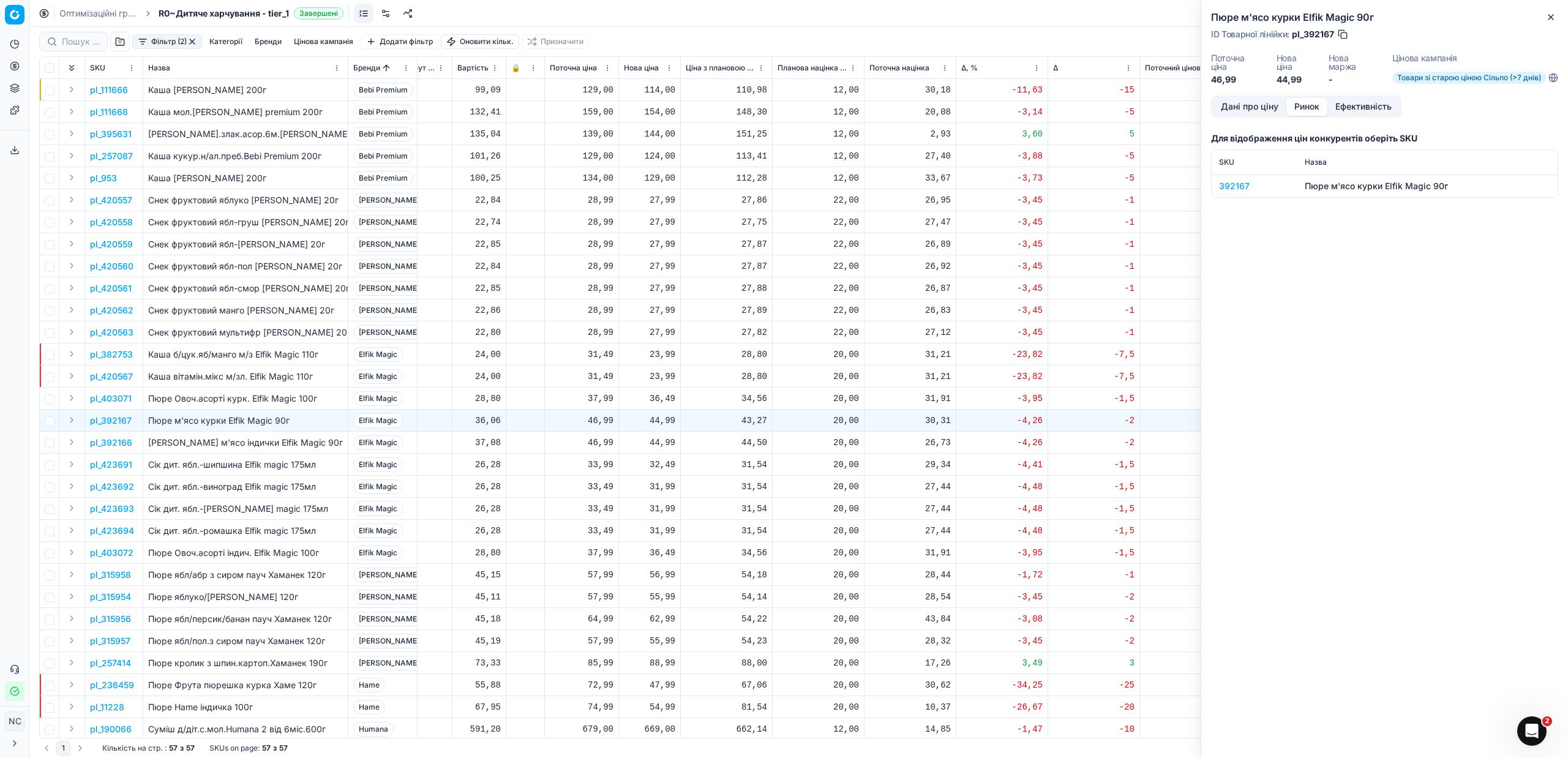
click at [1300, 106] on button "Ринок" at bounding box center [1306, 107] width 41 height 18
click at [1237, 188] on div "392167" at bounding box center [1254, 186] width 71 height 12
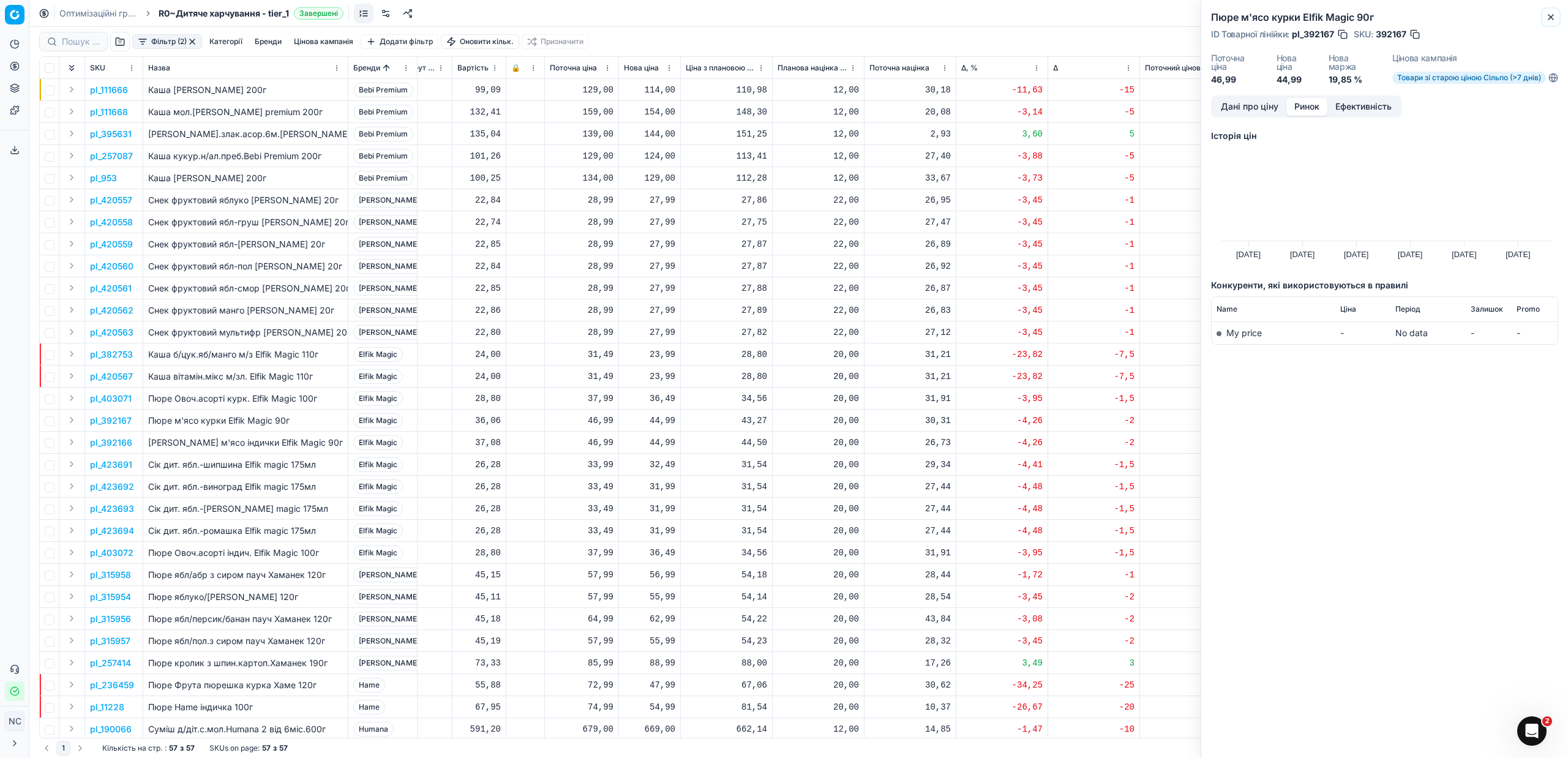
click at [1549, 15] on icon "button" at bounding box center [1551, 17] width 5 height 5
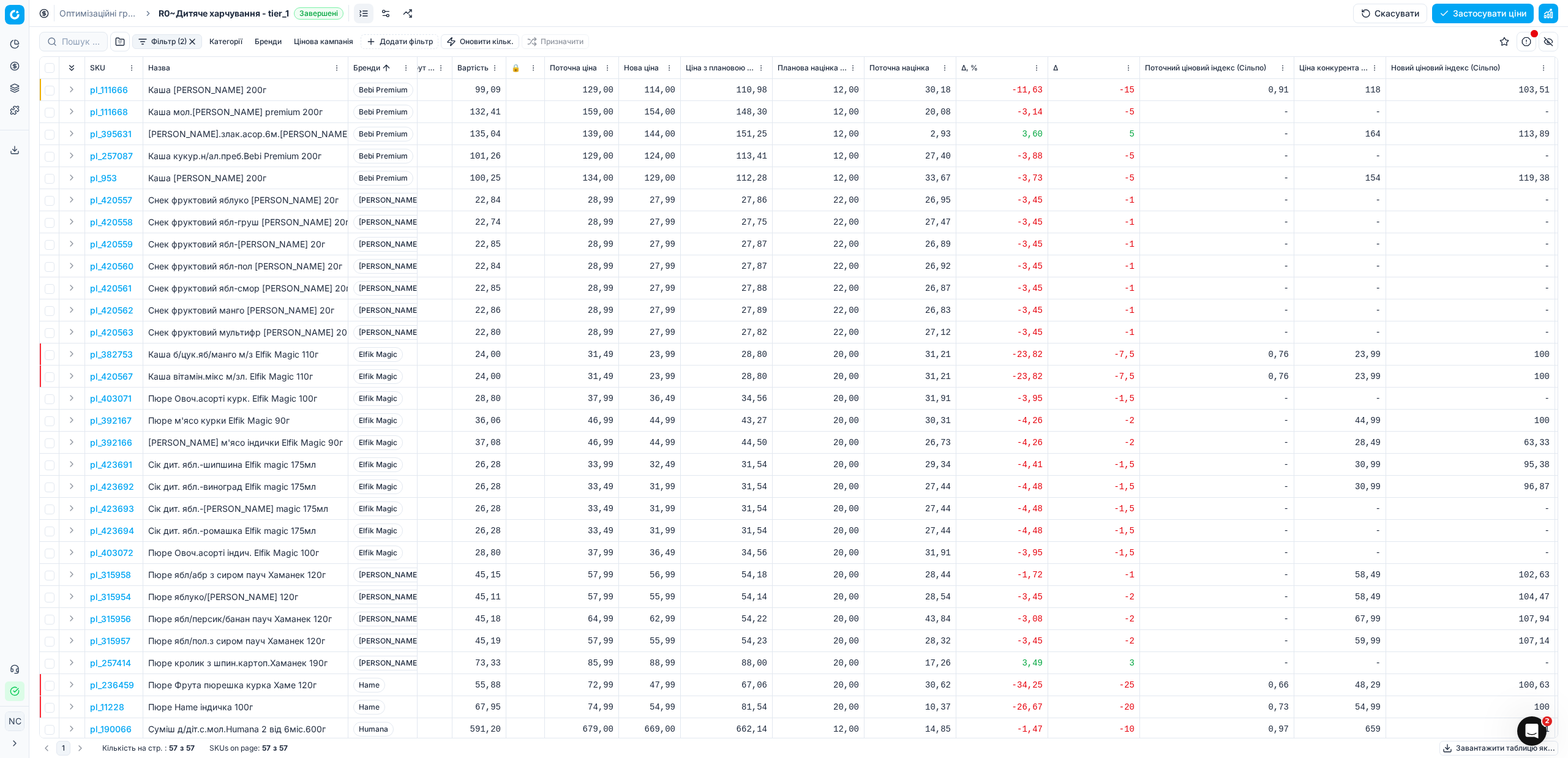
click at [124, 465] on p "pl_423691" at bounding box center [112, 465] width 43 height 12
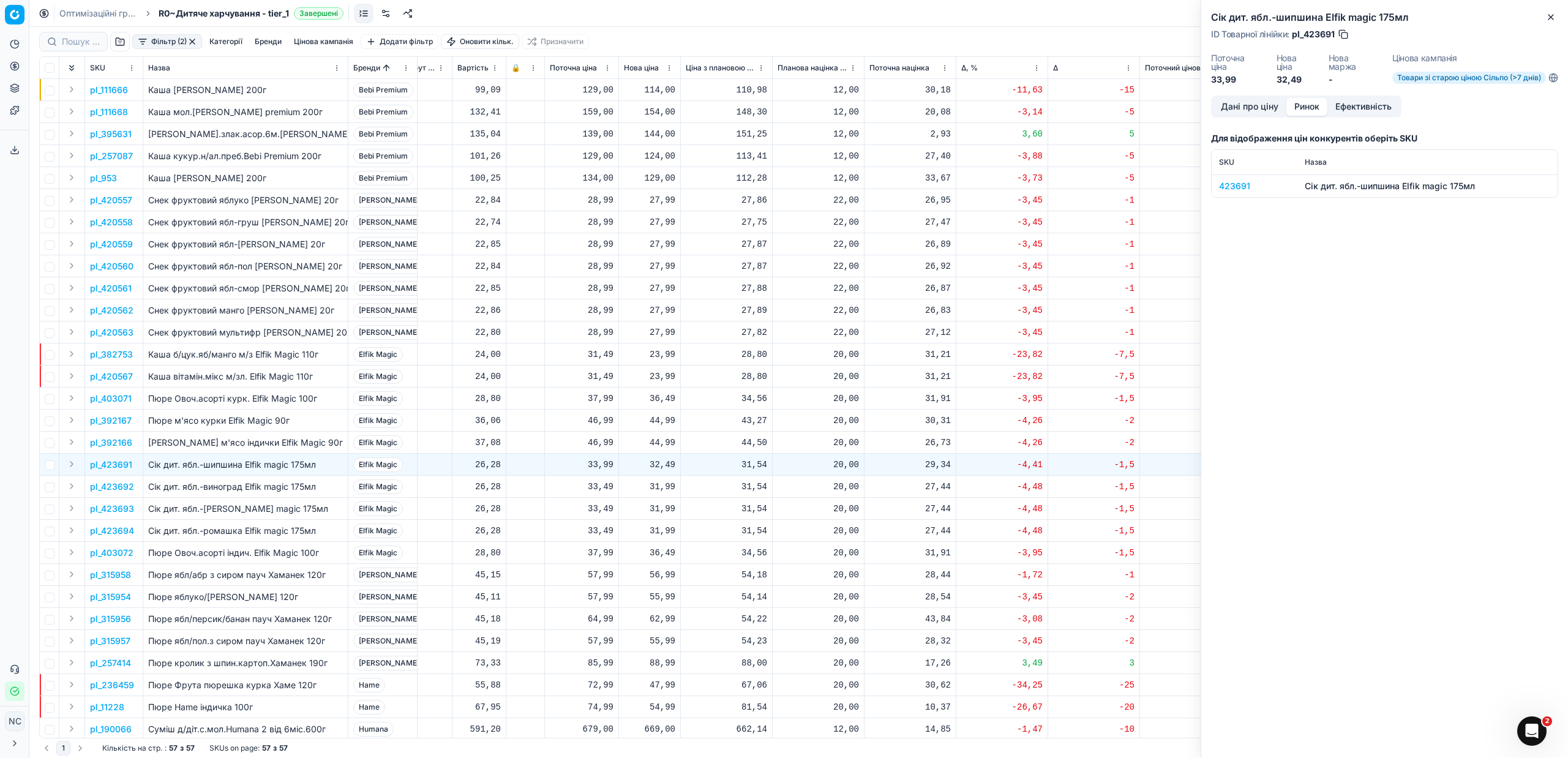
click at [1308, 107] on button "Ринок" at bounding box center [1306, 107] width 41 height 18
click at [1243, 182] on div "423691" at bounding box center [1254, 186] width 71 height 12
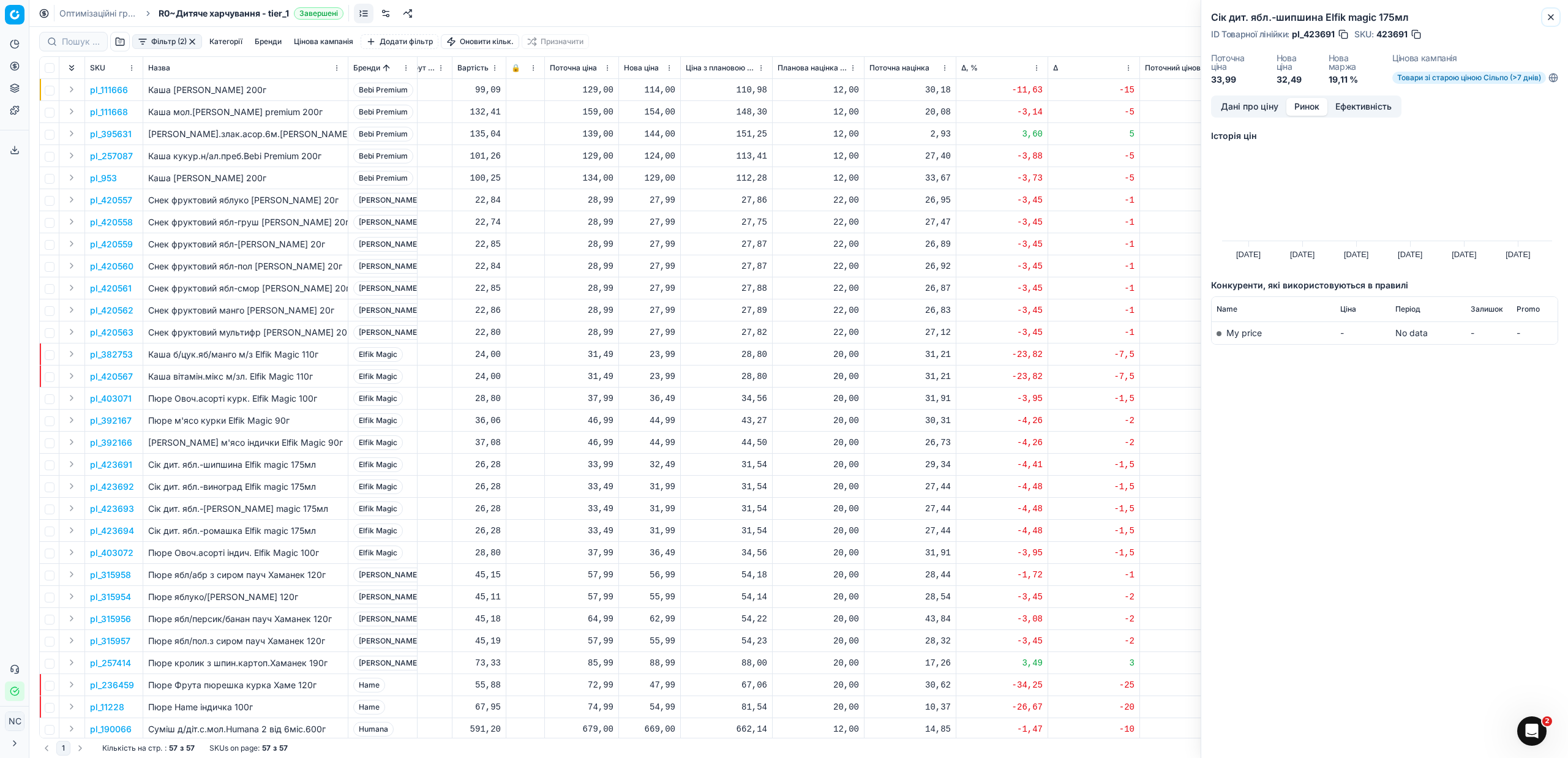
click at [1554, 14] on icon "button" at bounding box center [1550, 16] width 9 height 9
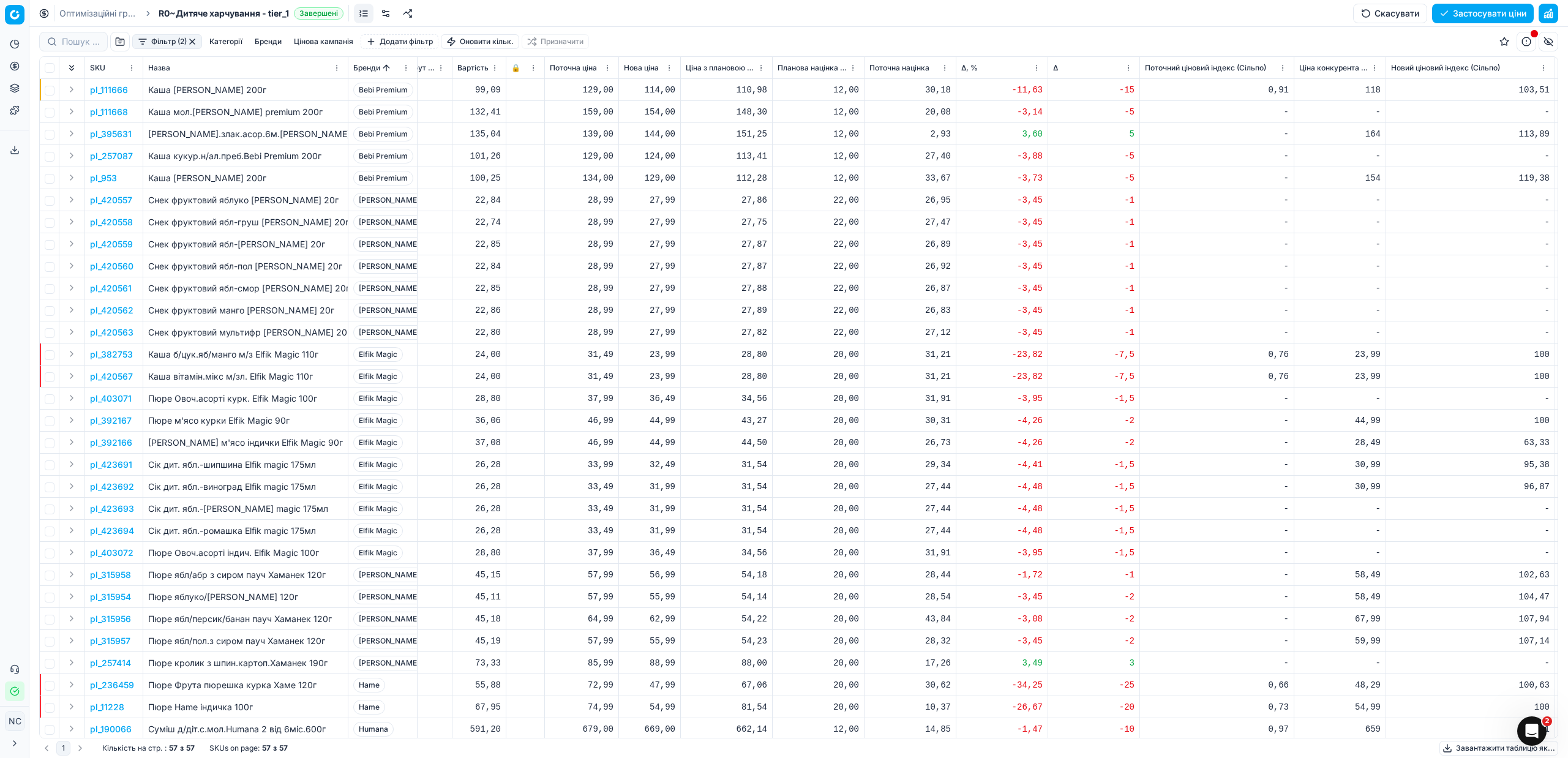
click at [123, 486] on p "pl_423692" at bounding box center [112, 487] width 44 height 12
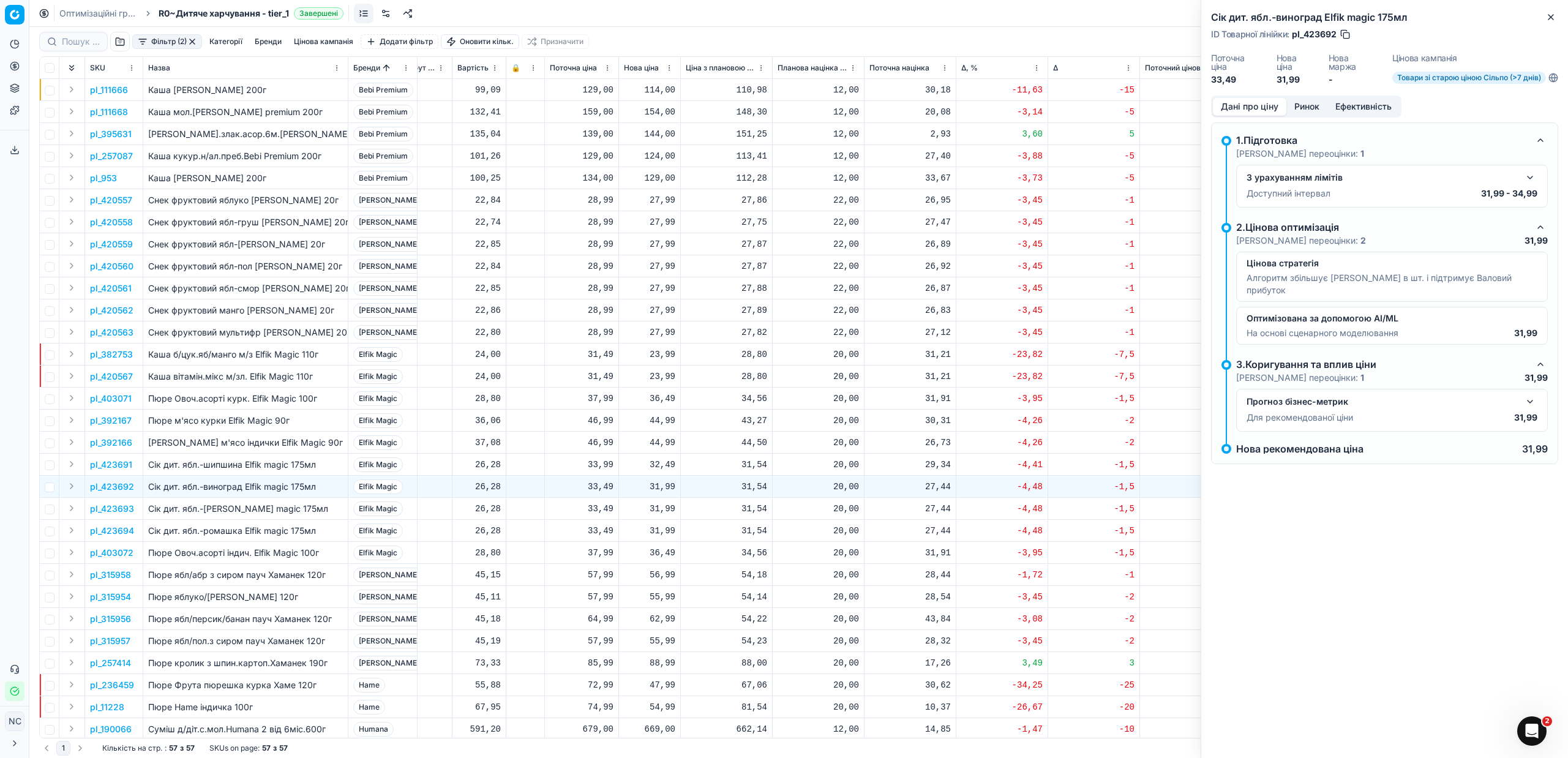
click at [1312, 104] on button "Ринок" at bounding box center [1306, 107] width 41 height 18
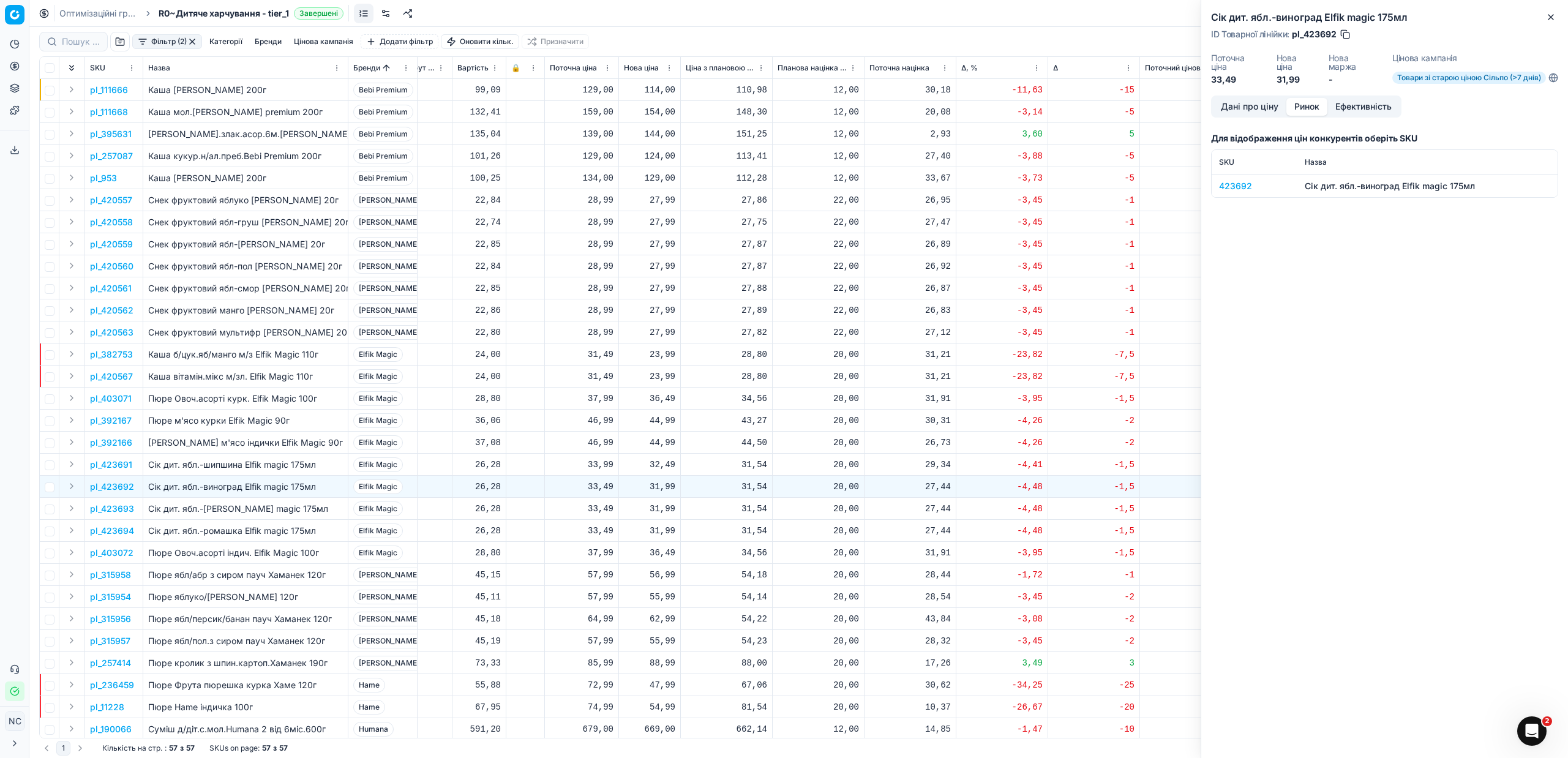
click at [1232, 184] on div "423692" at bounding box center [1254, 186] width 71 height 12
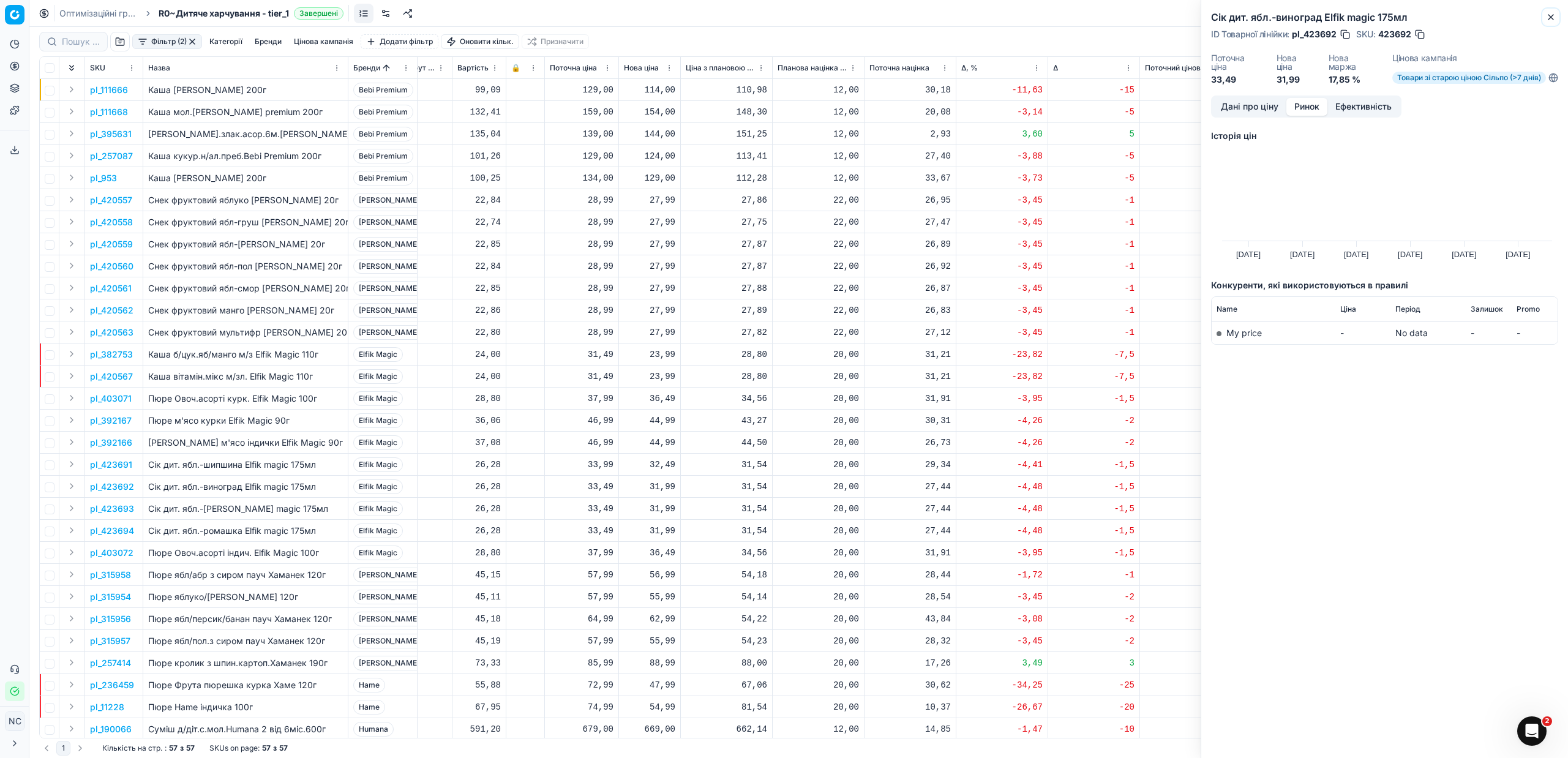
click at [1552, 12] on icon "button" at bounding box center [1550, 16] width 9 height 9
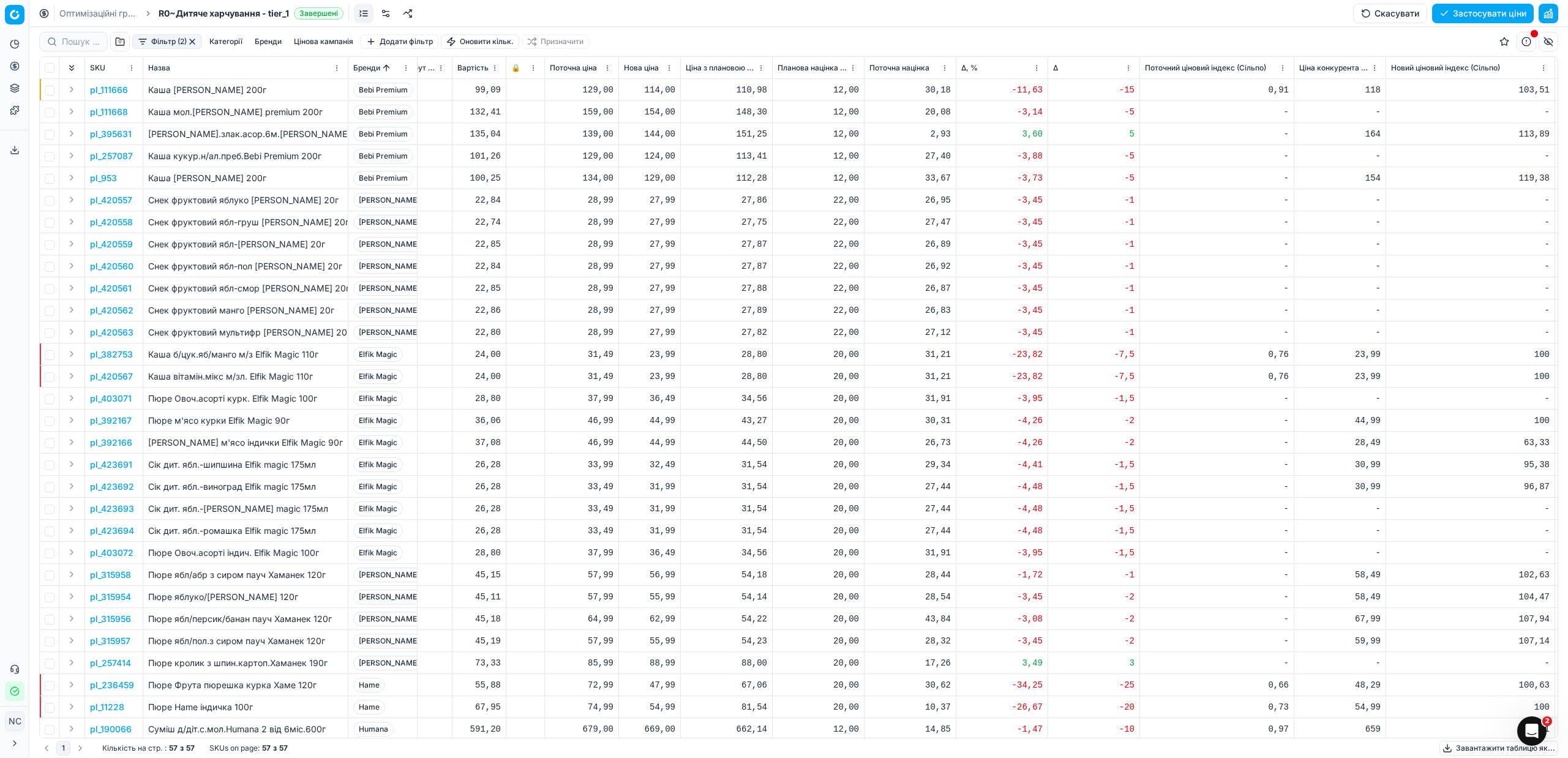
click at [110, 466] on p "pl_423691" at bounding box center [112, 465] width 43 height 12
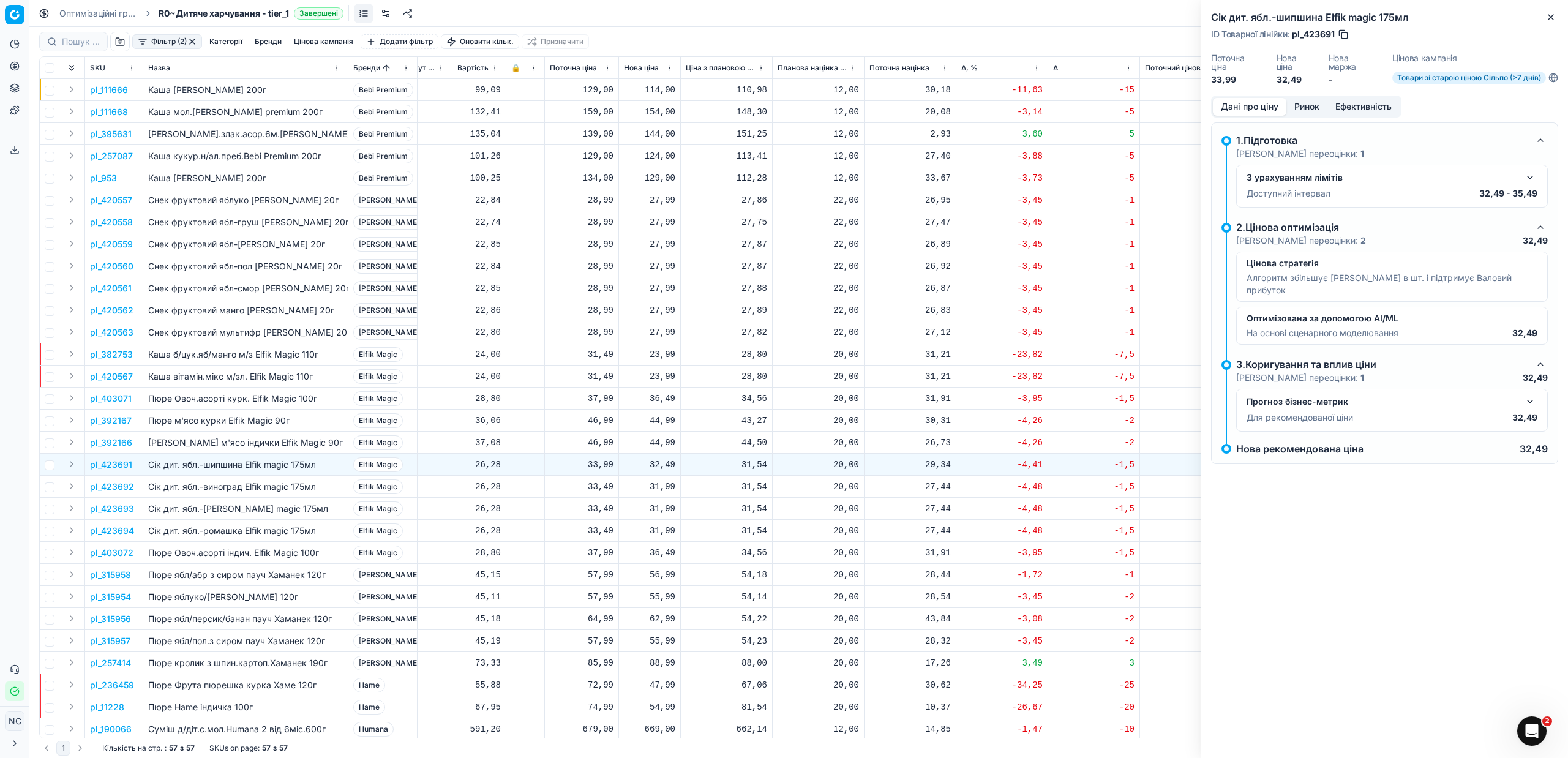
click at [1343, 34] on button "button" at bounding box center [1343, 34] width 12 height 12
click at [1555, 14] on icon "button" at bounding box center [1550, 16] width 9 height 9
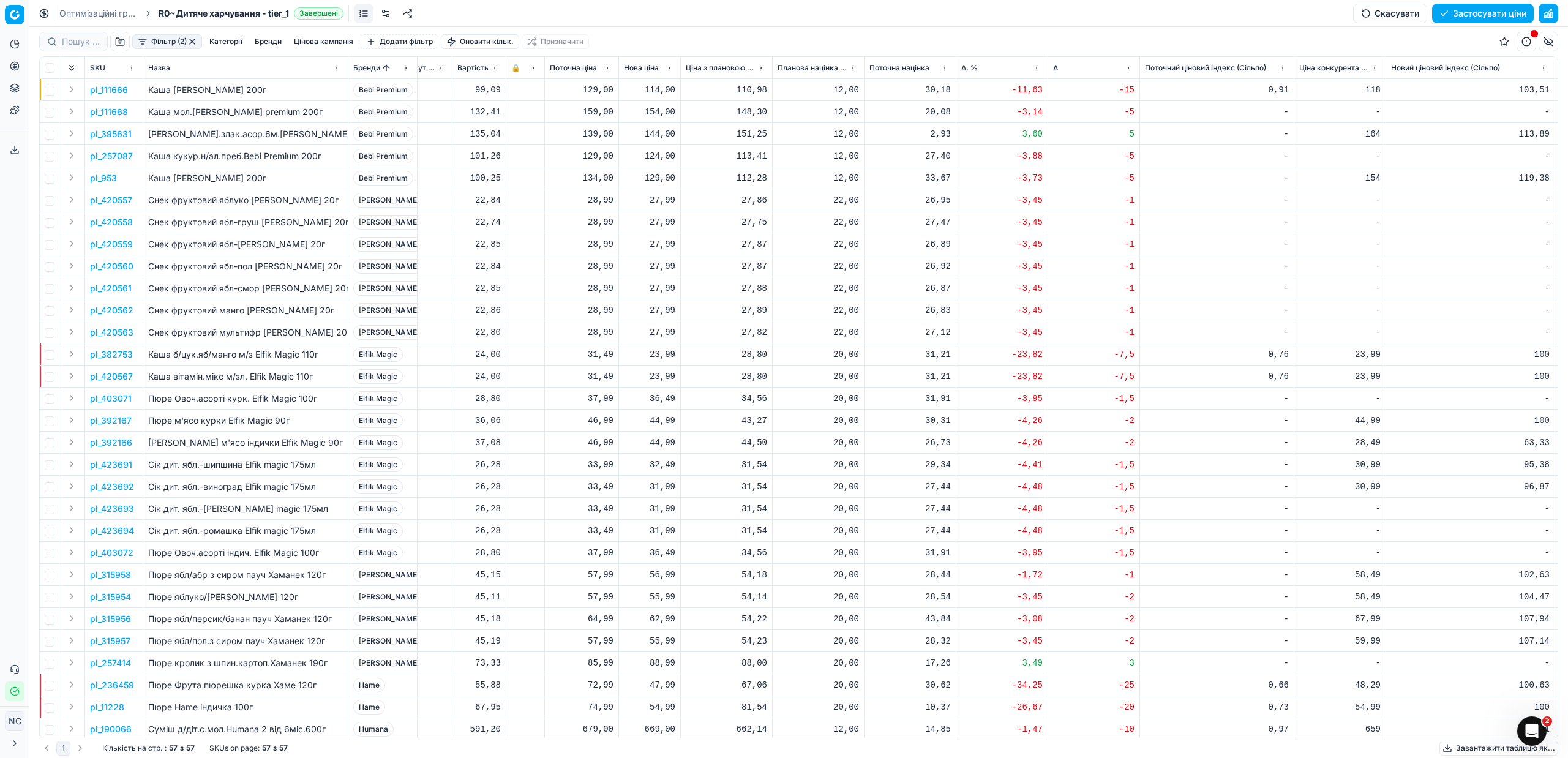
click at [670, 464] on div "32,49" at bounding box center [649, 465] width 51 height 12
type input "31.99"
click at [117, 573] on p "pl_315958" at bounding box center [111, 575] width 41 height 12
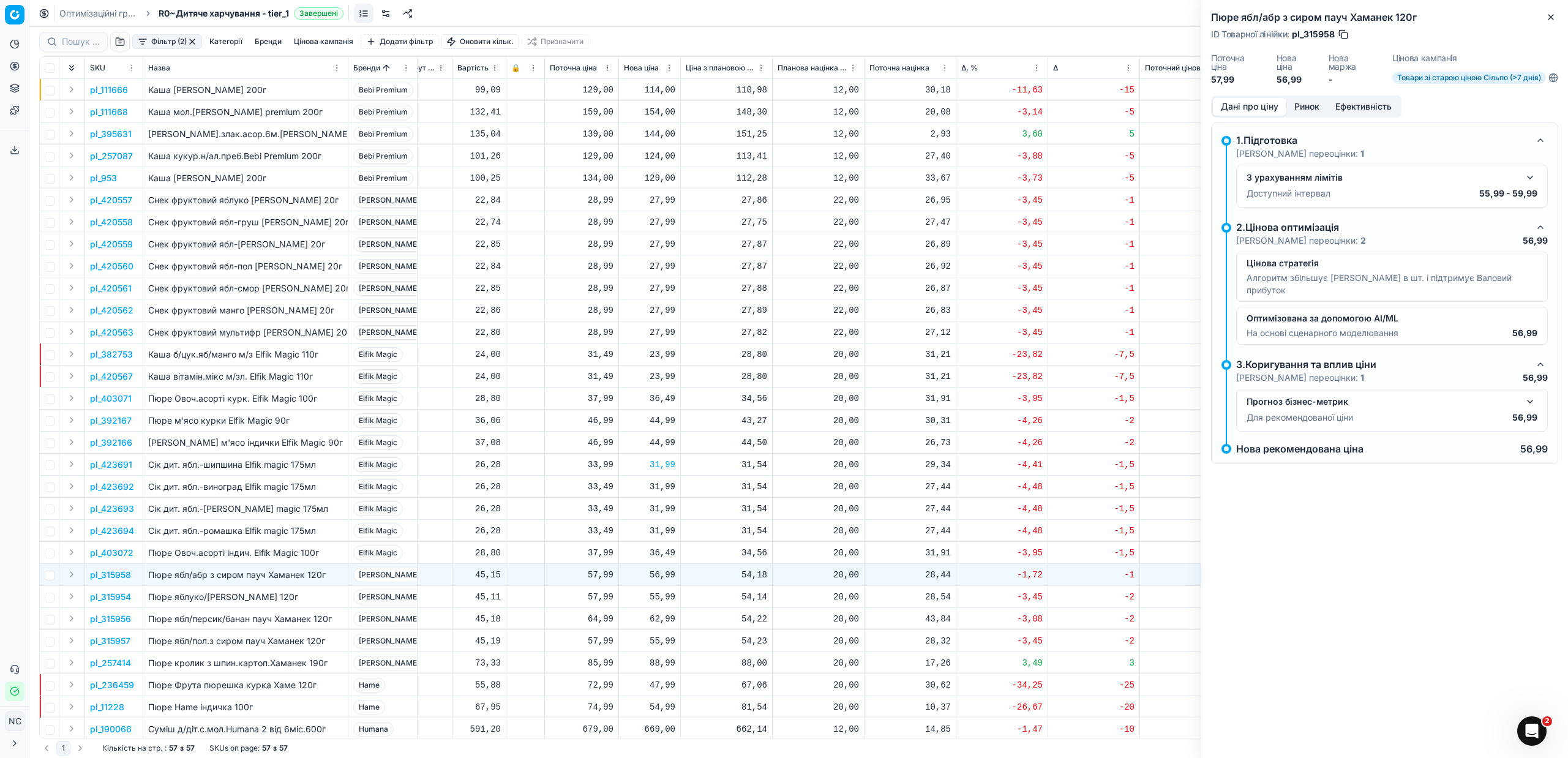
click at [1321, 103] on button "Ринок" at bounding box center [1306, 107] width 41 height 18
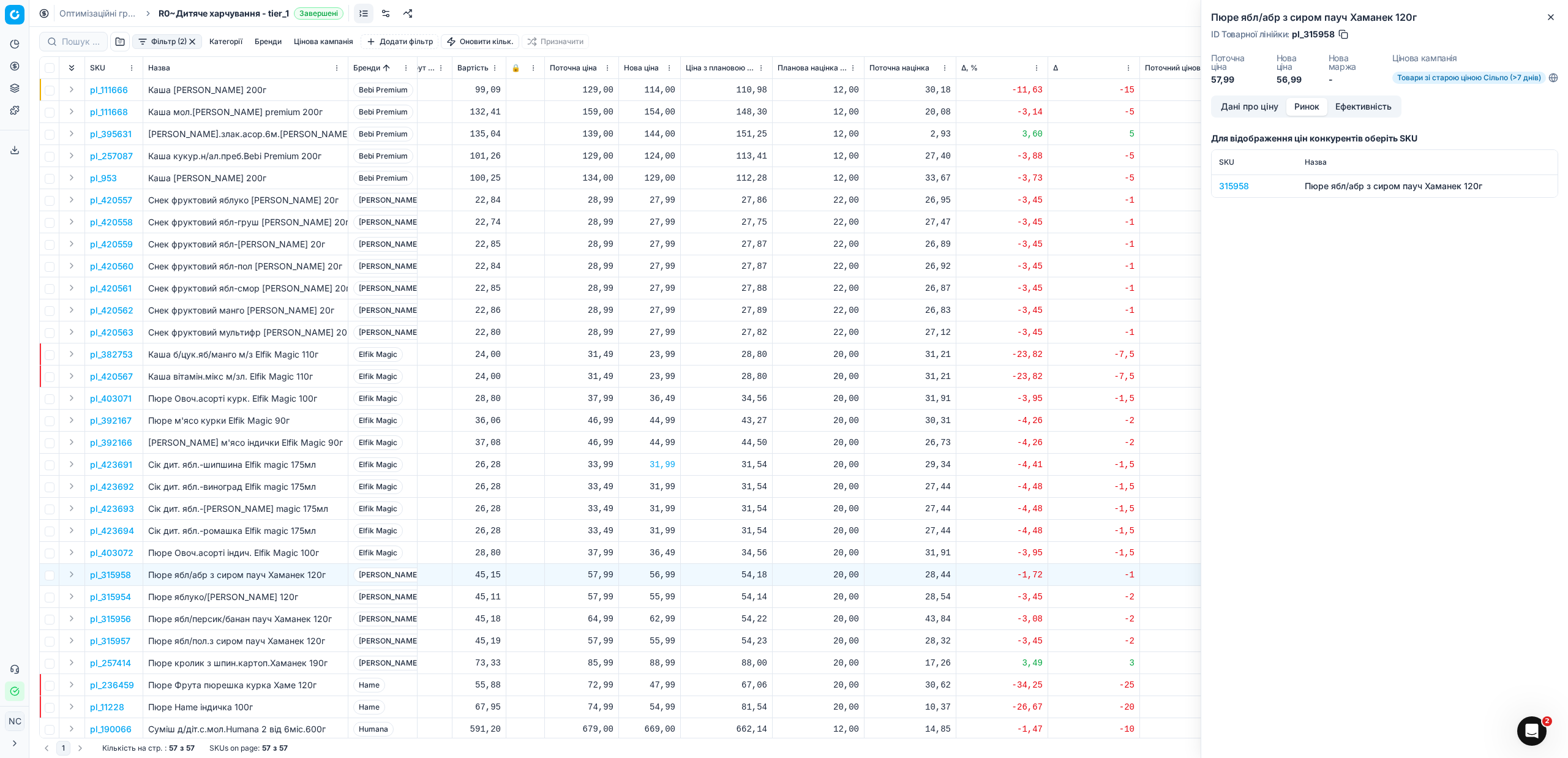
click at [1225, 190] on div "315958" at bounding box center [1254, 186] width 71 height 12
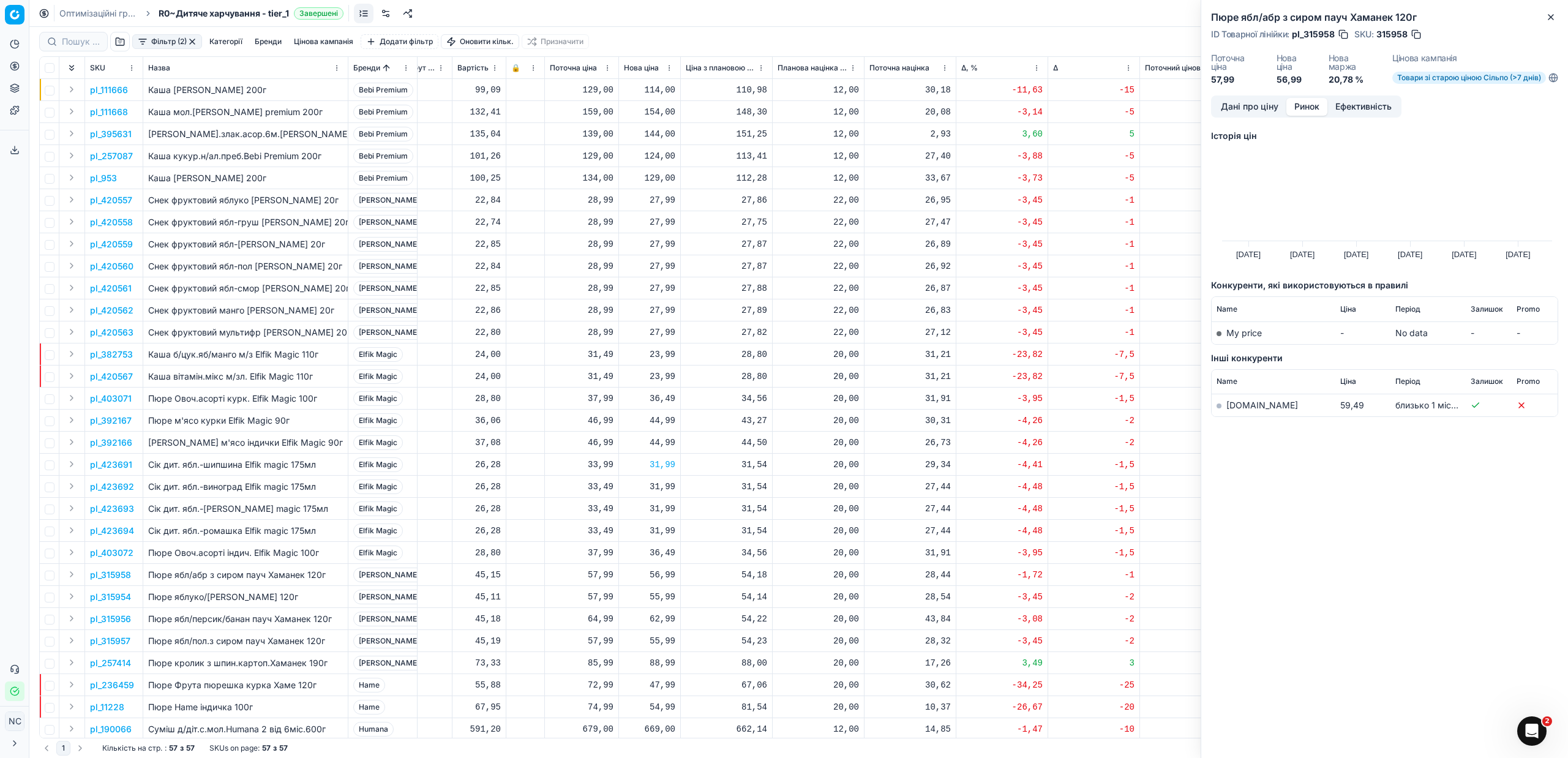
click at [1245, 406] on link "[DOMAIN_NAME]" at bounding box center [1262, 405] width 72 height 10
click at [667, 595] on div "55,99" at bounding box center [649, 597] width 51 height 12
type input "56.99"
click at [716, 593] on div "54,14" at bounding box center [727, 597] width 82 height 12
click at [672, 616] on div "62,99" at bounding box center [649, 619] width 51 height 12
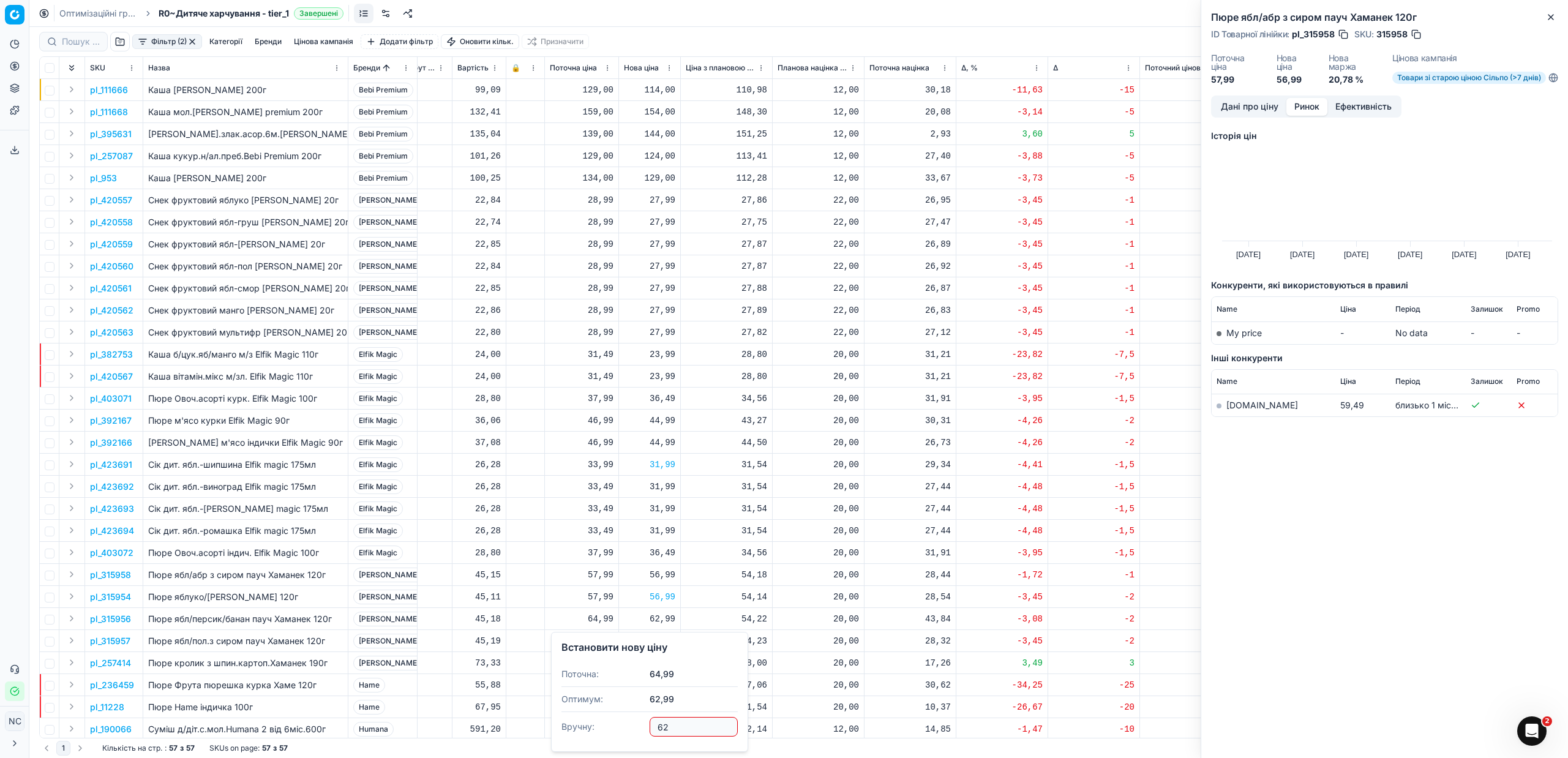
type input "6"
type input "59.99"
click at [664, 641] on div "55,99" at bounding box center [649, 641] width 51 height 12
type input "56.99"
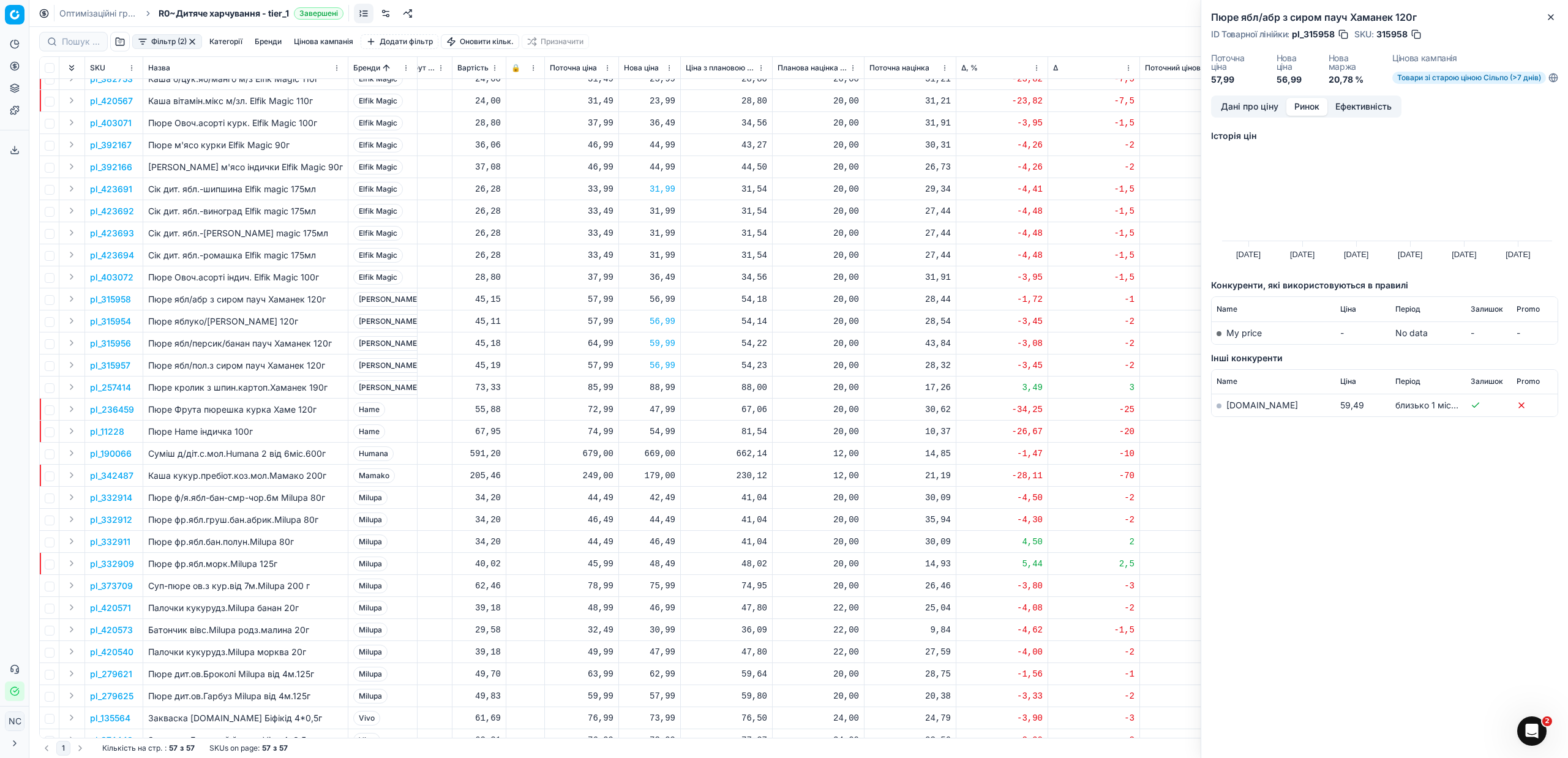
scroll to position [367, 447]
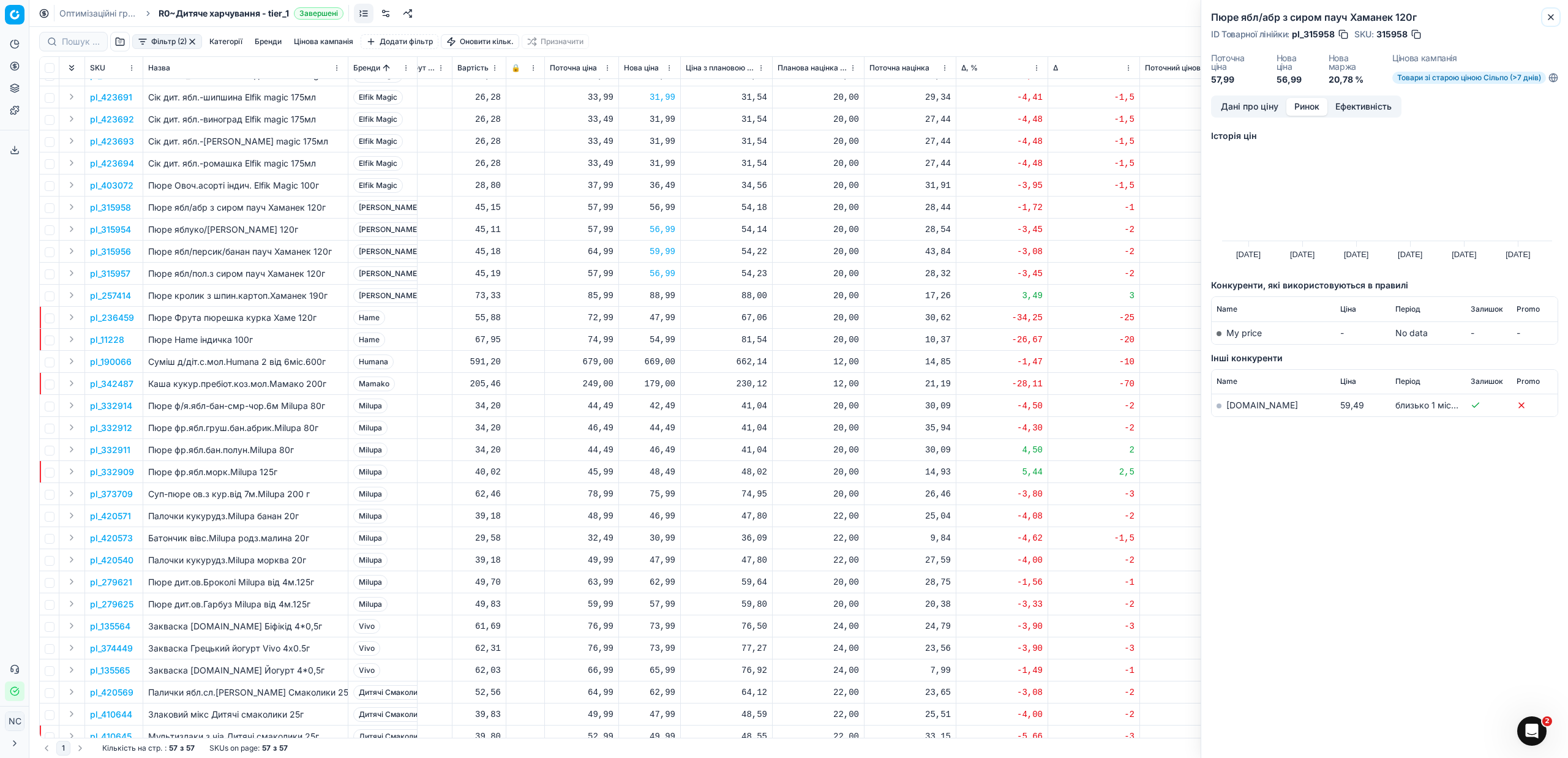
click at [1552, 16] on icon "button" at bounding box center [1550, 16] width 9 height 9
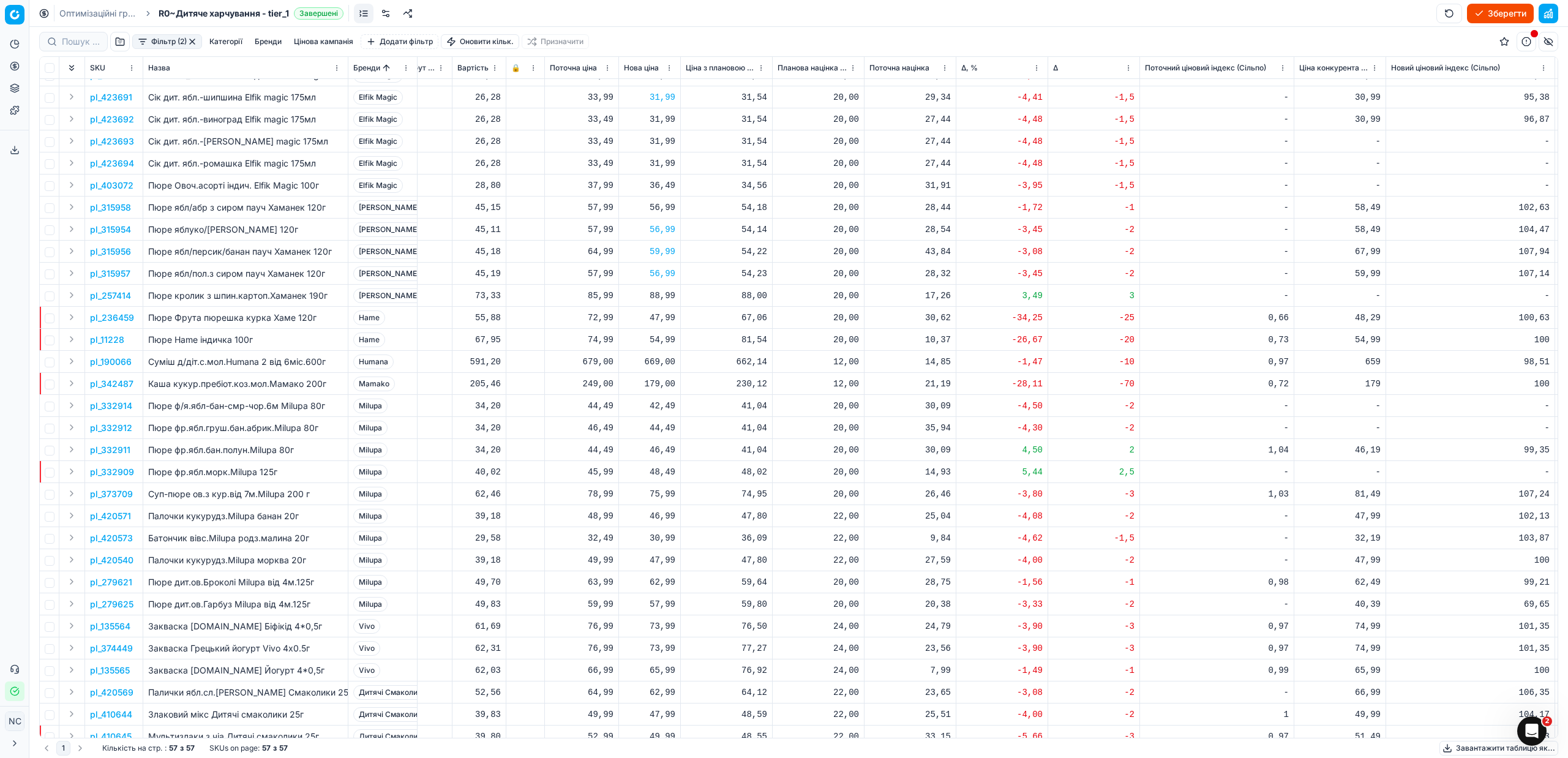
click at [118, 315] on p "pl_236459" at bounding box center [112, 318] width 44 height 12
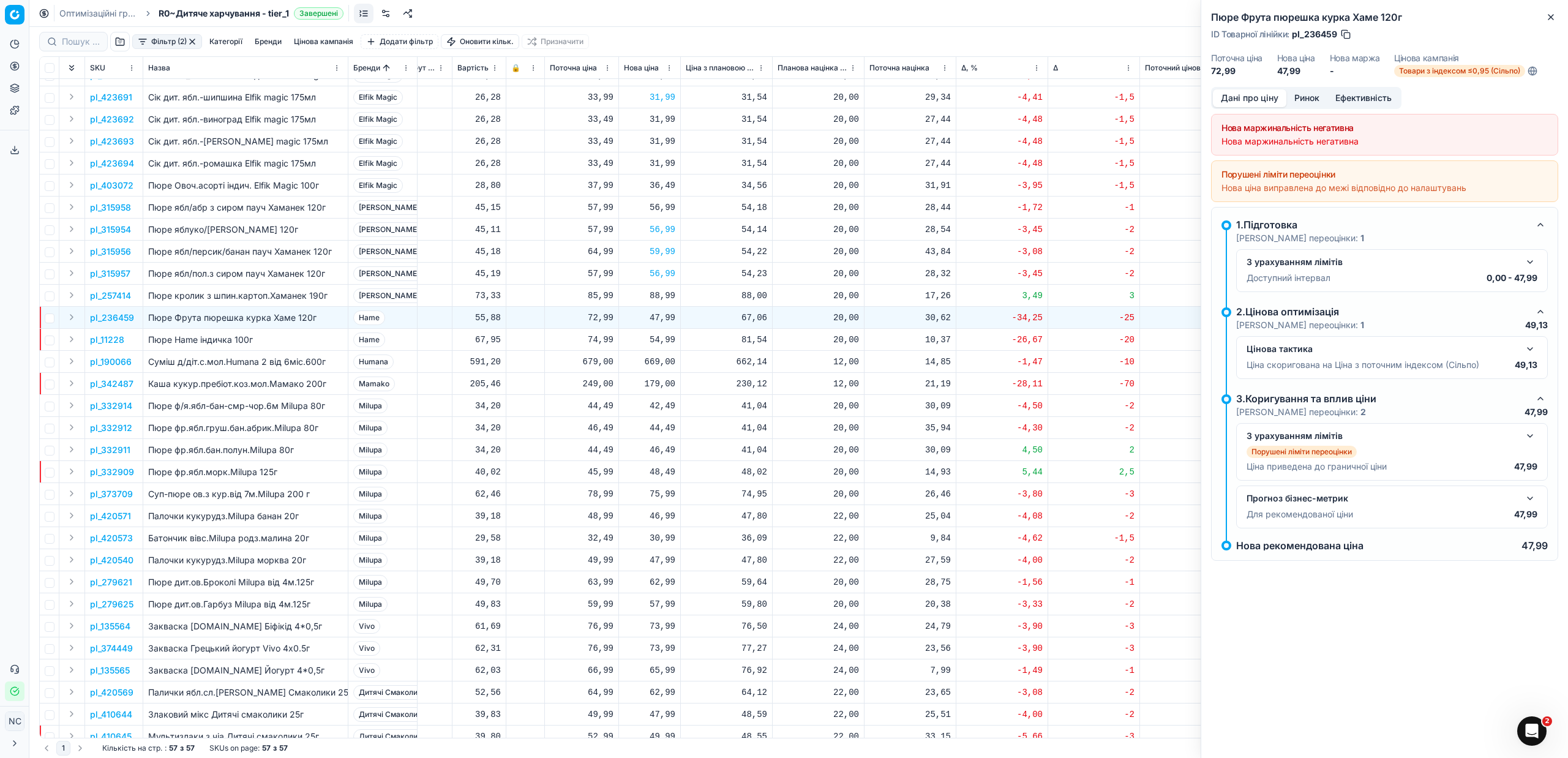
click at [1314, 95] on button "Ринок" at bounding box center [1306, 98] width 41 height 18
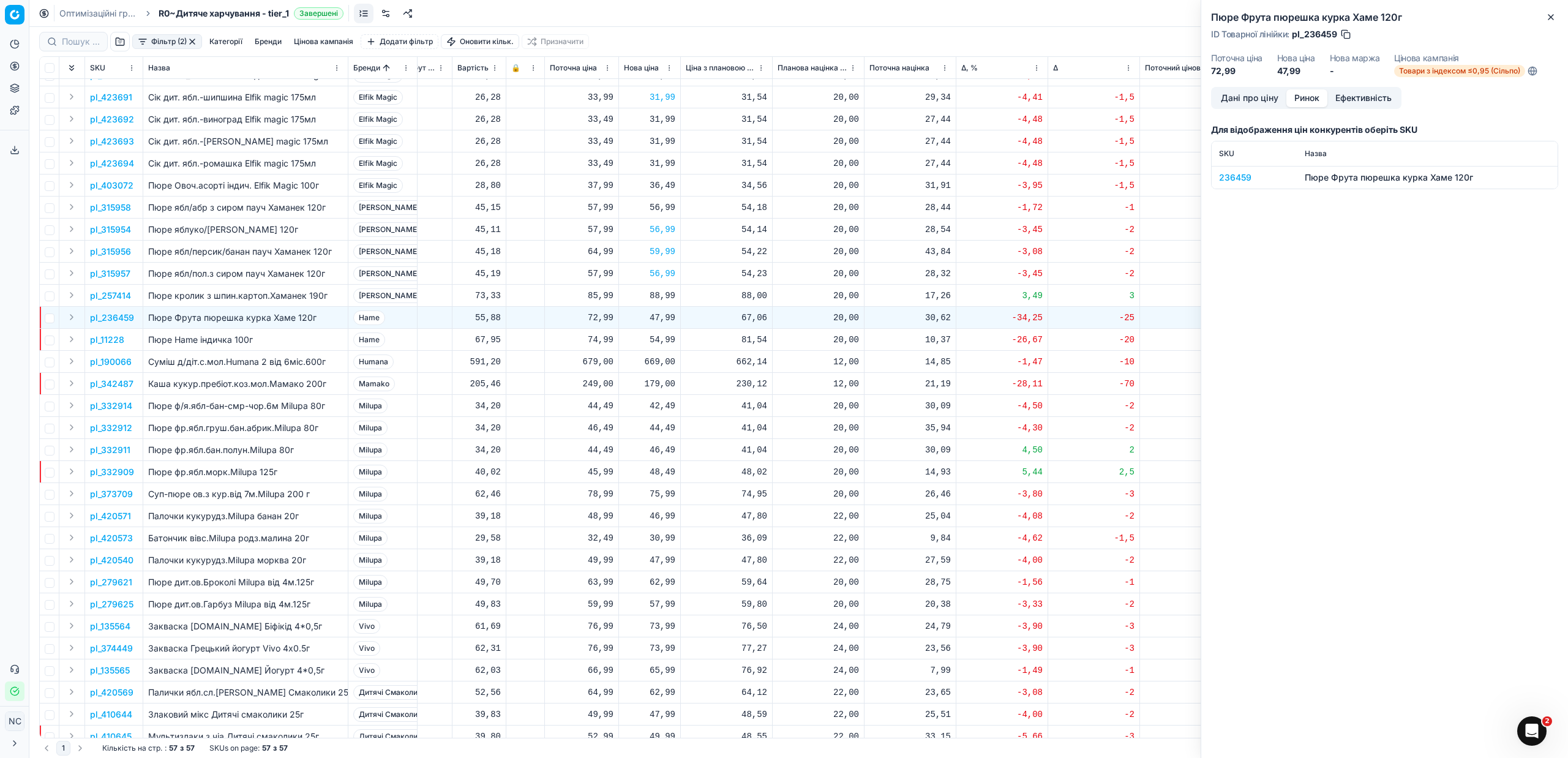
click at [1248, 175] on div "236459" at bounding box center [1254, 177] width 71 height 12
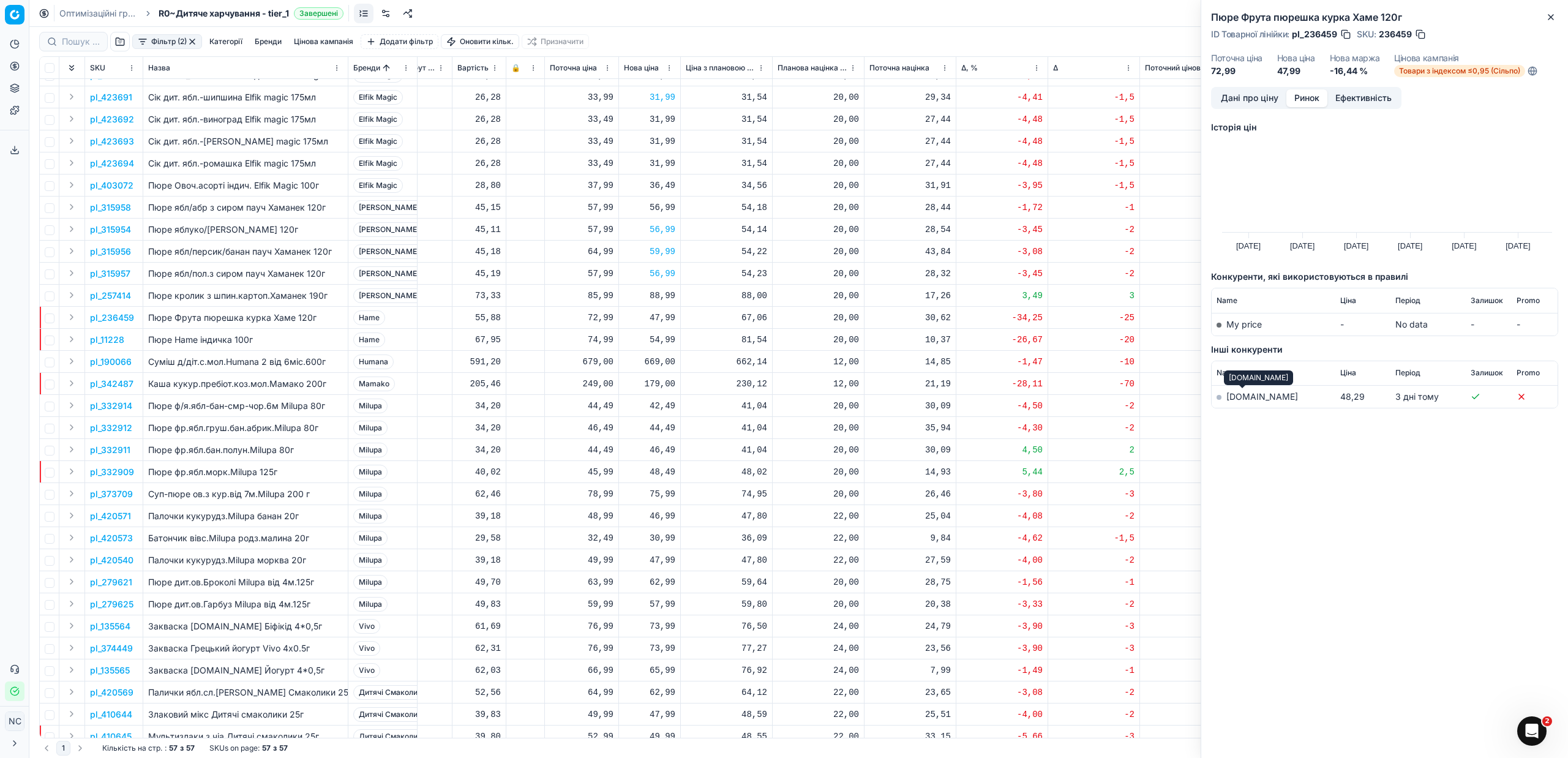
click at [1242, 396] on link "[DOMAIN_NAME]" at bounding box center [1262, 396] width 72 height 10
click at [1420, 32] on button "button" at bounding box center [1421, 34] width 12 height 12
click at [650, 319] on div "47,99" at bounding box center [649, 318] width 51 height 12
click at [1553, 20] on icon "button" at bounding box center [1550, 16] width 9 height 9
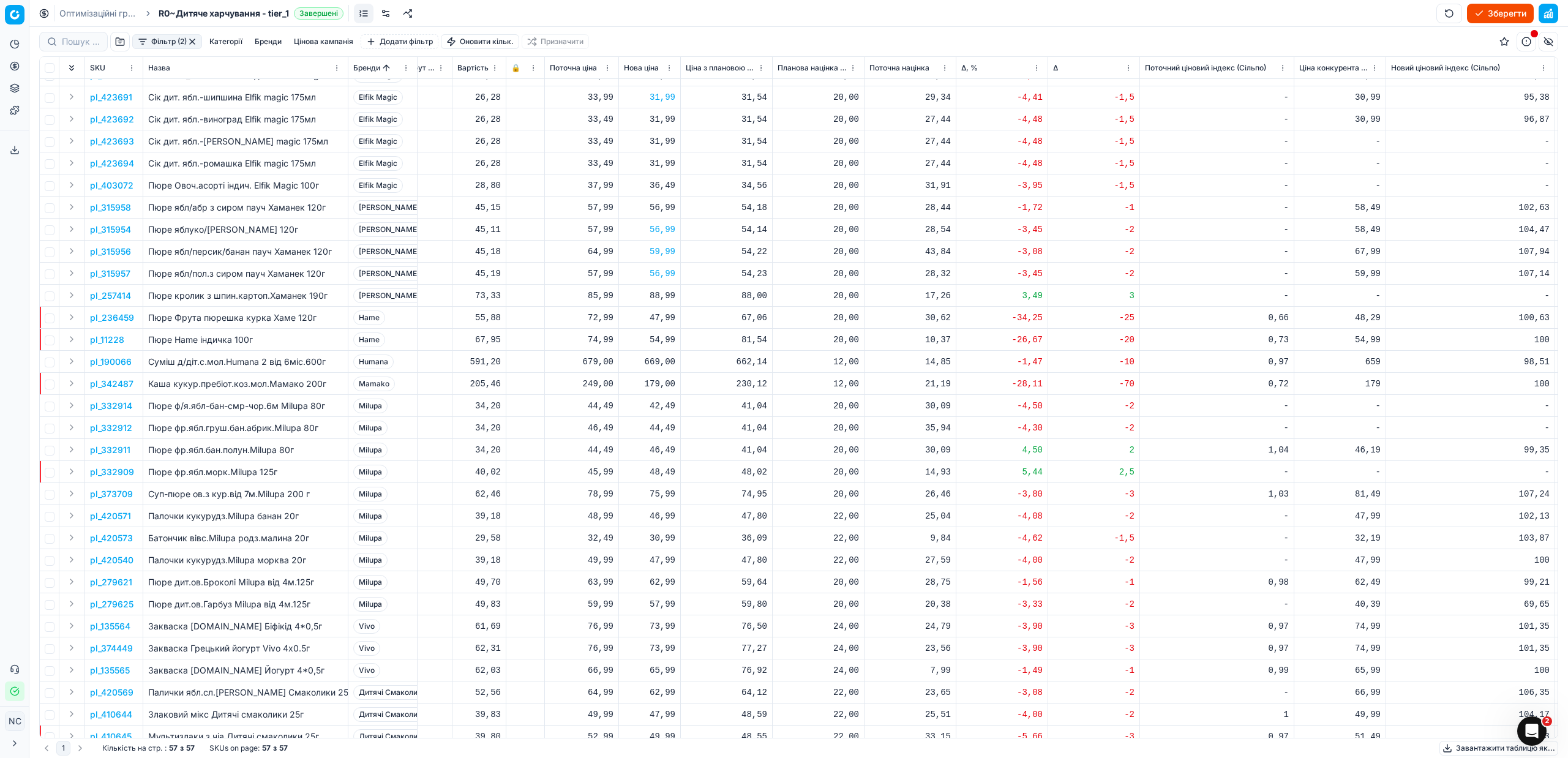
click at [663, 318] on div "47,99" at bounding box center [649, 318] width 51 height 12
type input "4"
type input "70.99"
click at [123, 364] on p "pl_190066" at bounding box center [111, 362] width 42 height 12
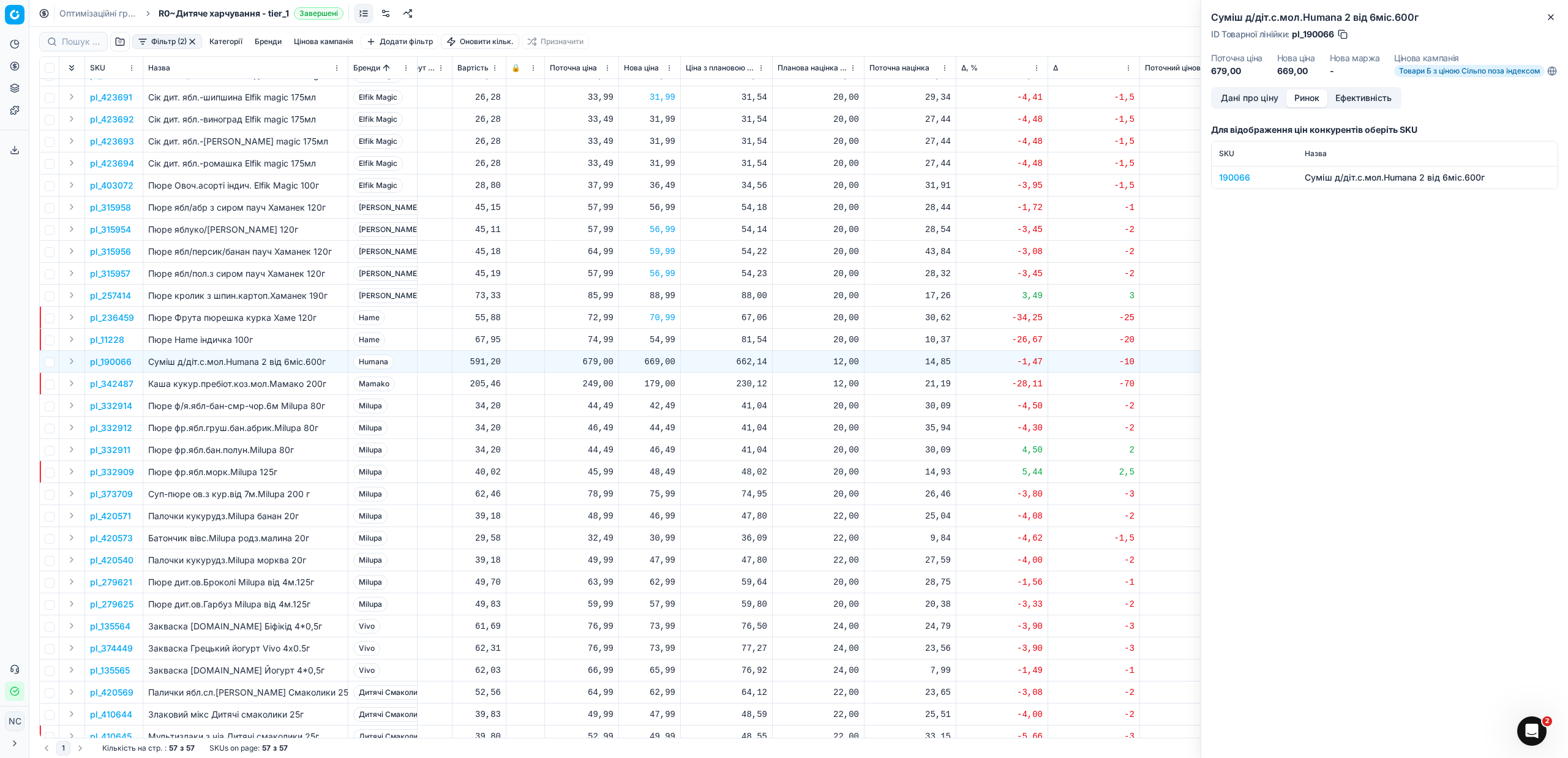
click at [1304, 106] on button "Ринок" at bounding box center [1306, 98] width 41 height 18
click at [1234, 184] on div "190066" at bounding box center [1254, 177] width 71 height 12
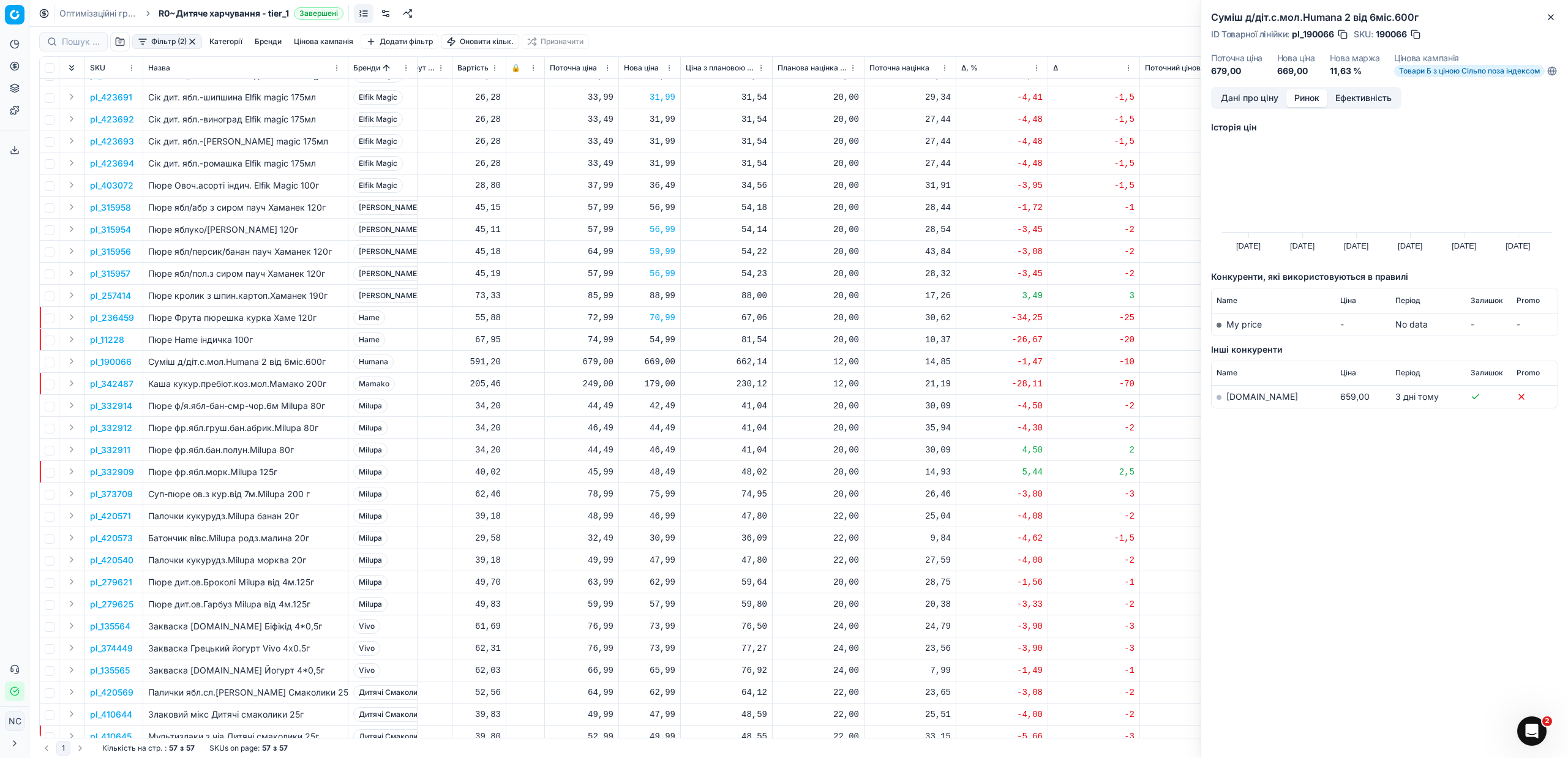
click at [1243, 402] on link "[DOMAIN_NAME]" at bounding box center [1262, 396] width 72 height 10
click at [659, 406] on div "42,49" at bounding box center [649, 406] width 51 height 12
type input "44.49"
click at [664, 451] on div "46,49" at bounding box center [649, 450] width 51 height 12
type input "44.49"
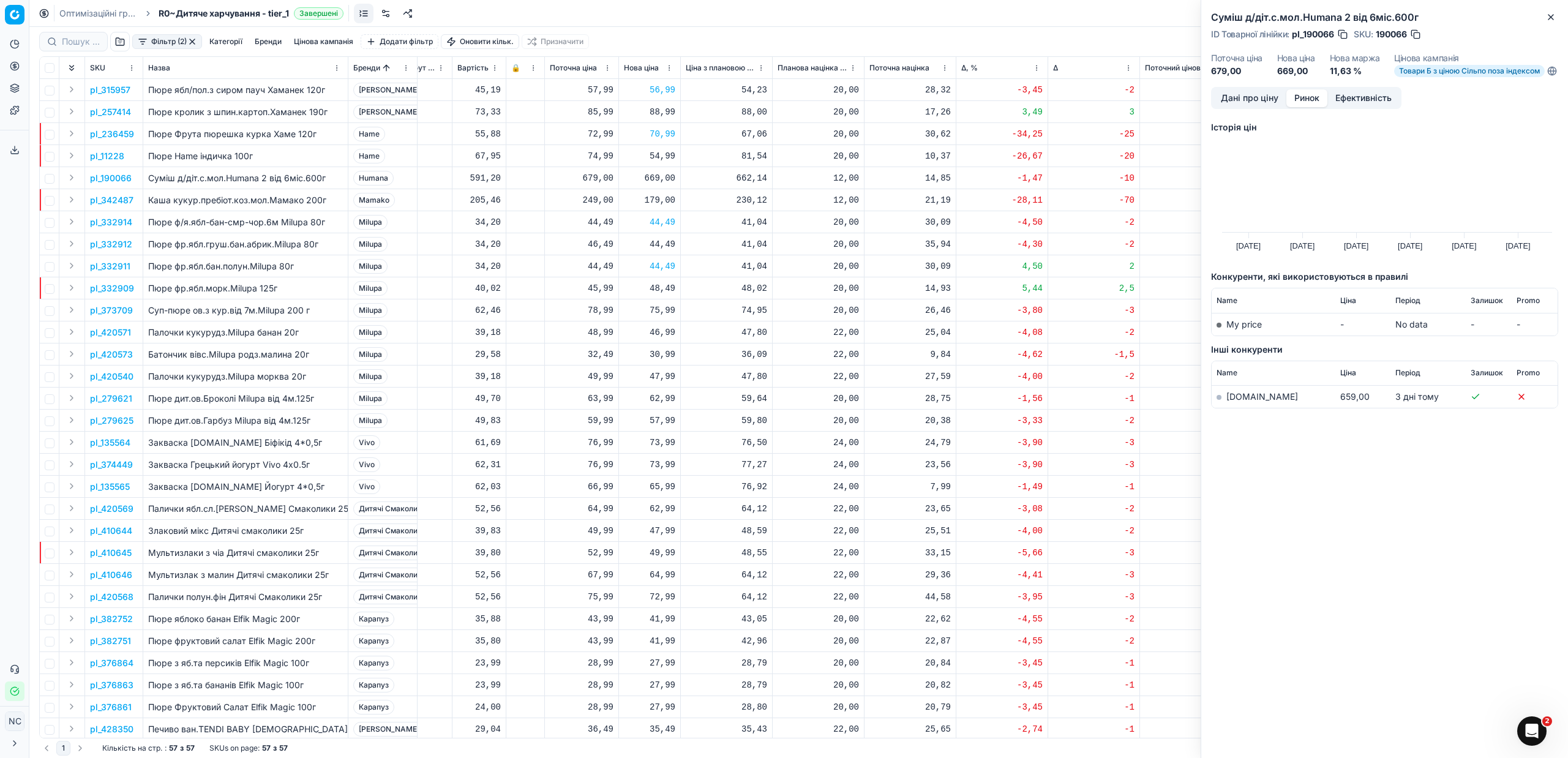
scroll to position [612, 447]
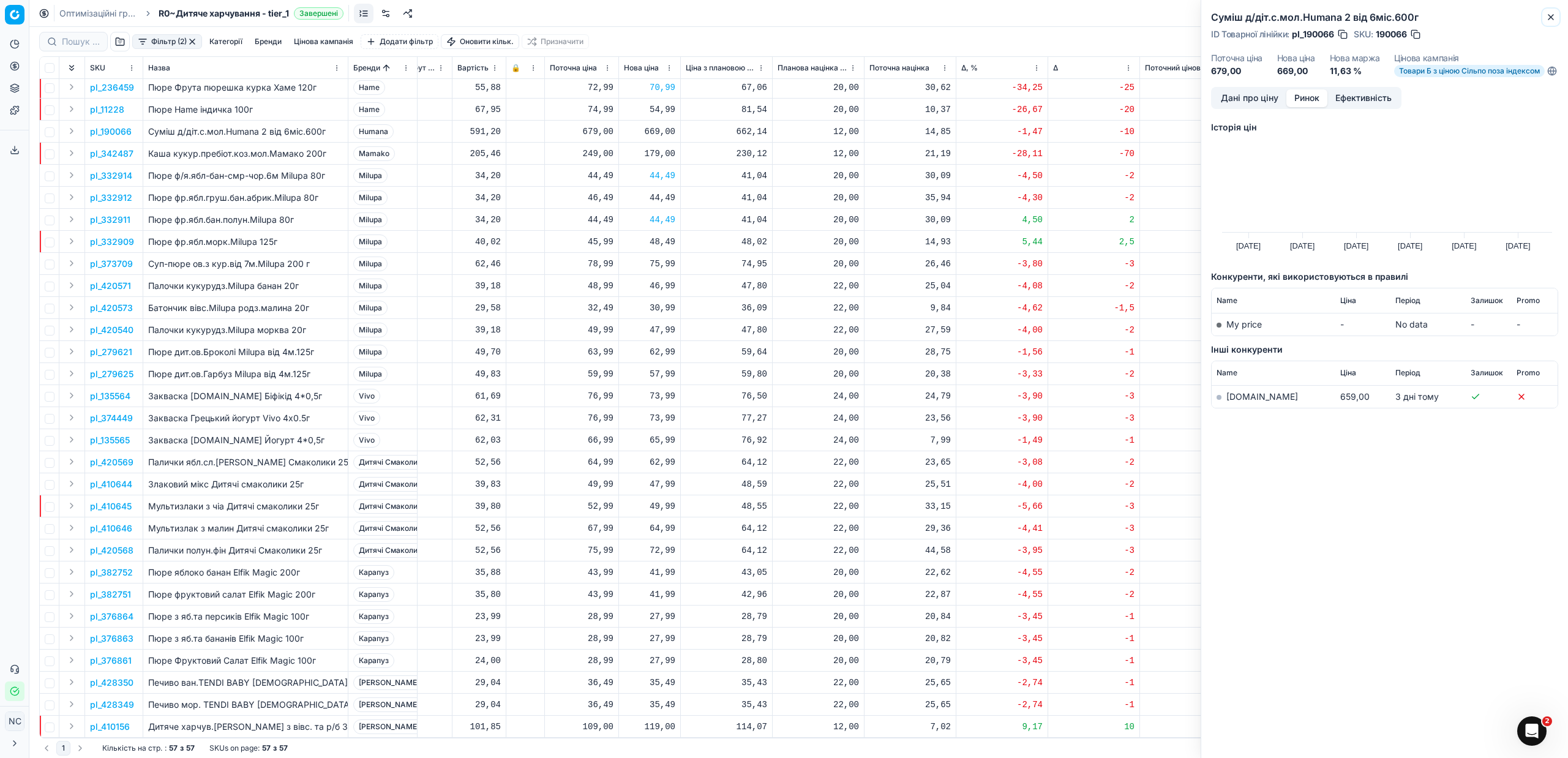
click at [1550, 17] on icon "button" at bounding box center [1551, 17] width 5 height 5
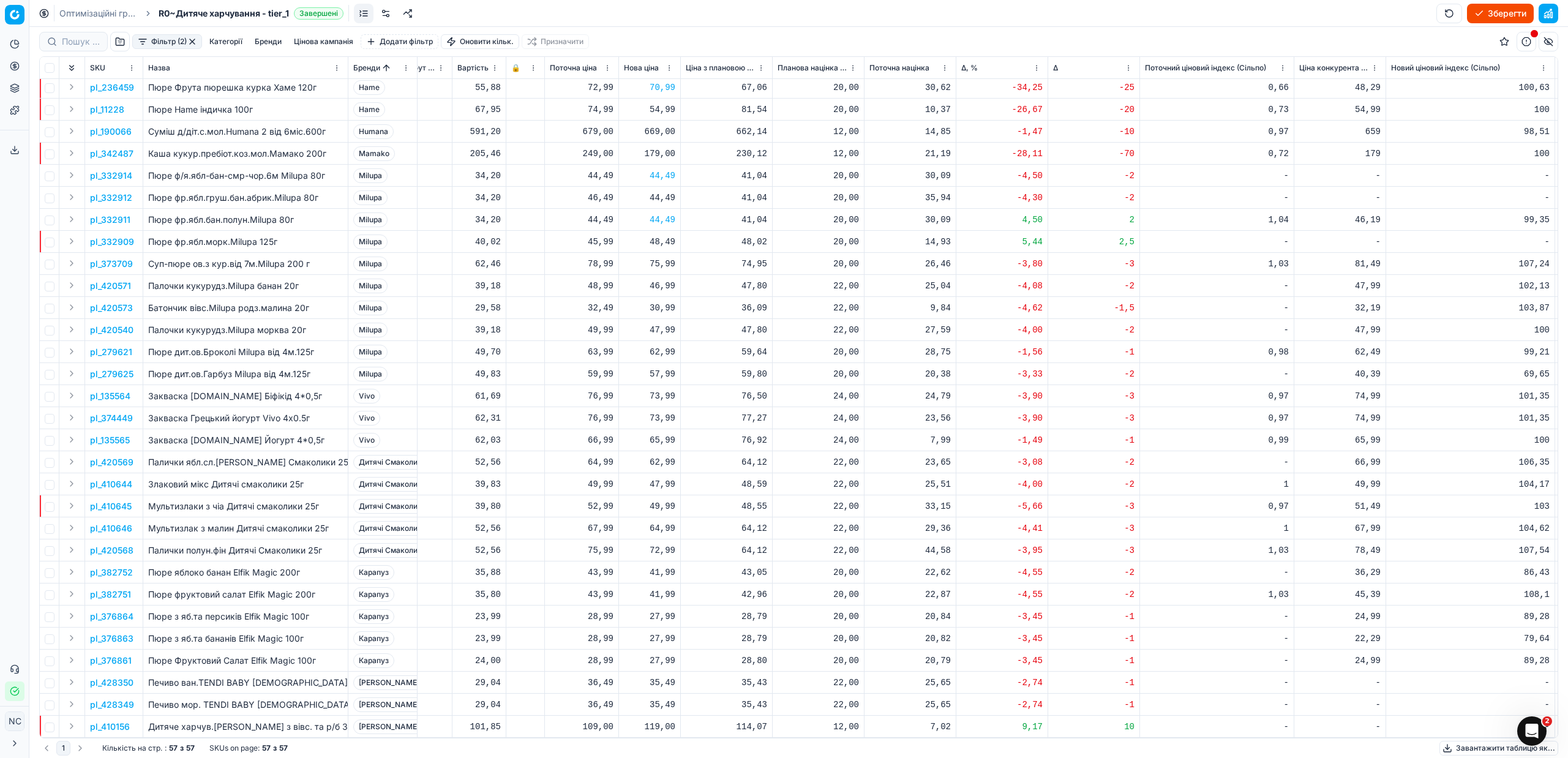
click at [109, 346] on p "pl_279621" at bounding box center [112, 352] width 43 height 12
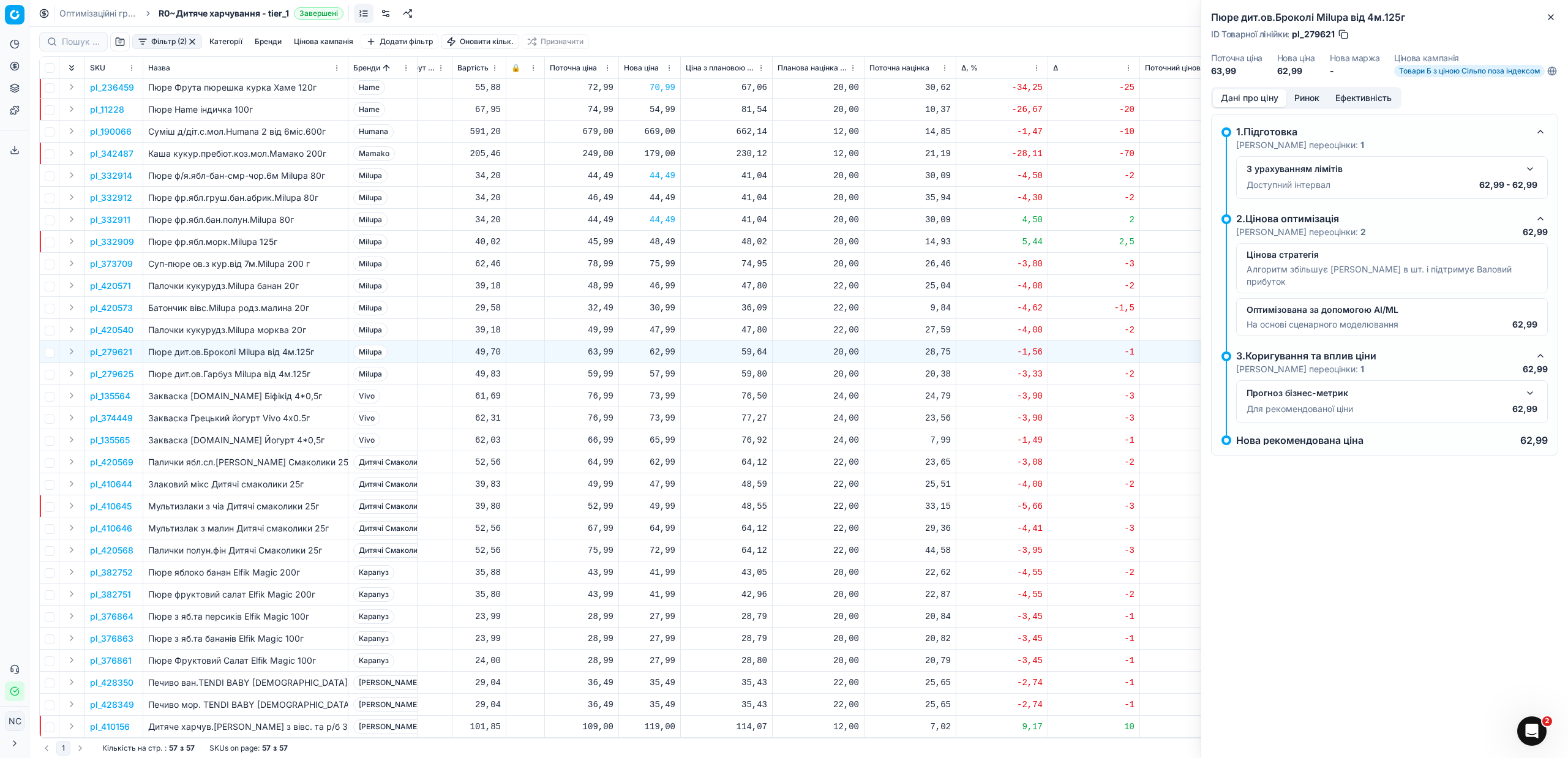
click at [1309, 106] on button "Ринок" at bounding box center [1306, 98] width 41 height 18
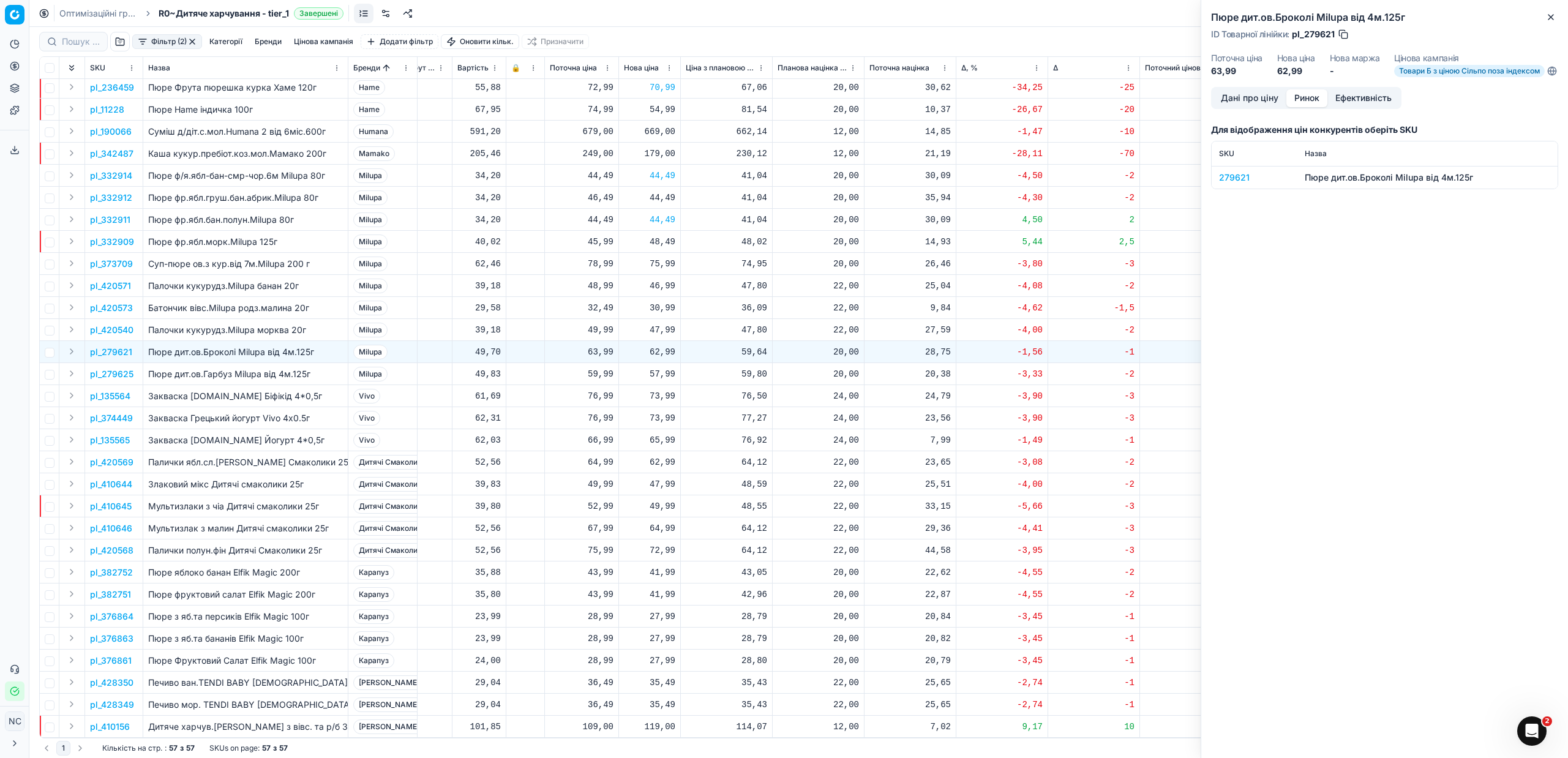
click at [1226, 184] on div "279621" at bounding box center [1254, 177] width 71 height 12
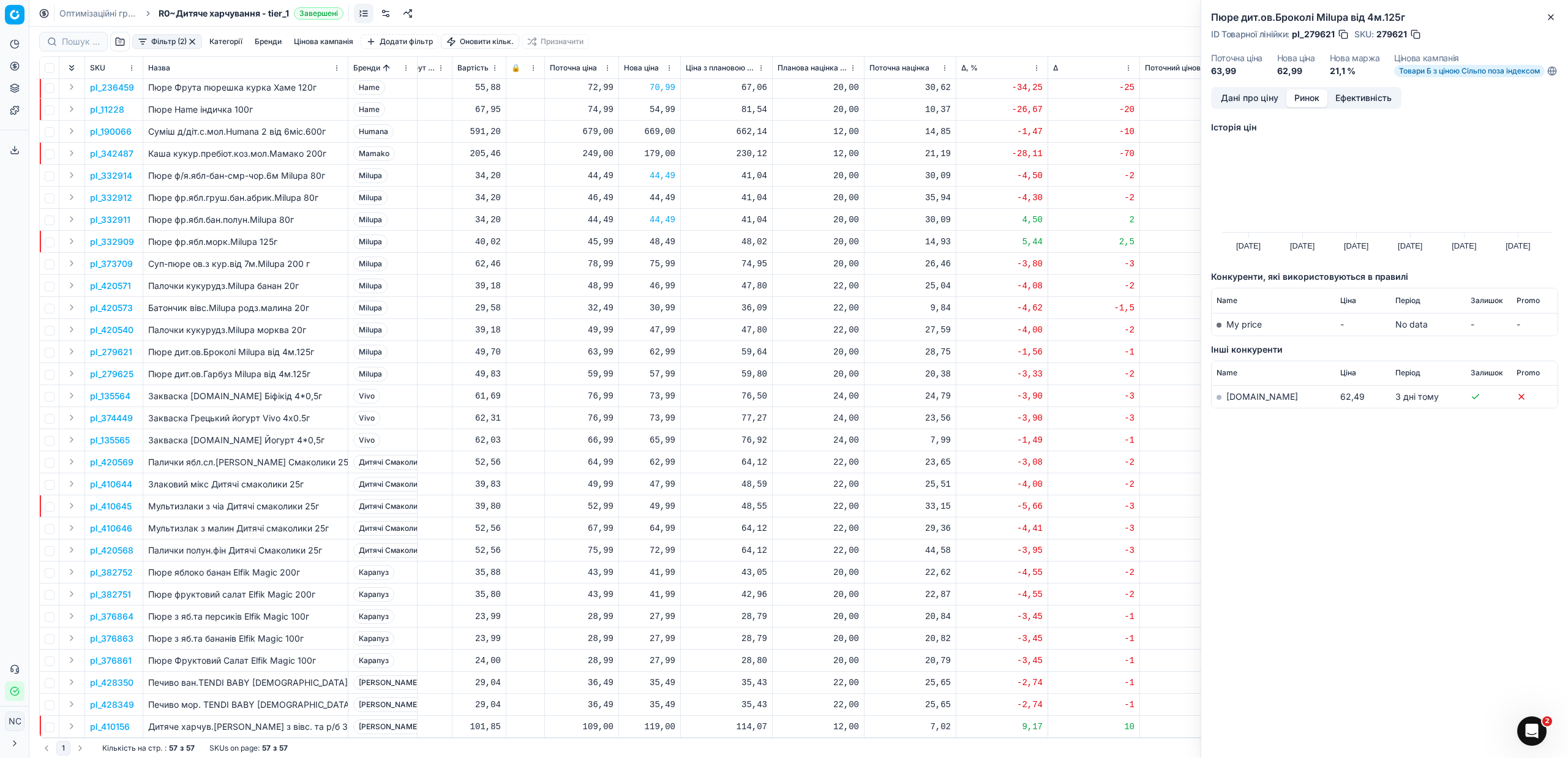
click at [1242, 402] on link "[DOMAIN_NAME]" at bounding box center [1262, 396] width 72 height 10
click at [660, 346] on div "62,99" at bounding box center [649, 352] width 51 height 12
type input "6"
type input "663.99"
click at [654, 346] on div "663,99" at bounding box center [649, 352] width 51 height 12
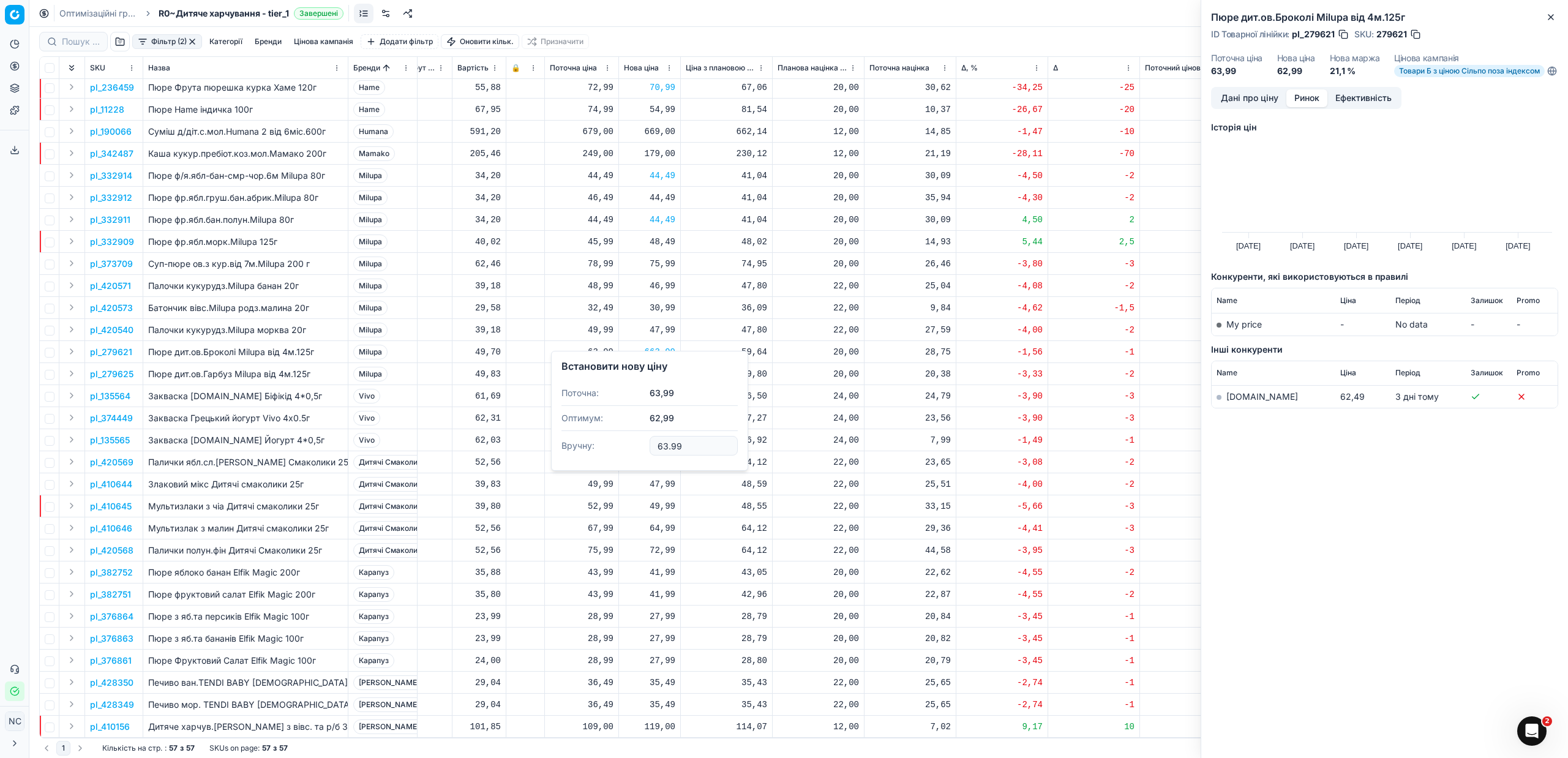
type input "63.99"
click at [118, 368] on p "pl_279625" at bounding box center [112, 374] width 43 height 12
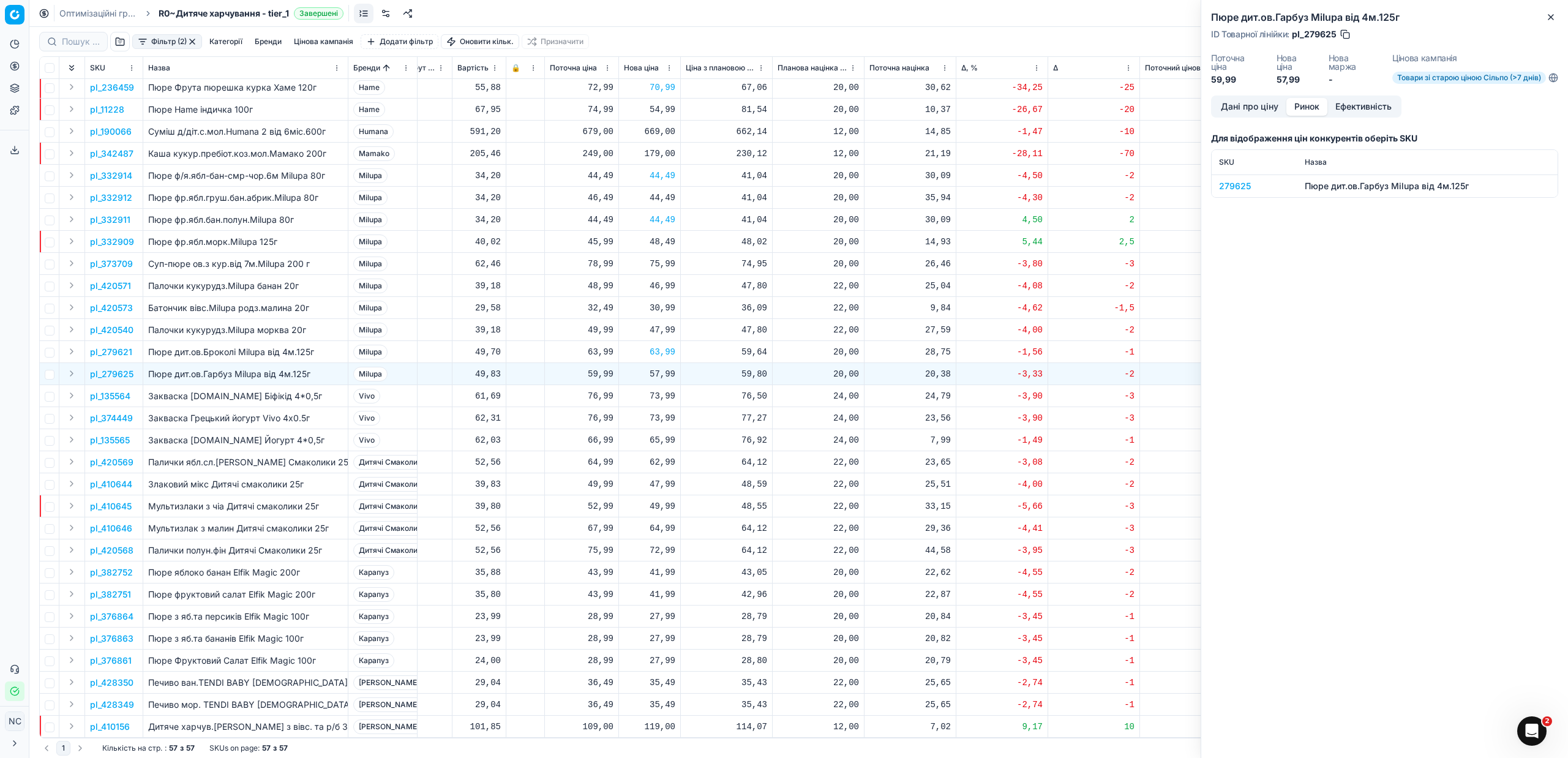
click at [1231, 187] on div "279625" at bounding box center [1254, 186] width 71 height 12
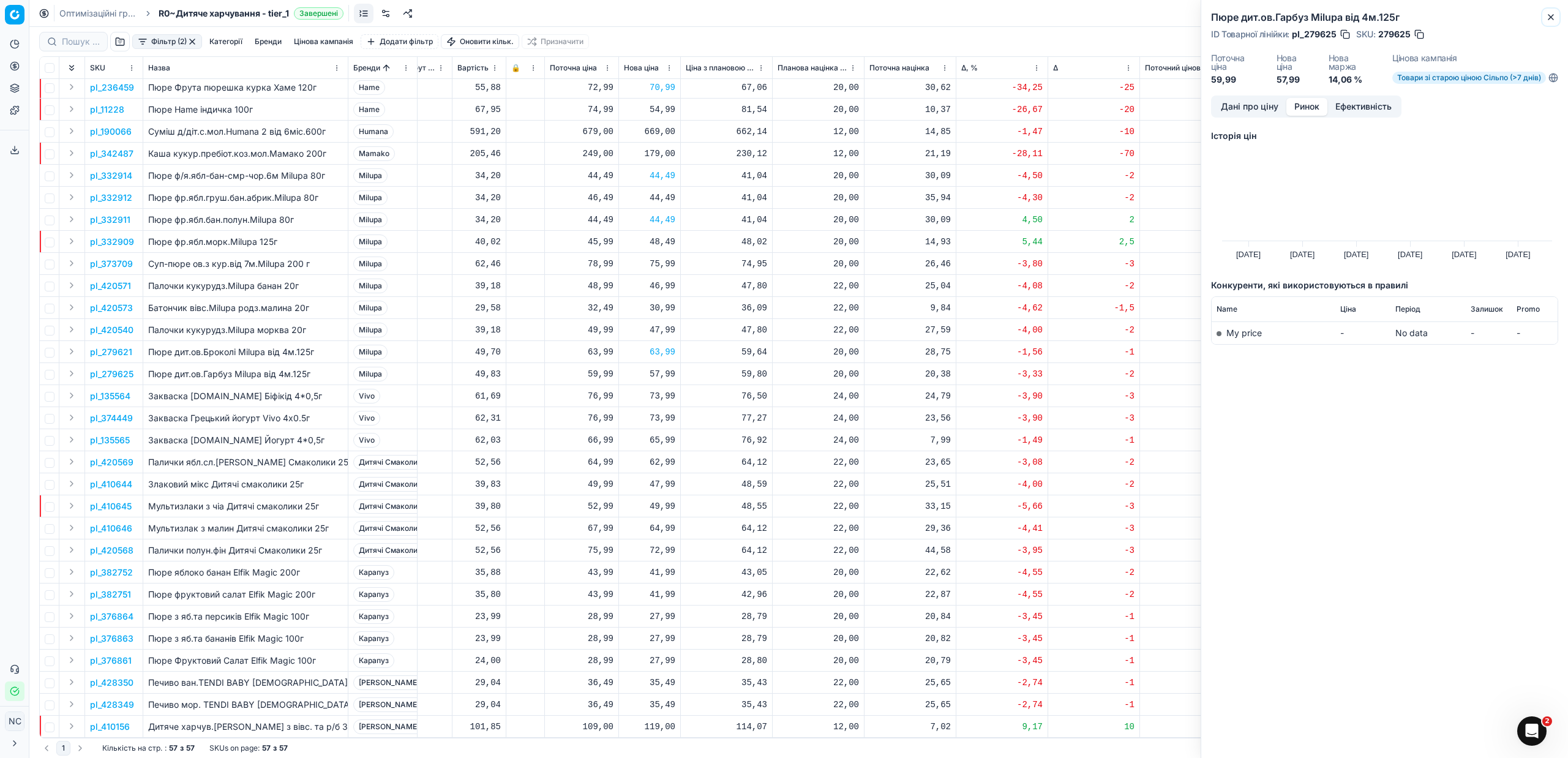
click at [1552, 15] on icon "button" at bounding box center [1551, 17] width 5 height 5
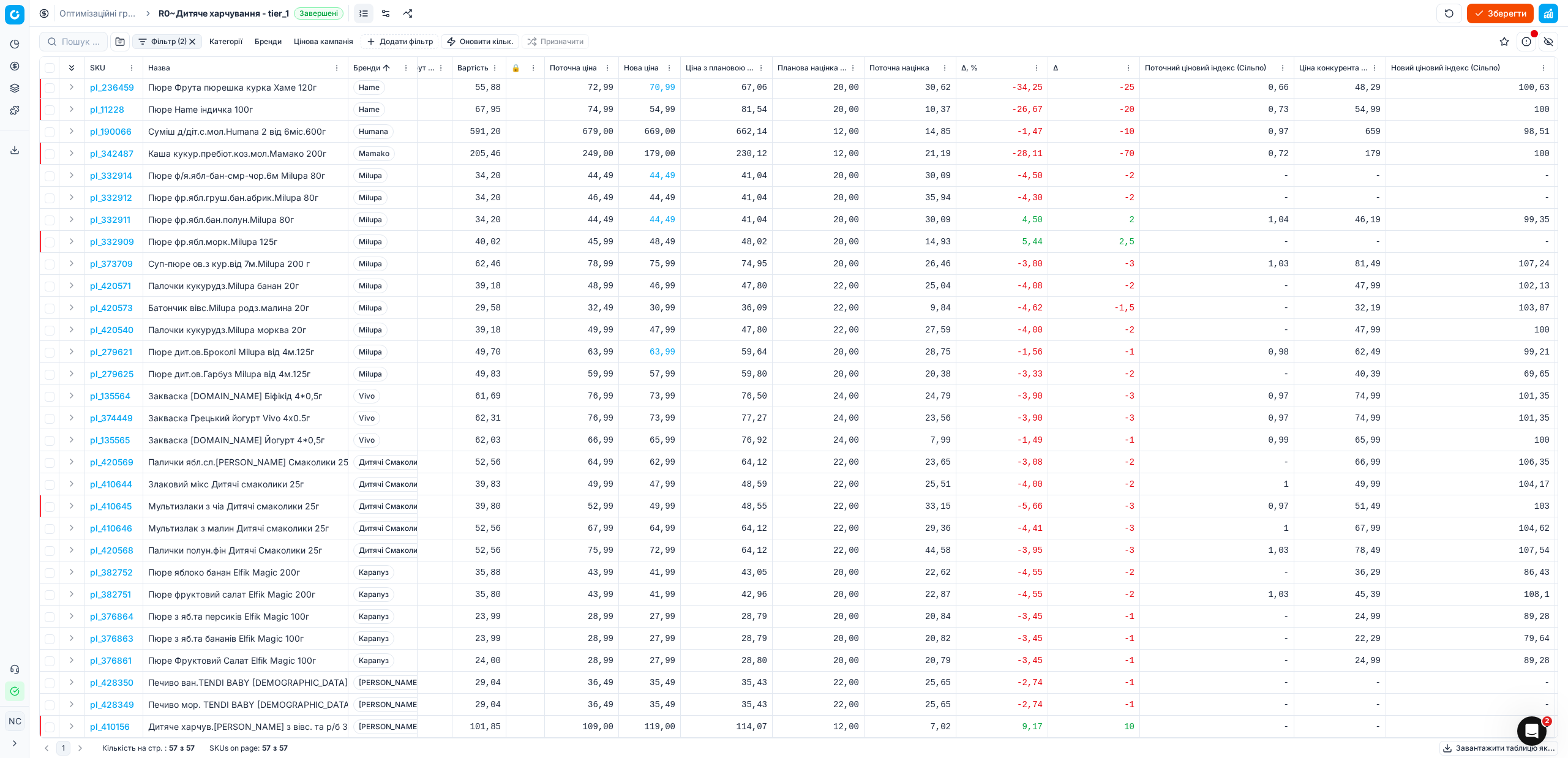
click at [660, 368] on div "57,99" at bounding box center [649, 374] width 51 height 12
type input "59.99"
click at [672, 478] on div "47,99" at bounding box center [649, 484] width 51 height 12
type input "49.99"
click at [121, 523] on p "pl_410646" at bounding box center [112, 529] width 43 height 12
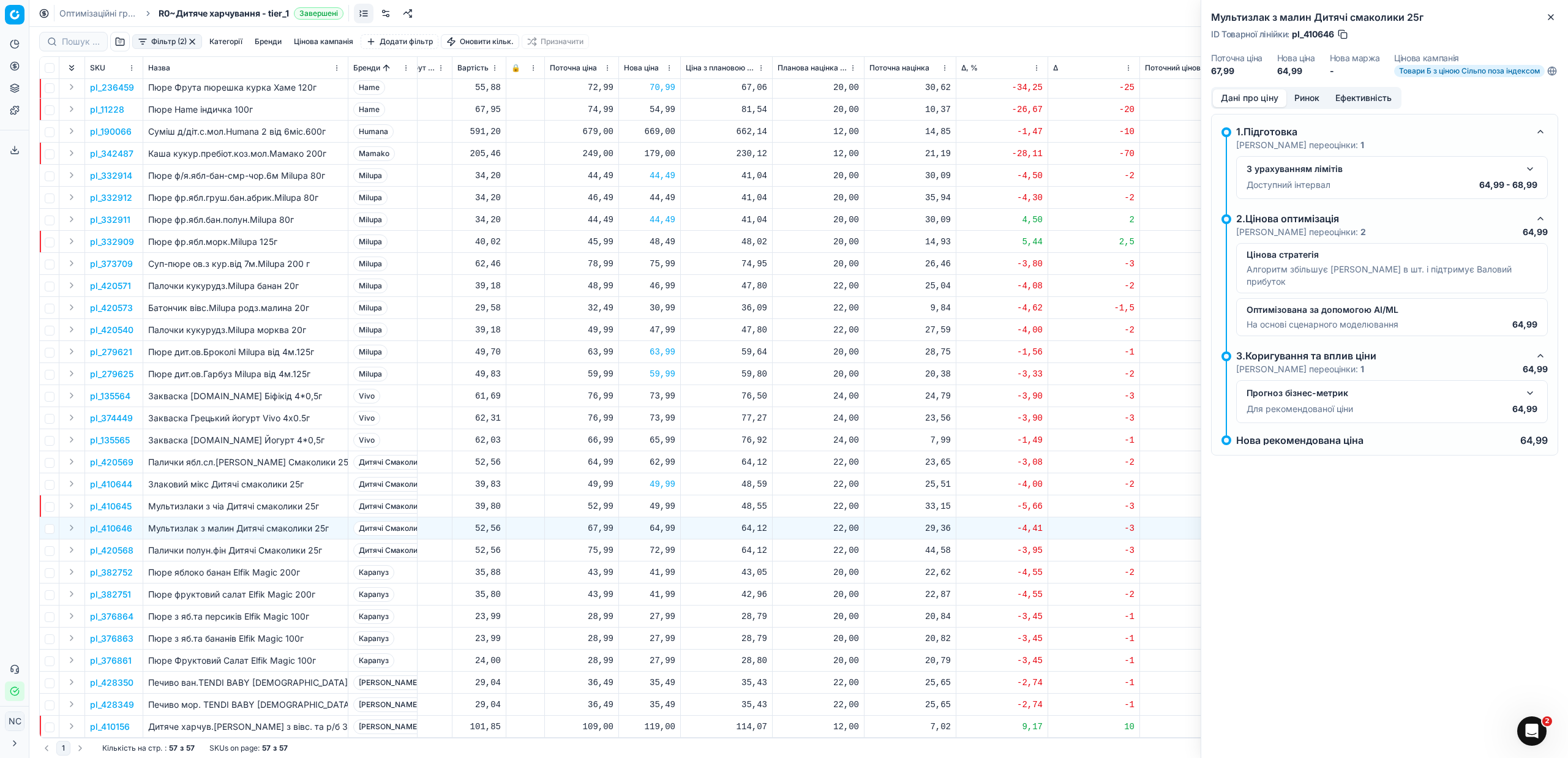
click at [1306, 107] on button "Ринок" at bounding box center [1306, 98] width 41 height 18
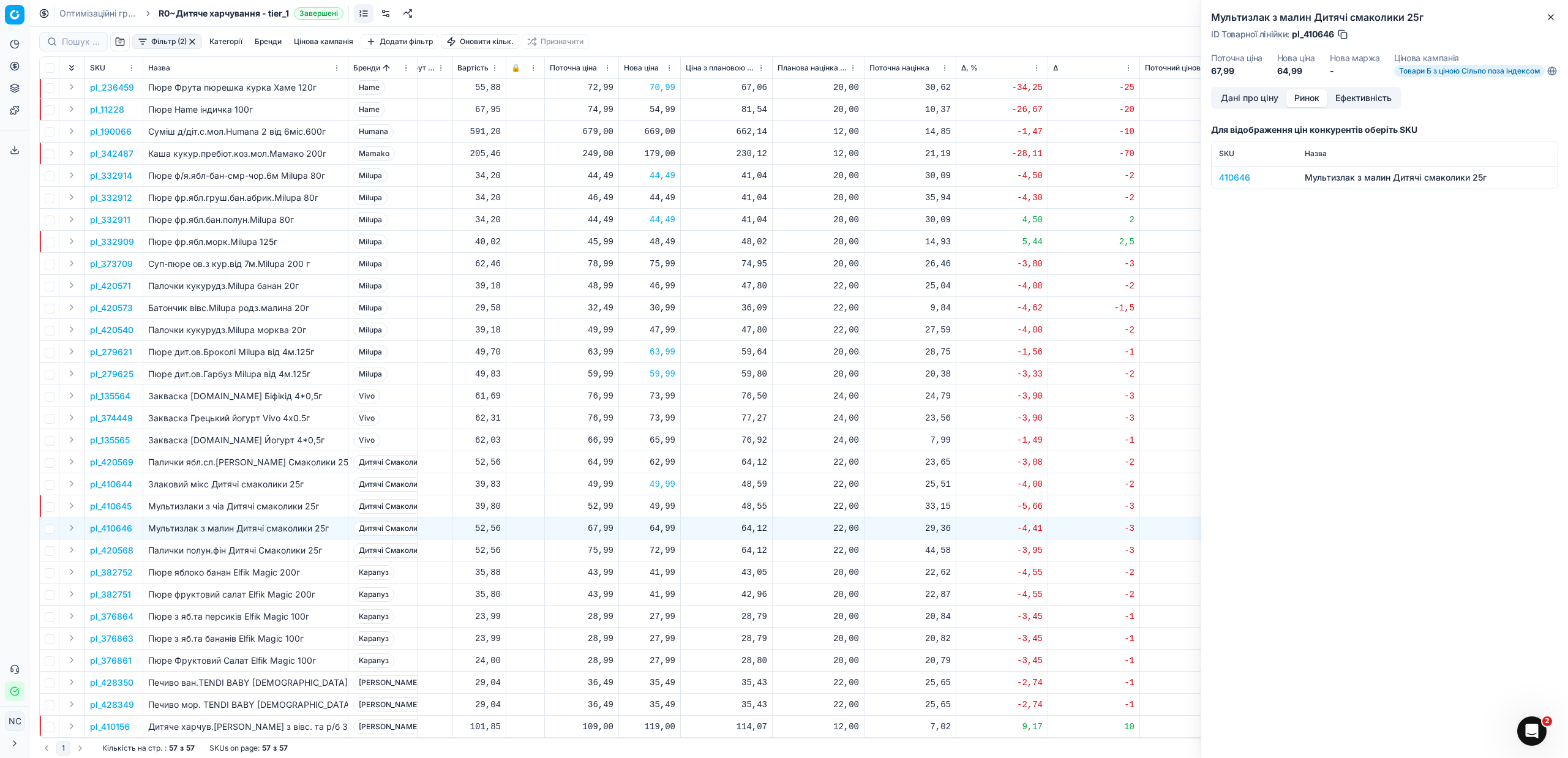
click at [1237, 182] on div "410646" at bounding box center [1254, 177] width 71 height 12
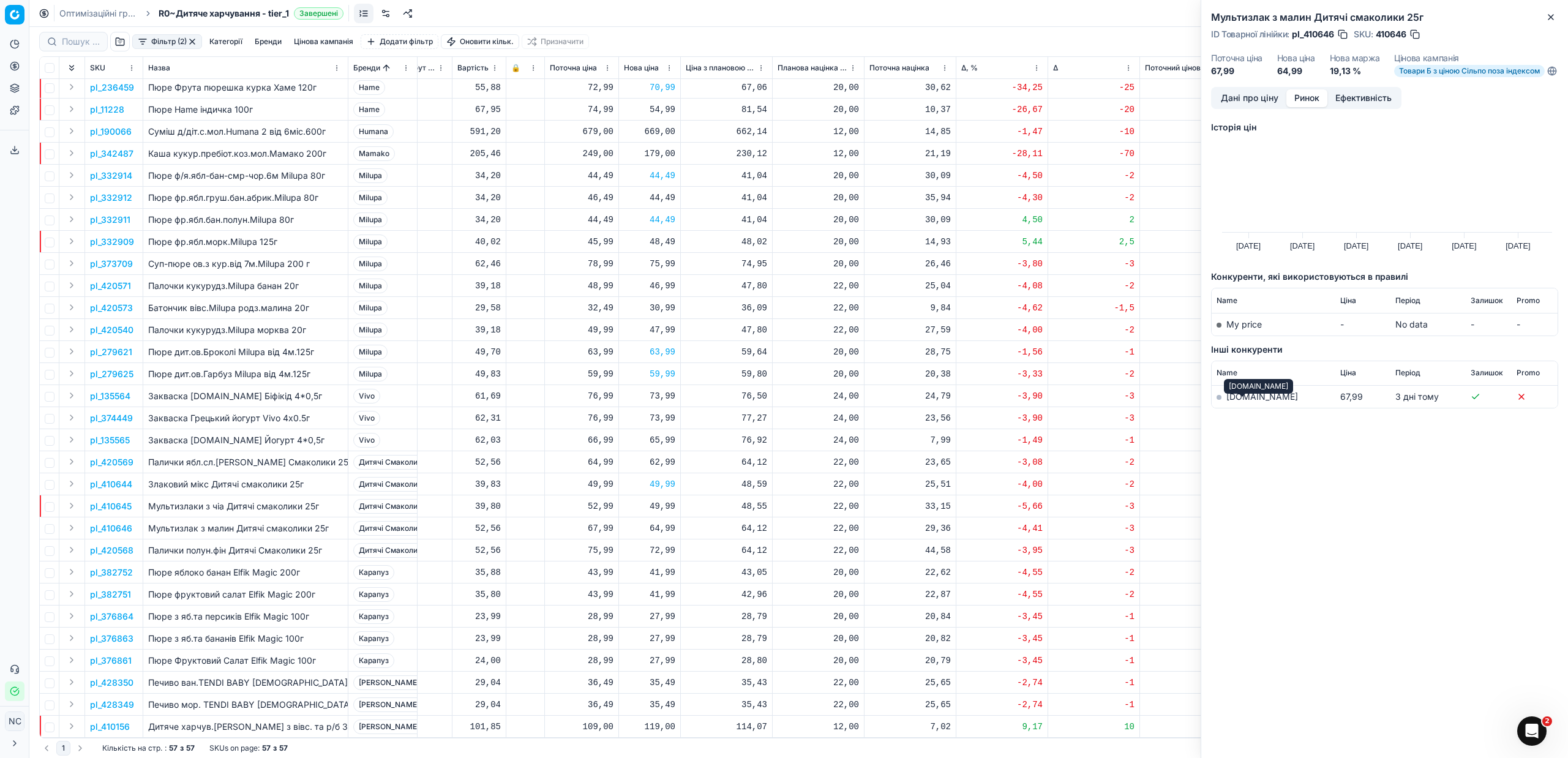
click at [1248, 402] on link "[DOMAIN_NAME]" at bounding box center [1262, 396] width 72 height 10
click at [1551, 18] on icon "button" at bounding box center [1551, 17] width 5 height 5
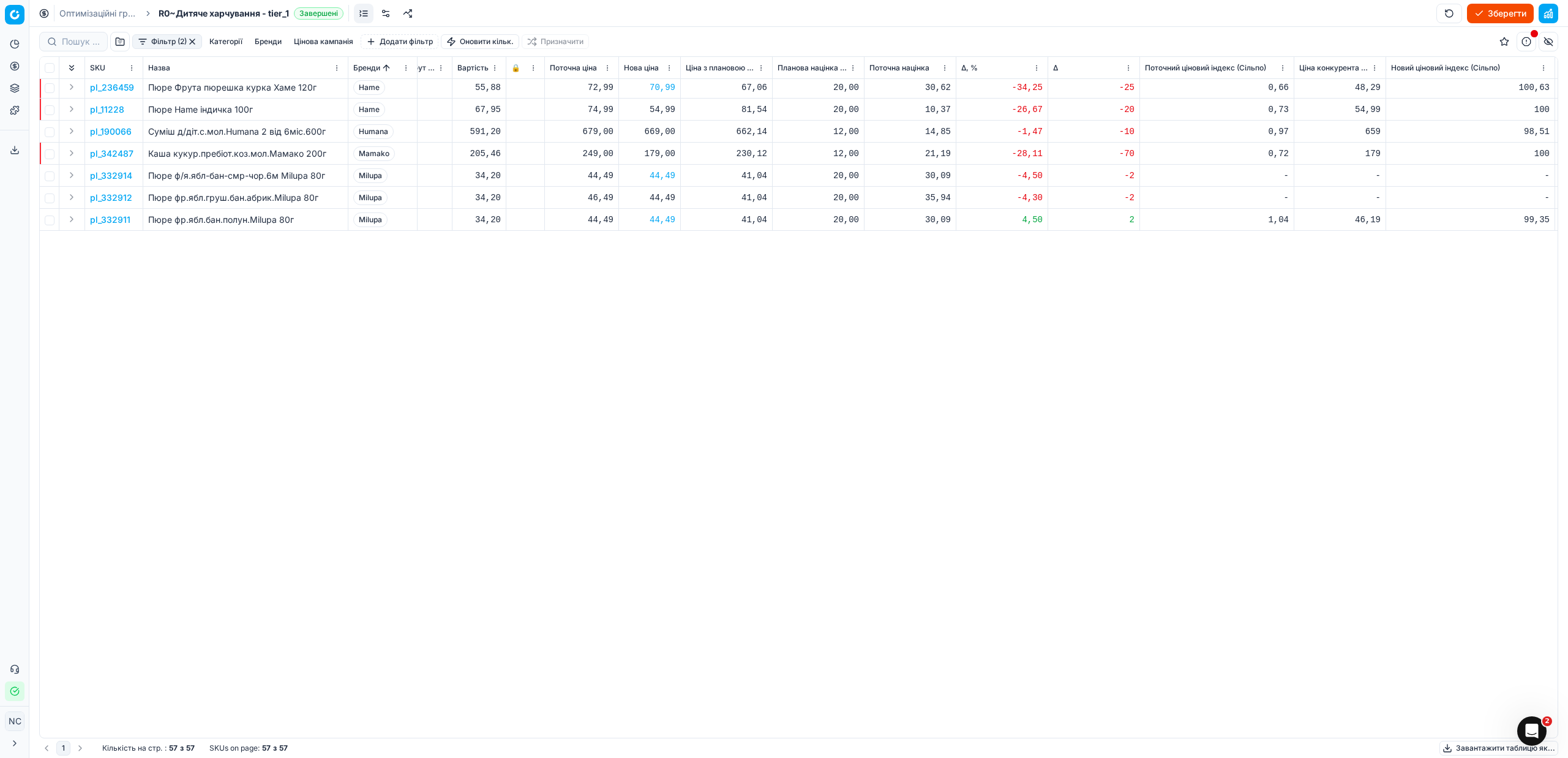
scroll to position [0, 447]
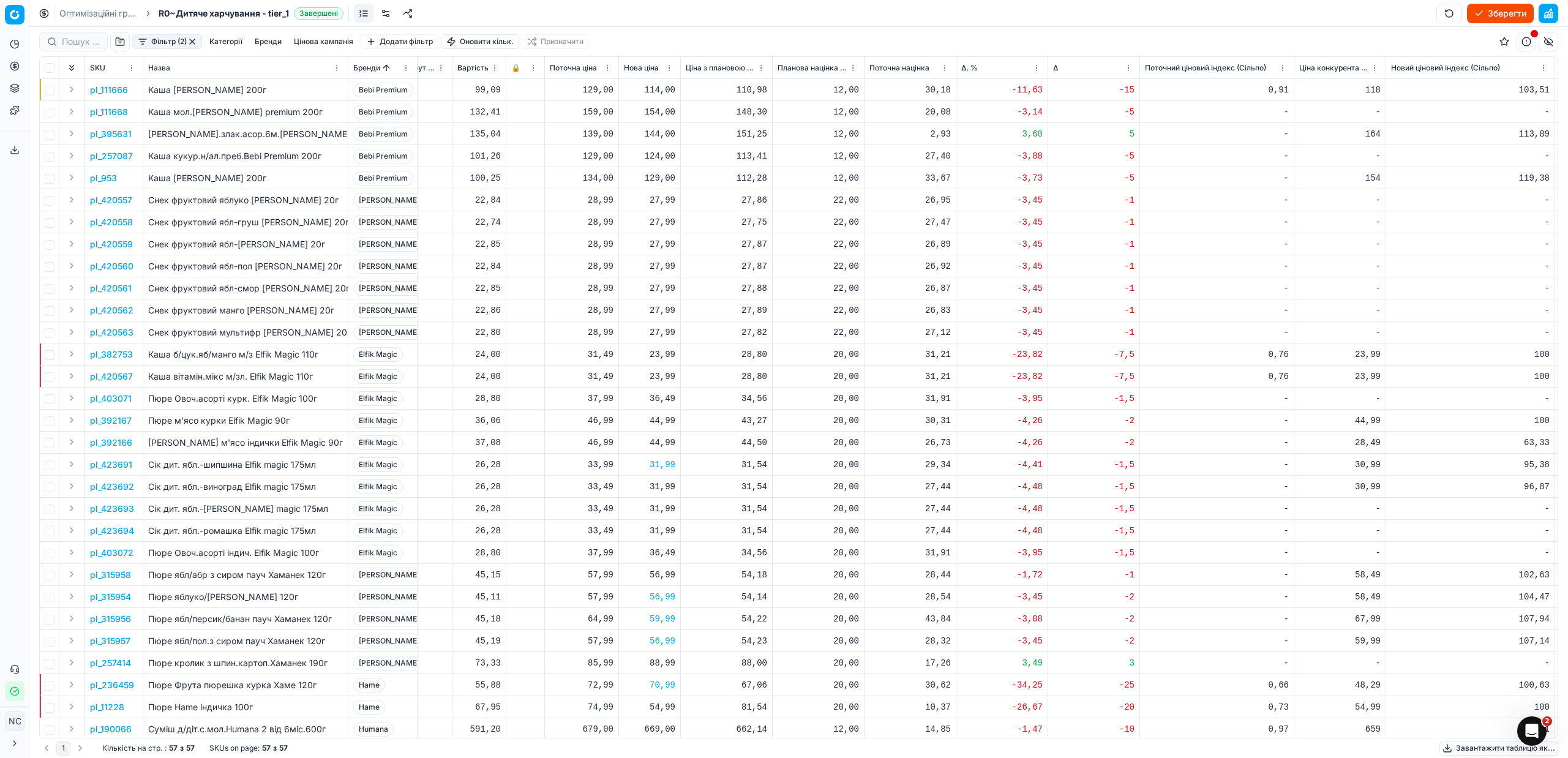
click at [115, 465] on p "pl_423691" at bounding box center [112, 465] width 43 height 12
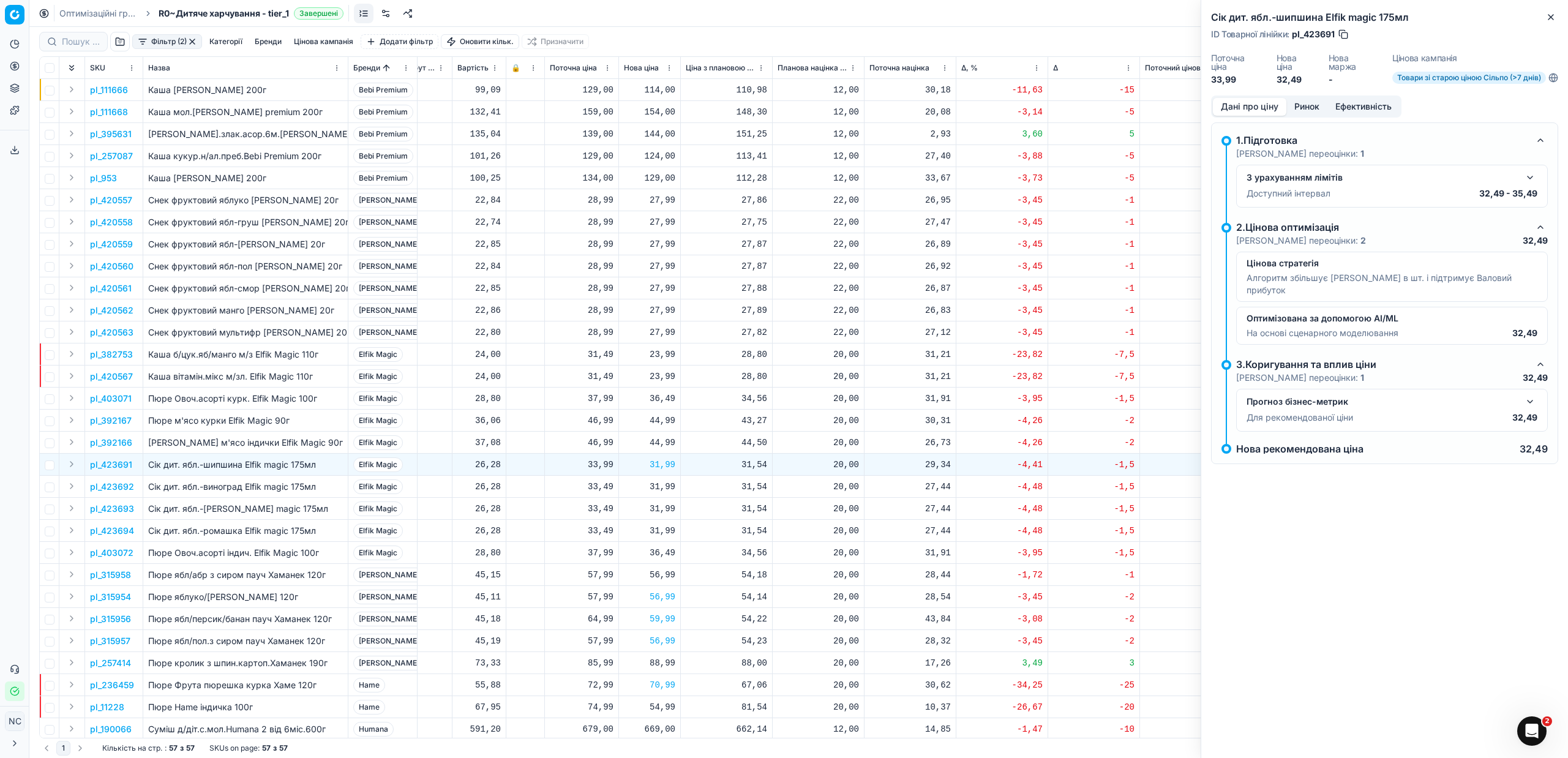
click at [1306, 104] on button "Ринок" at bounding box center [1306, 107] width 41 height 18
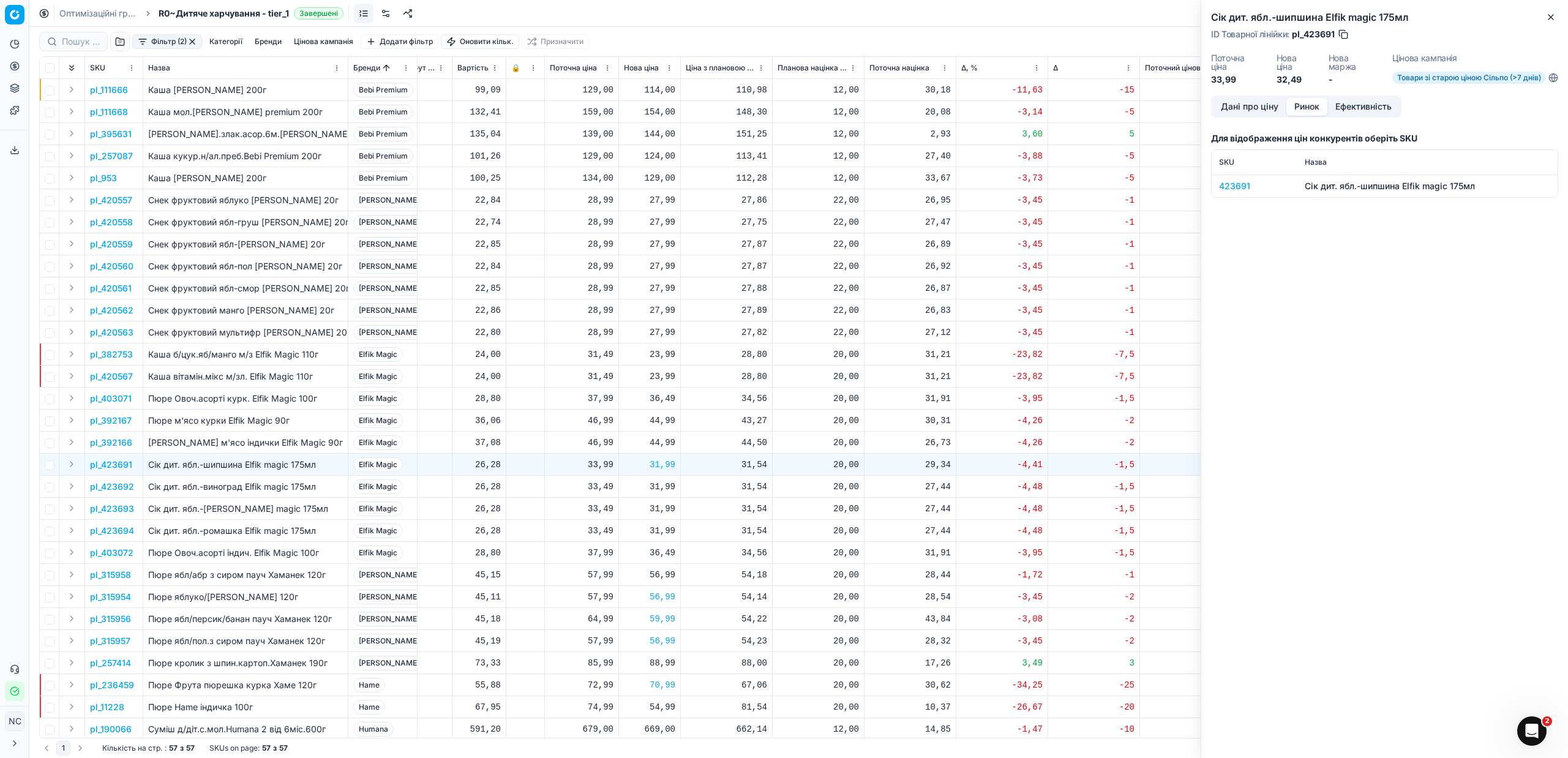
click at [1244, 188] on div "423691" at bounding box center [1254, 186] width 71 height 12
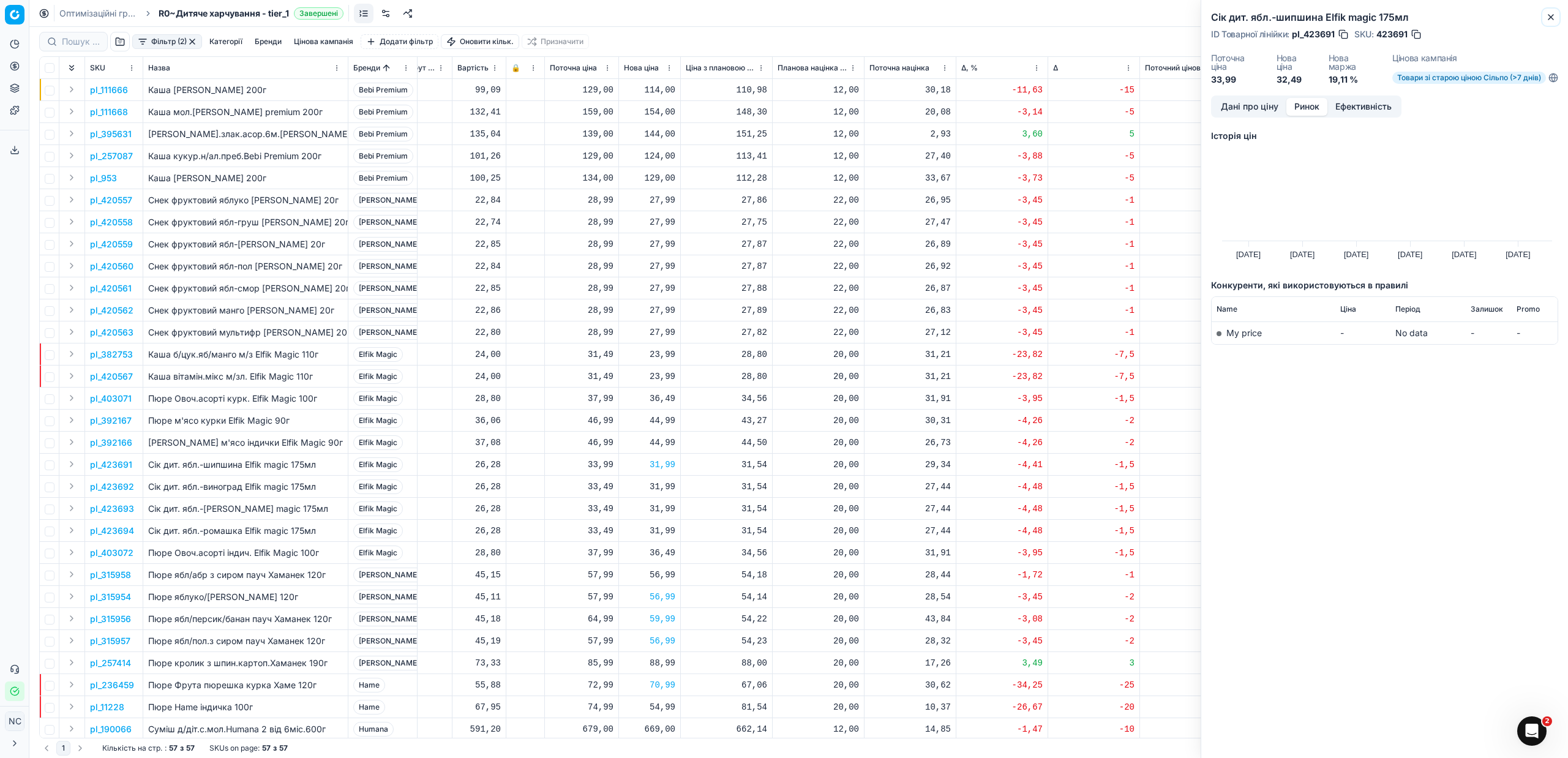
click at [1549, 18] on icon "button" at bounding box center [1551, 17] width 5 height 5
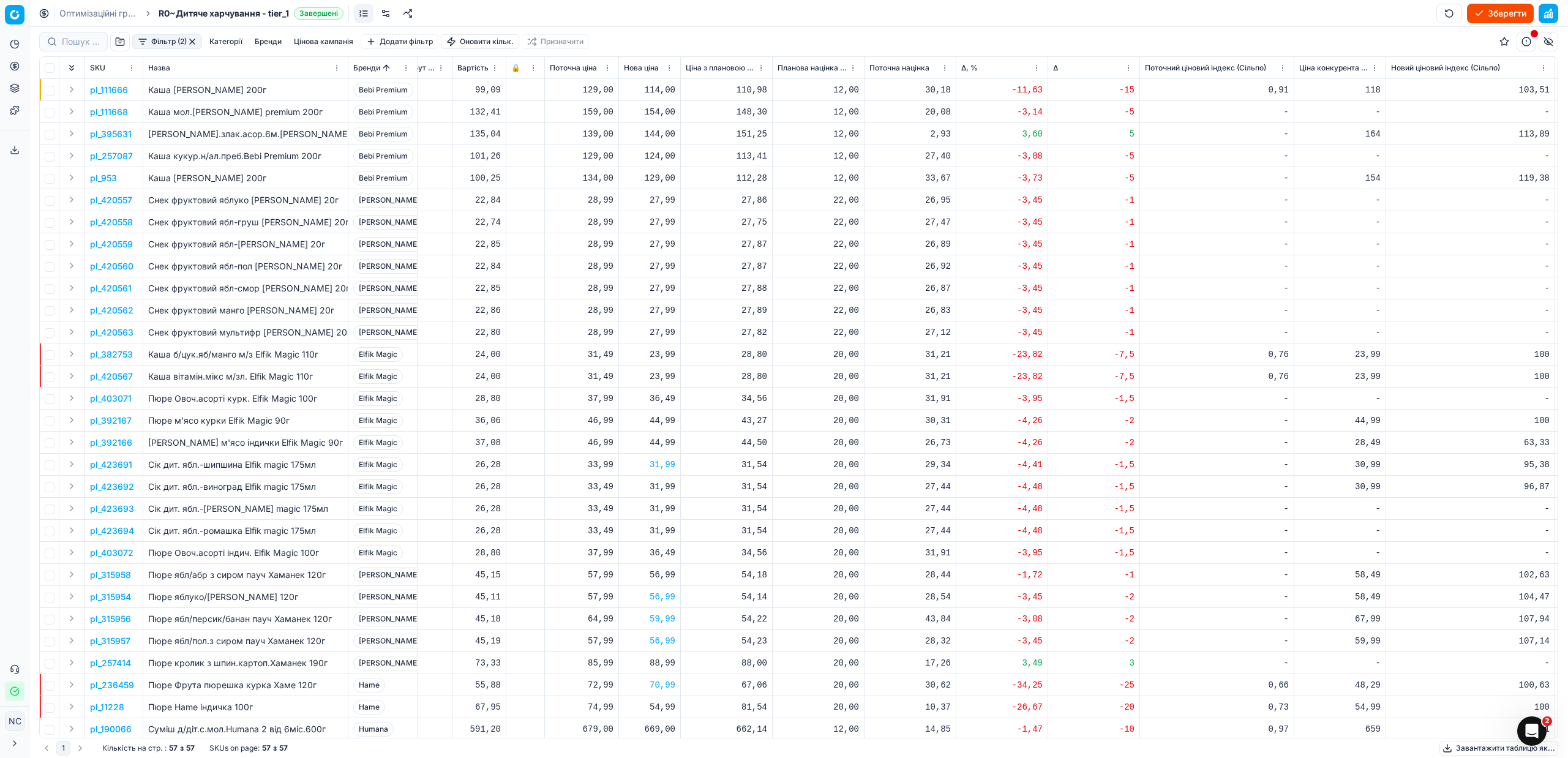
click at [118, 596] on p "pl_315954" at bounding box center [111, 597] width 41 height 12
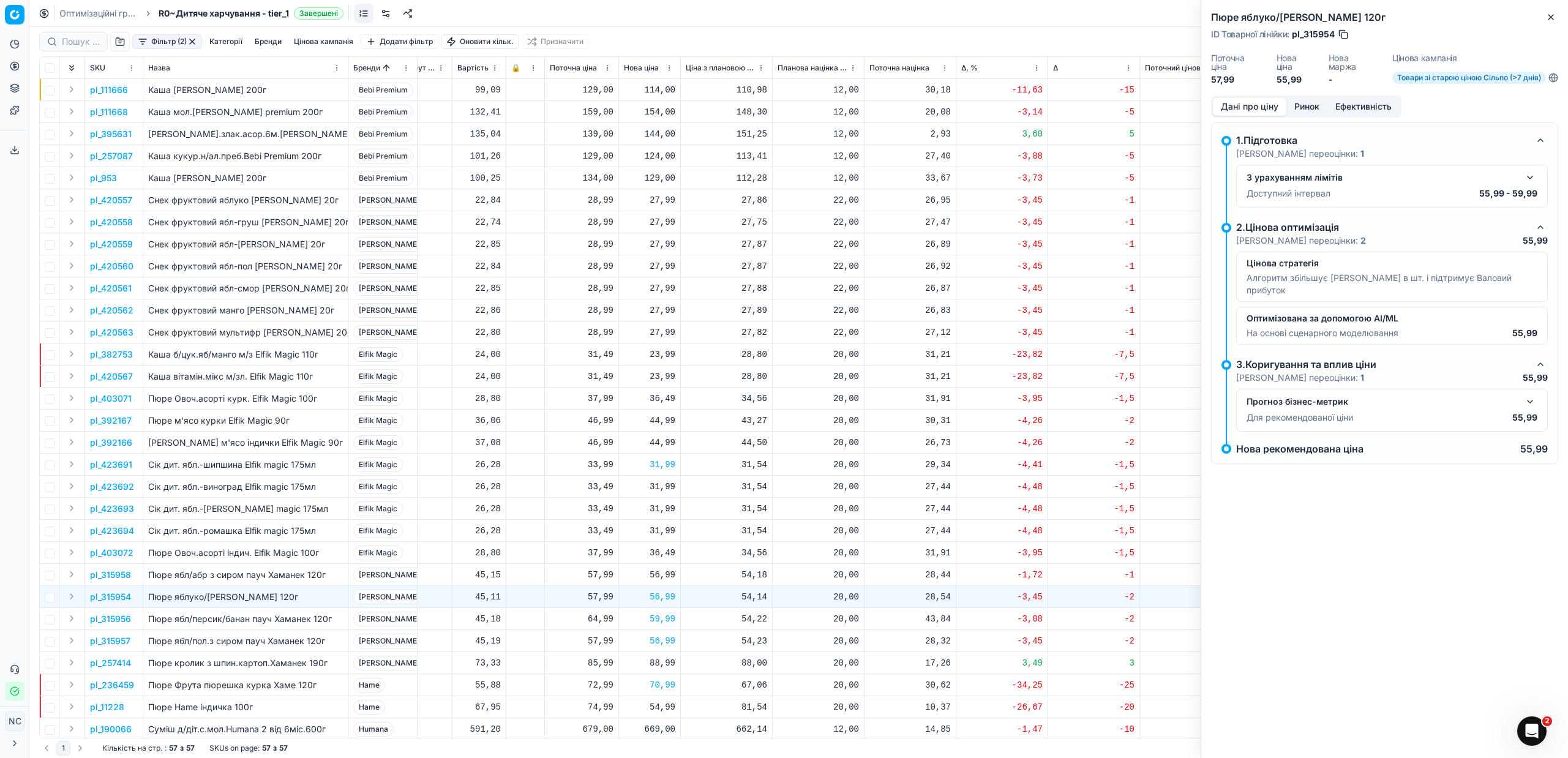
click at [1302, 107] on button "Ринок" at bounding box center [1306, 107] width 41 height 18
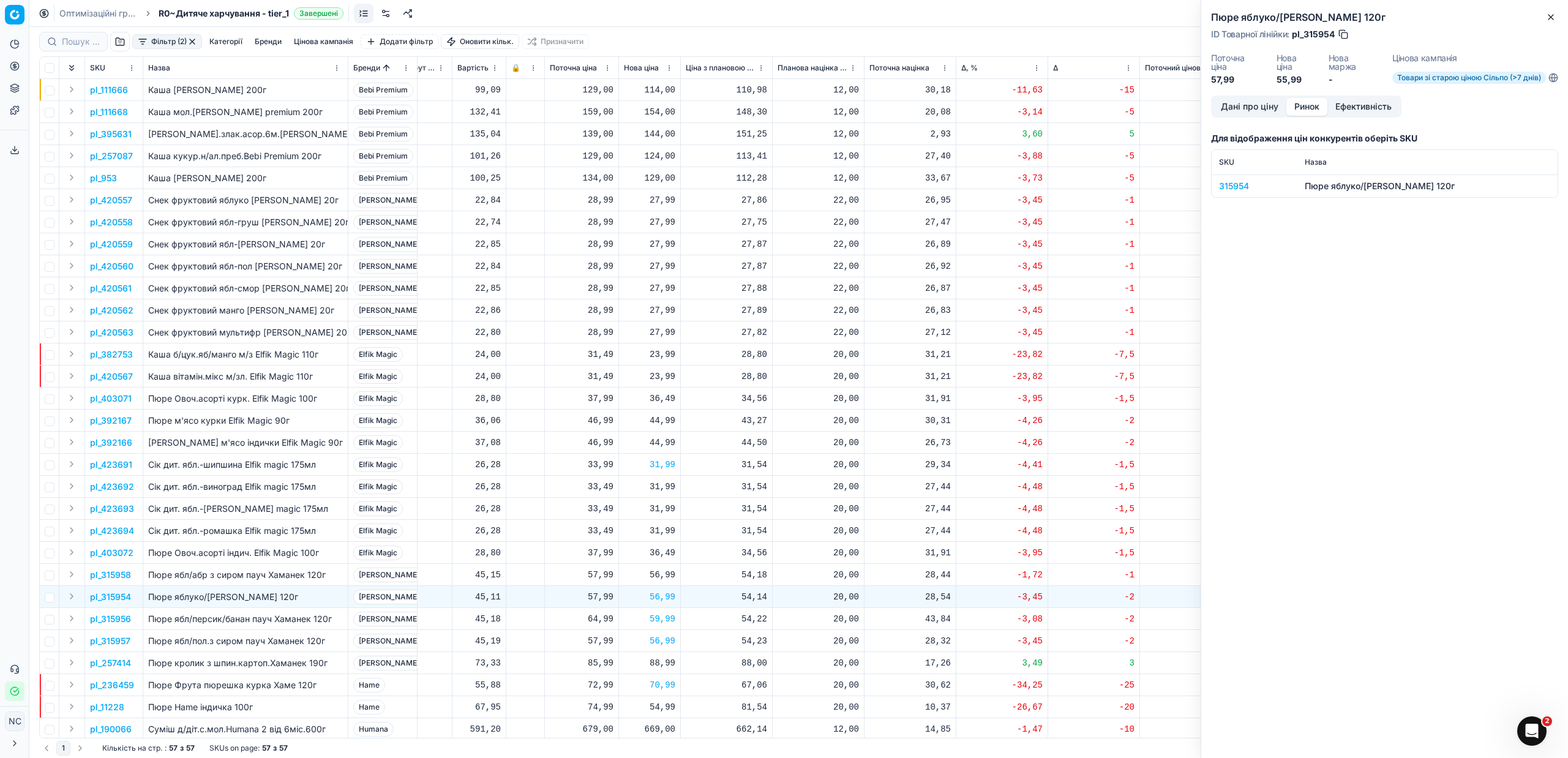
click at [1241, 185] on div "315954" at bounding box center [1254, 186] width 71 height 12
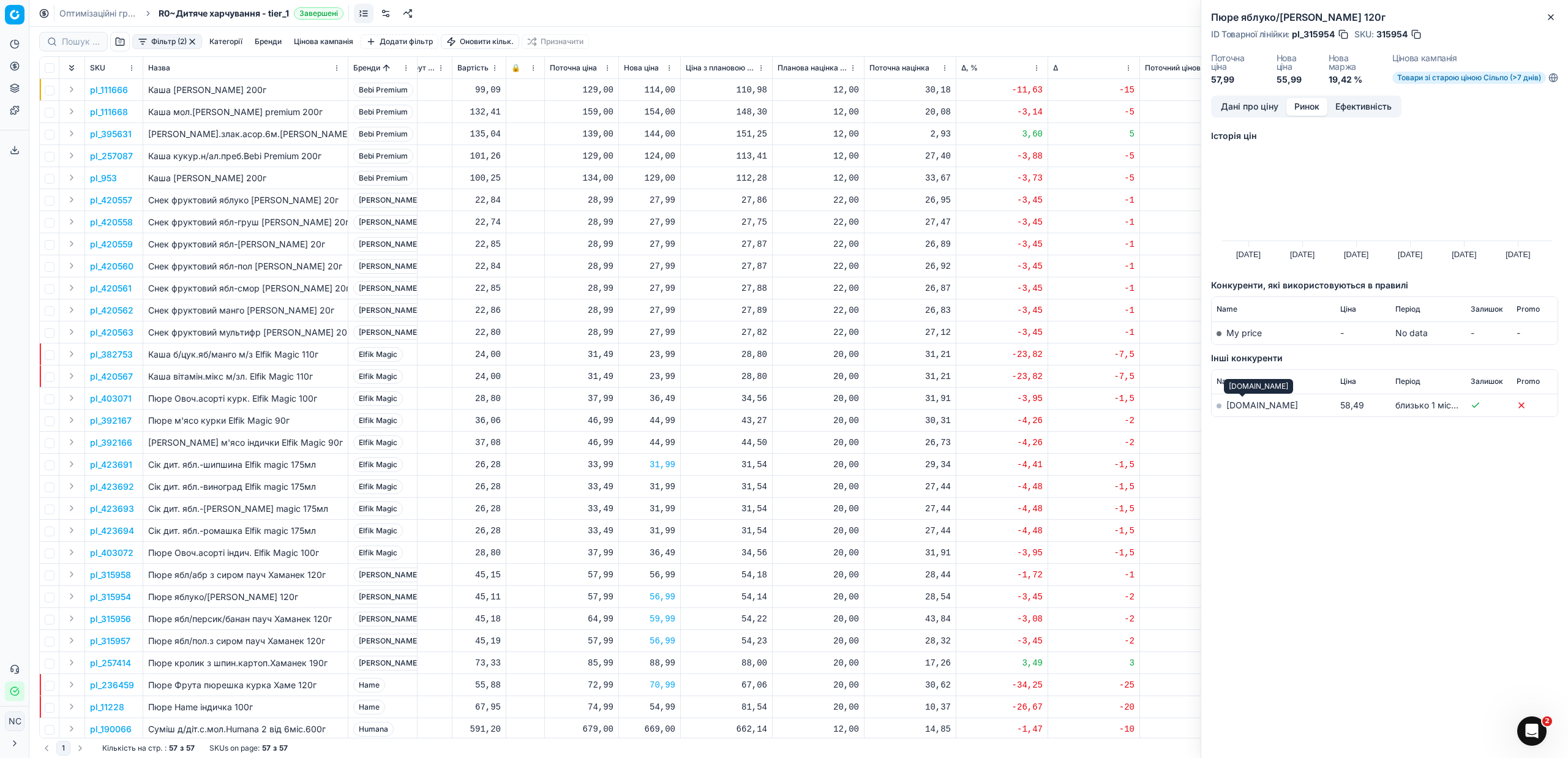
click at [1237, 408] on link "[DOMAIN_NAME]" at bounding box center [1262, 405] width 72 height 10
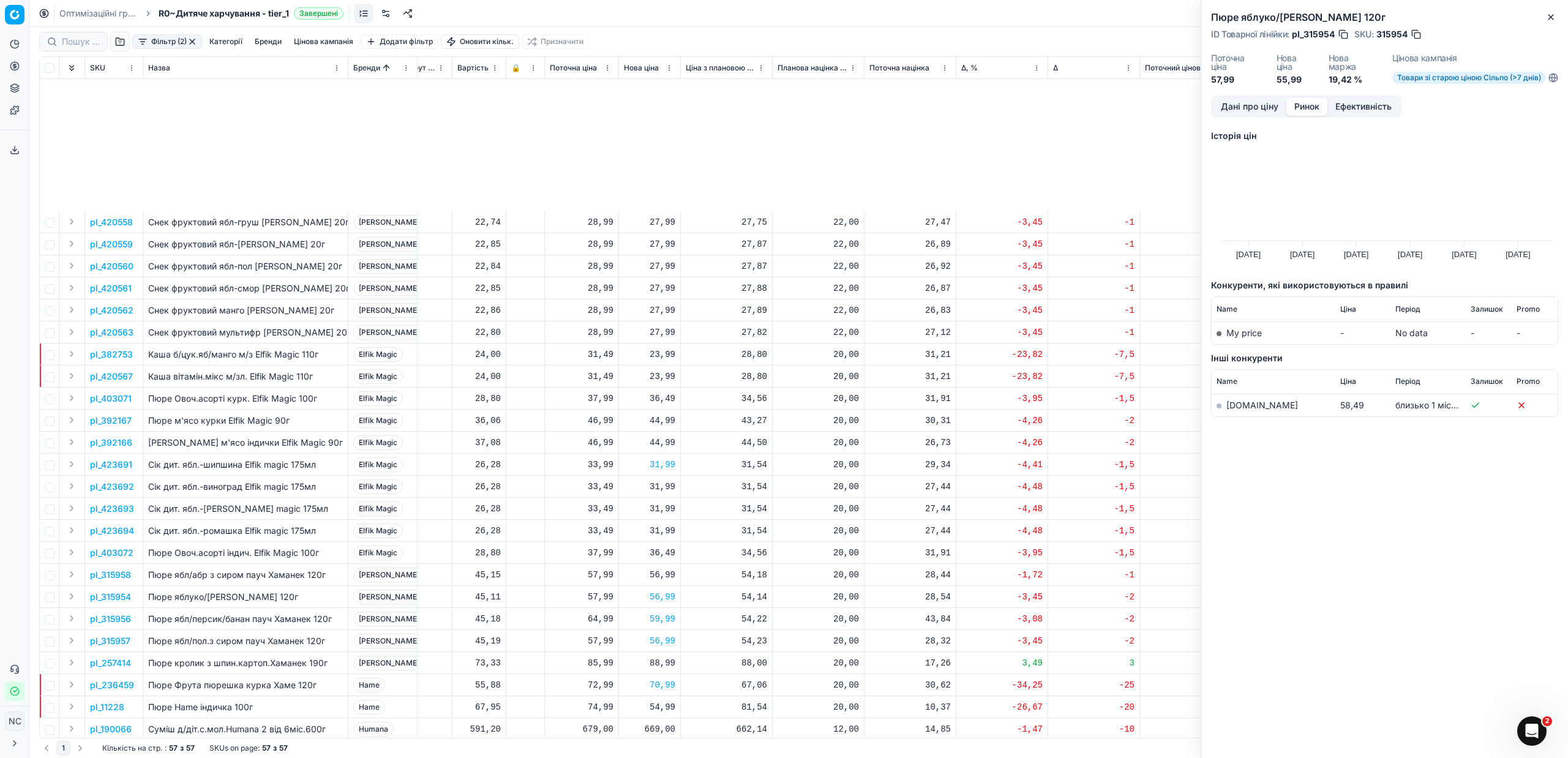
scroll to position [367, 447]
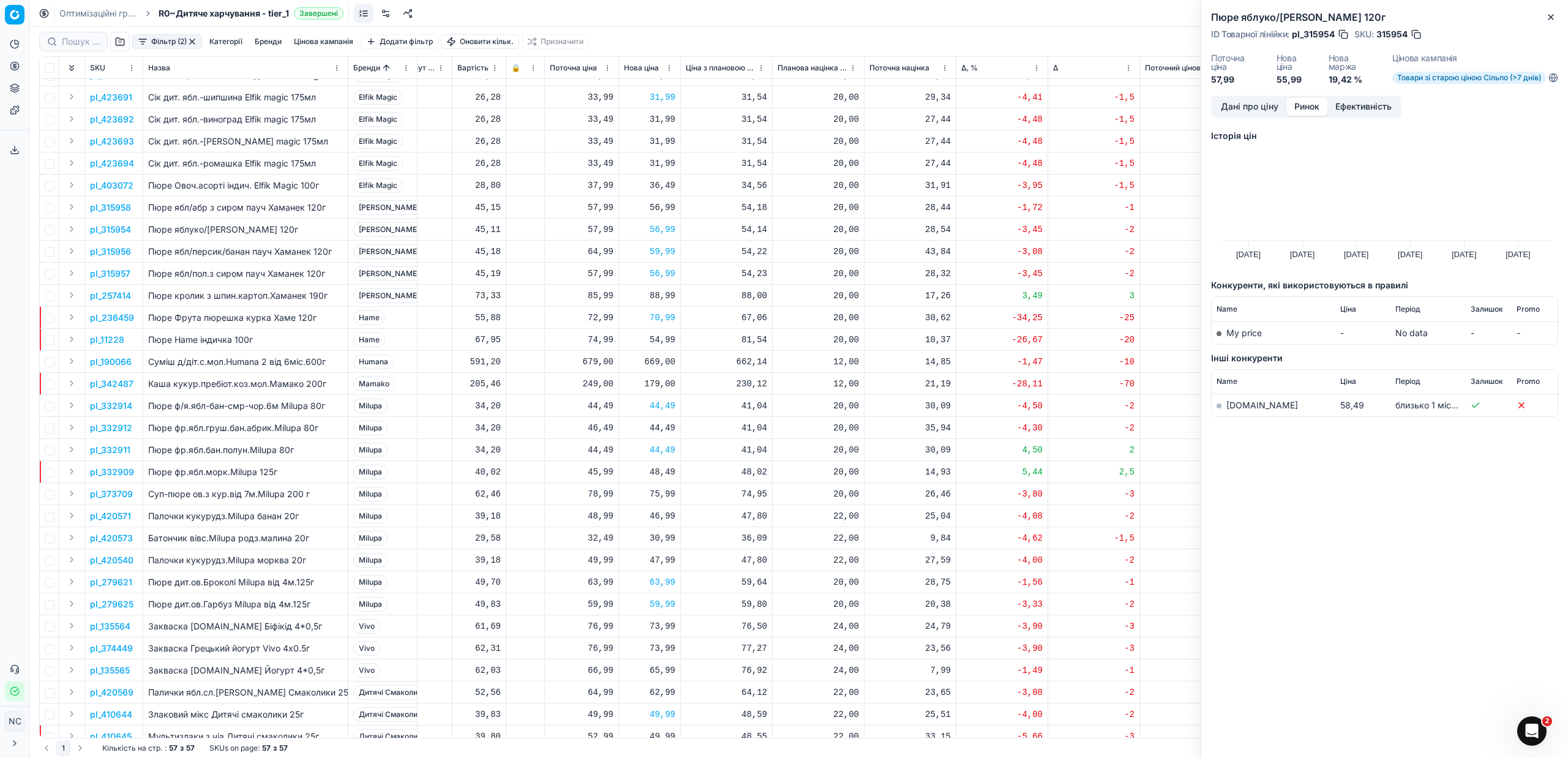
click at [112, 316] on p "pl_236459" at bounding box center [112, 318] width 44 height 12
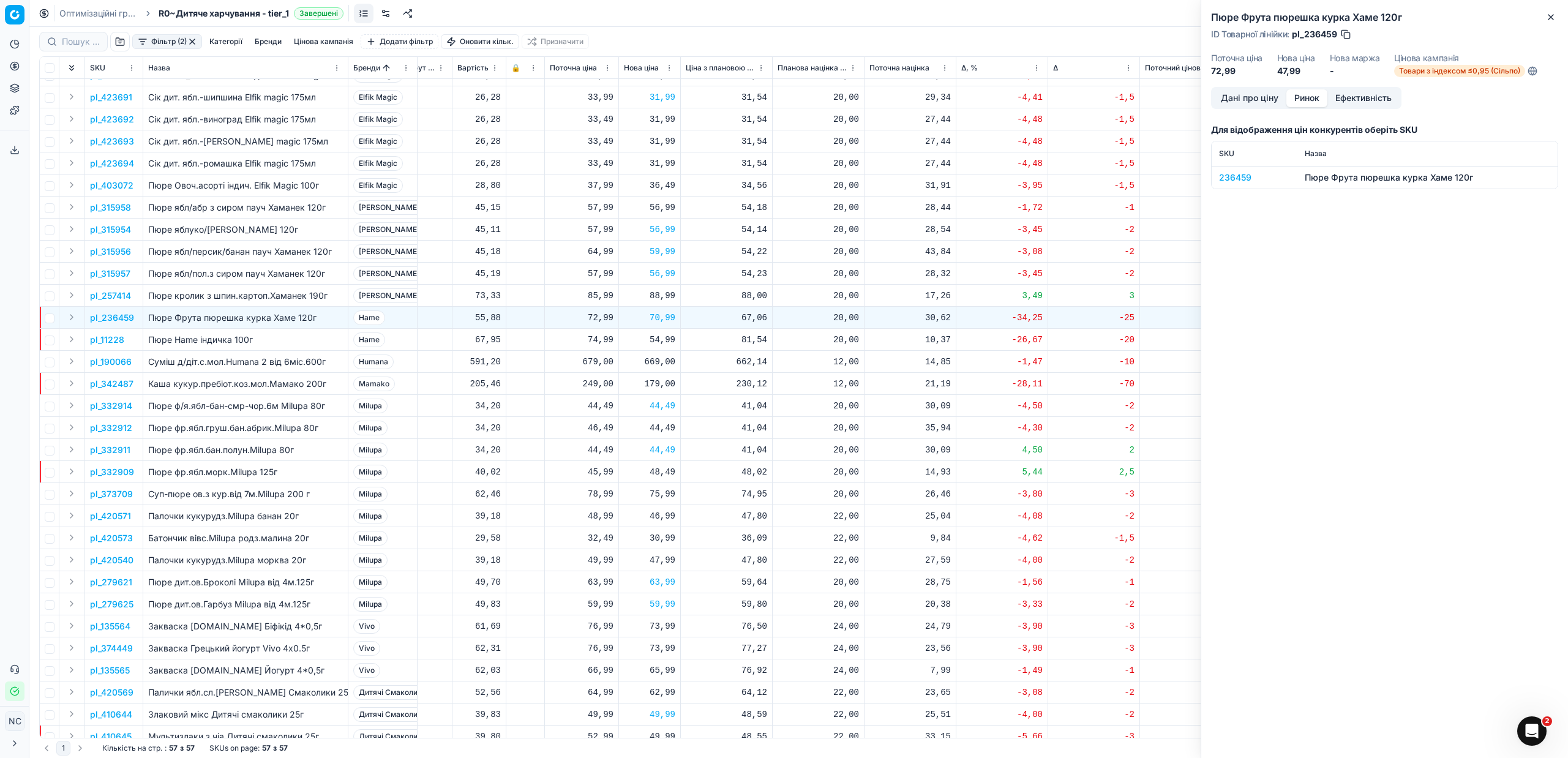
click at [1224, 176] on div "236459" at bounding box center [1254, 177] width 71 height 12
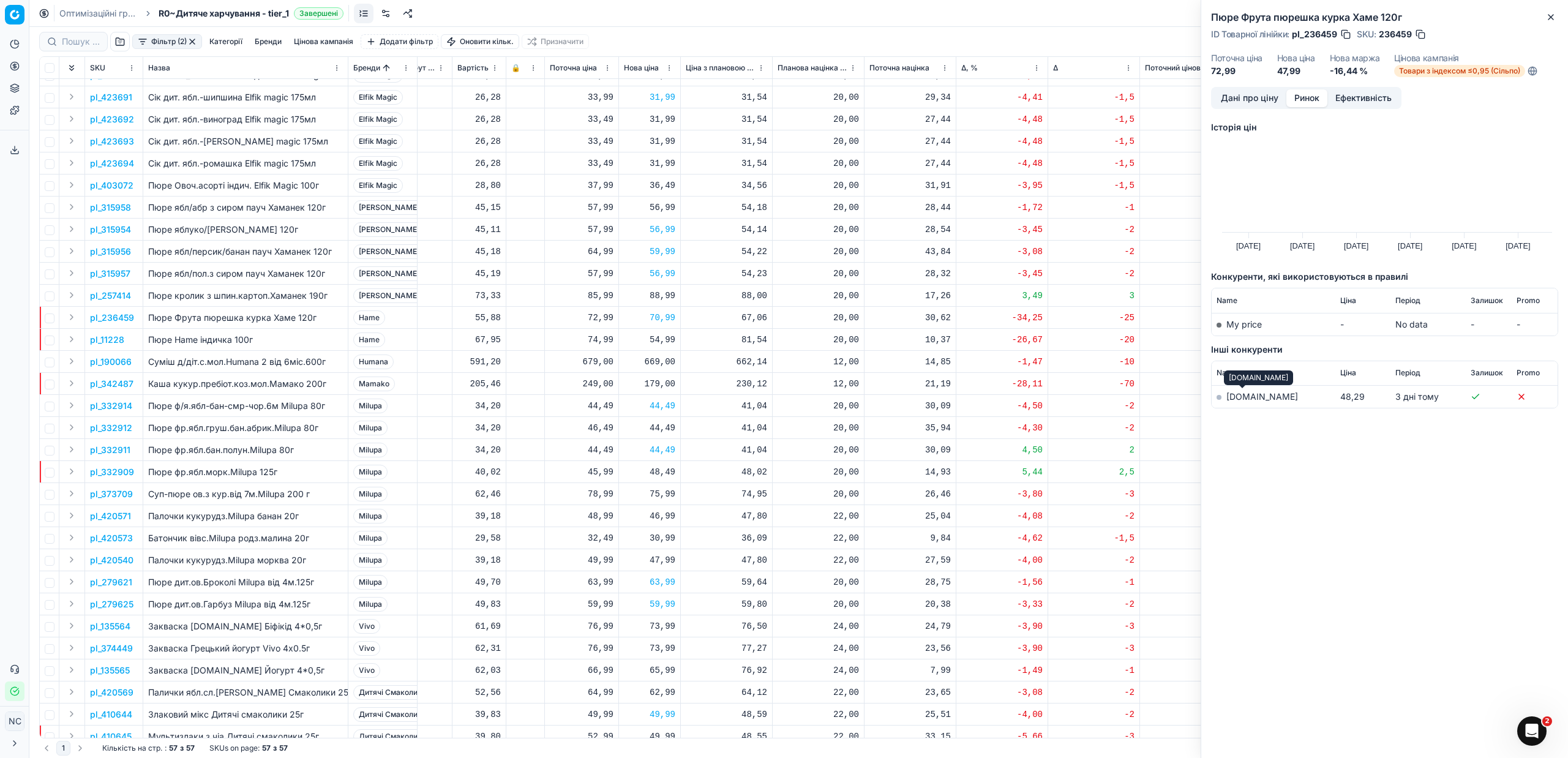
click at [1244, 399] on link "[DOMAIN_NAME]" at bounding box center [1262, 396] width 72 height 10
click at [118, 406] on p "pl_332914" at bounding box center [112, 406] width 43 height 12
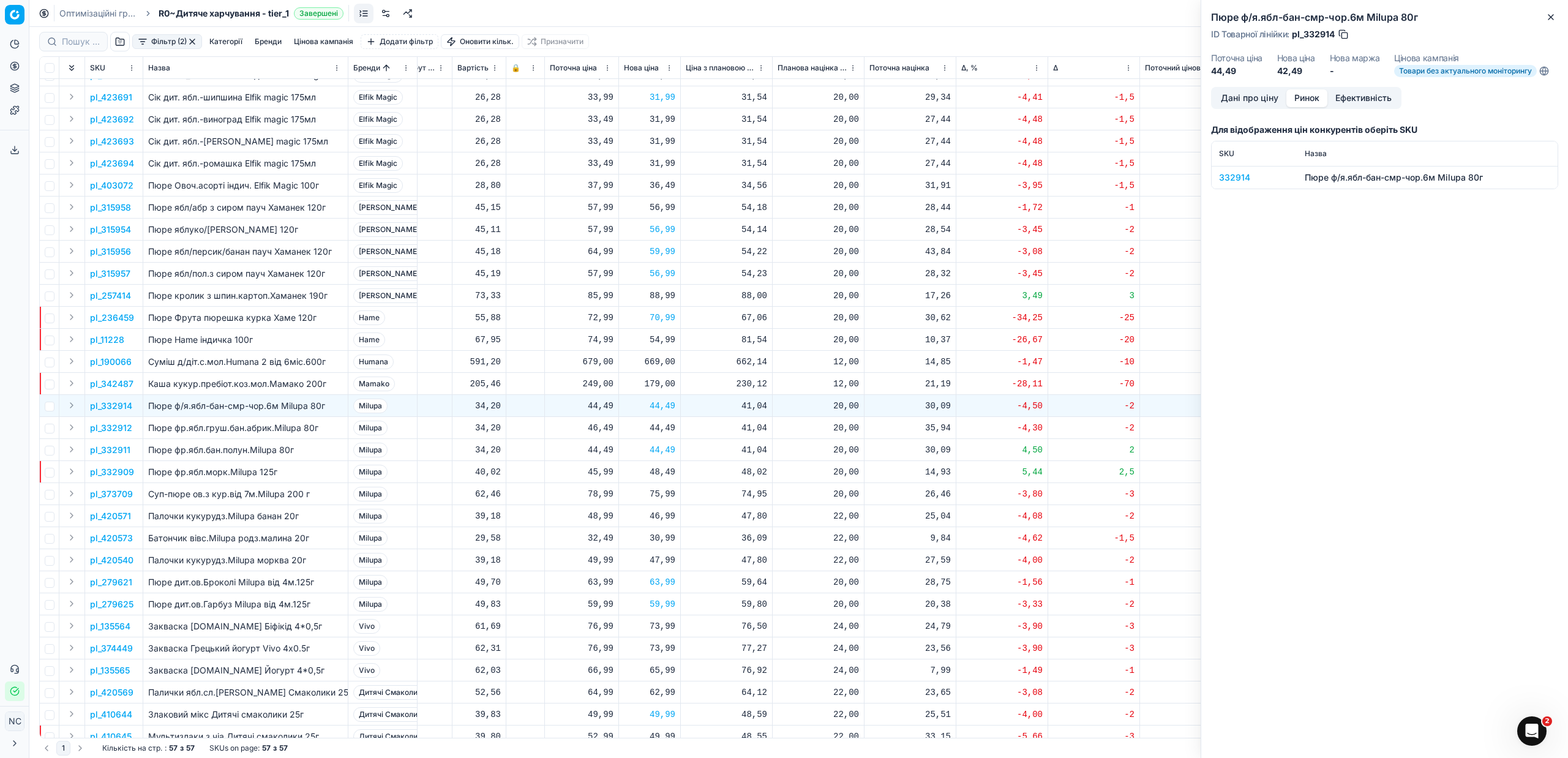
click at [1237, 173] on div "332914" at bounding box center [1254, 177] width 71 height 12
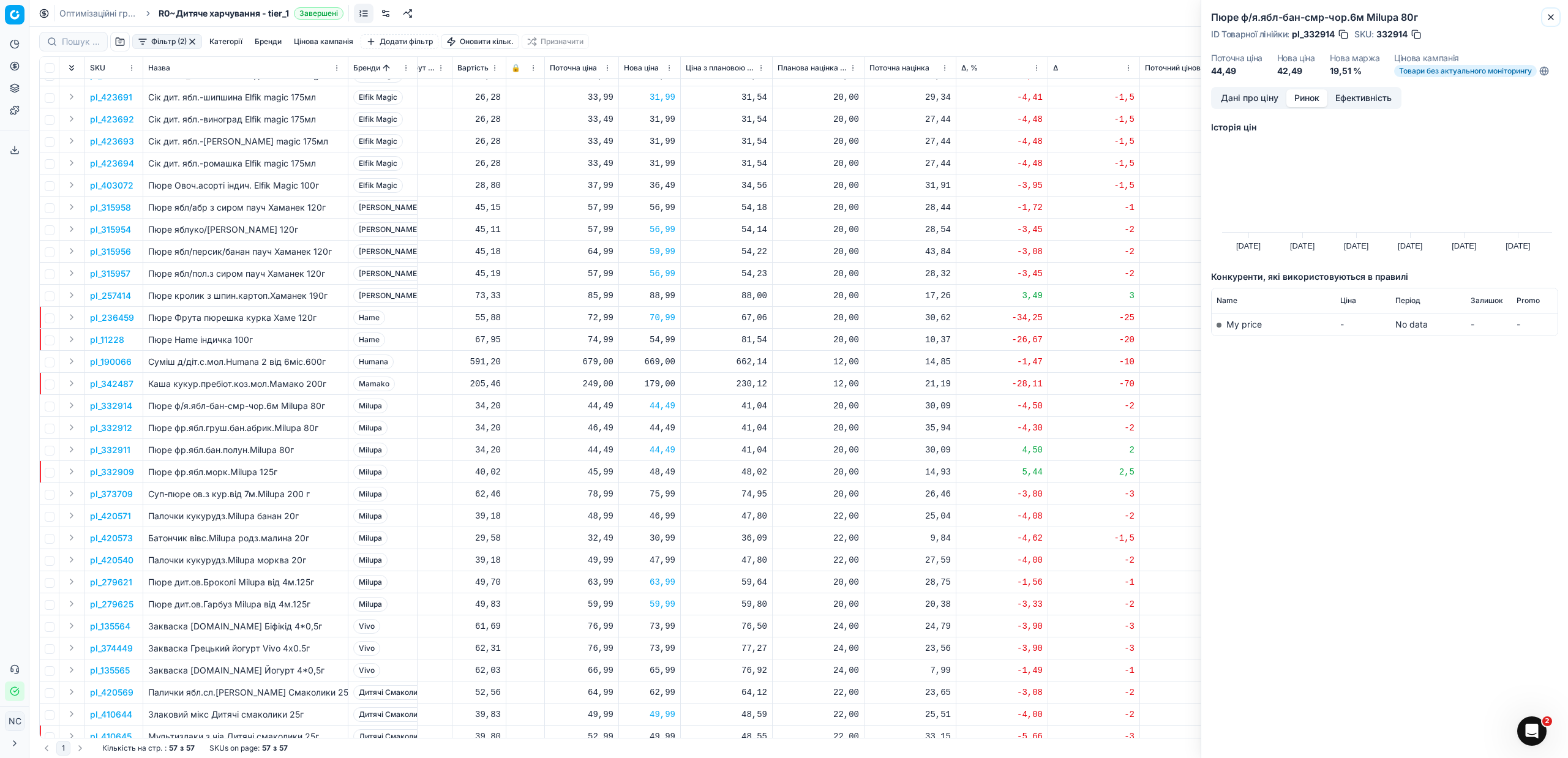
click at [1551, 17] on icon "button" at bounding box center [1551, 17] width 5 height 5
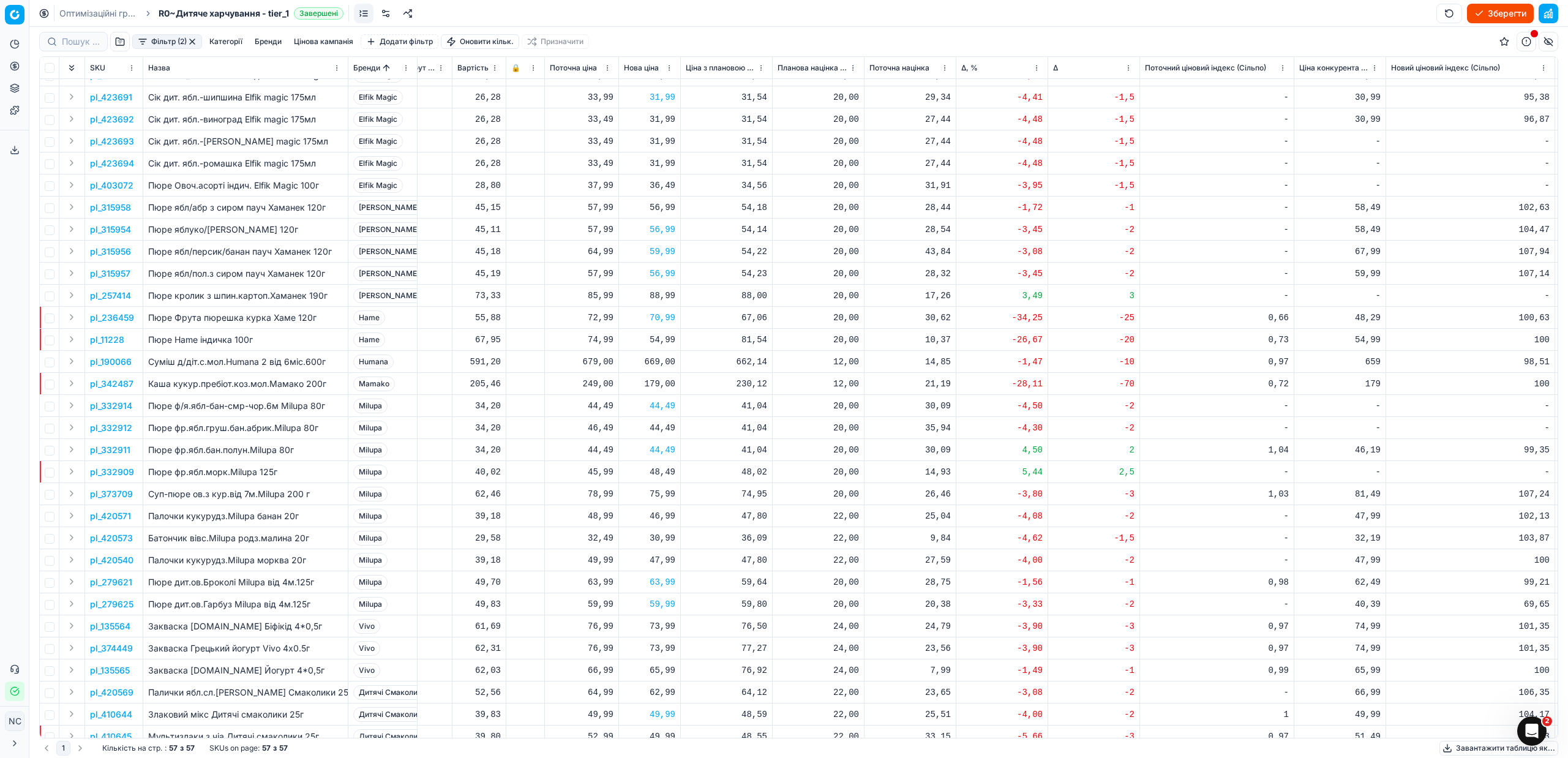
click at [112, 454] on p "pl_332911" at bounding box center [110, 450] width 40 height 12
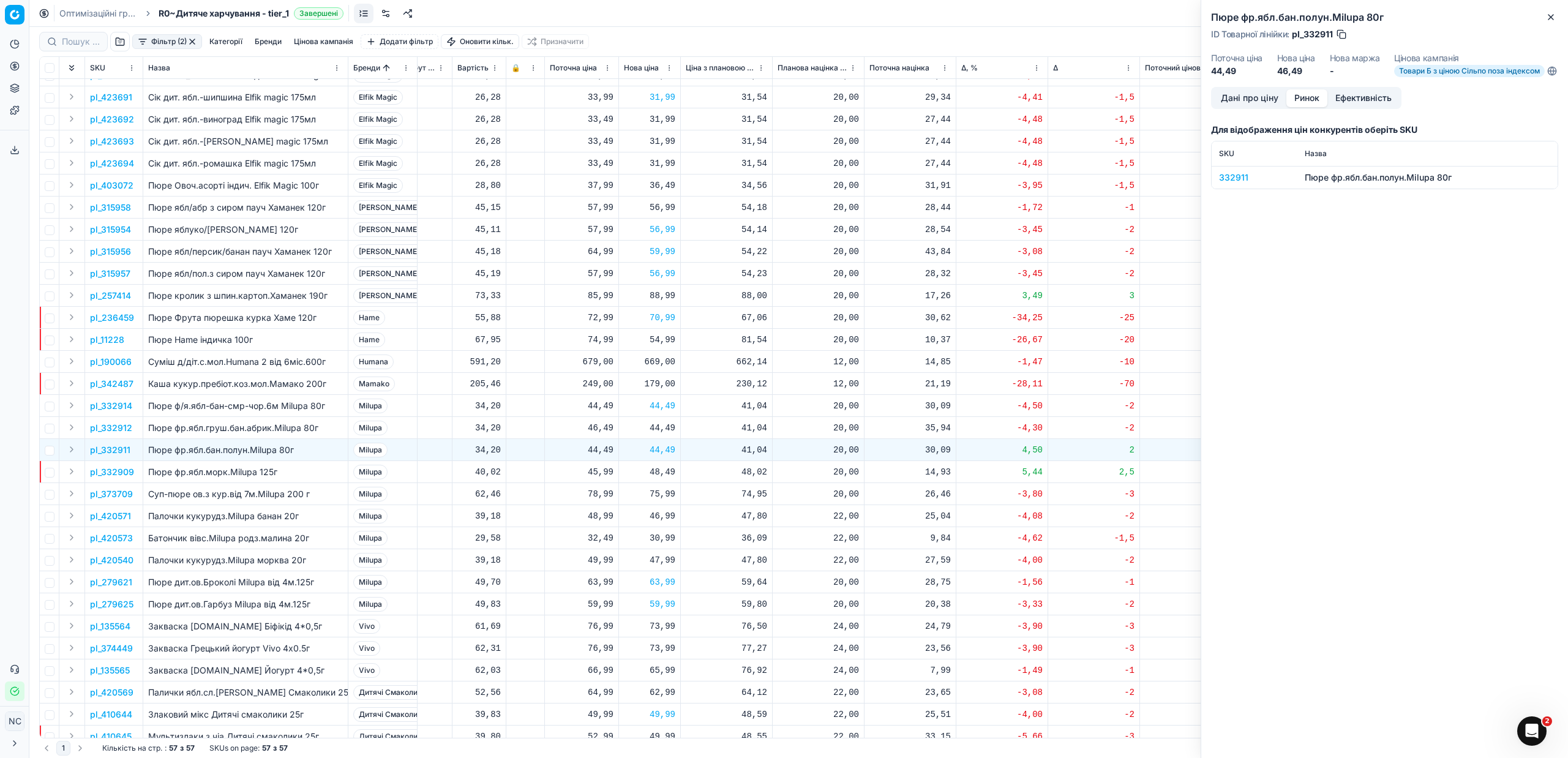
click at [1304, 107] on button "Ринок" at bounding box center [1306, 98] width 41 height 18
click at [1242, 184] on div "332911" at bounding box center [1254, 177] width 71 height 12
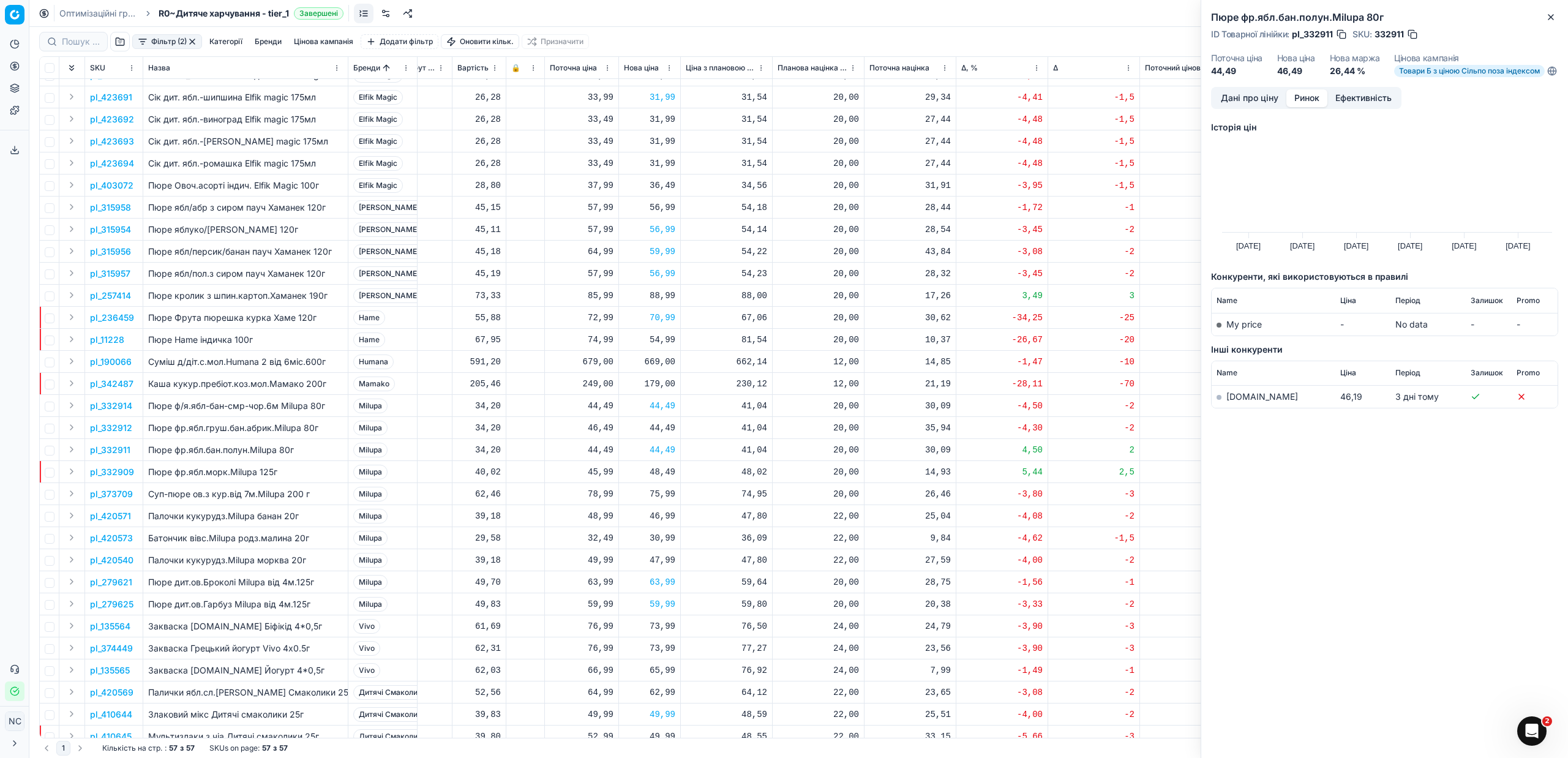
click at [1248, 402] on link "[DOMAIN_NAME]" at bounding box center [1262, 396] width 72 height 10
click at [117, 586] on p "pl_279621" at bounding box center [112, 582] width 43 height 12
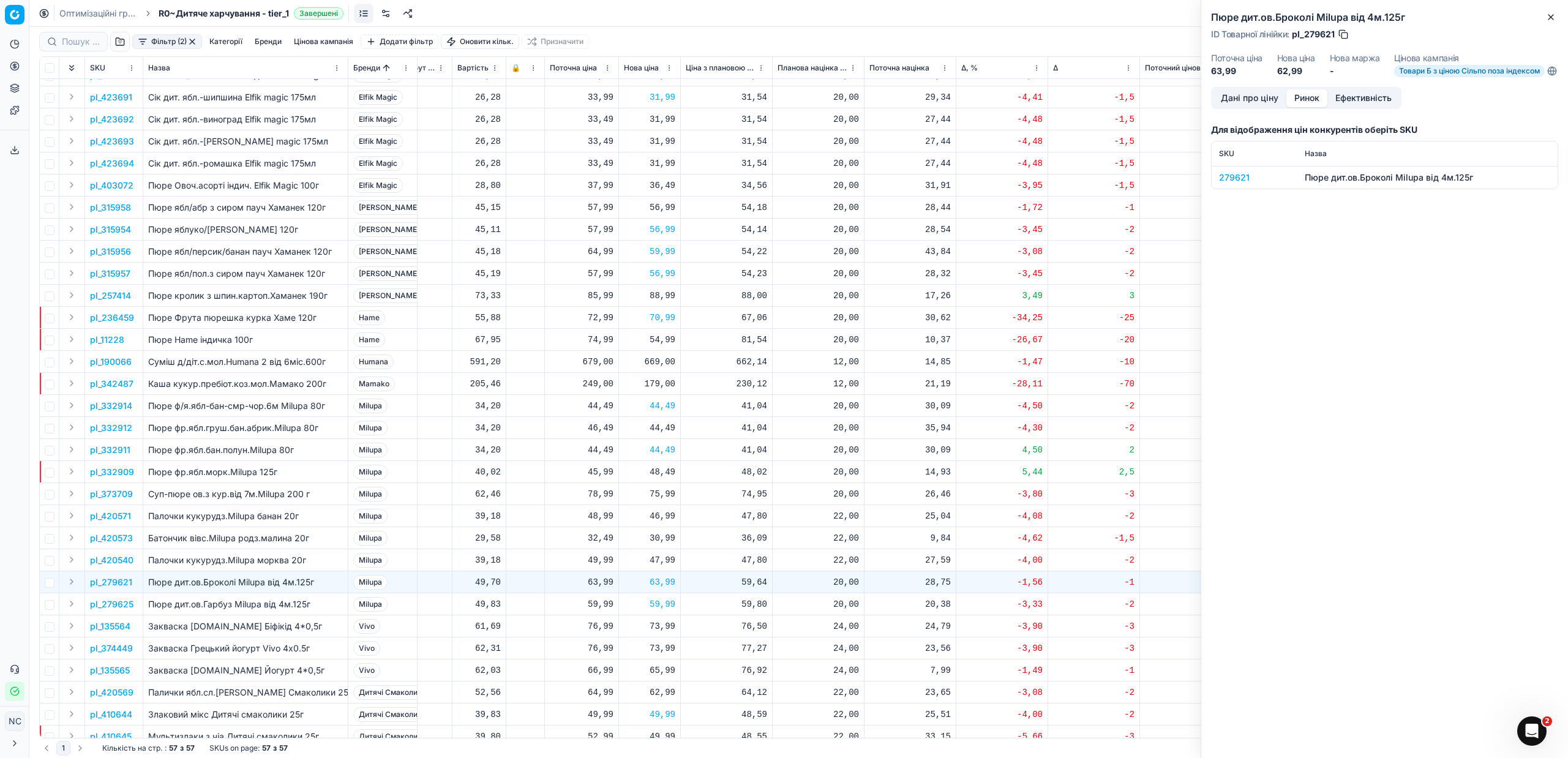
click at [1239, 184] on div "279621" at bounding box center [1254, 177] width 71 height 12
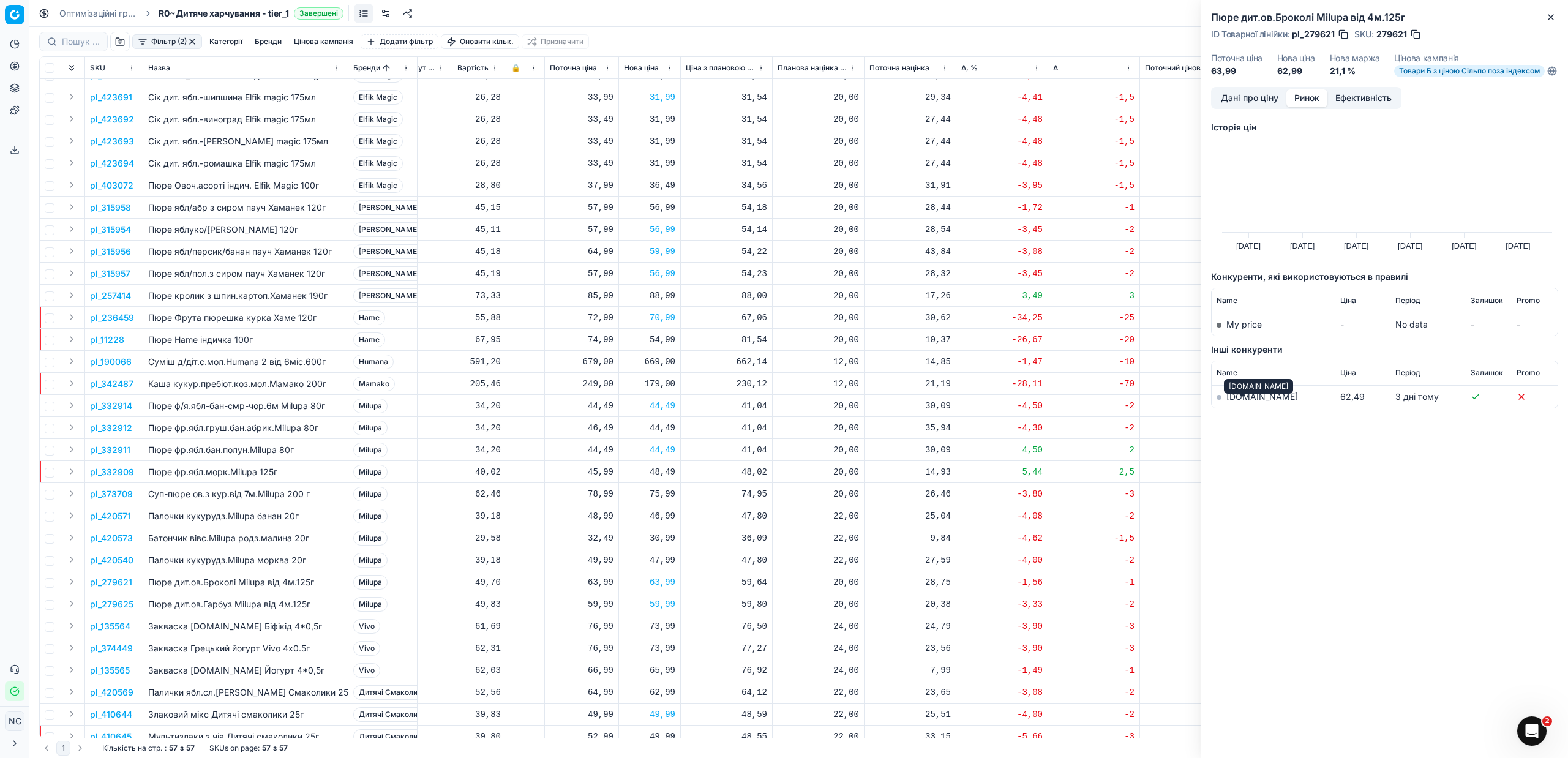
click at [1242, 402] on link "[DOMAIN_NAME]" at bounding box center [1262, 396] width 72 height 10
click at [226, 632] on p "Закваска [DOMAIN_NAME] Біфікід 4*0,5г" at bounding box center [245, 627] width 194 height 12
click at [1554, 16] on icon "button" at bounding box center [1550, 16] width 9 height 9
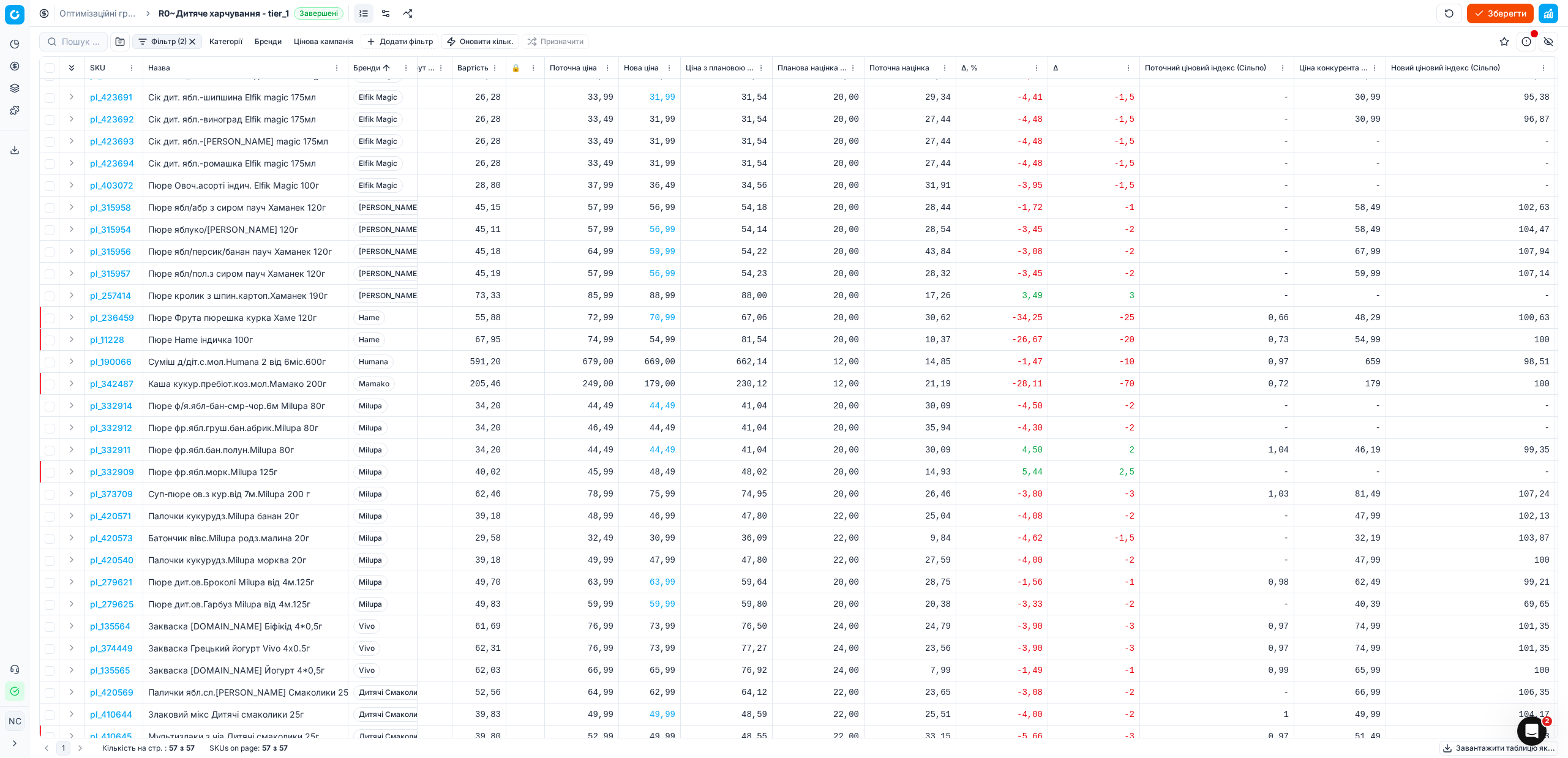
click at [117, 623] on p "pl_135564" at bounding box center [110, 627] width 40 height 12
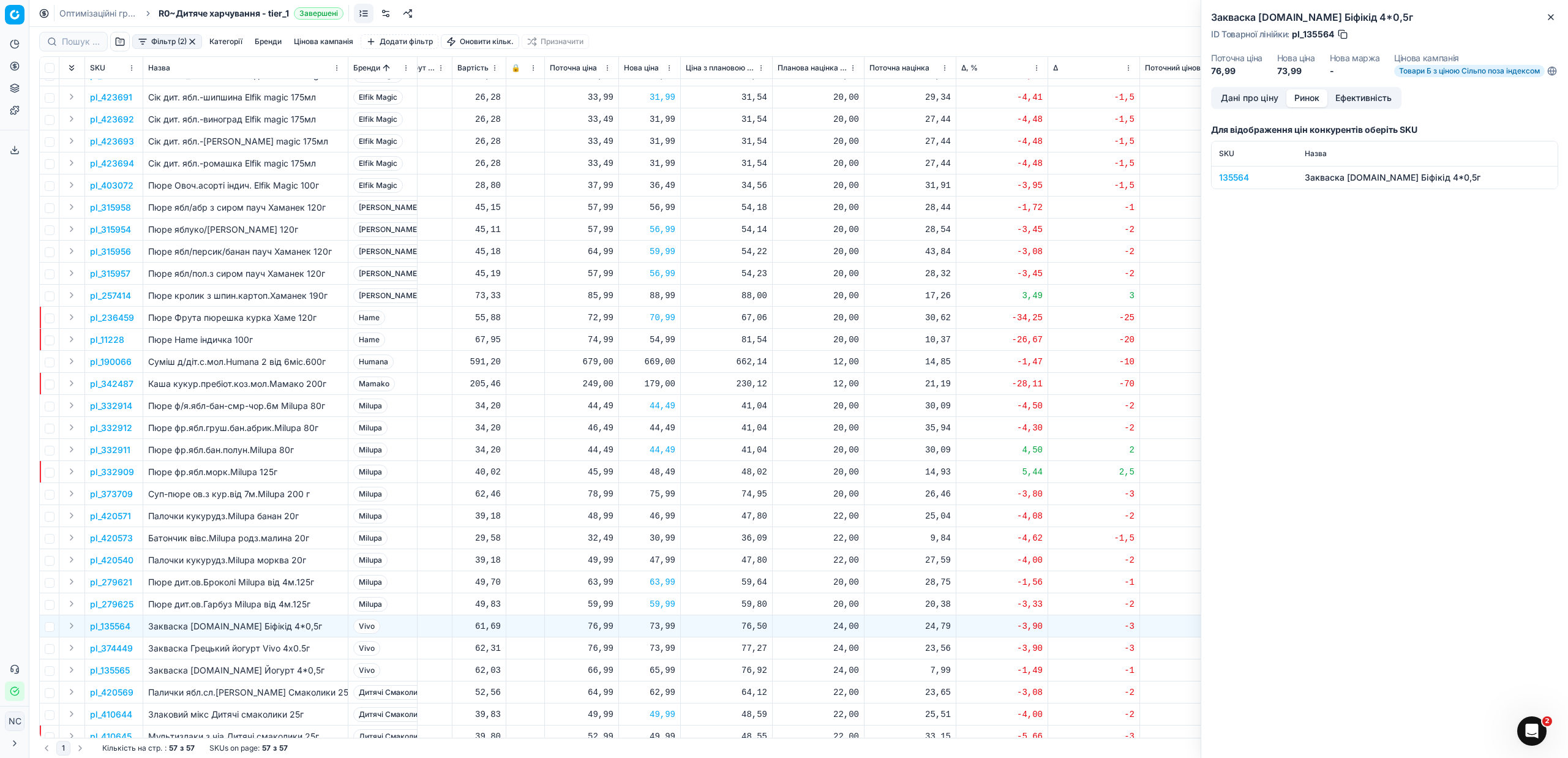
click at [1312, 104] on button "Ринок" at bounding box center [1306, 98] width 41 height 18
click at [1233, 184] on div "135564" at bounding box center [1254, 177] width 71 height 12
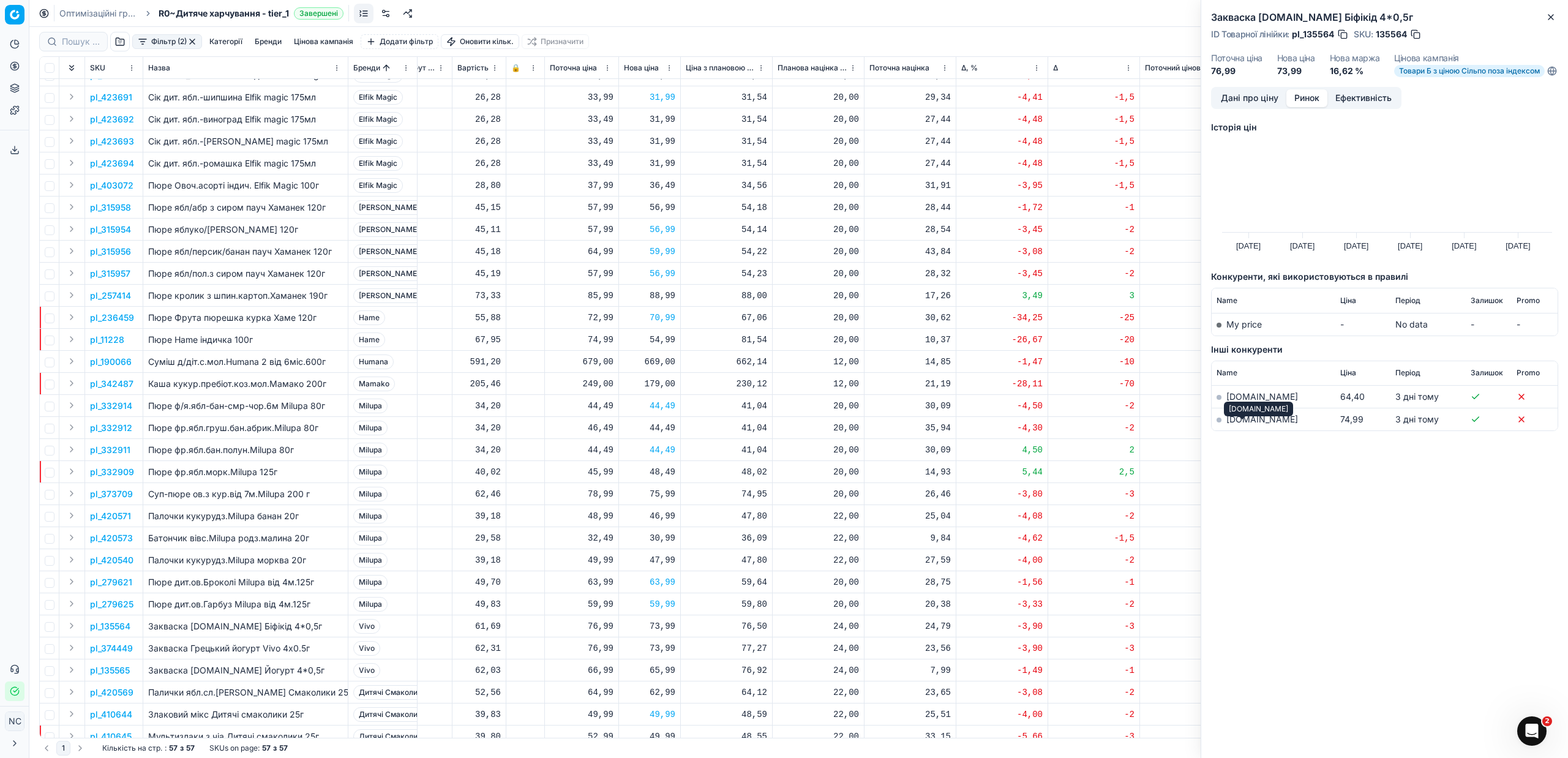
click at [1248, 425] on link "[DOMAIN_NAME]" at bounding box center [1262, 420] width 72 height 10
click at [667, 627] on div "73,99" at bounding box center [649, 627] width 51 height 12
type input "74.99"
click at [662, 651] on div "73,99" at bounding box center [649, 649] width 51 height 12
type input "74.99"
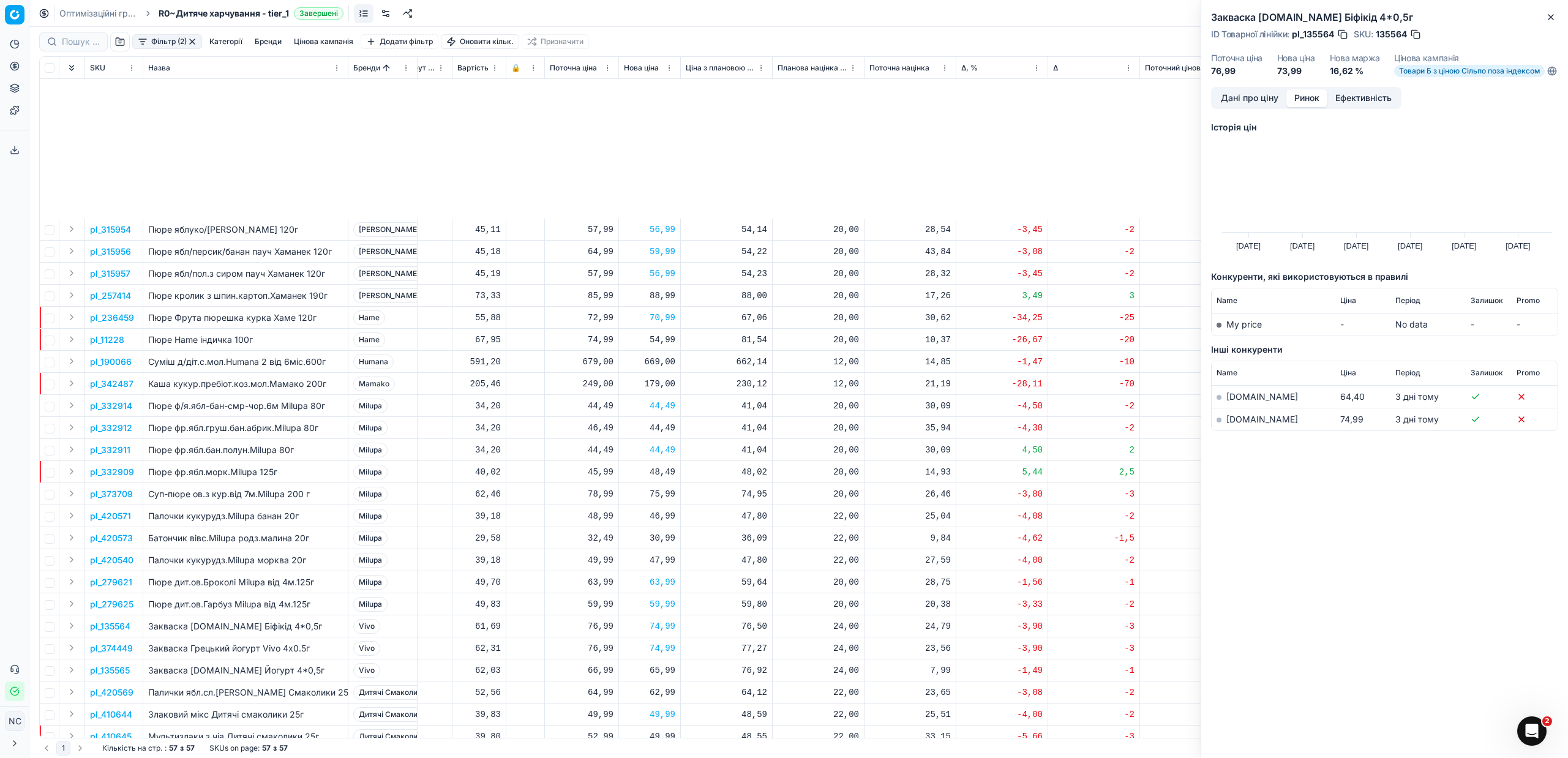
scroll to position [612, 447]
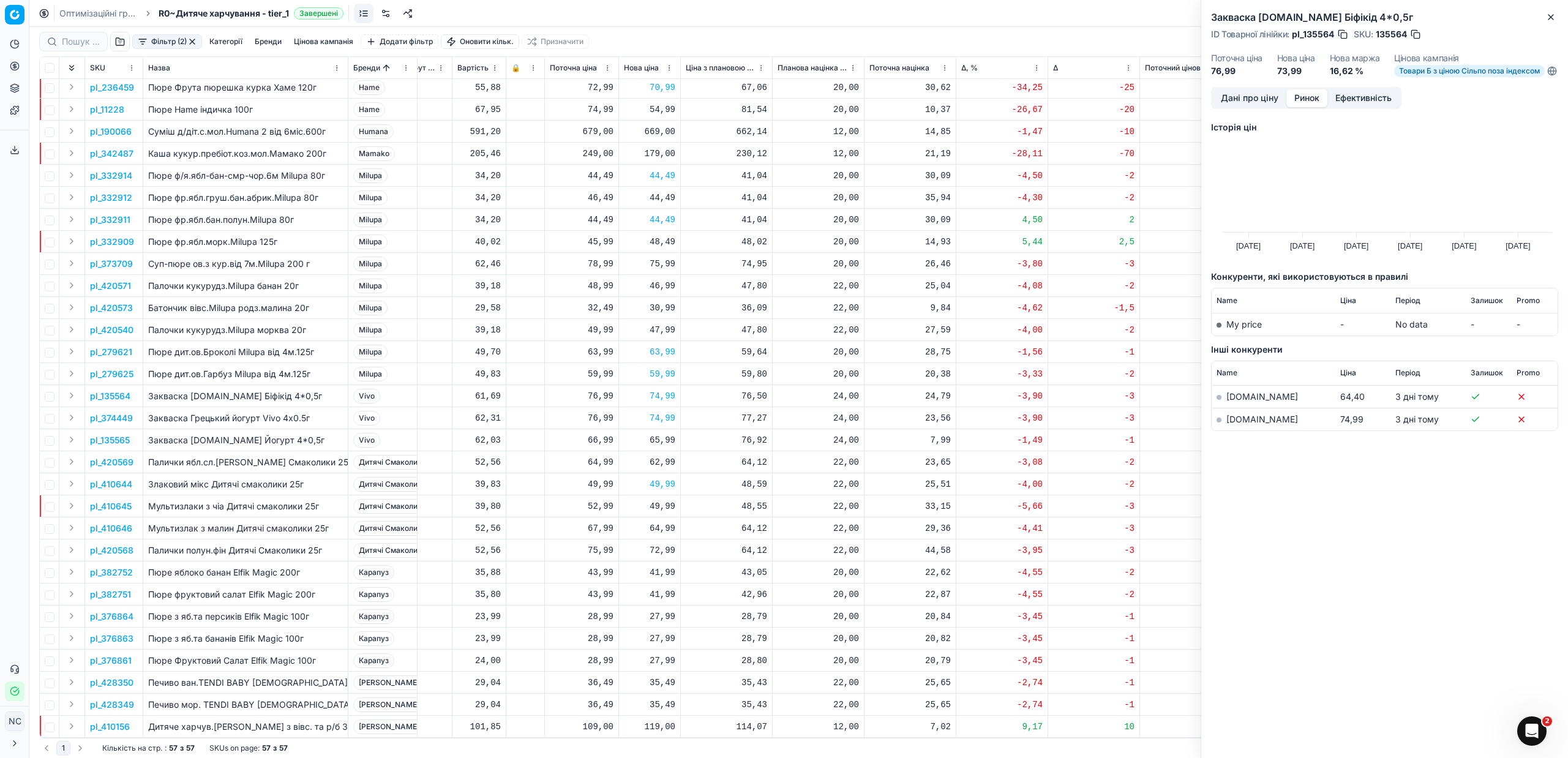
click at [110, 434] on p "pl_135565" at bounding box center [110, 440] width 40 height 12
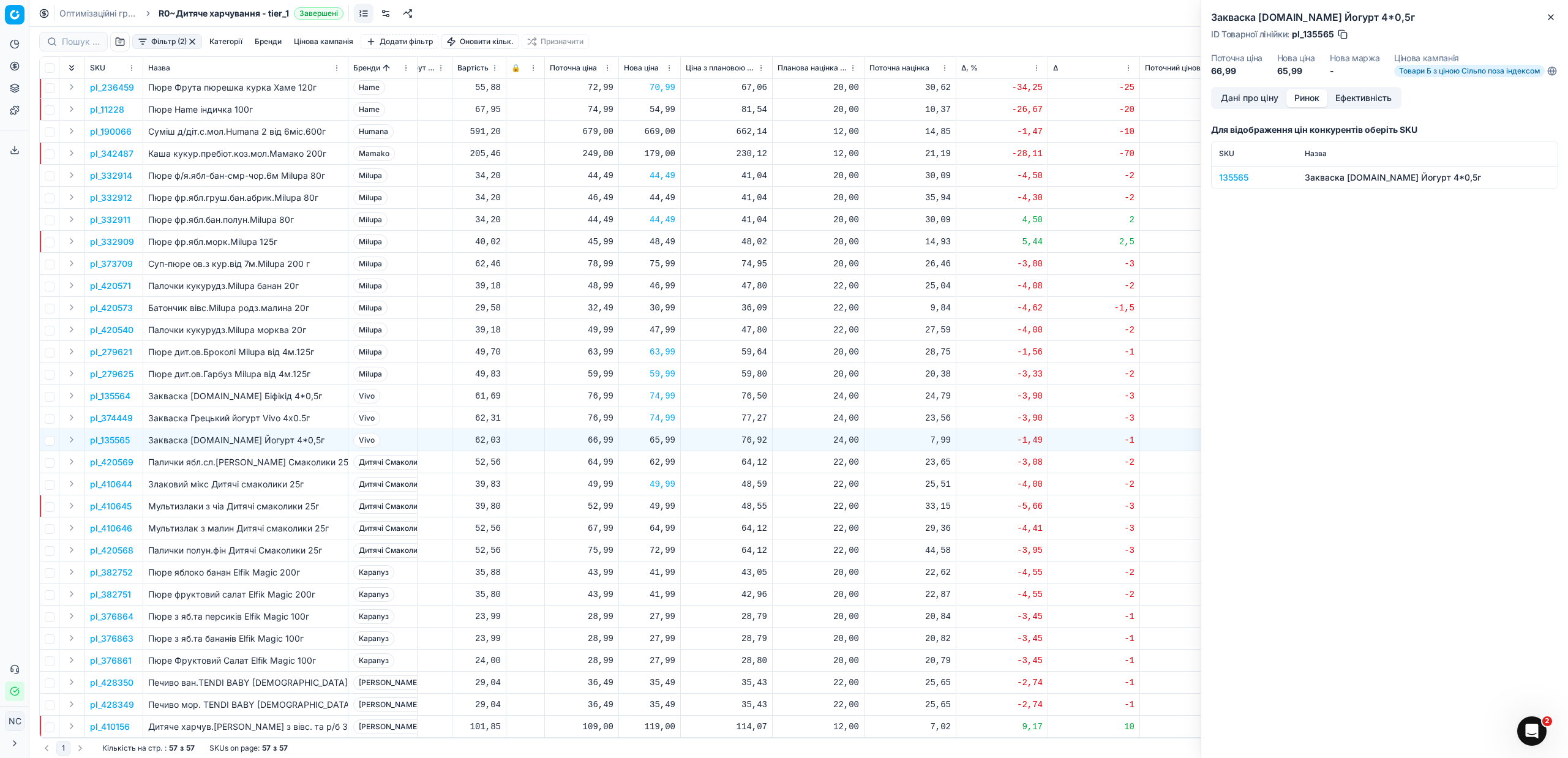
click at [1241, 184] on div "135565" at bounding box center [1254, 177] width 71 height 12
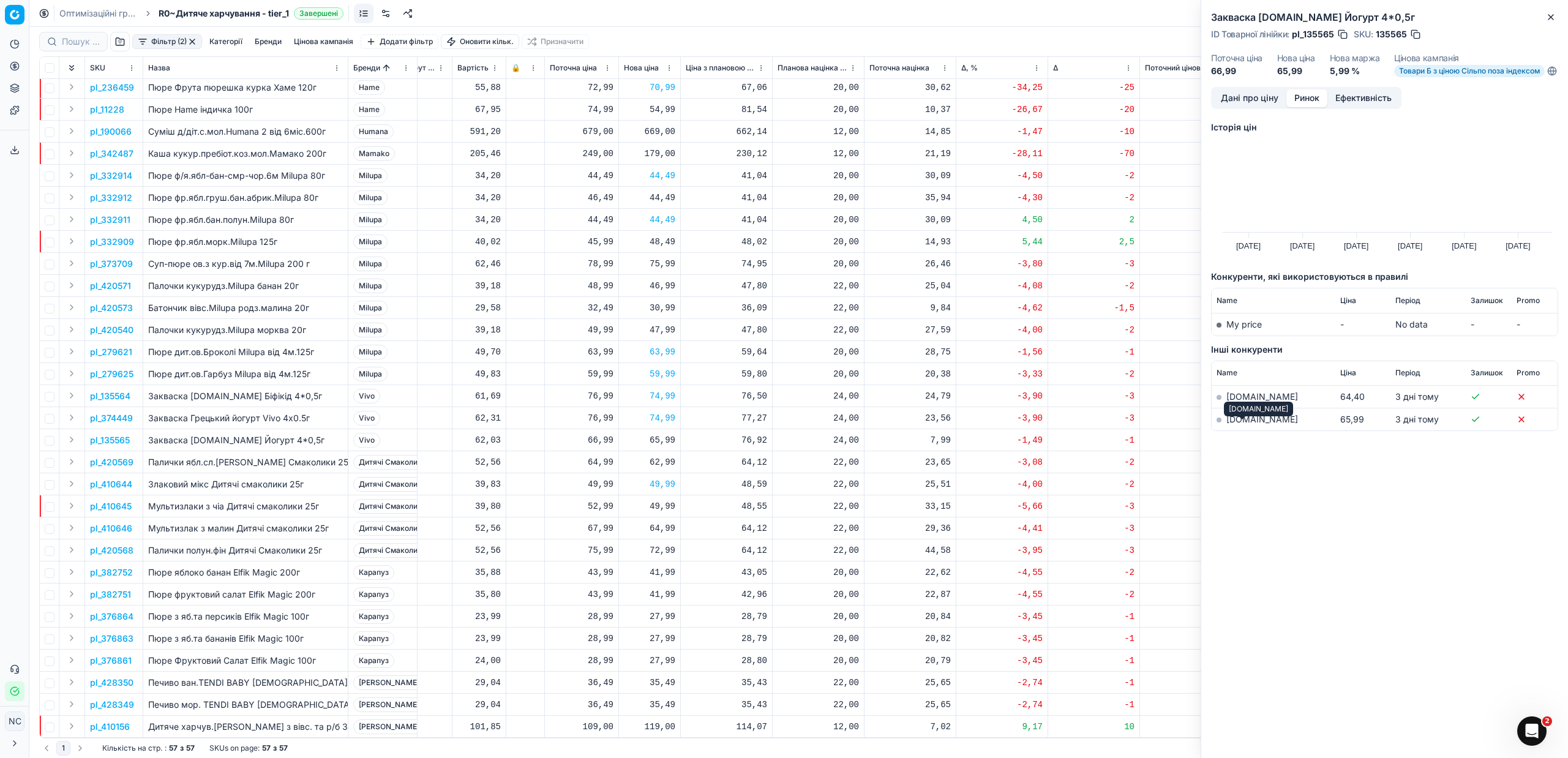
click at [1242, 425] on link "[DOMAIN_NAME]" at bounding box center [1262, 420] width 72 height 10
click at [1554, 22] on button "Close" at bounding box center [1550, 16] width 14 height 14
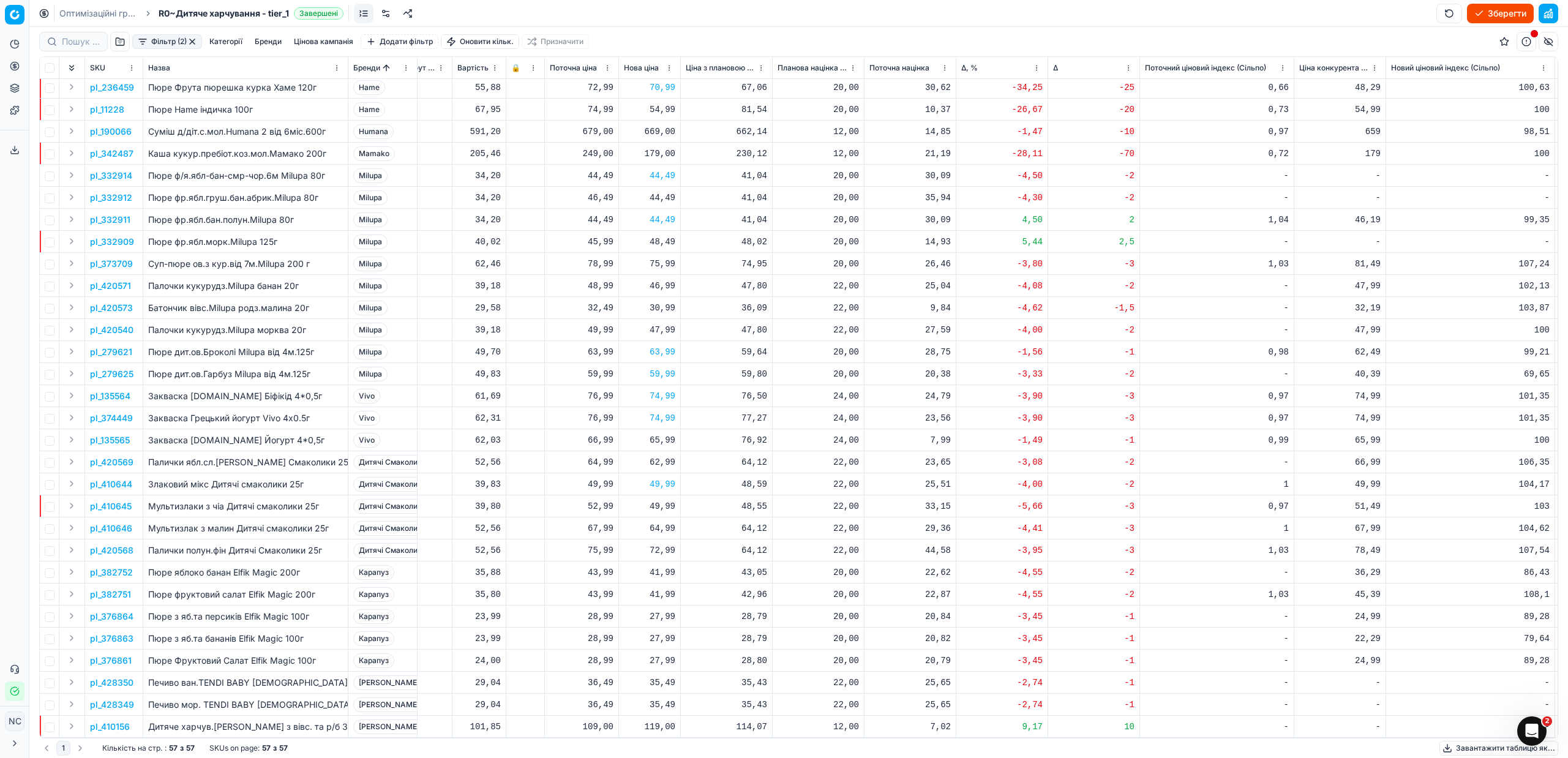
click at [110, 523] on p "pl_410646" at bounding box center [112, 529] width 43 height 12
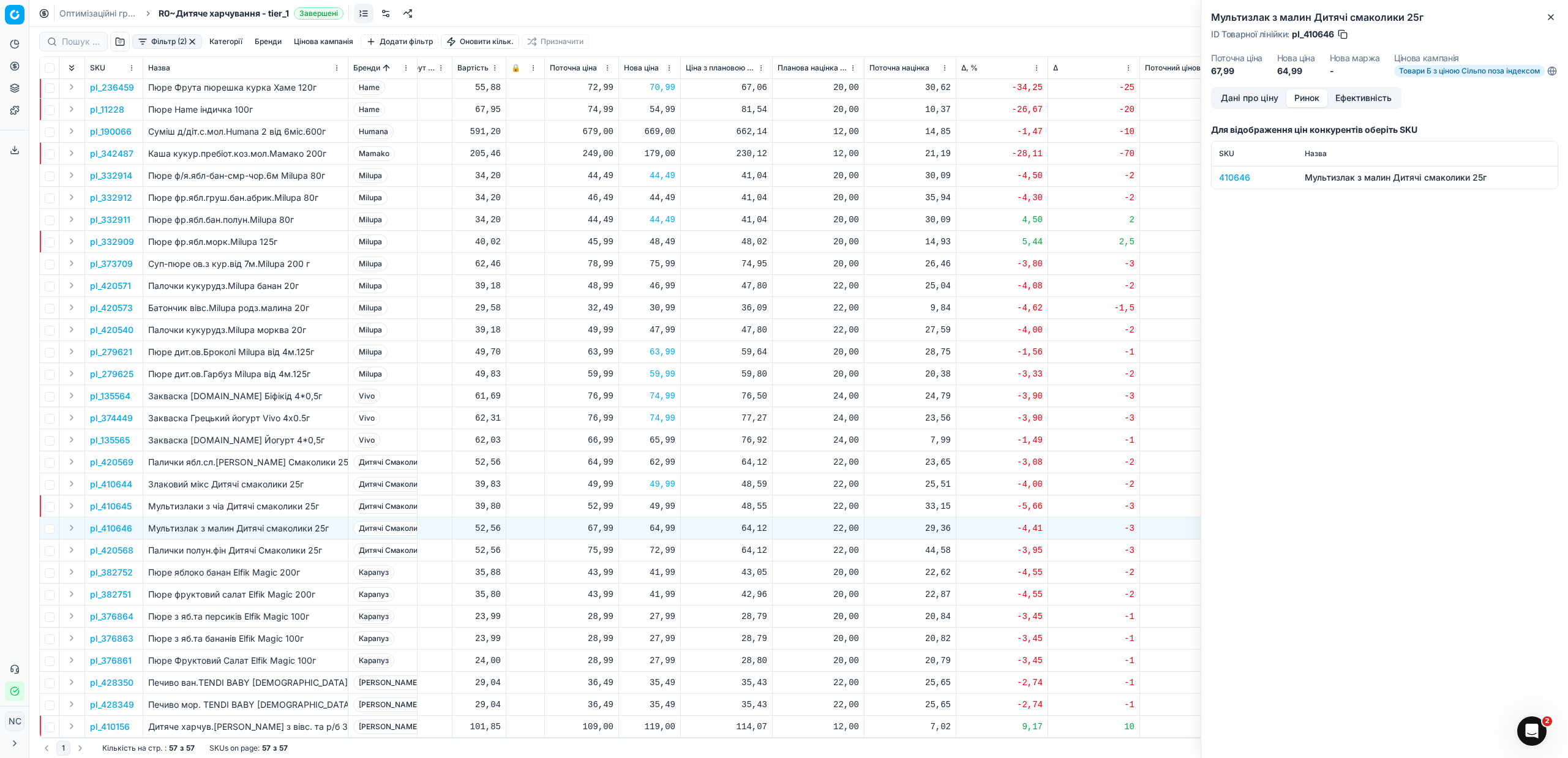
click at [1309, 106] on button "Ринок" at bounding box center [1306, 98] width 41 height 18
click at [1235, 184] on div "410646" at bounding box center [1254, 177] width 71 height 12
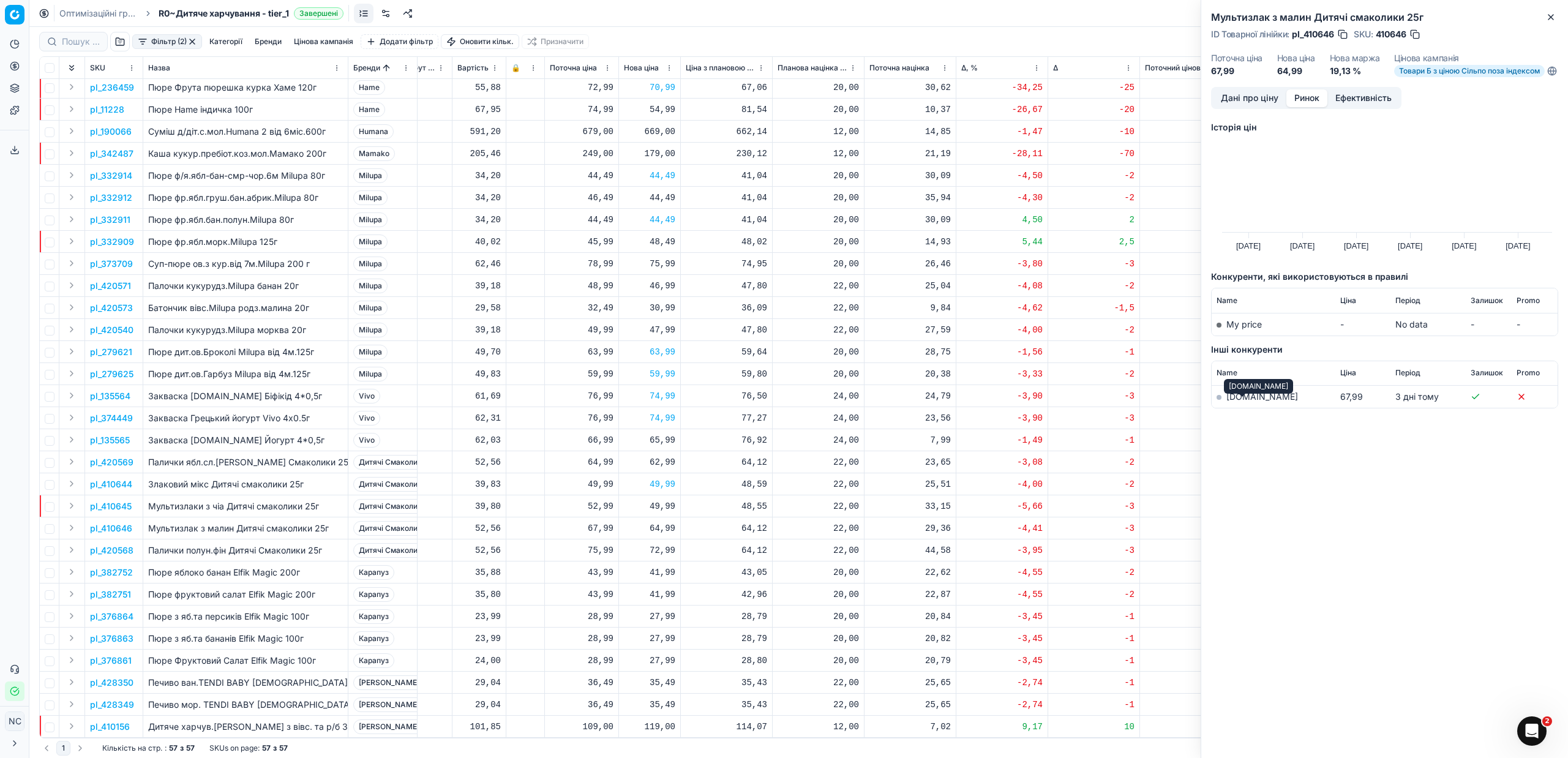
click at [1248, 402] on link "[DOMAIN_NAME]" at bounding box center [1262, 396] width 72 height 10
click at [121, 545] on p "pl_420568" at bounding box center [112, 551] width 43 height 12
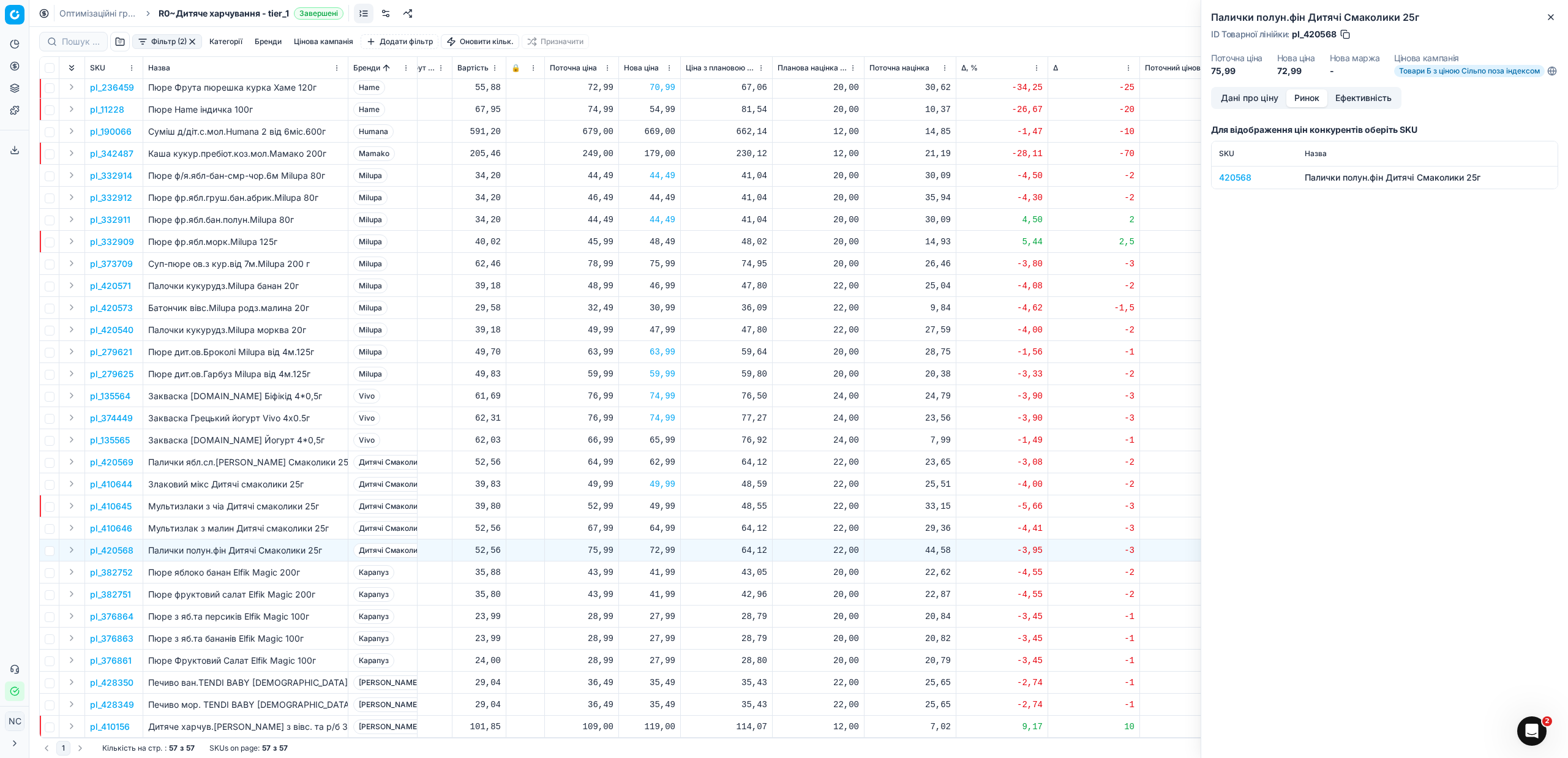
click at [1237, 184] on div "420568" at bounding box center [1254, 177] width 71 height 12
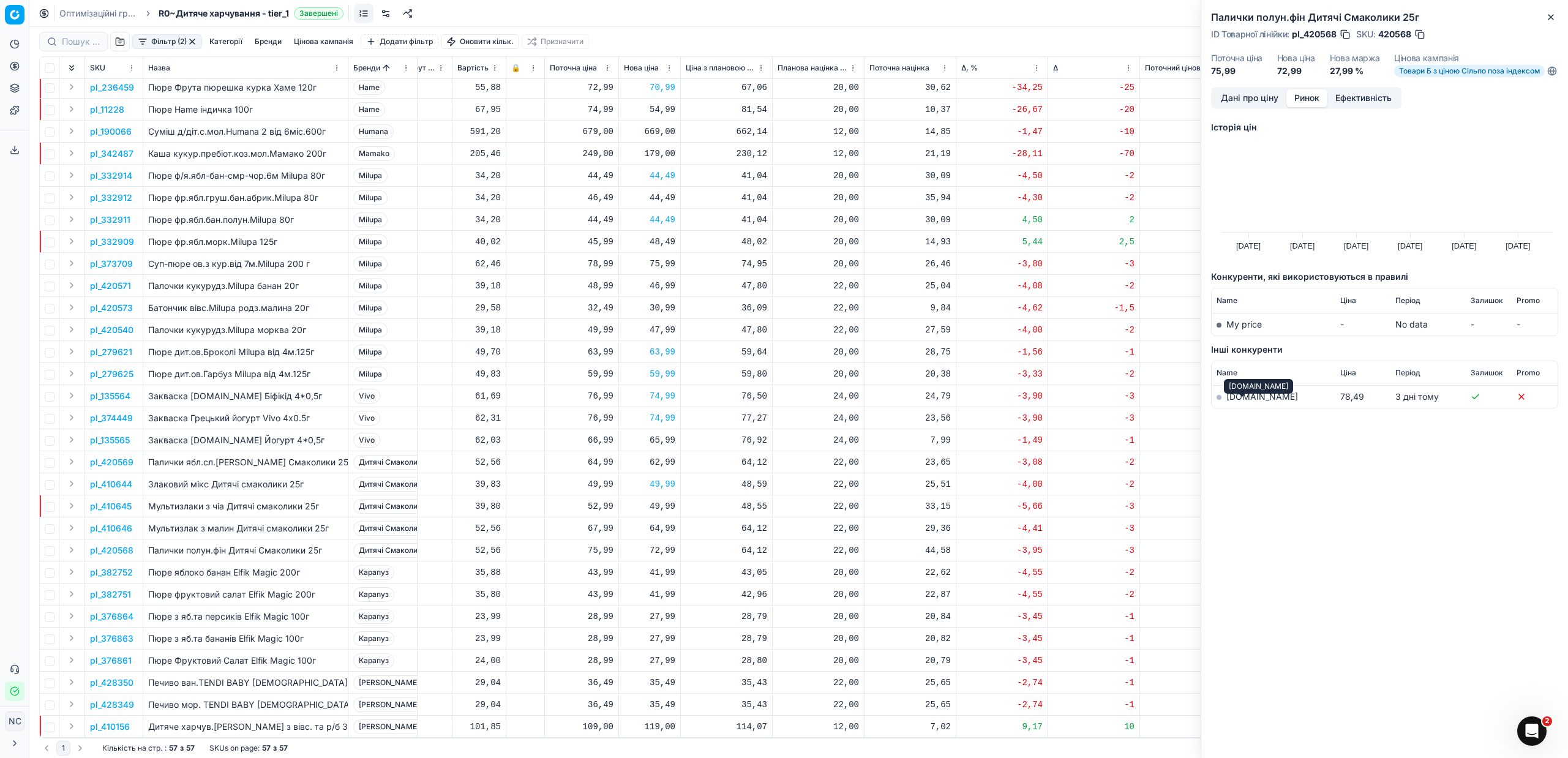
click at [1241, 402] on link "[DOMAIN_NAME]" at bounding box center [1262, 396] width 72 height 10
click at [664, 545] on div "72,99" at bounding box center [649, 551] width 51 height 12
type input "75.99"
click at [1554, 15] on icon "button" at bounding box center [1550, 16] width 9 height 9
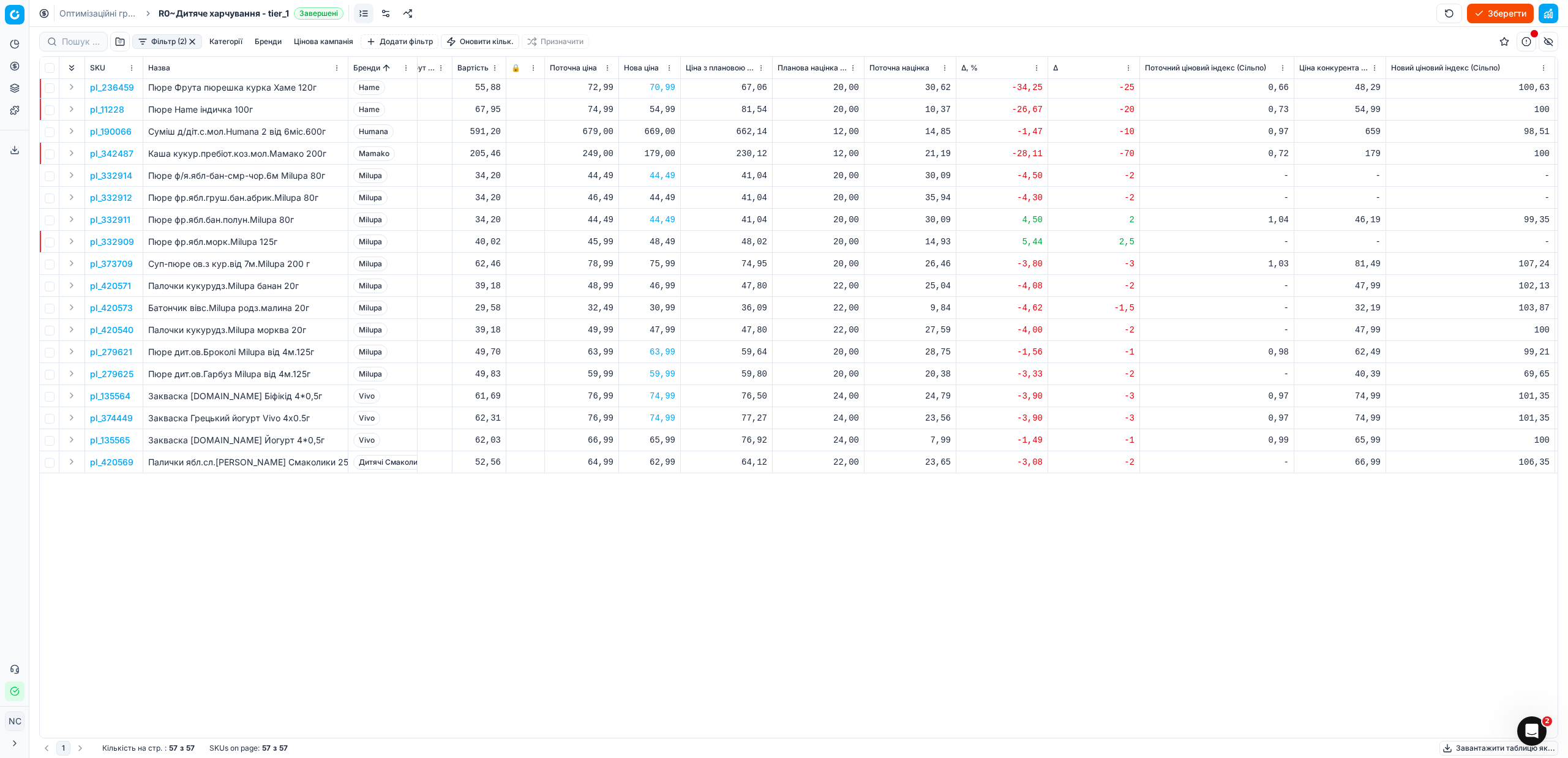
scroll to position [0, 447]
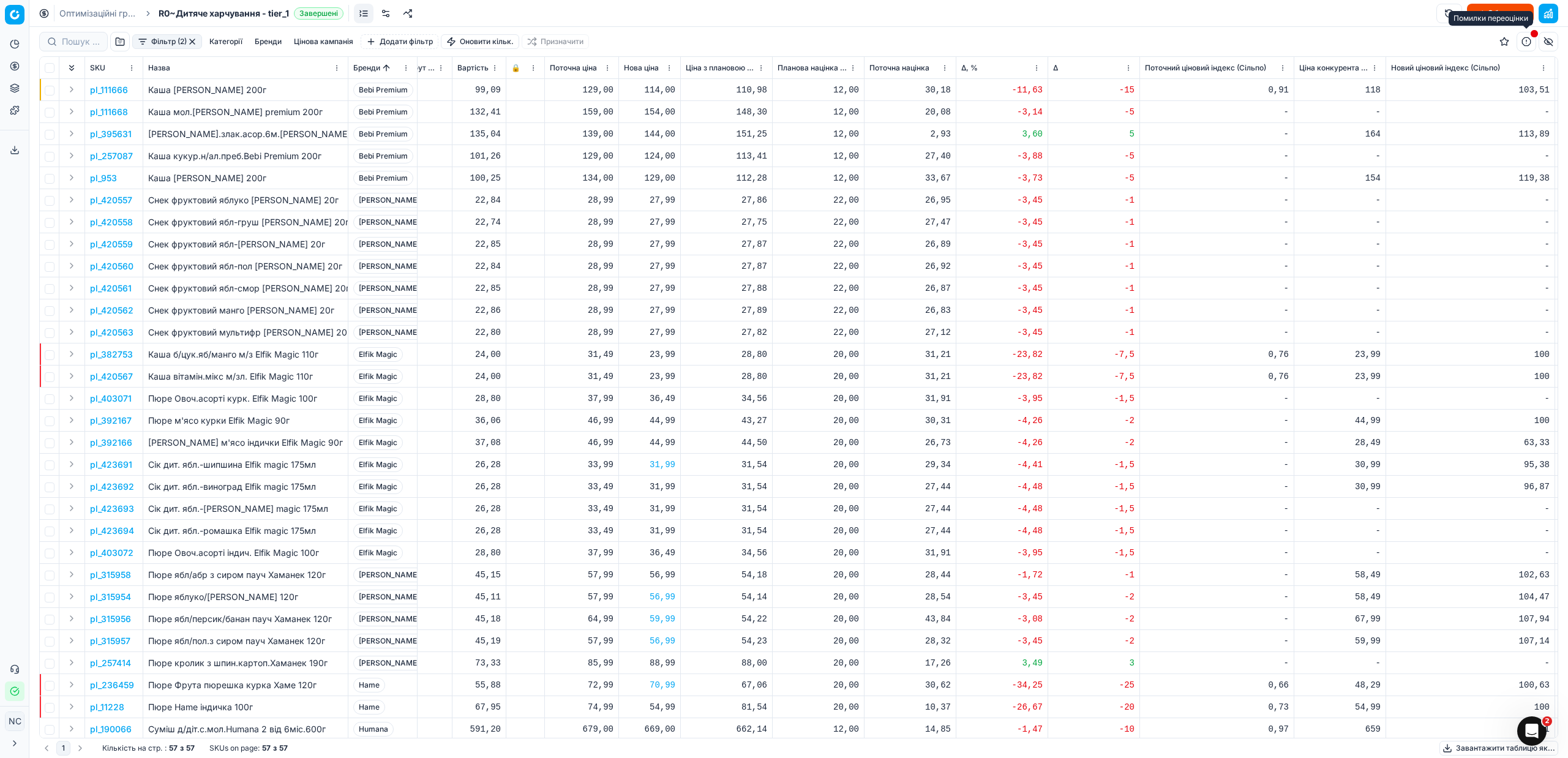
click at [1525, 40] on button "button" at bounding box center [1526, 41] width 20 height 20
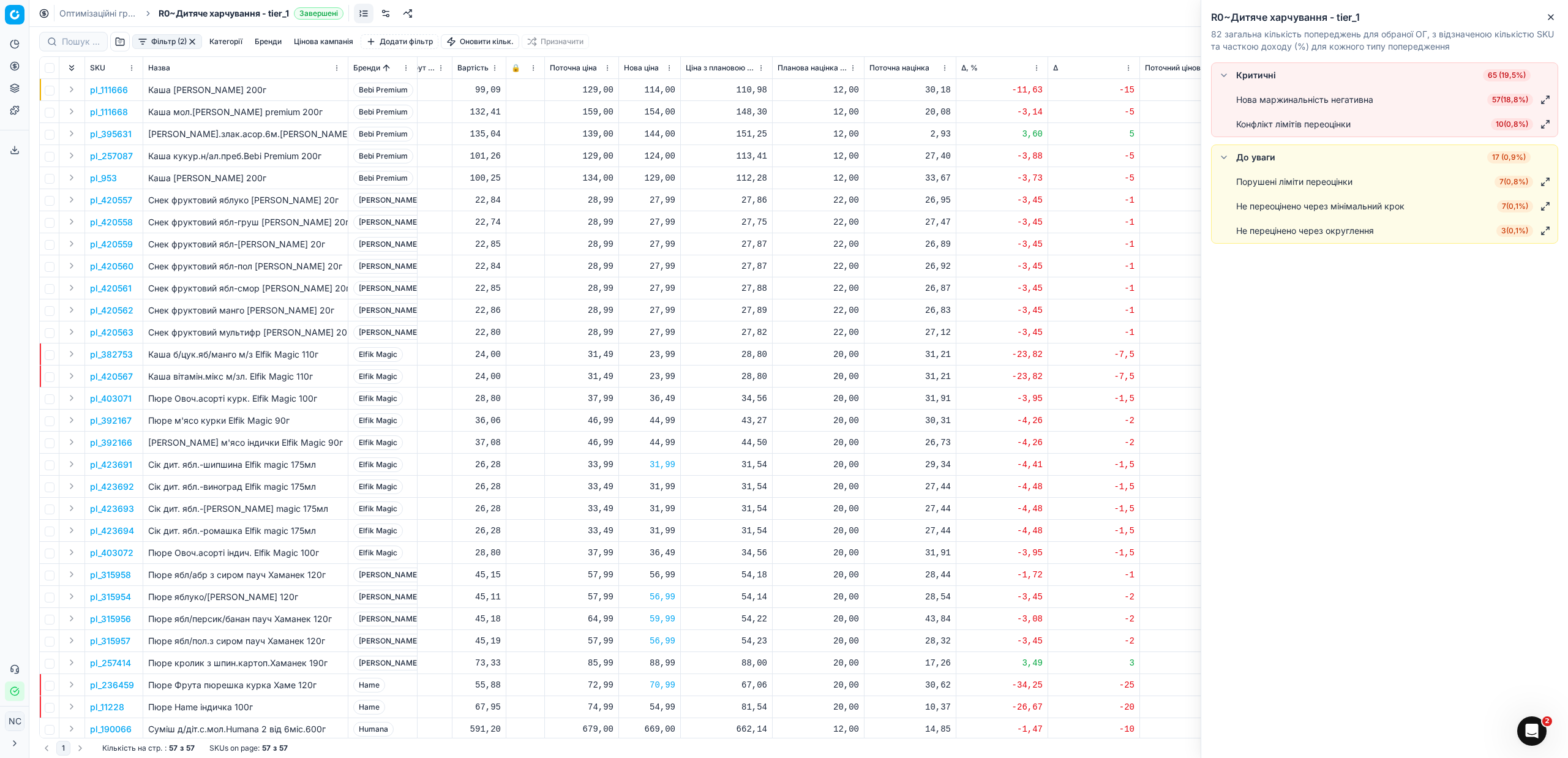
click at [1495, 101] on span "57 ( 18,8% )" at bounding box center [1510, 100] width 46 height 12
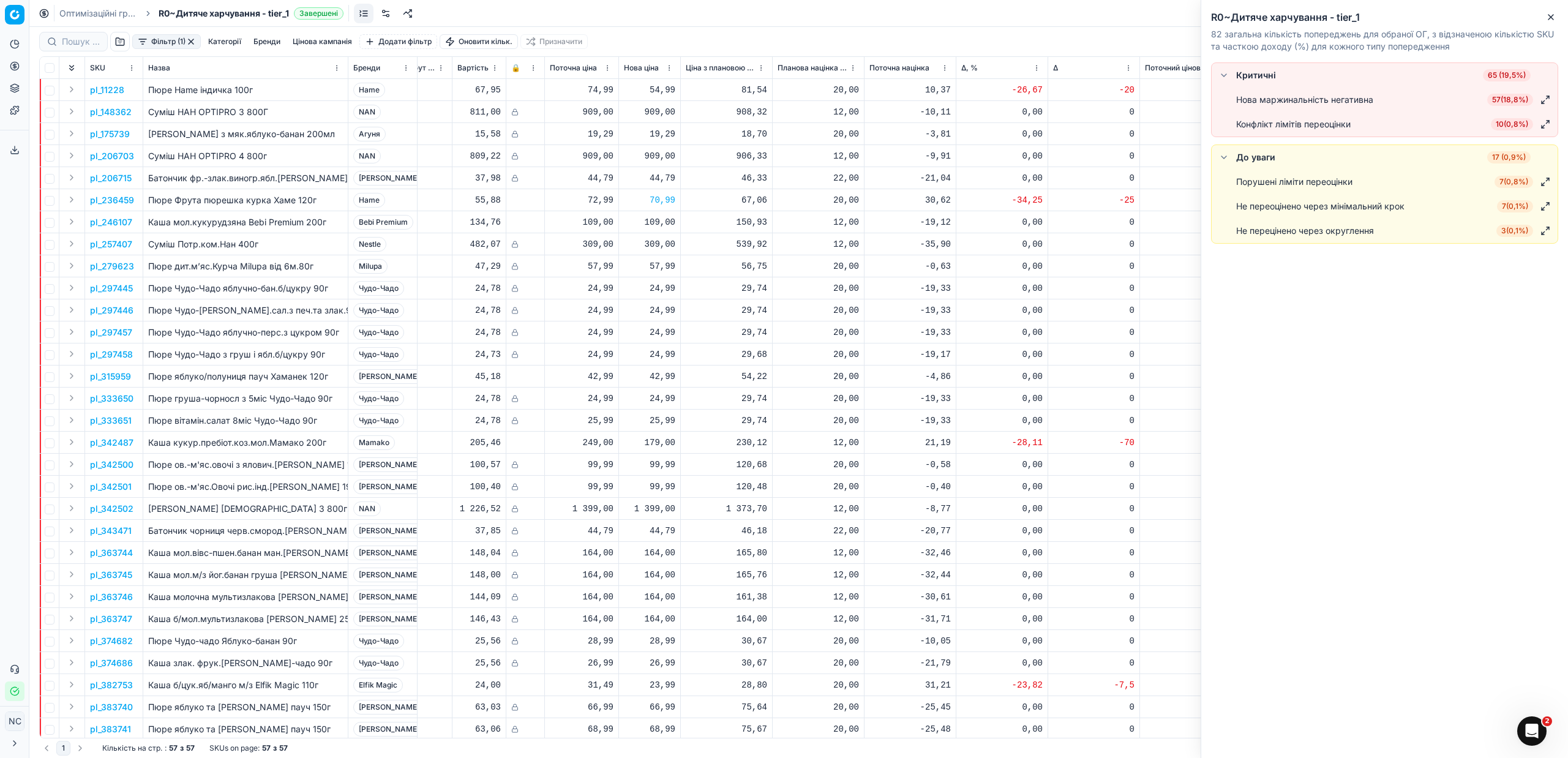
click at [142, 43] on button "Фільтр (1)" at bounding box center [166, 41] width 68 height 14
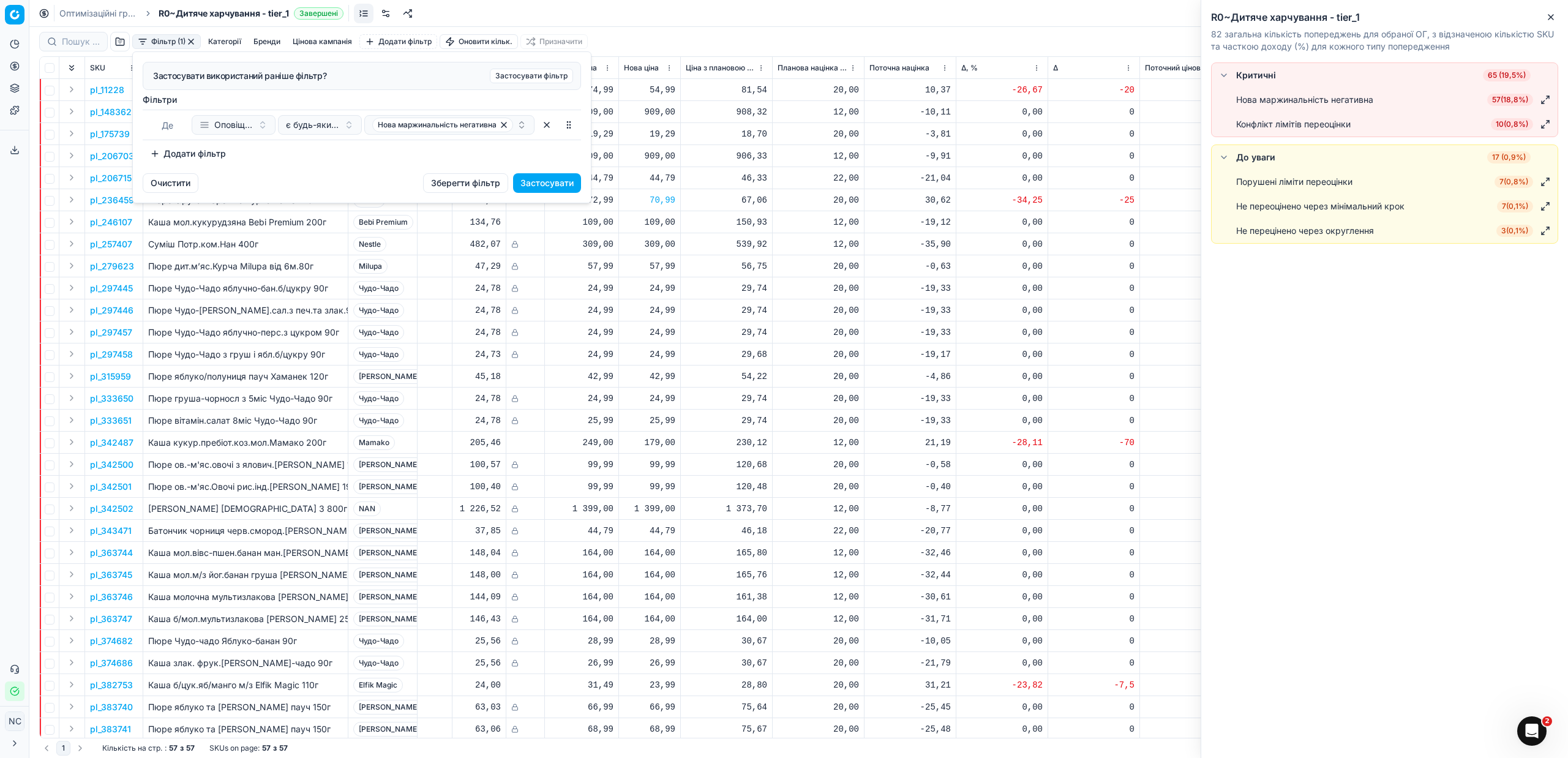
click at [209, 158] on button "Додати фільтр" at bounding box center [187, 153] width 90 height 20
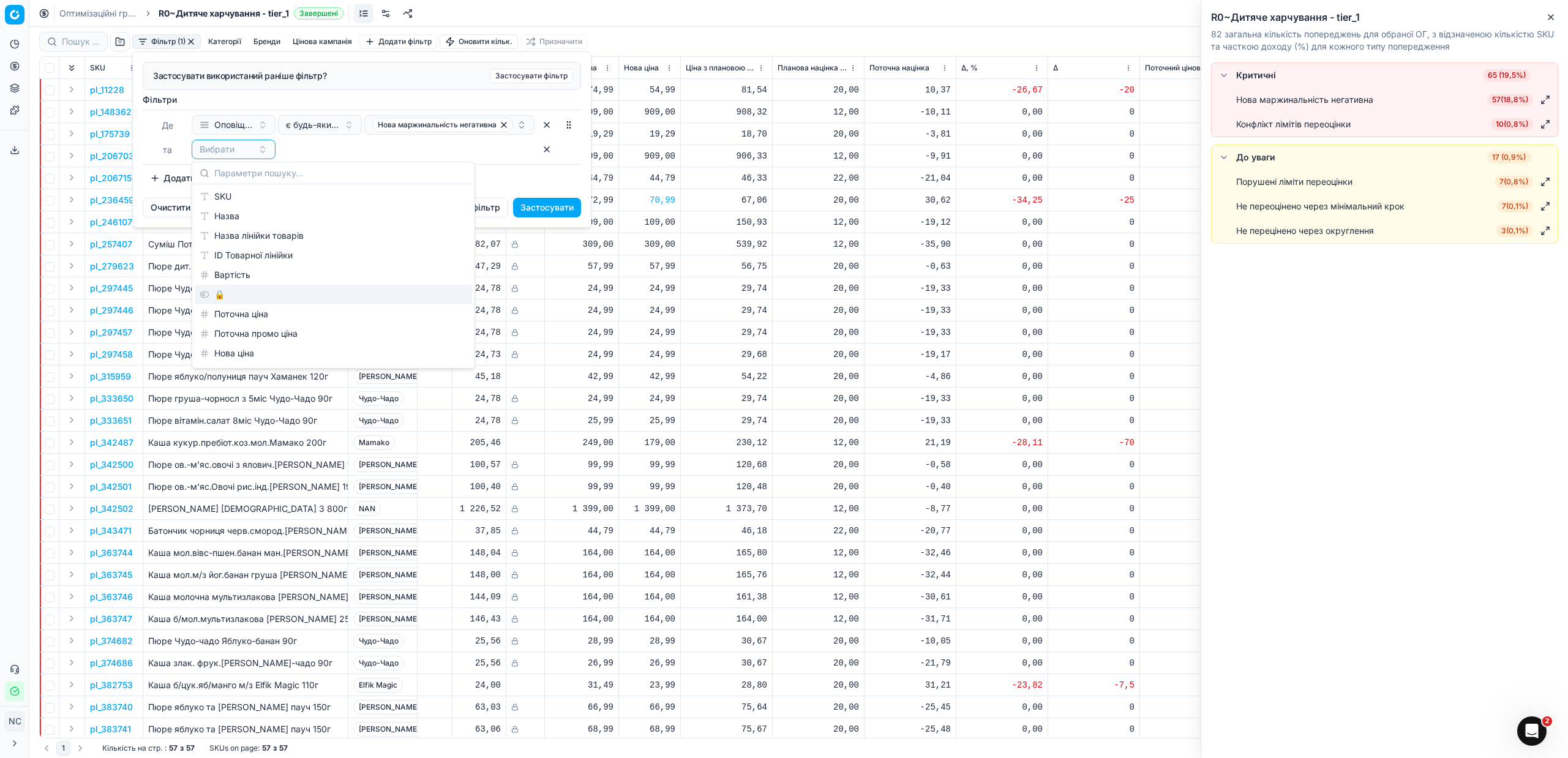
click at [244, 294] on div "🔒" at bounding box center [332, 294] width 277 height 20
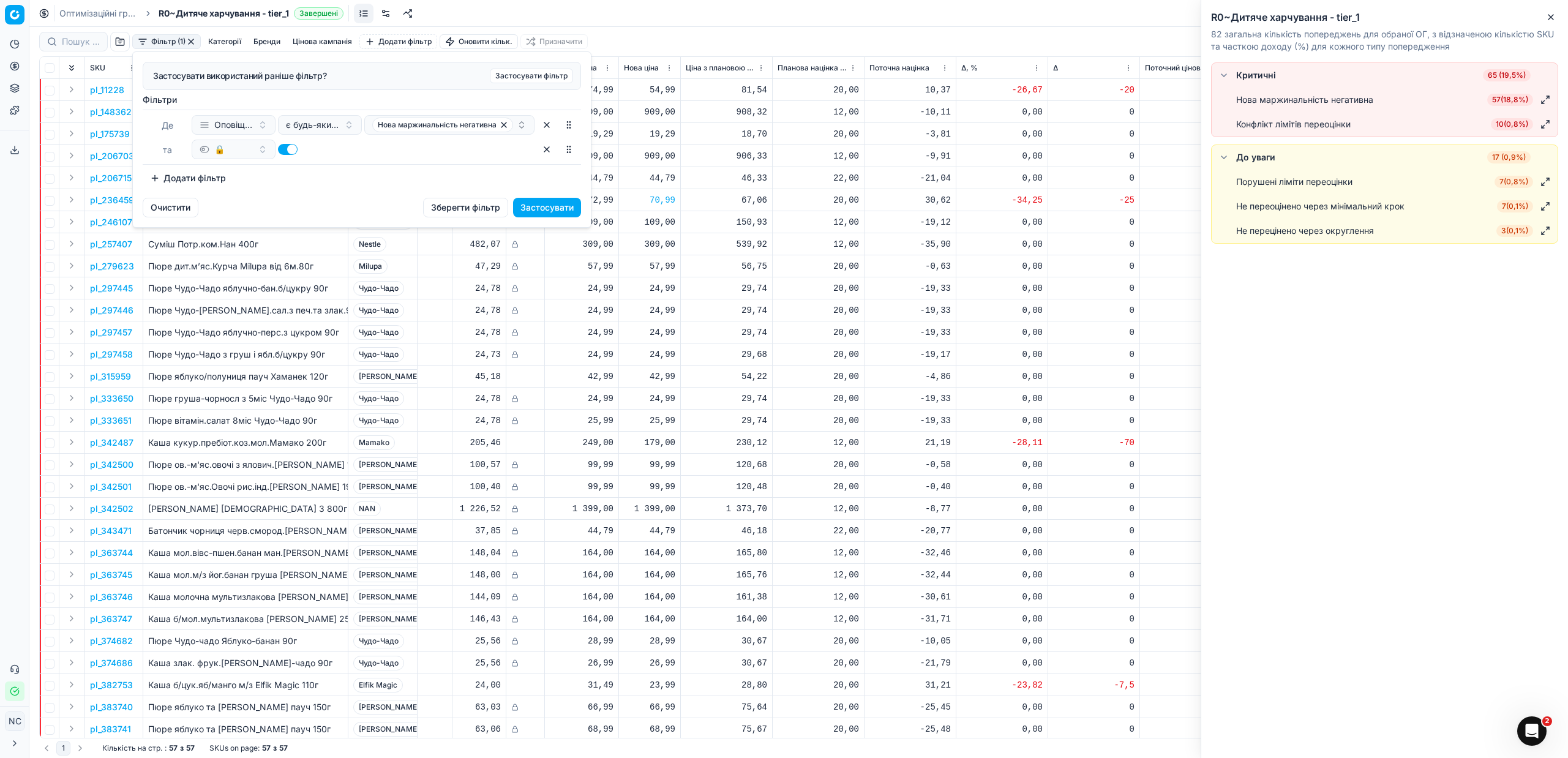
click at [280, 145] on button "button" at bounding box center [287, 149] width 20 height 11
checkbox input "false"
click at [539, 204] on button "Застосувати" at bounding box center [547, 207] width 68 height 20
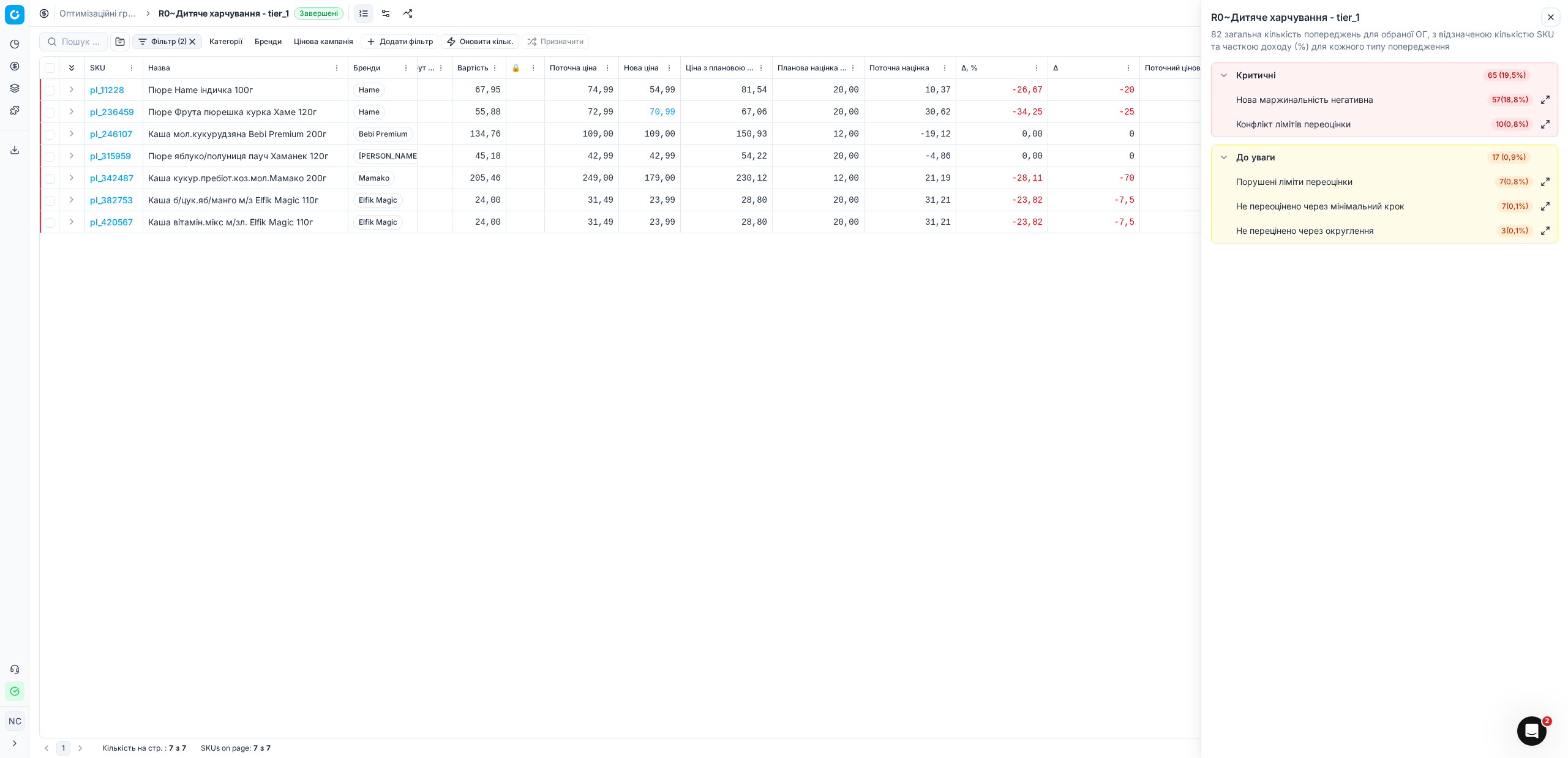
click at [1552, 18] on icon "button" at bounding box center [1551, 17] width 5 height 5
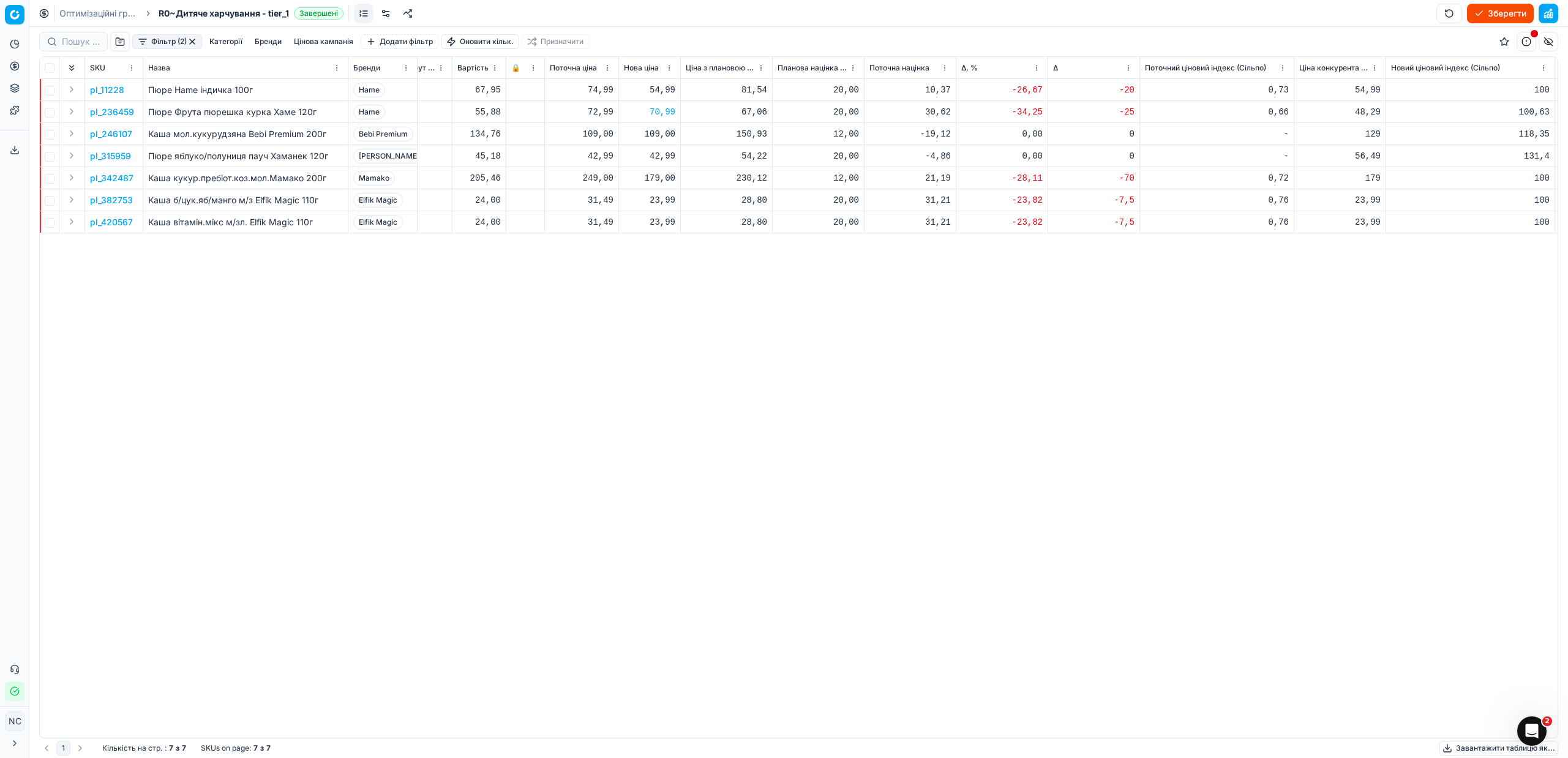
click at [112, 92] on p "pl_11228" at bounding box center [107, 90] width 34 height 12
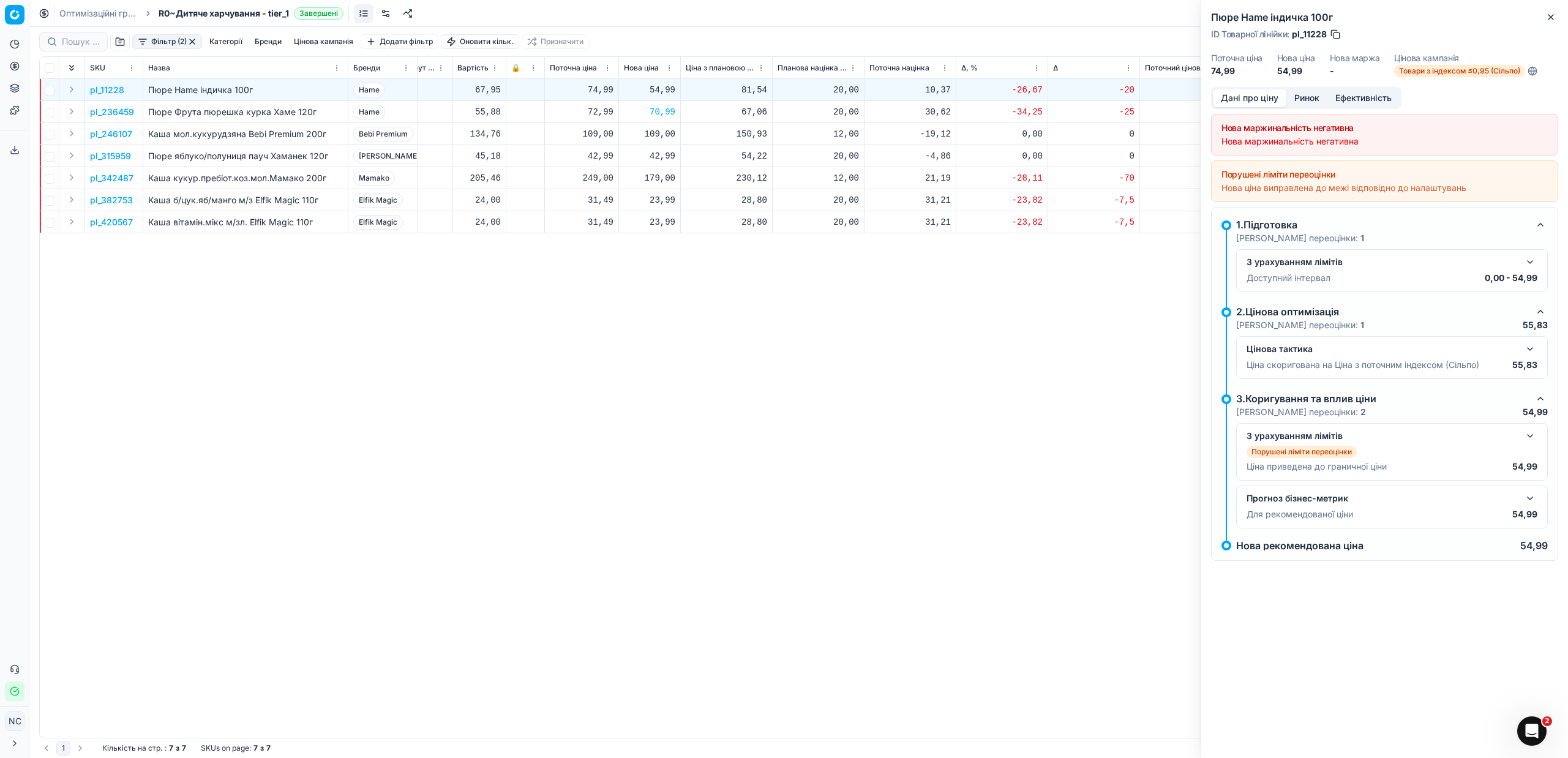
click at [1317, 95] on button "Ринок" at bounding box center [1306, 98] width 41 height 18
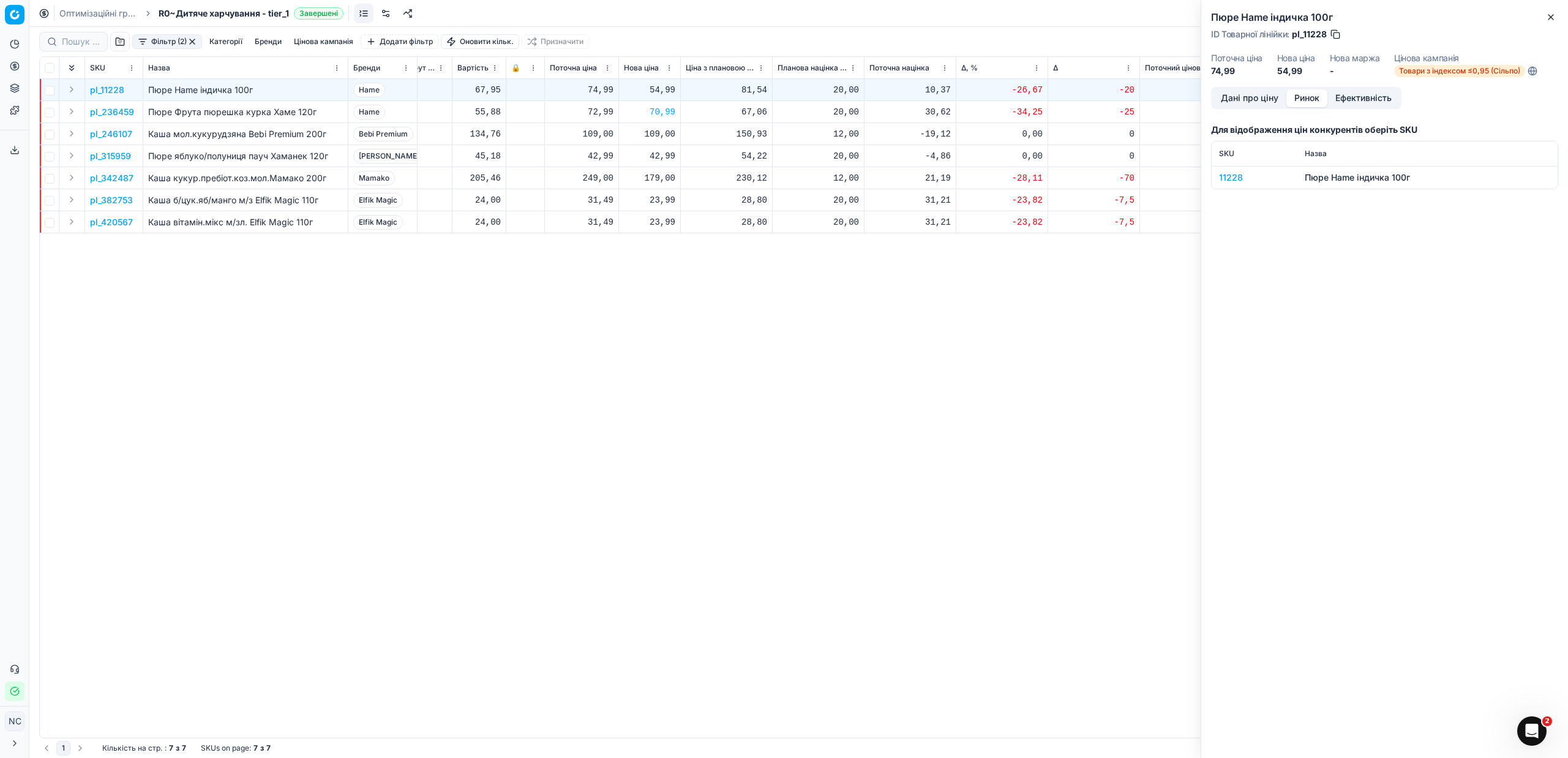
click at [1237, 179] on div "11228" at bounding box center [1254, 177] width 71 height 12
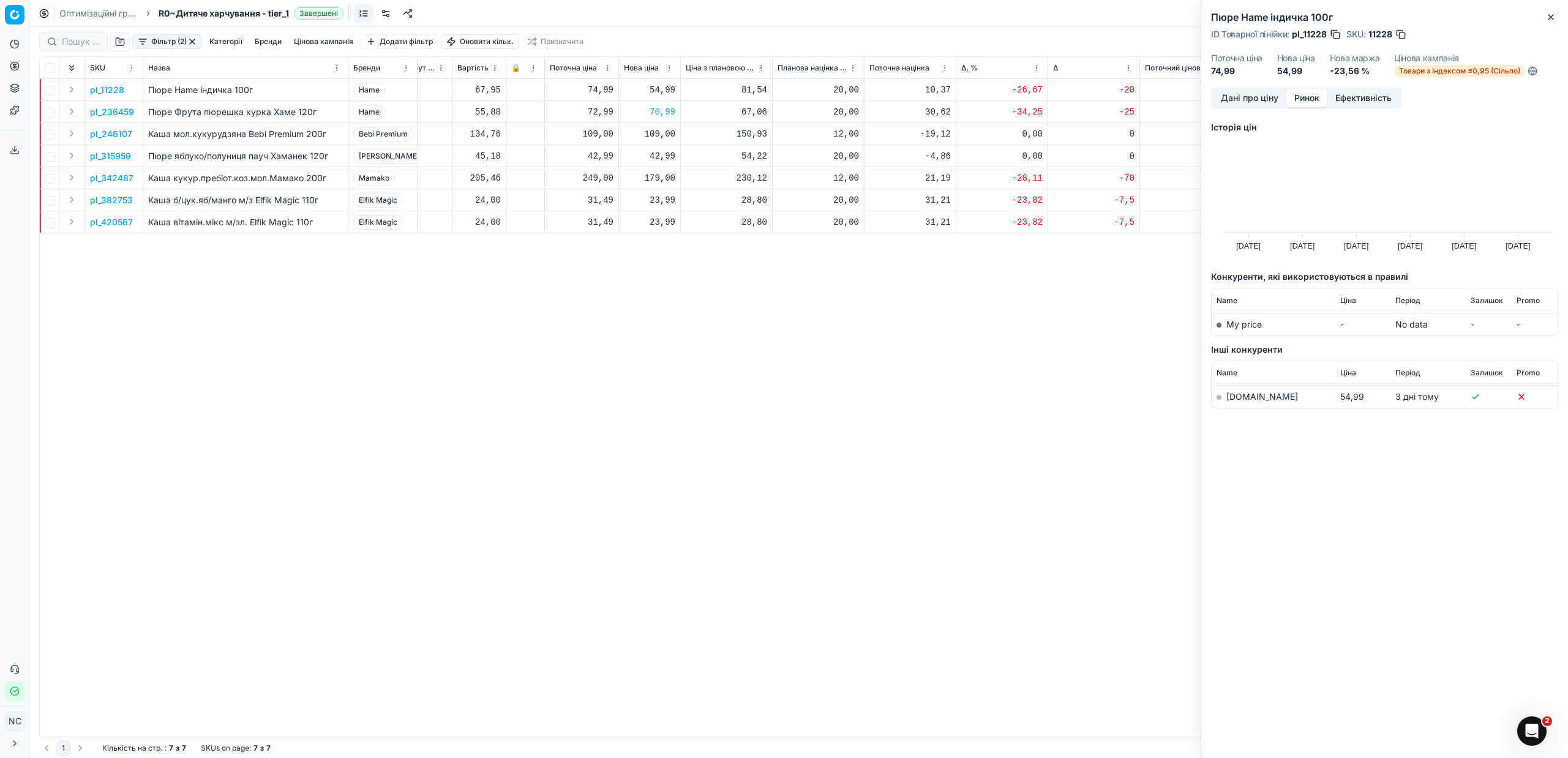
click at [1241, 397] on link "[DOMAIN_NAME]" at bounding box center [1262, 396] width 72 height 10
click at [667, 91] on div "54,99" at bounding box center [649, 90] width 51 height 12
type input "5"
type input "74.99"
click at [1554, 13] on icon "button" at bounding box center [1550, 16] width 9 height 9
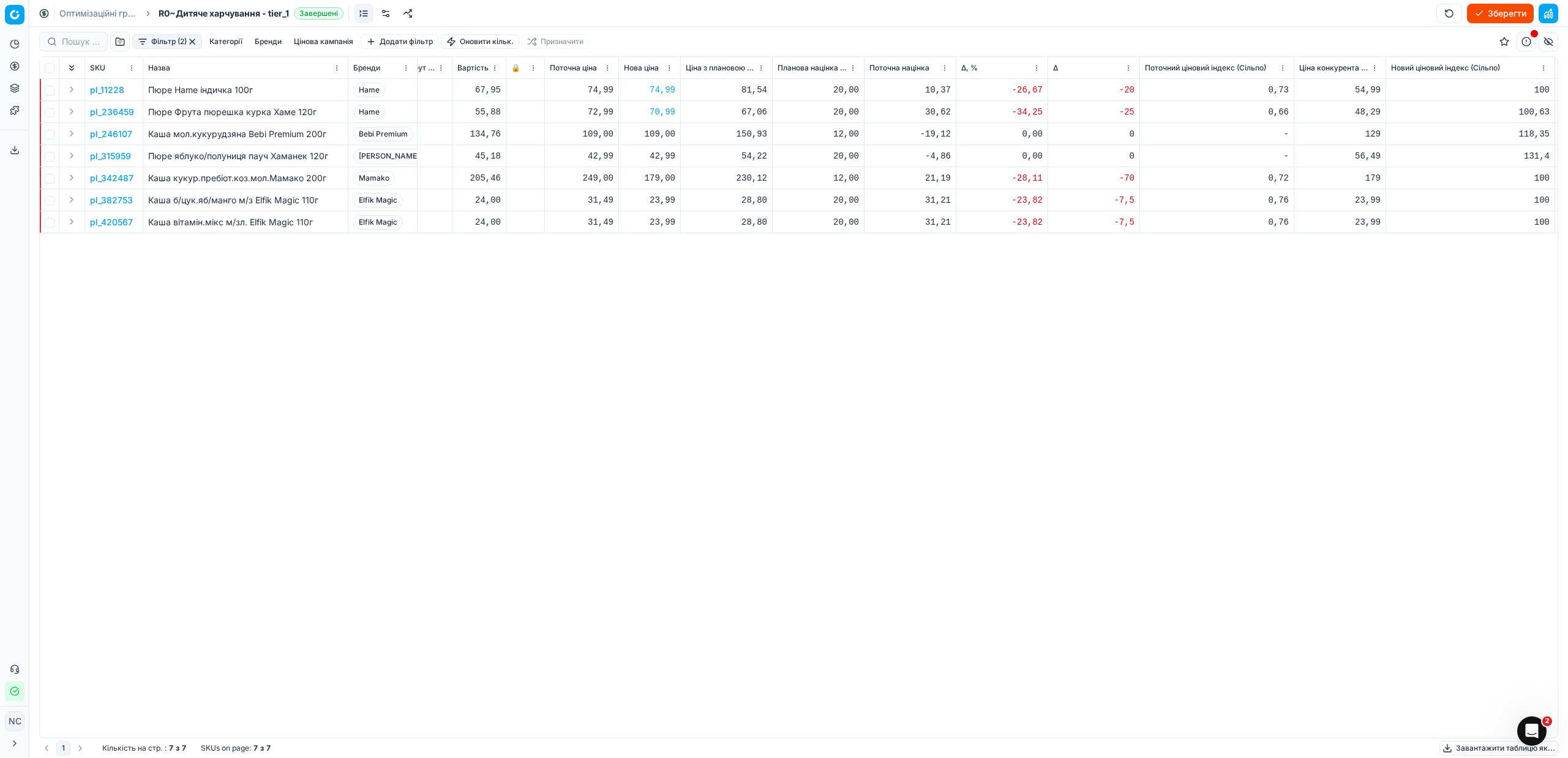
click at [117, 132] on p "pl_246107" at bounding box center [112, 134] width 43 height 12
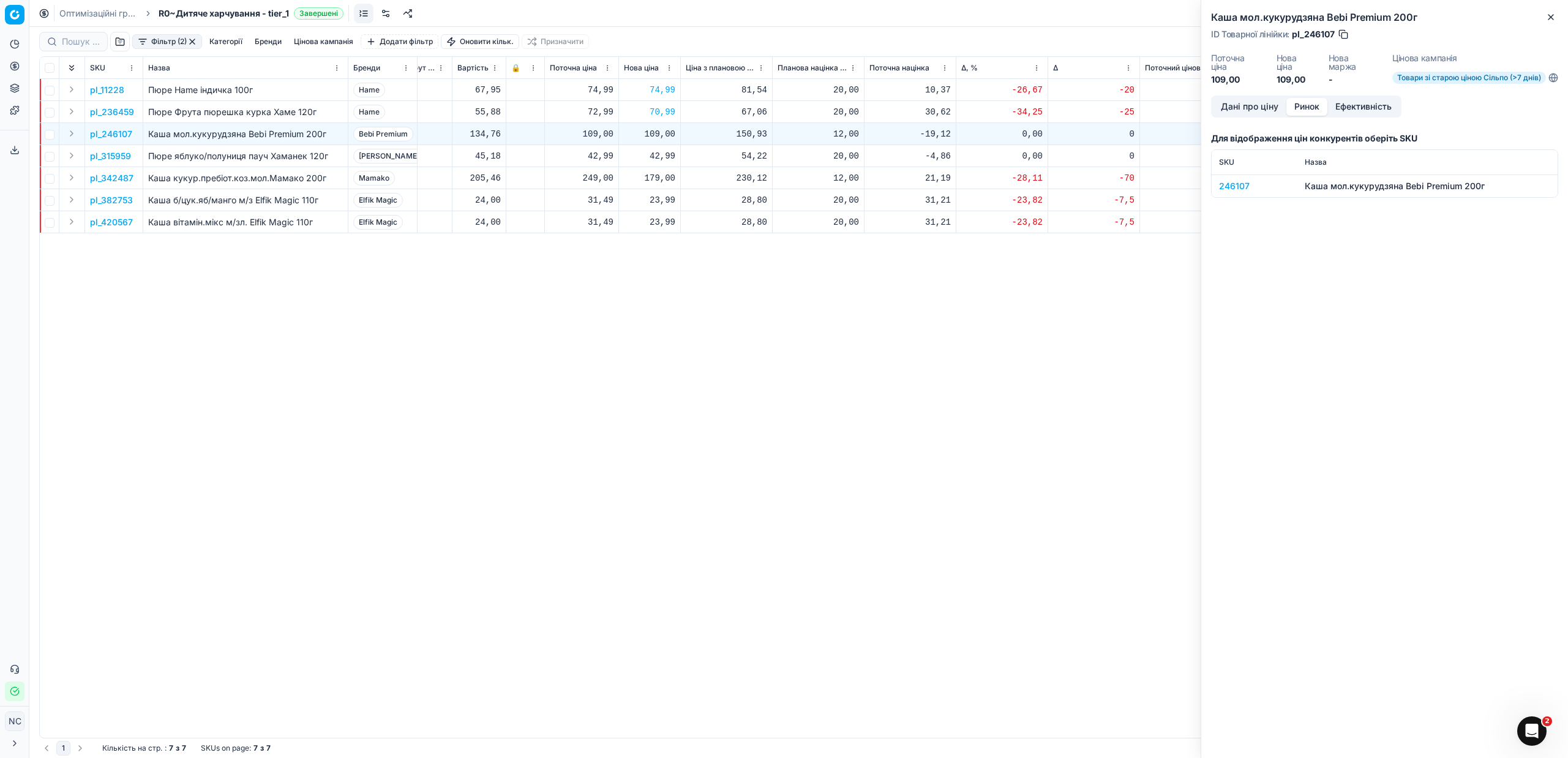
click at [1311, 107] on button "Ринок" at bounding box center [1306, 107] width 41 height 18
click at [1238, 188] on div "246107" at bounding box center [1254, 186] width 71 height 12
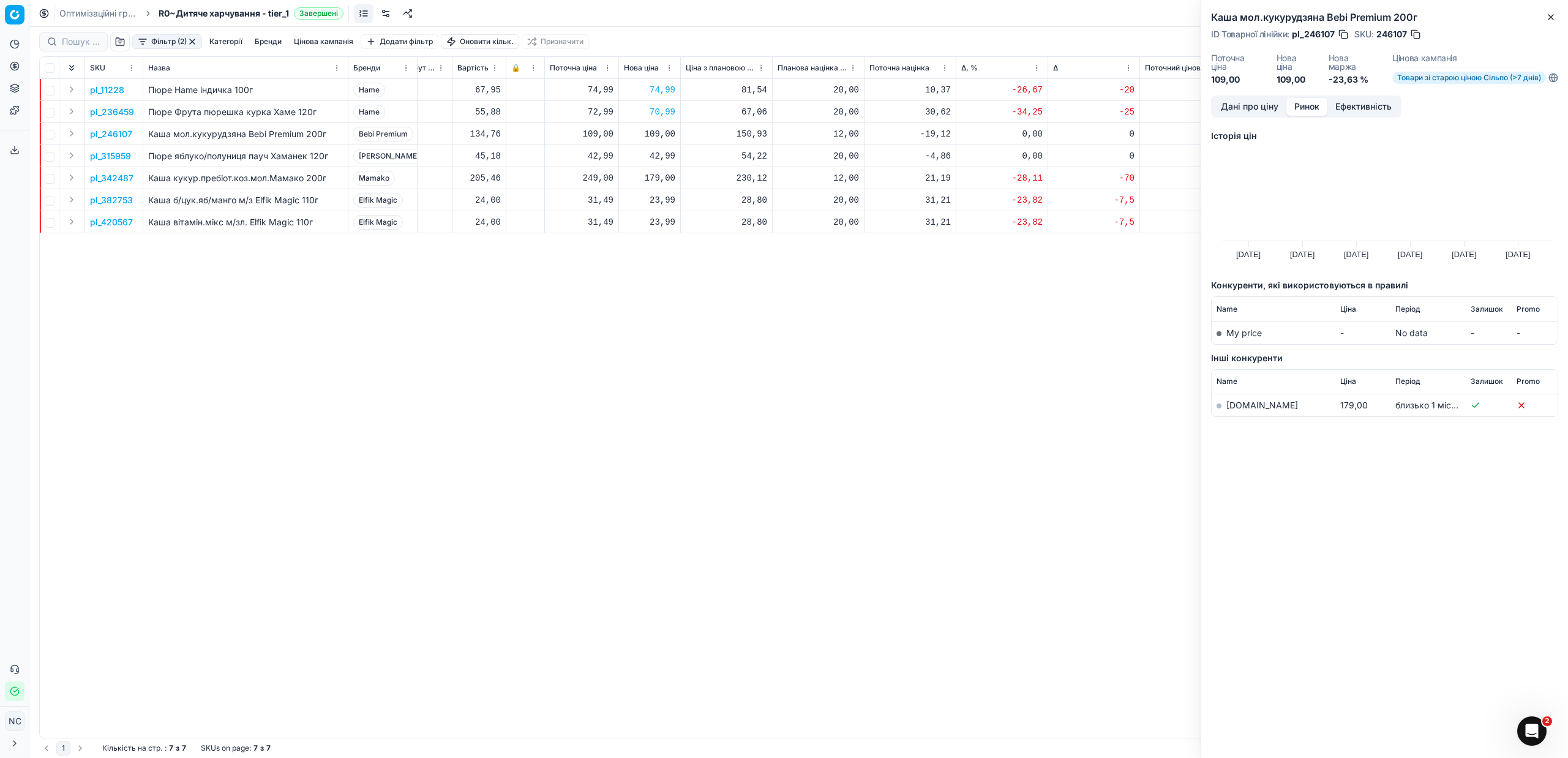
click at [1237, 408] on link "[DOMAIN_NAME]" at bounding box center [1262, 405] width 72 height 10
click at [1418, 36] on button "button" at bounding box center [1415, 34] width 12 height 12
click at [1556, 16] on button "Close" at bounding box center [1550, 16] width 14 height 14
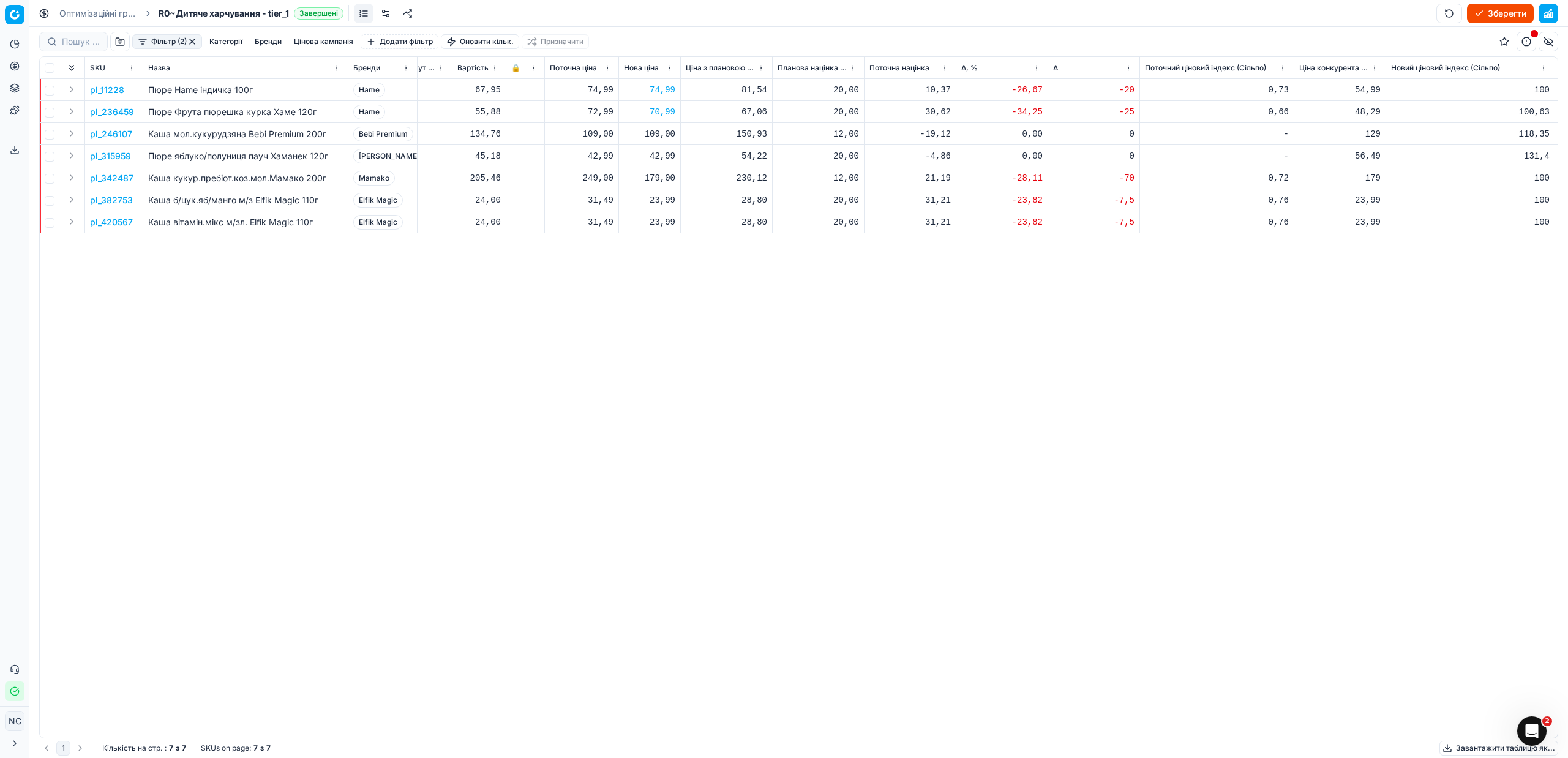
click at [122, 134] on p "pl_246107" at bounding box center [112, 134] width 43 height 12
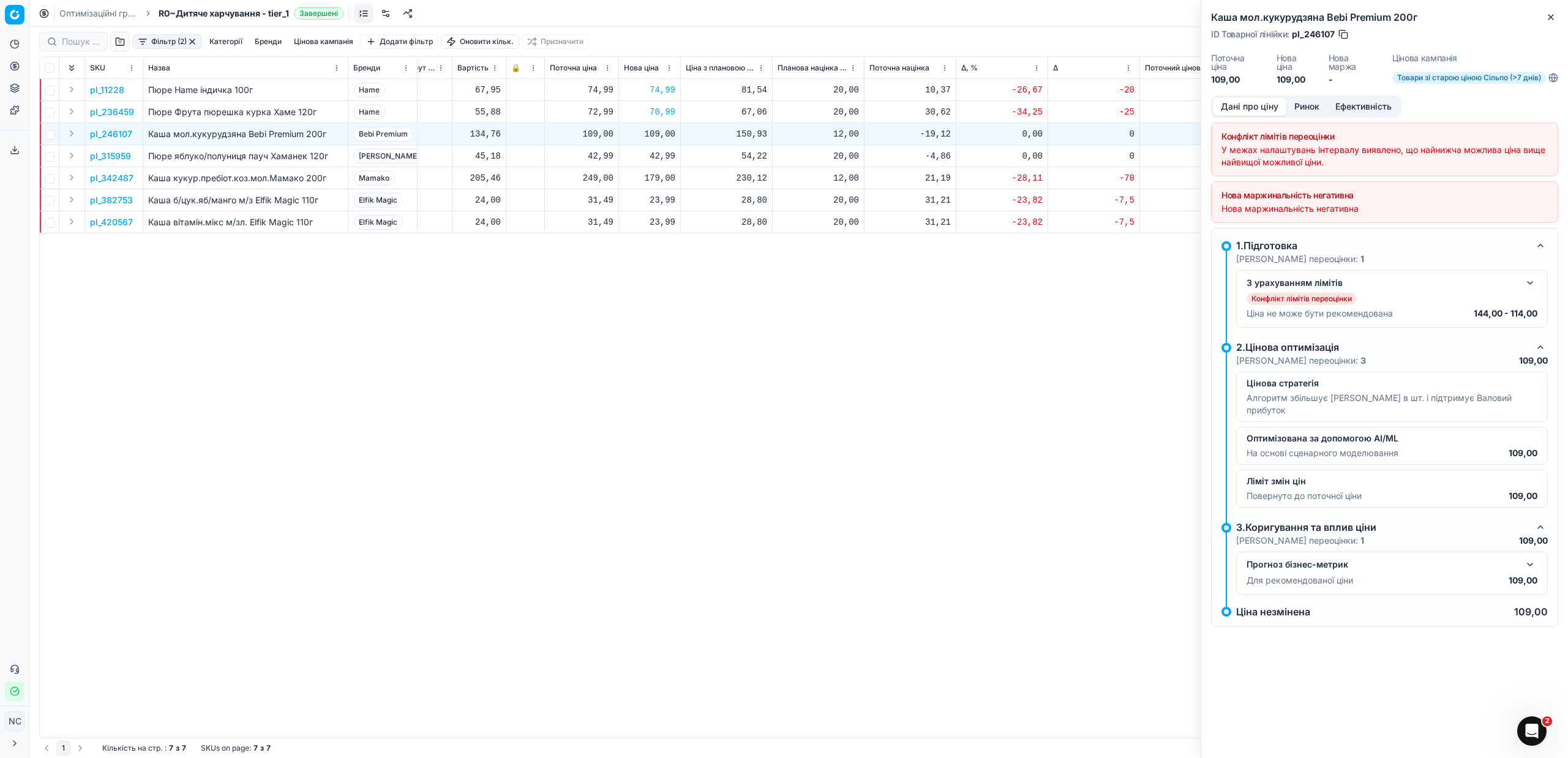
click at [658, 134] on div "109,00" at bounding box center [649, 134] width 51 height 12
type input "139.00"
click at [1551, 15] on icon "button" at bounding box center [1550, 16] width 9 height 9
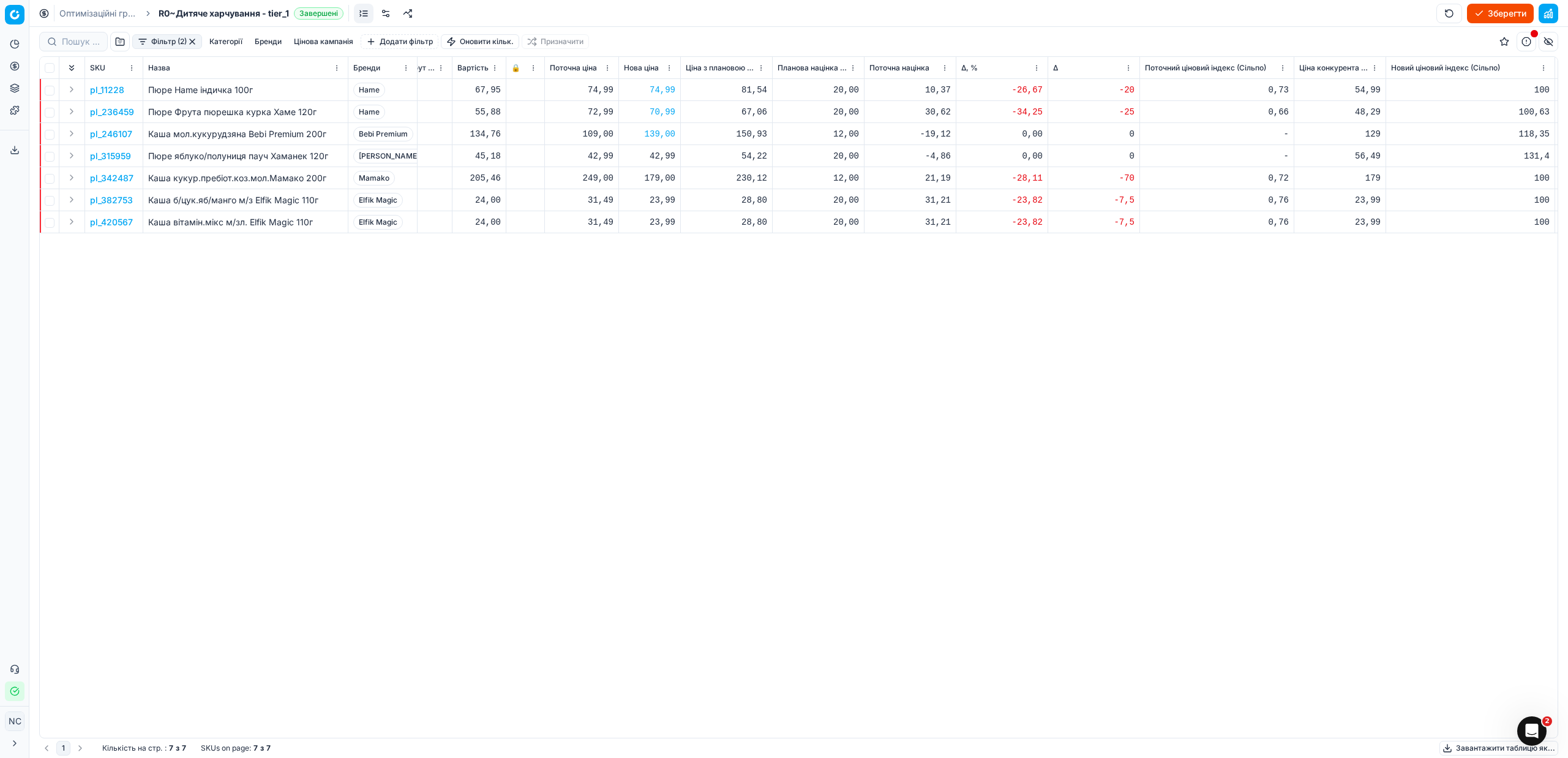
click at [118, 158] on p "pl_315959" at bounding box center [111, 156] width 41 height 12
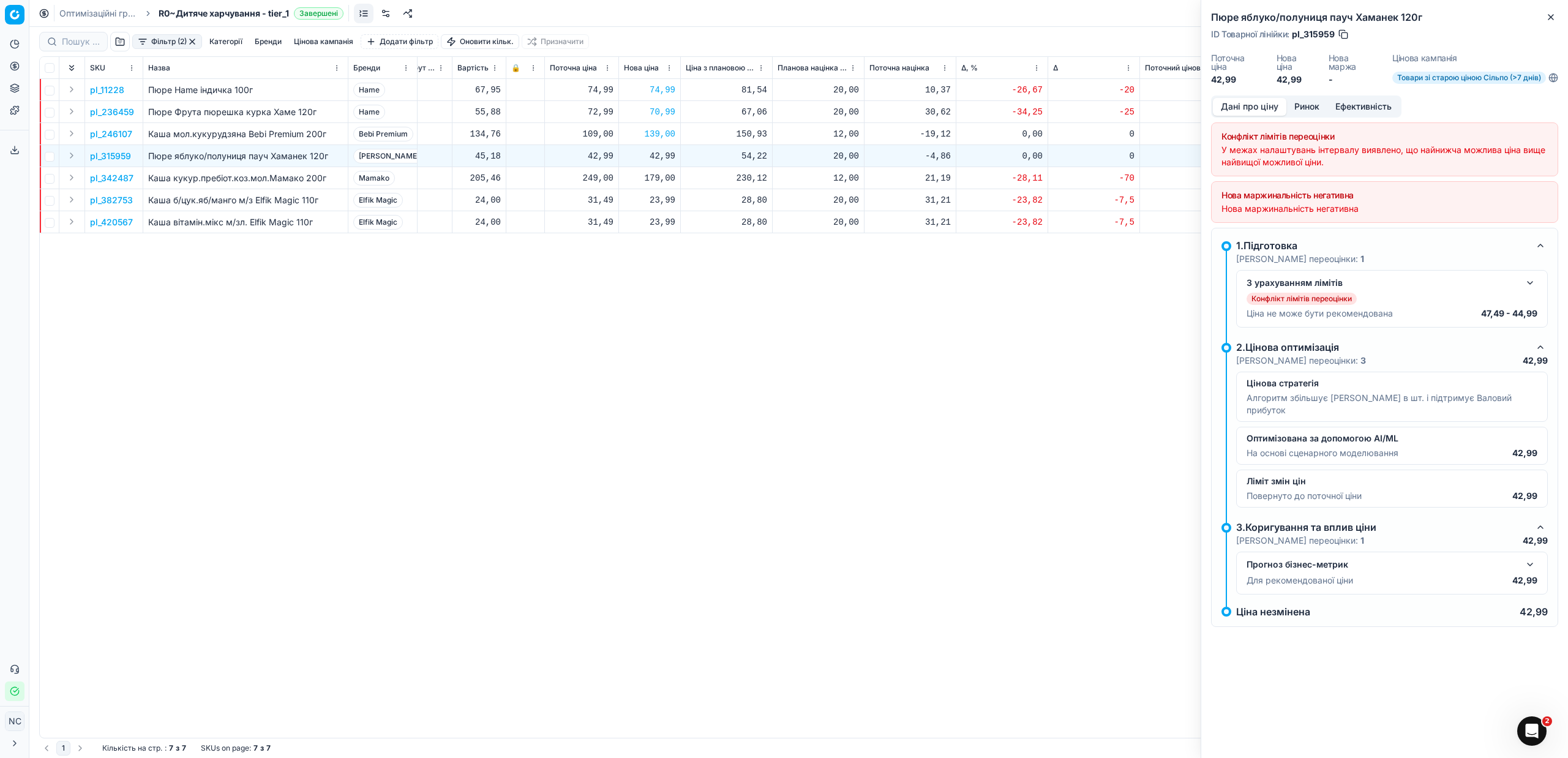
click at [1306, 107] on button "Ринок" at bounding box center [1306, 107] width 41 height 18
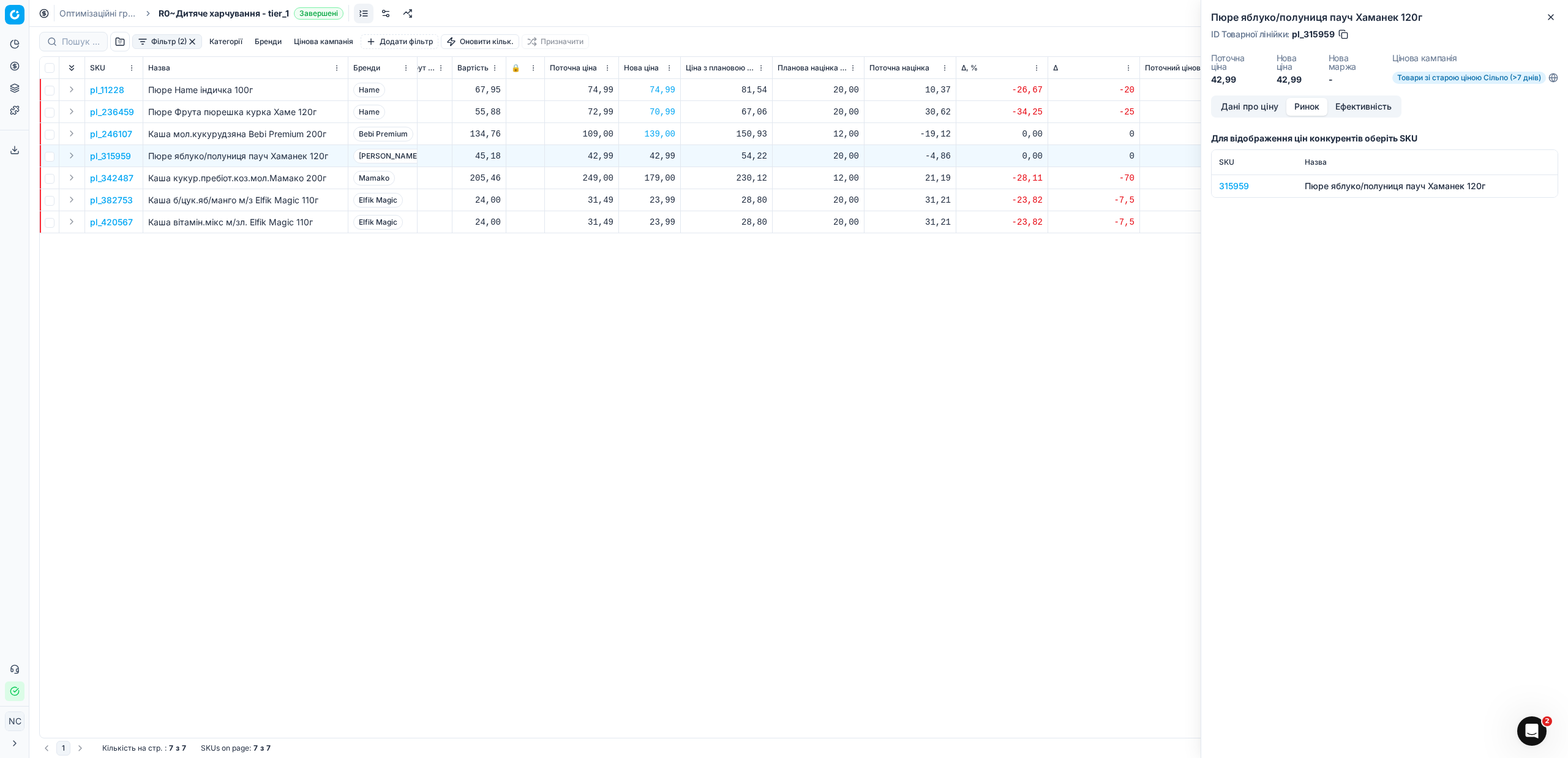
click at [1223, 188] on div "315959" at bounding box center [1254, 186] width 71 height 12
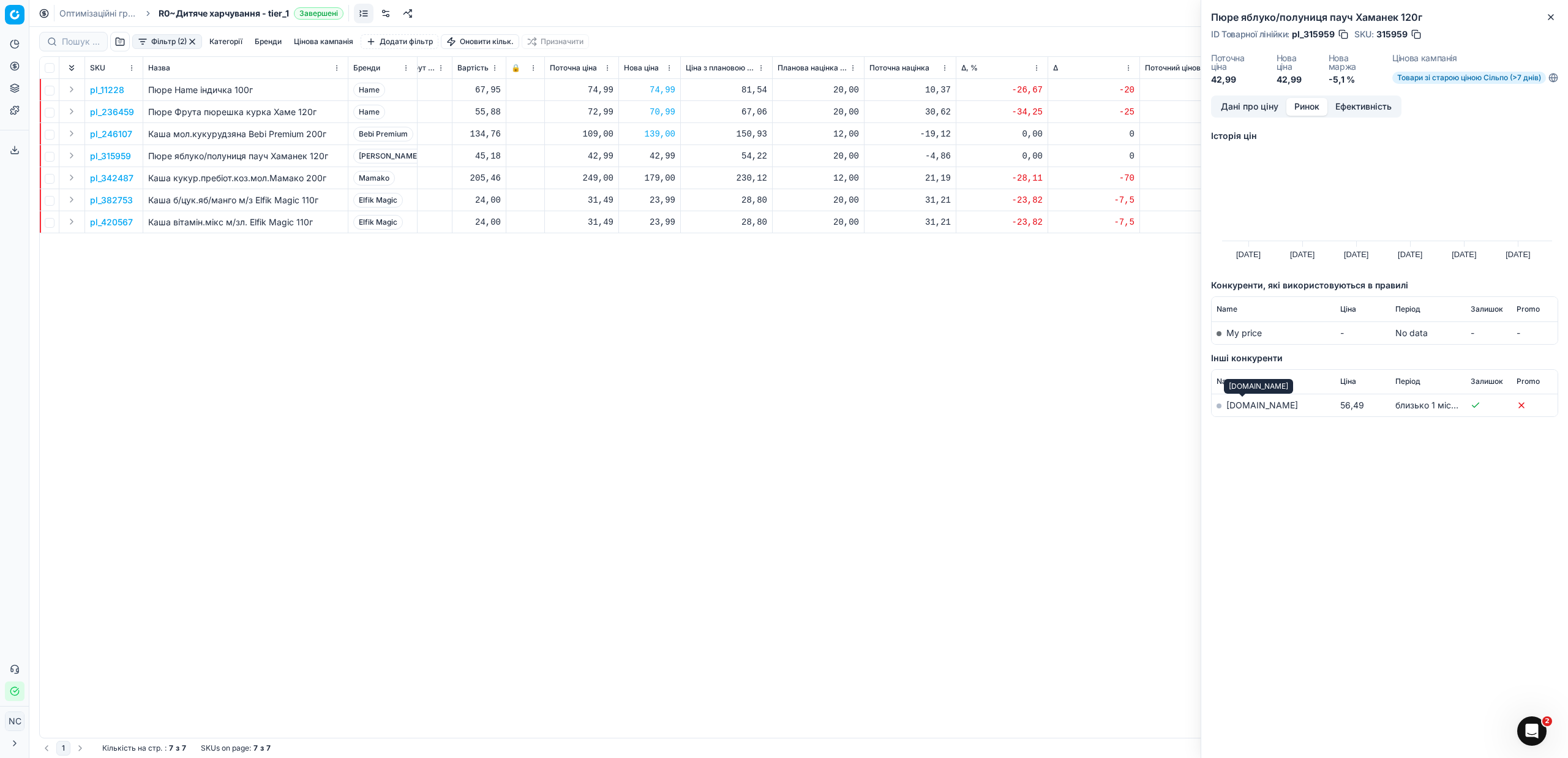
click at [1238, 405] on link "[DOMAIN_NAME]" at bounding box center [1262, 405] width 72 height 10
click at [1416, 36] on button "button" at bounding box center [1416, 34] width 12 height 12
click at [658, 158] on div "42,99" at bounding box center [649, 156] width 51 height 12
type input "49.99"
click at [1554, 22] on button "Close" at bounding box center [1550, 16] width 14 height 14
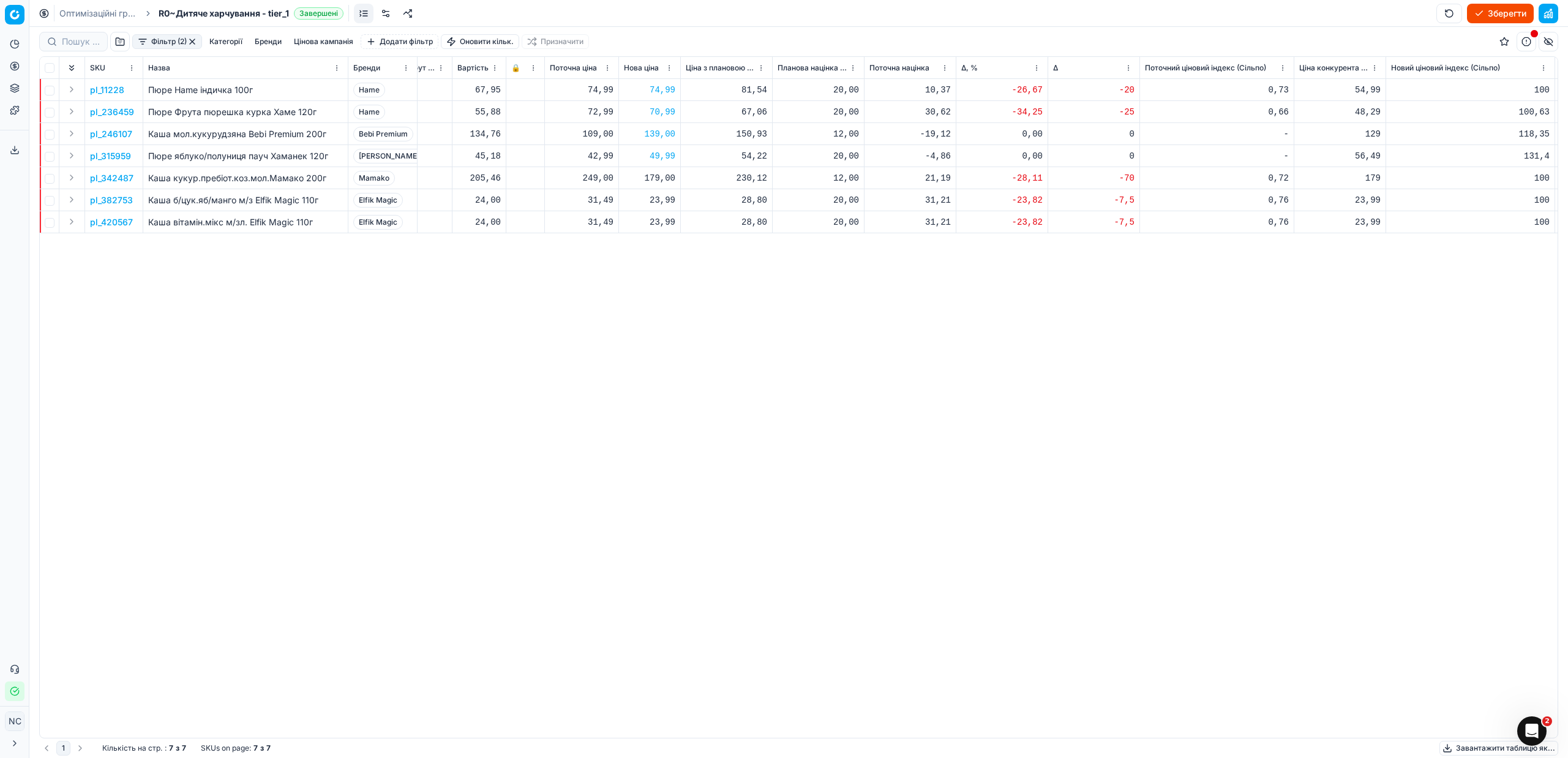
click at [193, 40] on button "button" at bounding box center [192, 41] width 9 height 9
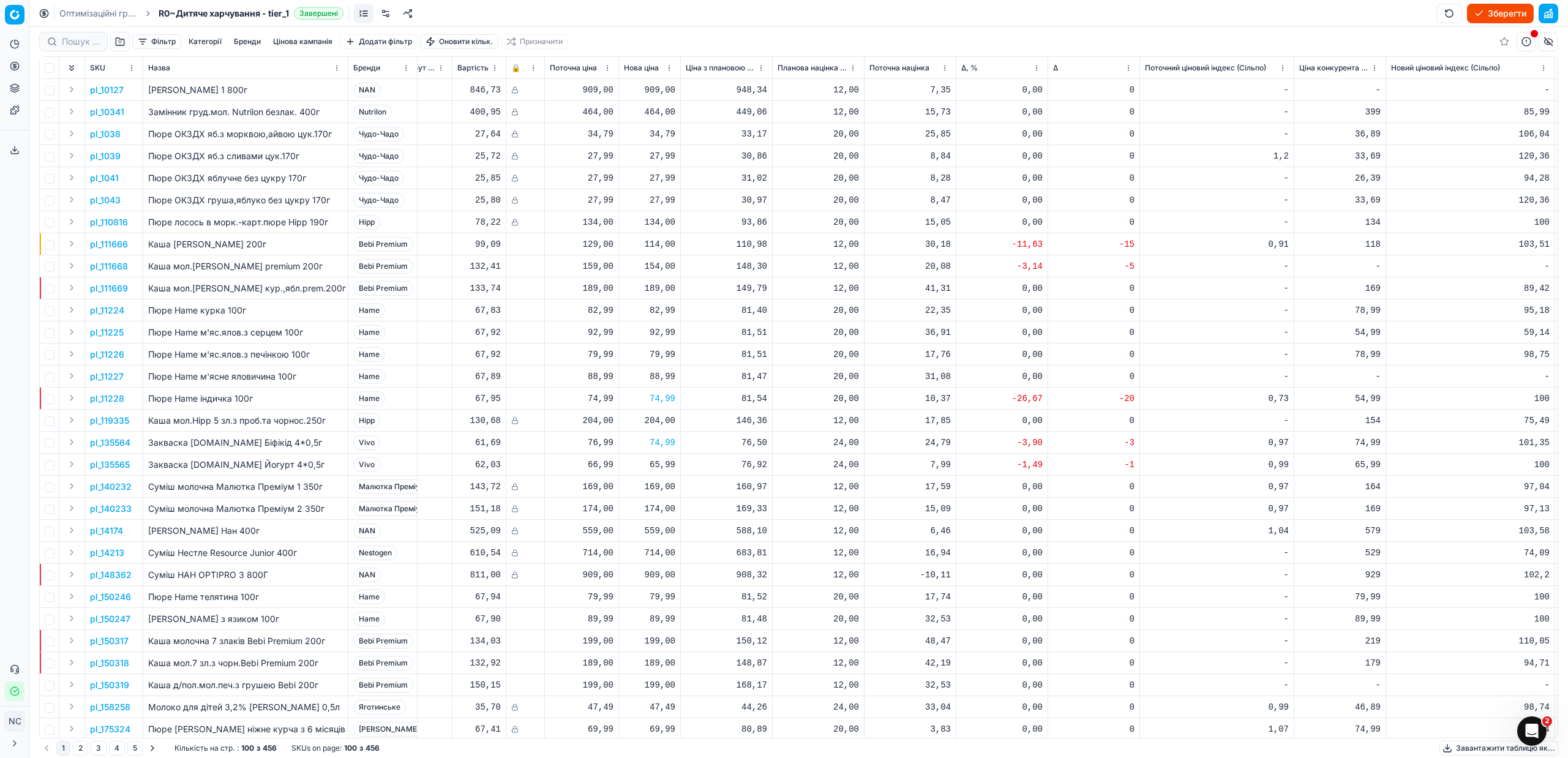
click at [1484, 14] on button "Зберегти" at bounding box center [1500, 13] width 66 height 20
click at [1482, 11] on button "Застосувати ціни" at bounding box center [1482, 13] width 101 height 20
click at [1474, 15] on button "Завантажити звіт" at bounding box center [1481, 13] width 103 height 20
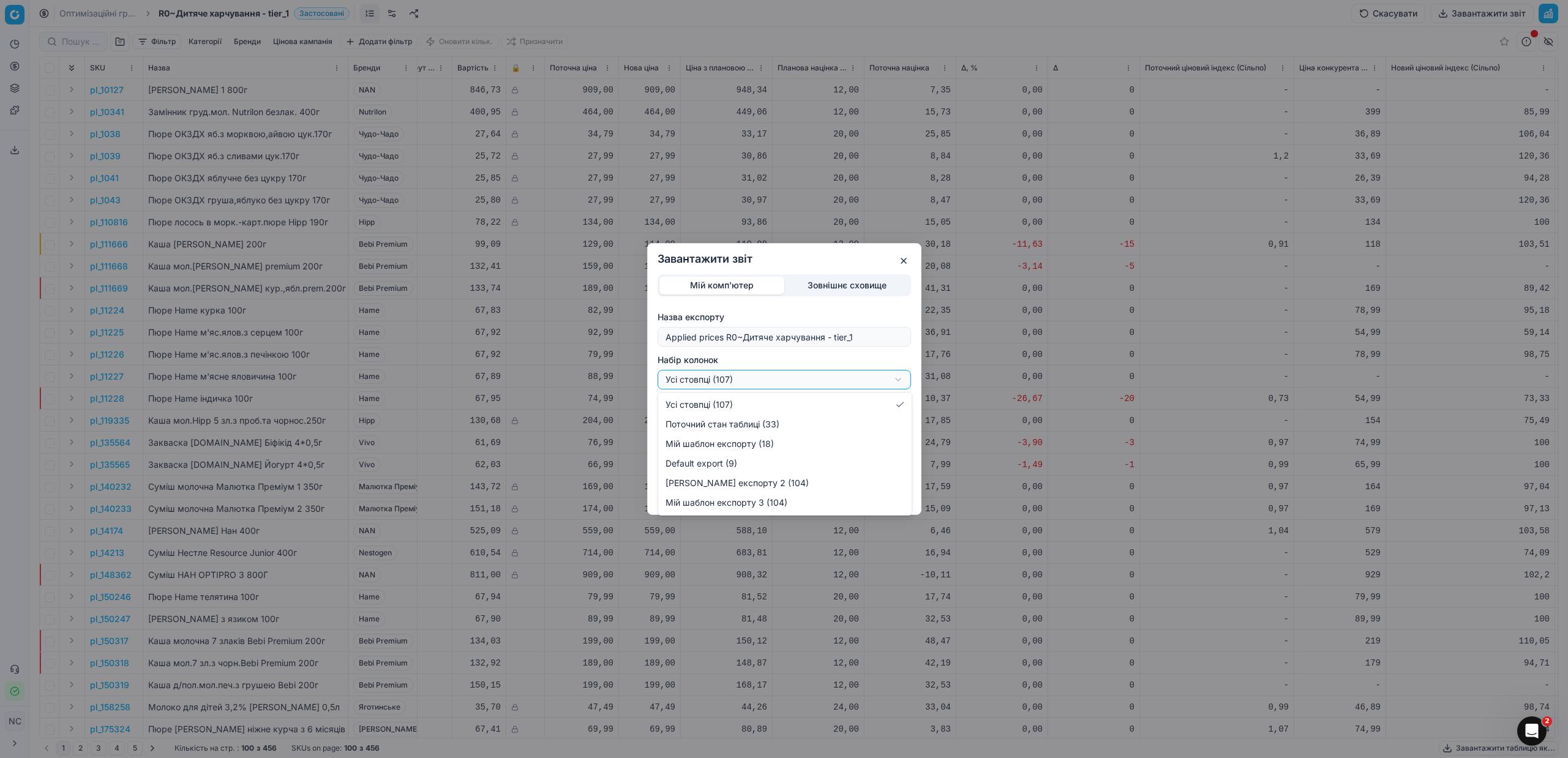
click at [901, 380] on div "Завантажити звіт Мій комп'ютер Зовнішнє сховище Назва експорту Applied prices R…" at bounding box center [784, 379] width 1568 height 758
select select "custom"
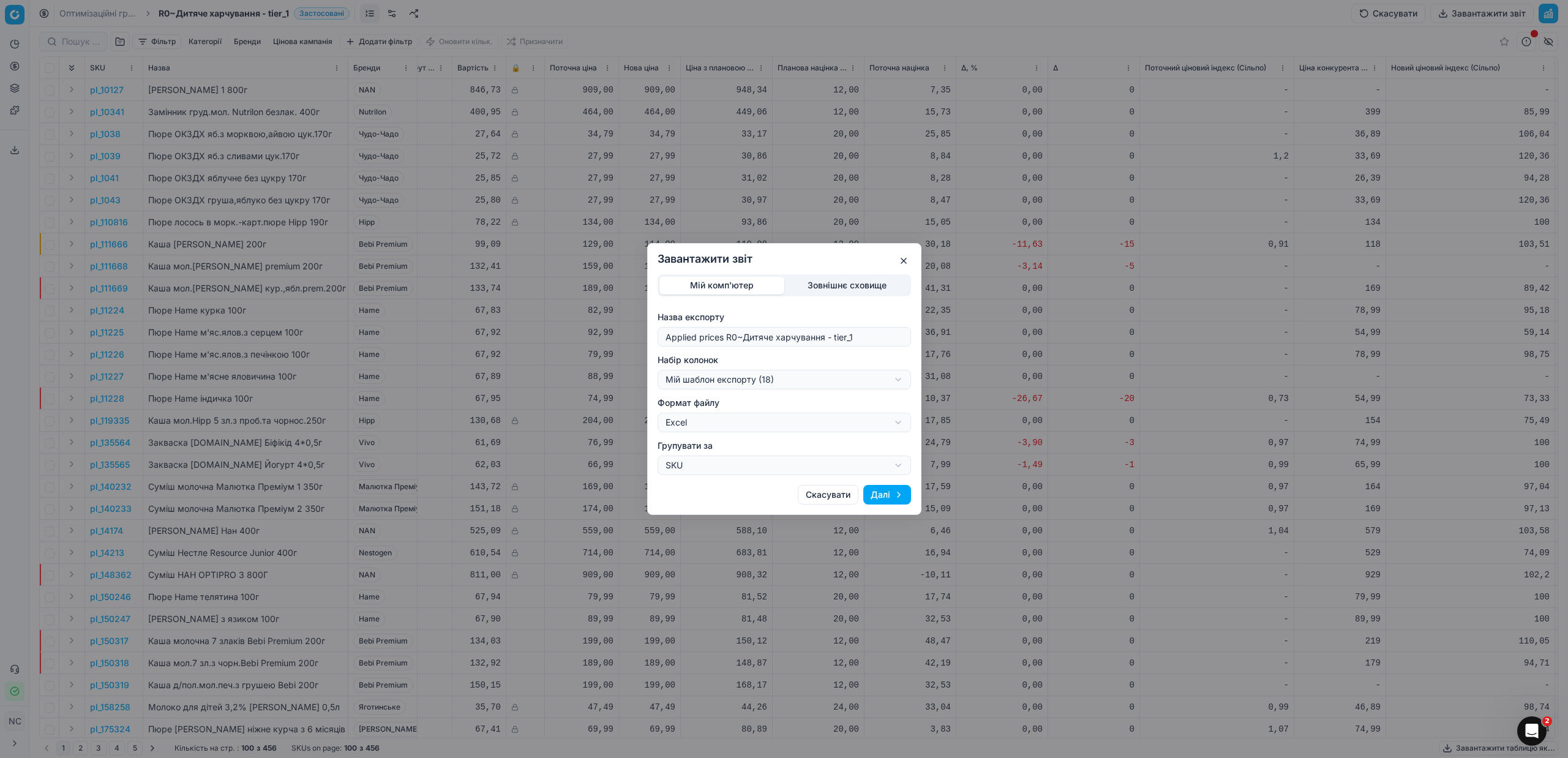
click at [888, 495] on button "Далі" at bounding box center [887, 495] width 48 height 20
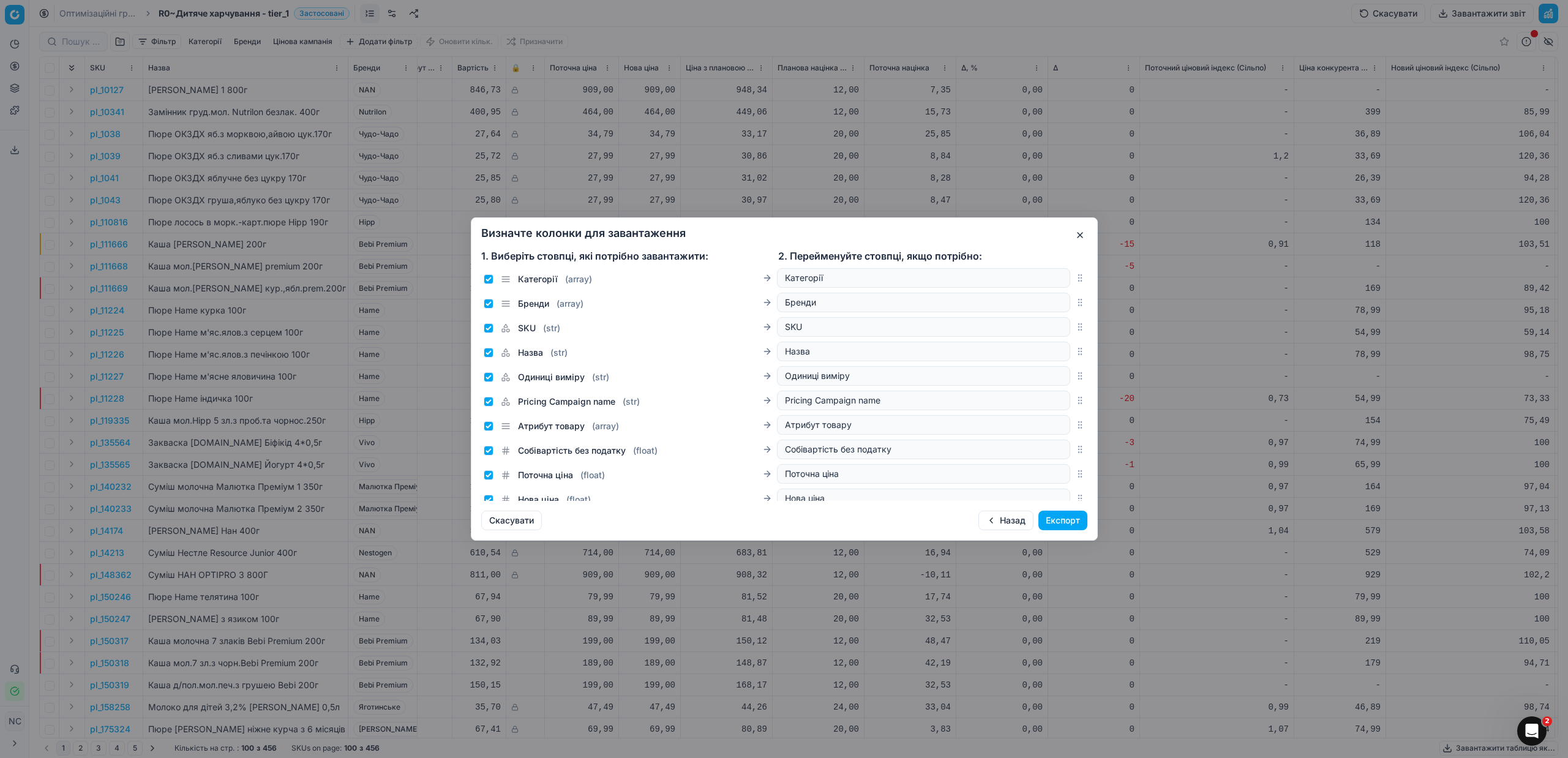
click at [1059, 519] on button "Експорт" at bounding box center [1062, 520] width 49 height 20
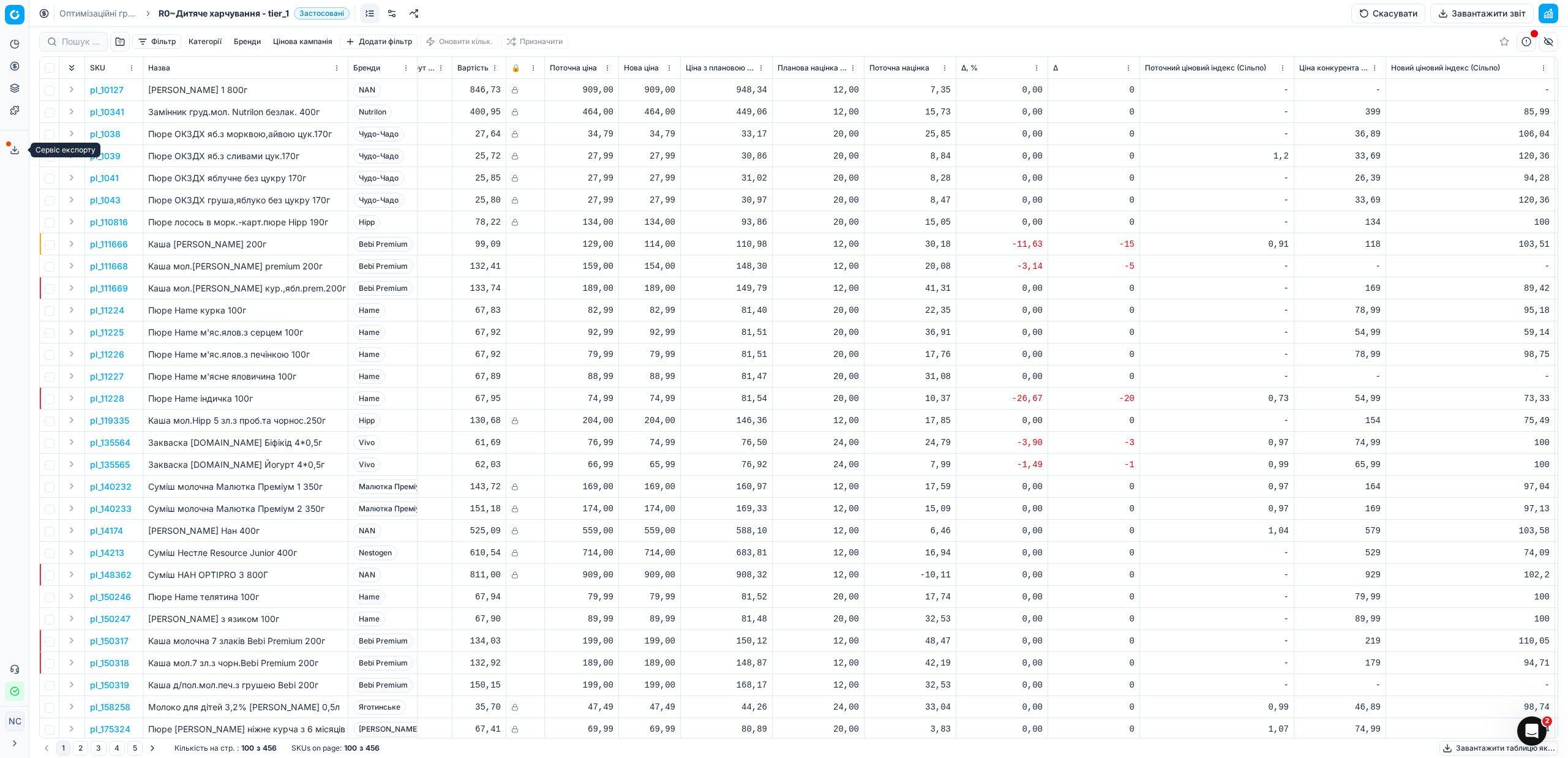
click at [10, 149] on icon at bounding box center [14, 149] width 9 height 9
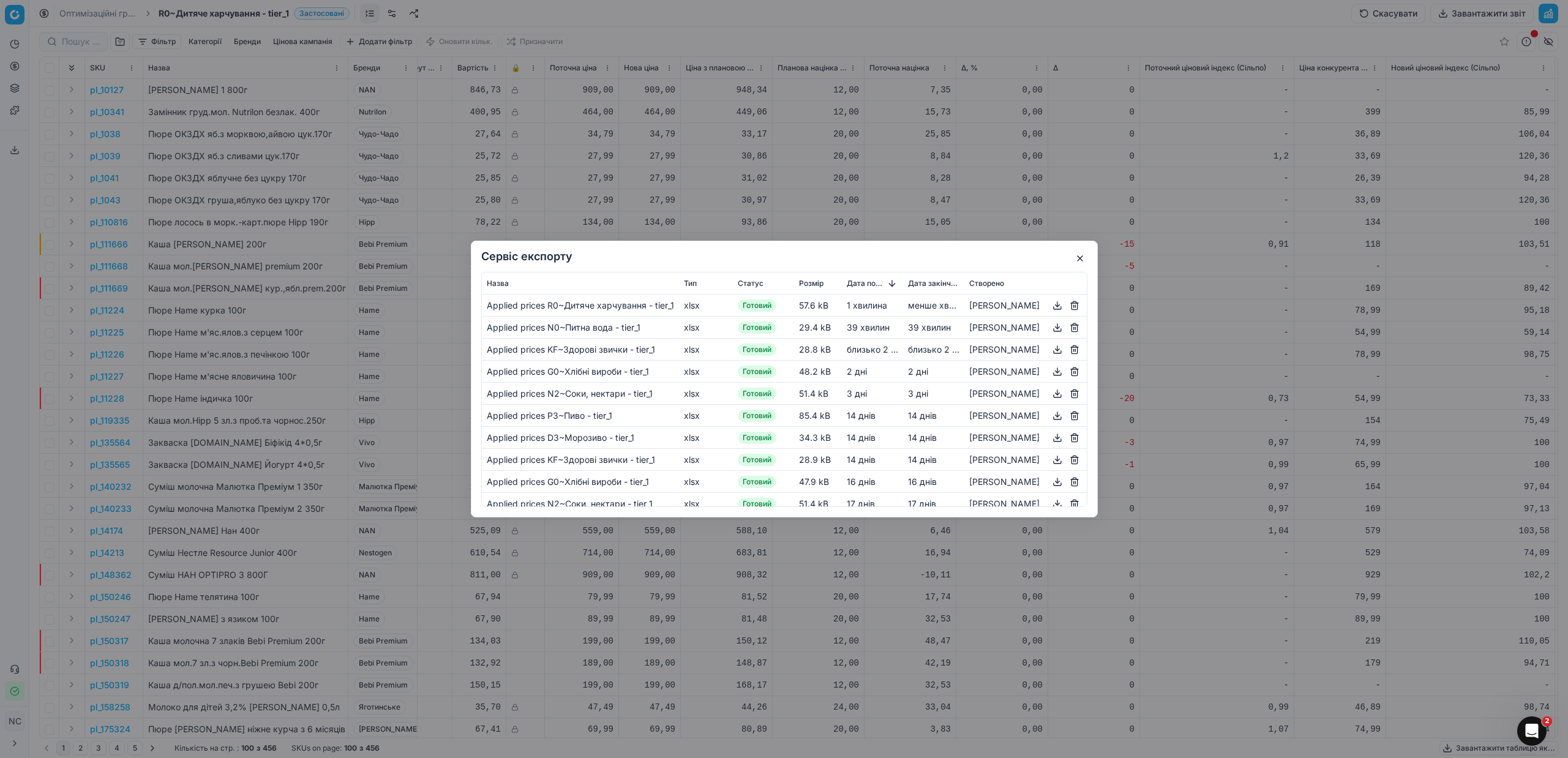
click at [1058, 308] on button "button" at bounding box center [1057, 305] width 14 height 14
click at [1084, 261] on button "button" at bounding box center [1080, 258] width 14 height 14
